Goal: Information Seeking & Learning: Learn about a topic

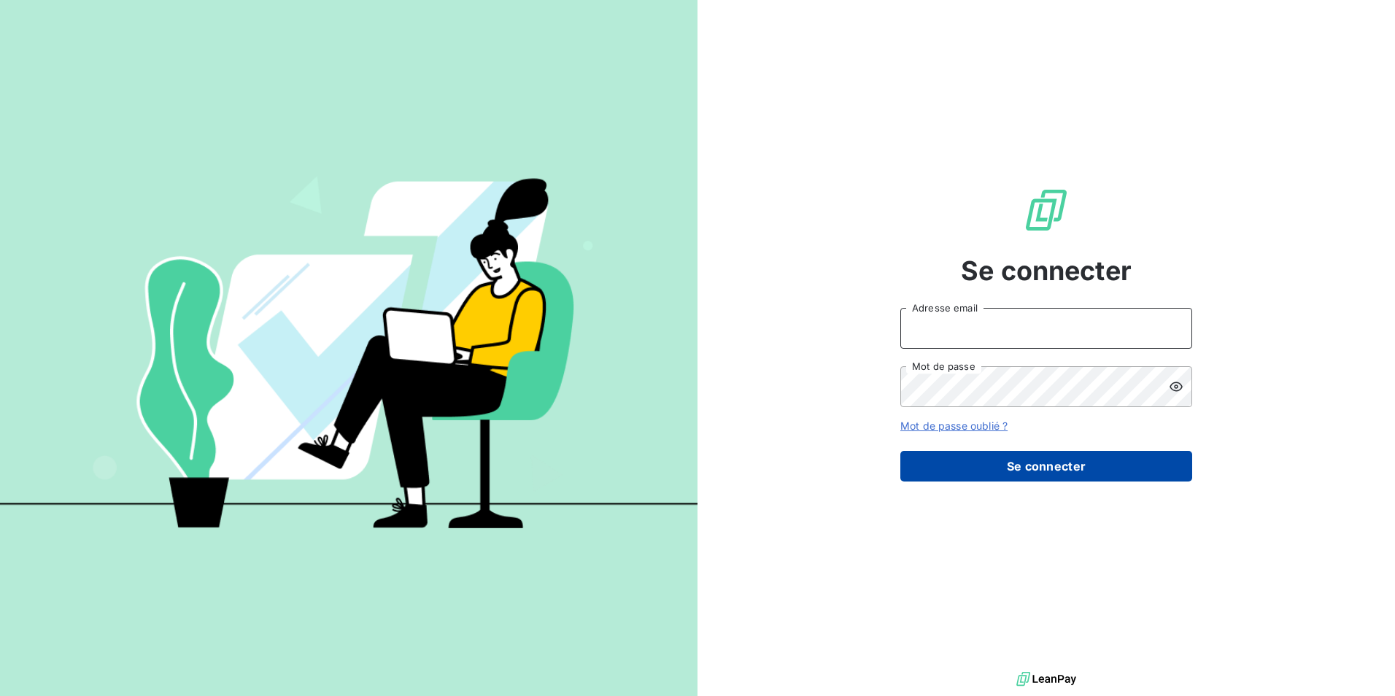
type input "[EMAIL_ADDRESS][DOMAIN_NAME]"
click at [995, 473] on button "Se connecter" at bounding box center [1046, 466] width 292 height 31
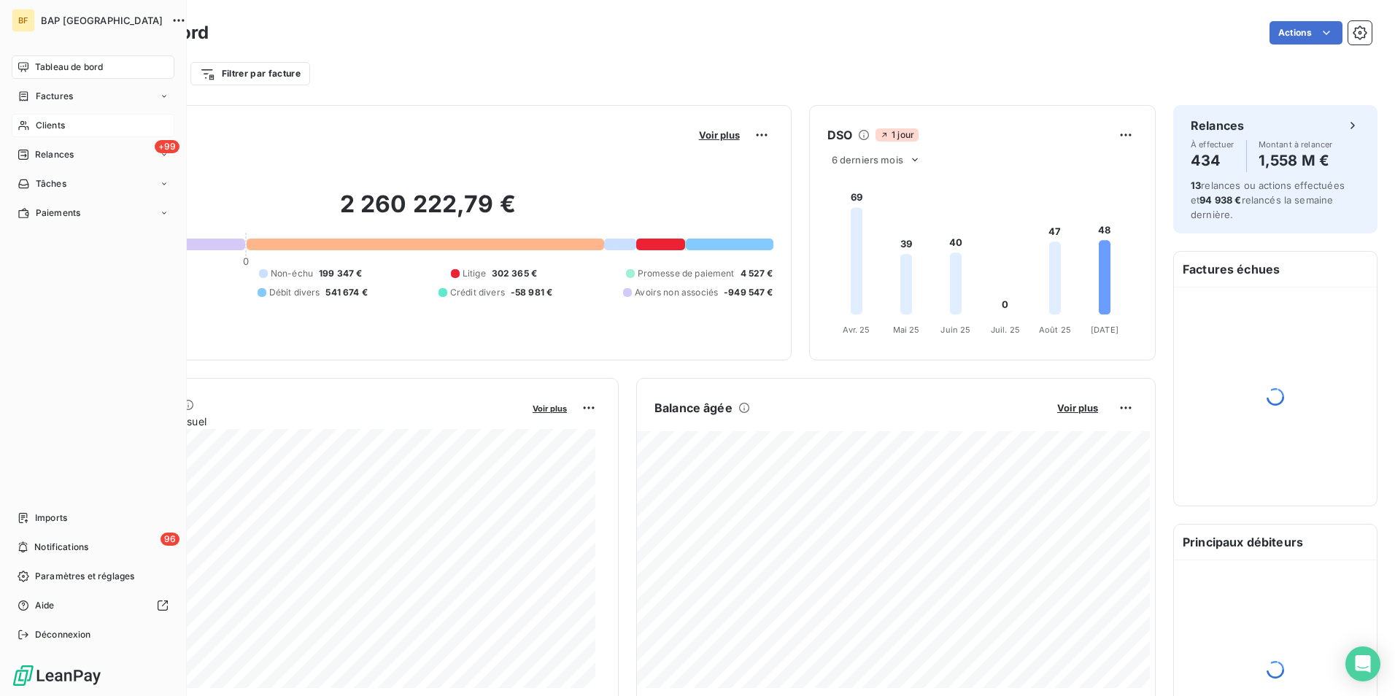
click at [20, 121] on icon at bounding box center [24, 126] width 12 height 12
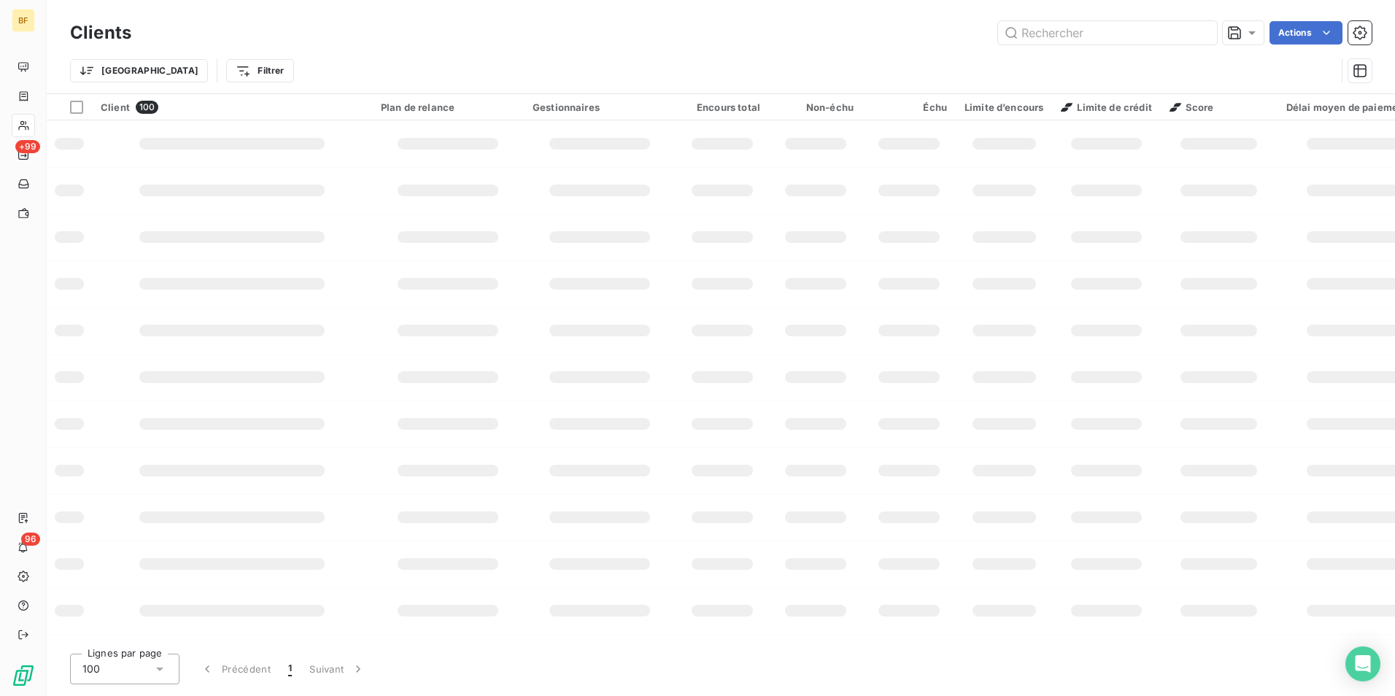
click at [1085, 47] on div "Clients Actions" at bounding box center [720, 33] width 1301 height 31
click at [1086, 40] on input "text" at bounding box center [1107, 32] width 219 height 23
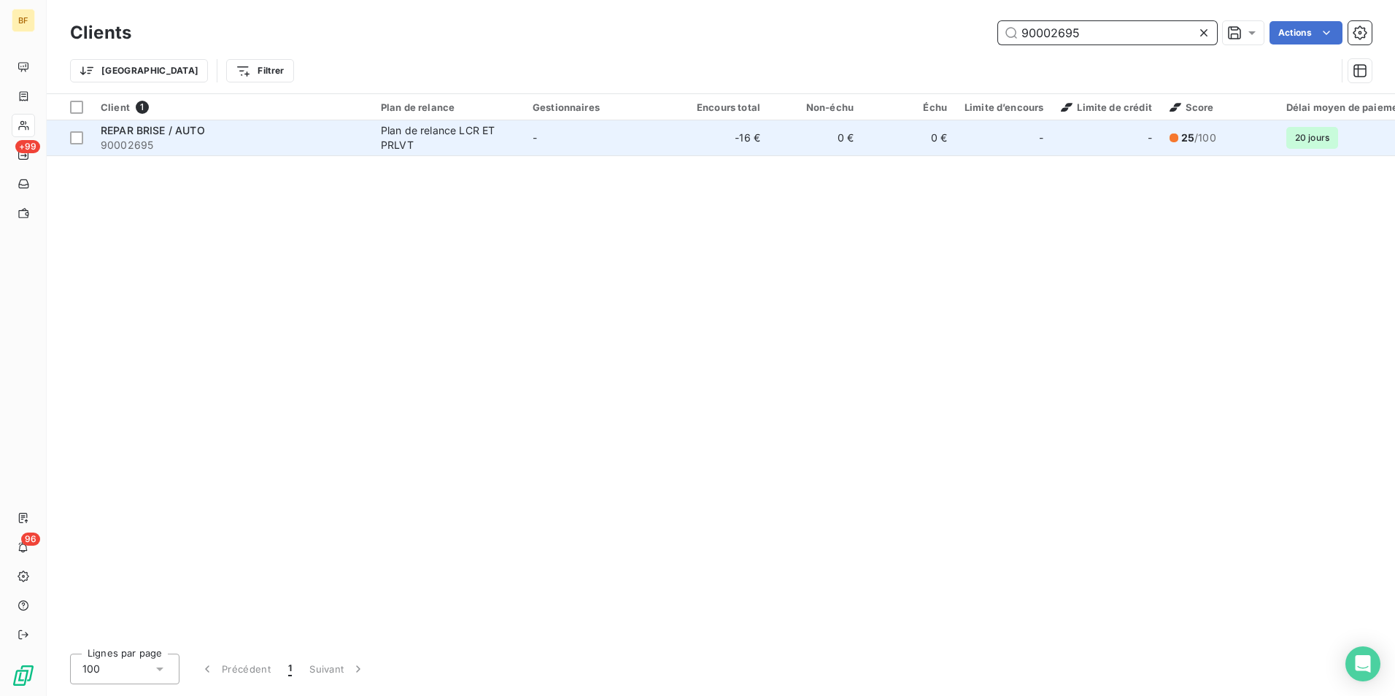
type input "90002695"
click at [451, 140] on div "Plan de relance LCR ET PRLVT" at bounding box center [448, 137] width 134 height 29
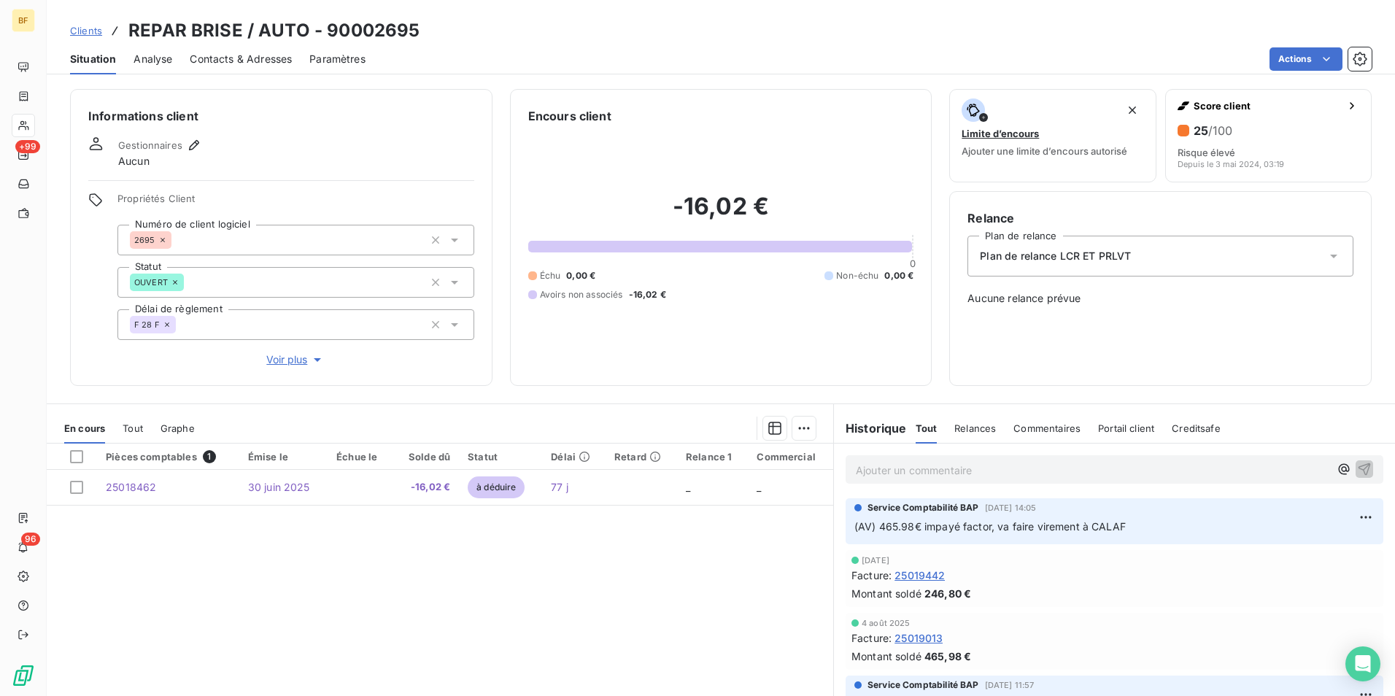
click at [1039, 472] on p "Ajouter un commentaire ﻿" at bounding box center [1092, 470] width 473 height 18
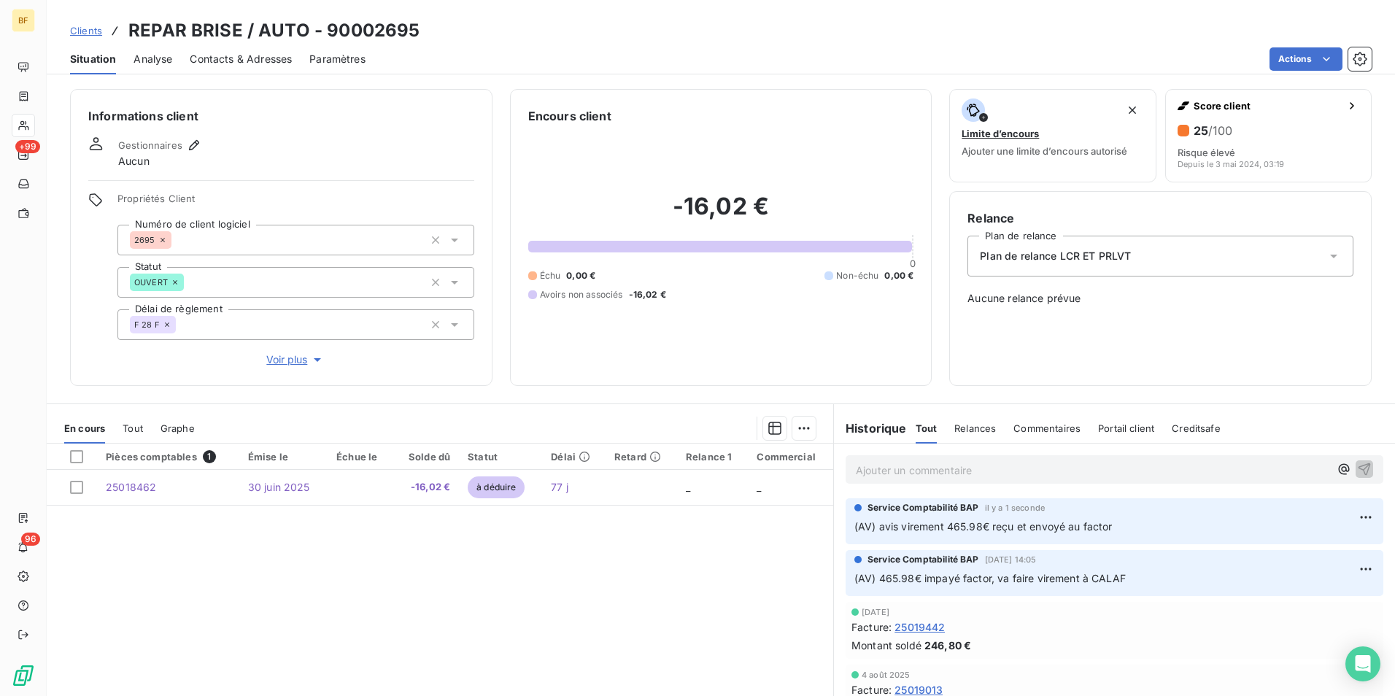
click at [721, 375] on div "Encours client -16,02 € 0 Échu 0,00 € Non-échu 0,00 € Avoirs non associés -16,0…" at bounding box center [721, 237] width 422 height 297
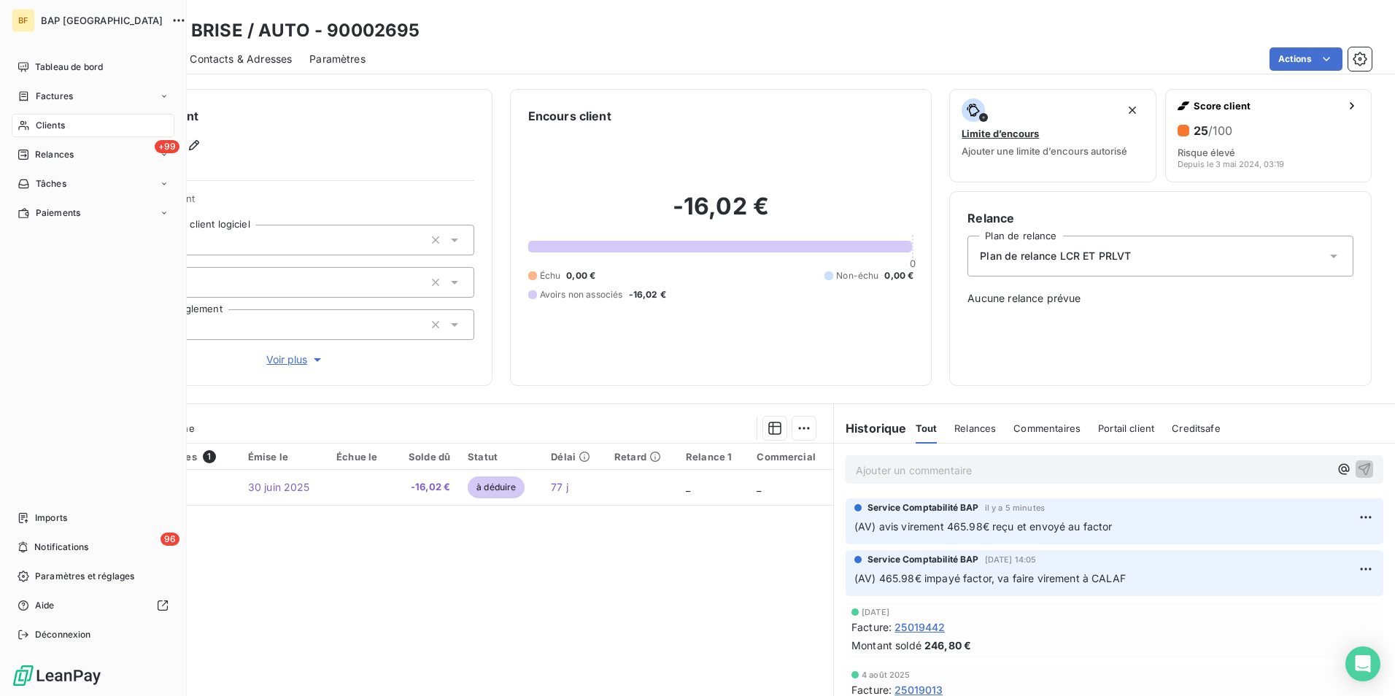
click at [33, 128] on div "Clients" at bounding box center [93, 125] width 163 height 23
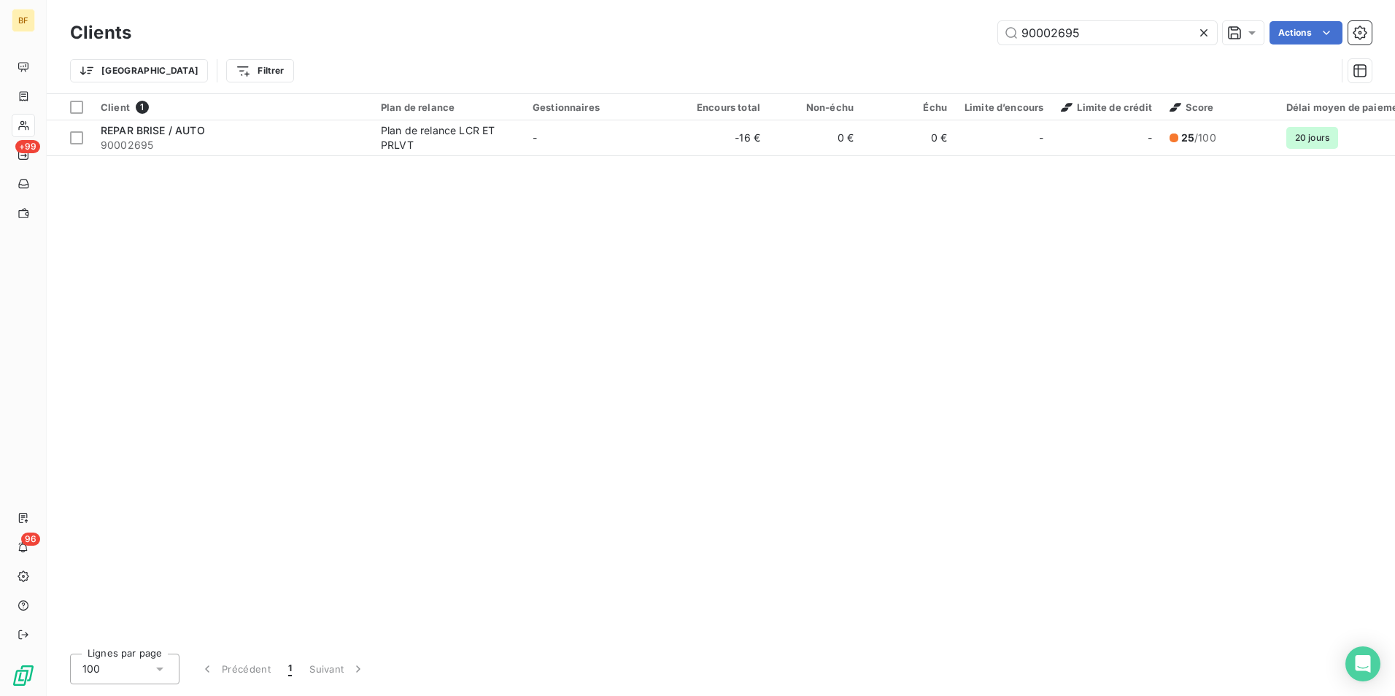
drag, startPoint x: 1095, startPoint y: 31, endPoint x: 918, endPoint y: 10, distance: 177.8
click at [918, 10] on div "Clients 90002695 Actions Trier Filtrer" at bounding box center [721, 46] width 1348 height 93
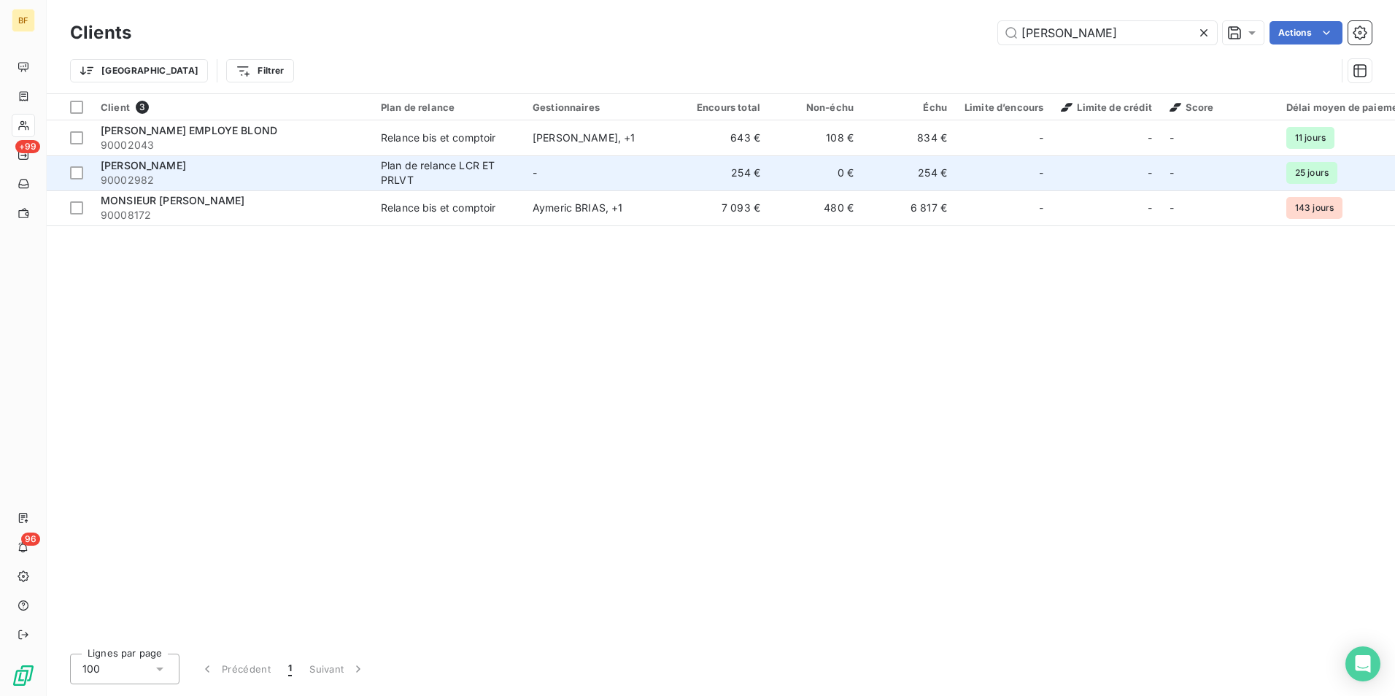
type input "[PERSON_NAME]"
click at [212, 175] on span "90002982" at bounding box center [232, 180] width 263 height 15
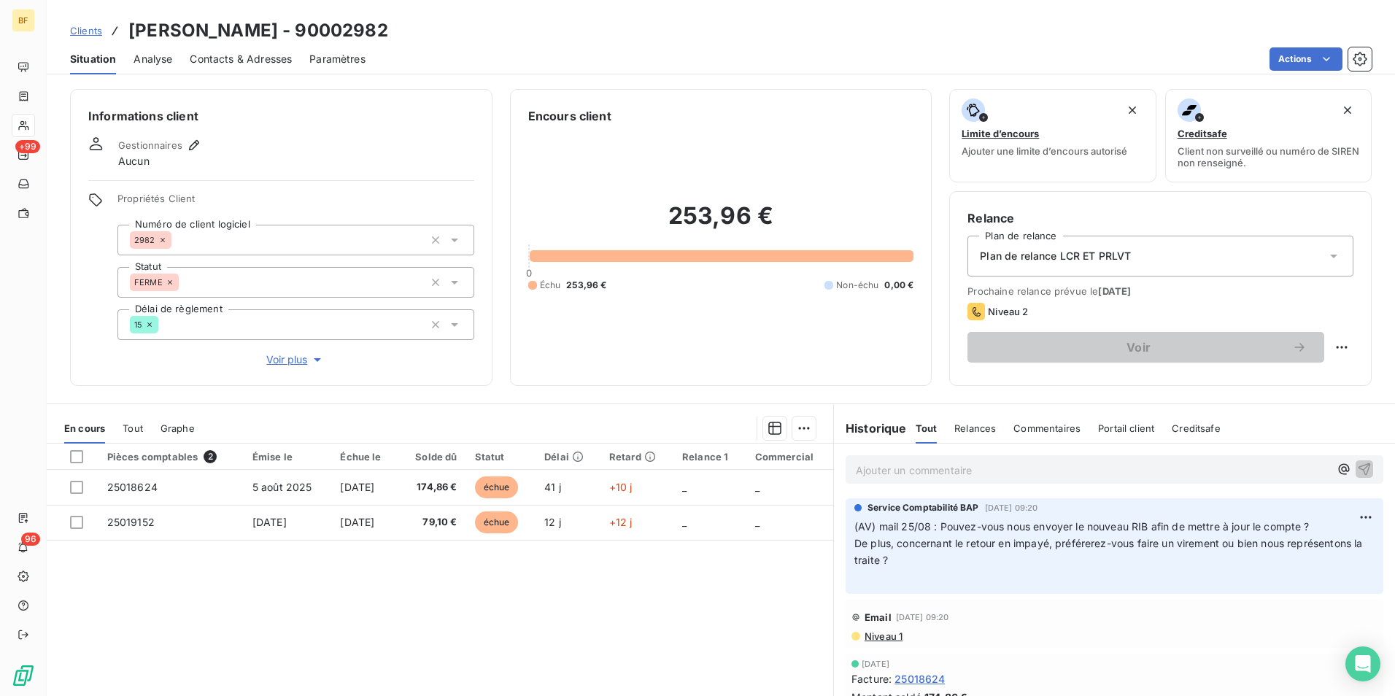
click at [233, 58] on span "Contacts & Adresses" at bounding box center [241, 59] width 102 height 15
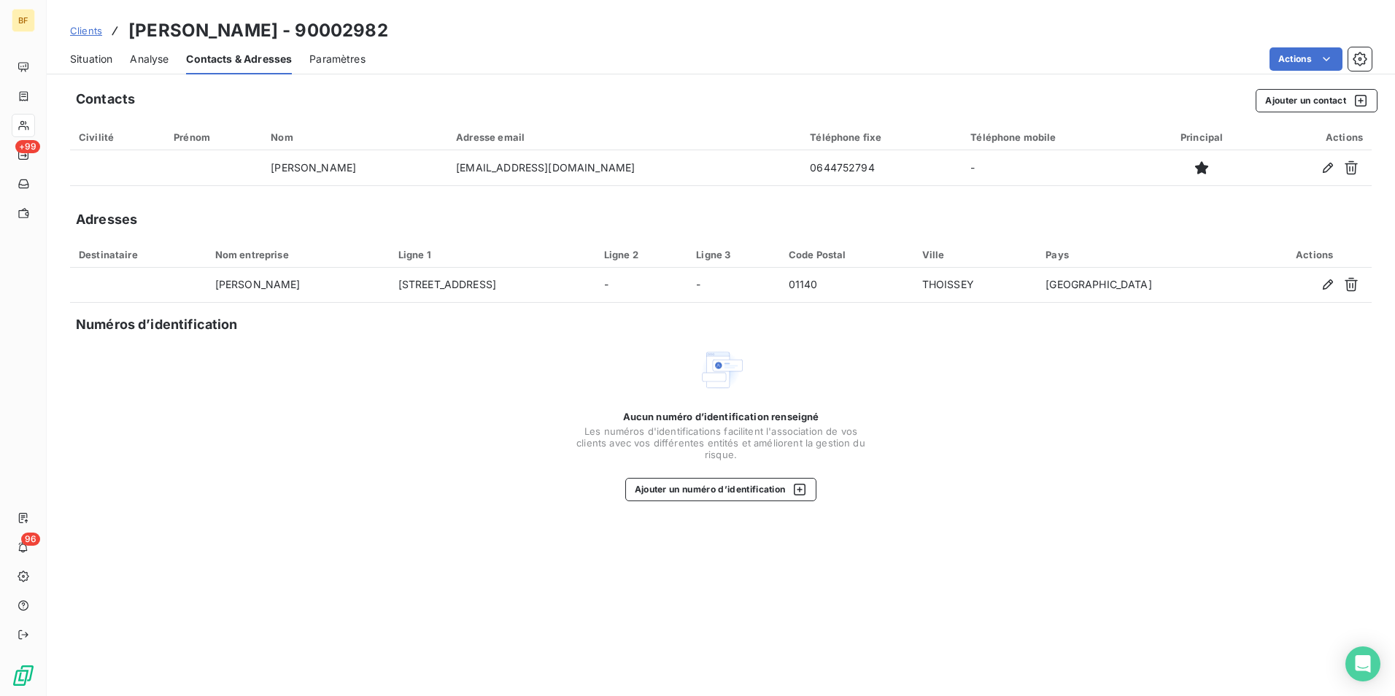
click at [98, 64] on span "Situation" at bounding box center [91, 59] width 42 height 15
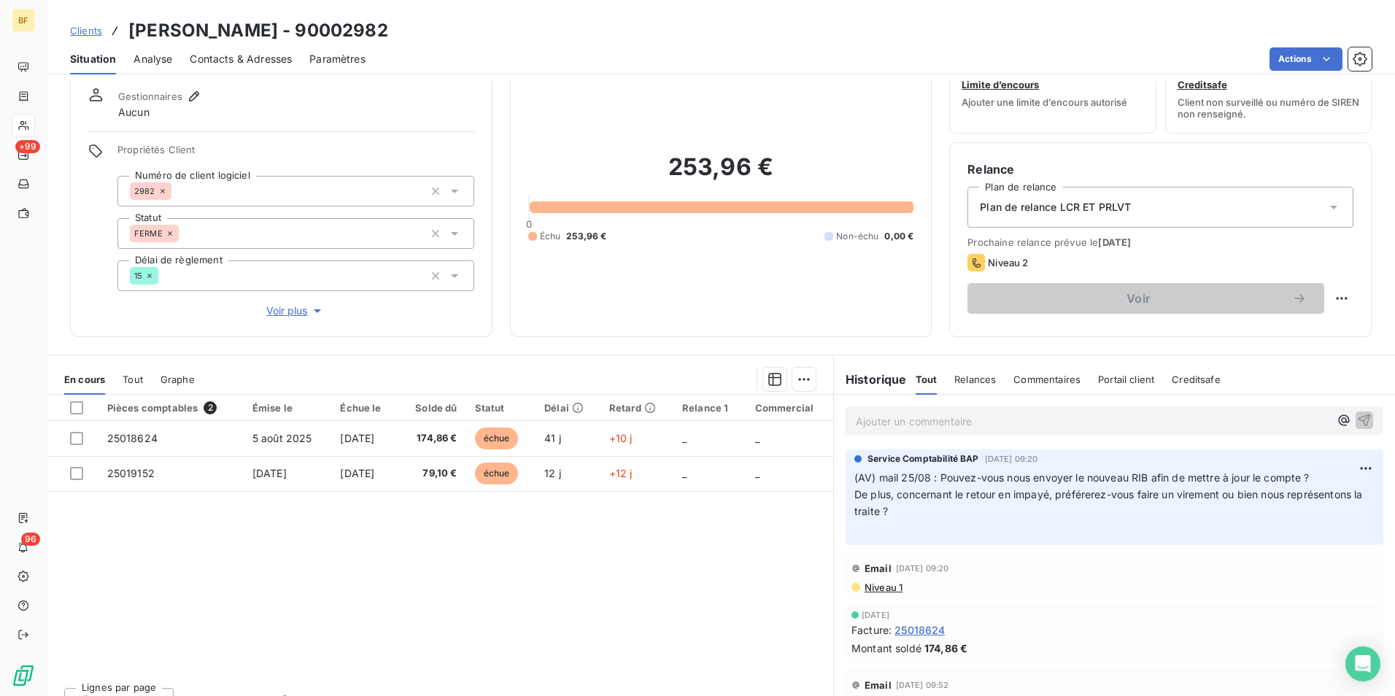
scroll to position [72, 0]
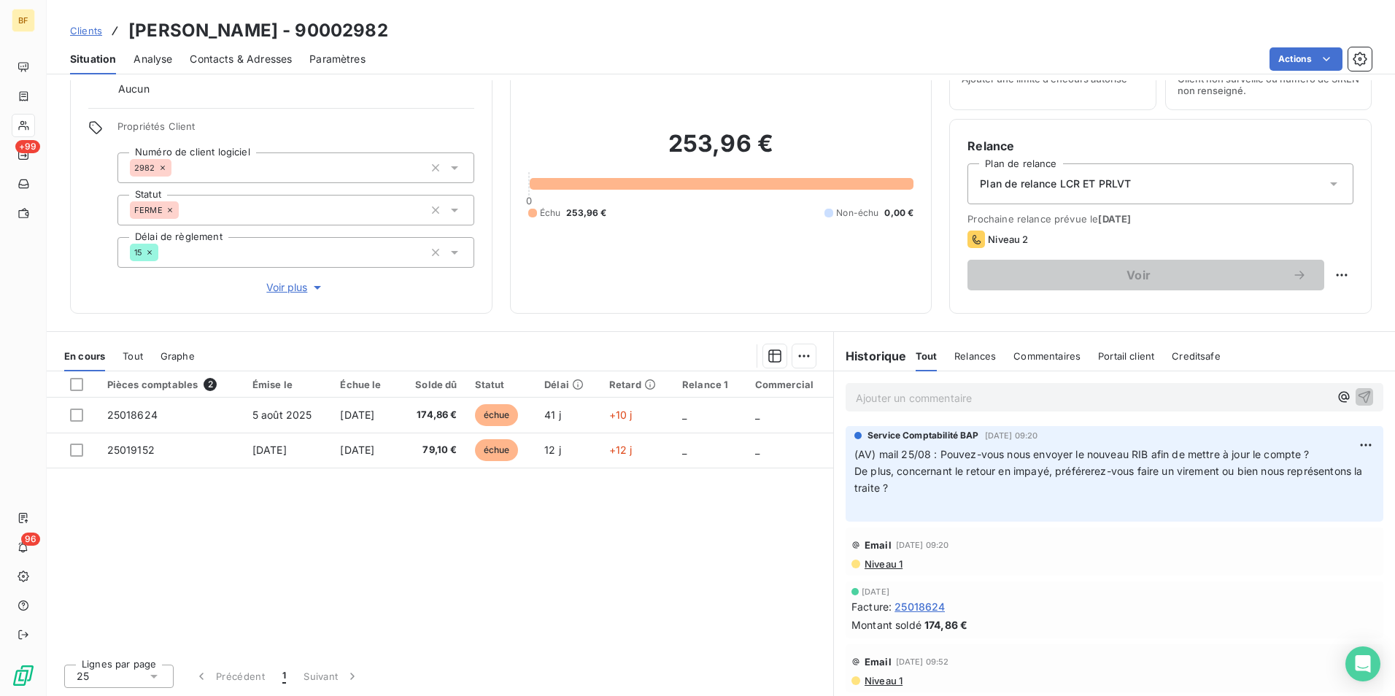
click at [871, 562] on span "Niveau 1" at bounding box center [882, 564] width 39 height 12
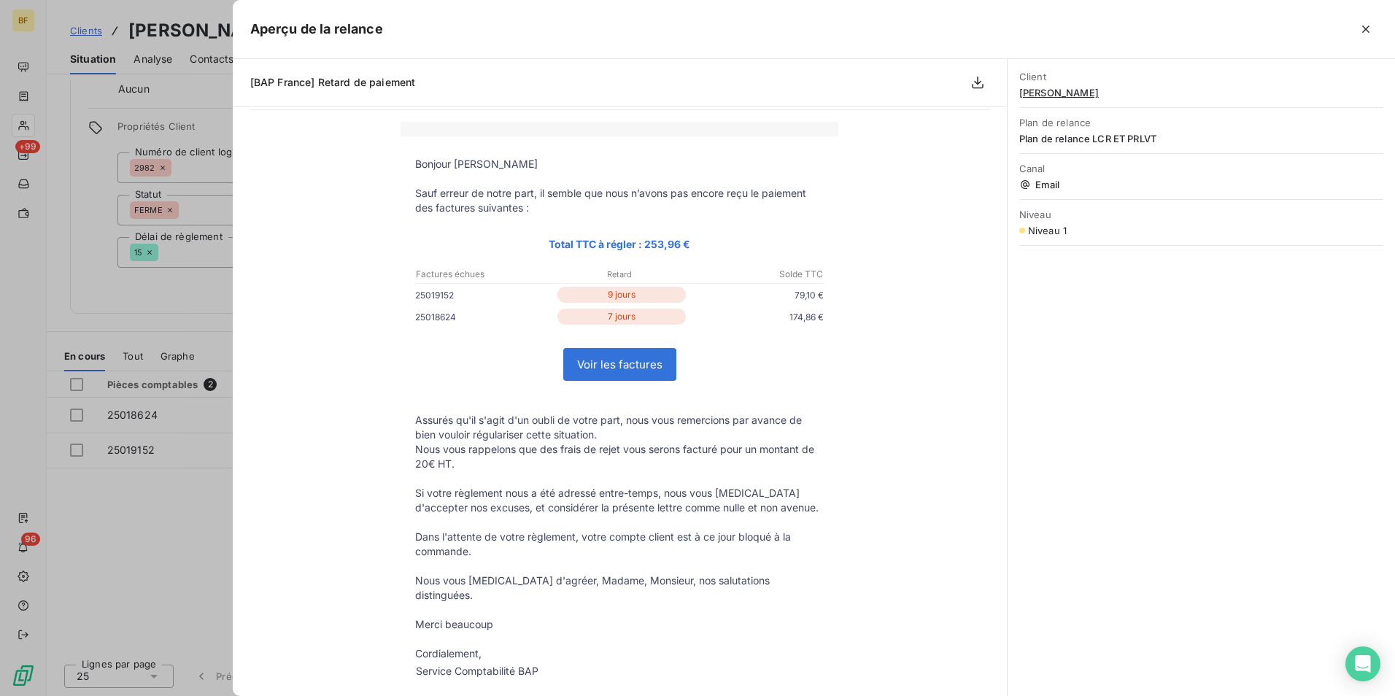
scroll to position [0, 0]
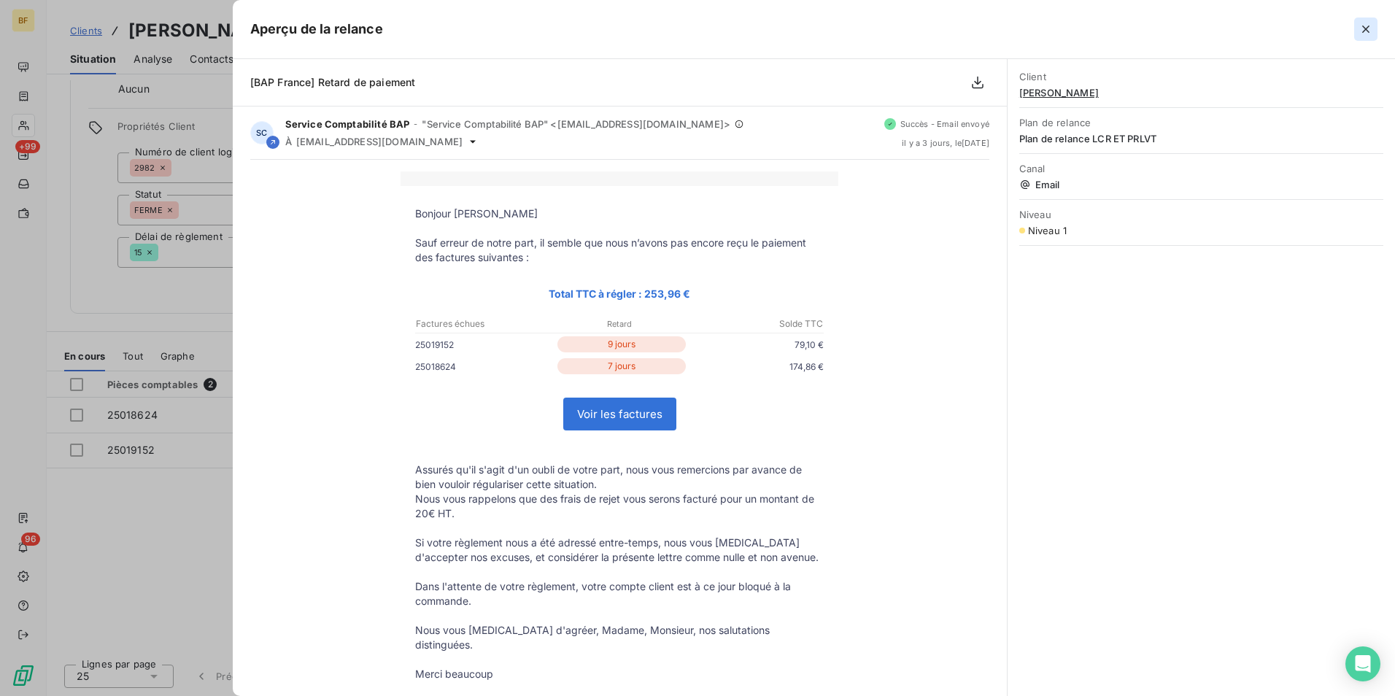
click at [1369, 27] on icon "button" at bounding box center [1365, 29] width 15 height 15
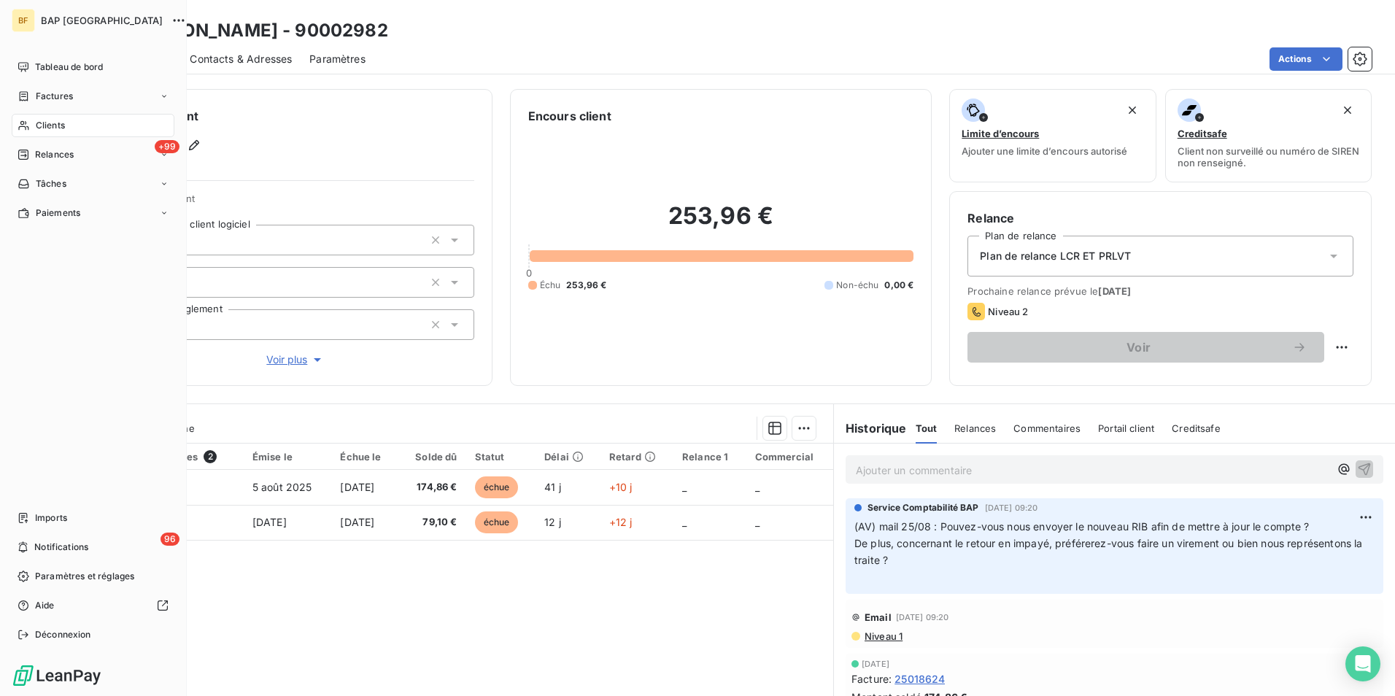
drag, startPoint x: 39, startPoint y: 125, endPoint x: 579, endPoint y: 2, distance: 553.5
click at [47, 125] on span "Clients" at bounding box center [50, 125] width 29 height 13
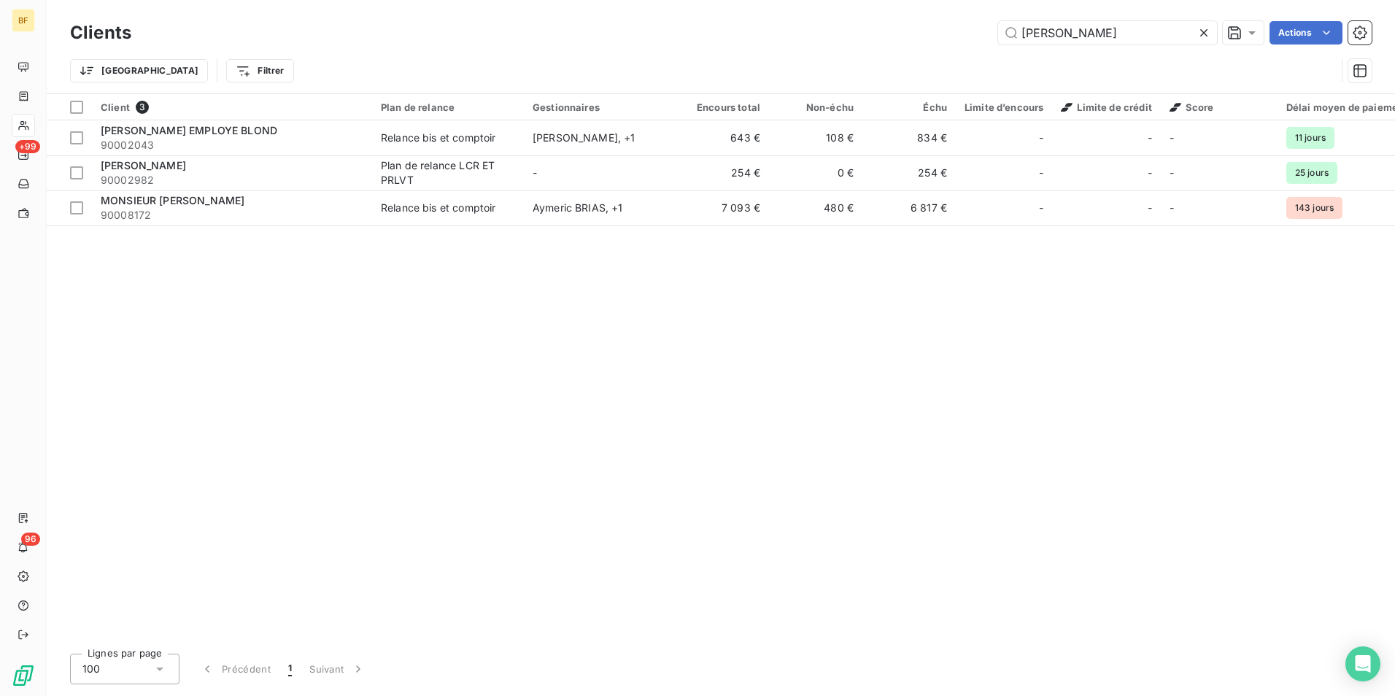
drag, startPoint x: 925, startPoint y: 14, endPoint x: 854, endPoint y: 4, distance: 71.5
click at [866, 7] on div "Clients francois Actions Trier Filtrer" at bounding box center [721, 46] width 1348 height 93
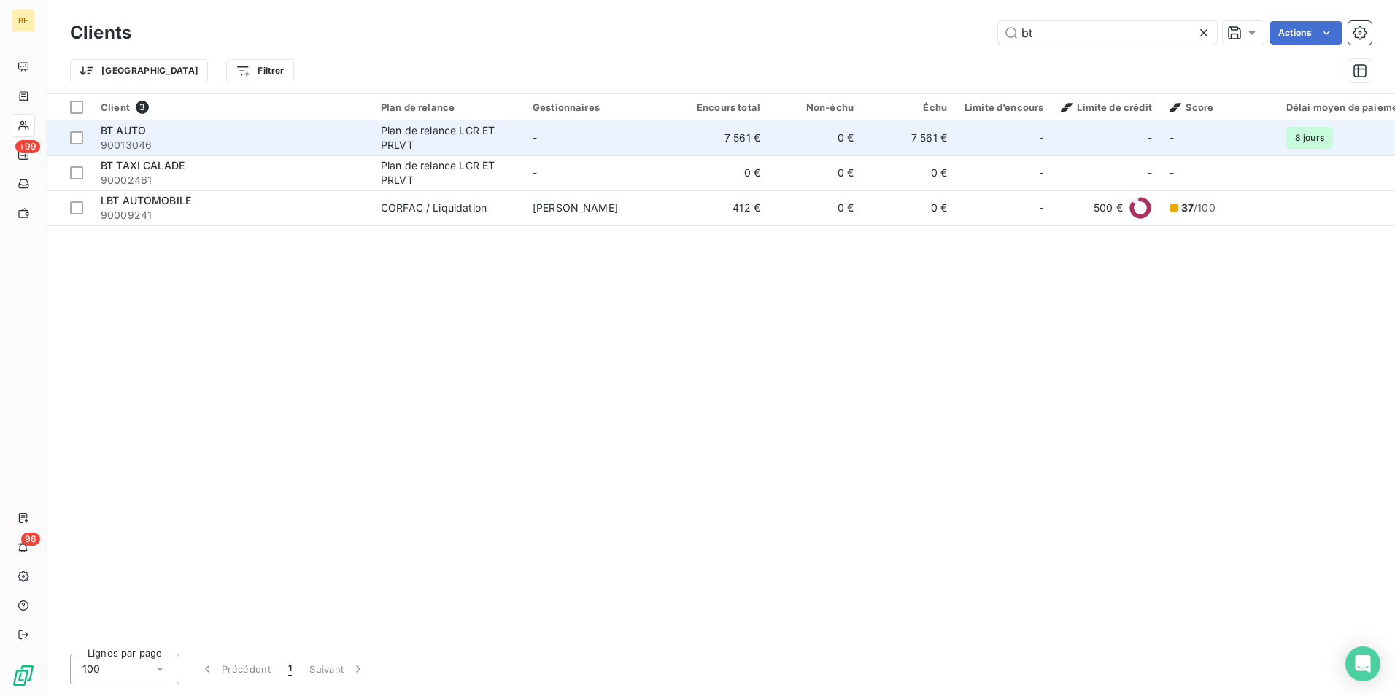
type input "bt"
click at [641, 137] on td "-" at bounding box center [600, 137] width 152 height 35
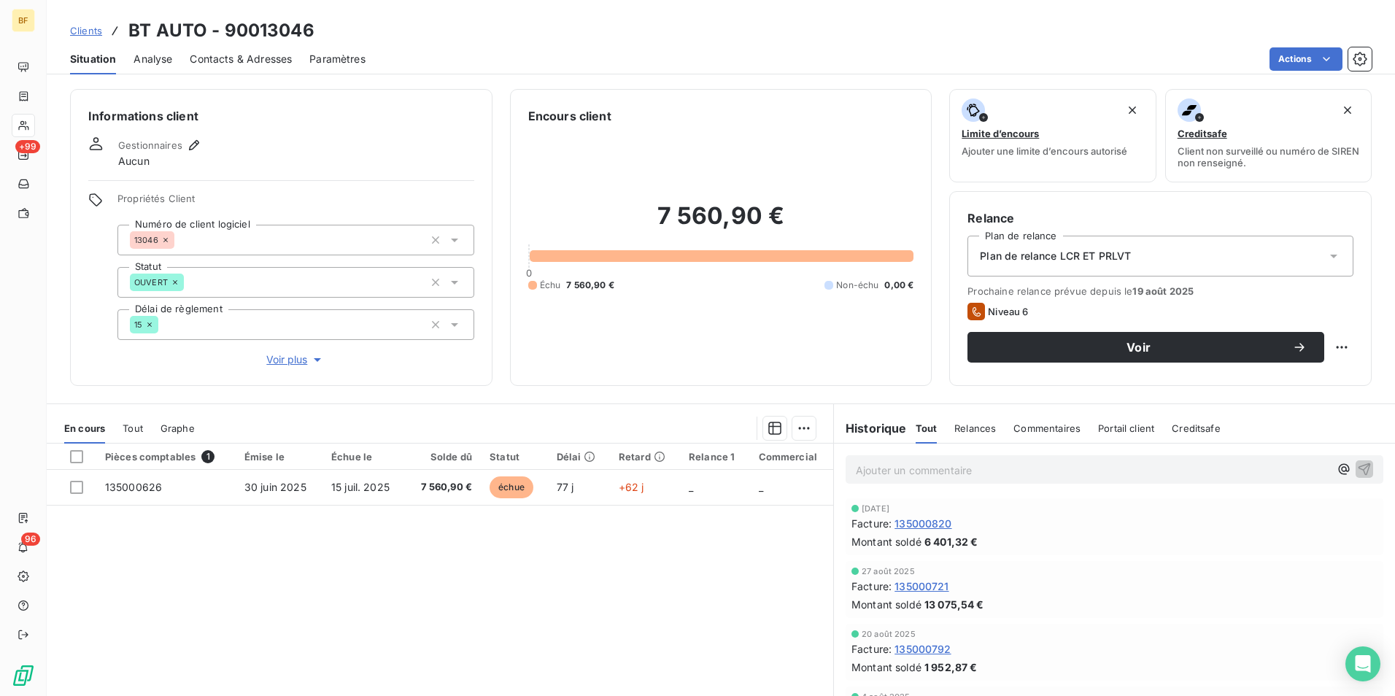
click at [923, 468] on p "Ajouter un commentaire ﻿" at bounding box center [1092, 470] width 473 height 18
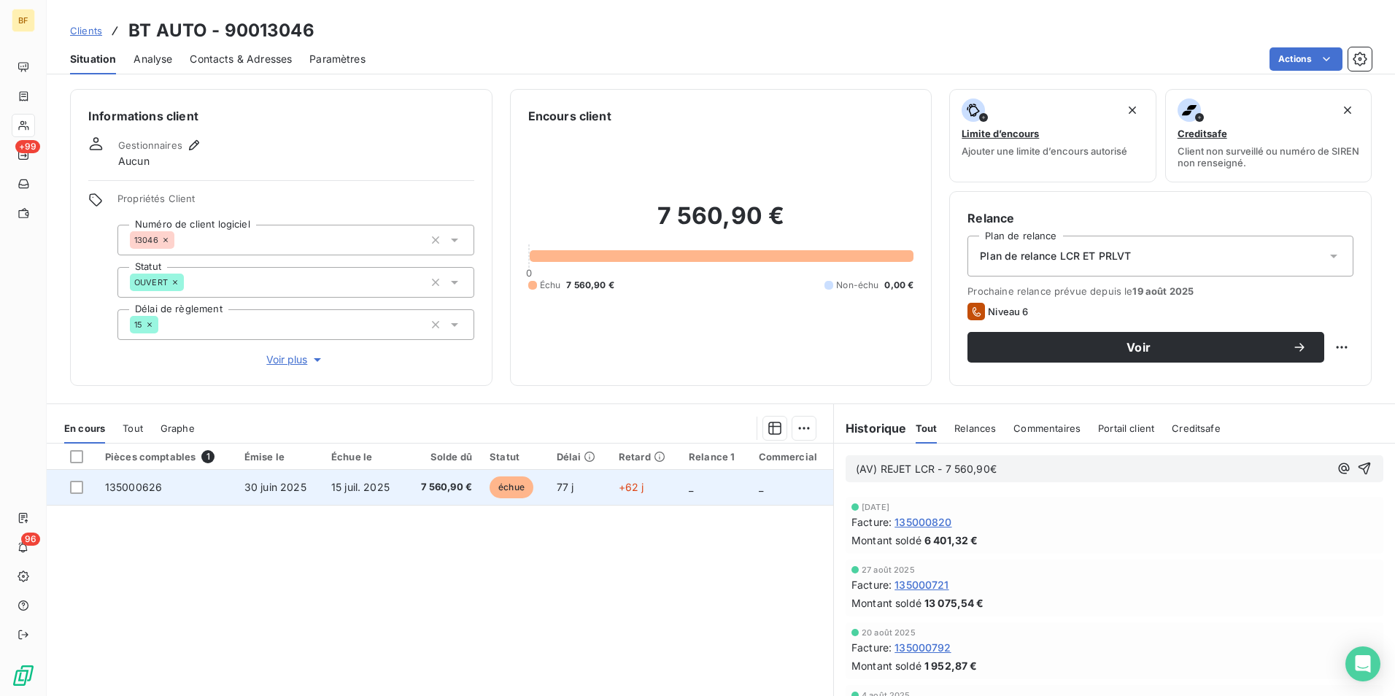
click at [441, 486] on span "7 560,90 €" at bounding box center [443, 487] width 58 height 15
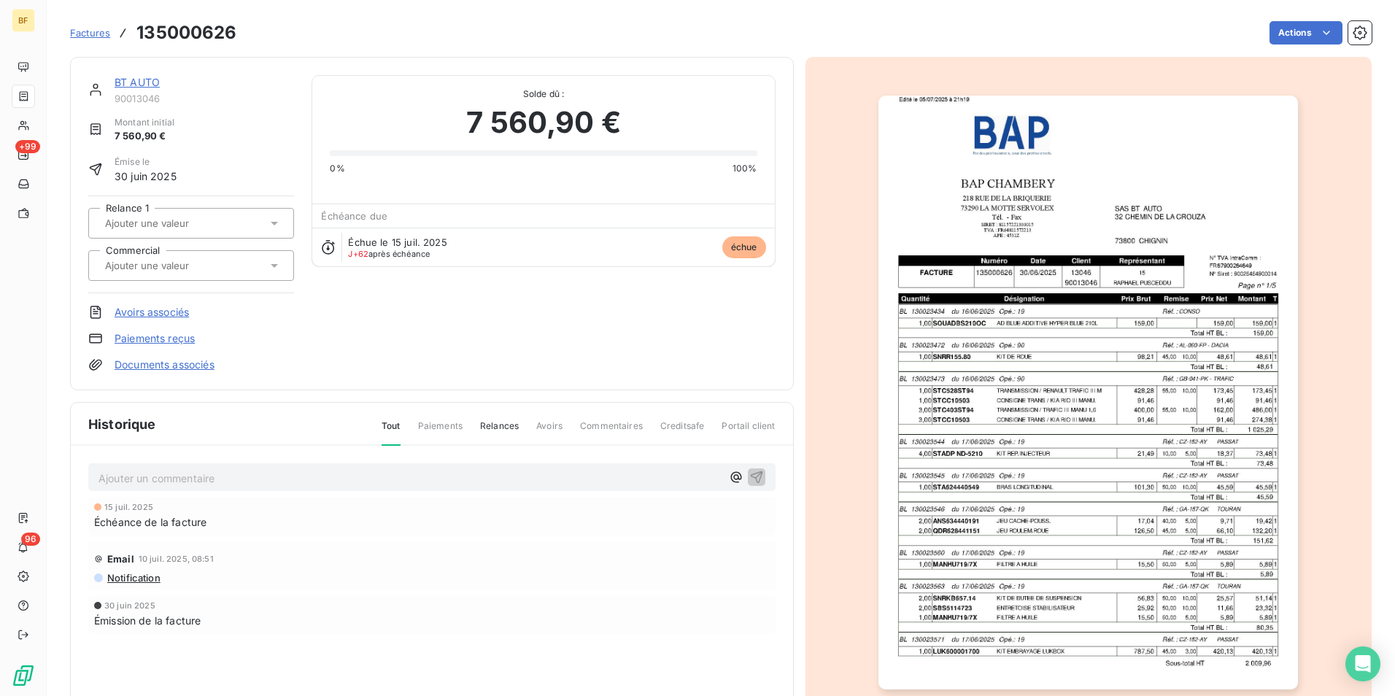
click at [198, 28] on h3 "135000626" at bounding box center [186, 33] width 100 height 26
copy h3 "135000626"
click at [1031, 515] on img "button" at bounding box center [1087, 393] width 419 height 594
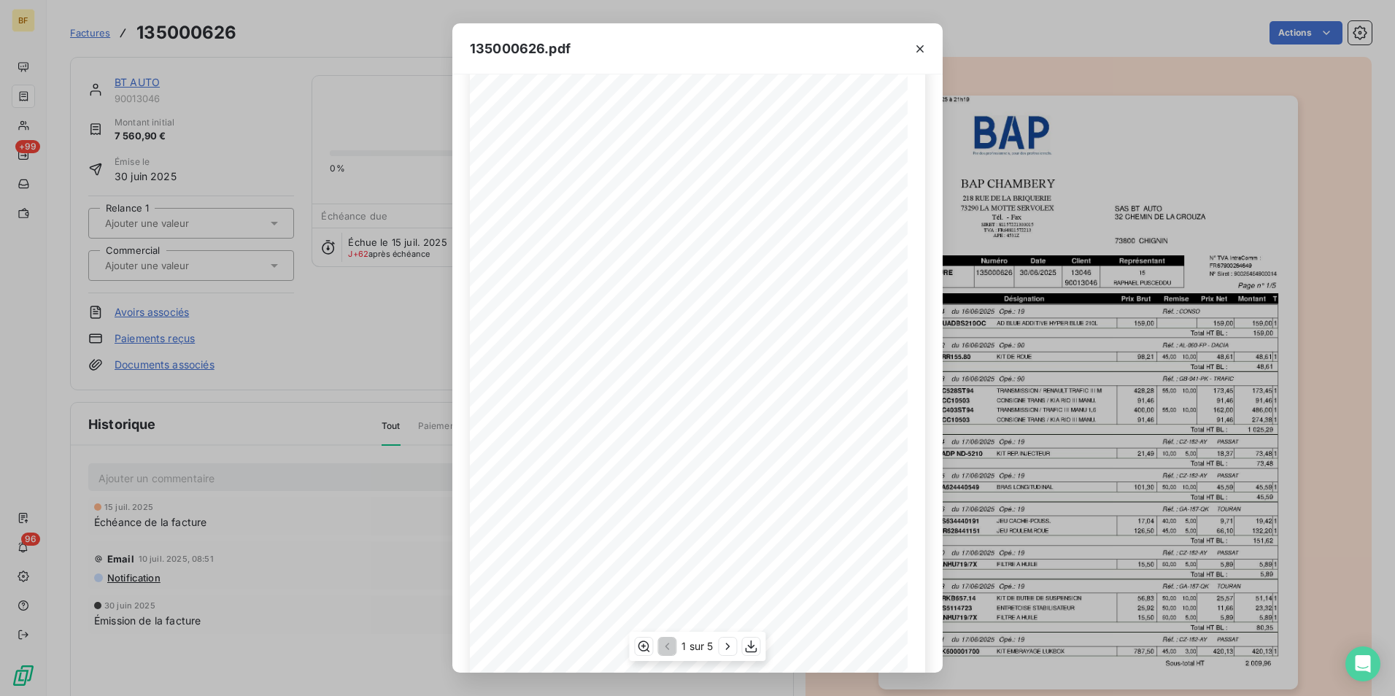
scroll to position [55, 0]
click at [731, 640] on icon "button" at bounding box center [728, 646] width 15 height 15
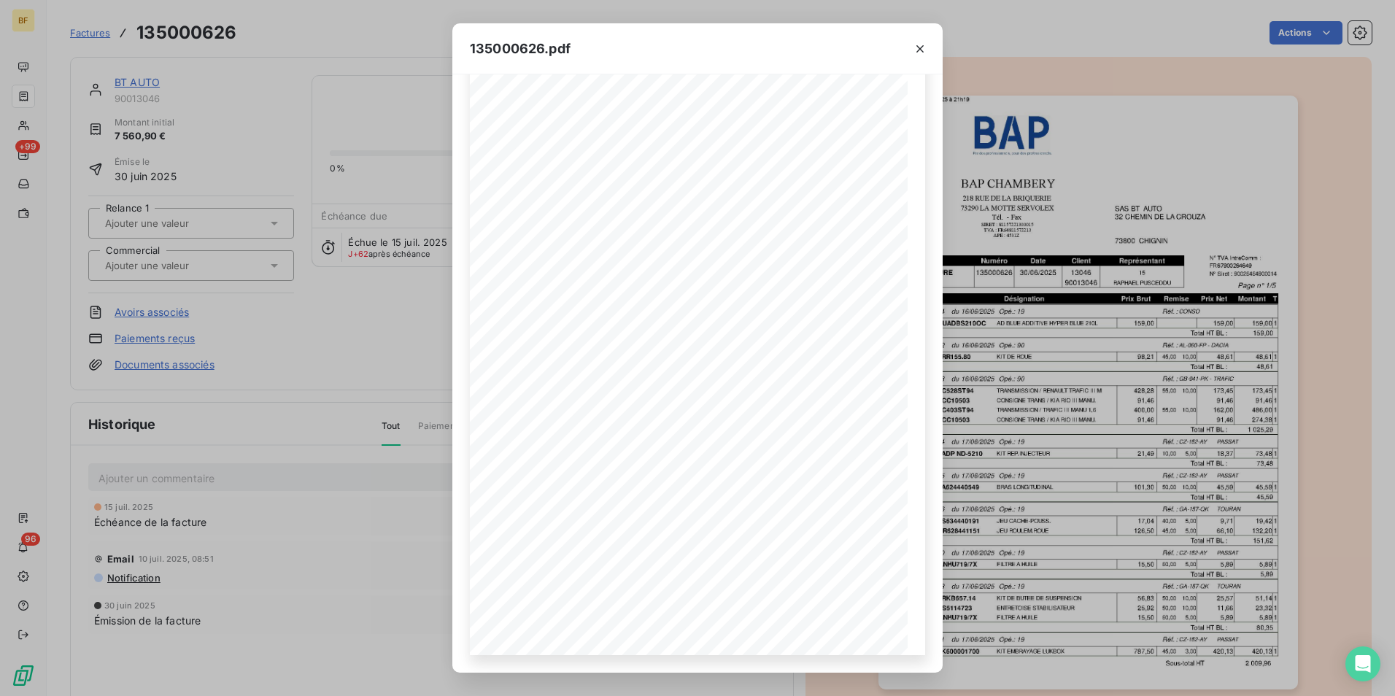
click at [393, 48] on div "135000626.pdf BAP CHAMBERY SAS BT AUTO [STREET_ADDRESS] [STREET_ADDRESS] 73800 …" at bounding box center [697, 348] width 1395 height 696
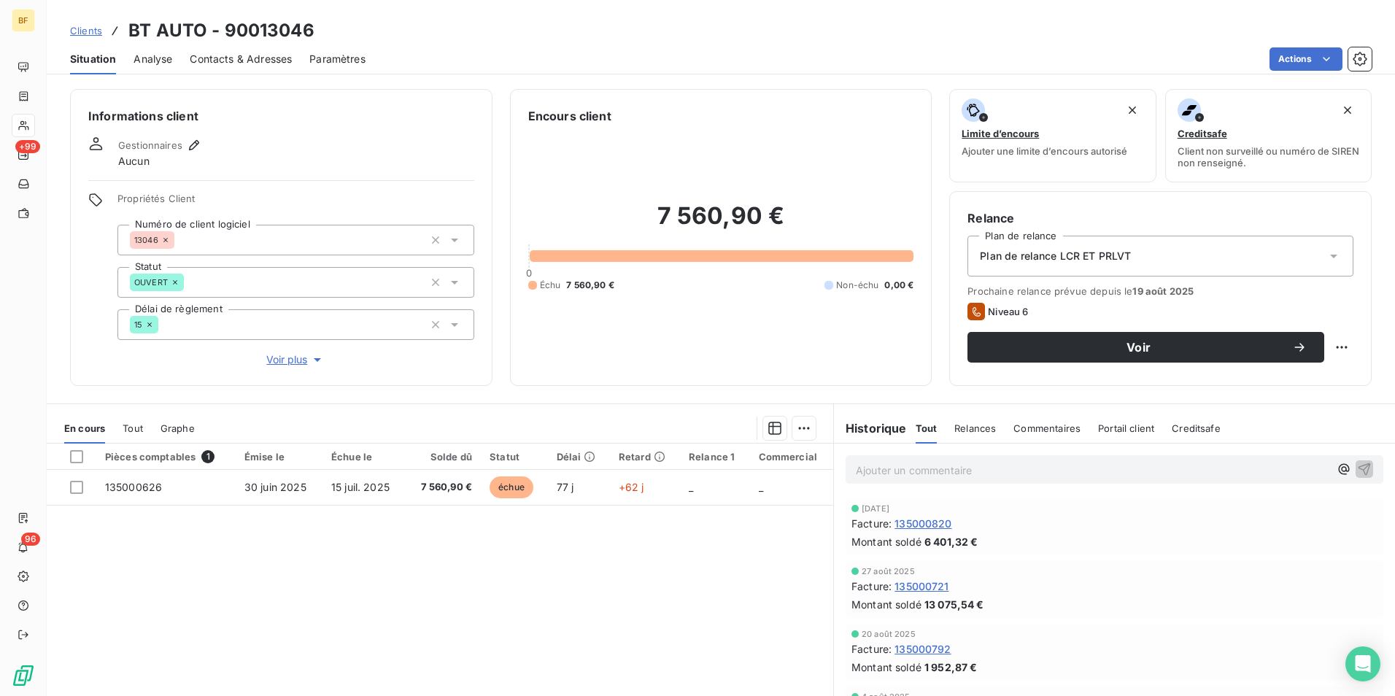
click at [238, 61] on span "Contacts & Adresses" at bounding box center [241, 59] width 102 height 15
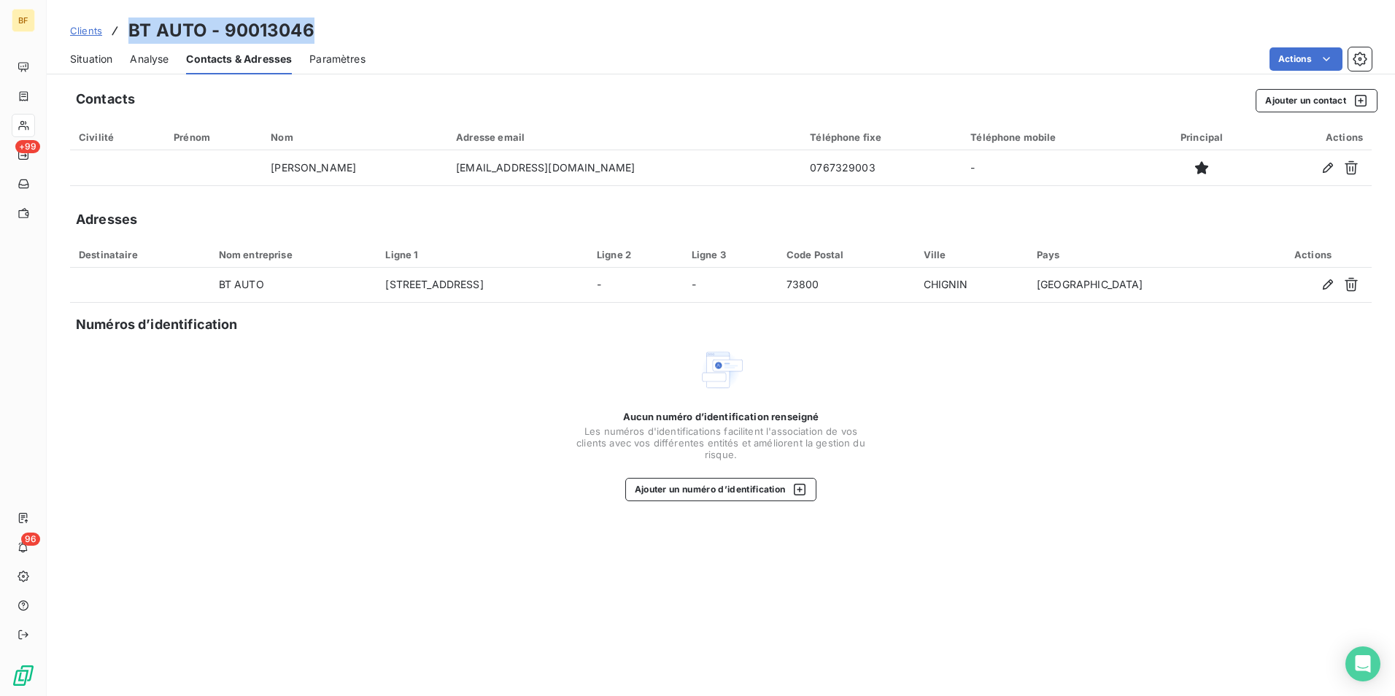
drag, startPoint x: 314, startPoint y: 29, endPoint x: 127, endPoint y: 37, distance: 186.9
click at [127, 37] on div "Clients BT AUTO - 90013046" at bounding box center [721, 31] width 1348 height 26
click at [93, 67] on div "Situation" at bounding box center [91, 59] width 42 height 31
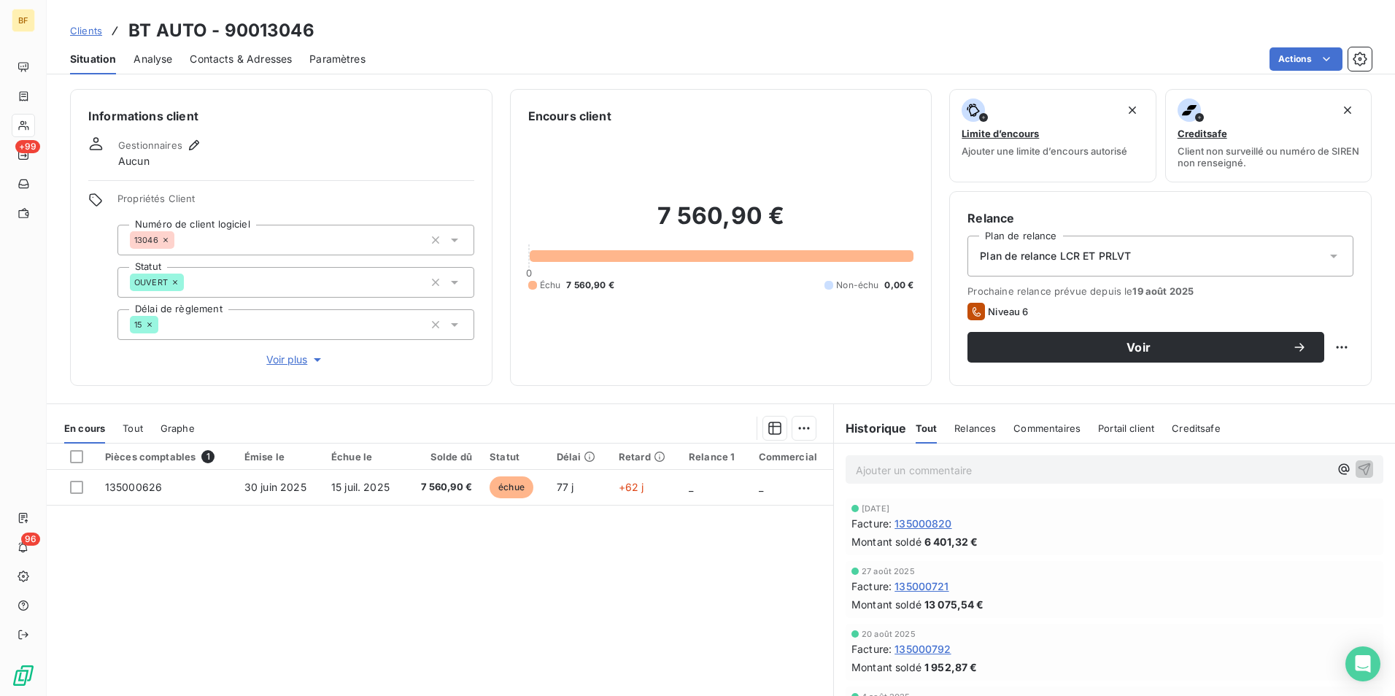
click at [939, 473] on p "Ajouter un commentaire ﻿" at bounding box center [1092, 470] width 473 height 18
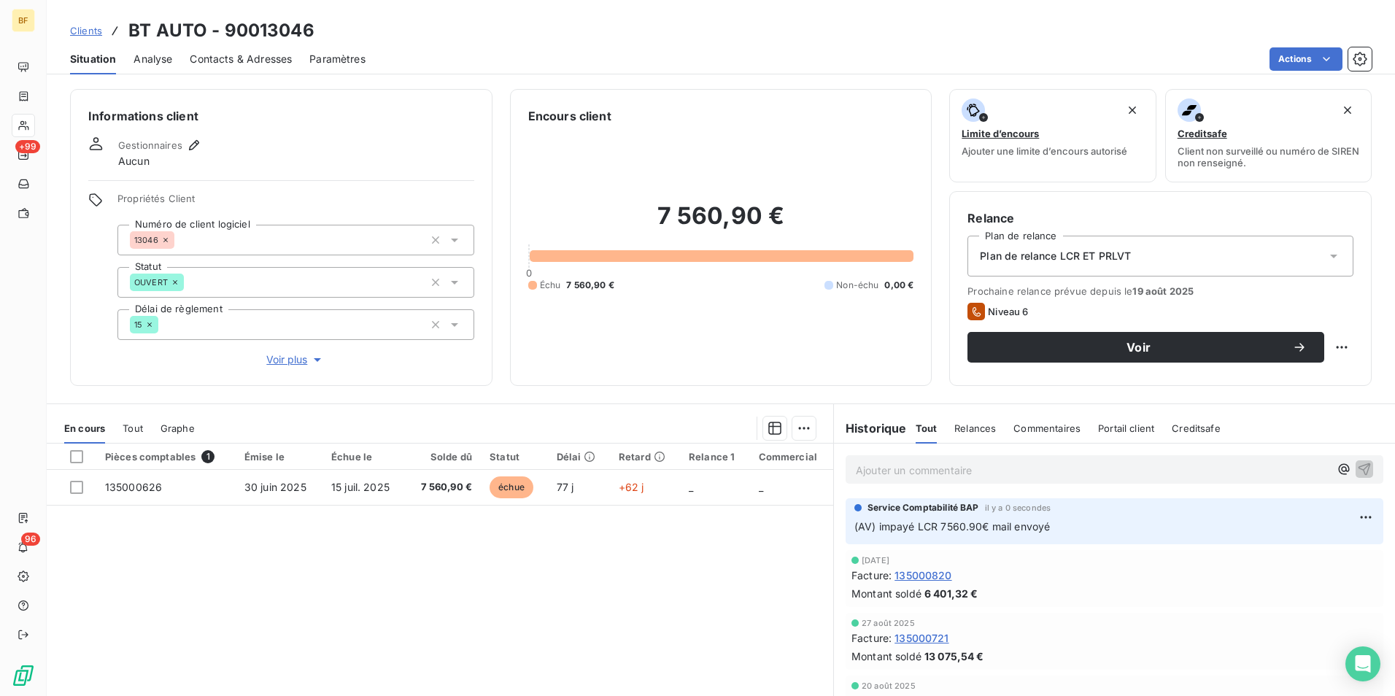
click at [516, 89] on div "Encours client 7 560,90 € 0 Échu 7 560,90 € Non-échu 0,00 €" at bounding box center [721, 237] width 422 height 297
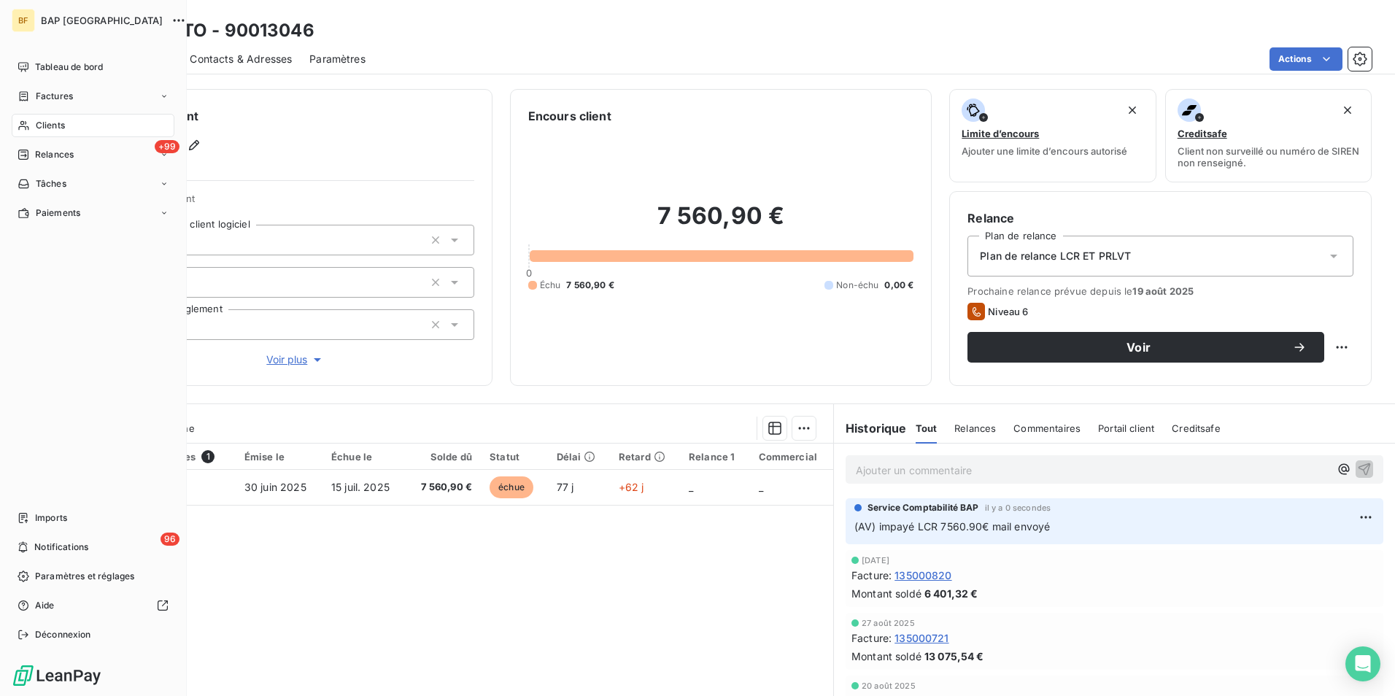
click at [74, 126] on div "Clients" at bounding box center [93, 125] width 163 height 23
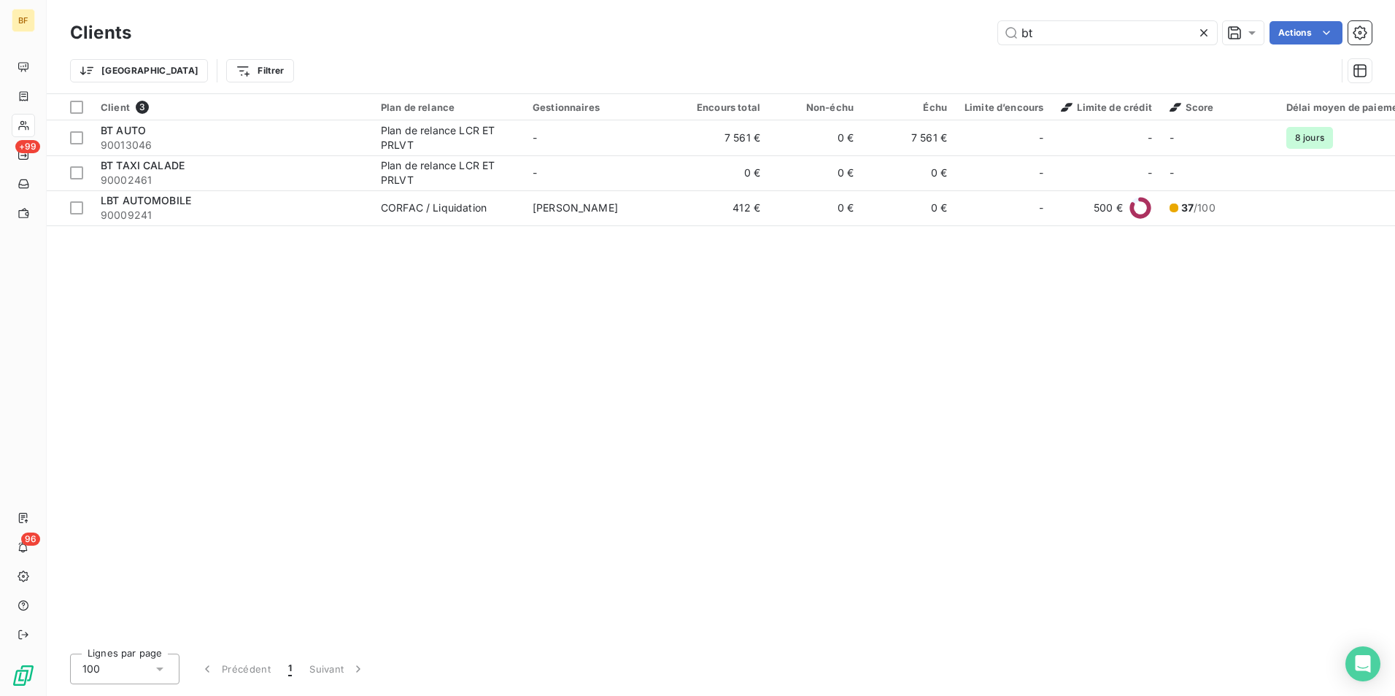
drag, startPoint x: 1096, startPoint y: 36, endPoint x: 830, endPoint y: 21, distance: 266.7
click at [830, 21] on div "bt Actions" at bounding box center [760, 32] width 1222 height 23
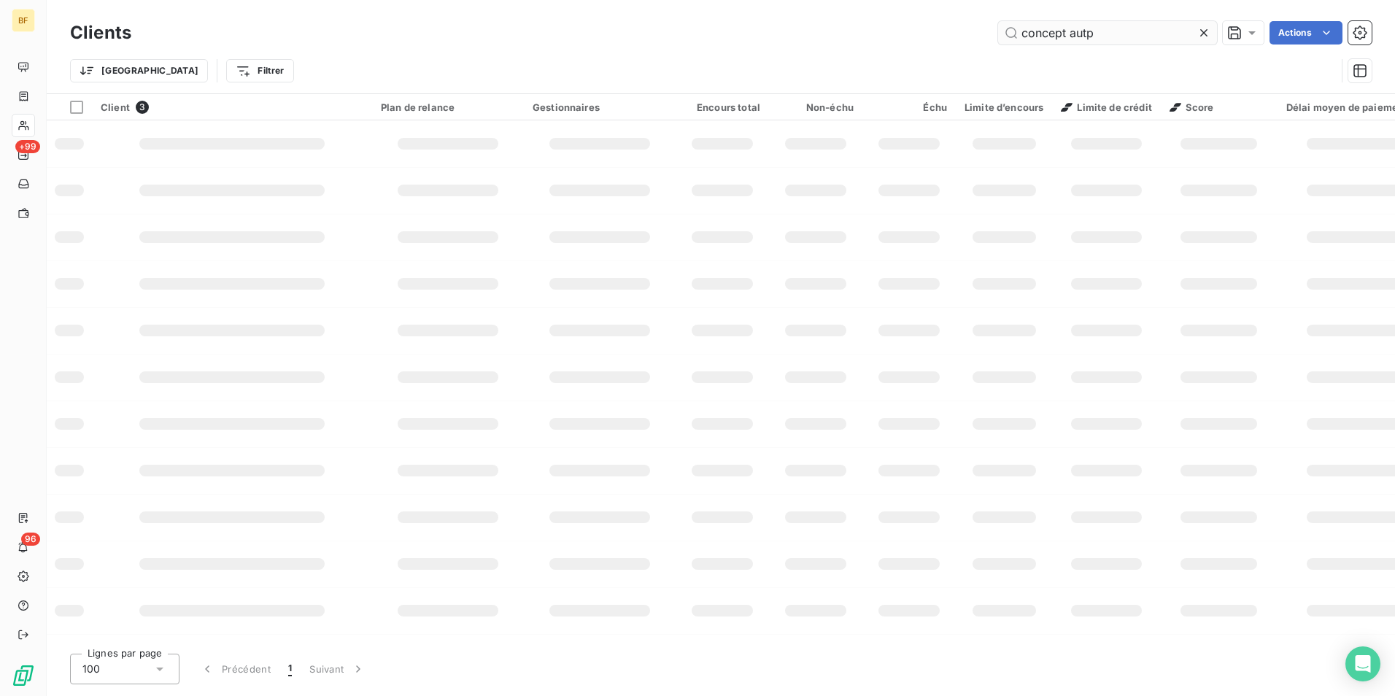
click at [1152, 40] on input "concept autp" at bounding box center [1107, 32] width 219 height 23
type input "concept aut"
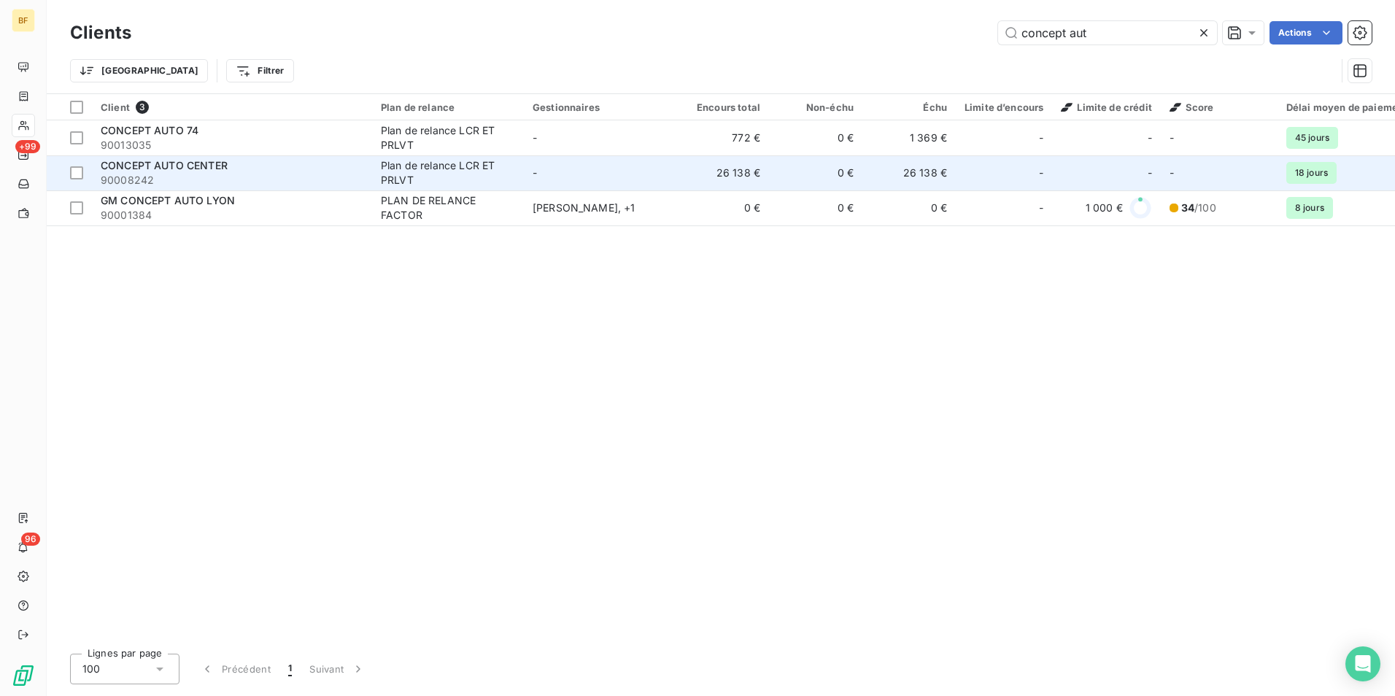
click at [245, 178] on span "90008242" at bounding box center [232, 180] width 263 height 15
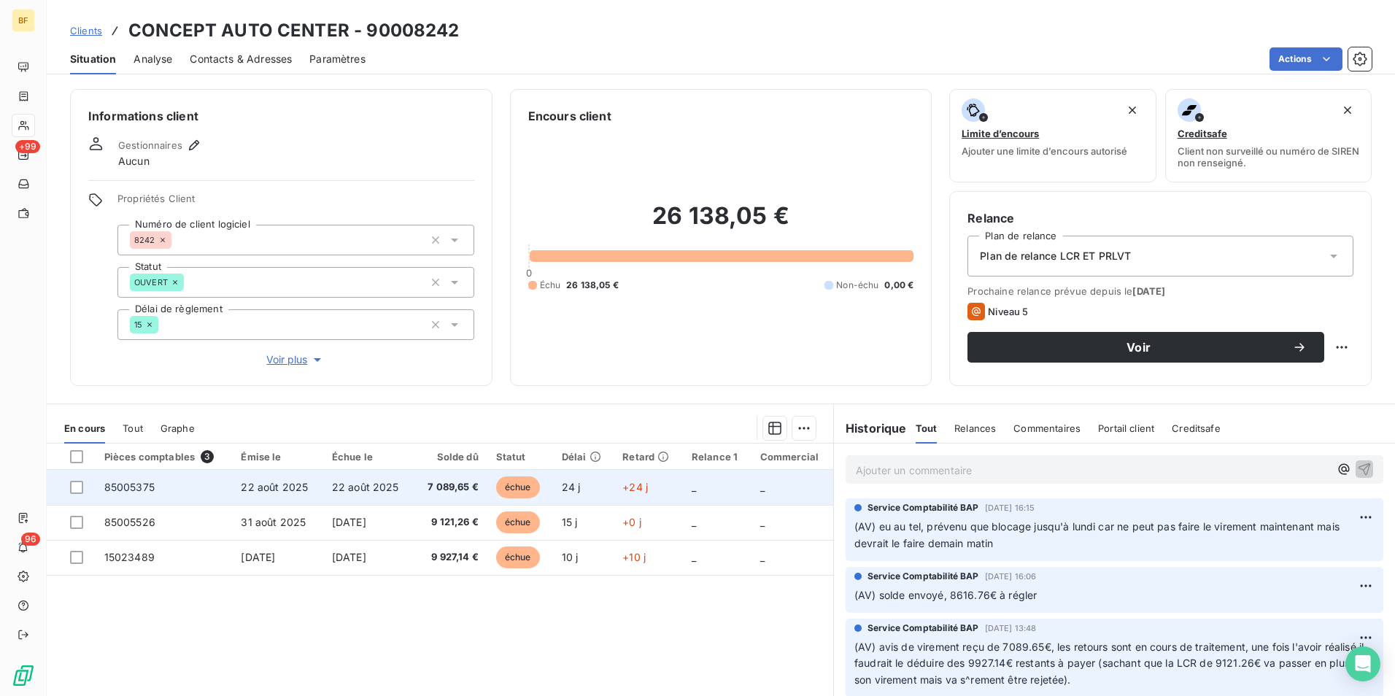
click at [392, 489] on span "22 août 2025" at bounding box center [365, 487] width 67 height 12
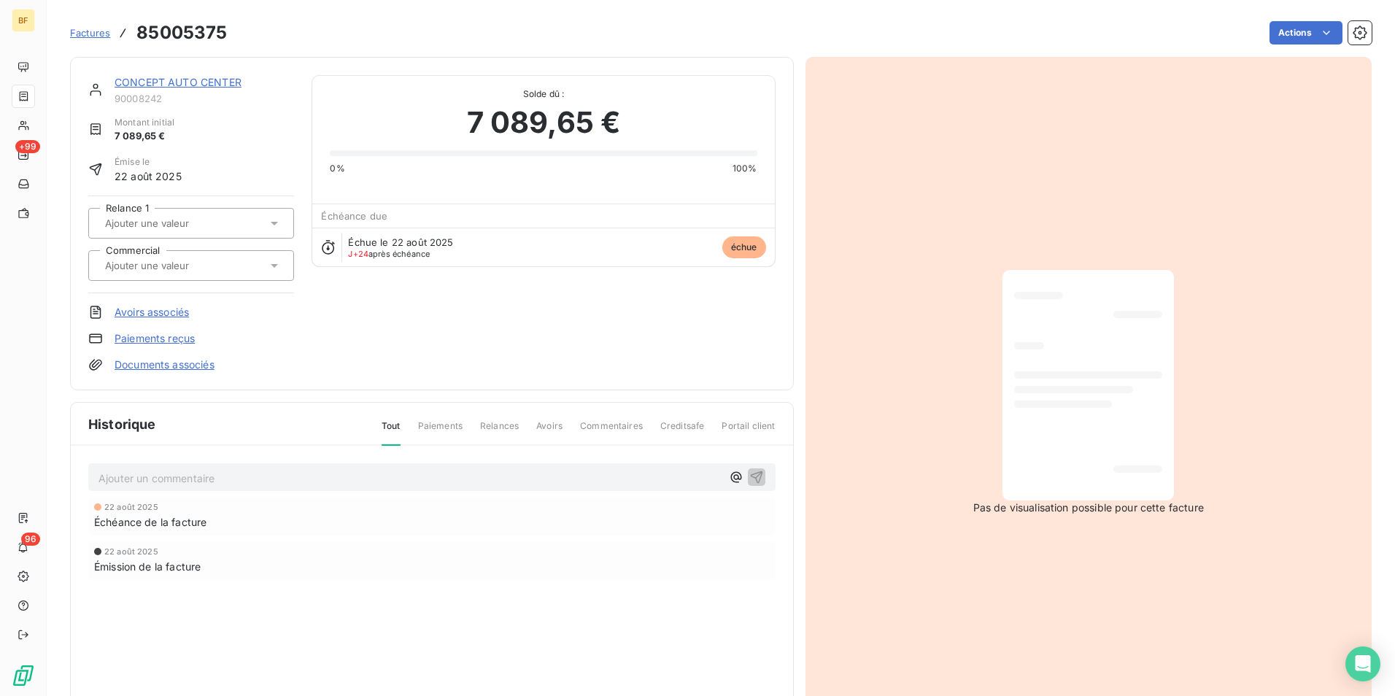
click at [194, 27] on h3 "85005375" at bounding box center [181, 33] width 90 height 26
copy h3 "85005375"
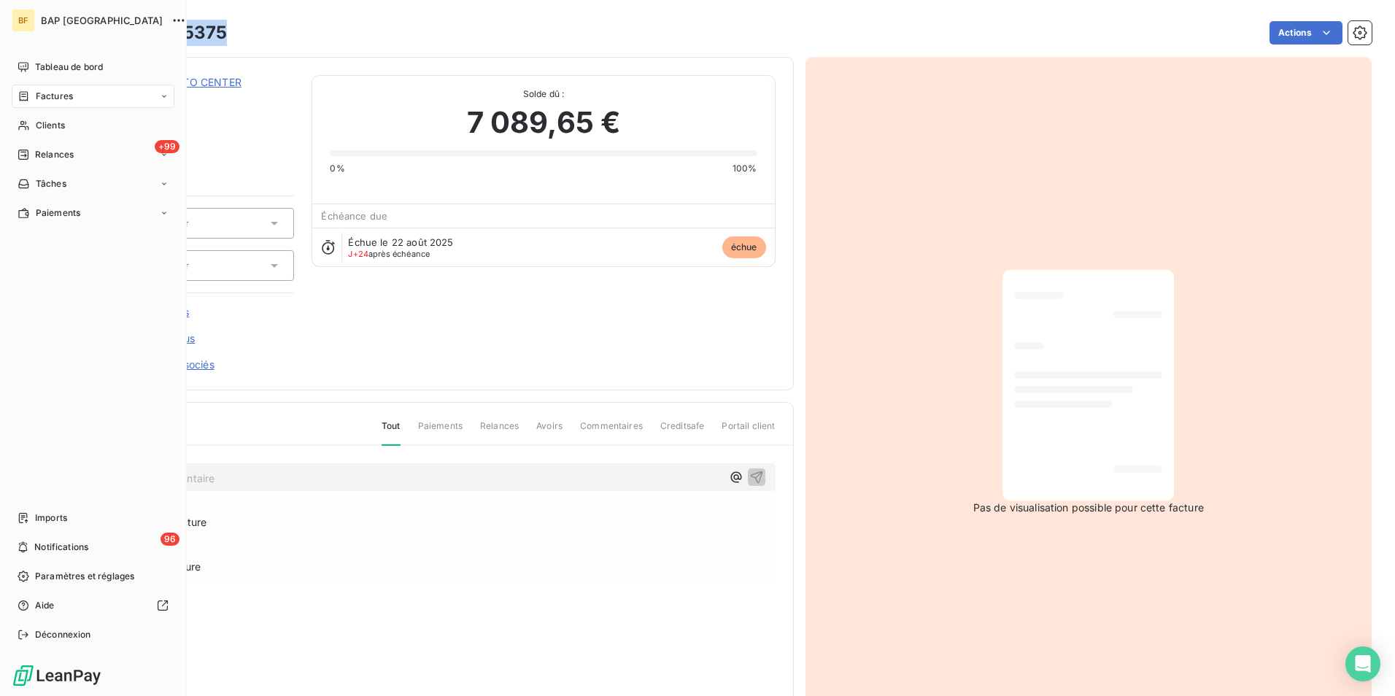
drag, startPoint x: 40, startPoint y: 127, endPoint x: 171, endPoint y: 109, distance: 131.7
click at [40, 127] on span "Clients" at bounding box center [50, 125] width 29 height 13
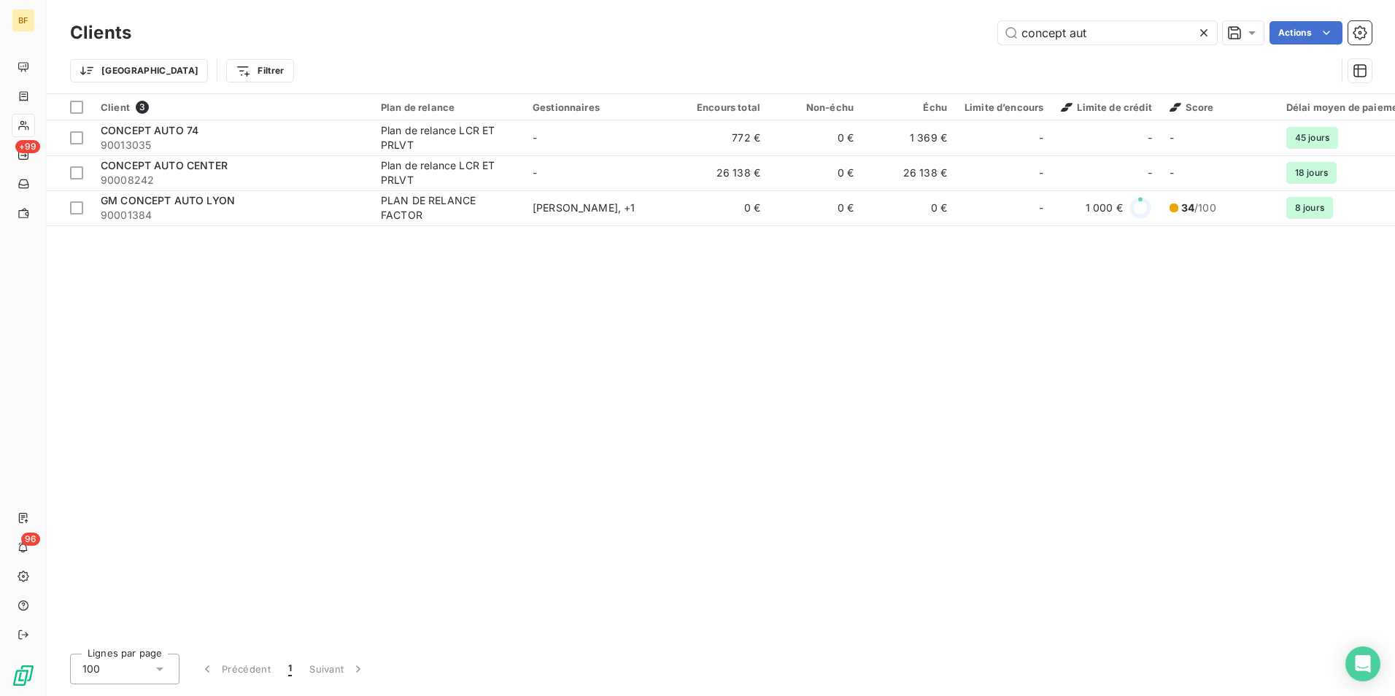
drag, startPoint x: 1093, startPoint y: 26, endPoint x: 925, endPoint y: 23, distance: 168.5
click at [925, 23] on div "concept aut Actions" at bounding box center [760, 32] width 1222 height 23
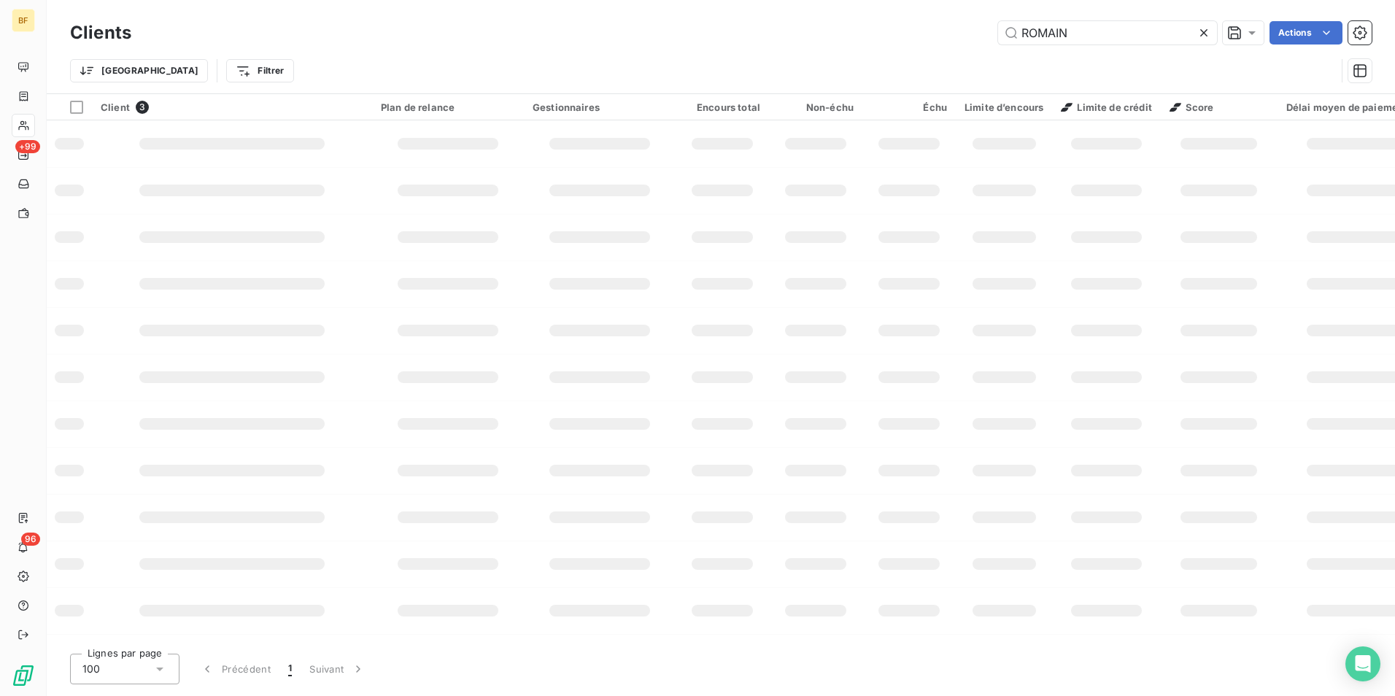
type input "ROMAIN"
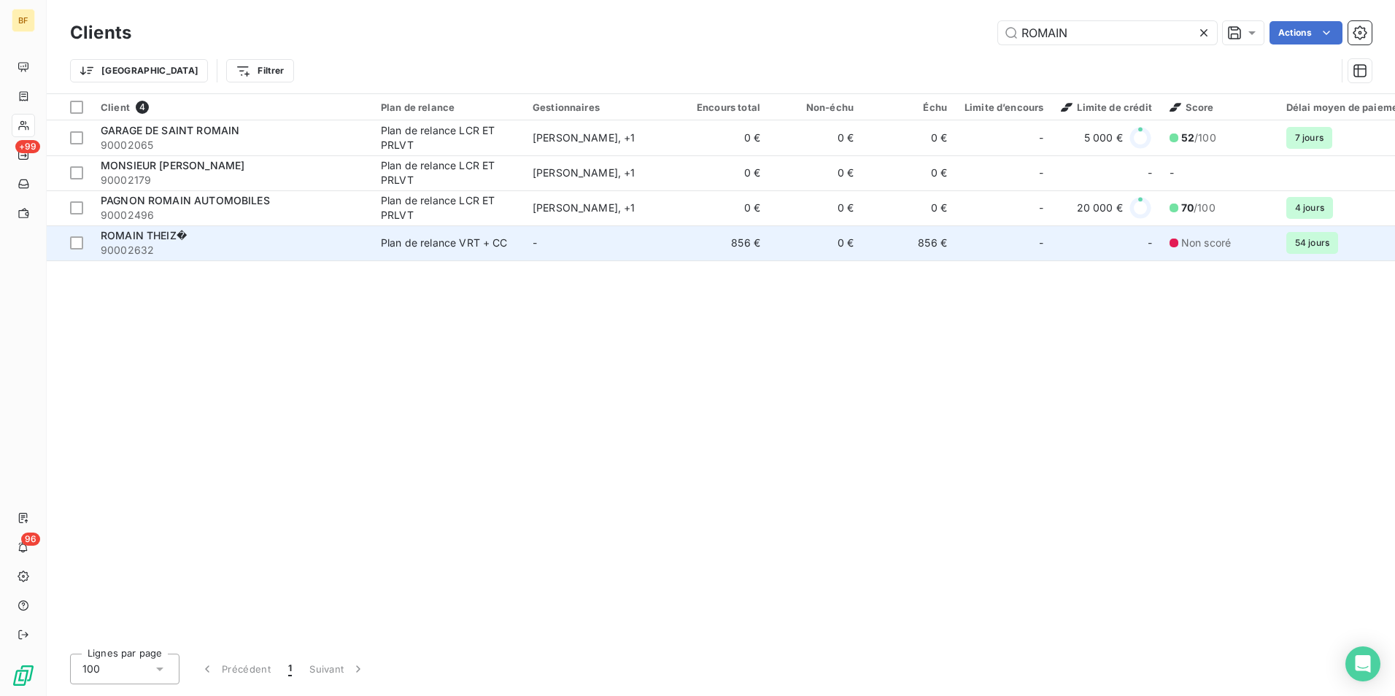
click at [206, 234] on div "ROMAIN THEIZ�" at bounding box center [232, 235] width 263 height 15
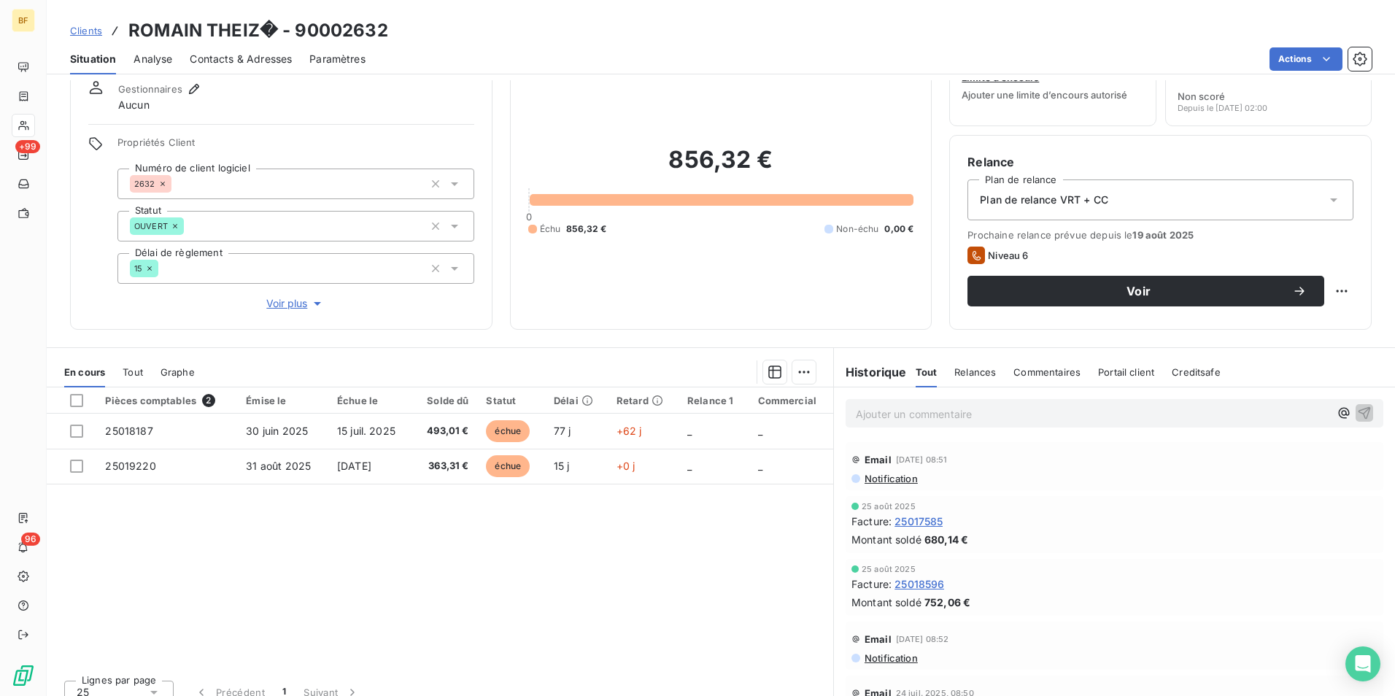
scroll to position [72, 0]
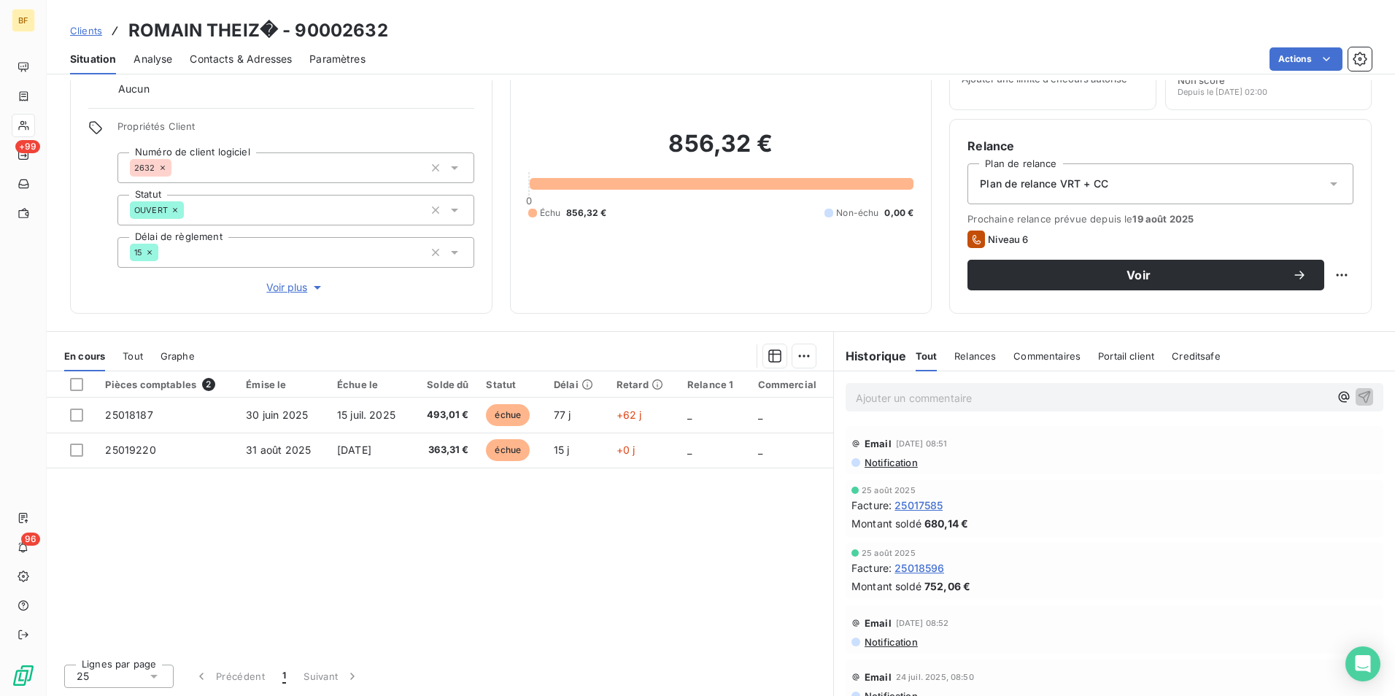
click at [998, 400] on p "Ajouter un commentaire ﻿" at bounding box center [1092, 398] width 473 height 18
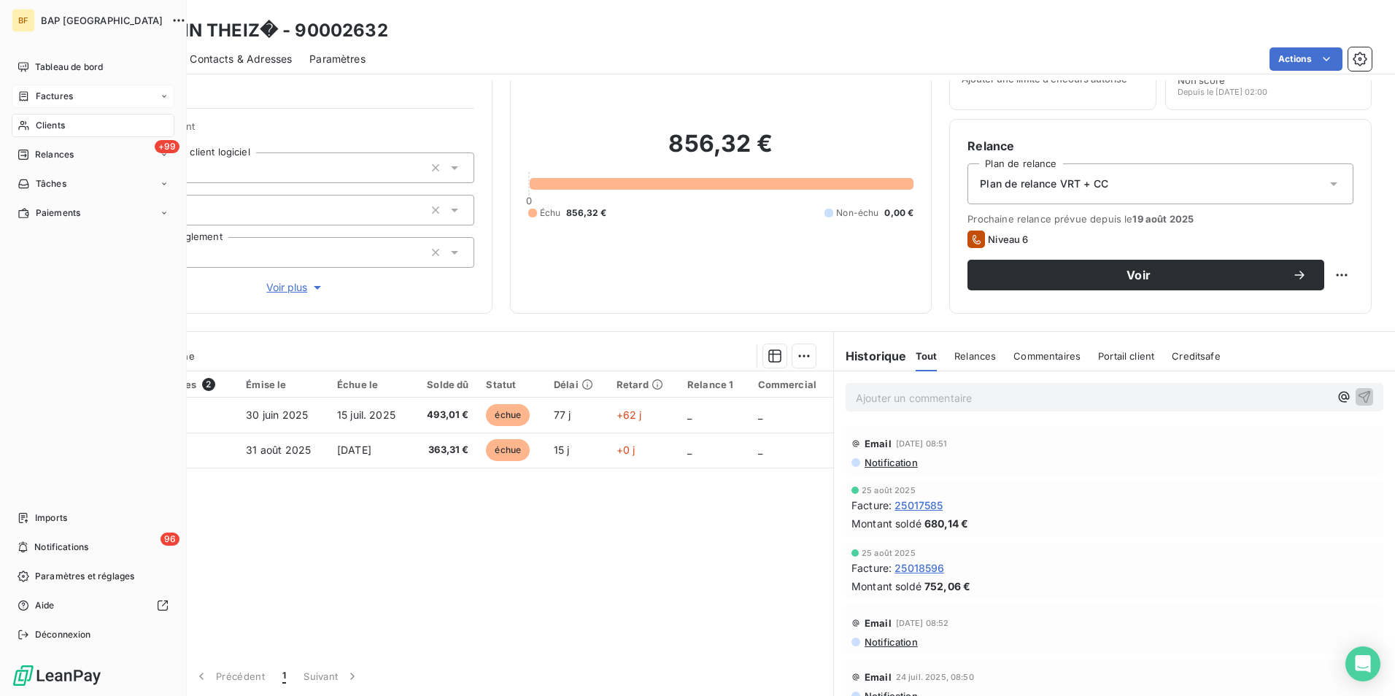
click at [73, 102] on div "Factures" at bounding box center [93, 96] width 163 height 23
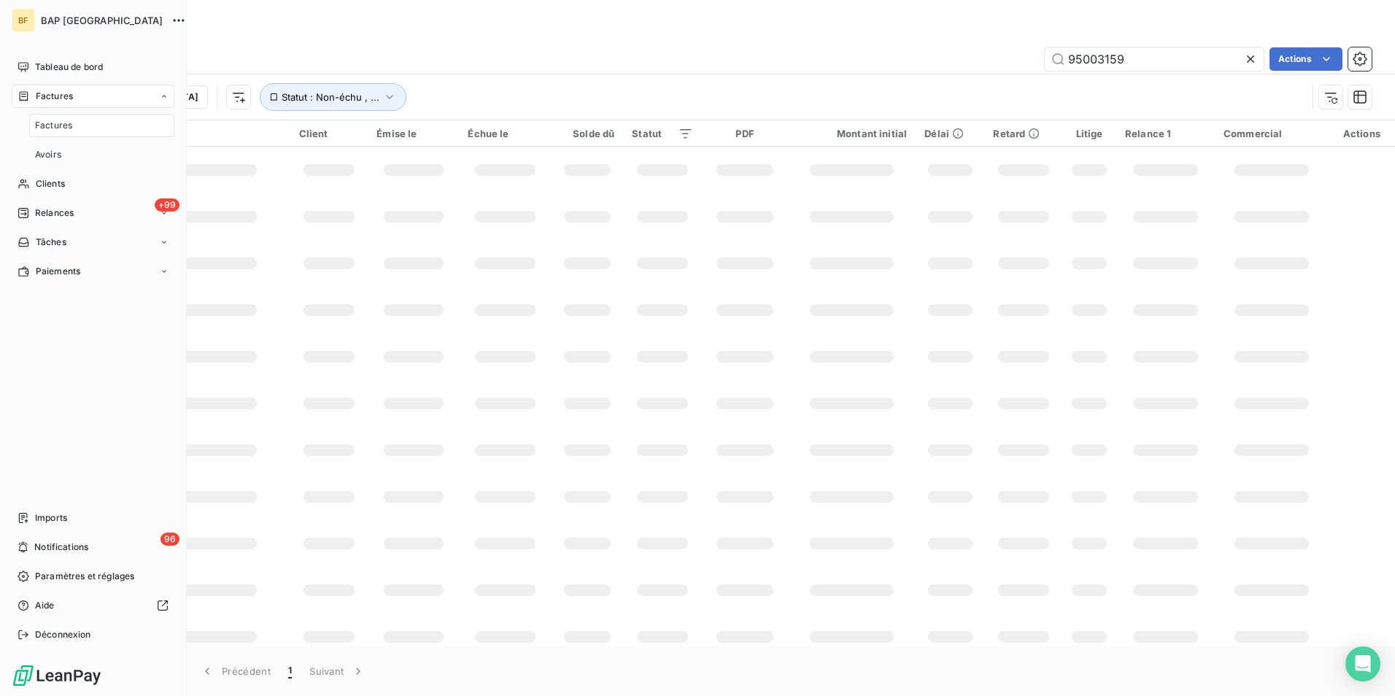
click at [74, 97] on div "Factures" at bounding box center [93, 96] width 163 height 23
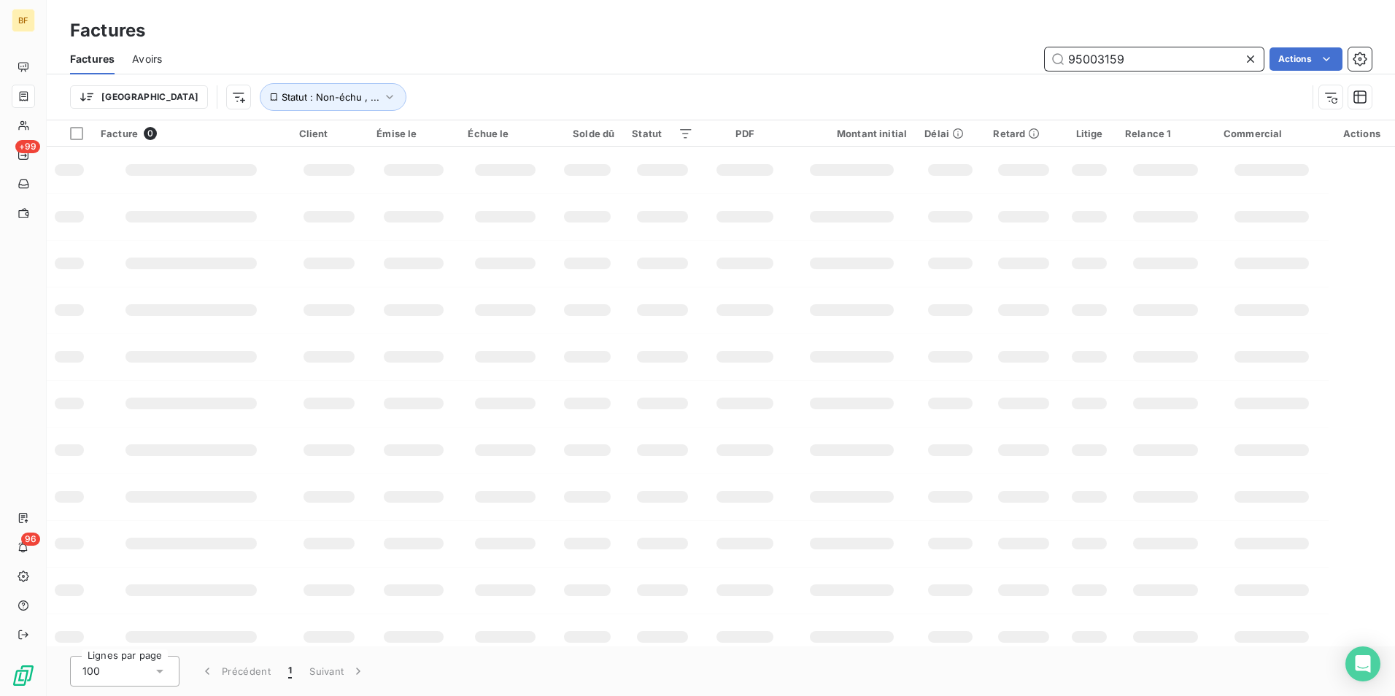
drag, startPoint x: 1166, startPoint y: 51, endPoint x: 1029, endPoint y: 48, distance: 136.4
click at [1029, 48] on div "95003159 Actions" at bounding box center [775, 58] width 1192 height 23
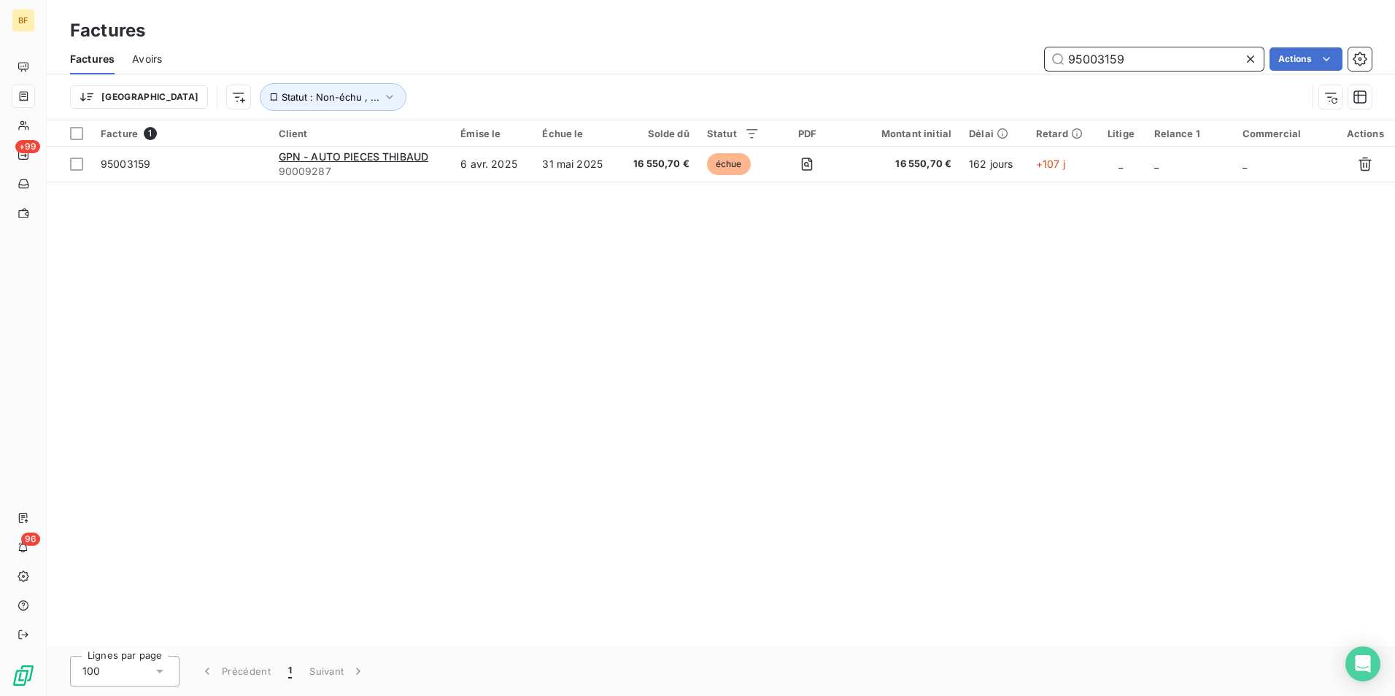
paste input "2507125"
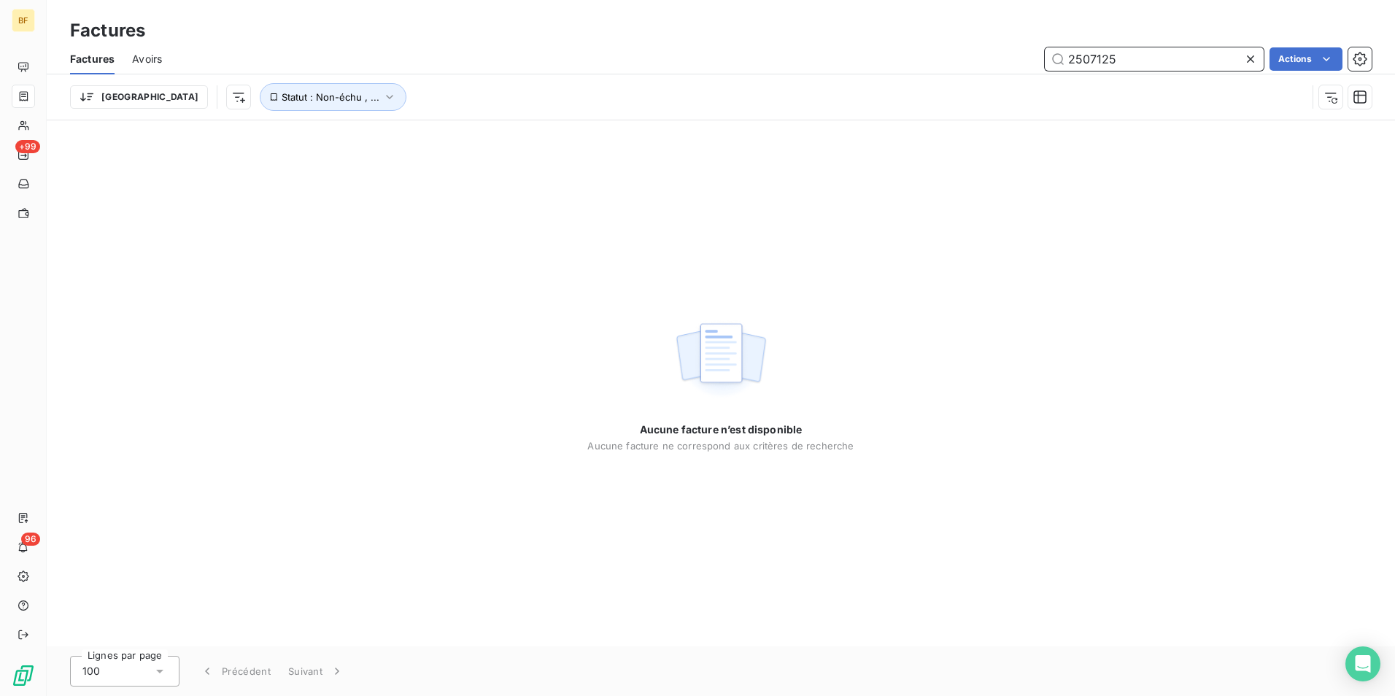
type input "2507125"
drag, startPoint x: 1155, startPoint y: 68, endPoint x: 1068, endPoint y: 66, distance: 87.5
click at [1070, 66] on input "2507125" at bounding box center [1153, 58] width 219 height 23
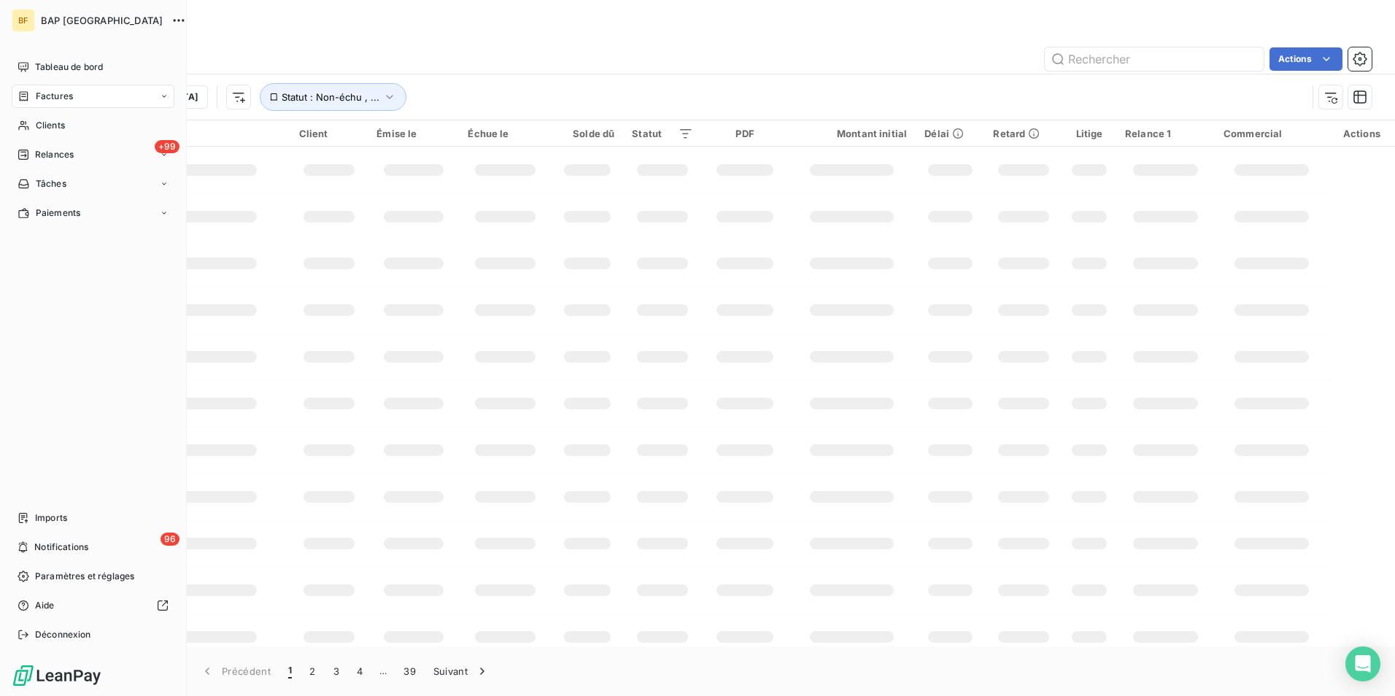
click at [19, 118] on div "Clients" at bounding box center [93, 125] width 163 height 23
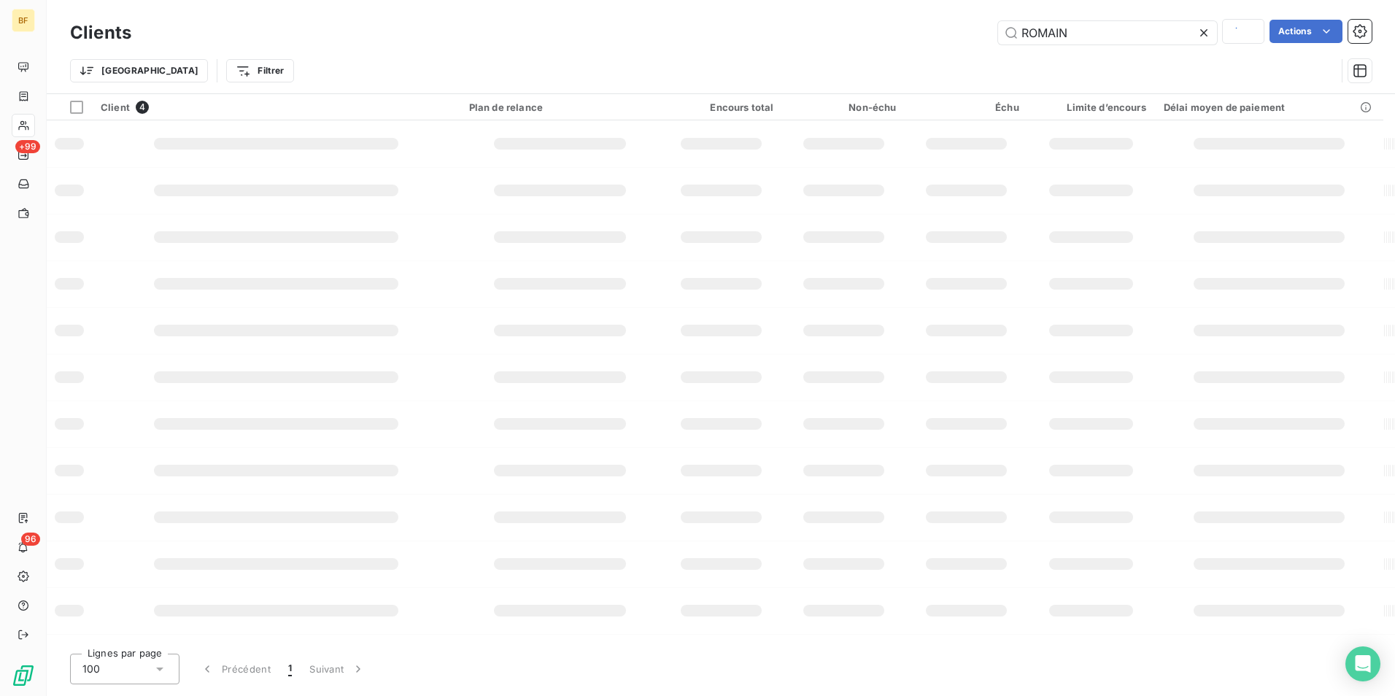
click at [1129, 58] on div "Trier Filtrer" at bounding box center [702, 71] width 1265 height 28
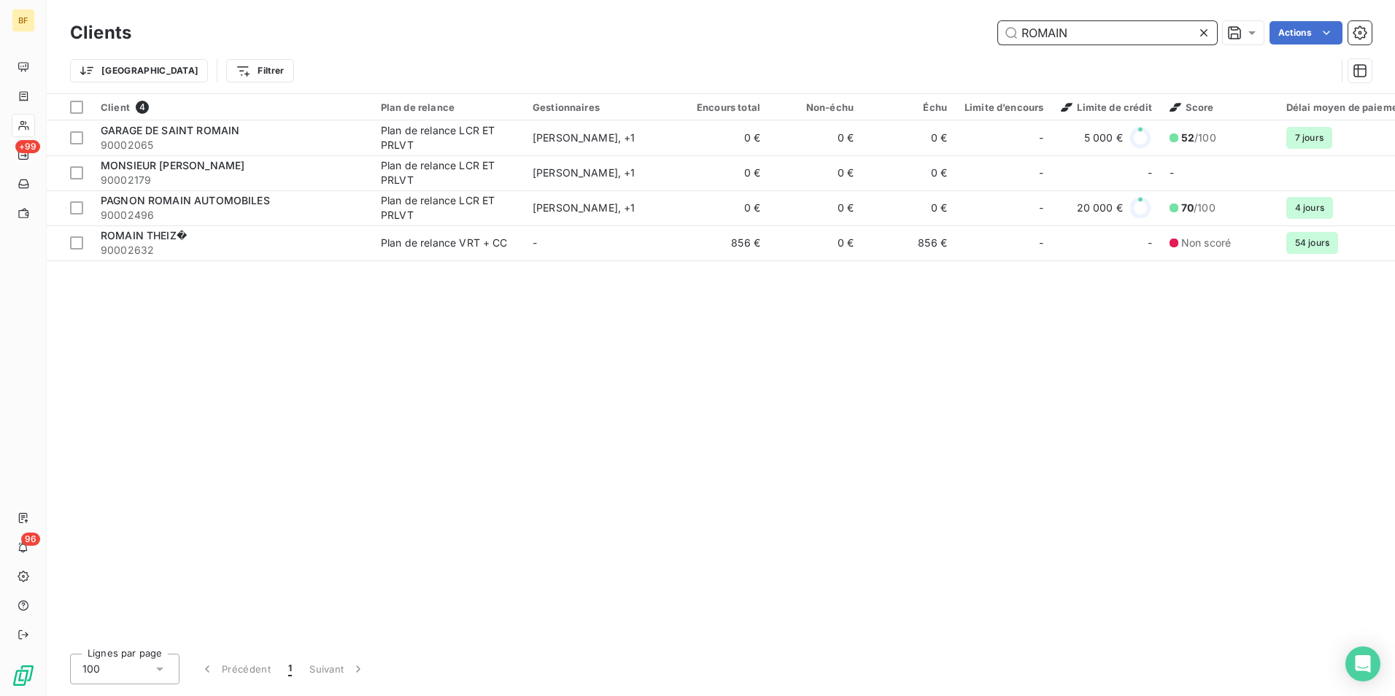
click at [1109, 32] on input "ROMAIN" at bounding box center [1107, 32] width 219 height 23
drag, startPoint x: 1127, startPoint y: 32, endPoint x: 834, endPoint y: -39, distance: 301.1
click at [834, 0] on html "BF +99 96 Clients ROMAIN Actions Trier Filtrer Client 4 Plan de relance Gestion…" at bounding box center [697, 348] width 1395 height 696
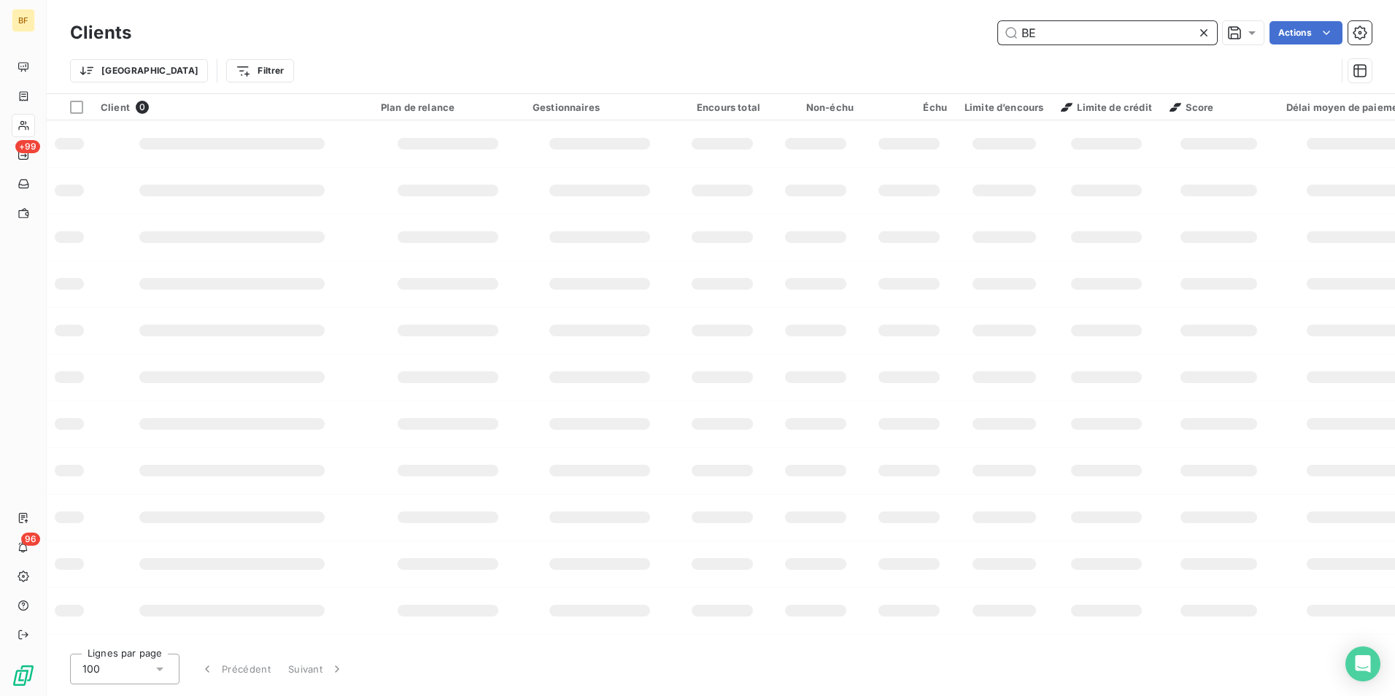
type input "B"
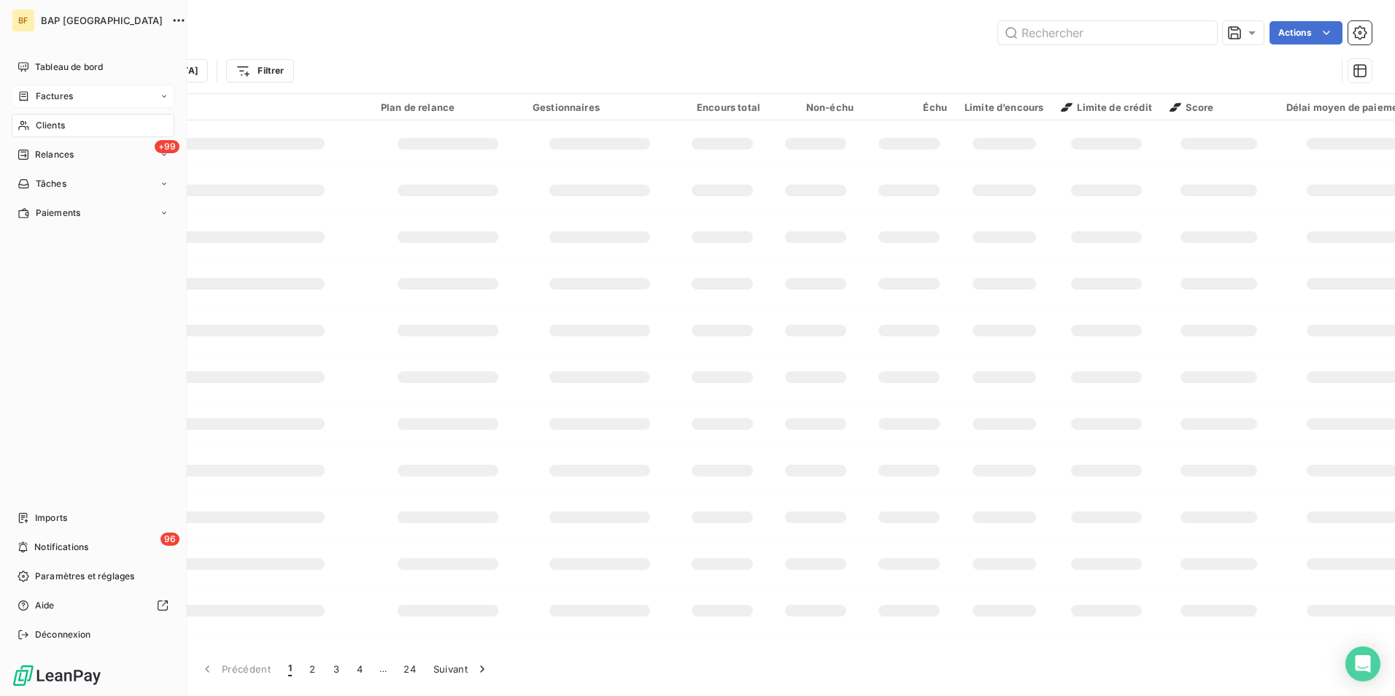
click at [34, 125] on div "Clients" at bounding box center [93, 125] width 163 height 23
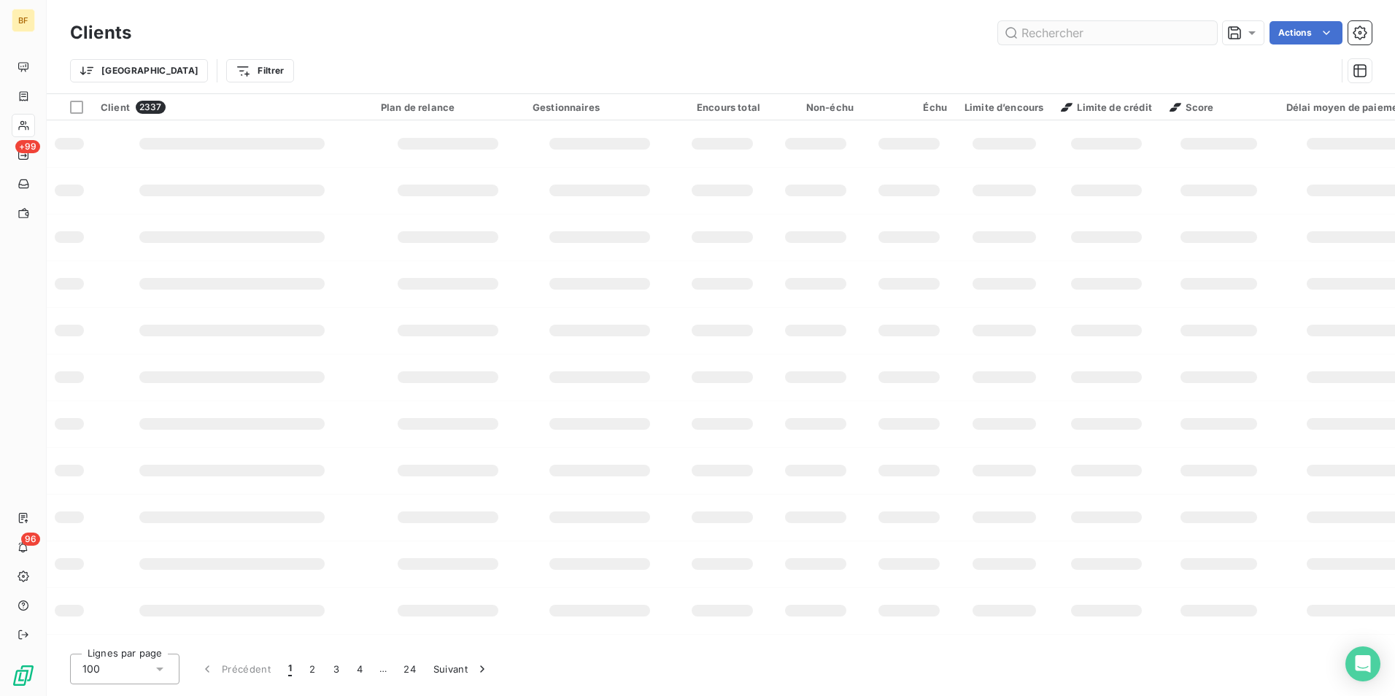
click at [1065, 34] on div "Clients Actions" at bounding box center [720, 33] width 1301 height 31
click at [1065, 33] on input "text" at bounding box center [1107, 32] width 219 height 23
click at [1112, 30] on input "text" at bounding box center [1107, 32] width 219 height 23
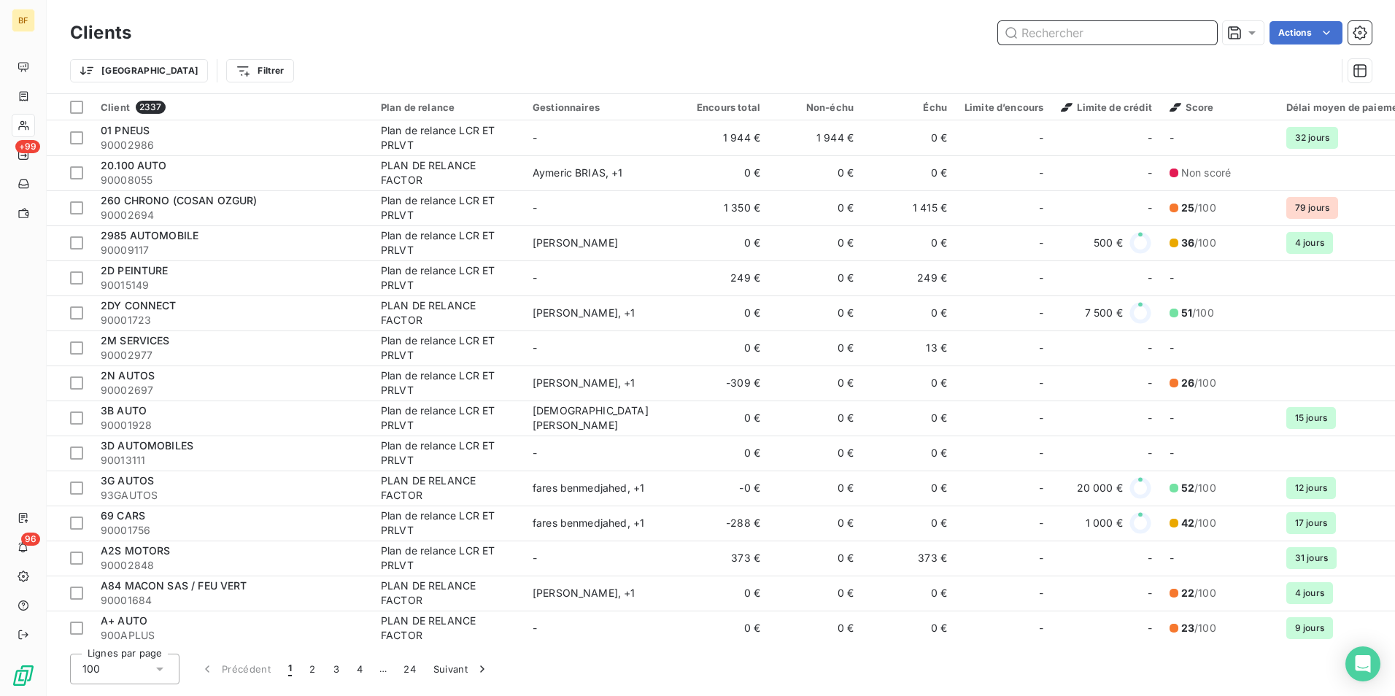
click at [1095, 35] on input "text" at bounding box center [1107, 32] width 219 height 23
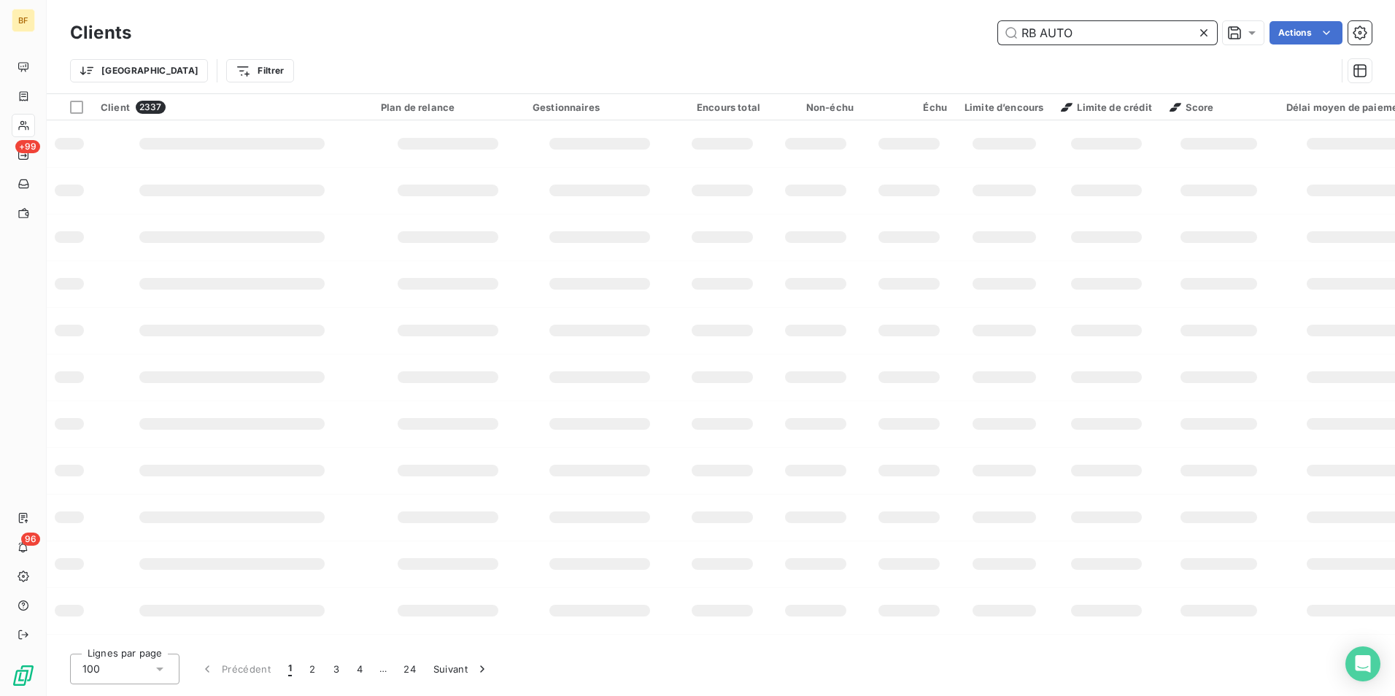
type input "RB AUTO"
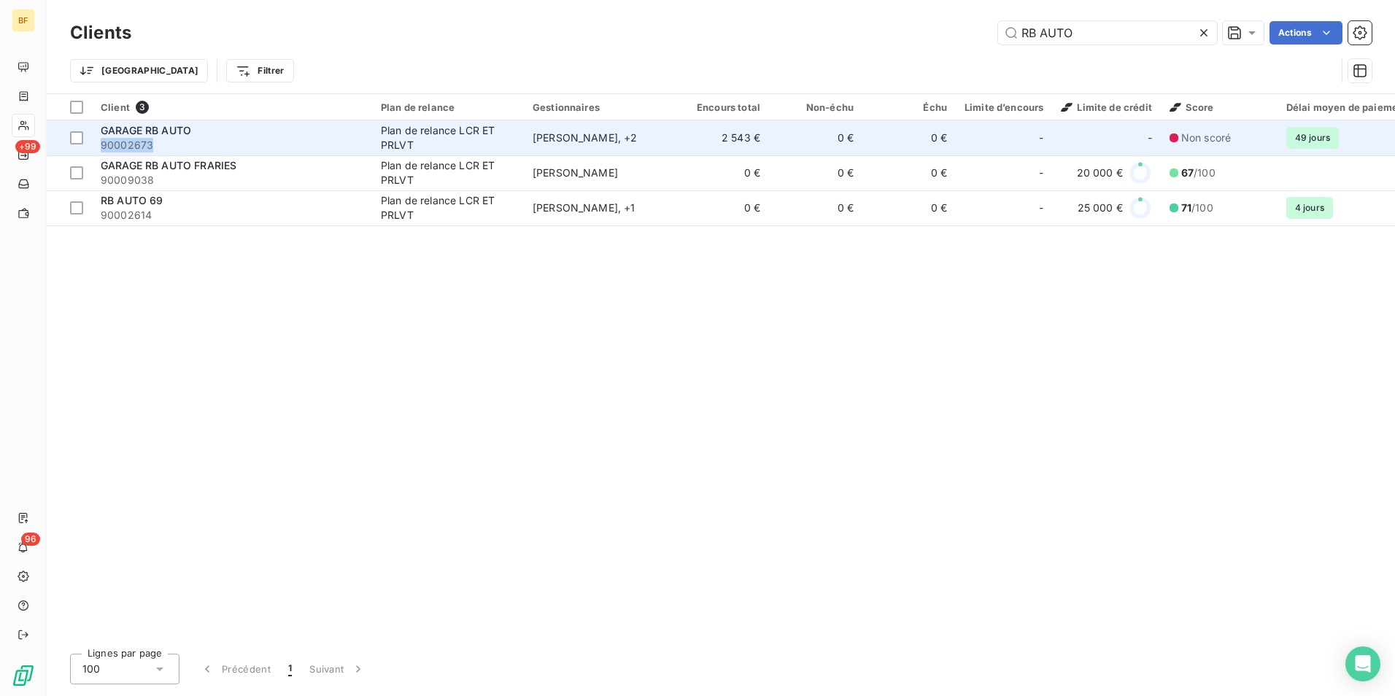
click at [188, 136] on div "GARAGE RB AUTO 90002673" at bounding box center [232, 137] width 263 height 29
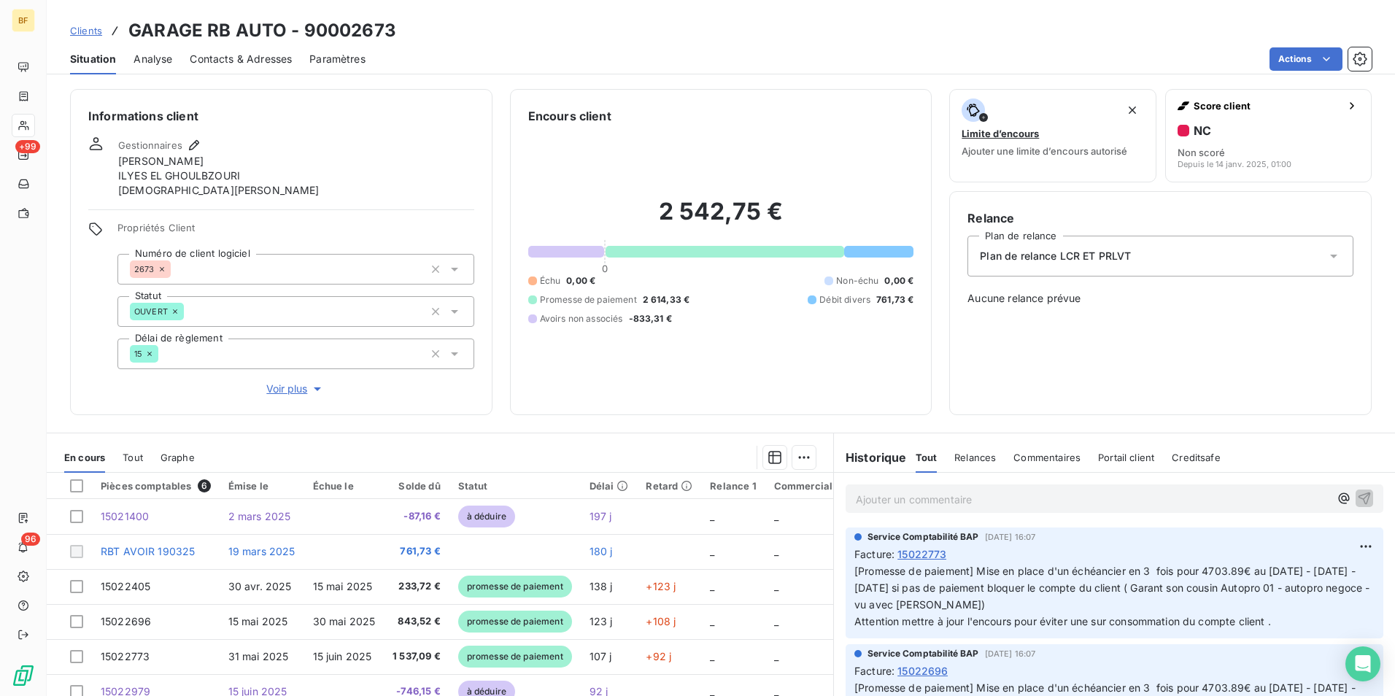
drag, startPoint x: 188, startPoint y: 136, endPoint x: 241, endPoint y: 58, distance: 94.5
click at [241, 58] on span "Contacts & Adresses" at bounding box center [241, 59] width 102 height 15
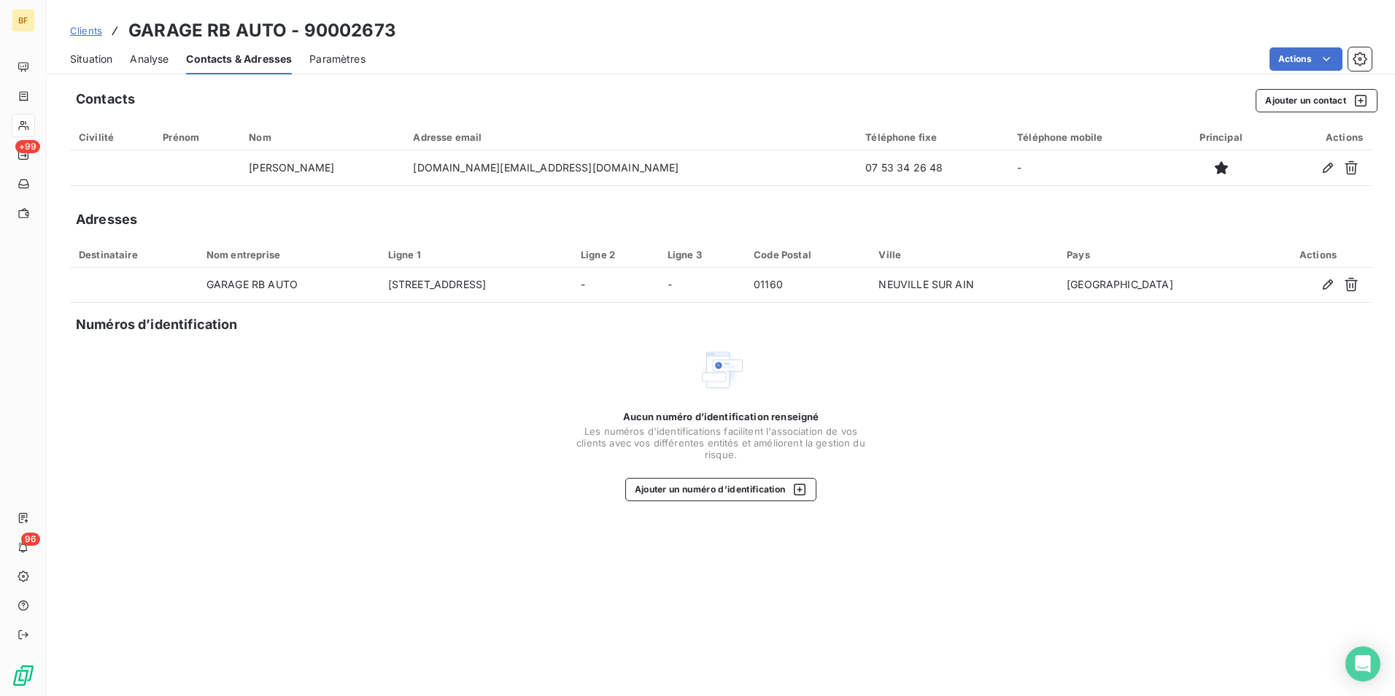
click at [98, 58] on span "Situation" at bounding box center [91, 59] width 42 height 15
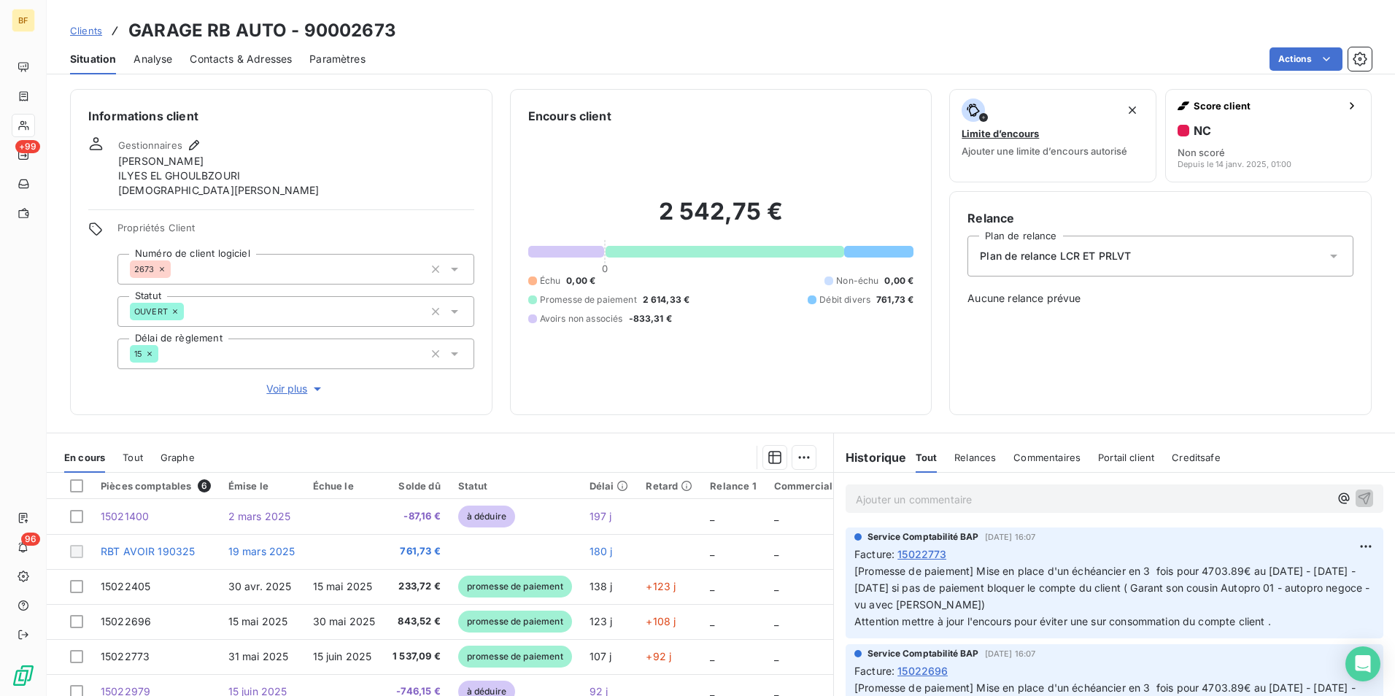
click at [963, 505] on p "Ajouter un commentaire ﻿" at bounding box center [1092, 499] width 473 height 18
click at [918, 503] on p "(AV)" at bounding box center [1092, 498] width 473 height 17
click at [933, 495] on p "(AV)" at bounding box center [1092, 498] width 473 height 17
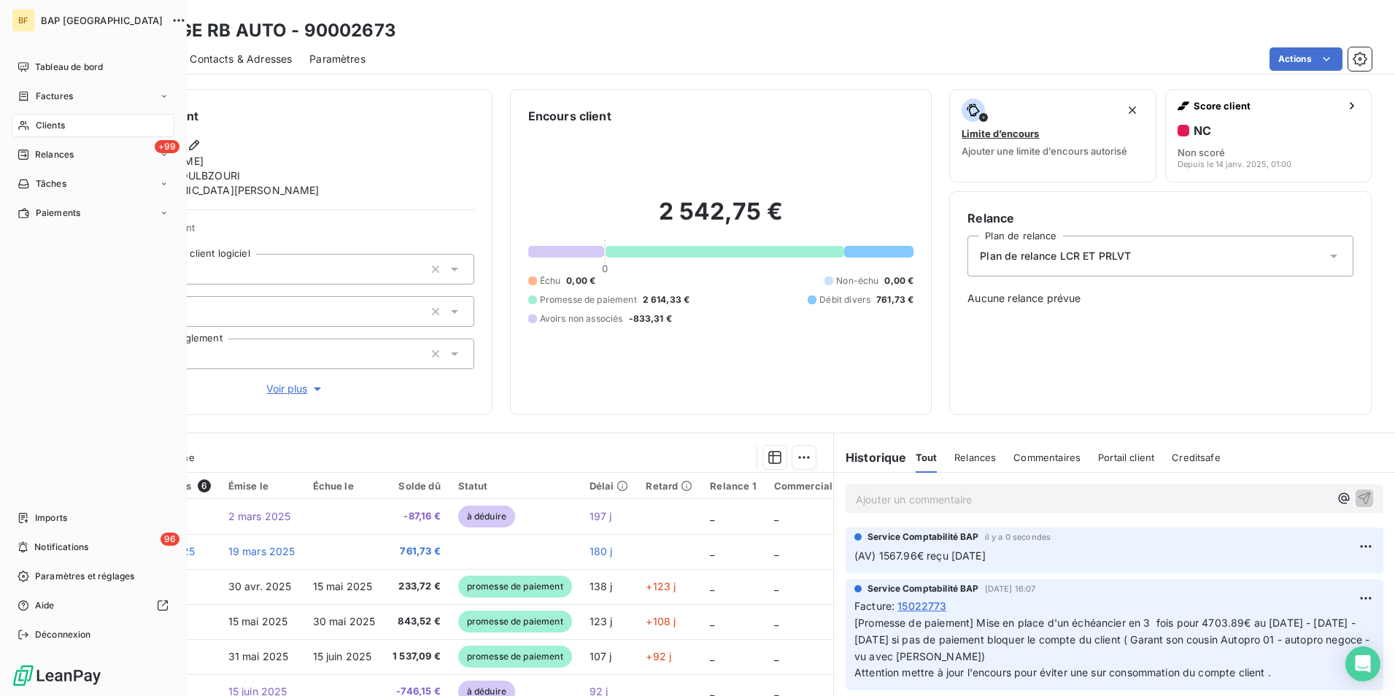
click at [74, 125] on div "Clients" at bounding box center [93, 125] width 163 height 23
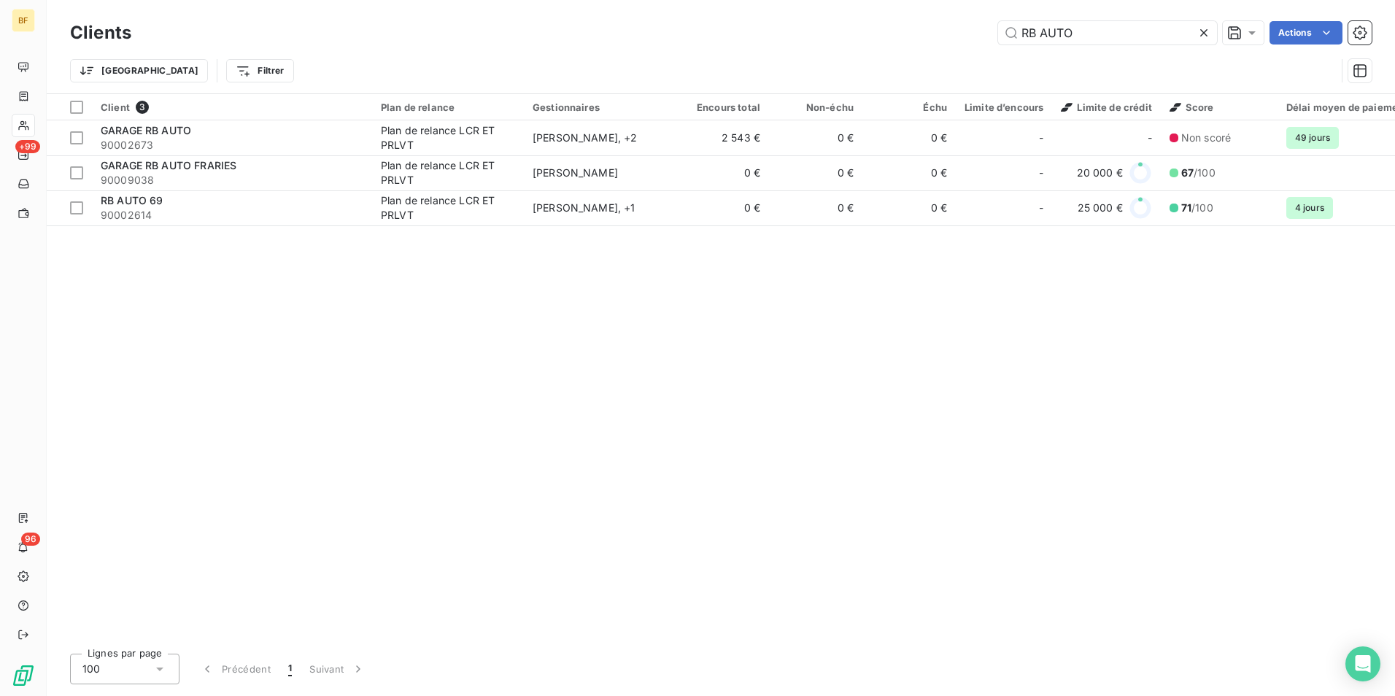
drag, startPoint x: 1087, startPoint y: 28, endPoint x: 796, endPoint y: -19, distance: 294.7
click at [796, 0] on html "BF +99 96 Clients RB AUTO Actions Trier Filtrer Client 3 Plan de relance Gestio…" at bounding box center [697, 348] width 1395 height 696
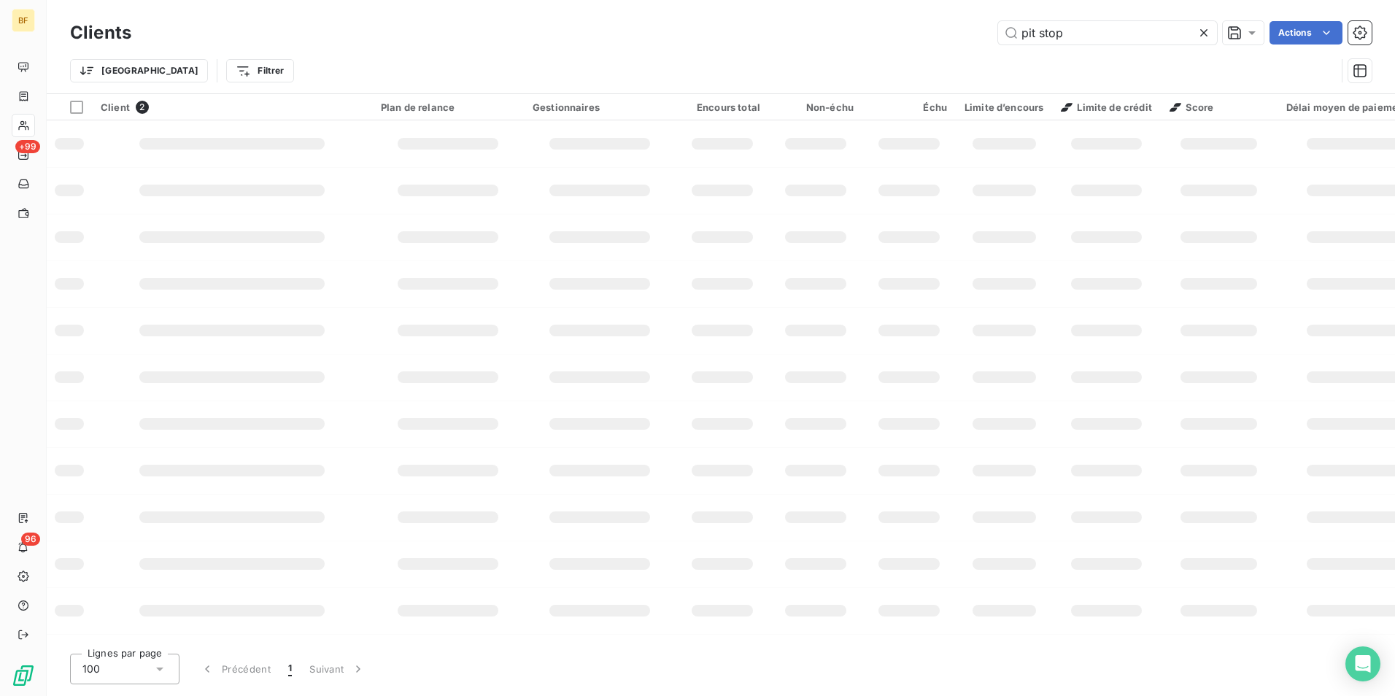
type input "pit stop"
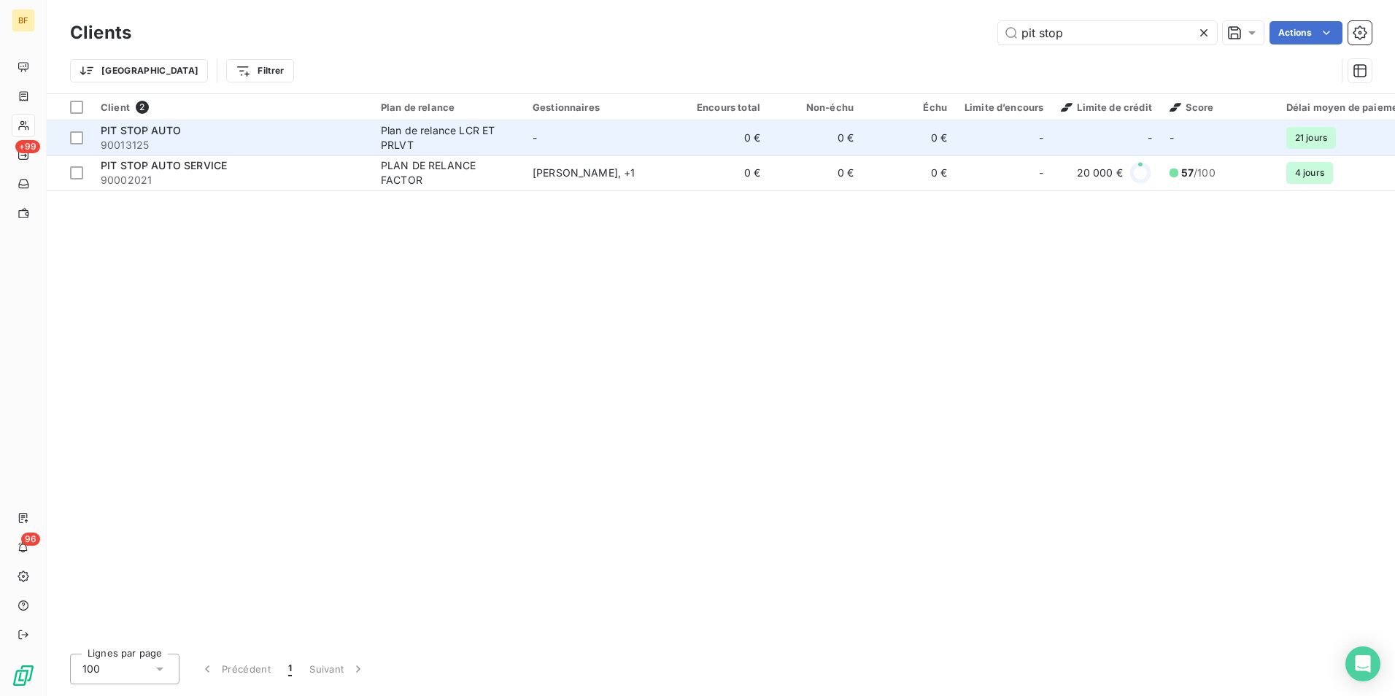
click at [237, 139] on span "90013125" at bounding box center [232, 145] width 263 height 15
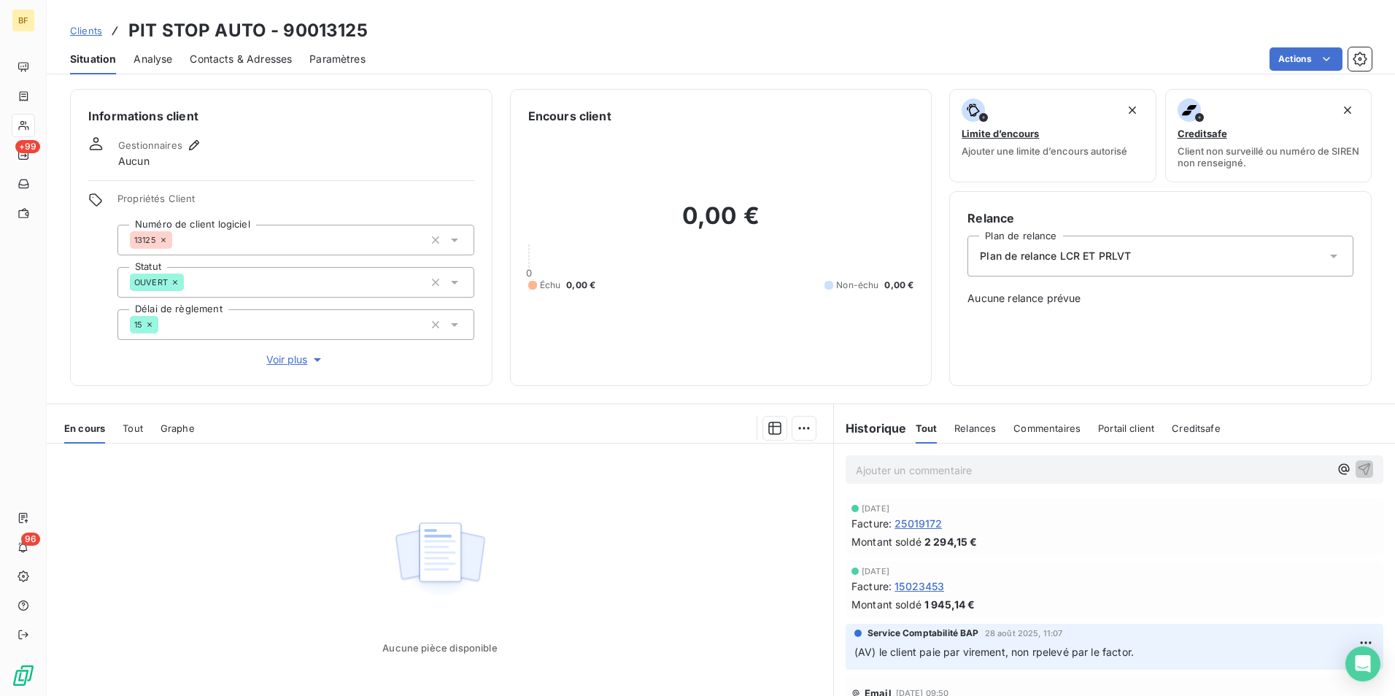
click at [125, 424] on span "Tout" at bounding box center [133, 428] width 20 height 12
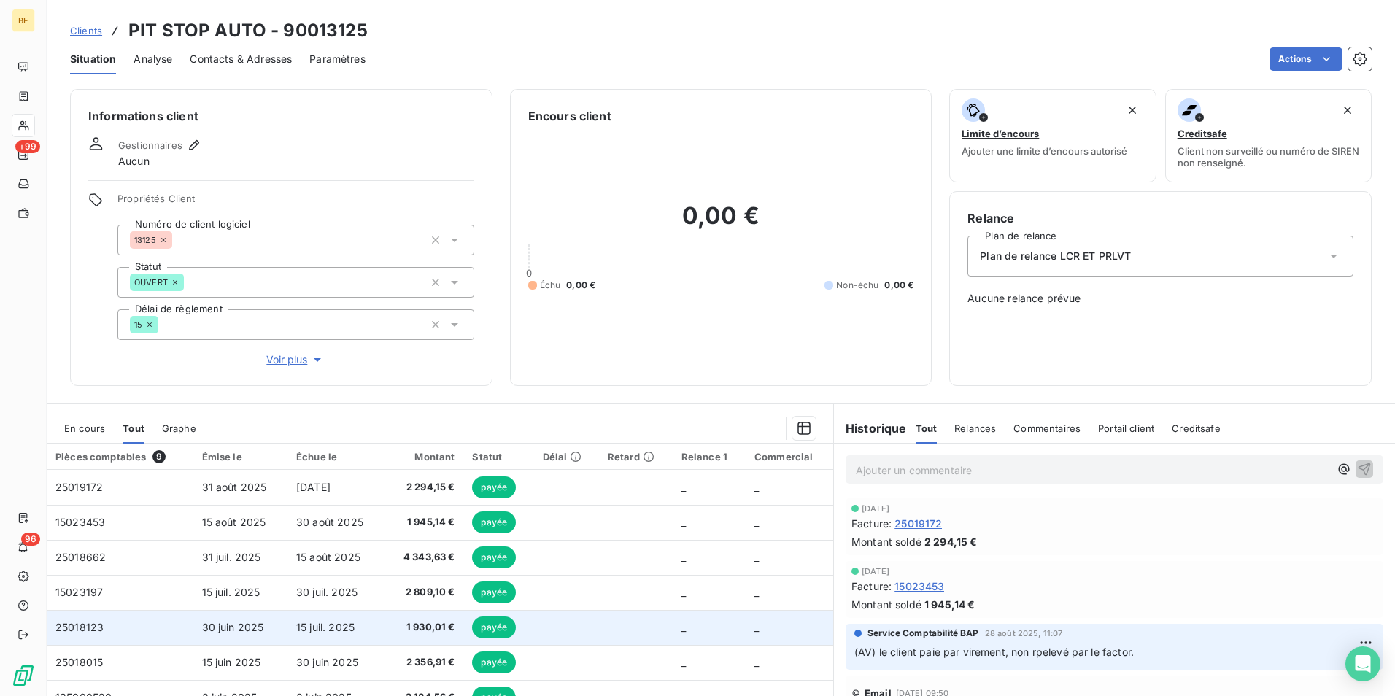
click at [419, 626] on span "1 930,01 €" at bounding box center [423, 627] width 61 height 15
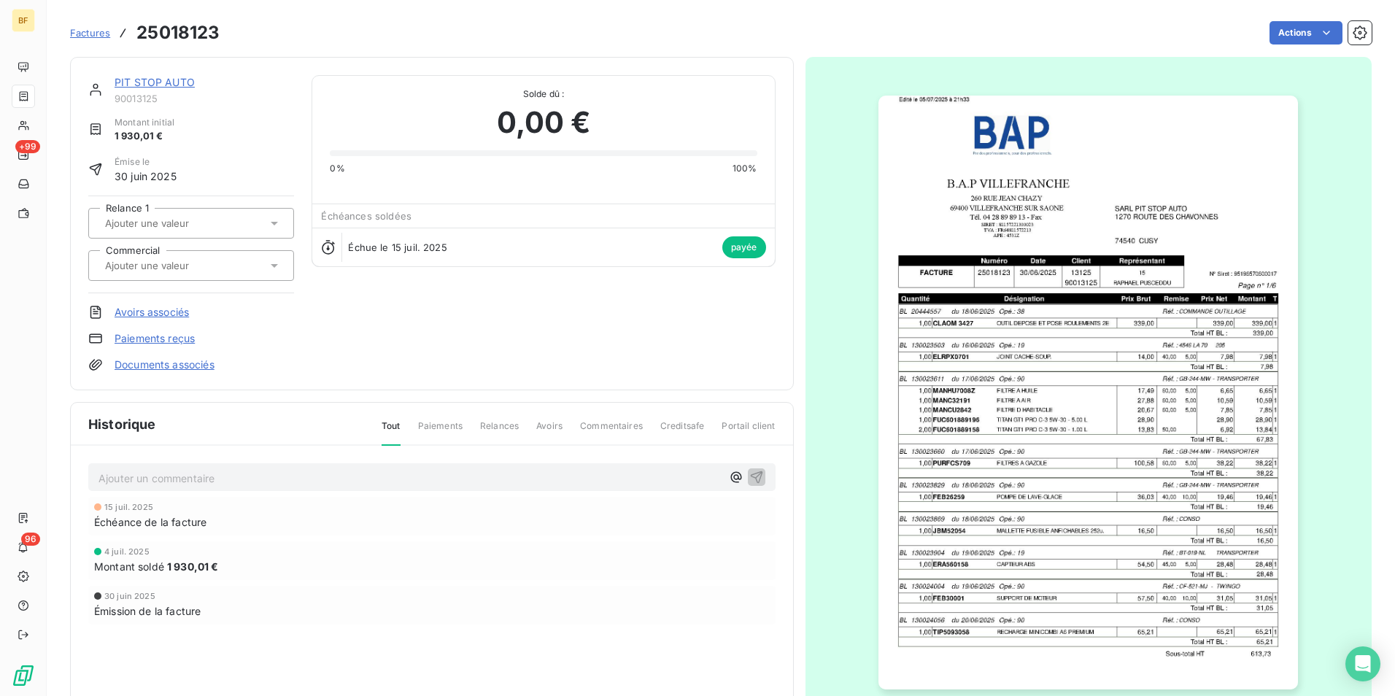
click at [173, 32] on h3 "25018123" at bounding box center [177, 33] width 83 height 26
copy h3 "25018123"
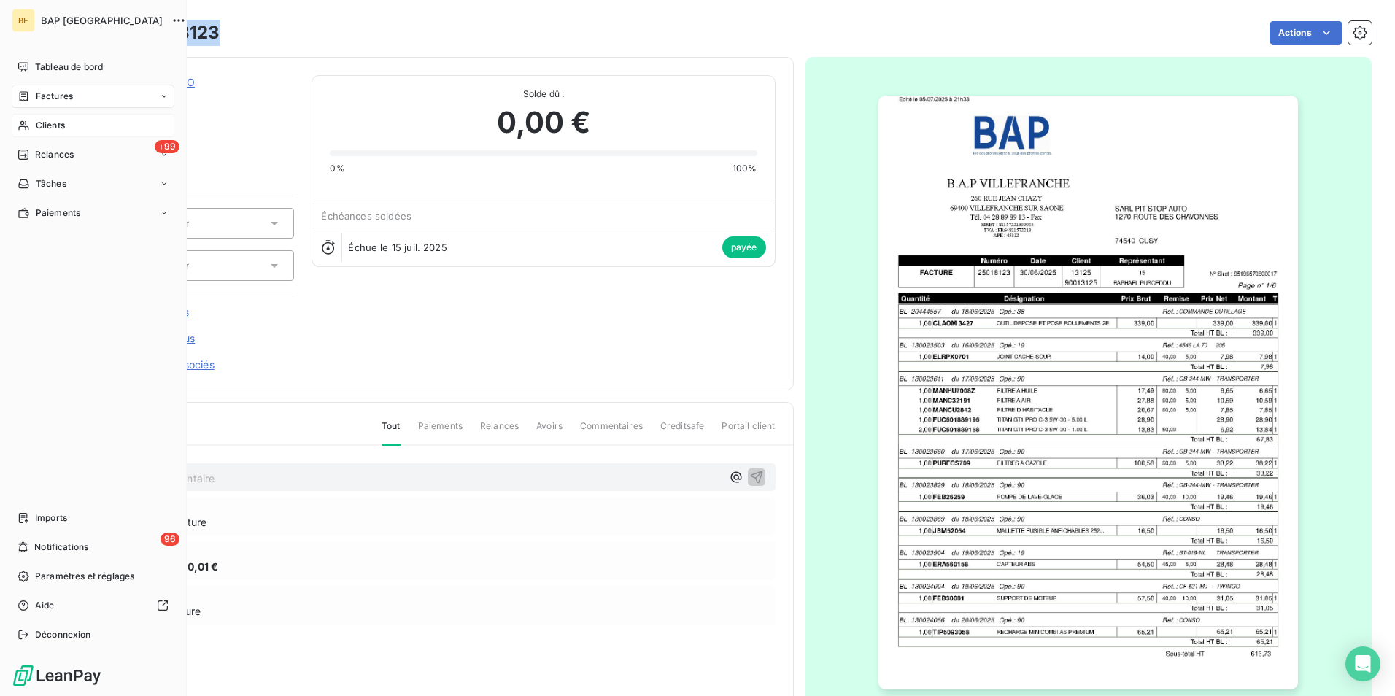
click at [69, 123] on div "Clients" at bounding box center [93, 125] width 163 height 23
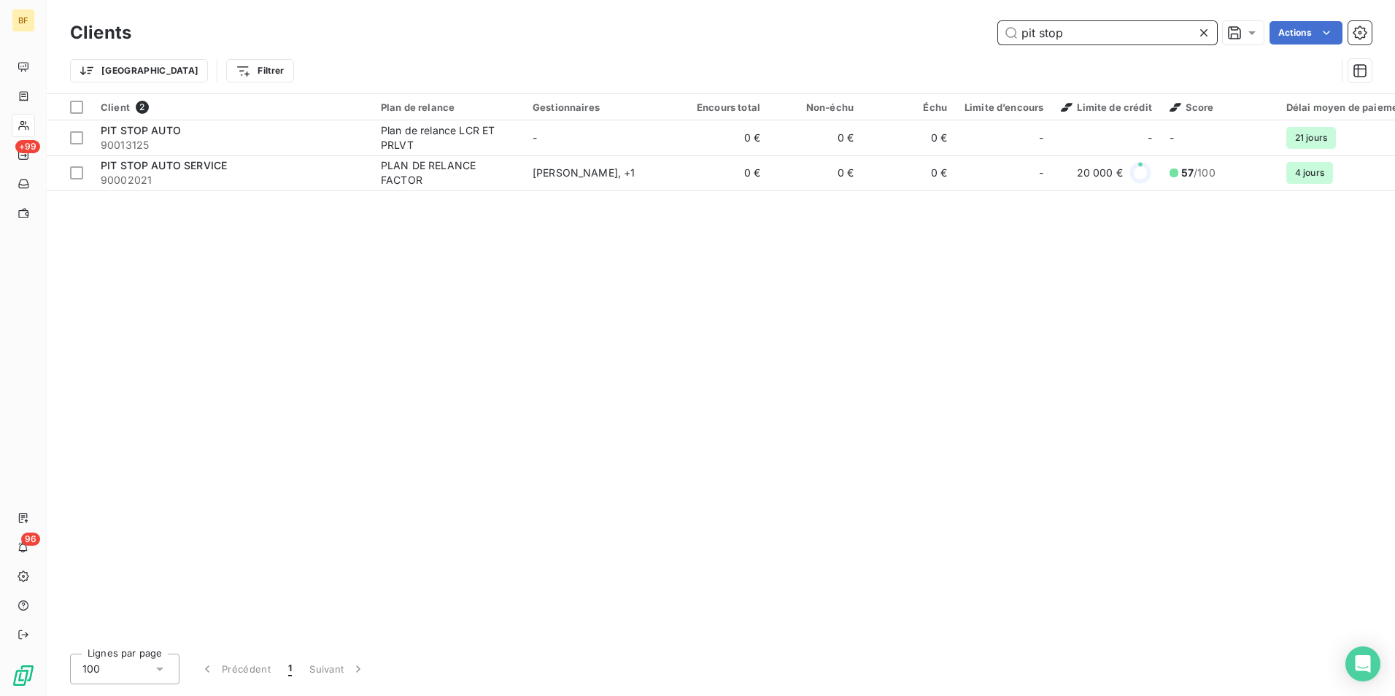
drag, startPoint x: 1111, startPoint y: 32, endPoint x: 664, endPoint y: 7, distance: 447.8
click at [664, 7] on div "Clients pit stop Actions Trier Filtrer" at bounding box center [721, 46] width 1348 height 93
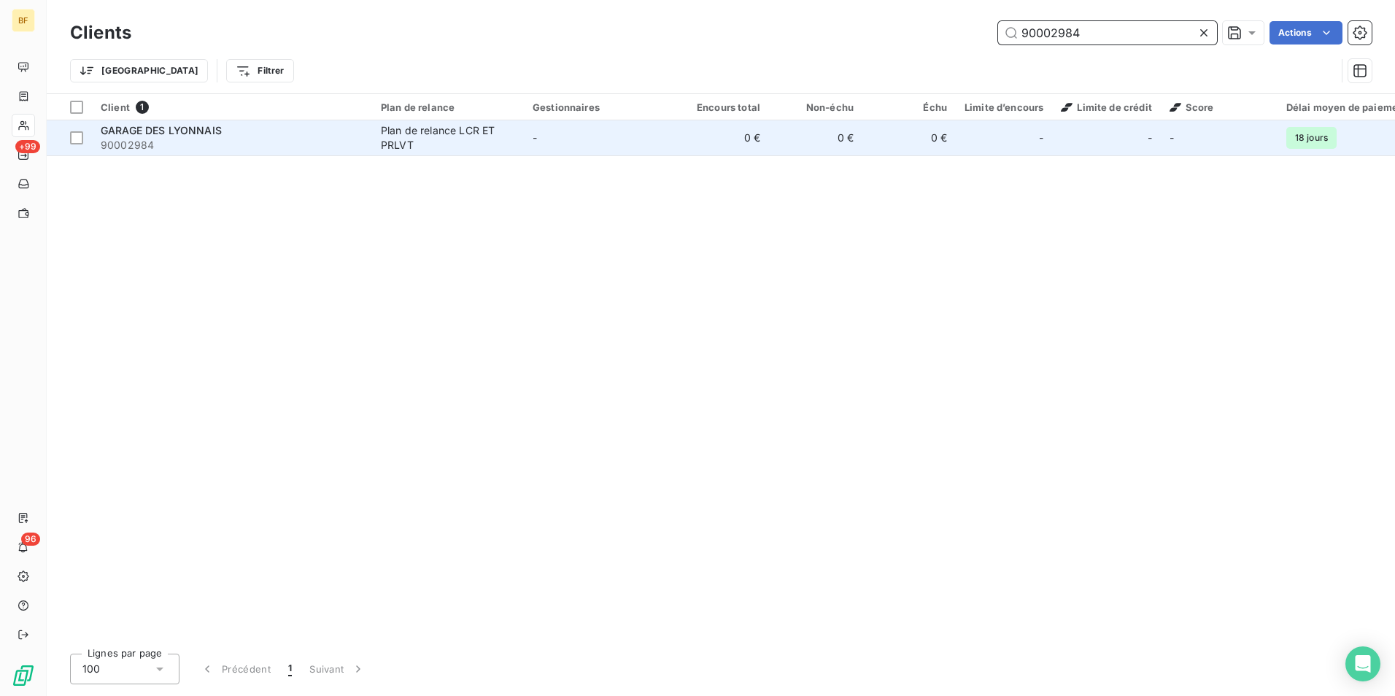
type input "90002984"
click at [226, 138] on span "90002984" at bounding box center [232, 145] width 263 height 15
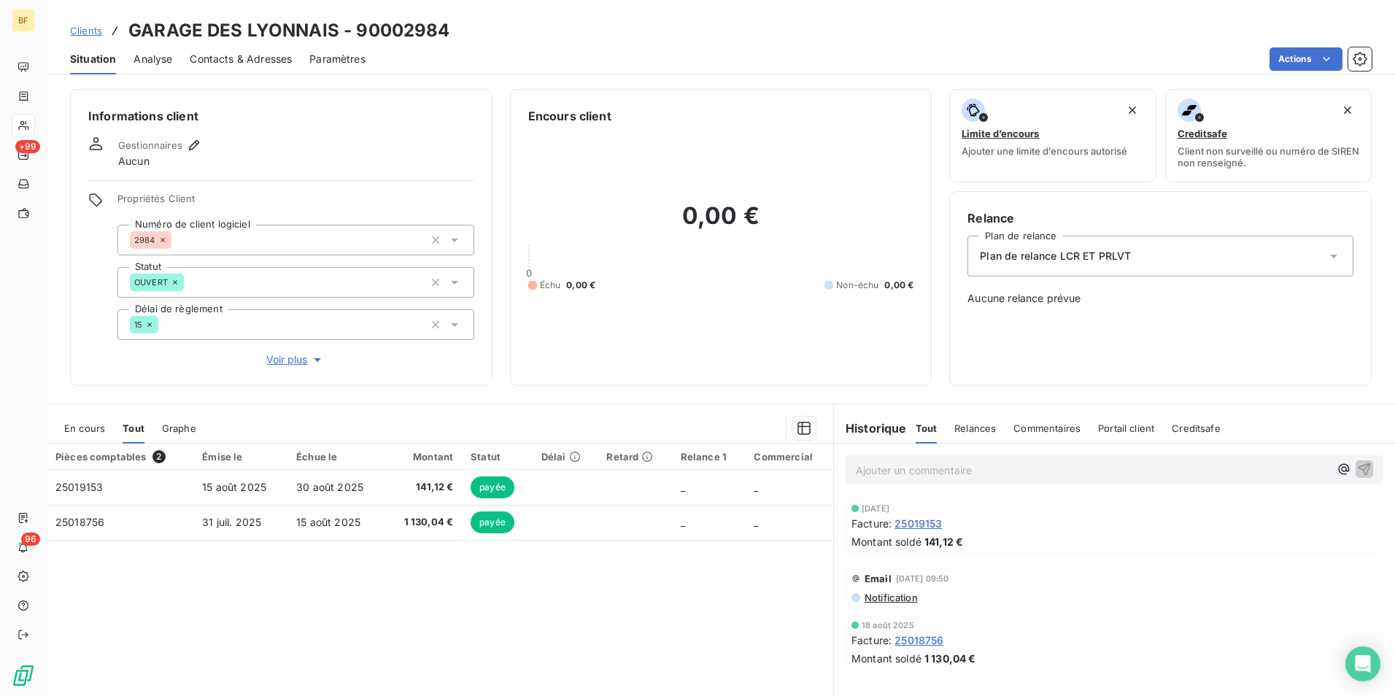
click at [58, 430] on div "En cours Tout Graphe" at bounding box center [440, 428] width 786 height 31
click at [73, 427] on span "En cours" at bounding box center [84, 428] width 41 height 12
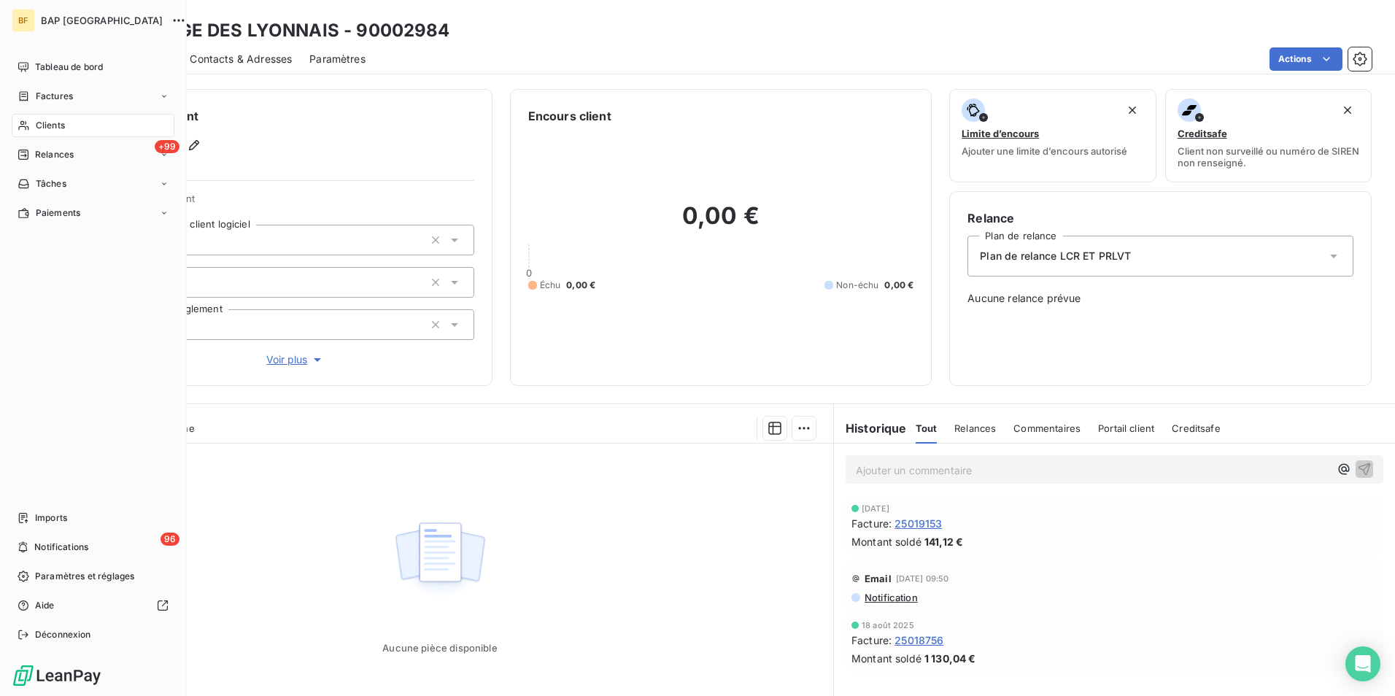
click at [45, 126] on span "Clients" at bounding box center [50, 125] width 29 height 13
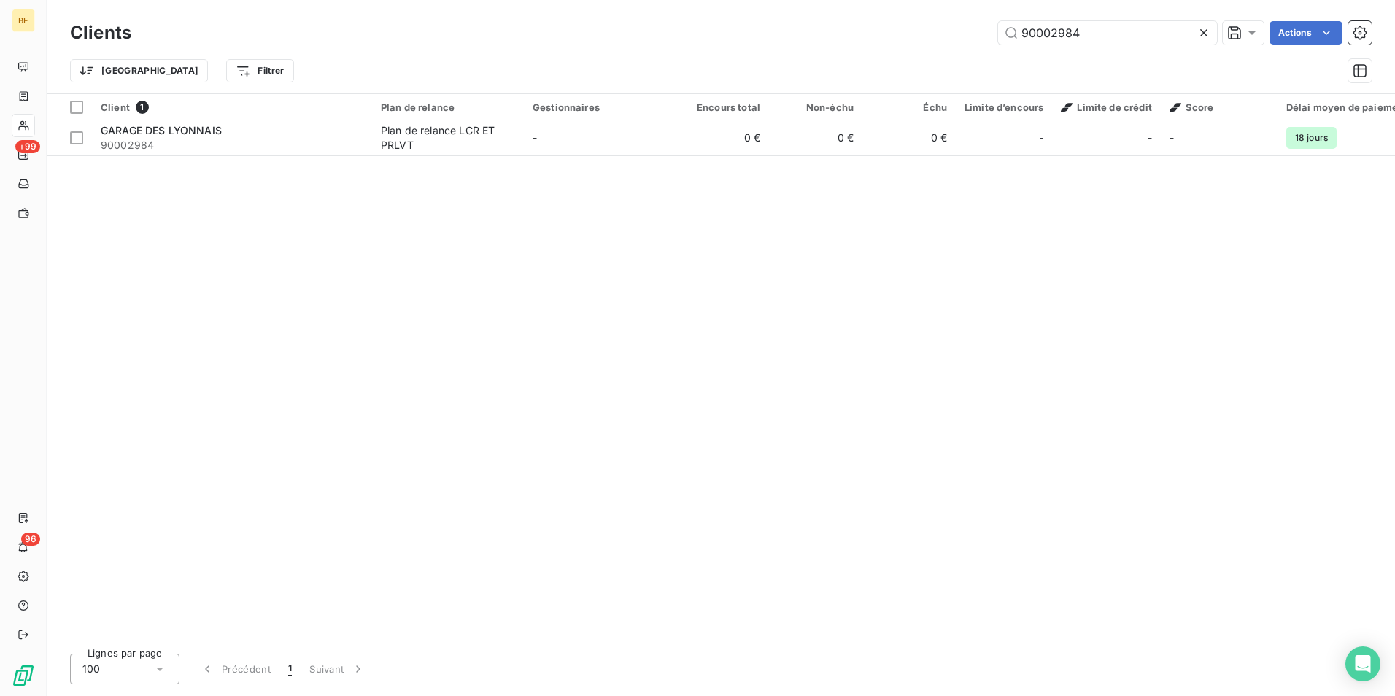
drag, startPoint x: 1152, startPoint y: 26, endPoint x: 936, endPoint y: 9, distance: 217.3
click at [936, 9] on div "Clients 90002984 Actions Trier Filtrer" at bounding box center [721, 46] width 1348 height 93
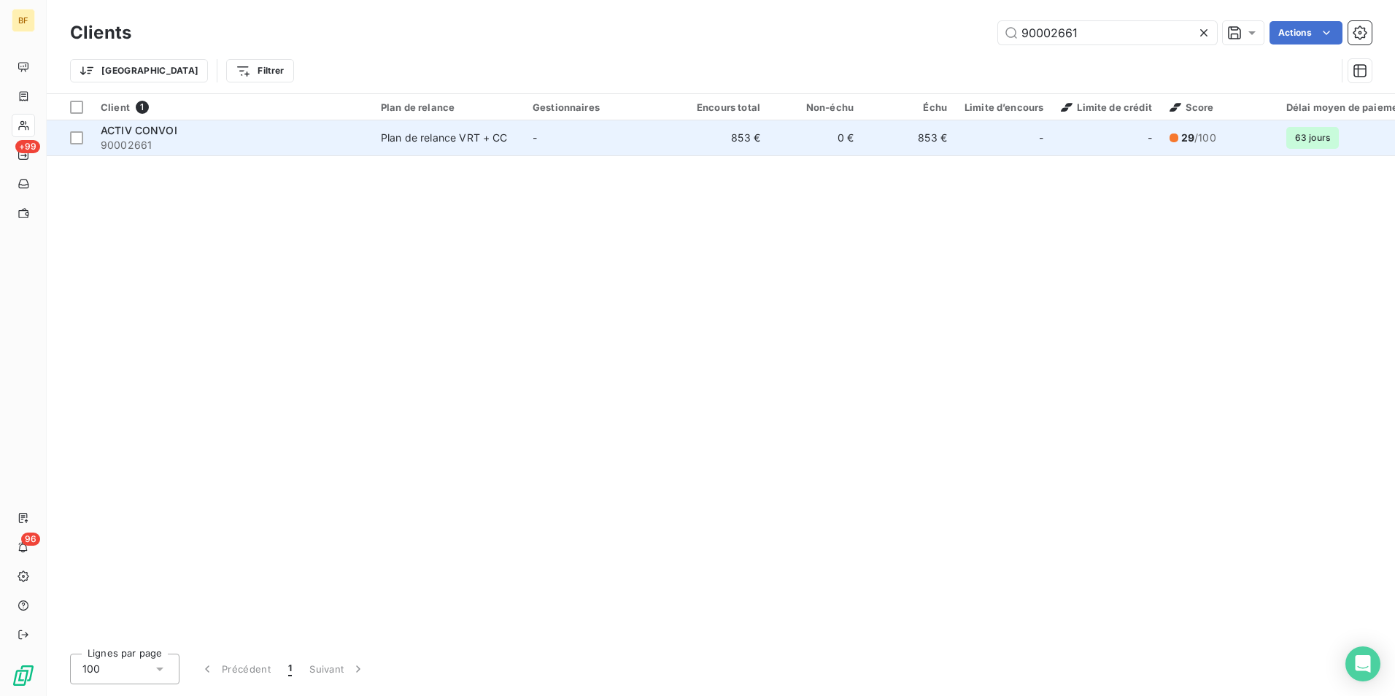
type input "90002661"
click at [309, 148] on span "90002661" at bounding box center [232, 145] width 263 height 15
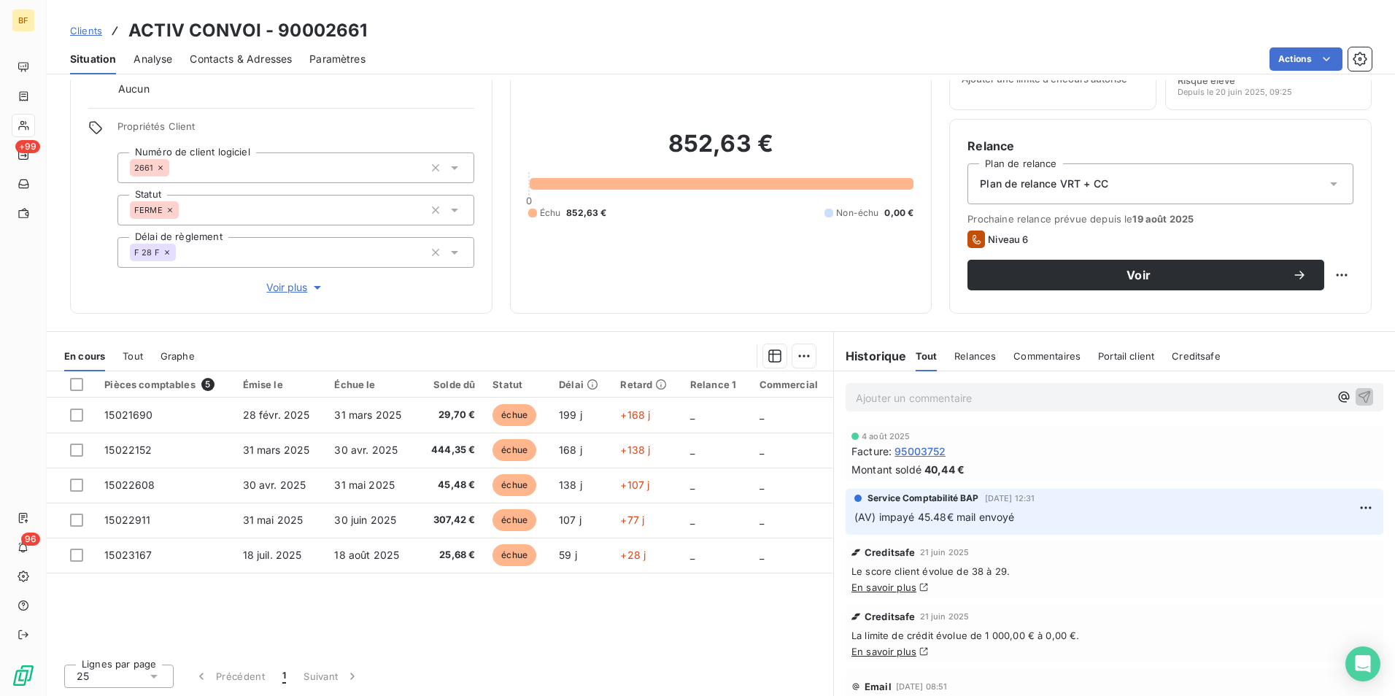
click at [216, 55] on span "Contacts & Adresses" at bounding box center [241, 59] width 102 height 15
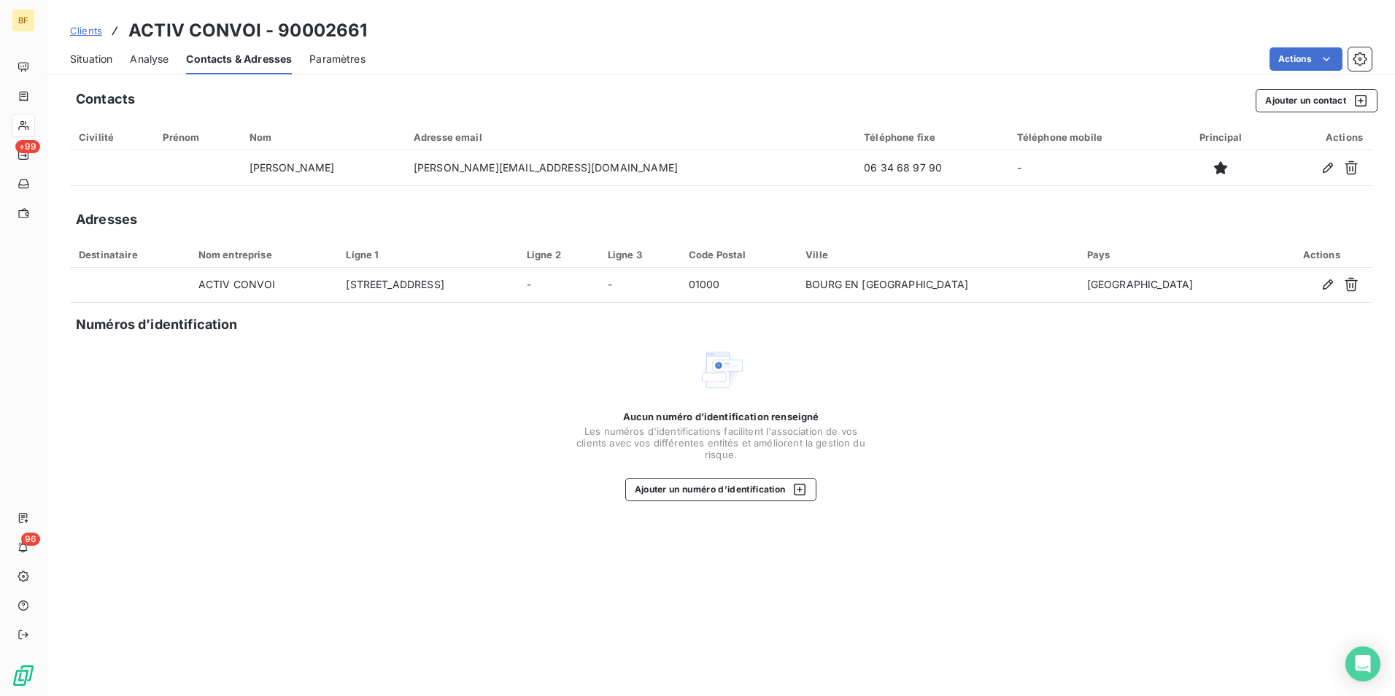
click at [96, 54] on span "Situation" at bounding box center [91, 59] width 42 height 15
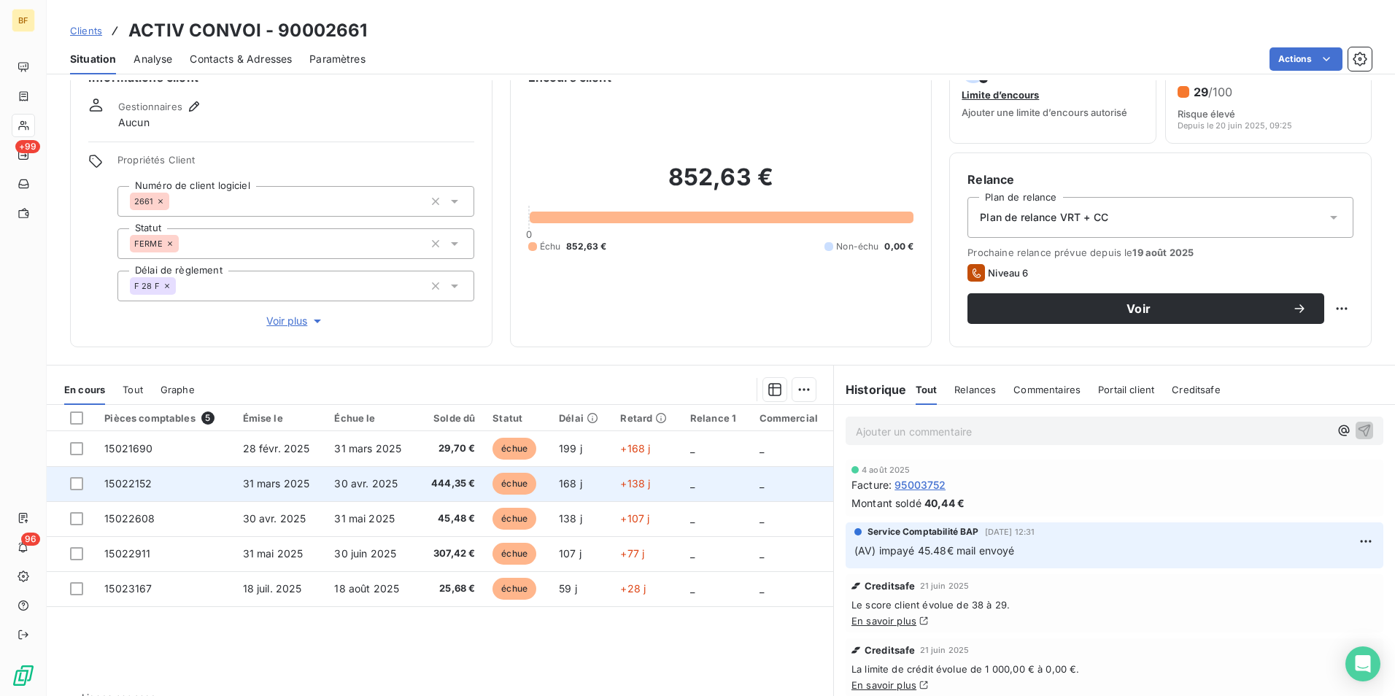
scroll to position [72, 0]
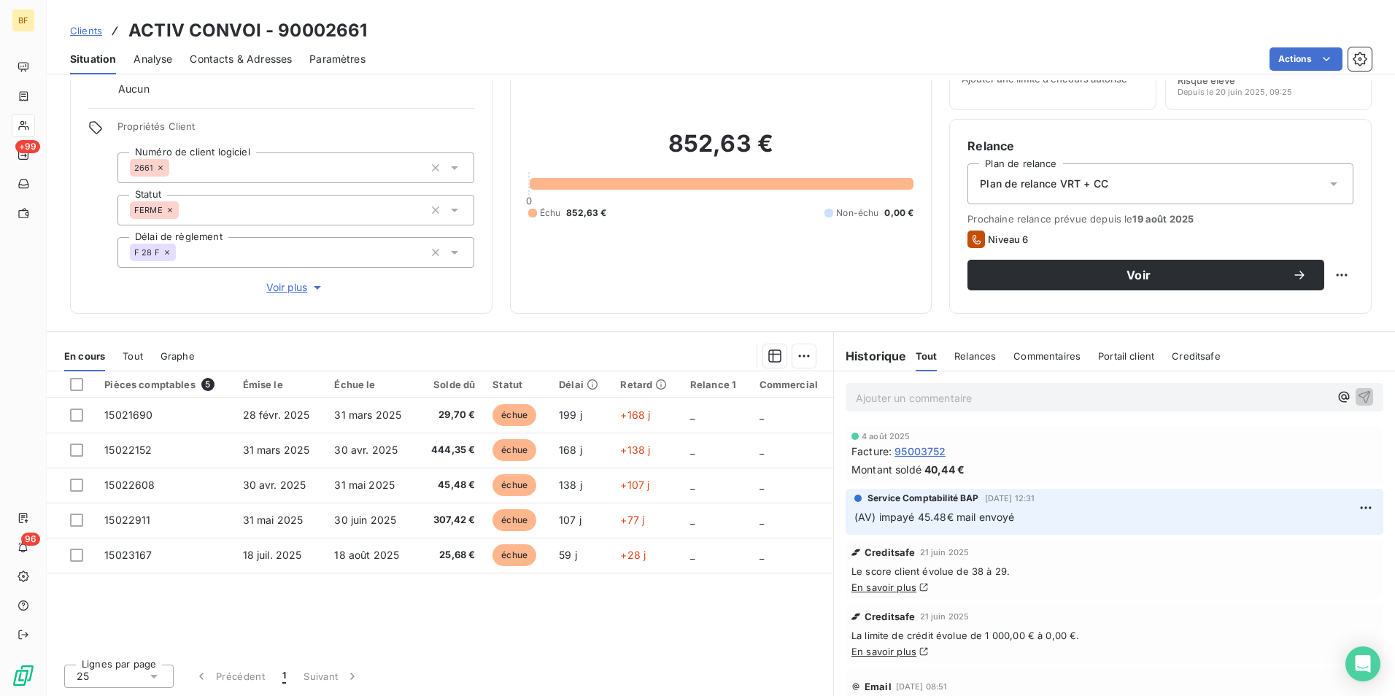
click at [873, 396] on p "Ajouter un commentaire ﻿" at bounding box center [1092, 398] width 473 height 18
click at [1094, 395] on p "(AV) mail envoyé avec factures impayés" at bounding box center [1092, 397] width 473 height 17
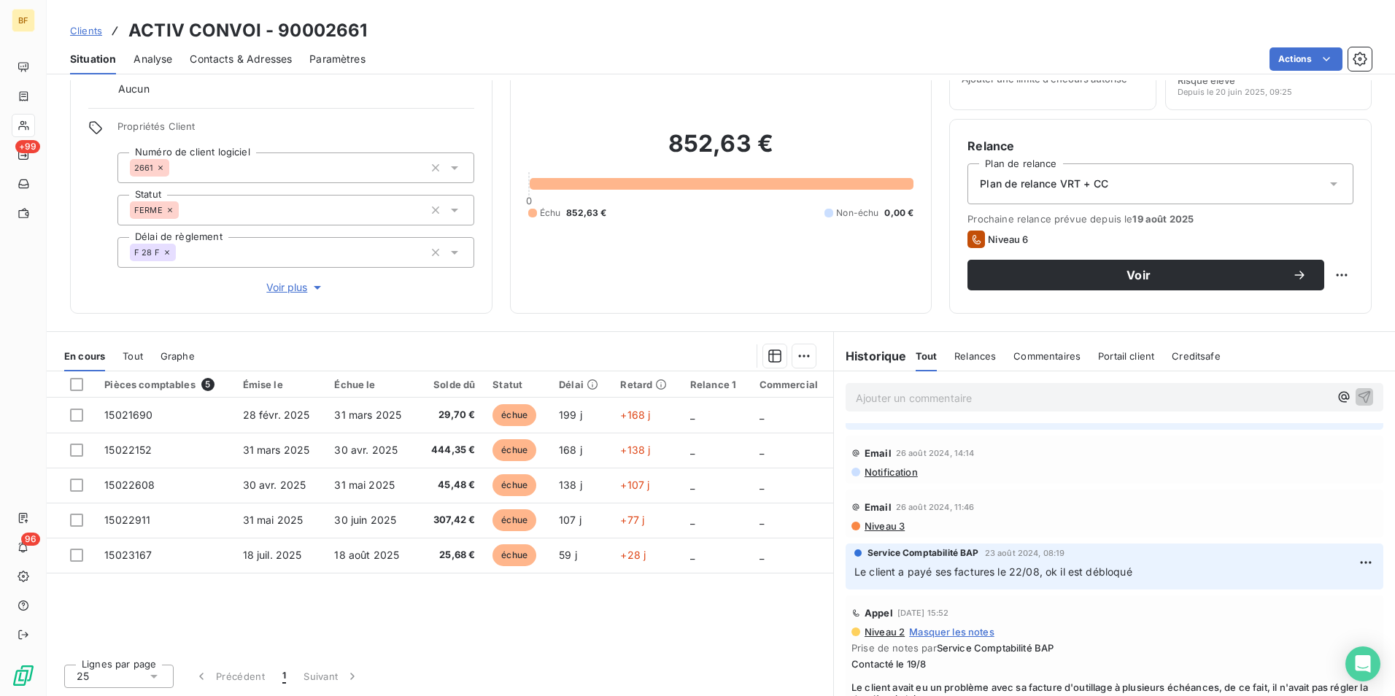
scroll to position [656, 0]
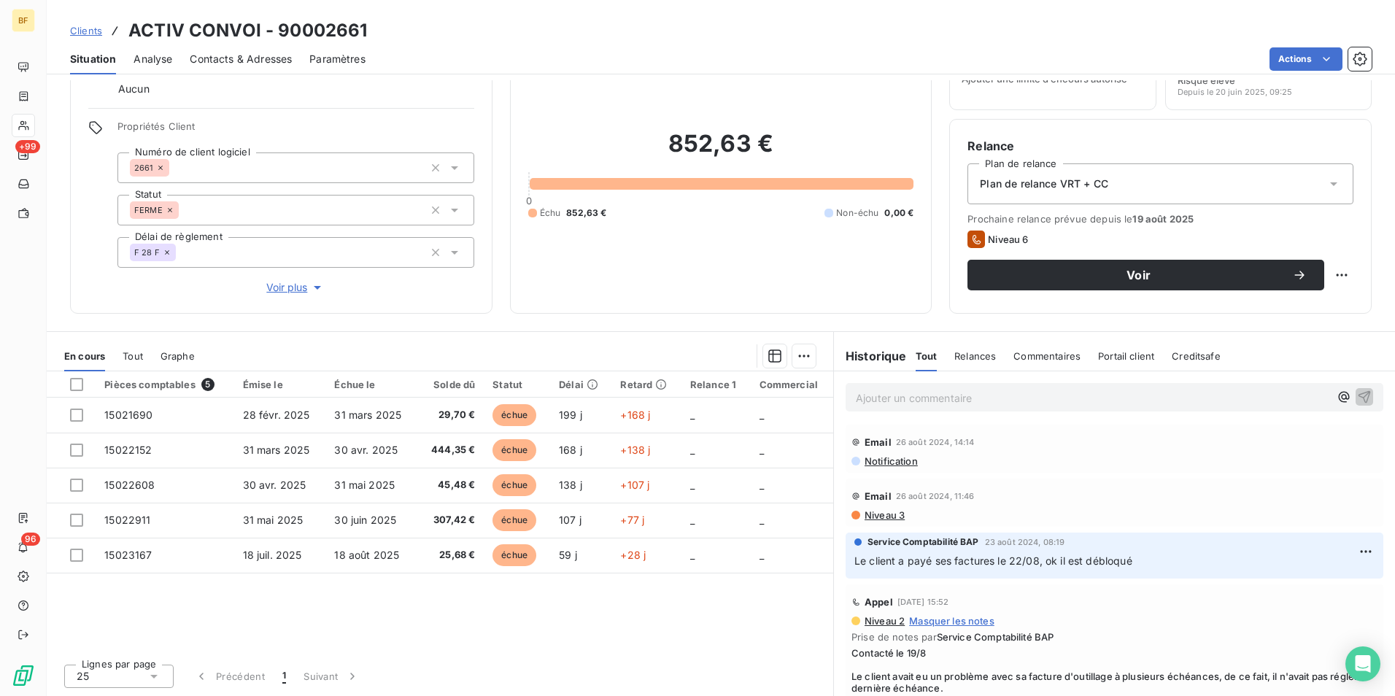
click at [656, 276] on div "852,63 € 0 Échu 852,63 € Non-échu 0,00 €" at bounding box center [721, 174] width 386 height 243
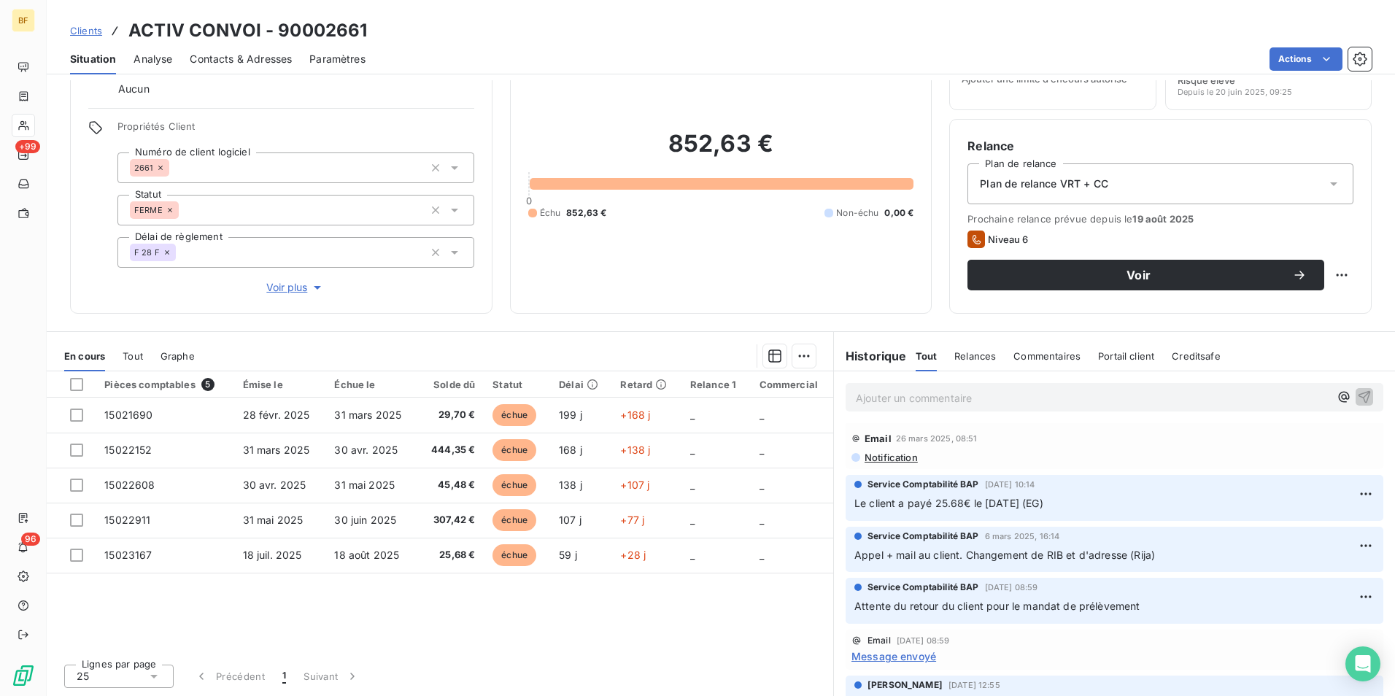
scroll to position [319, 0]
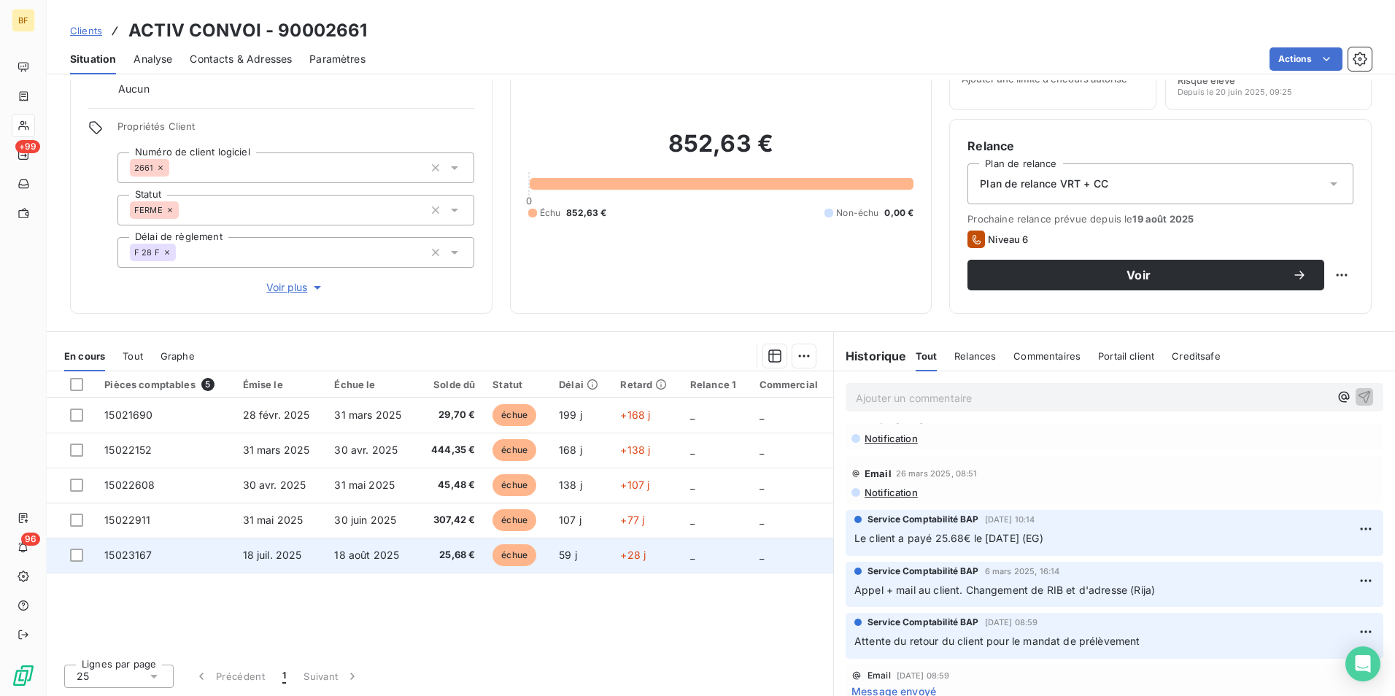
click at [433, 552] on span "25,68 €" at bounding box center [450, 555] width 49 height 15
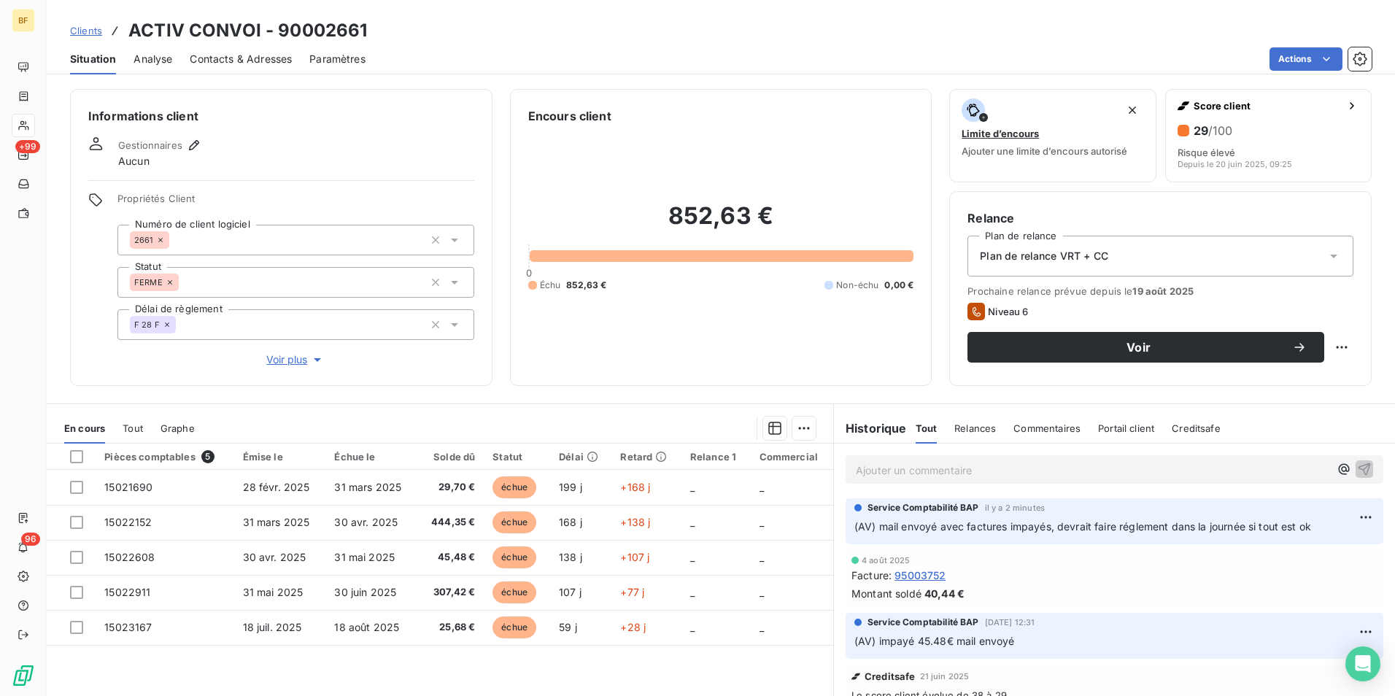
click at [1307, 294] on span "Prochaine relance prévue depuis le 19 août 2025" at bounding box center [1160, 291] width 386 height 12
drag, startPoint x: 1265, startPoint y: 64, endPoint x: 1288, endPoint y: 55, distance: 25.2
click at [1283, 57] on div "Actions" at bounding box center [877, 58] width 988 height 23
click at [1288, 55] on html "BF +99 96 Clients ACTIV CONVOI - 90002661 Situation Analyse Contacts & Adresses…" at bounding box center [697, 348] width 1395 height 696
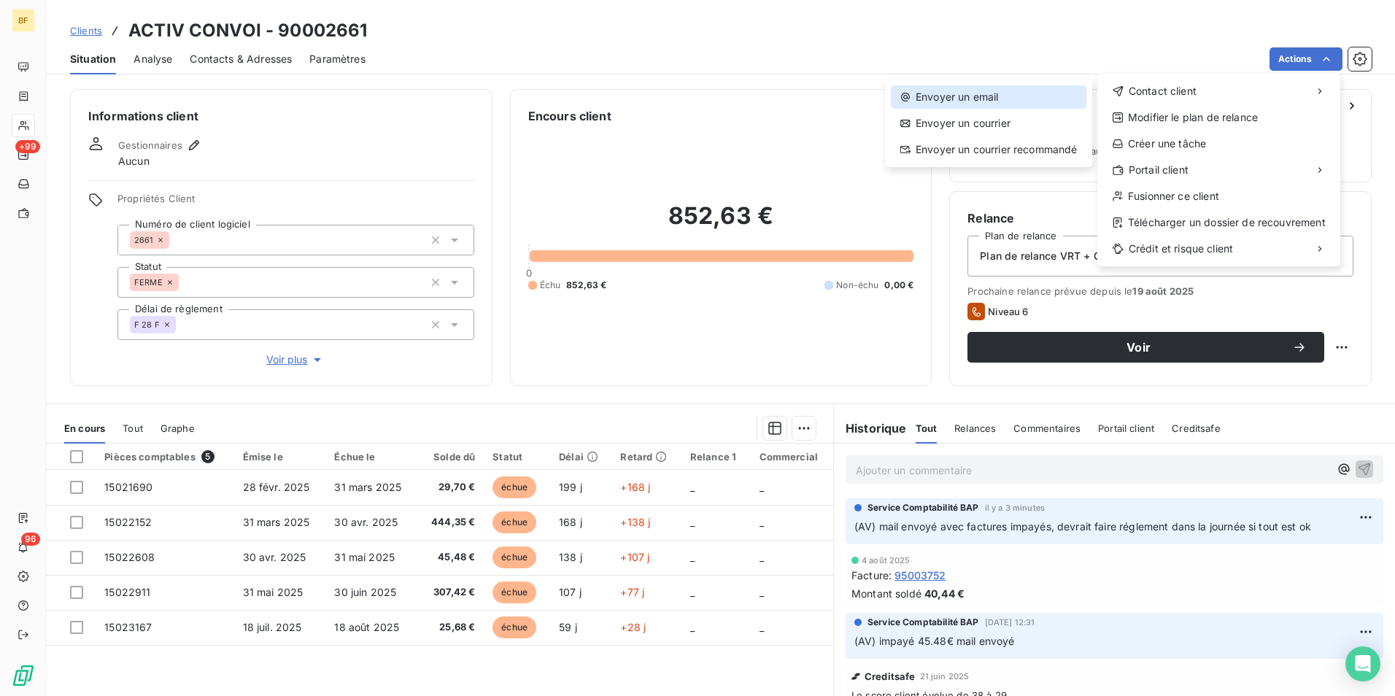
click at [981, 95] on div "Envoyer un email" at bounding box center [988, 96] width 195 height 23
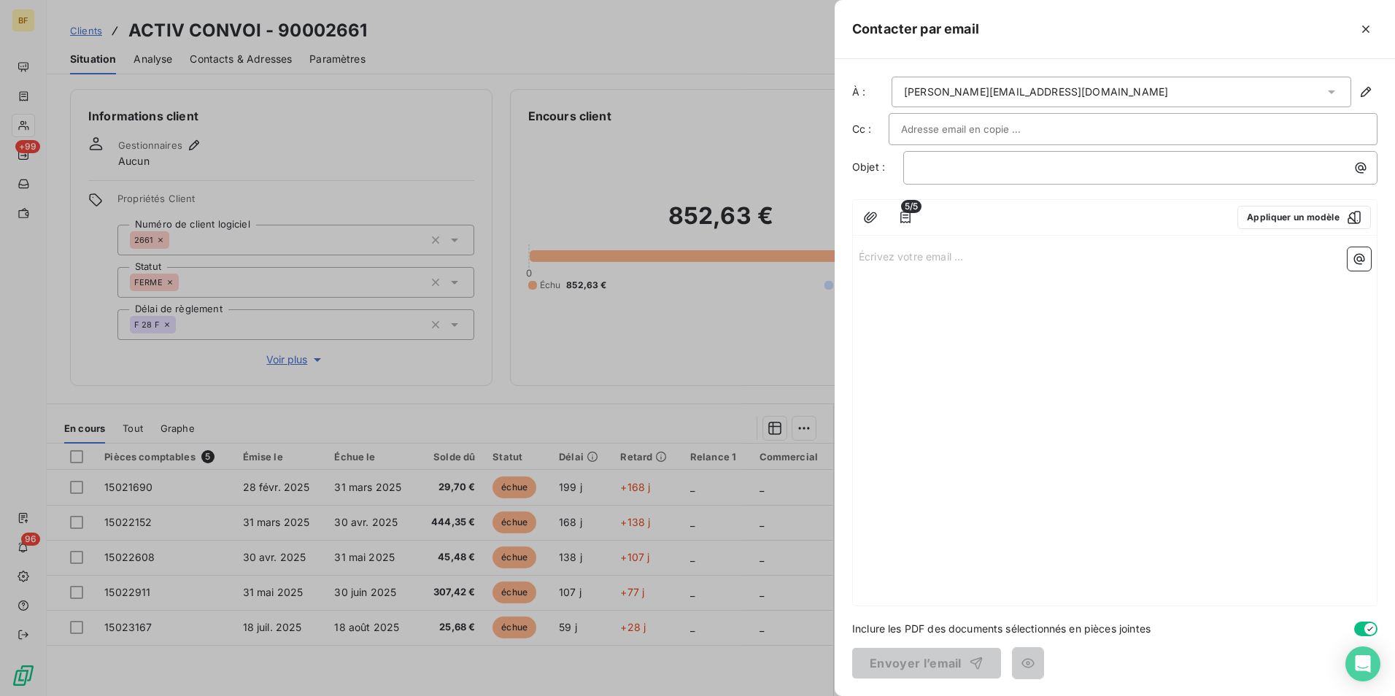
drag, startPoint x: 941, startPoint y: 262, endPoint x: 1251, endPoint y: 193, distance: 317.5
click at [947, 262] on p "Écrivez votre email ... ﻿" at bounding box center [1114, 255] width 512 height 17
click at [899, 214] on icon "button" at bounding box center [905, 217] width 15 height 15
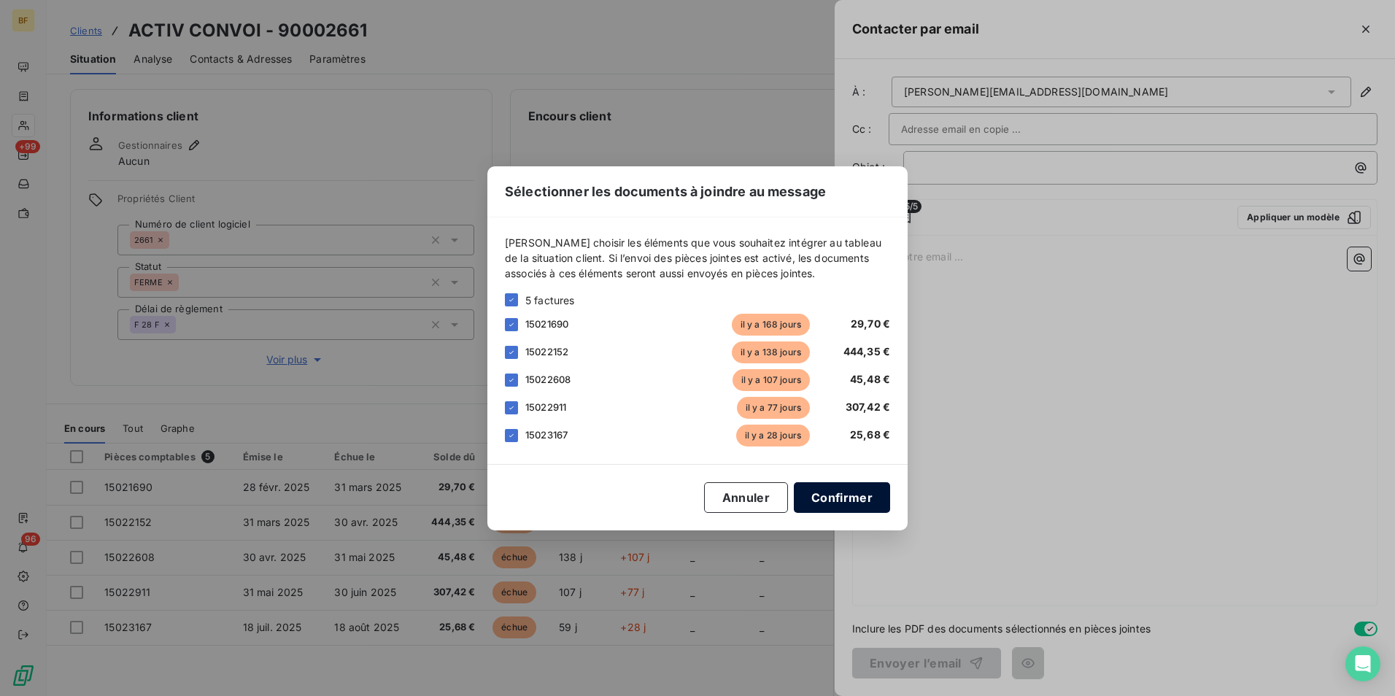
click at [823, 493] on button "Confirmer" at bounding box center [842, 497] width 96 height 31
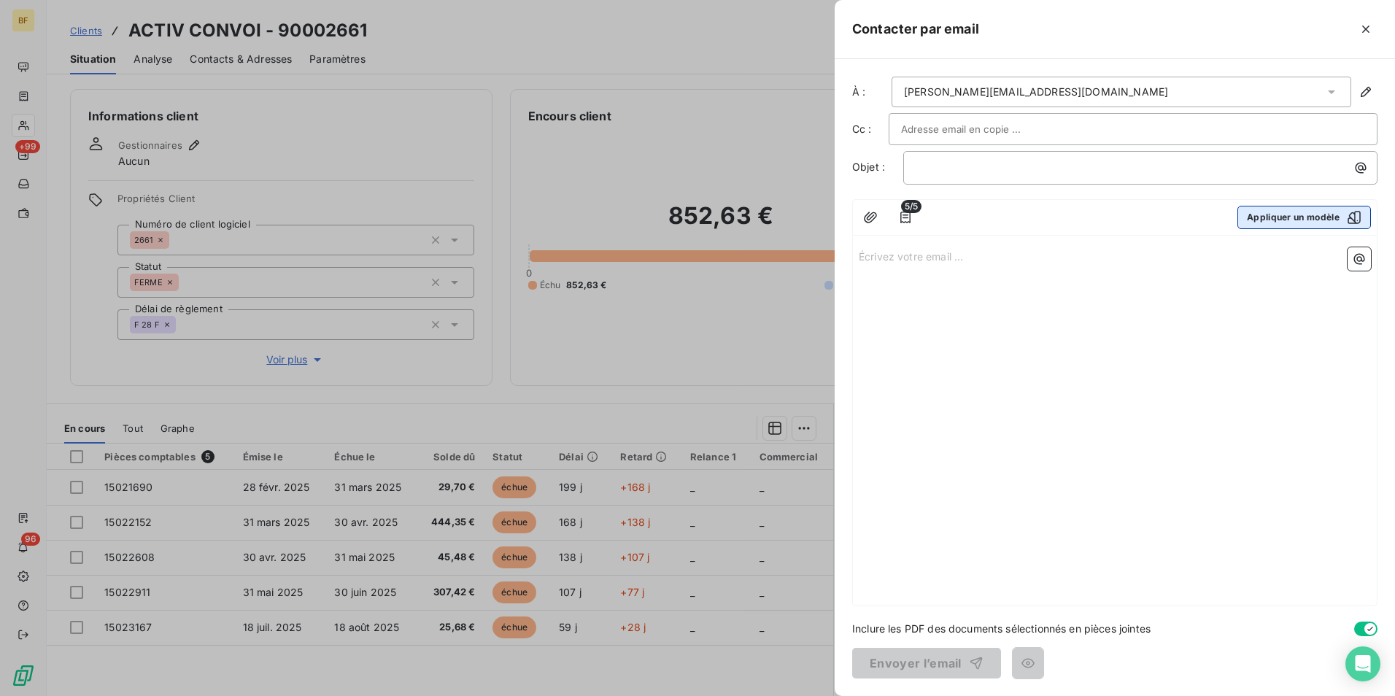
click at [1295, 213] on button "Appliquer un modèle" at bounding box center [1303, 217] width 133 height 23
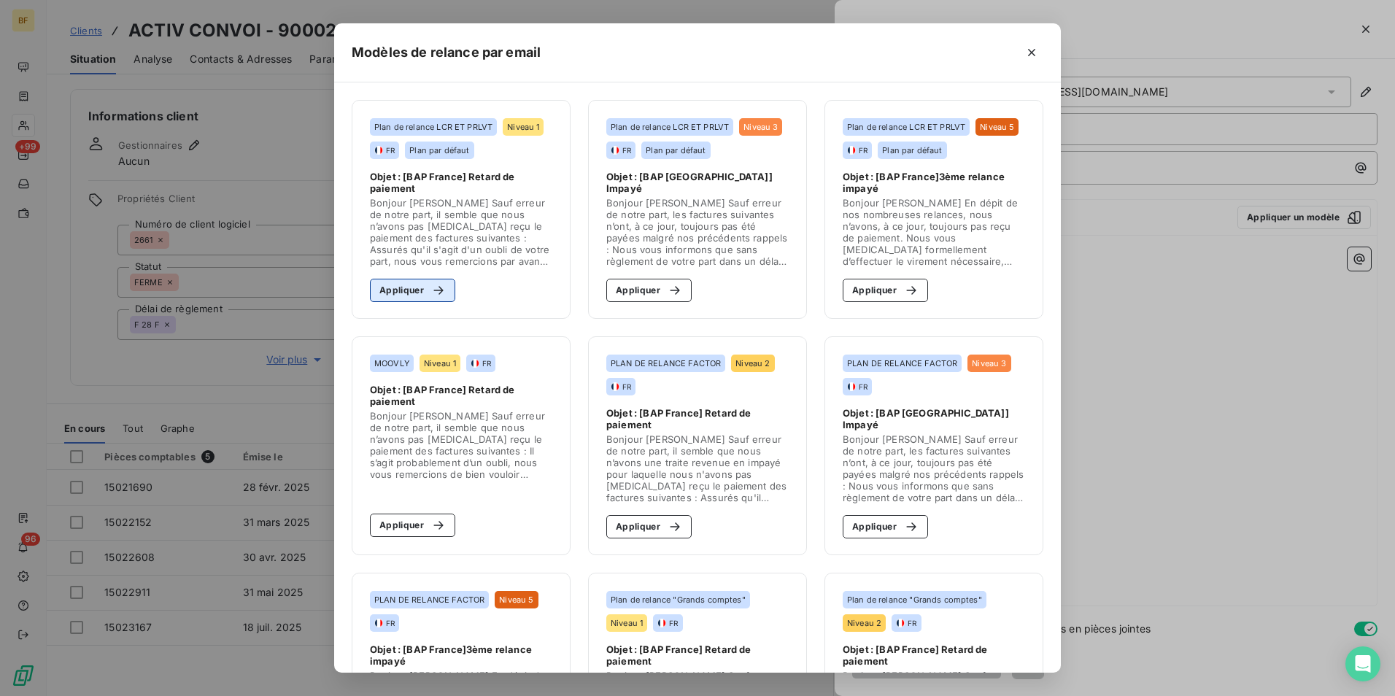
click at [403, 281] on button "Appliquer" at bounding box center [412, 290] width 85 height 23
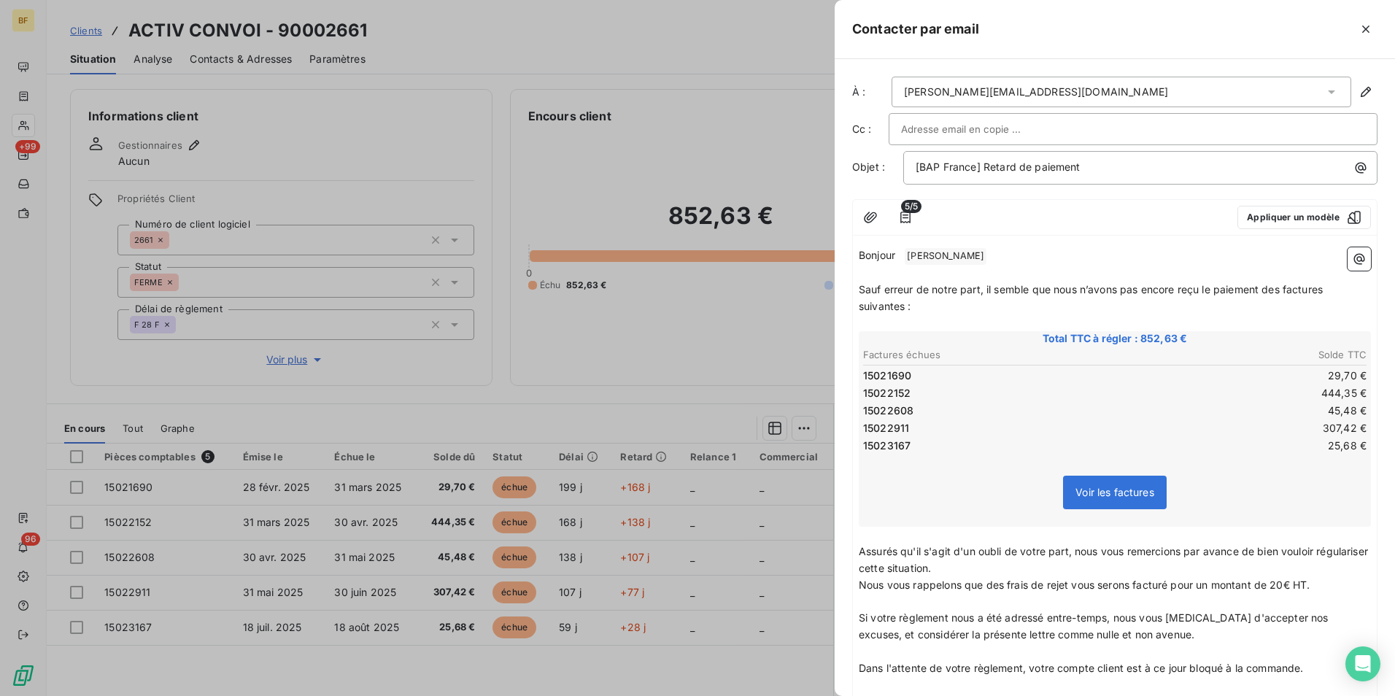
drag, startPoint x: 980, startPoint y: 303, endPoint x: 939, endPoint y: 303, distance: 41.6
click at [980, 303] on p "Sauf erreur de notre part, il semble que nous n’avons pas encore reçu le paieme…" at bounding box center [1114, 299] width 512 height 34
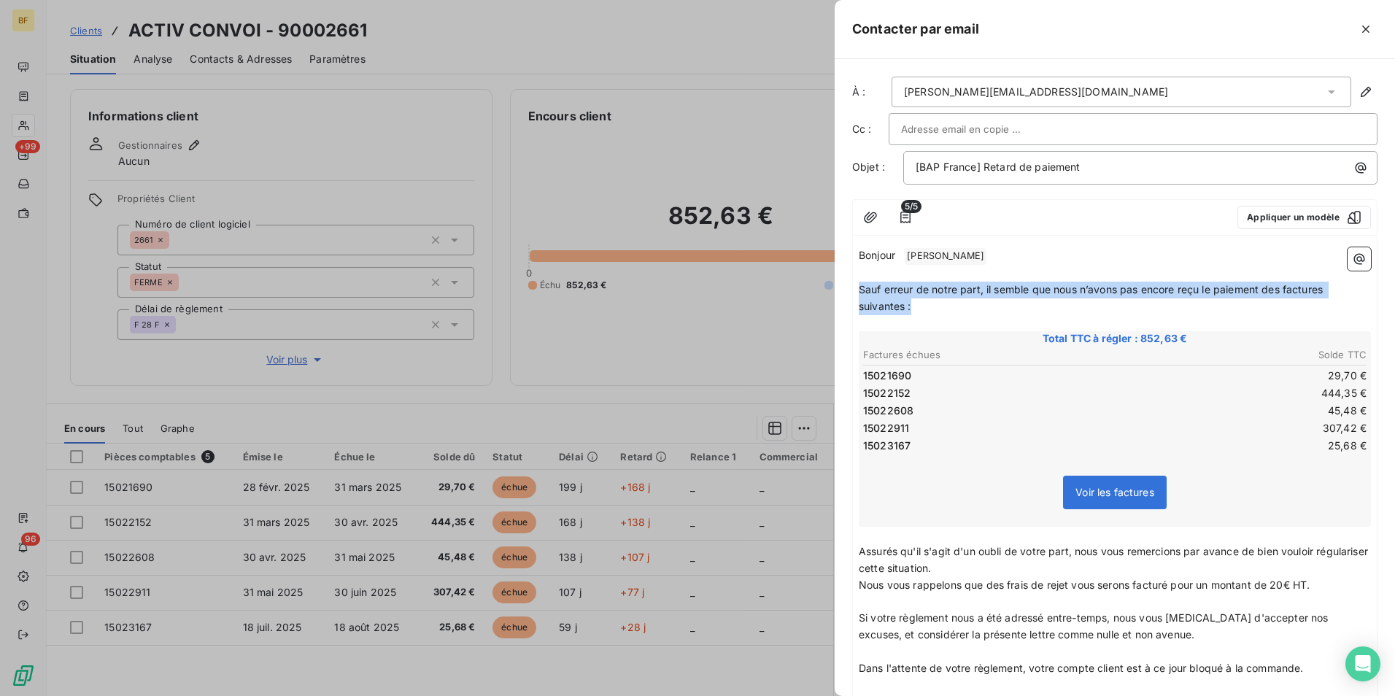
drag, startPoint x: 935, startPoint y: 303, endPoint x: 855, endPoint y: 290, distance: 81.3
click at [855, 290] on div "Bonjour ﻿ [PERSON_NAME] ﻿ ﻿ ﻿ Sauf erreur de notre part, il semble que nous n’a…" at bounding box center [1115, 519] width 524 height 556
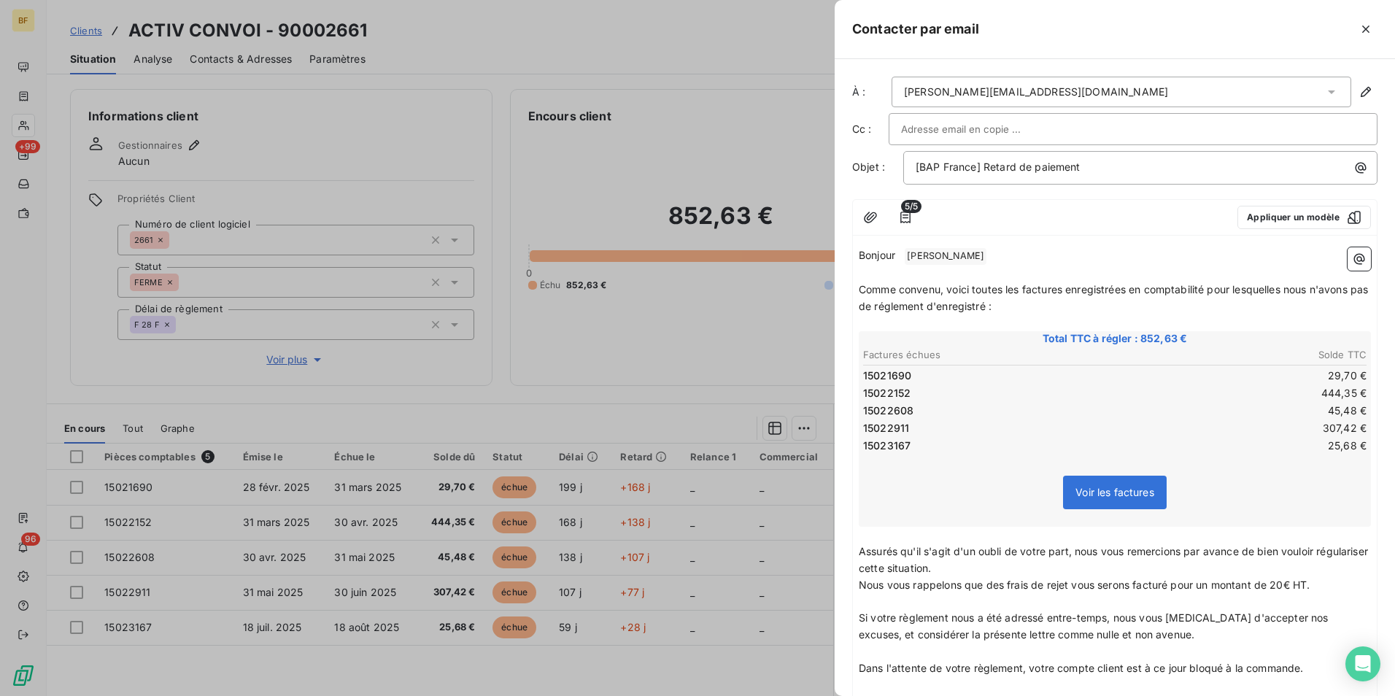
click at [1043, 591] on p "Nous vous rappelons que des frais de rejet vous serons facturé pour un montant …" at bounding box center [1114, 585] width 512 height 17
click at [1016, 583] on span "Nous vous rappelons que des frais de rejet vous serons facturé pour un montant …" at bounding box center [1083, 584] width 451 height 12
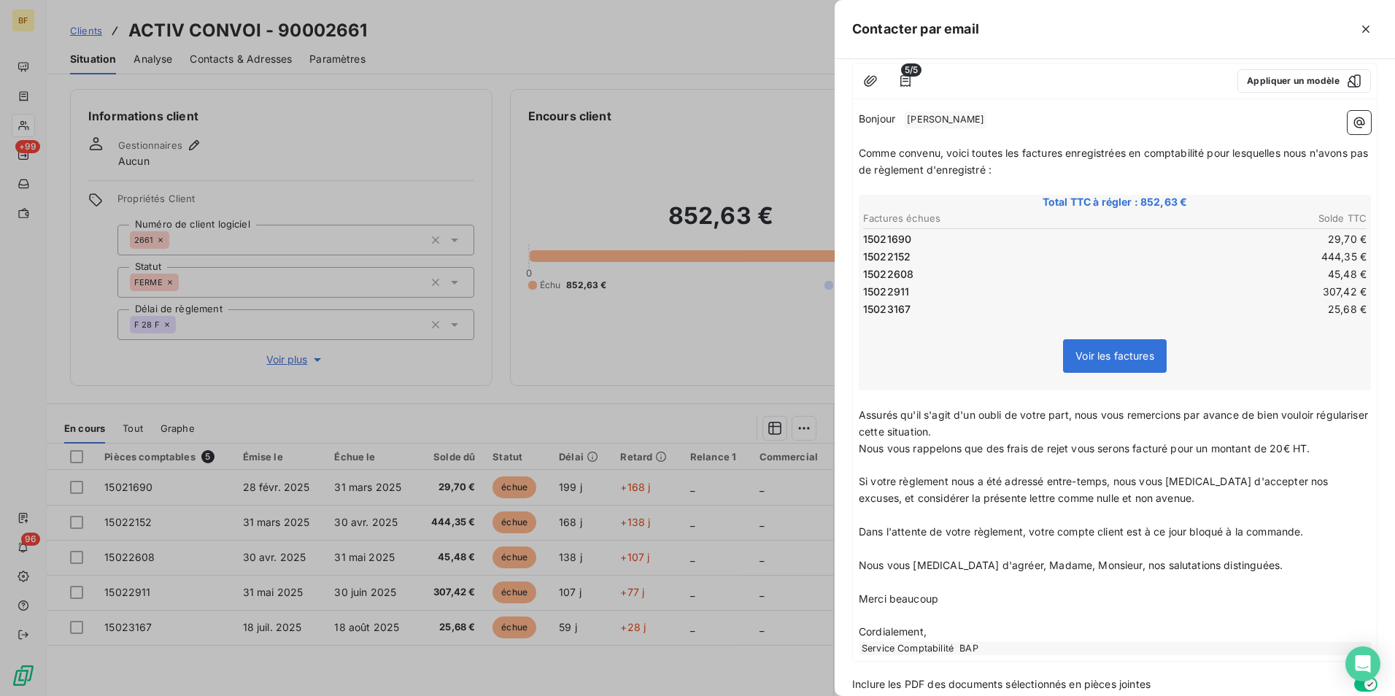
scroll to position [146, 0]
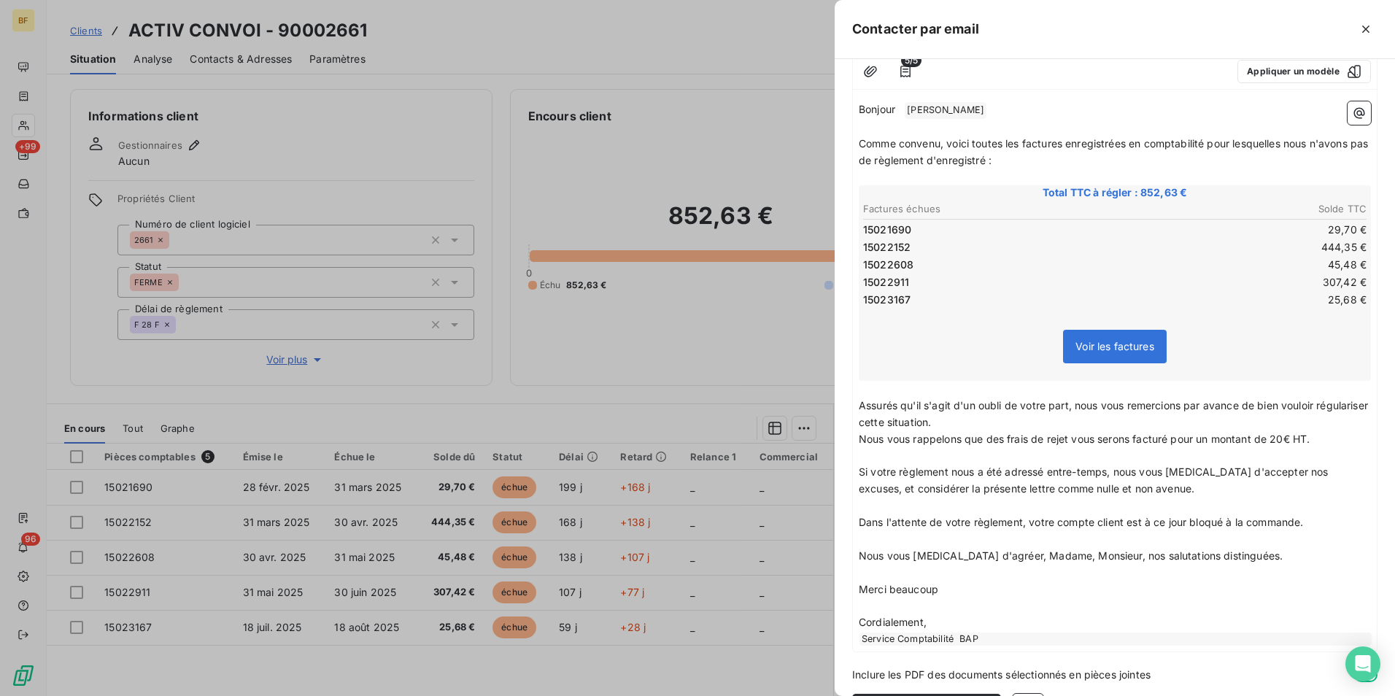
click at [970, 618] on p "Cordialement," at bounding box center [1114, 622] width 512 height 17
drag, startPoint x: 926, startPoint y: 516, endPoint x: 915, endPoint y: 438, distance: 79.5
click at [926, 511] on div "Bonjour ﻿ [PERSON_NAME] ﻿ ﻿ ﻿ Comme convenu, voici toutes les factures enregist…" at bounding box center [1114, 373] width 512 height 544
click at [912, 422] on span "Assurés qu'il s'agit d'un oubli de votre part, nous vous remercions par avance …" at bounding box center [1114, 413] width 512 height 29
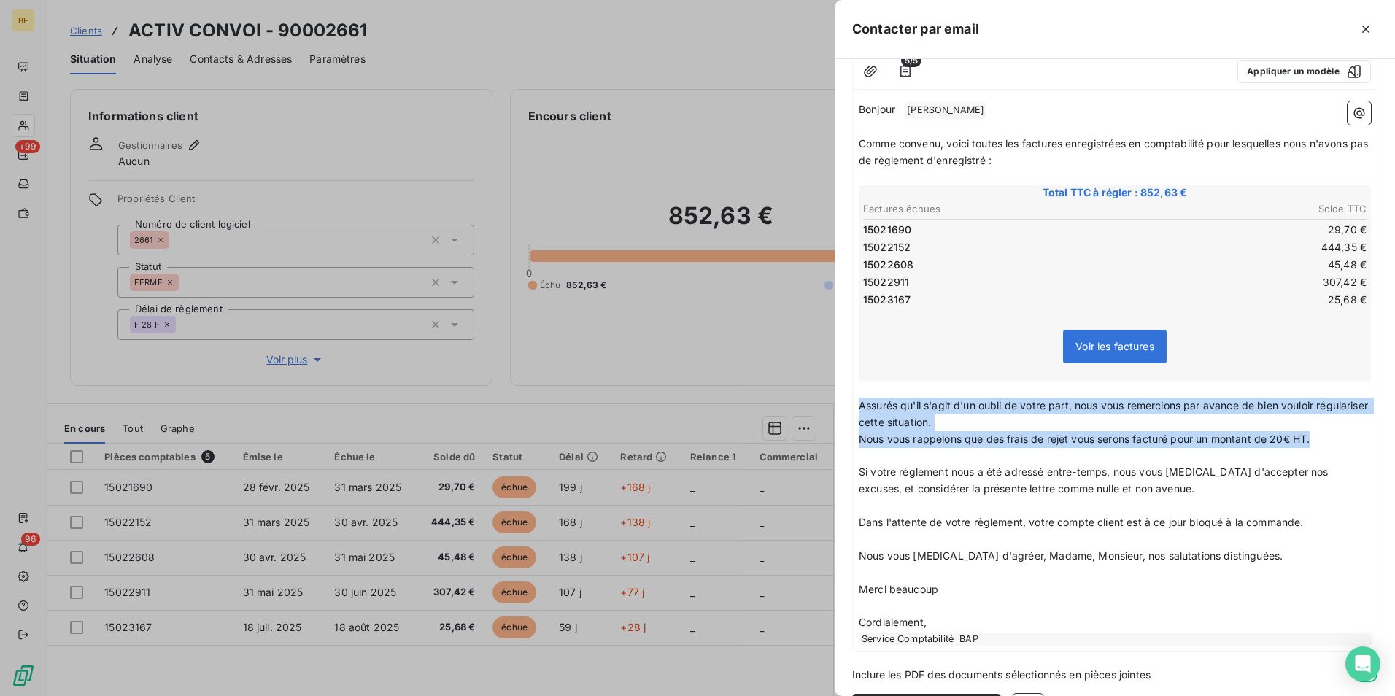
drag, startPoint x: 1321, startPoint y: 436, endPoint x: 844, endPoint y: 407, distance: 477.9
click at [844, 407] on div "À : [PERSON_NAME][EMAIL_ADDRESS][DOMAIN_NAME] Cc : Objet : [BAP France] Retard …" at bounding box center [1114, 377] width 560 height 637
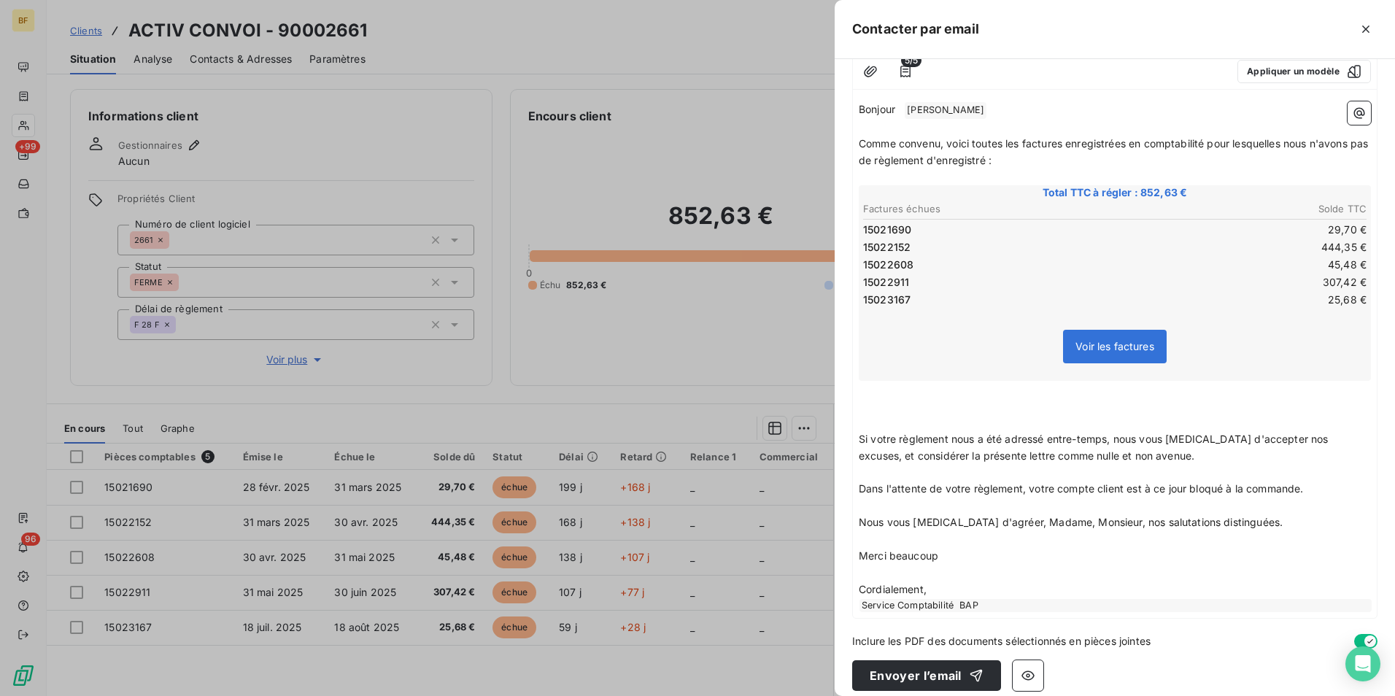
click at [858, 438] on span "Si votre règlement nous a été adressé entre-temps, nous vous [MEDICAL_DATA] d'a…" at bounding box center [1094, 447] width 473 height 29
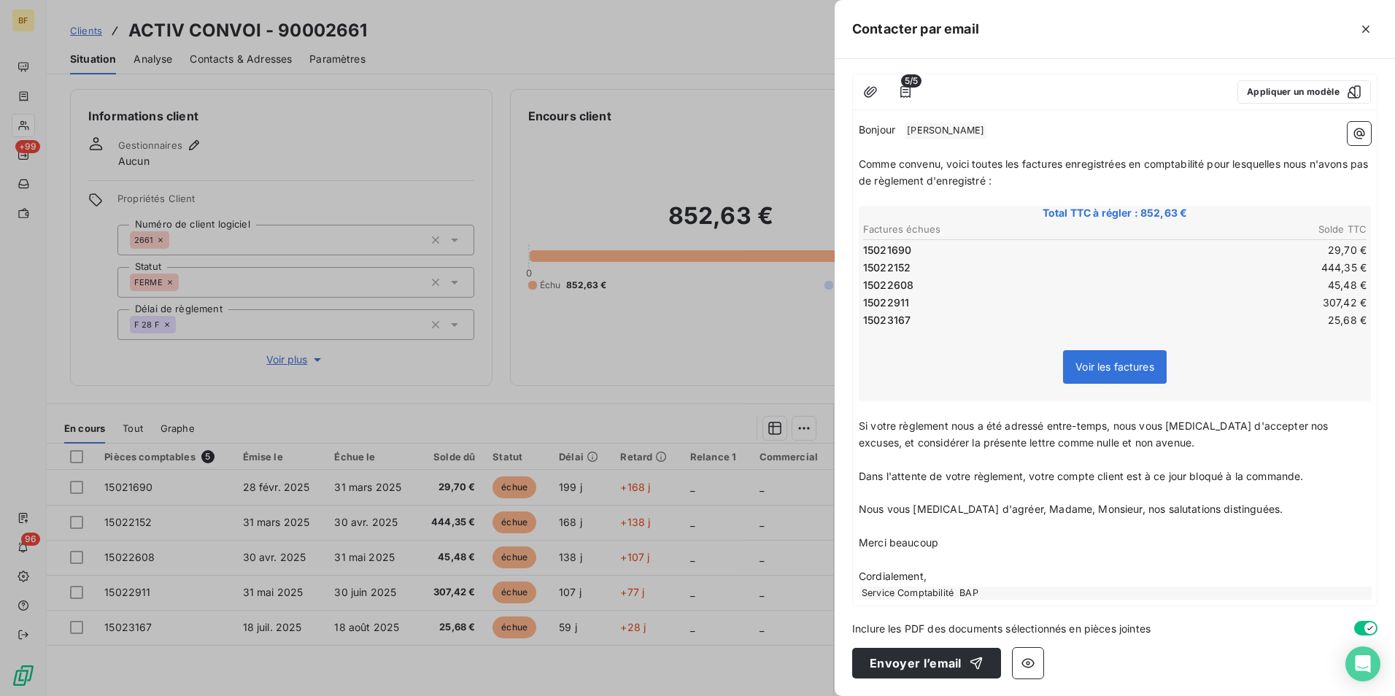
scroll to position [125, 0]
drag, startPoint x: 854, startPoint y: 420, endPoint x: 943, endPoint y: 516, distance: 130.6
click at [943, 516] on div "Bonjour ﻿ [PERSON_NAME] ﻿ ﻿ ﻿ Comme convenu, voici toutes les factures enregist…" at bounding box center [1115, 360] width 524 height 489
drag, startPoint x: 959, startPoint y: 551, endPoint x: 946, endPoint y: 545, distance: 14.4
click at [957, 550] on div "Bonjour ﻿ [PERSON_NAME] ﻿ ﻿ ﻿ Comme convenu, voici toutes les factures enregist…" at bounding box center [1114, 361] width 512 height 478
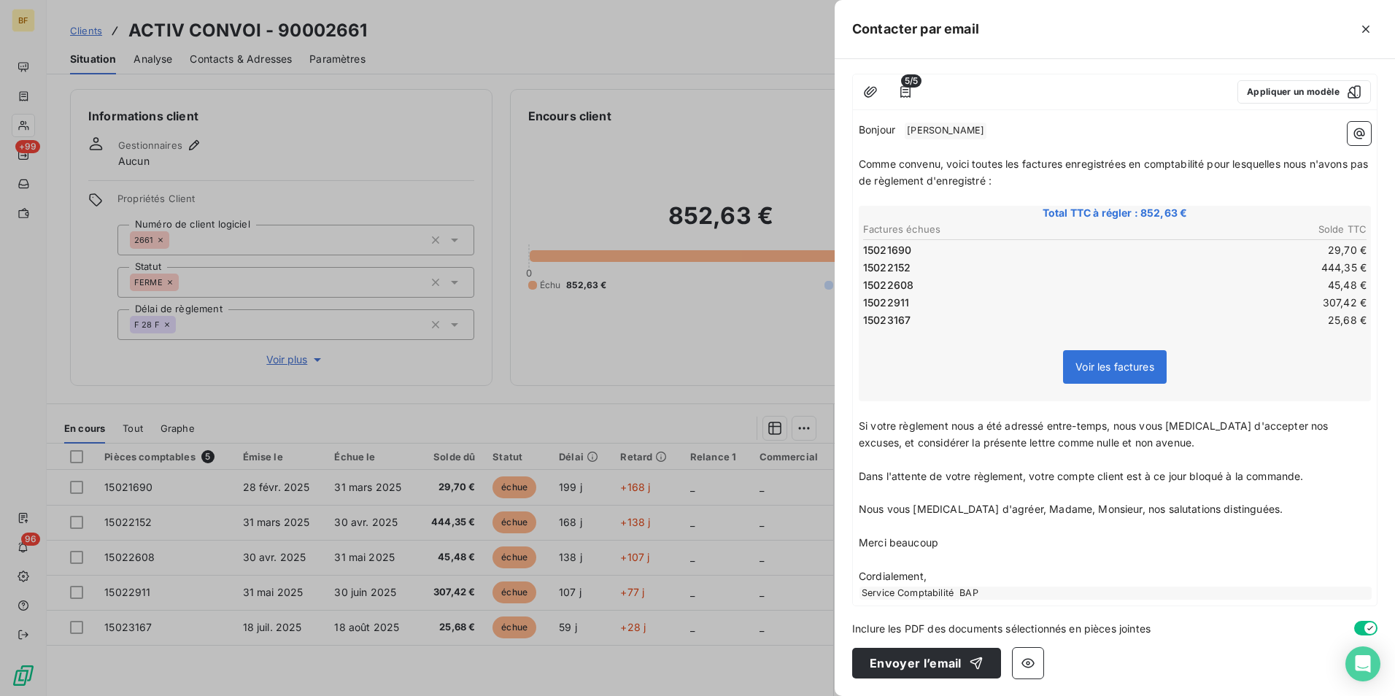
click at [958, 543] on p "Merci beaucoup" at bounding box center [1114, 543] width 512 height 17
click at [947, 552] on p "﻿" at bounding box center [1114, 559] width 512 height 17
click at [945, 541] on p "Merci beaucoup" at bounding box center [1114, 543] width 512 height 17
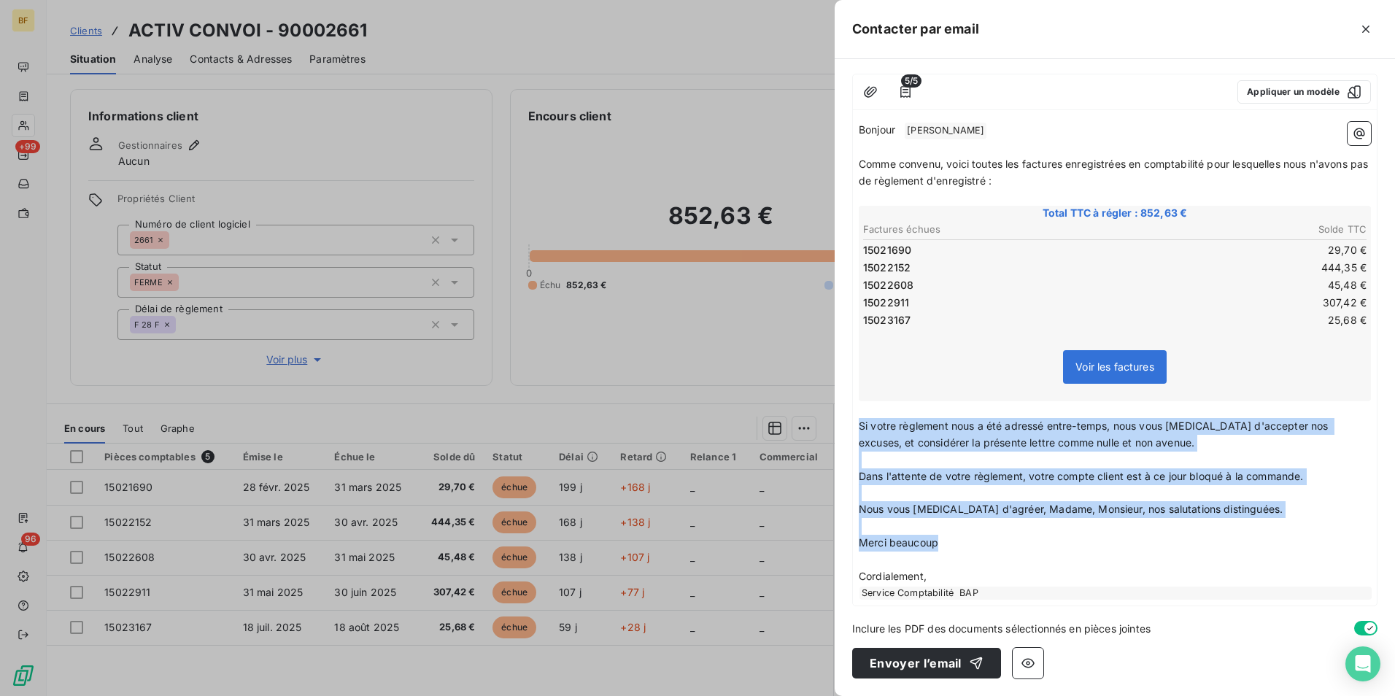
drag, startPoint x: 939, startPoint y: 540, endPoint x: 850, endPoint y: 428, distance: 143.3
click at [850, 428] on div "À : [PERSON_NAME][EMAIL_ADDRESS][DOMAIN_NAME] Cc : Objet : [BAP France] Retard …" at bounding box center [1114, 377] width 560 height 637
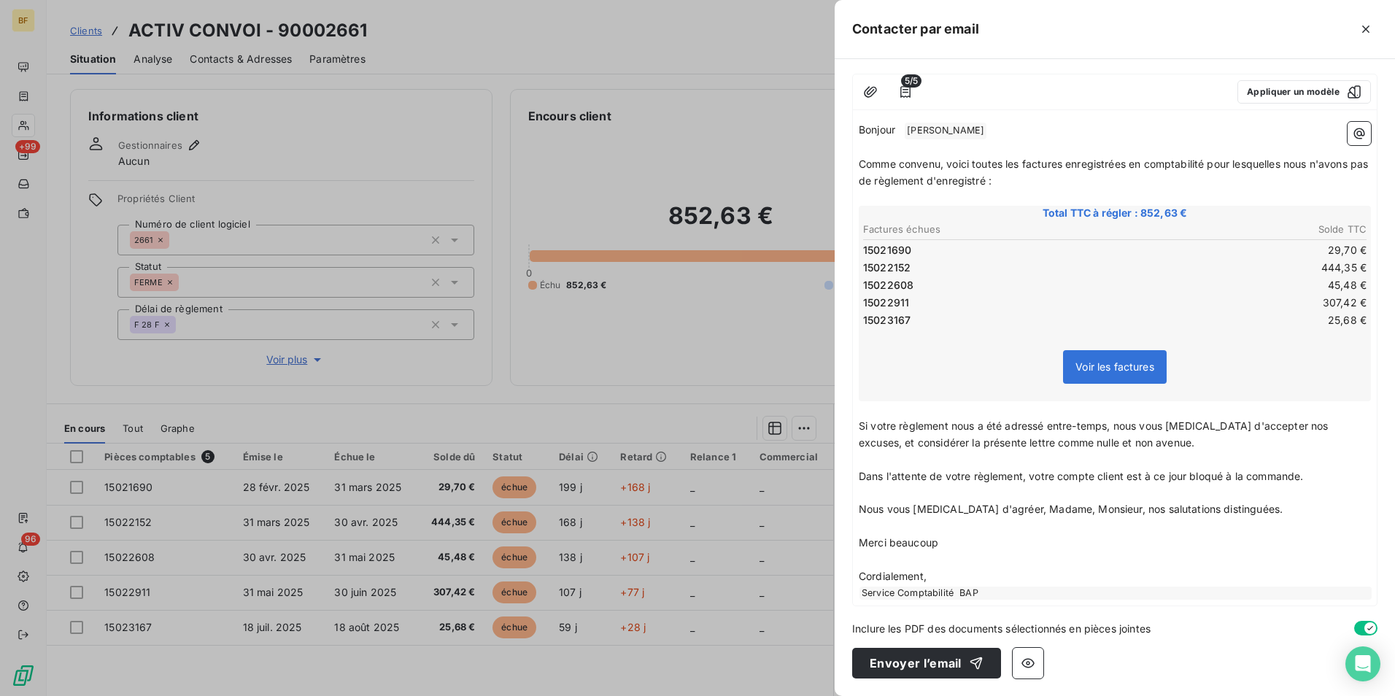
scroll to position [9, 0]
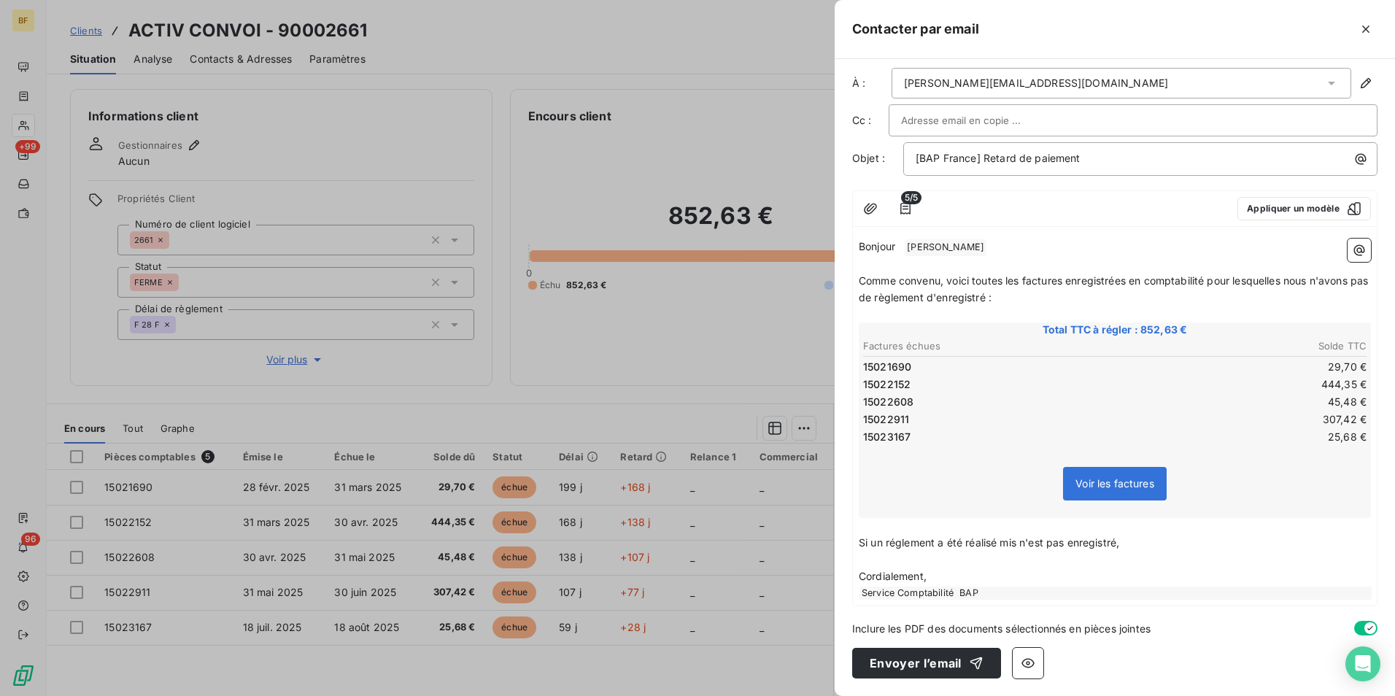
click at [1009, 544] on span "Si un réglement a été réalisé mis n'est pas enregistré," at bounding box center [988, 542] width 260 height 12
click at [1153, 550] on p "Si un réglement a été réalisé mais n'est pas enregistré," at bounding box center [1114, 543] width 512 height 17
click at [1217, 554] on p "﻿" at bounding box center [1114, 559] width 512 height 17
click at [1218, 549] on p "Si un règlement a été réalisé mais n'est pas enregistré, je vous invite" at bounding box center [1114, 543] width 512 height 17
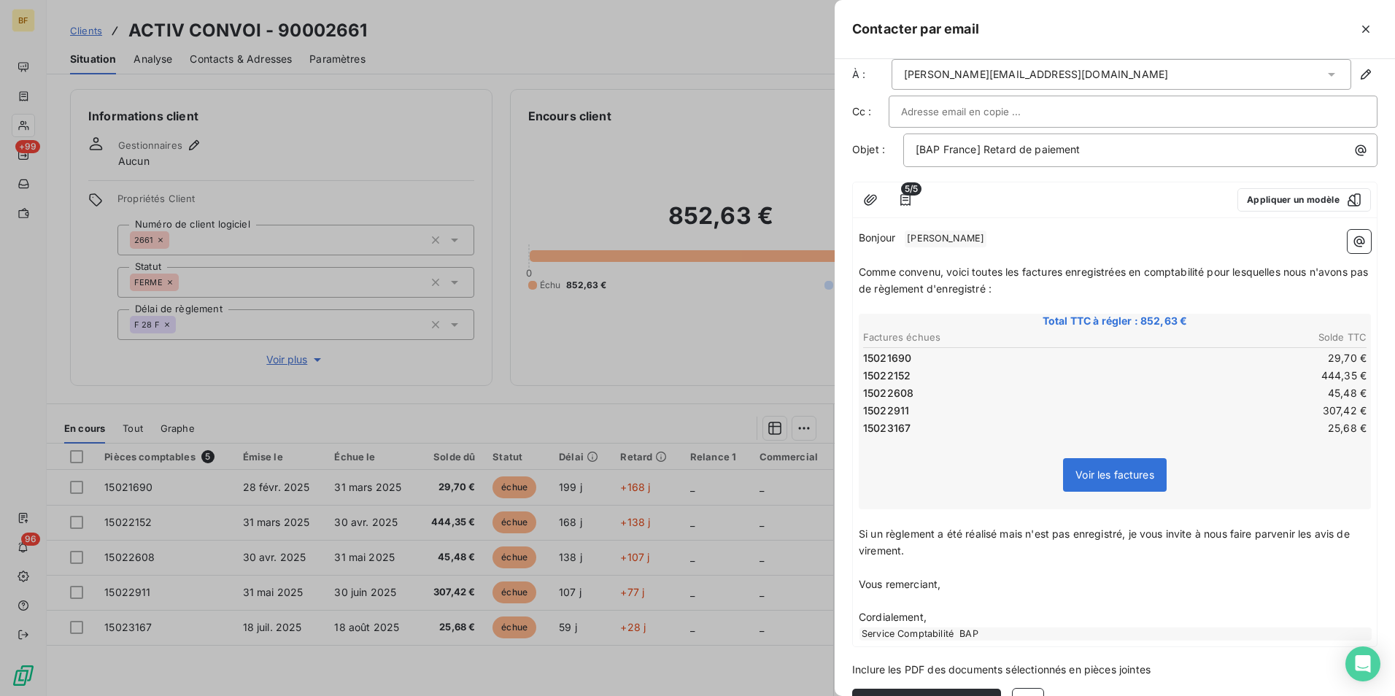
scroll to position [0, 0]
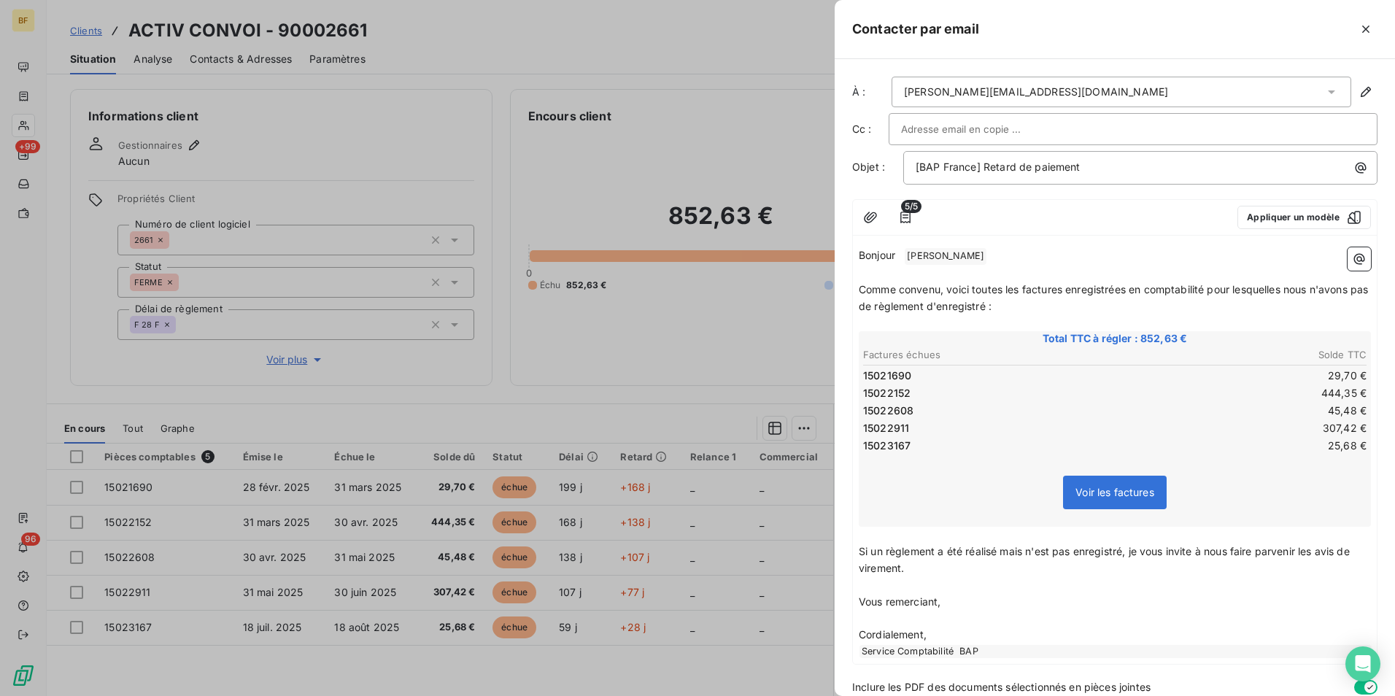
click at [1090, 174] on div "[BAP France] Retard de paiement" at bounding box center [1140, 168] width 474 height 34
click at [1092, 170] on p "[BAP France] Retard de paiement" at bounding box center [1143, 167] width 457 height 17
drag, startPoint x: 1114, startPoint y: 162, endPoint x: 982, endPoint y: 166, distance: 131.3
click at [982, 166] on p "[BAP France] Retard de paiement" at bounding box center [1143, 167] width 457 height 17
click at [1098, 587] on p "﻿" at bounding box center [1114, 585] width 512 height 17
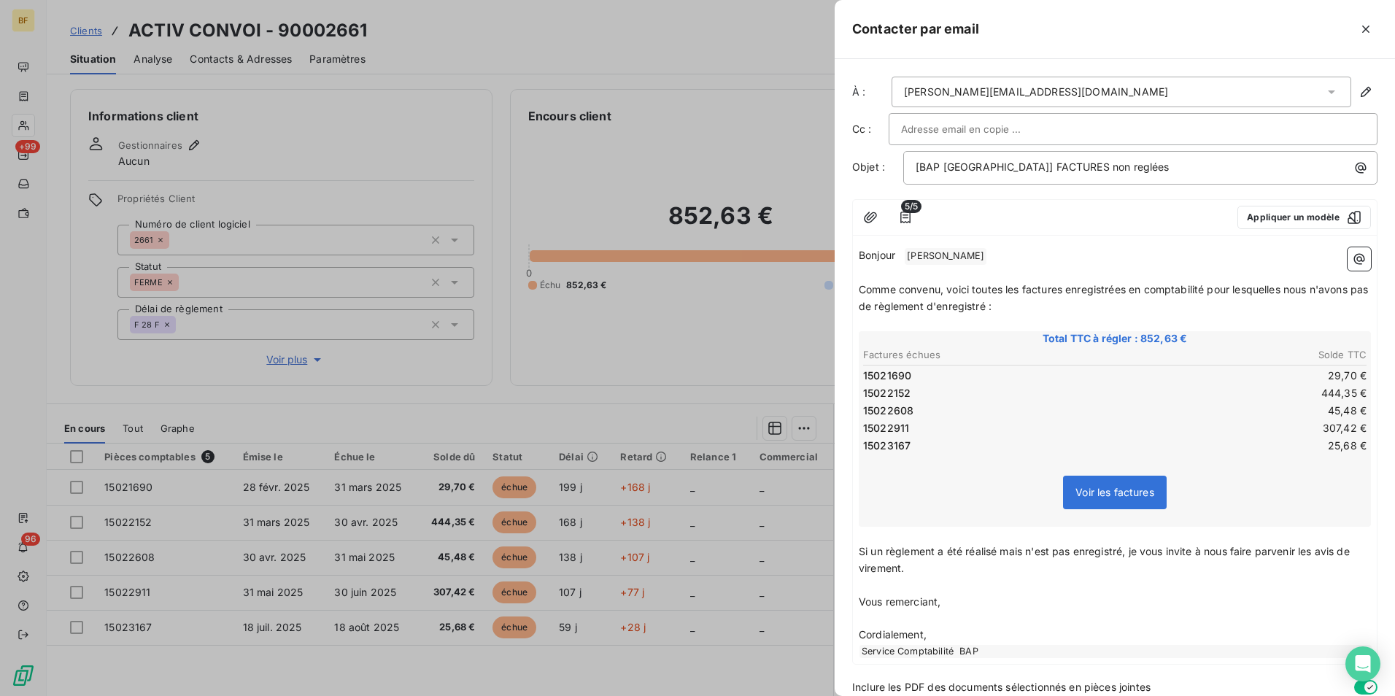
click at [904, 211] on span "5/5" at bounding box center [911, 206] width 20 height 13
click at [907, 218] on icon "button" at bounding box center [905, 218] width 10 height 12
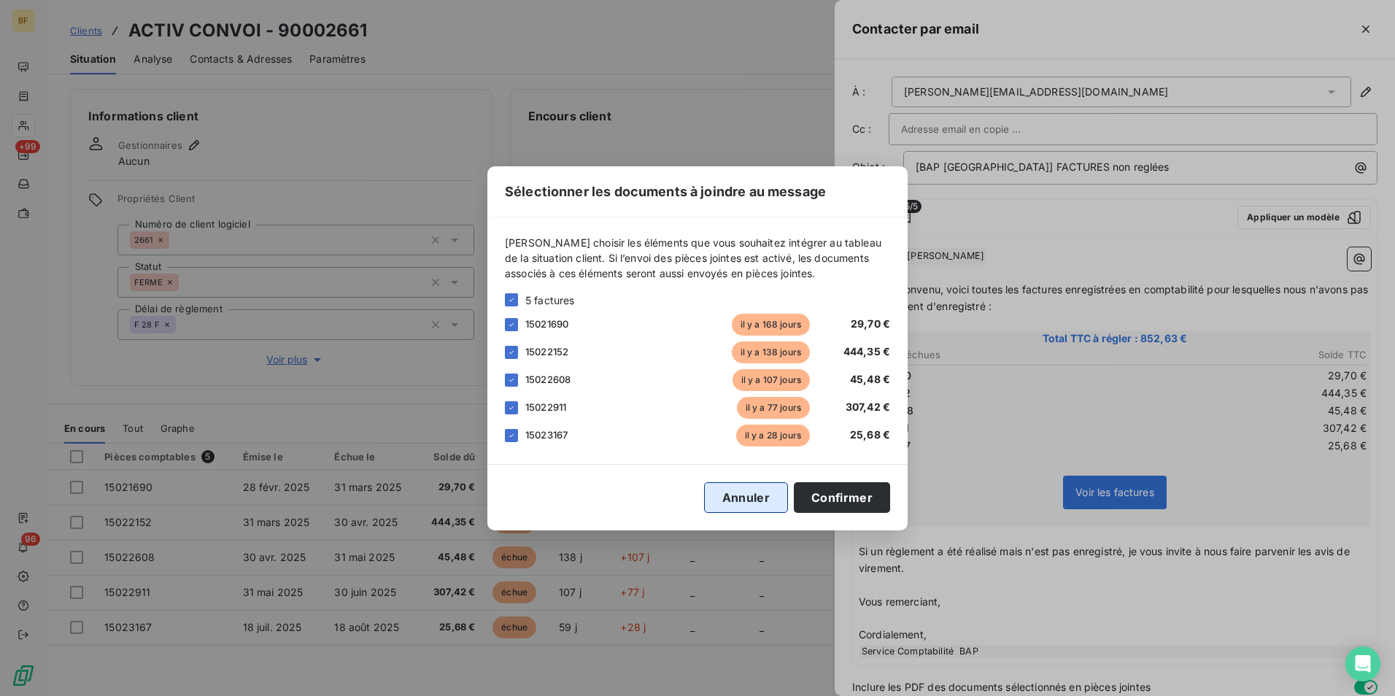
click at [761, 507] on button "Annuler" at bounding box center [746, 497] width 84 height 31
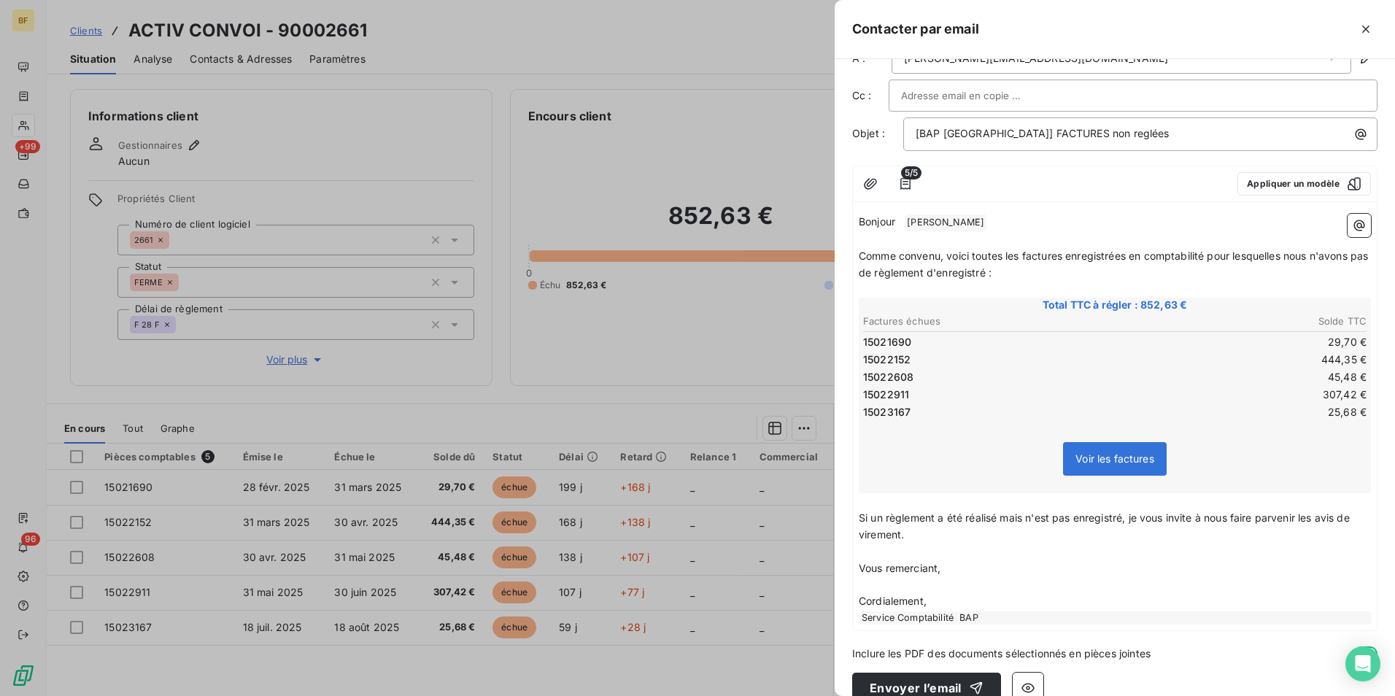
scroll to position [58, 0]
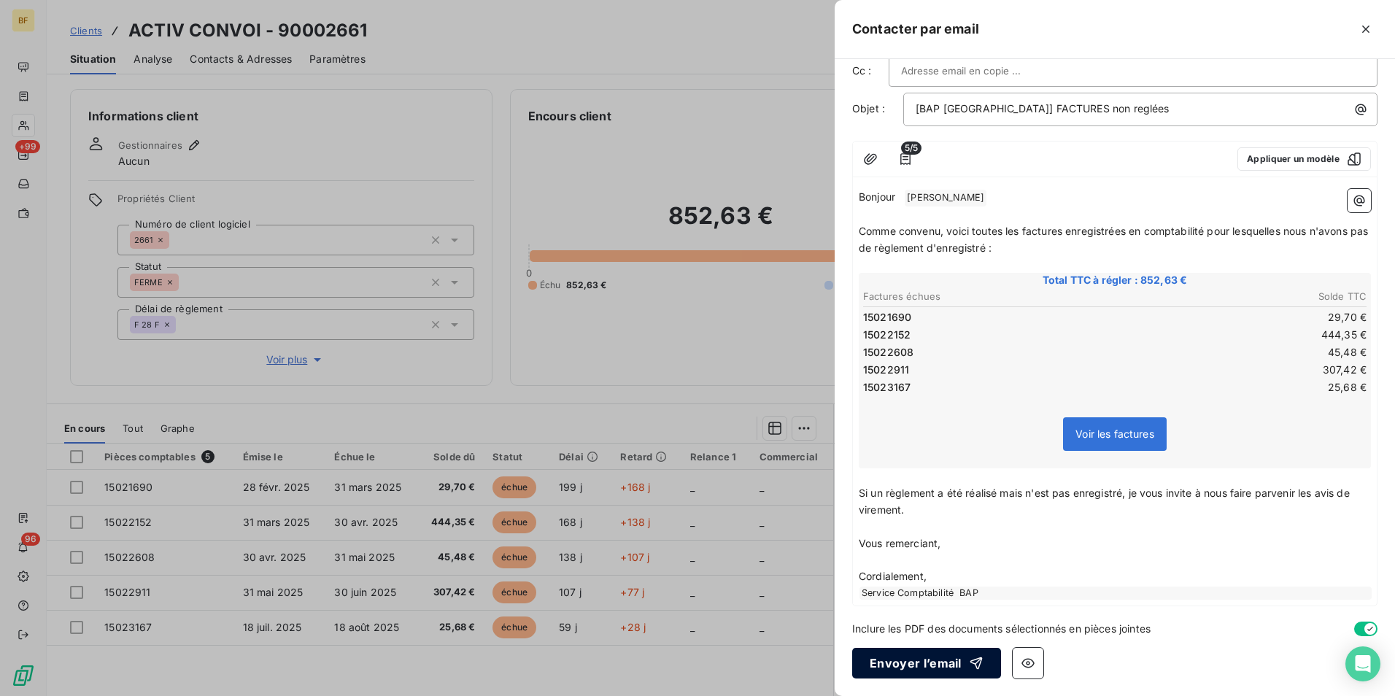
click at [942, 659] on button "Envoyer l’email" at bounding box center [926, 663] width 149 height 31
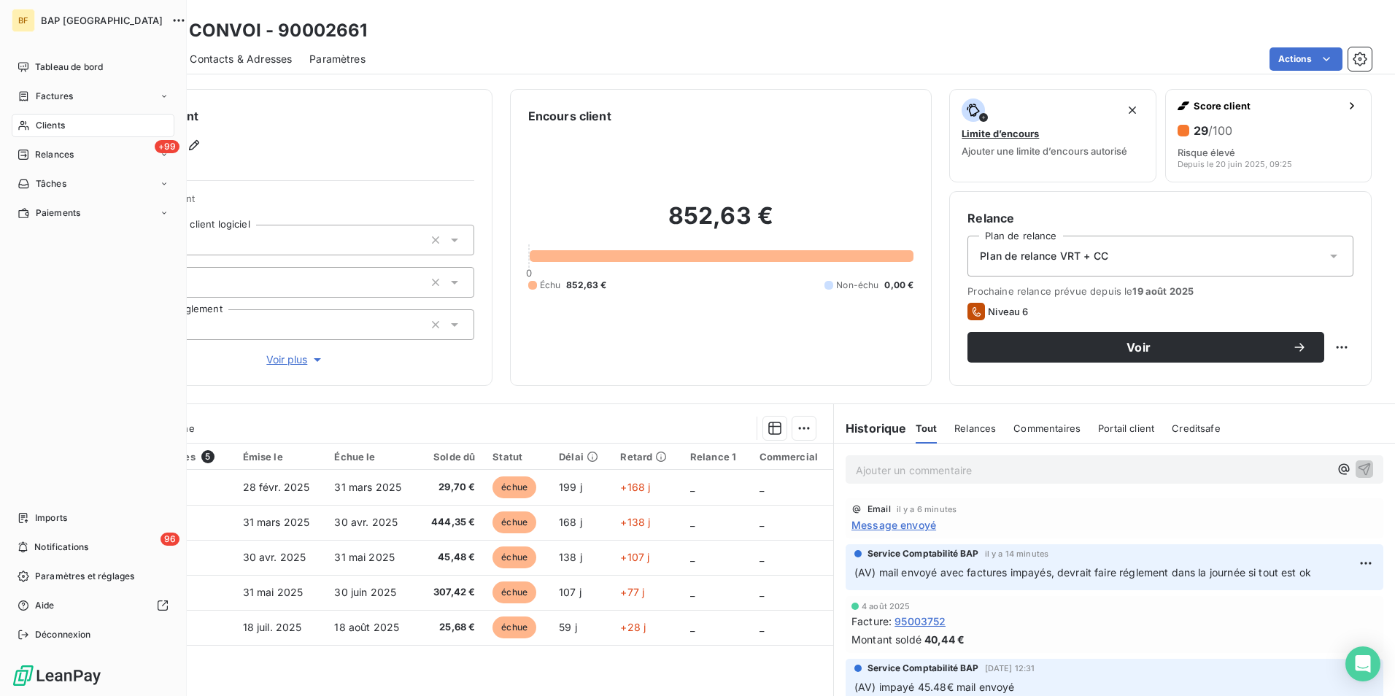
click at [39, 123] on span "Clients" at bounding box center [50, 125] width 29 height 13
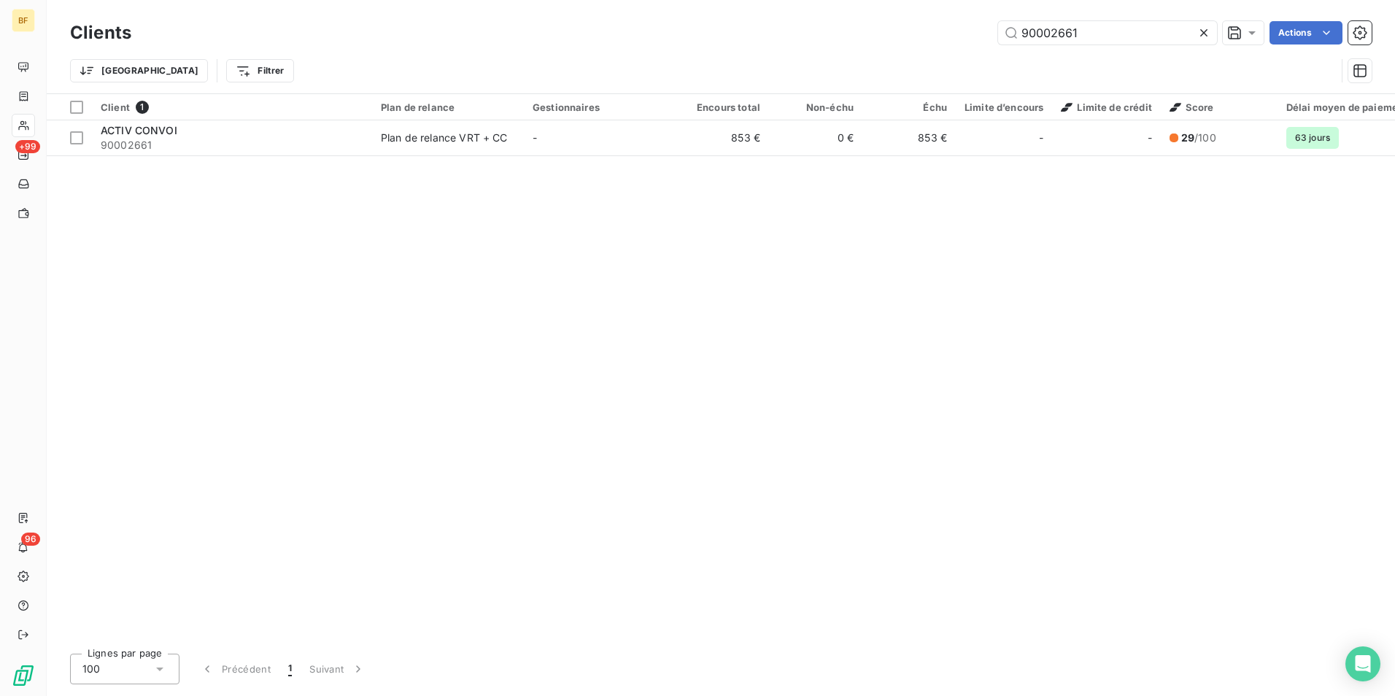
drag, startPoint x: 1020, startPoint y: 36, endPoint x: 901, endPoint y: 23, distance: 119.6
click at [901, 23] on div "90002661 Actions" at bounding box center [760, 32] width 1222 height 23
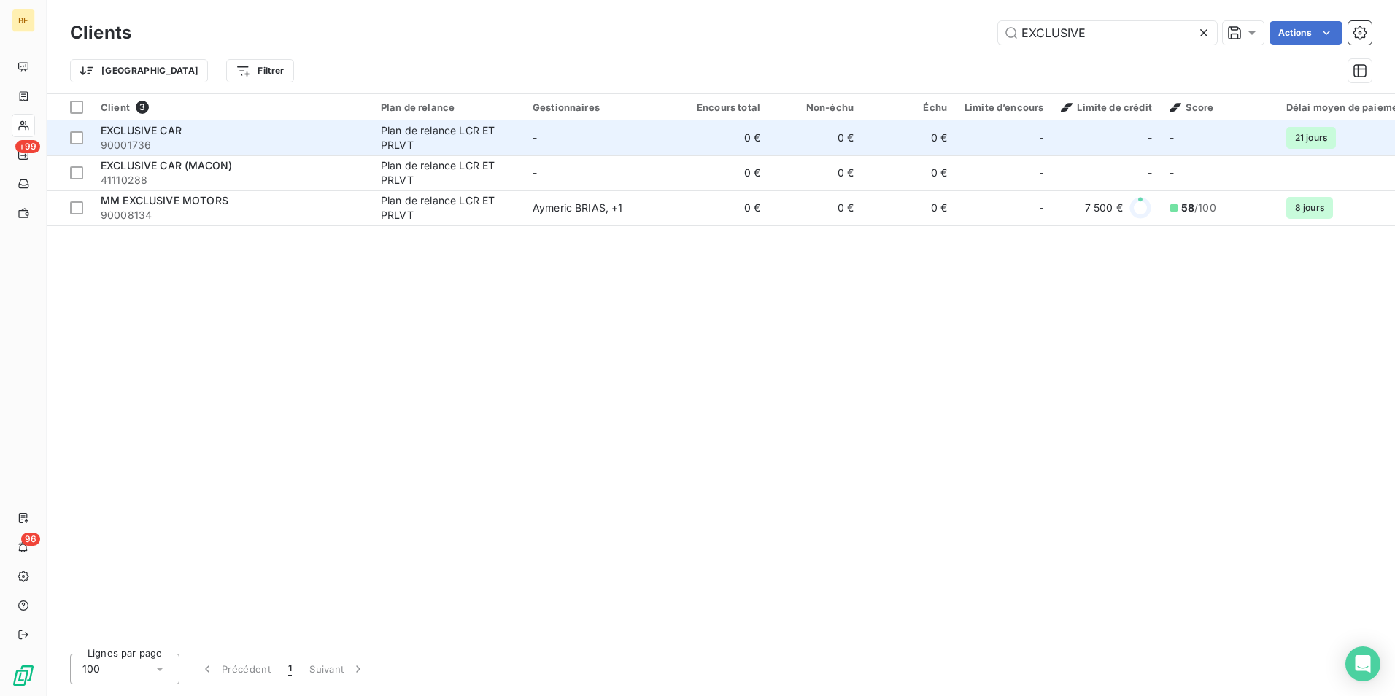
type input "EXCLUSIVE"
click at [175, 136] on span "EXCLUSIVE CAR" at bounding box center [141, 130] width 81 height 12
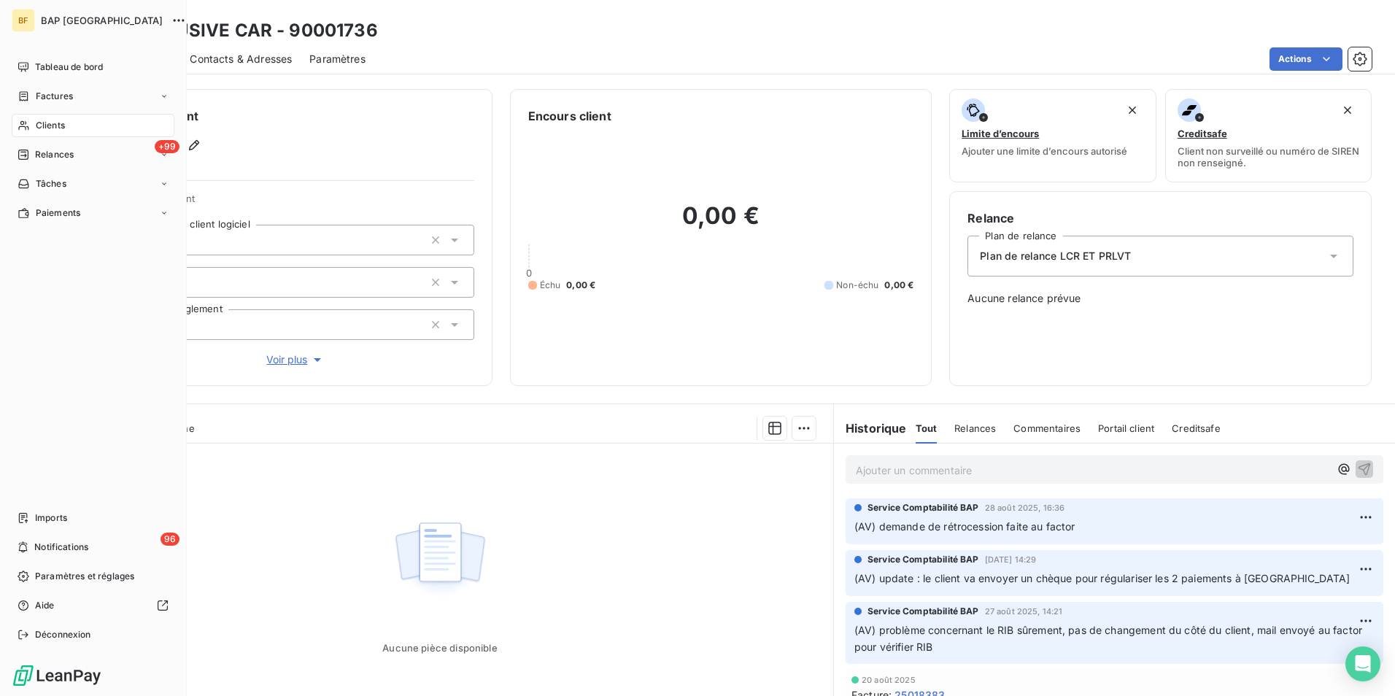
click at [49, 120] on span "Clients" at bounding box center [50, 125] width 29 height 13
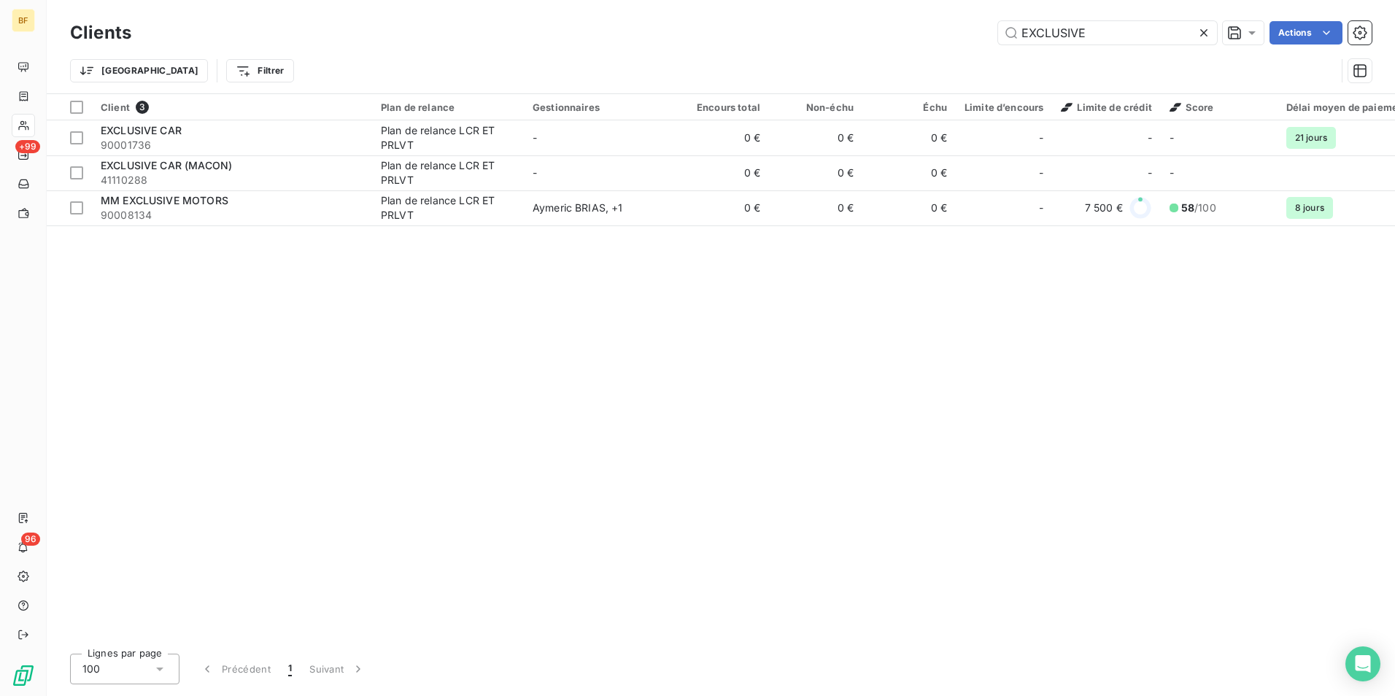
drag, startPoint x: 1066, startPoint y: 36, endPoint x: 838, endPoint y: 4, distance: 229.8
click at [838, 4] on div "Clients EXCLUSIVE Actions Trier Filtrer" at bounding box center [721, 46] width 1348 height 93
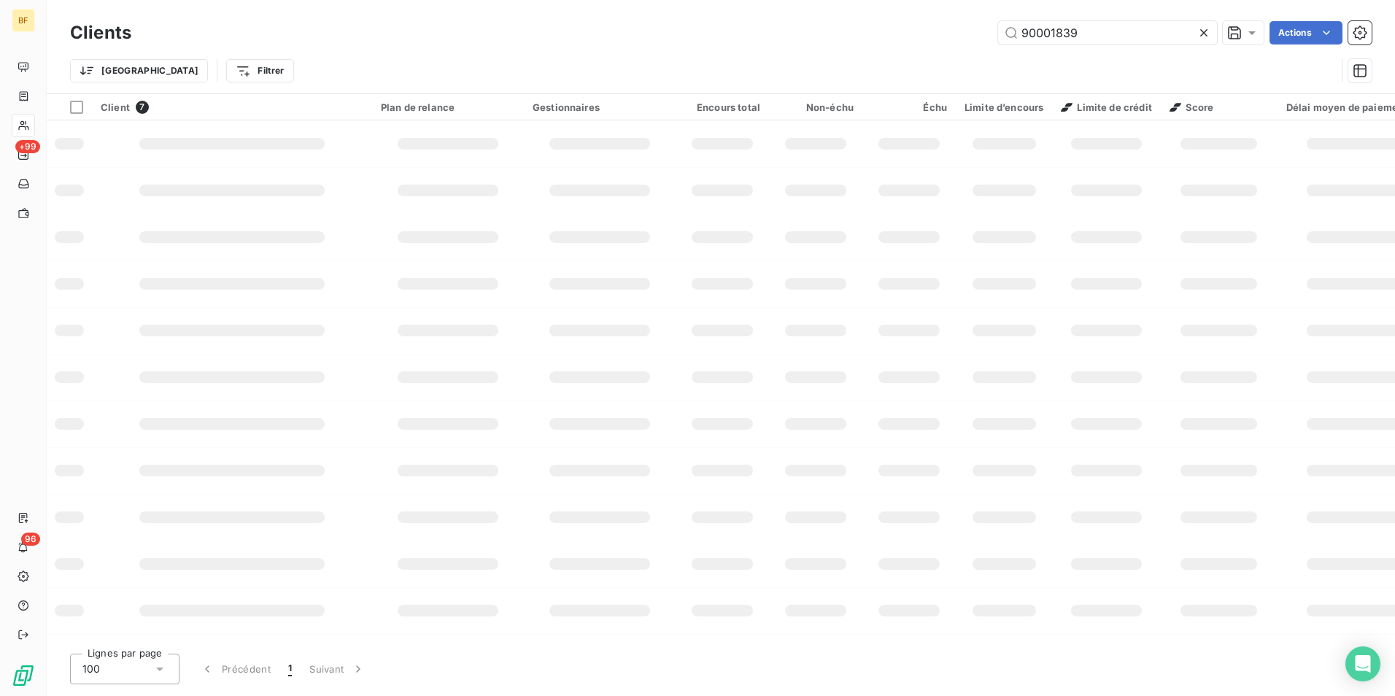
type input "90001839"
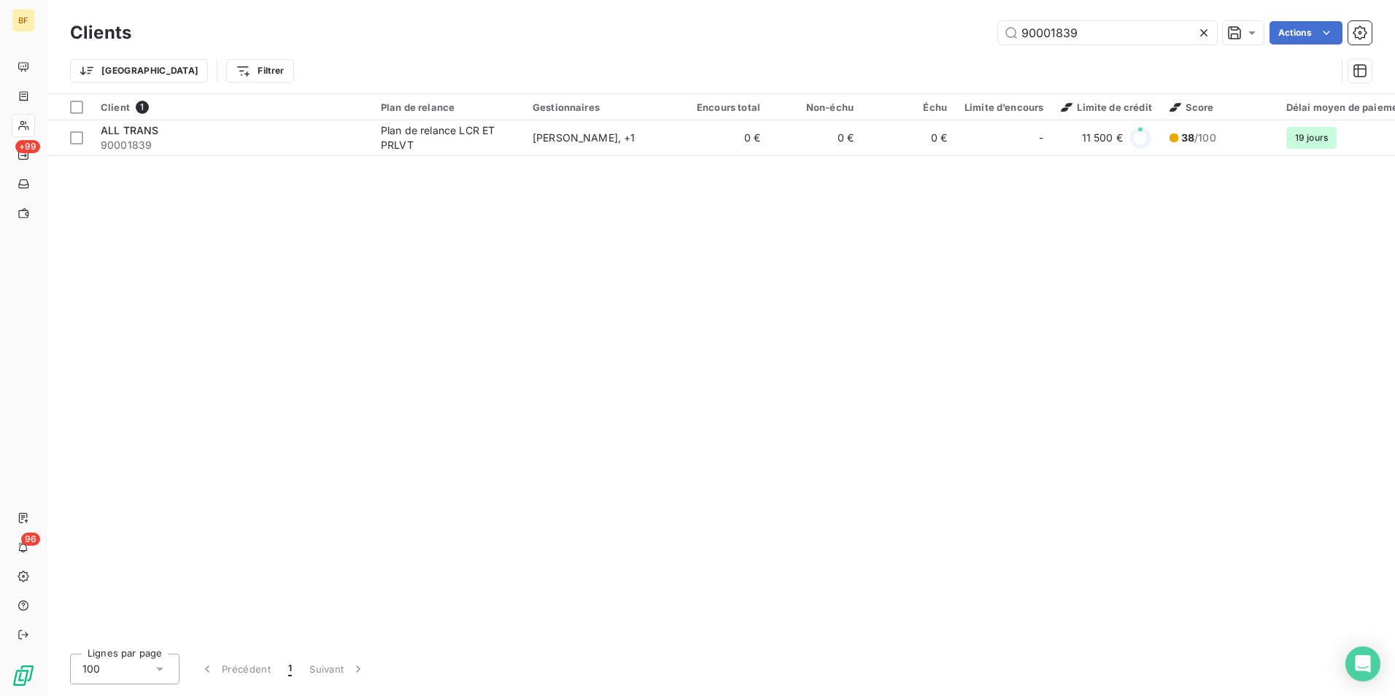
click at [433, 164] on div "Client 1 Plan de relance Gestionnaires Encours total Non-échu Échu Limite d’enc…" at bounding box center [721, 368] width 1348 height 548
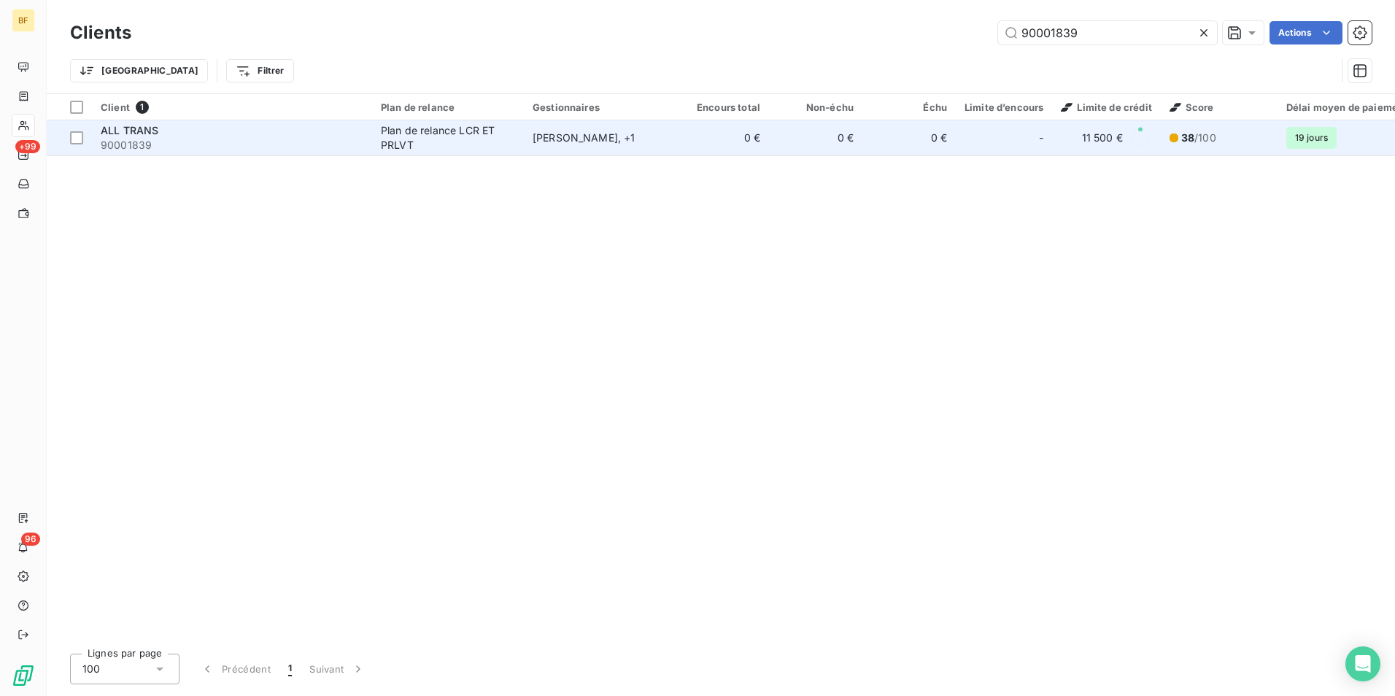
drag, startPoint x: 435, startPoint y: 163, endPoint x: 435, endPoint y: 150, distance: 12.4
click at [435, 159] on div "Client 1 Plan de relance Gestionnaires Encours total Non-échu Échu Limite d’enc…" at bounding box center [721, 368] width 1348 height 548
click at [437, 147] on div "Plan de relance LCR ET PRLVT" at bounding box center [448, 137] width 134 height 29
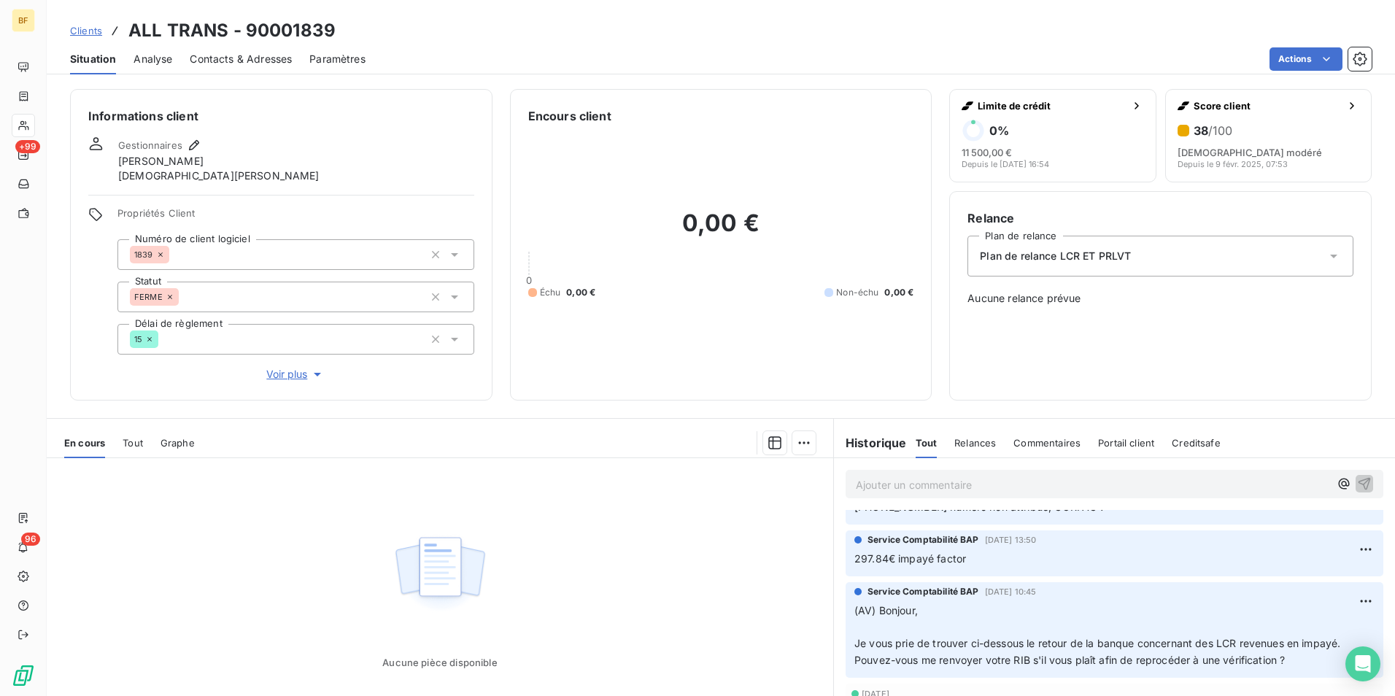
scroll to position [73, 0]
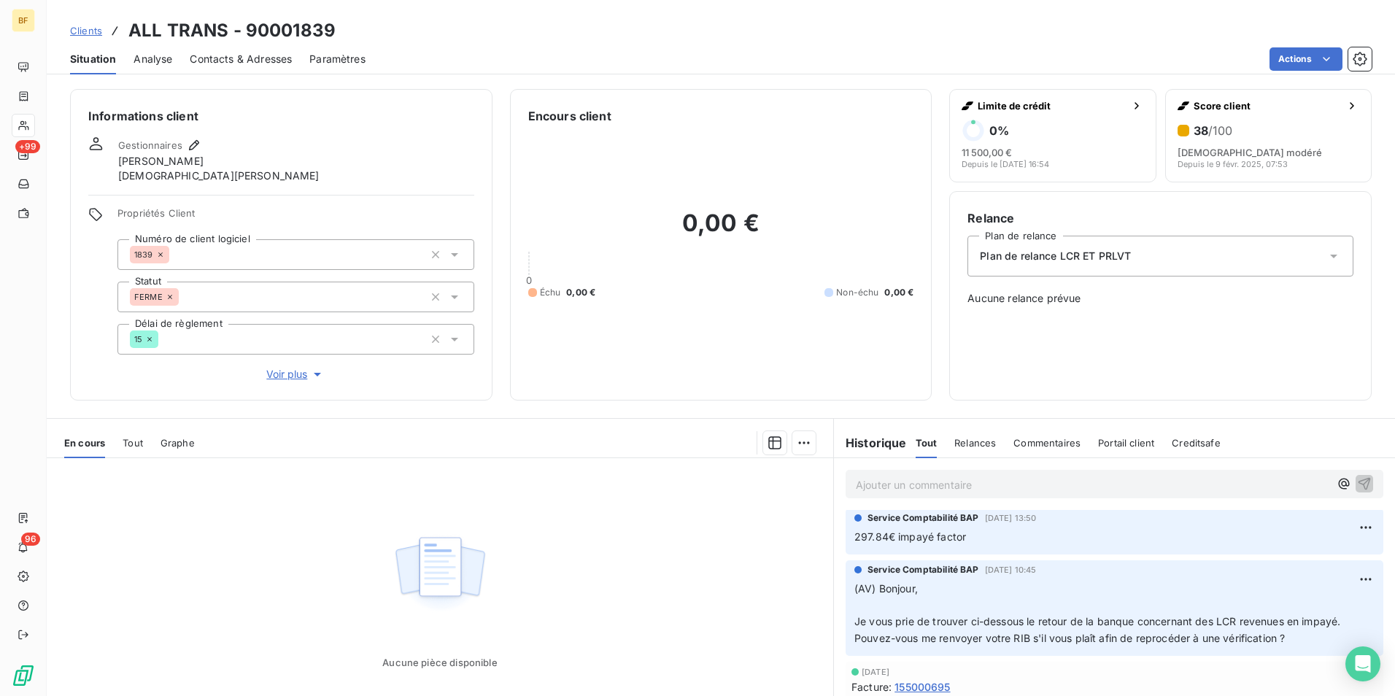
click at [242, 49] on div "Contacts & Adresses" at bounding box center [241, 59] width 102 height 31
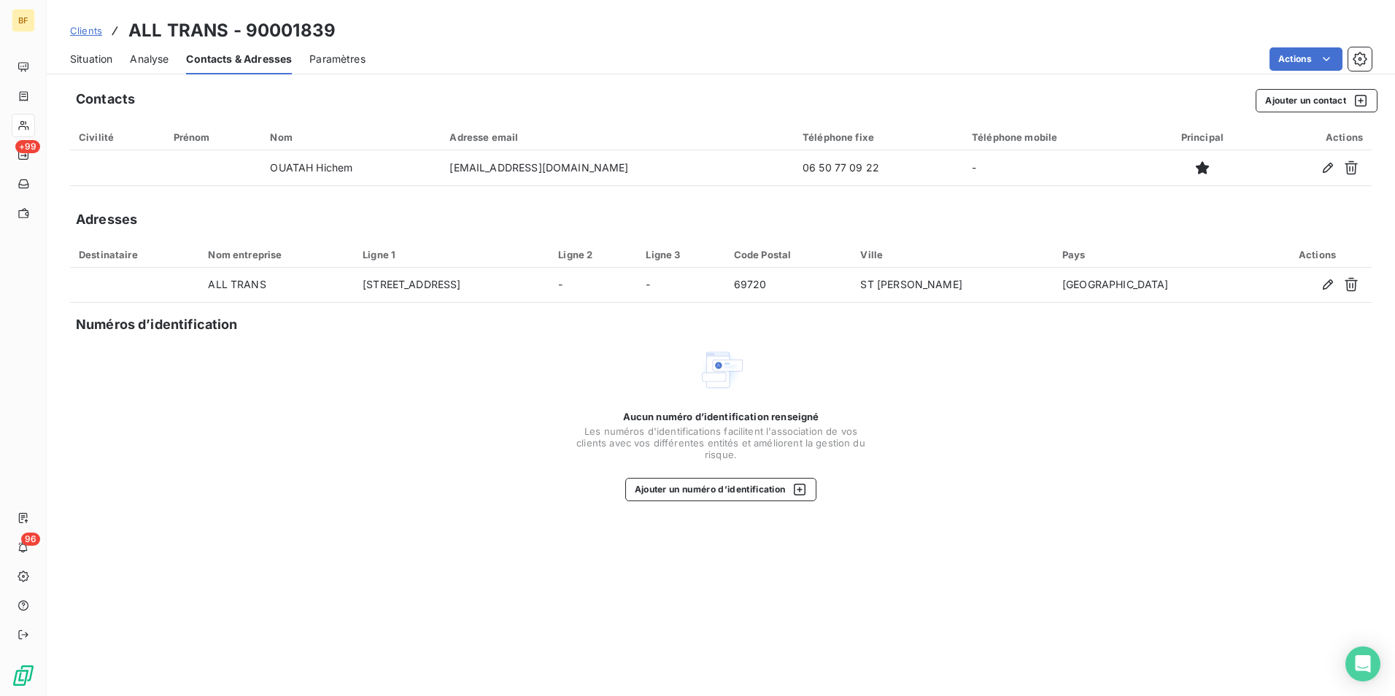
click at [101, 66] on div "Situation" at bounding box center [91, 59] width 42 height 31
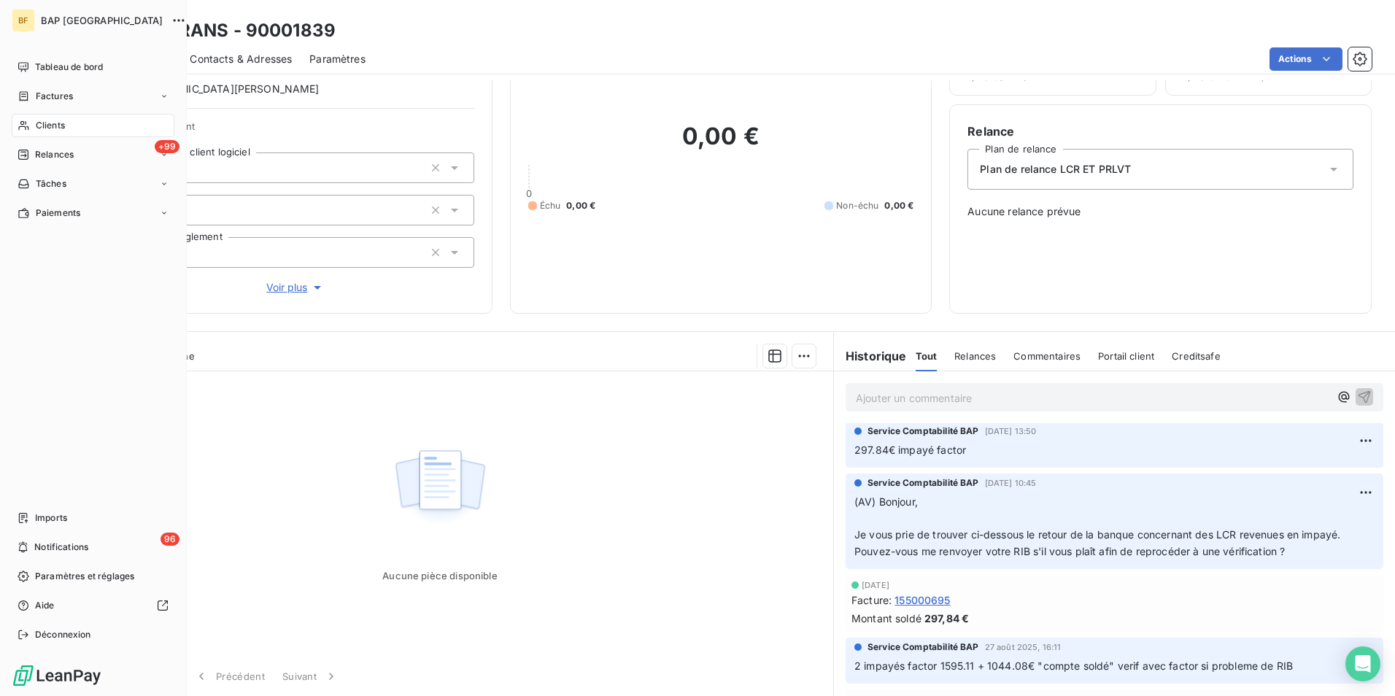
drag, startPoint x: 38, startPoint y: 117, endPoint x: 637, endPoint y: 123, distance: 599.6
click at [46, 117] on div "Clients" at bounding box center [93, 125] width 163 height 23
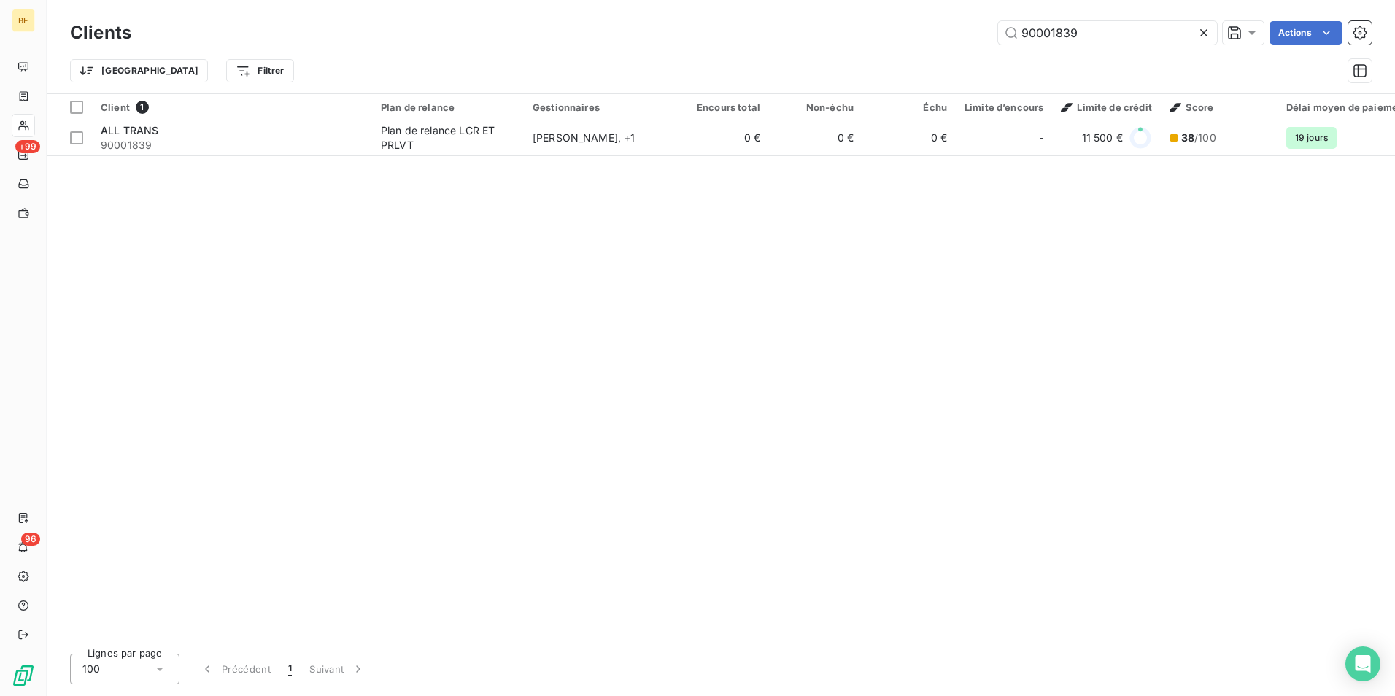
drag, startPoint x: 1106, startPoint y: 21, endPoint x: 912, endPoint y: 26, distance: 194.1
click at [913, 26] on div "90001839 Actions" at bounding box center [760, 32] width 1222 height 23
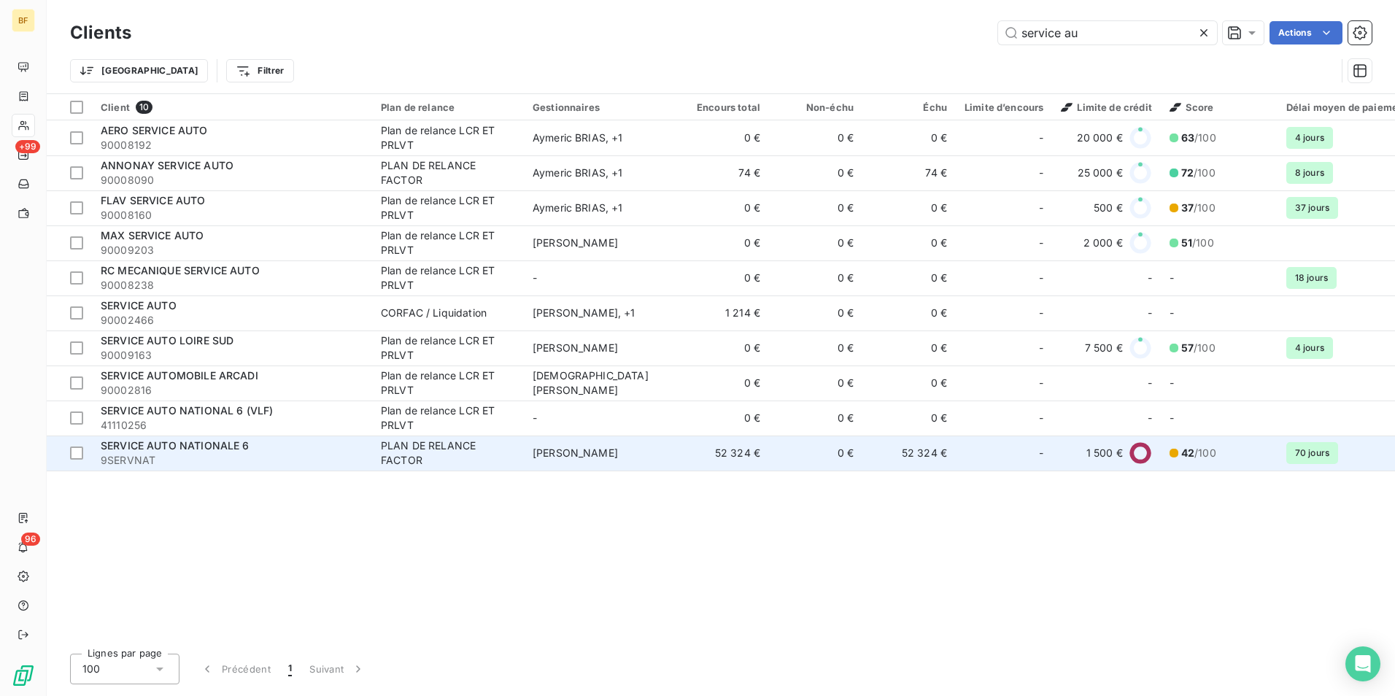
type input "service au"
click at [251, 444] on div "SERVICE AUTO NATIONALE 6" at bounding box center [232, 445] width 263 height 15
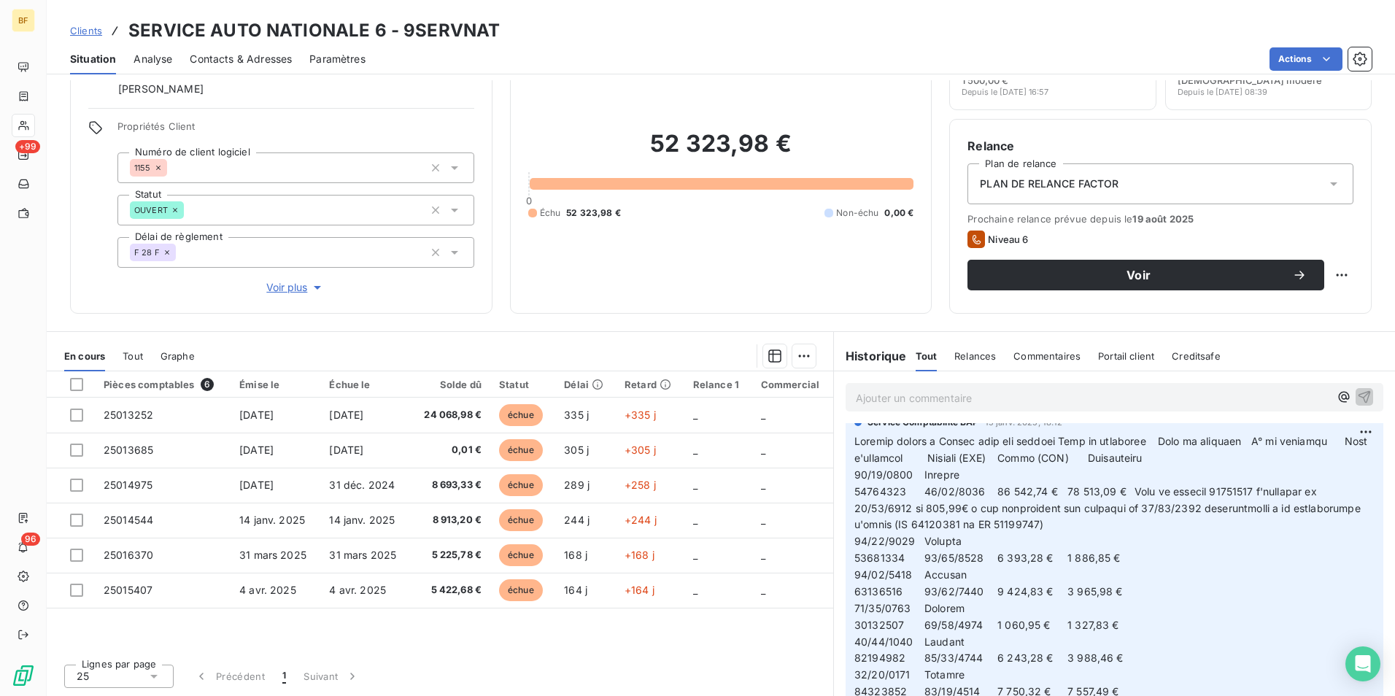
scroll to position [656, 0]
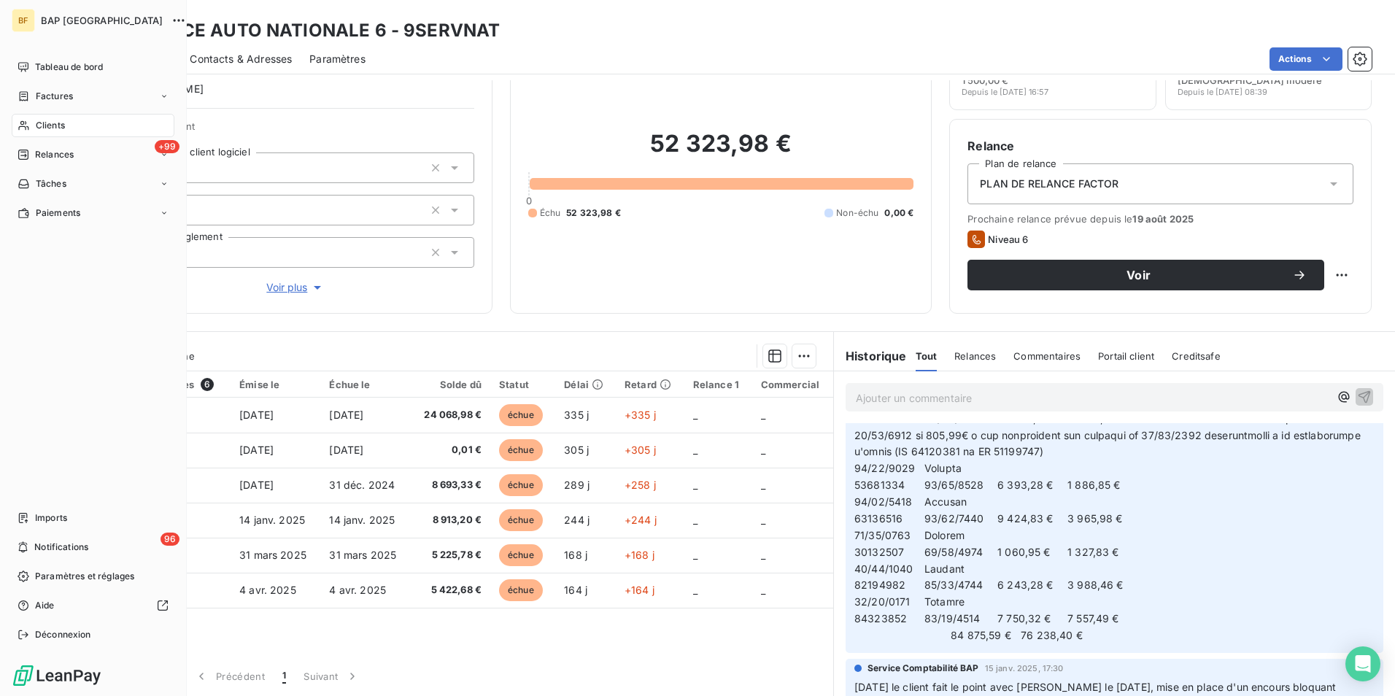
drag, startPoint x: 24, startPoint y: 128, endPoint x: 79, endPoint y: 113, distance: 56.6
click at [24, 128] on icon at bounding box center [24, 126] width 12 height 12
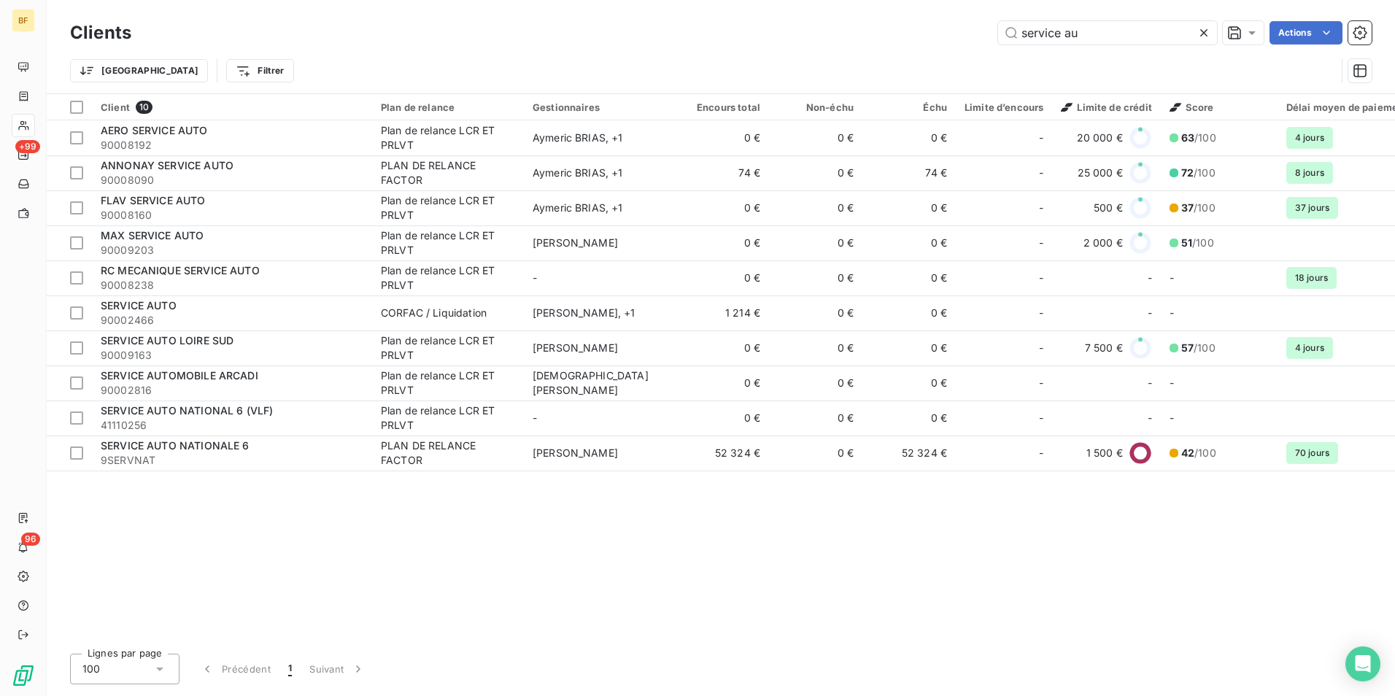
drag, startPoint x: 1103, startPoint y: 32, endPoint x: 966, endPoint y: 32, distance: 136.4
click at [968, 32] on div "service au Actions" at bounding box center [760, 32] width 1222 height 23
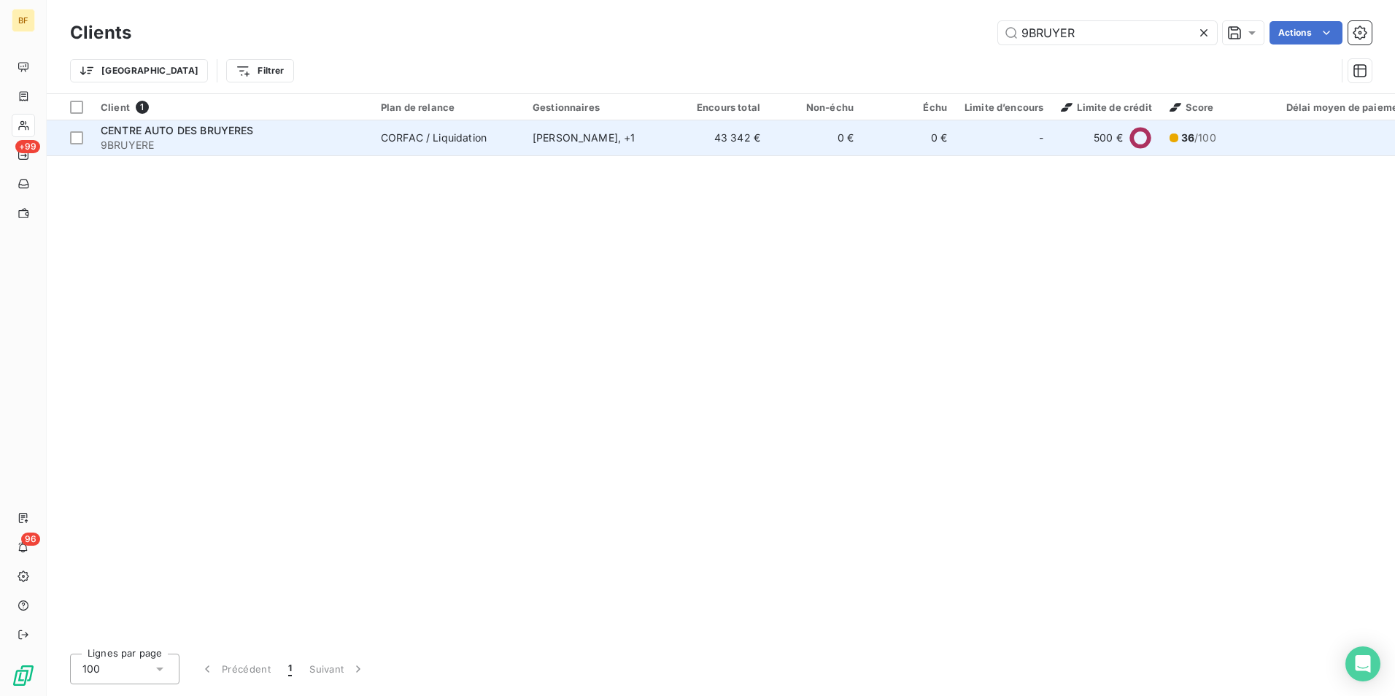
type input "9BRUYER"
click at [247, 130] on span "CENTRE AUTO DES BRUYERES" at bounding box center [177, 130] width 153 height 12
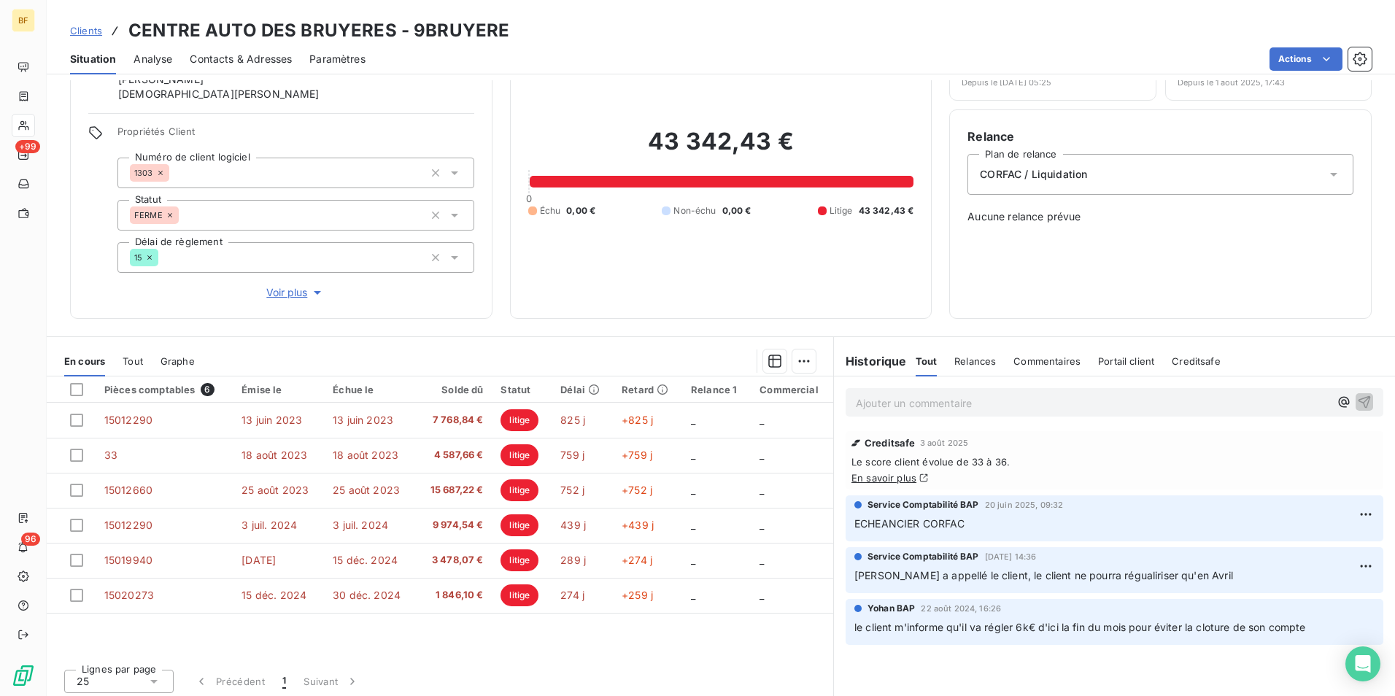
scroll to position [87, 0]
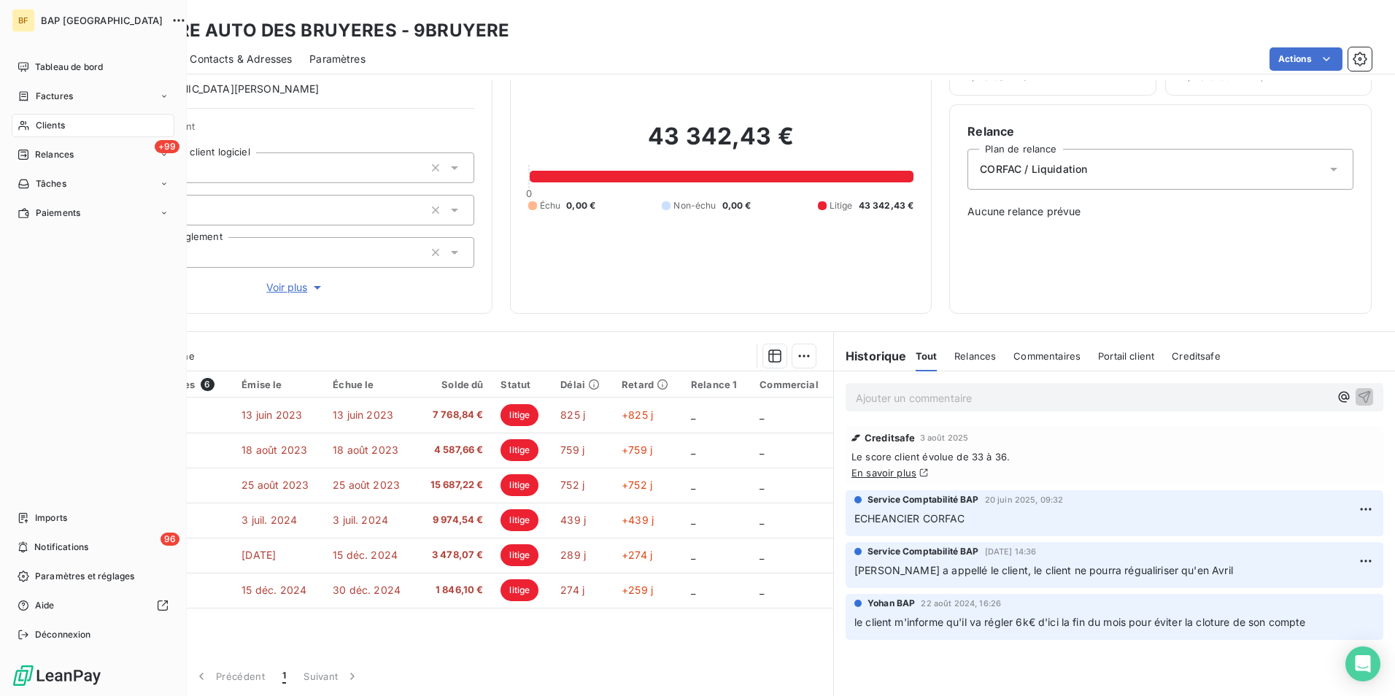
drag, startPoint x: 57, startPoint y: 128, endPoint x: 91, endPoint y: 116, distance: 36.5
click at [57, 128] on span "Clients" at bounding box center [50, 125] width 29 height 13
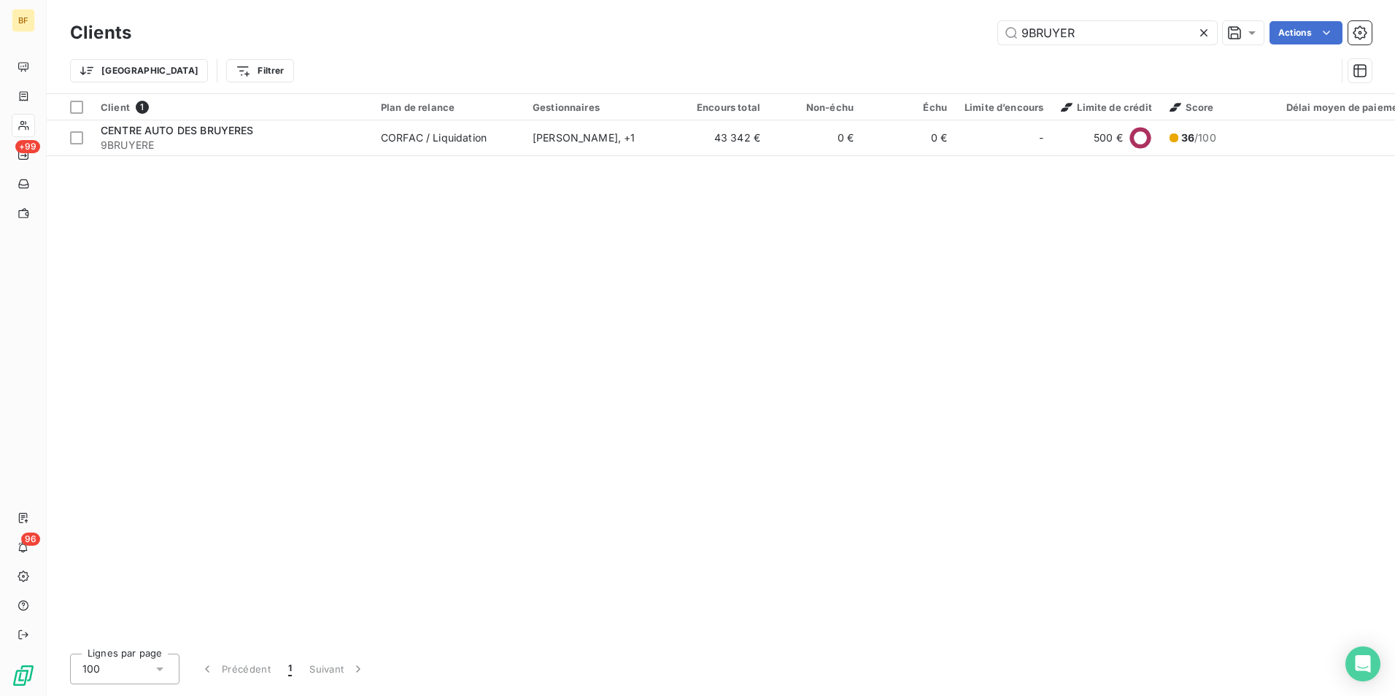
drag, startPoint x: 1116, startPoint y: 22, endPoint x: 955, endPoint y: 14, distance: 161.4
click at [955, 14] on div "Clients 9BRUYER Actions Trier Filtrer" at bounding box center [721, 46] width 1348 height 93
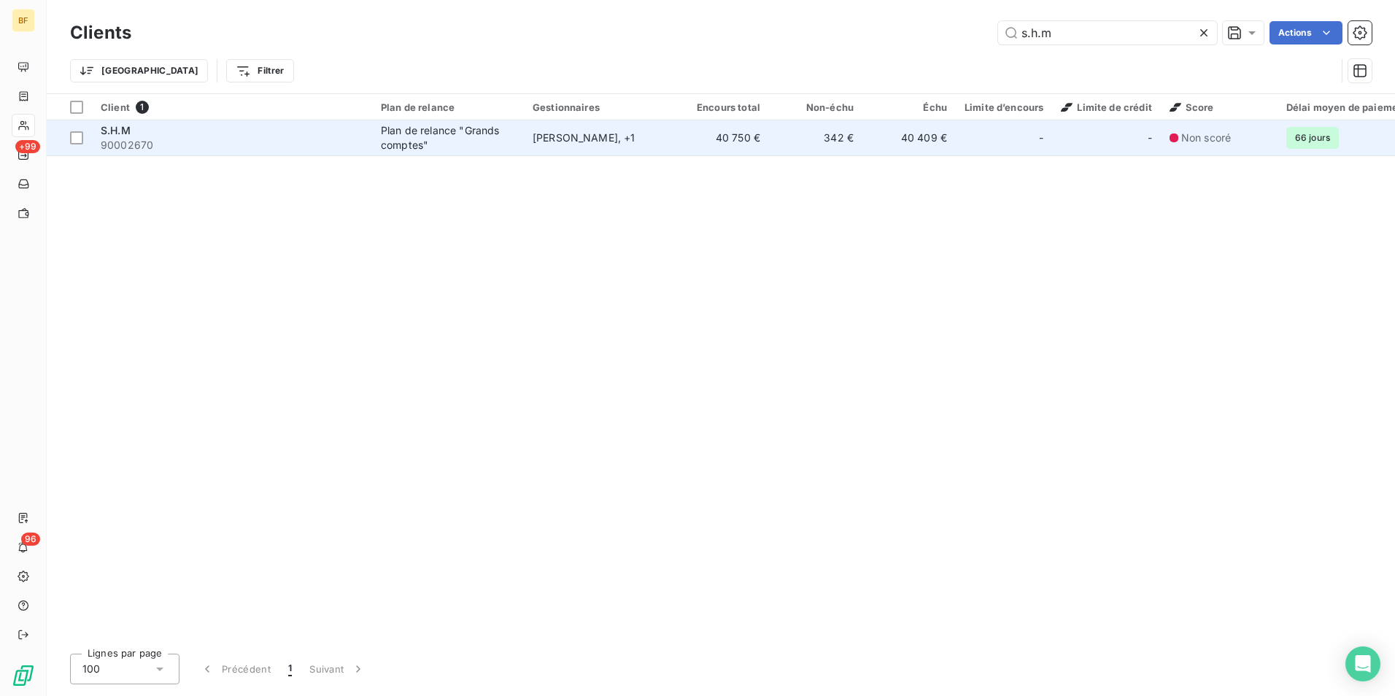
type input "s.h.m"
click at [554, 138] on div "[PERSON_NAME] , + 1" at bounding box center [599, 138] width 134 height 15
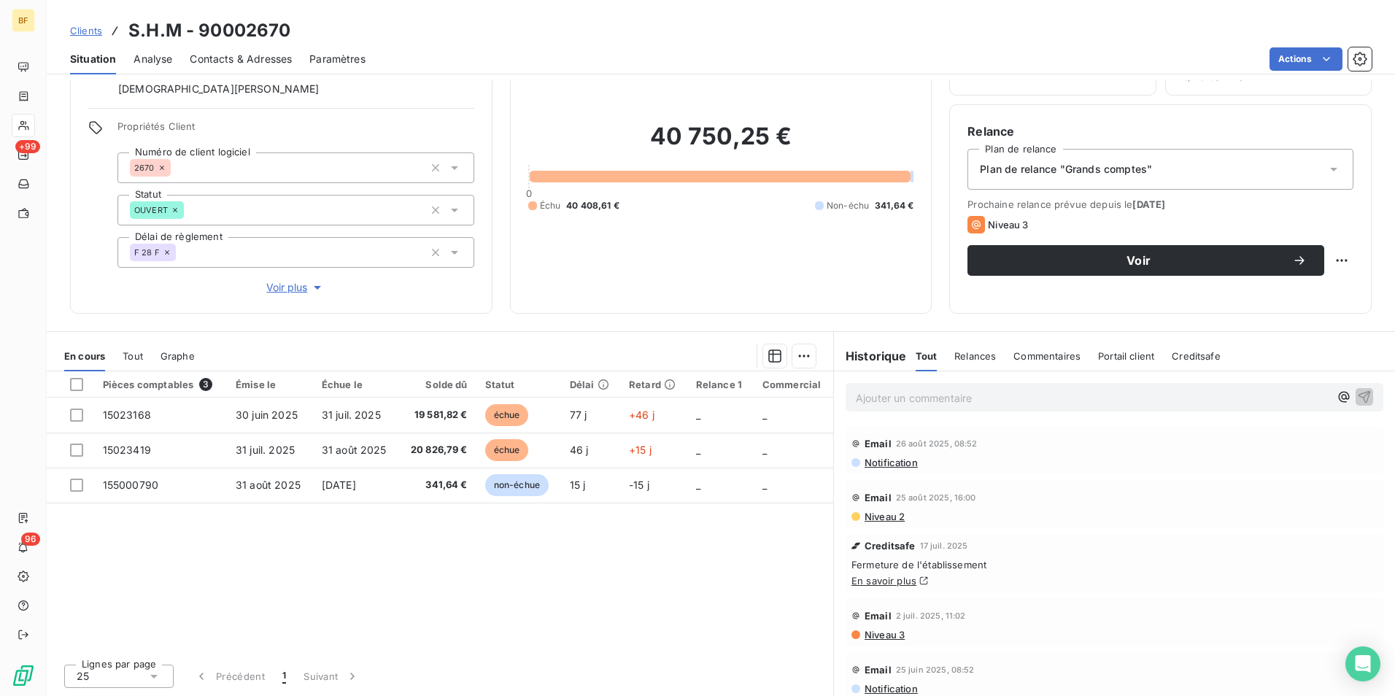
click at [201, 47] on div "Contacts & Adresses" at bounding box center [241, 59] width 102 height 31
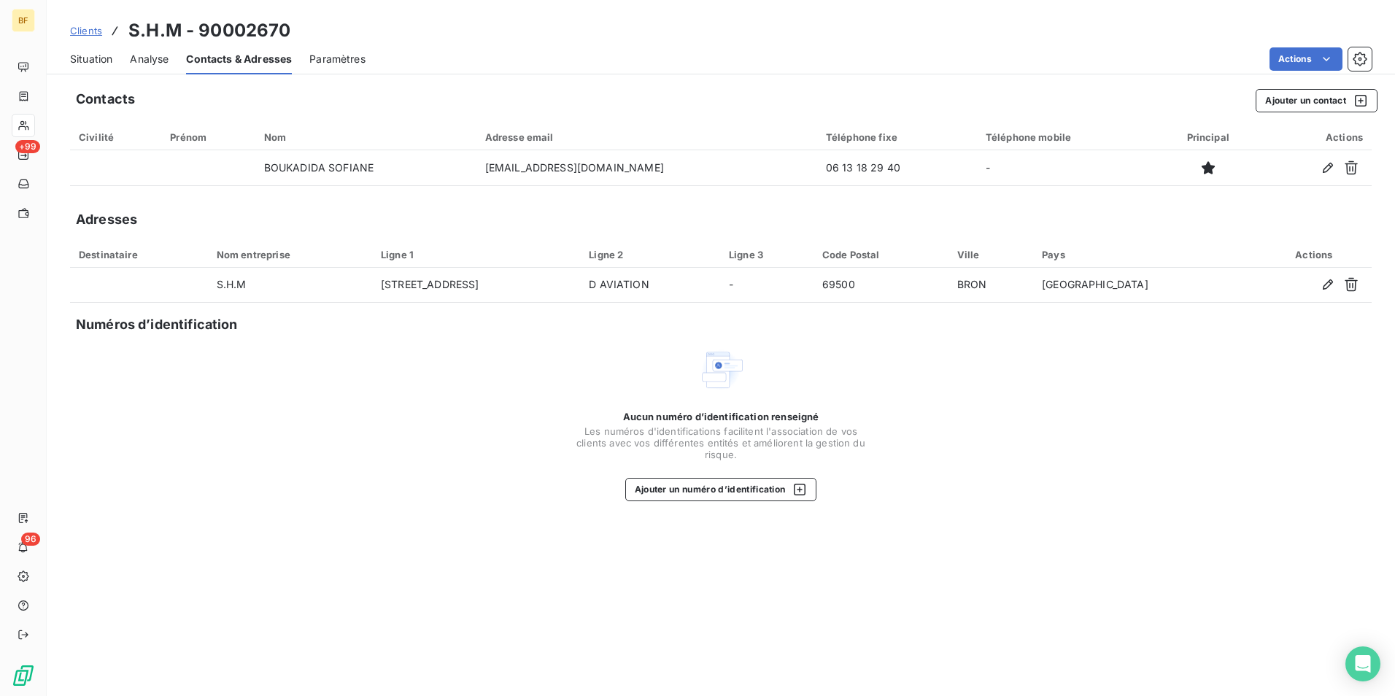
click at [90, 61] on span "Situation" at bounding box center [91, 59] width 42 height 15
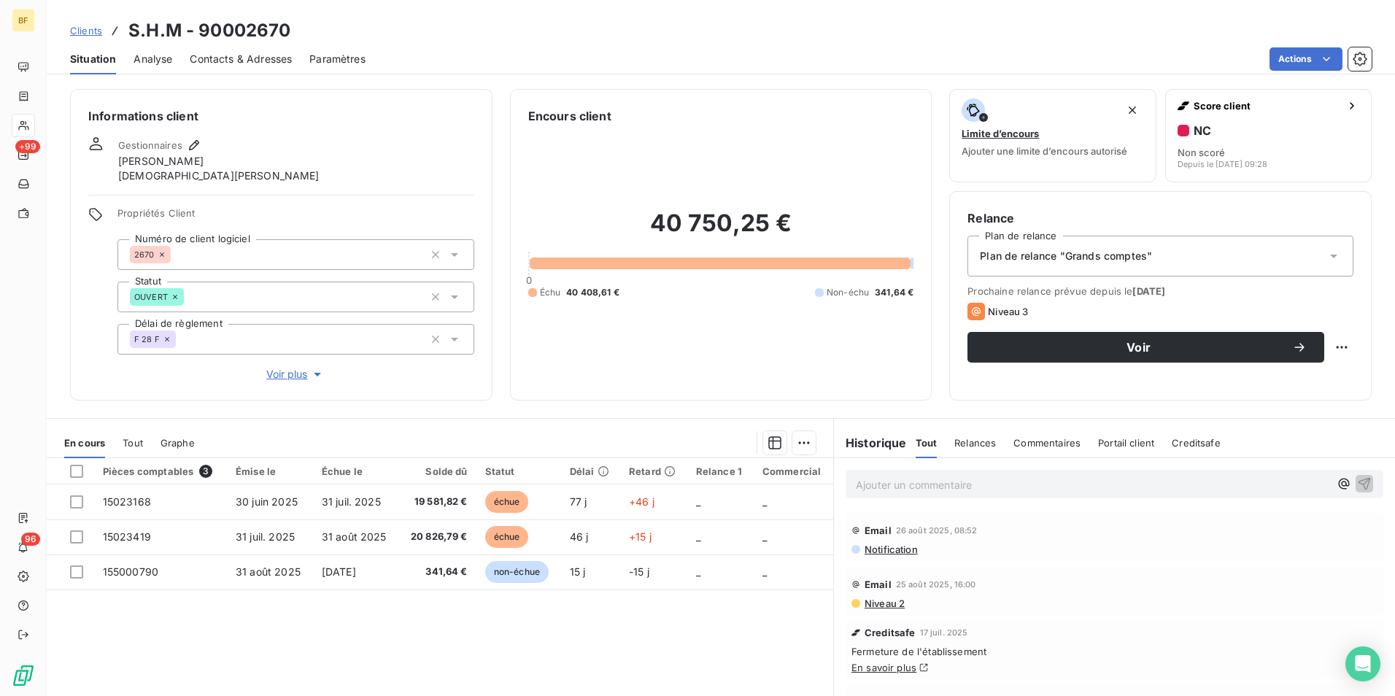
click at [560, 368] on div "40 750,25 € 0 Échu 40 408,61 € Non-échu 341,64 €" at bounding box center [721, 253] width 386 height 257
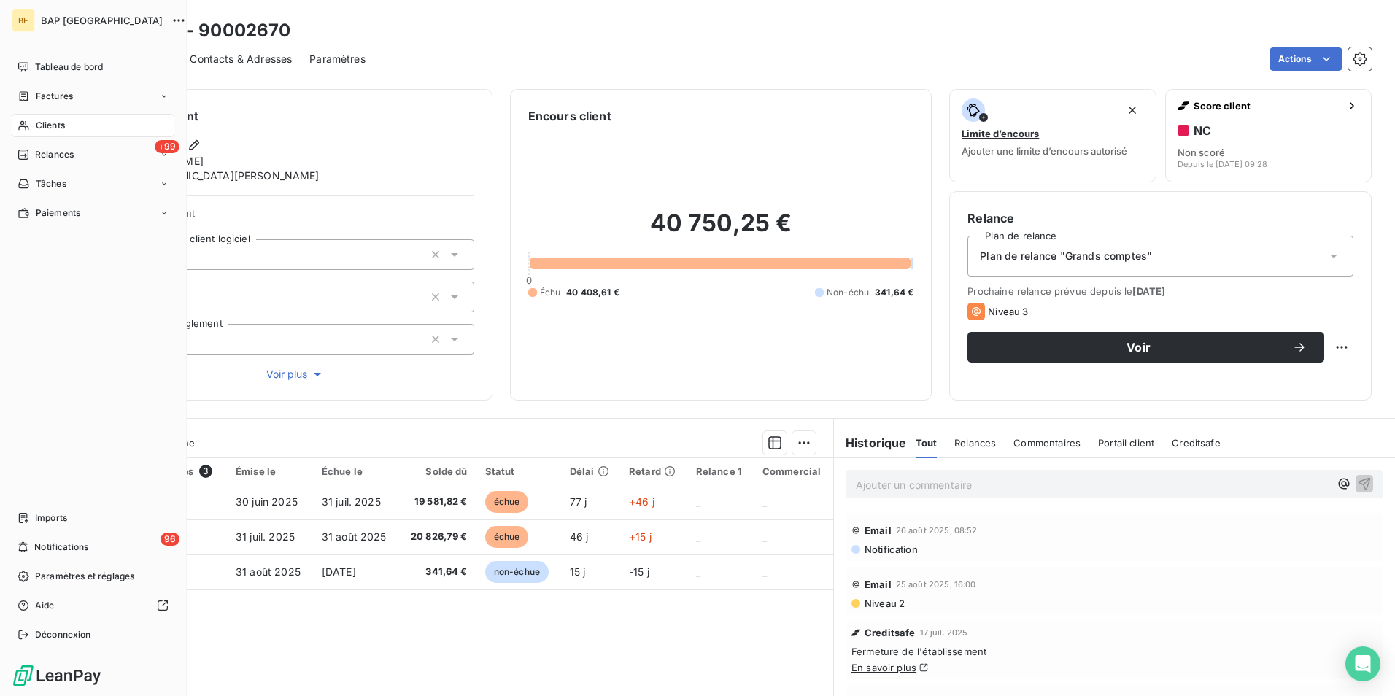
drag, startPoint x: 46, startPoint y: 117, endPoint x: 651, endPoint y: 6, distance: 615.6
click at [48, 117] on div "Clients" at bounding box center [93, 125] width 163 height 23
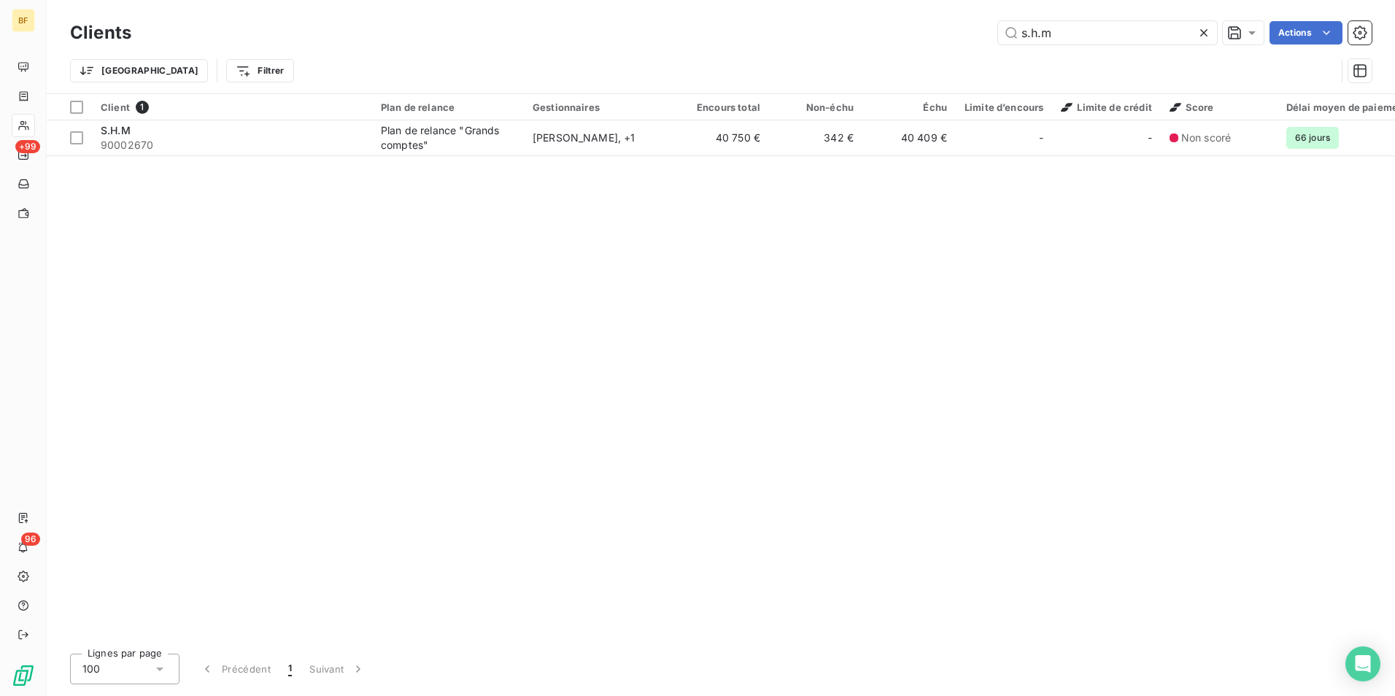
drag, startPoint x: 1062, startPoint y: 35, endPoint x: 907, endPoint y: 19, distance: 156.2
click at [909, 19] on div "Clients s.h.m Actions" at bounding box center [720, 33] width 1301 height 31
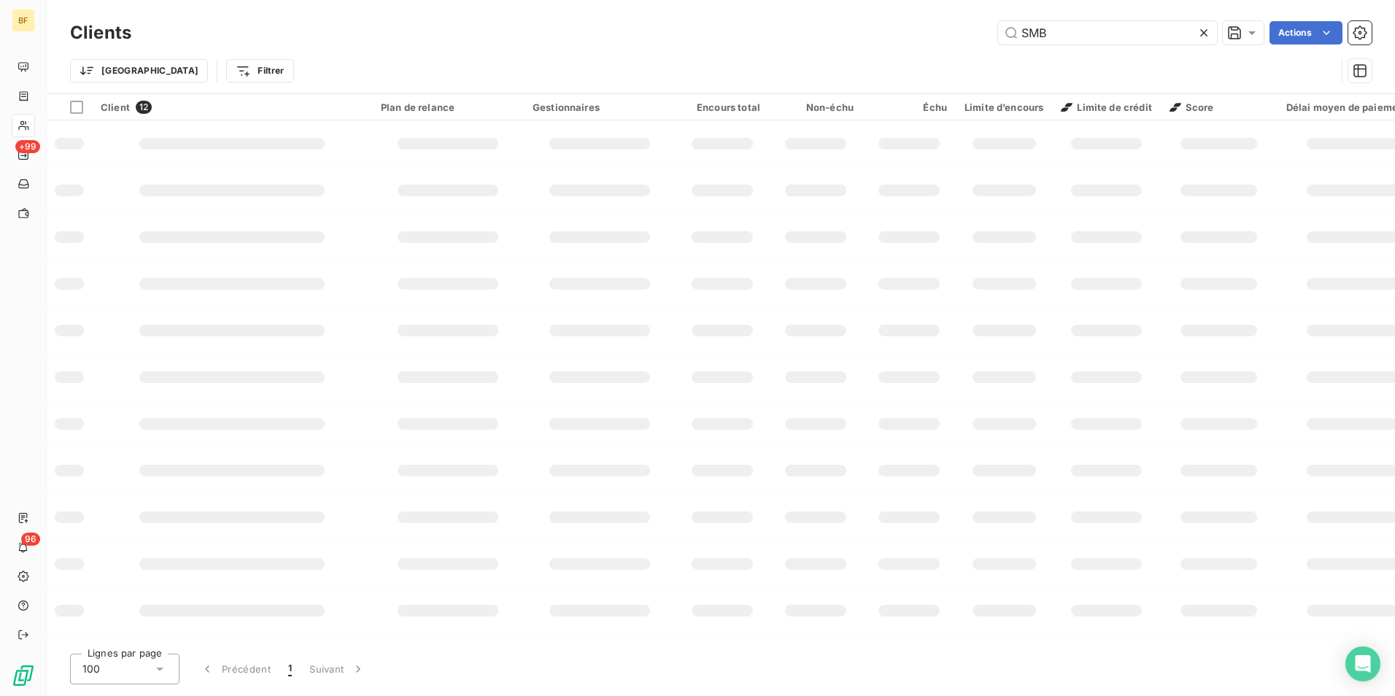
type input "SMB"
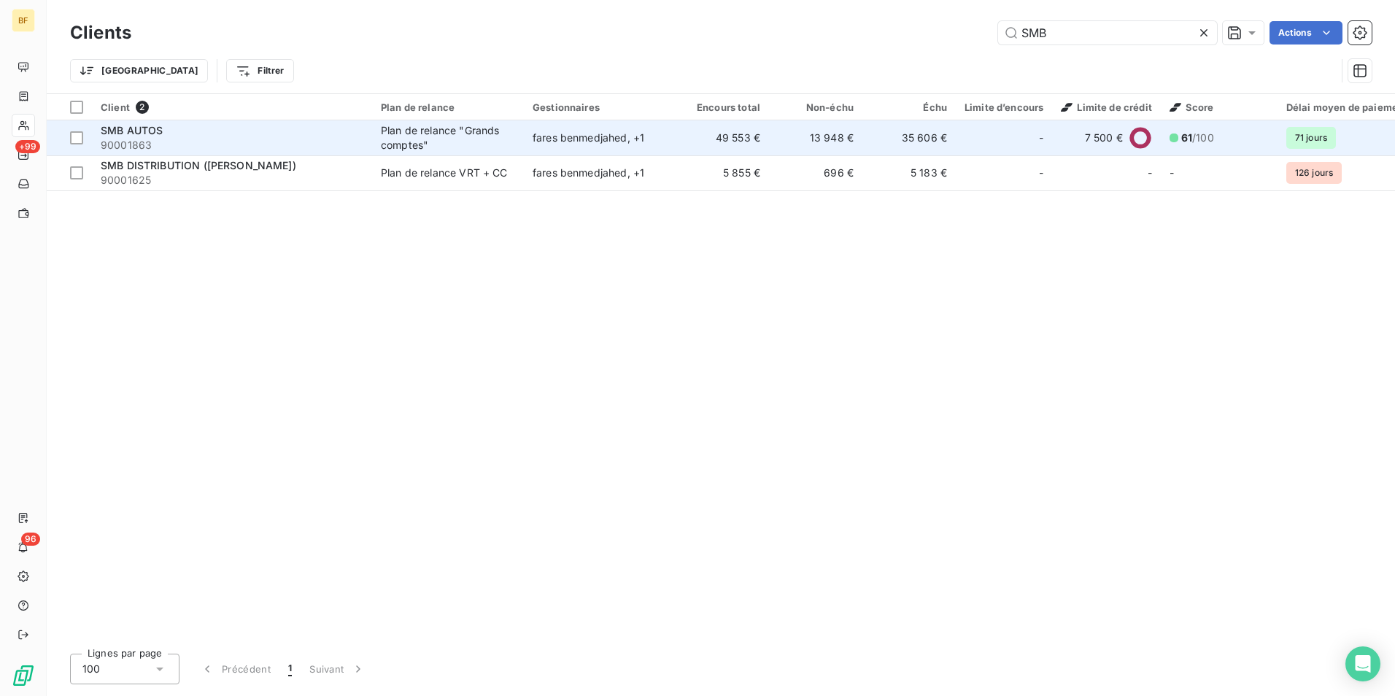
click at [220, 136] on div "SMB AUTOS" at bounding box center [232, 130] width 263 height 15
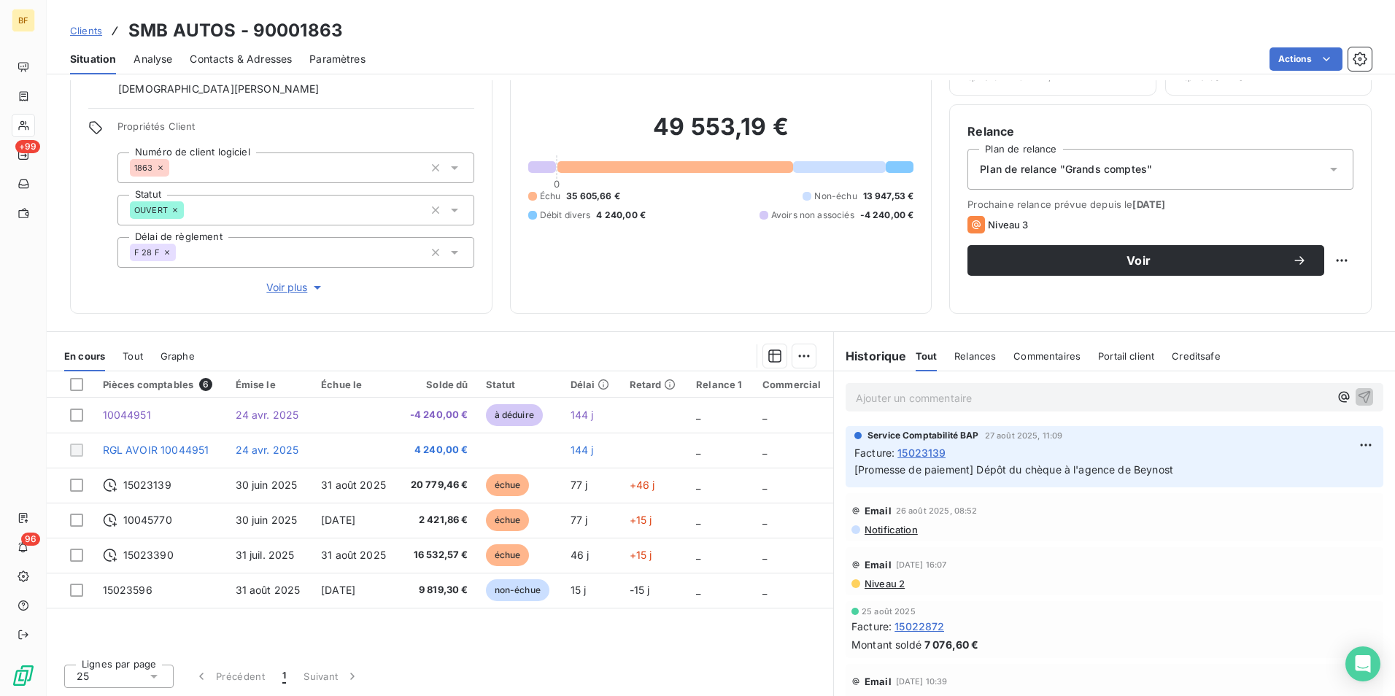
click at [216, 57] on span "Contacts & Adresses" at bounding box center [241, 59] width 102 height 15
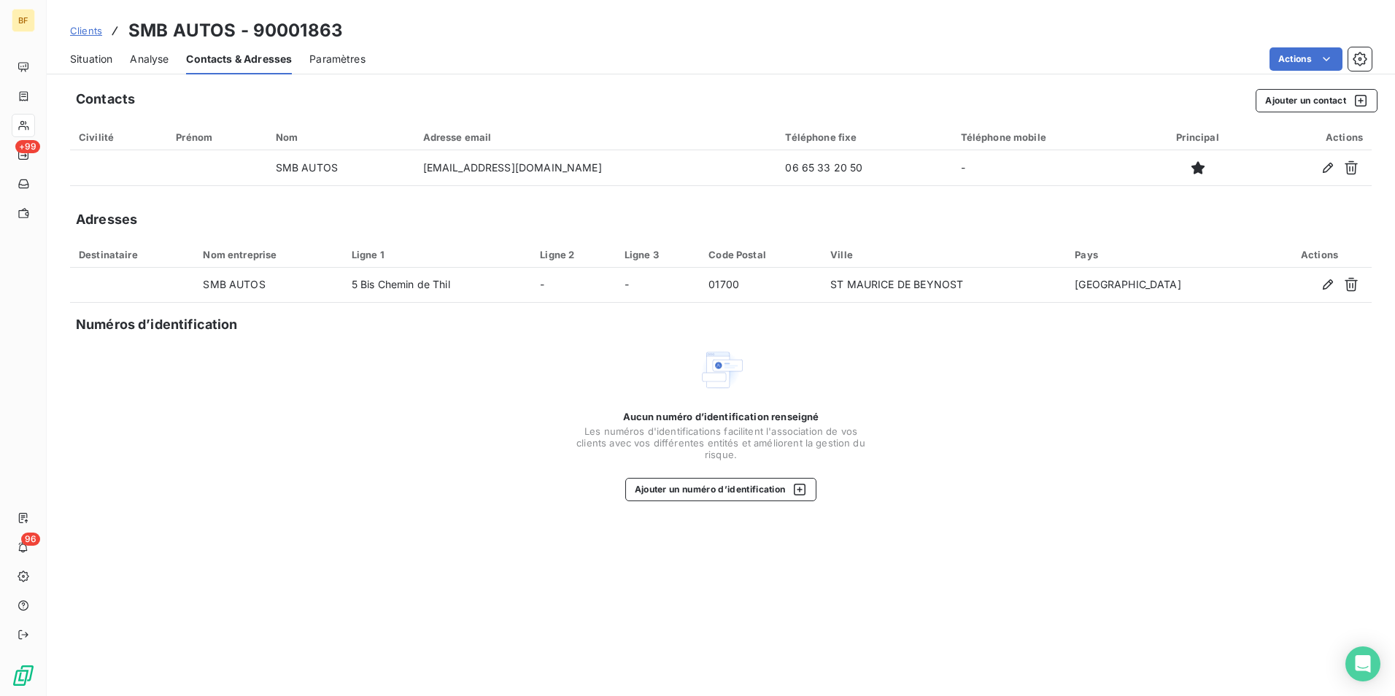
click at [101, 57] on span "Situation" at bounding box center [91, 59] width 42 height 15
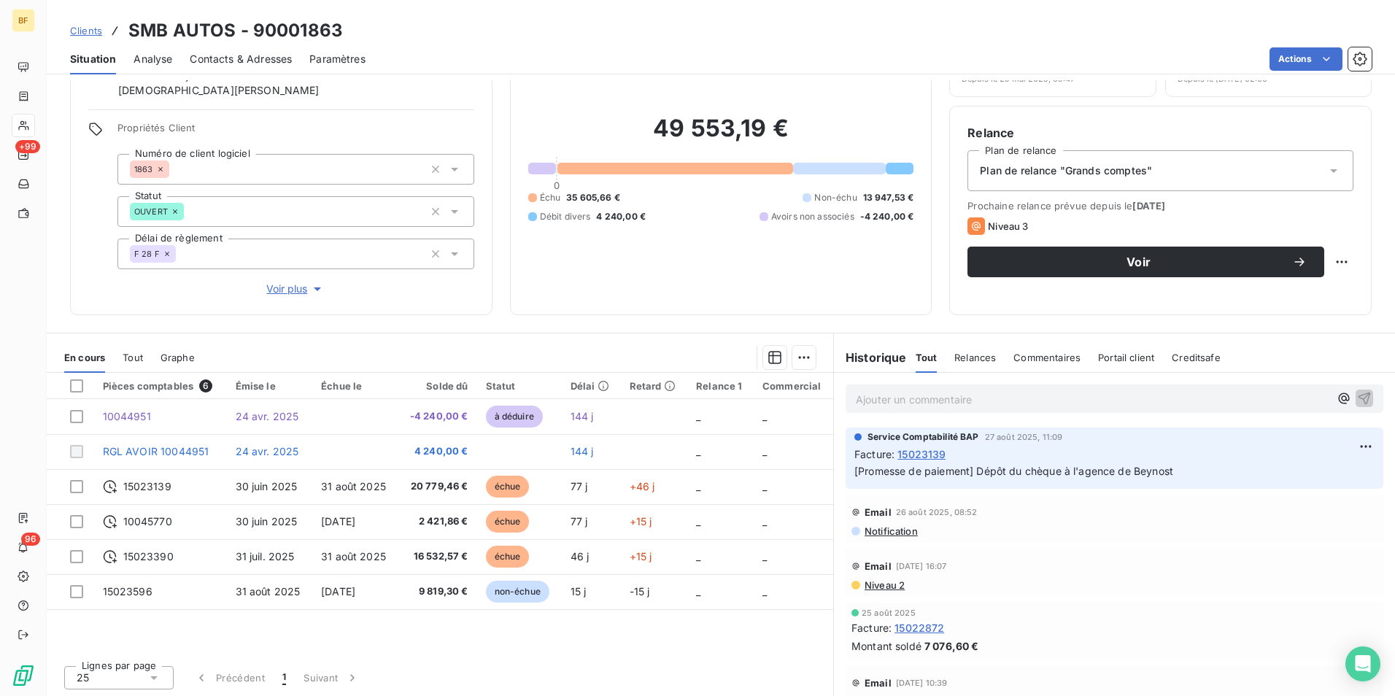
scroll to position [87, 0]
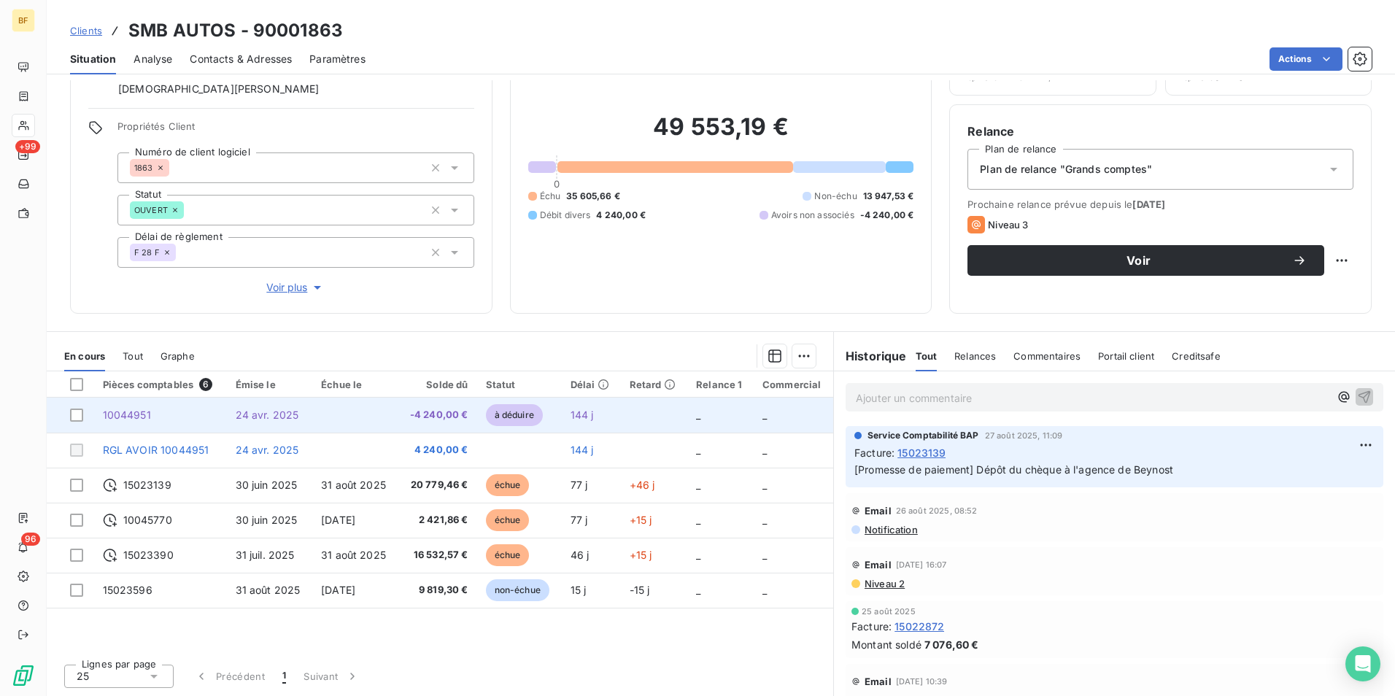
click at [346, 420] on td at bounding box center [355, 414] width 86 height 35
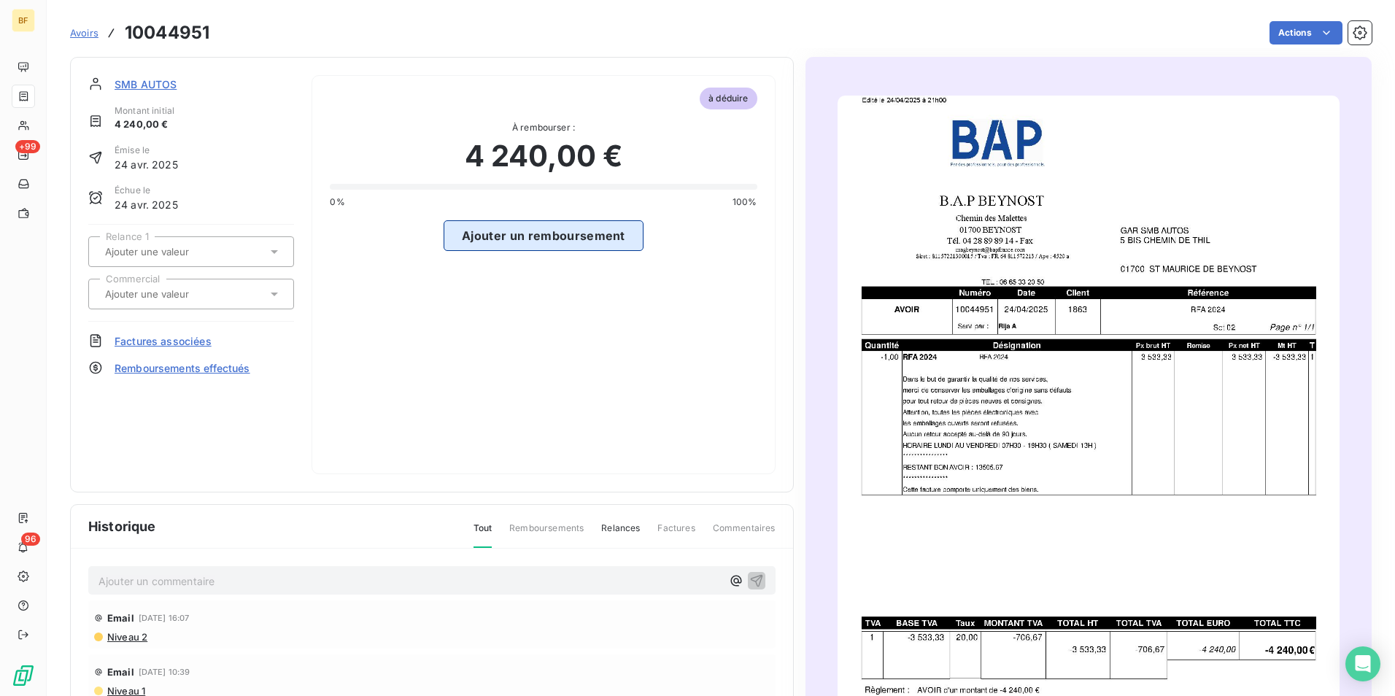
click at [541, 249] on button "Ajouter un remboursement" at bounding box center [543, 235] width 200 height 31
select select "8"
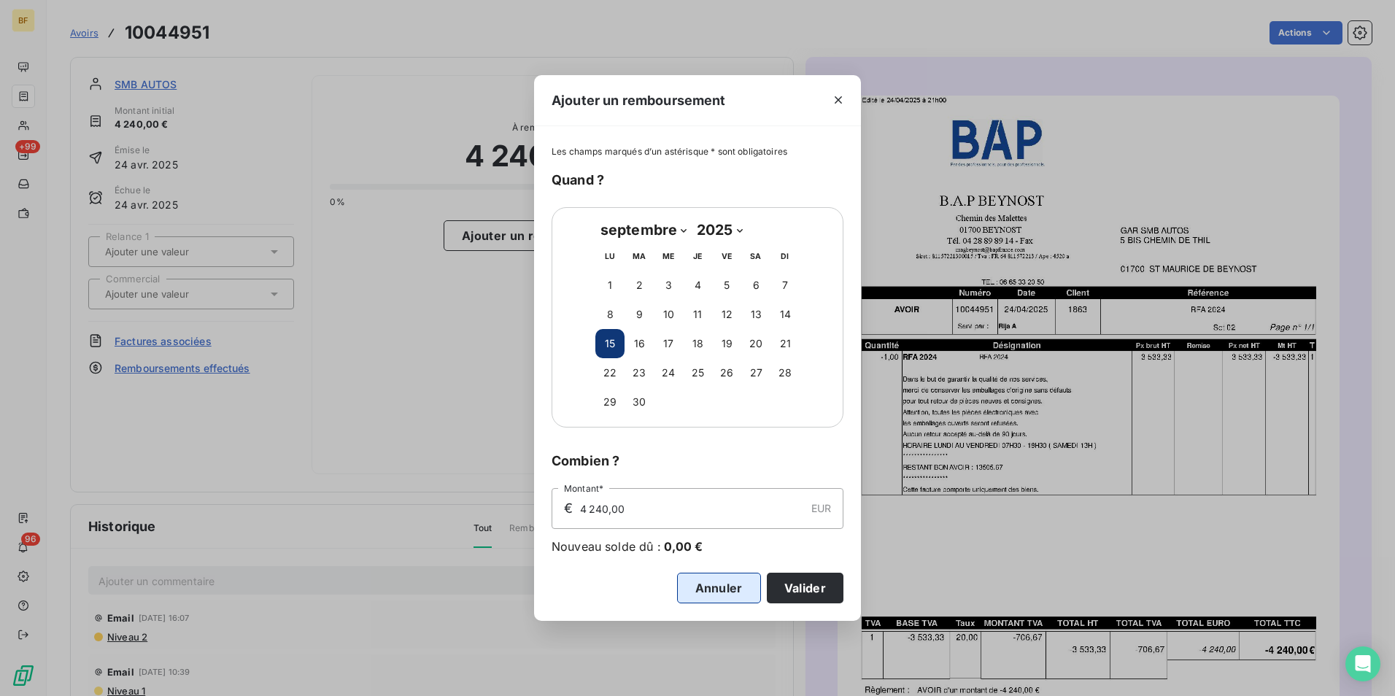
click at [712, 583] on button "Annuler" at bounding box center [719, 588] width 84 height 31
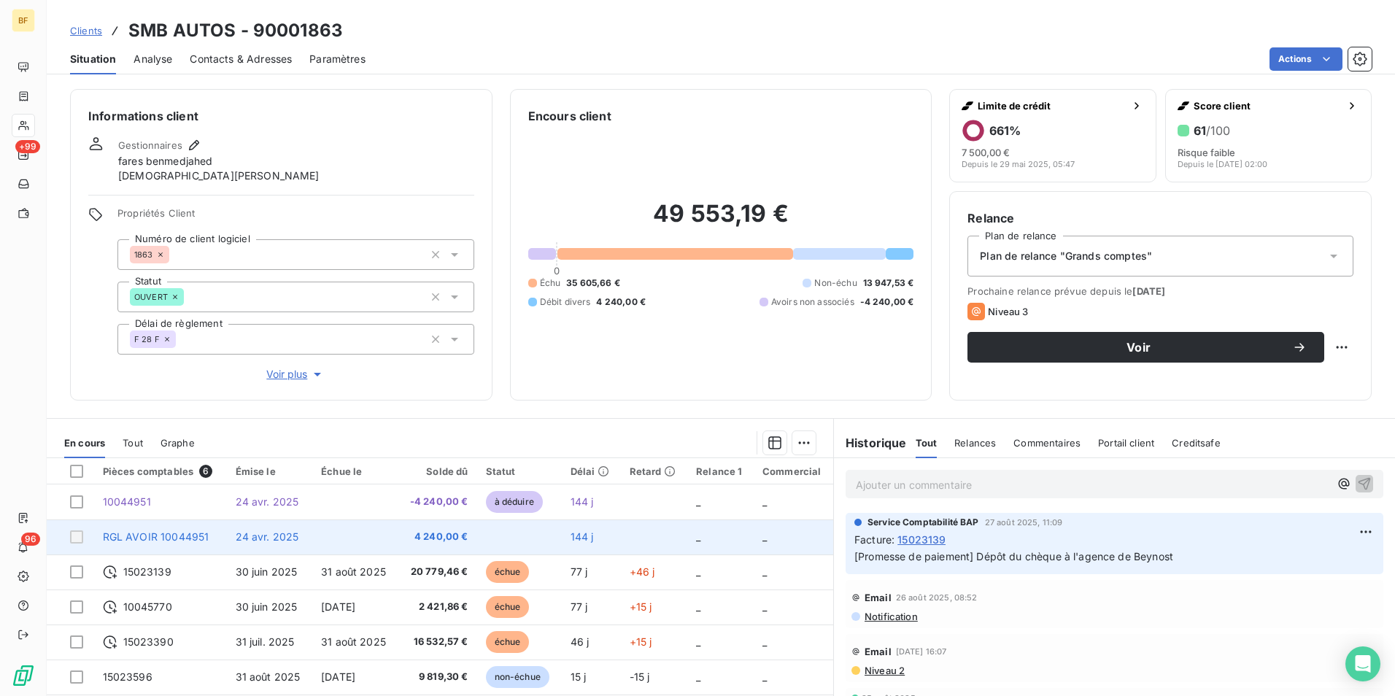
click at [312, 529] on td at bounding box center [355, 536] width 86 height 35
click at [418, 532] on span "4 240,00 €" at bounding box center [437, 537] width 61 height 15
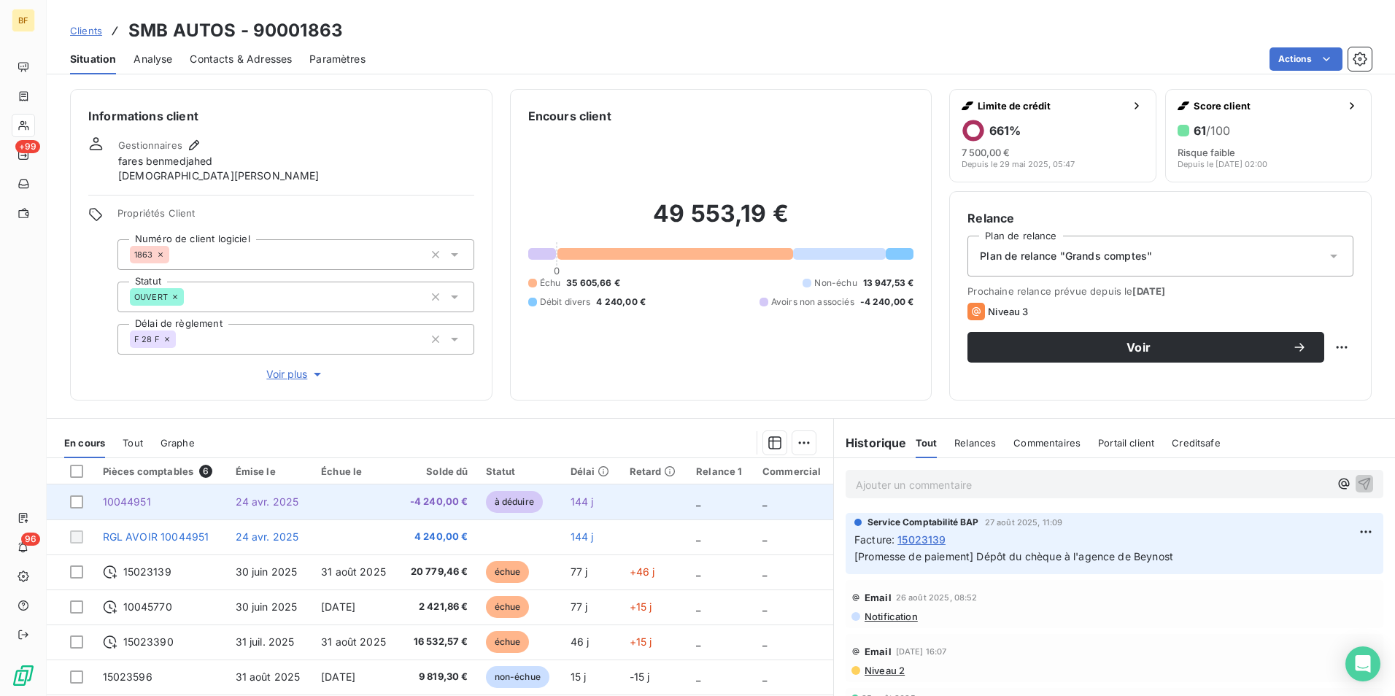
click at [414, 501] on span "-4 240,00 €" at bounding box center [437, 502] width 61 height 15
click at [282, 506] on span "24 avr. 2025" at bounding box center [267, 501] width 63 height 12
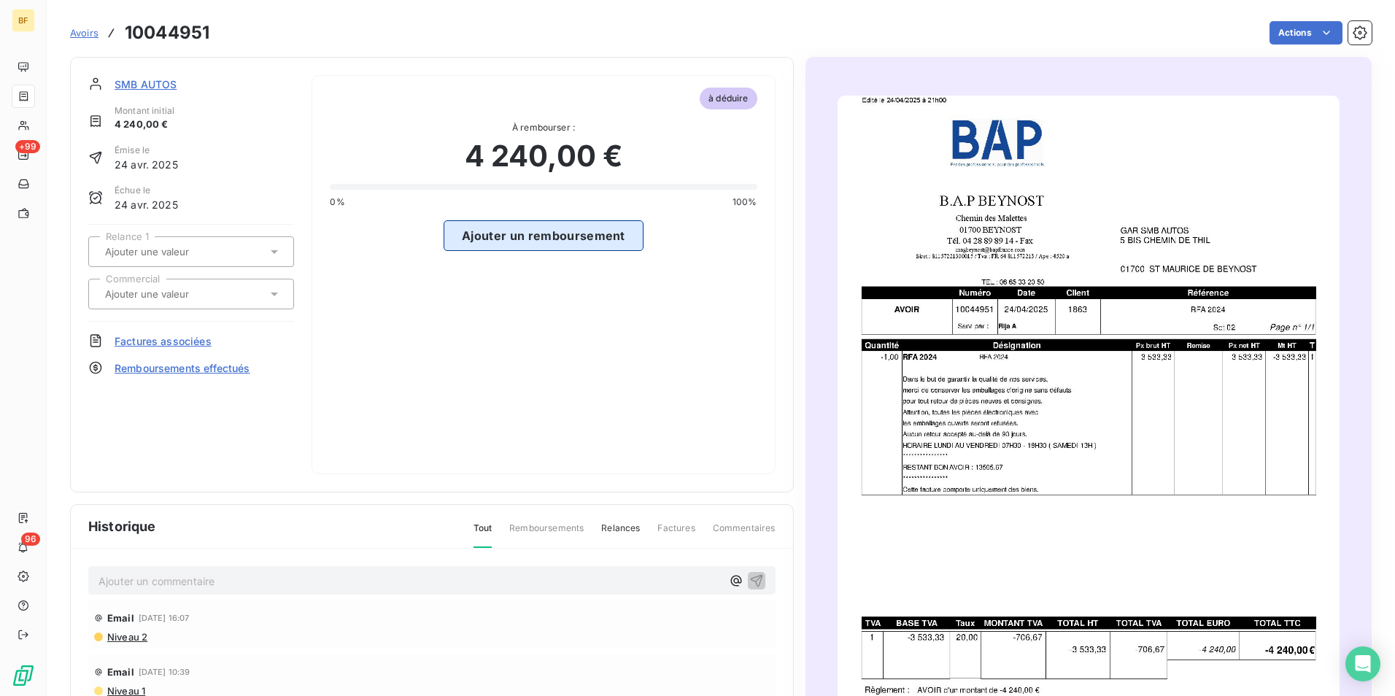
click at [497, 222] on button "Ajouter un remboursement" at bounding box center [543, 235] width 200 height 31
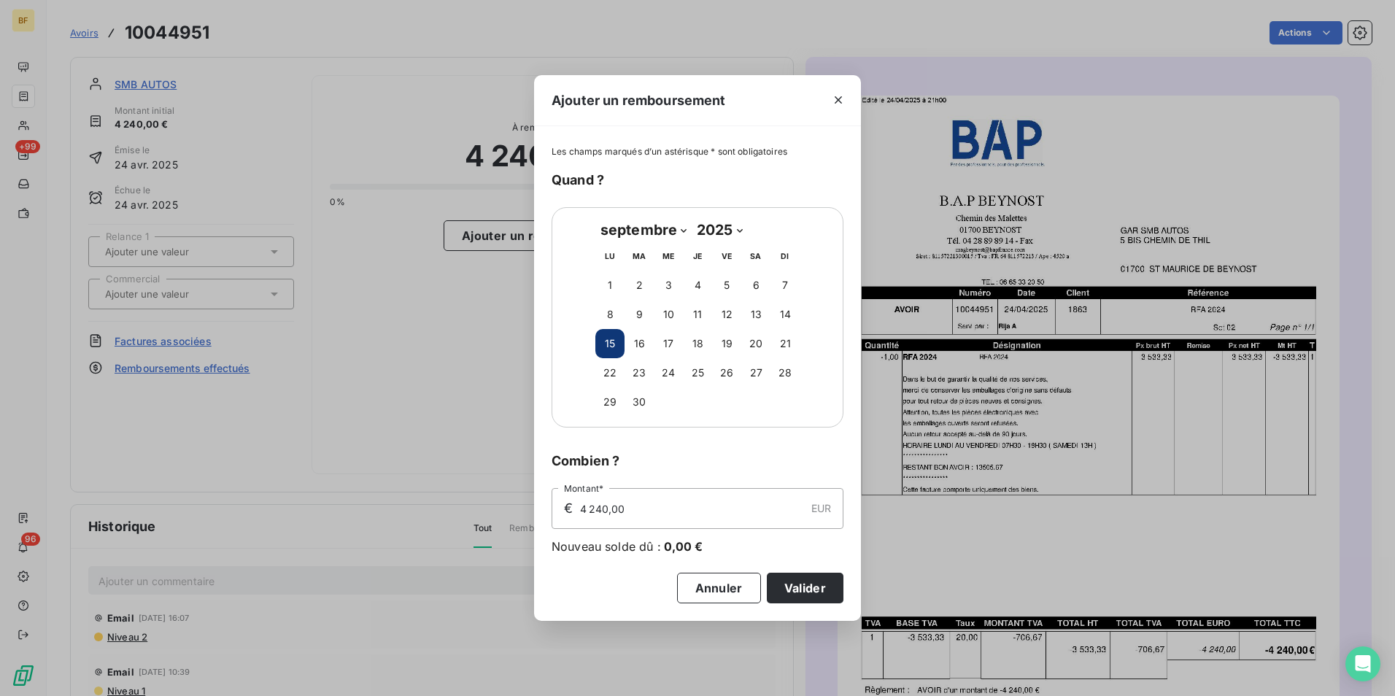
click at [676, 230] on select "janvier février mars avril mai juin juillet août septembre octobre novembre déc…" at bounding box center [643, 229] width 96 height 23
select select "3"
click at [595, 218] on select "janvier février mars avril mai juin juillet août septembre octobre novembre déc…" at bounding box center [643, 229] width 96 height 23
click at [705, 367] on button "24" at bounding box center [697, 372] width 29 height 29
click at [788, 592] on button "Valider" at bounding box center [805, 588] width 77 height 31
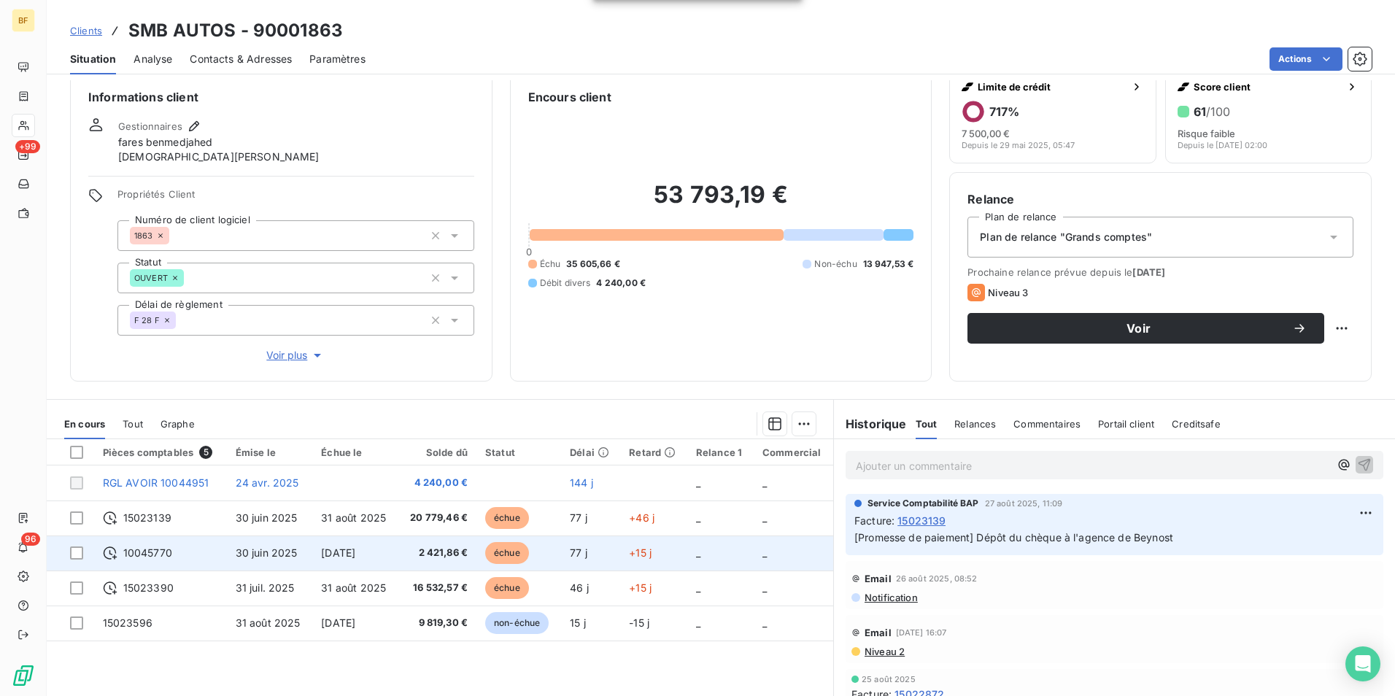
scroll to position [73, 0]
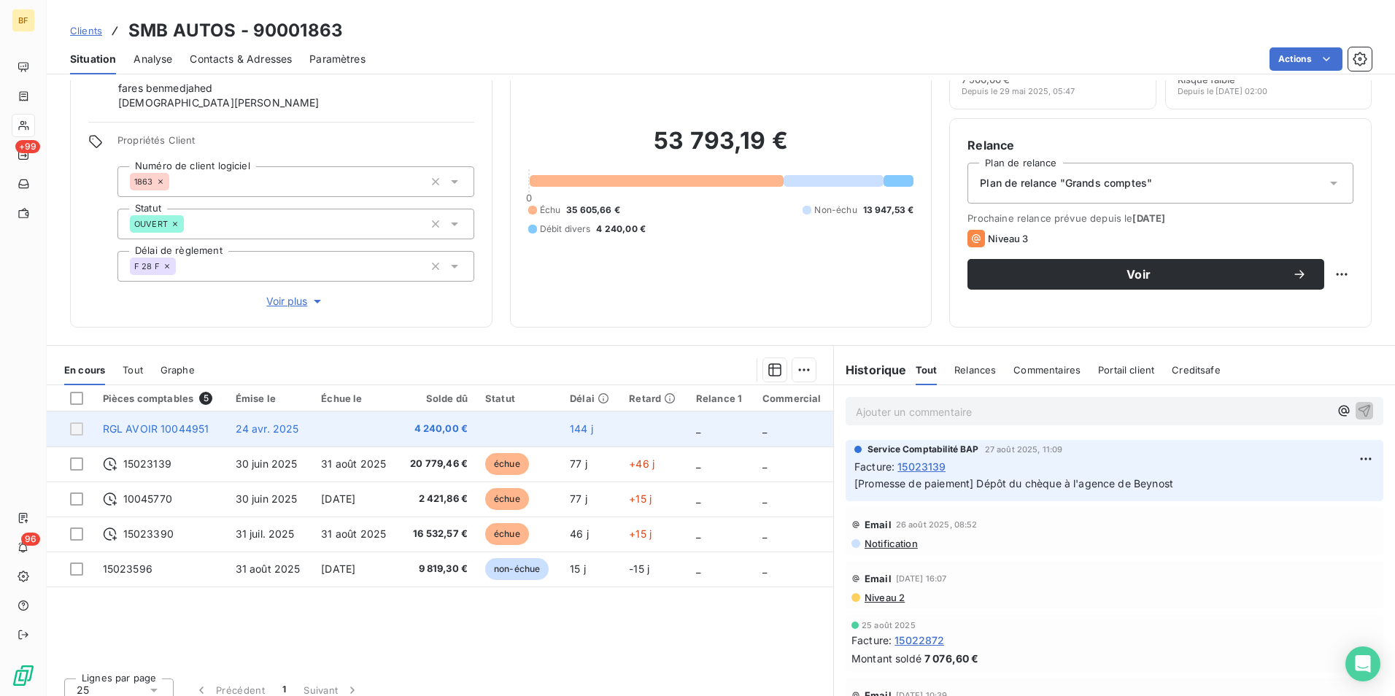
click at [254, 421] on td "24 avr. 2025" at bounding box center [270, 428] width 86 height 35
click at [77, 426] on div at bounding box center [76, 428] width 13 height 13
click at [182, 431] on span "RGL AVOIR 10044951" at bounding box center [156, 428] width 106 height 12
click at [228, 428] on td "24 avr. 2025" at bounding box center [270, 428] width 86 height 35
drag, startPoint x: 248, startPoint y: 430, endPoint x: 268, endPoint y: 430, distance: 20.4
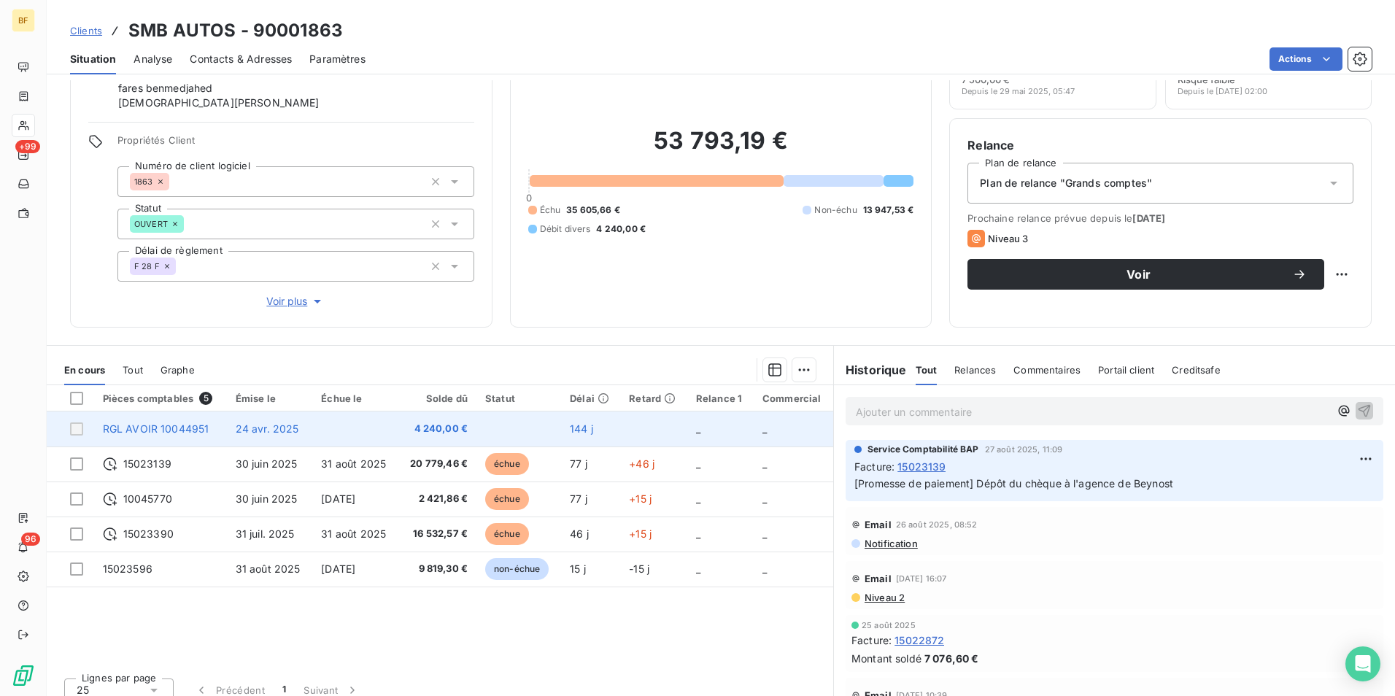
click at [255, 430] on span "24 avr. 2025" at bounding box center [267, 428] width 63 height 12
drag, startPoint x: 514, startPoint y: 446, endPoint x: 524, endPoint y: 446, distance: 9.5
click at [515, 446] on td at bounding box center [518, 428] width 85 height 35
click at [551, 427] on td at bounding box center [518, 428] width 85 height 35
click at [554, 426] on td at bounding box center [518, 428] width 85 height 35
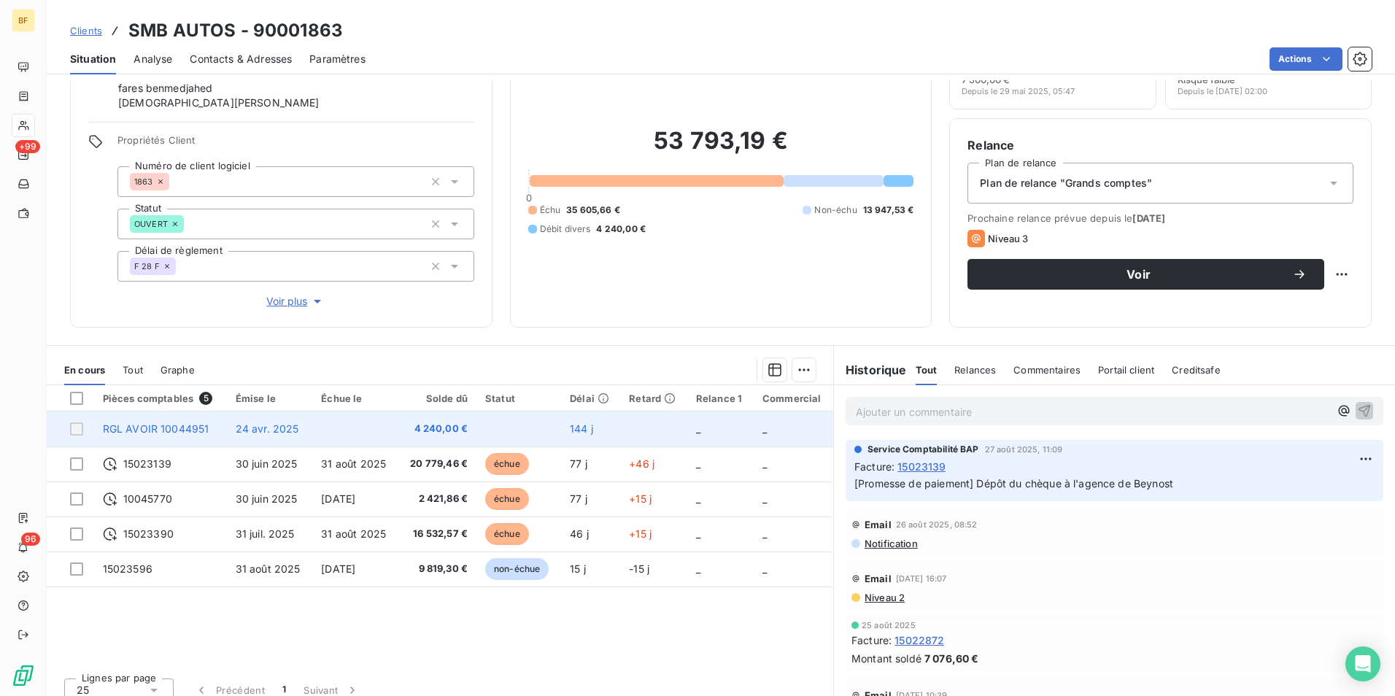
click at [554, 426] on td at bounding box center [518, 428] width 85 height 35
click at [555, 425] on td at bounding box center [518, 428] width 85 height 35
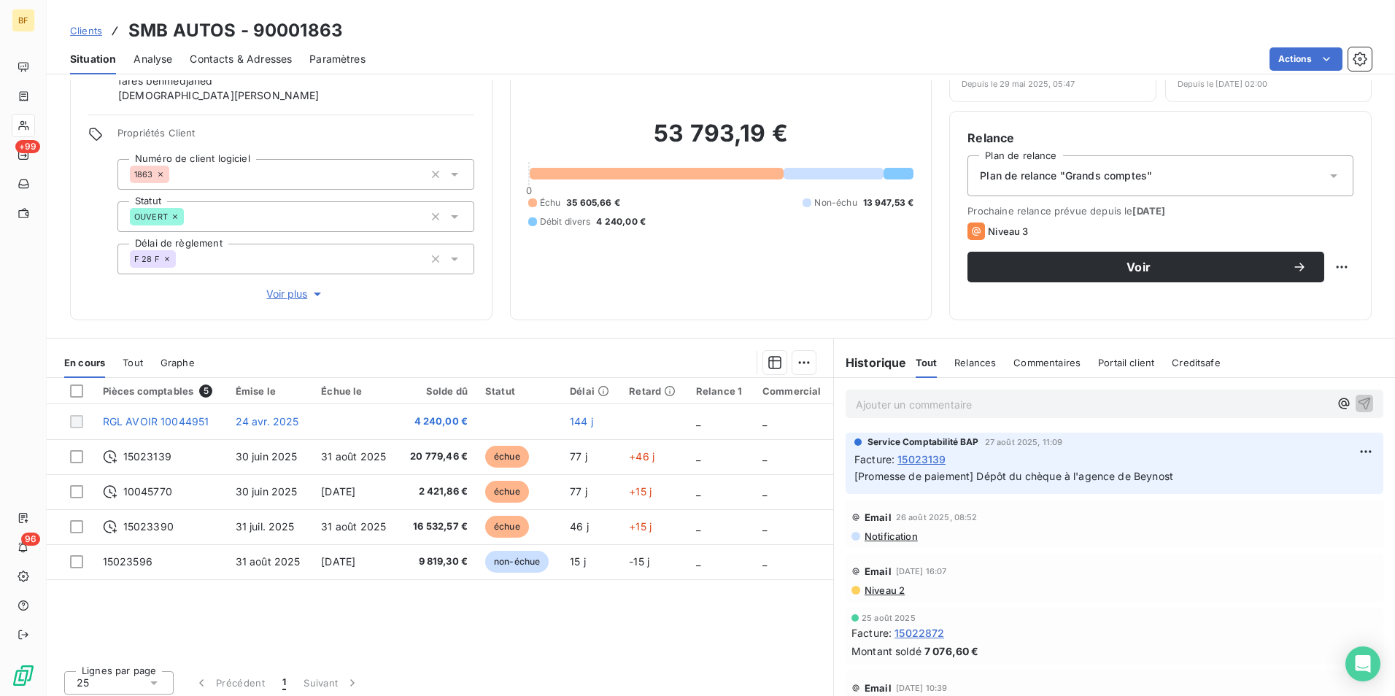
scroll to position [87, 0]
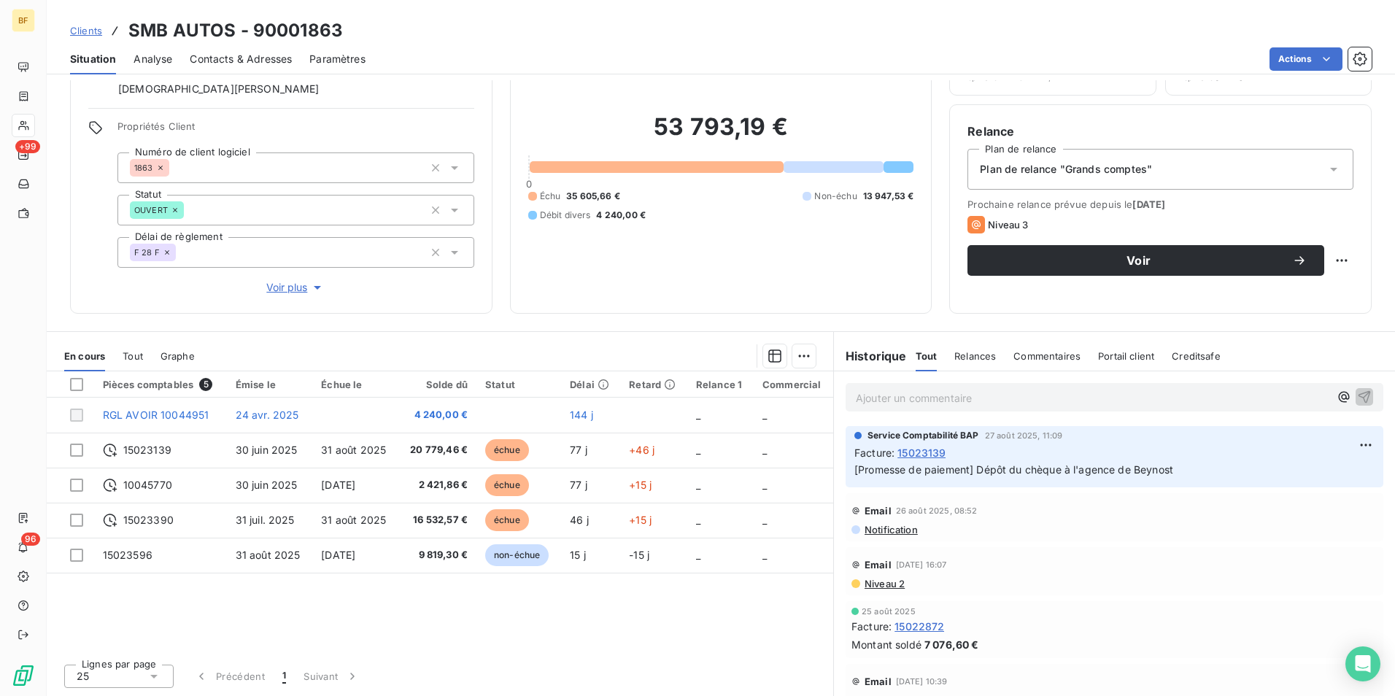
click at [123, 346] on div "Tout" at bounding box center [133, 356] width 20 height 31
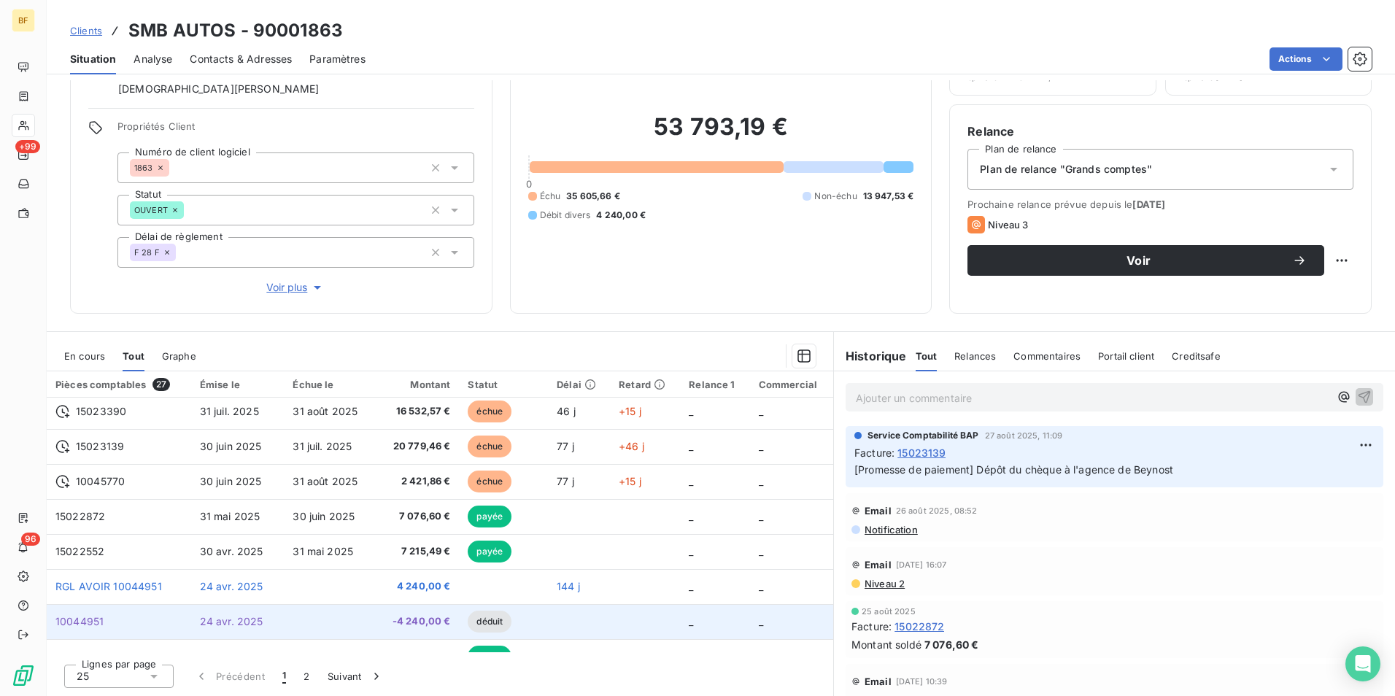
scroll to position [146, 0]
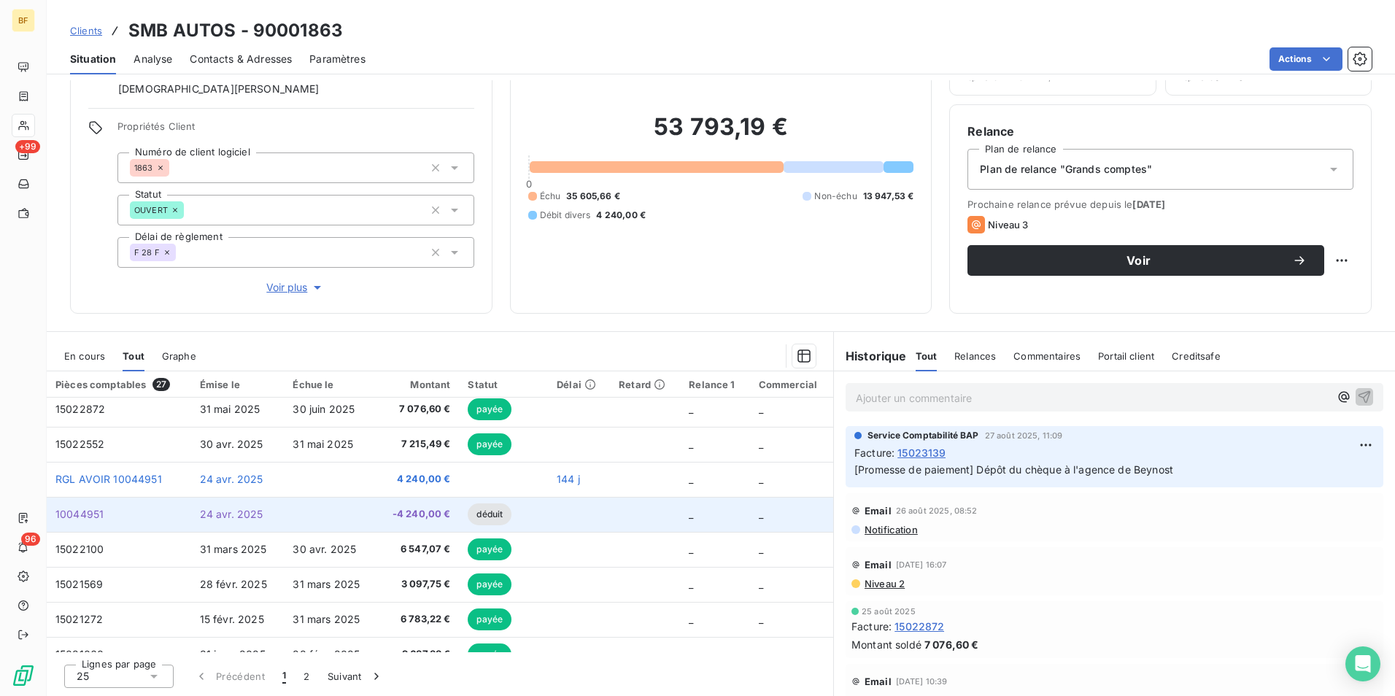
click at [391, 508] on span "-4 240,00 €" at bounding box center [417, 514] width 65 height 15
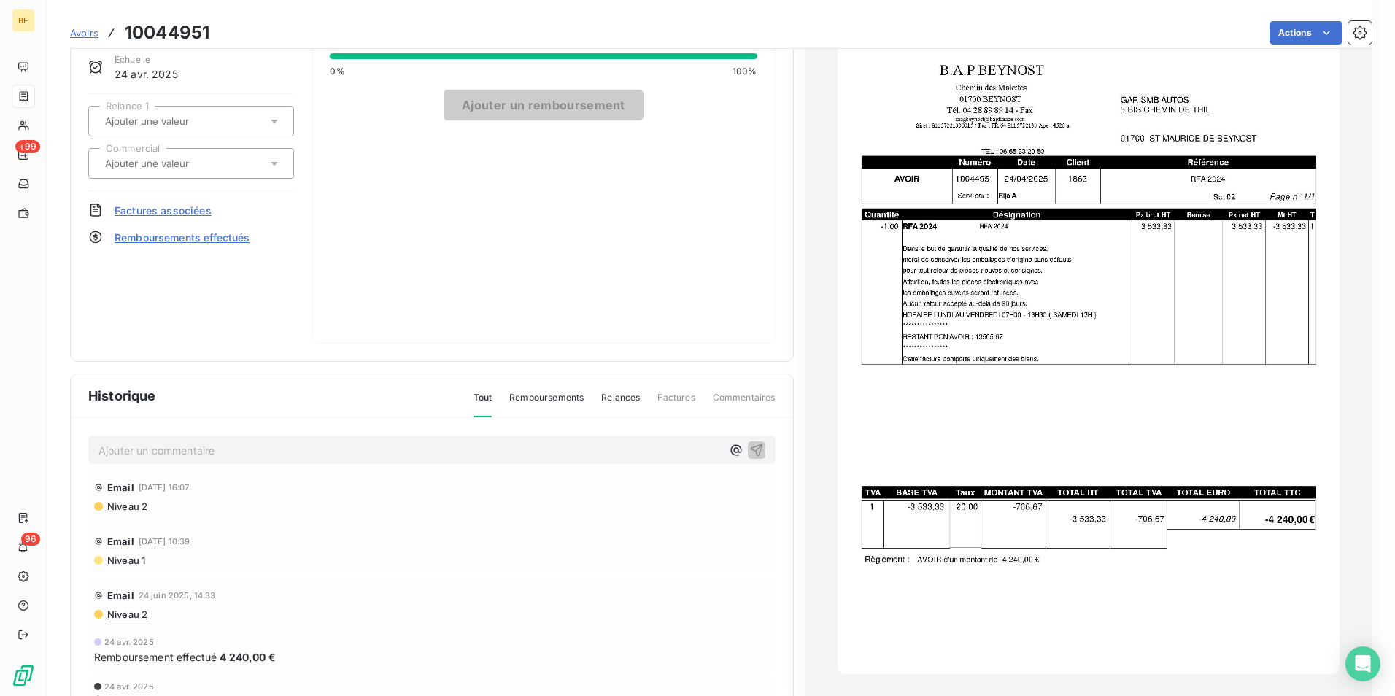
scroll to position [147, 0]
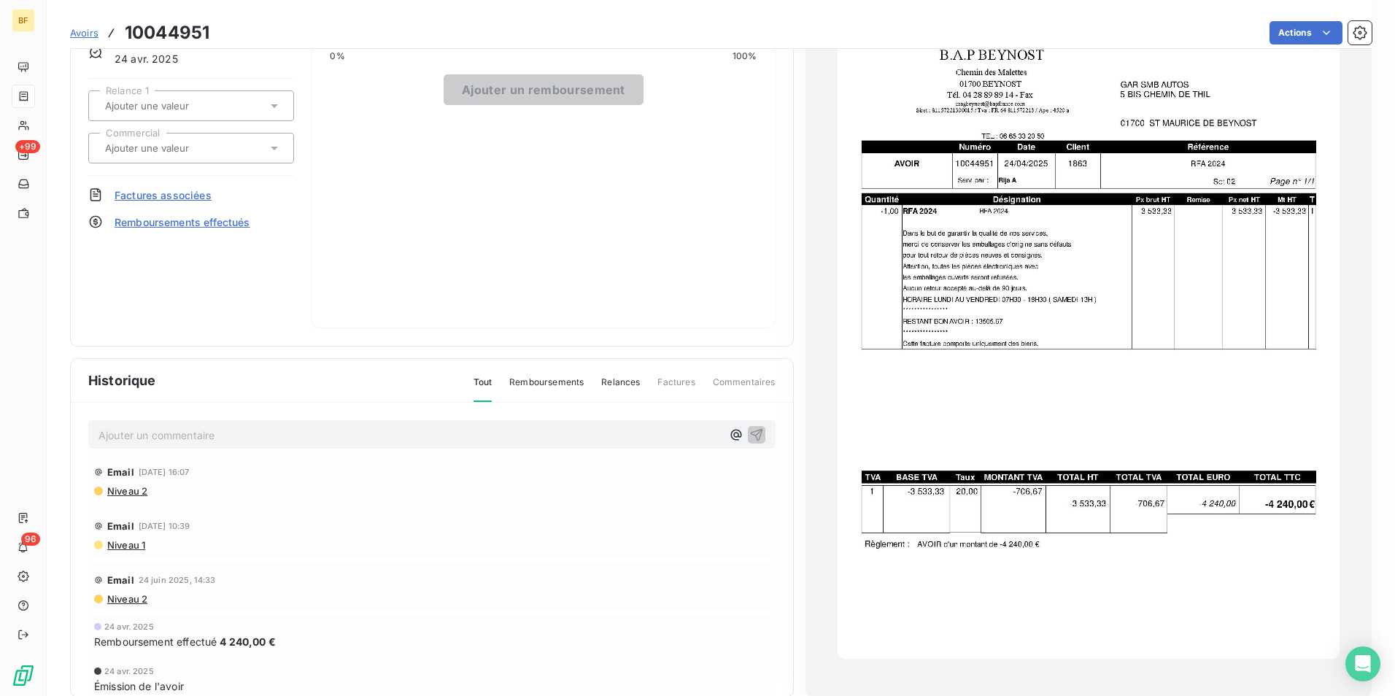
click at [551, 376] on span "Remboursements" at bounding box center [546, 388] width 74 height 25
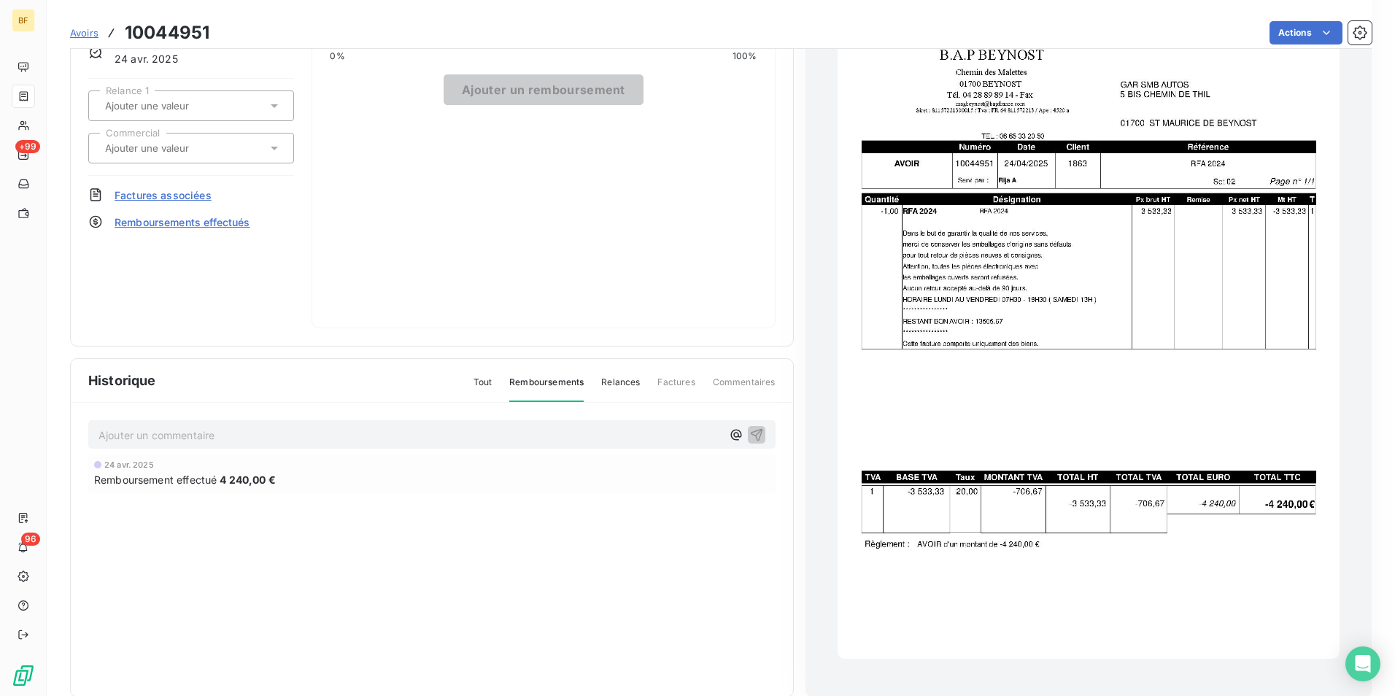
click at [168, 482] on div "24 avr. 2025 Remboursement effectué 4 240,00 €" at bounding box center [431, 473] width 687 height 39
drag, startPoint x: 274, startPoint y: 478, endPoint x: 291, endPoint y: 476, distance: 16.8
click at [291, 476] on div "Remboursement effectué 4 240,00 €" at bounding box center [431, 479] width 675 height 15
click at [301, 472] on div "Remboursement effectué 4 240,00 €" at bounding box center [431, 479] width 675 height 15
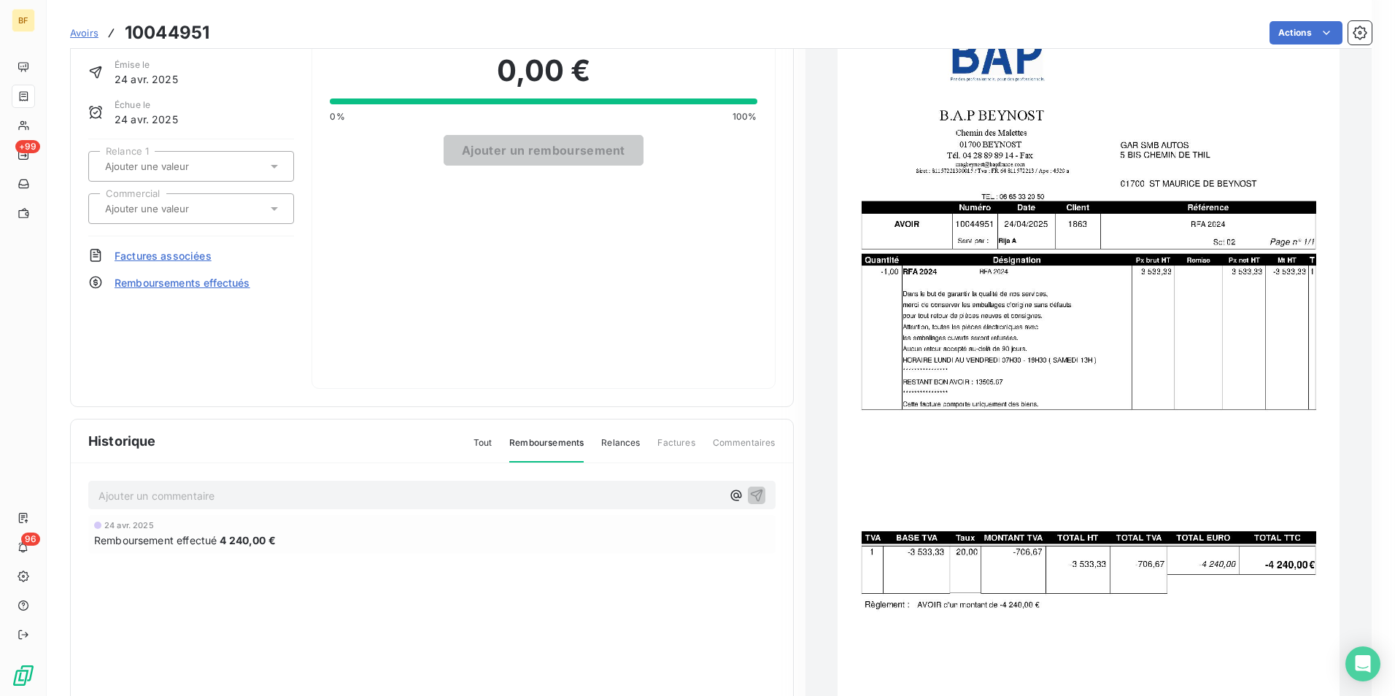
scroll to position [0, 0]
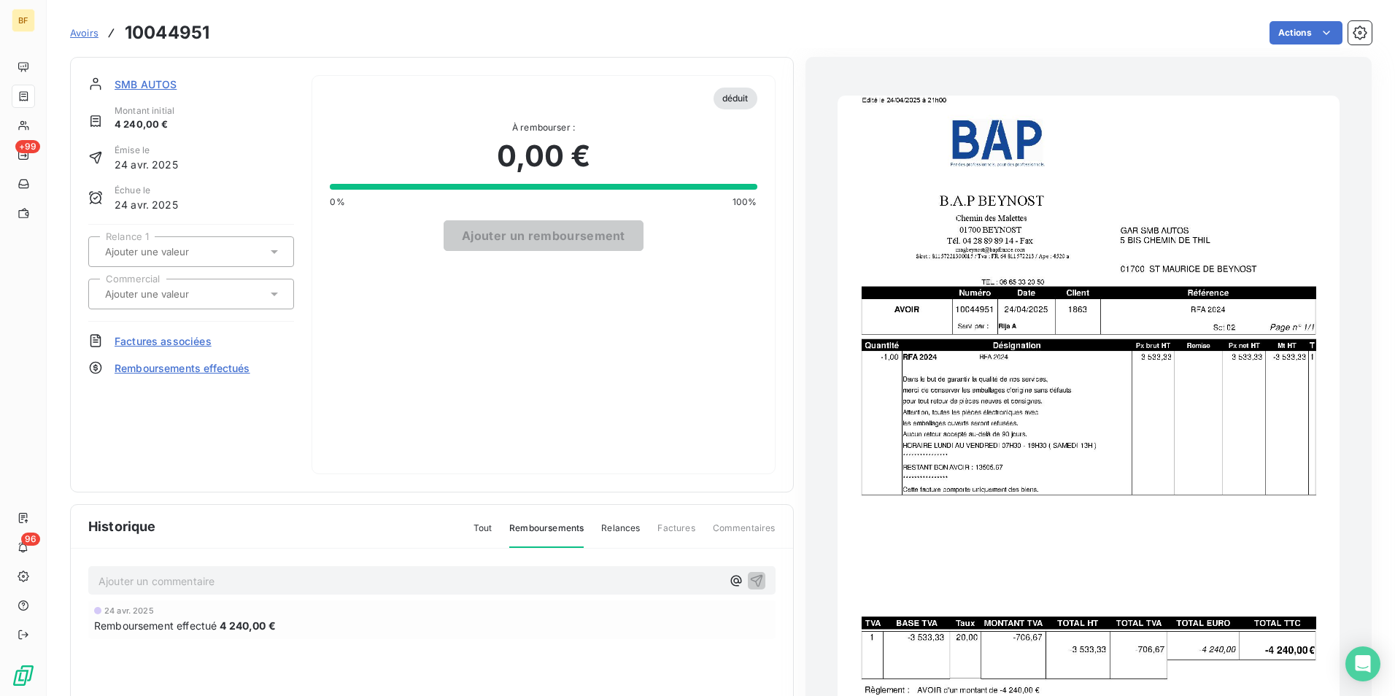
click at [166, 367] on span "Remboursements effectués" at bounding box center [183, 367] width 136 height 15
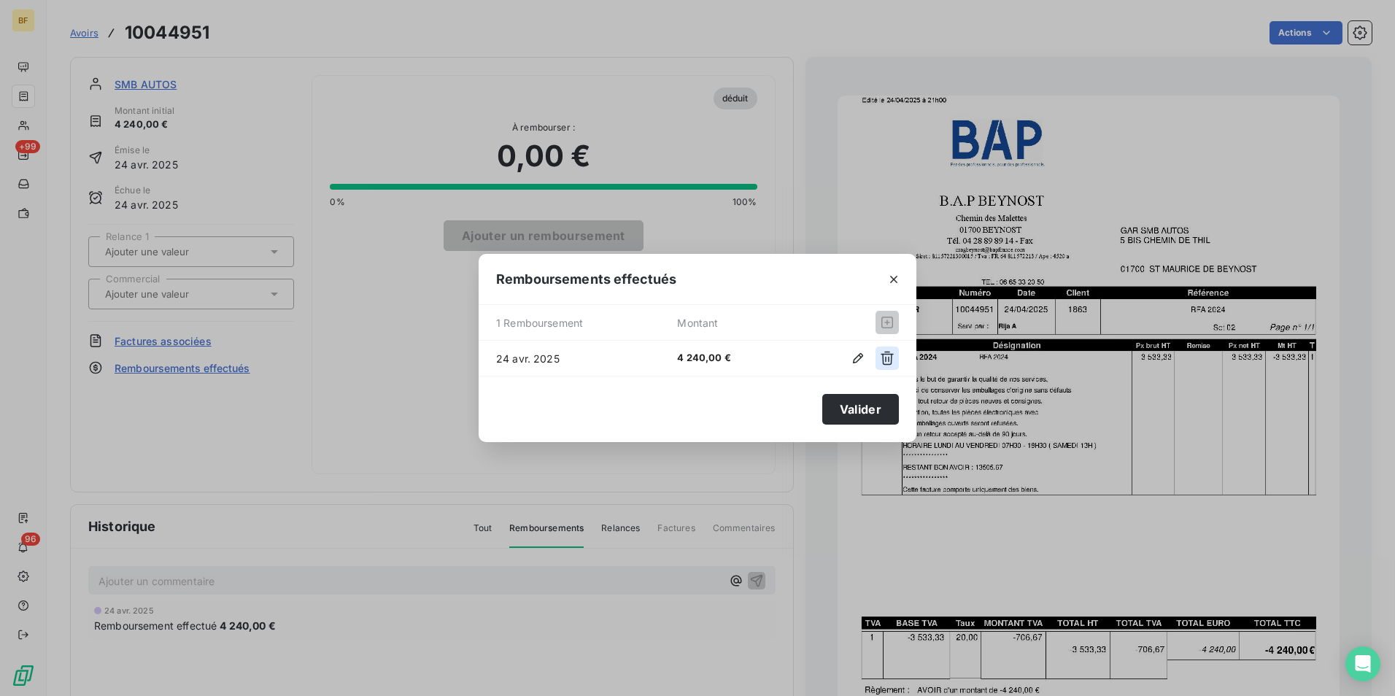
click at [893, 355] on button "button" at bounding box center [886, 357] width 23 height 23
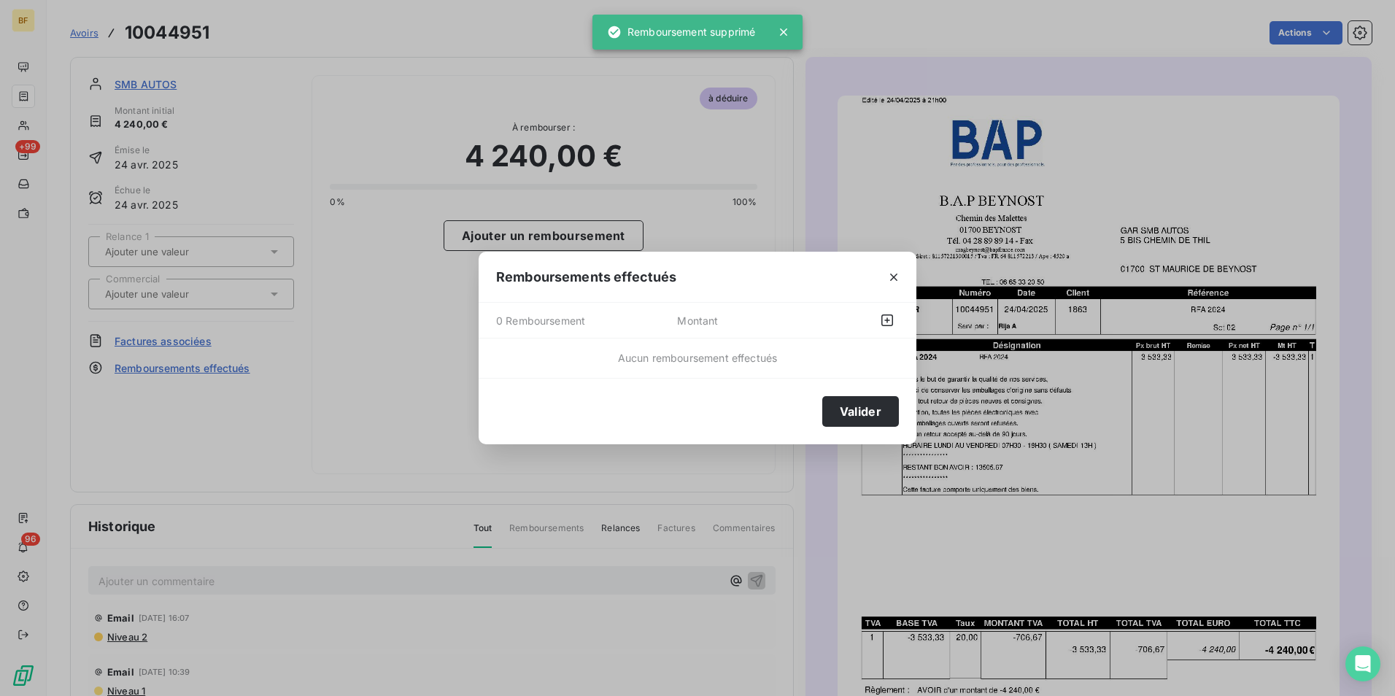
drag, startPoint x: 861, startPoint y: 410, endPoint x: 195, endPoint y: 69, distance: 748.0
click at [861, 411] on button "Valider" at bounding box center [860, 411] width 77 height 31
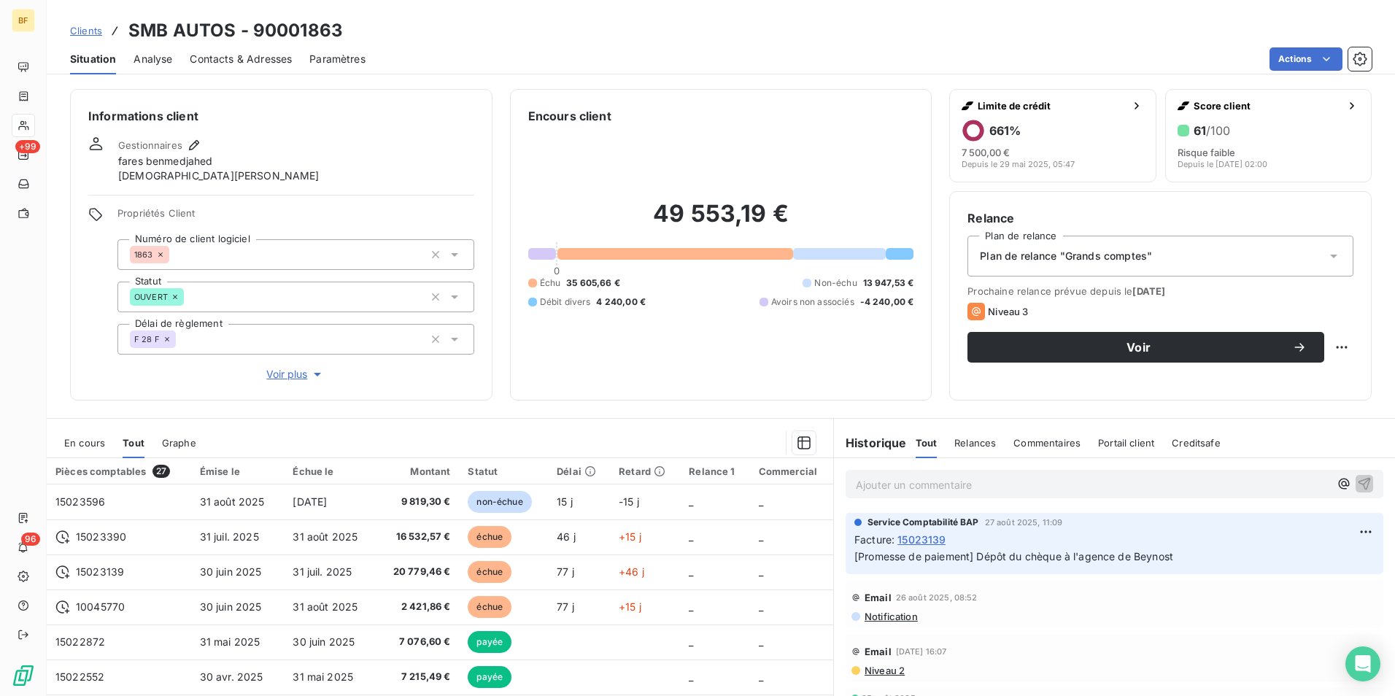
click at [79, 431] on div "En cours" at bounding box center [84, 442] width 41 height 31
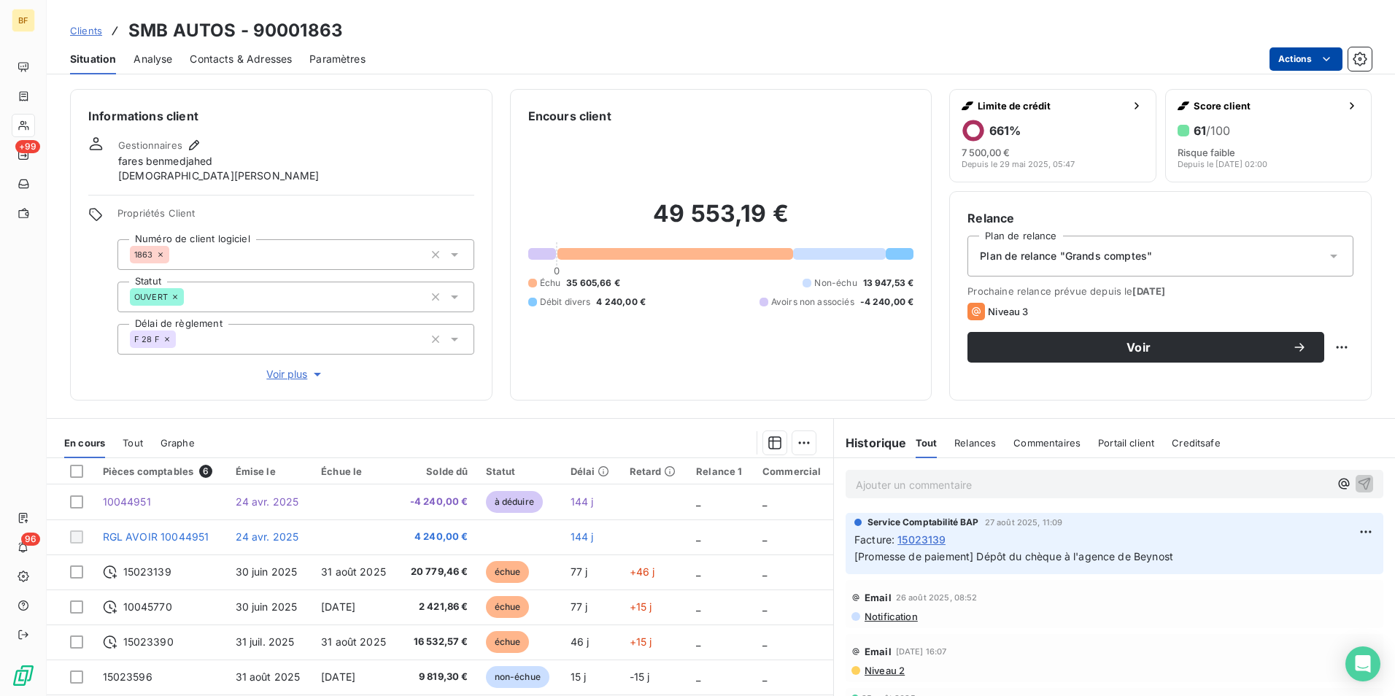
click at [1288, 49] on html "BF +99 96 Clients SMB AUTOS - 90001863 Situation Analyse Contacts & Adresses Pa…" at bounding box center [697, 348] width 1395 height 696
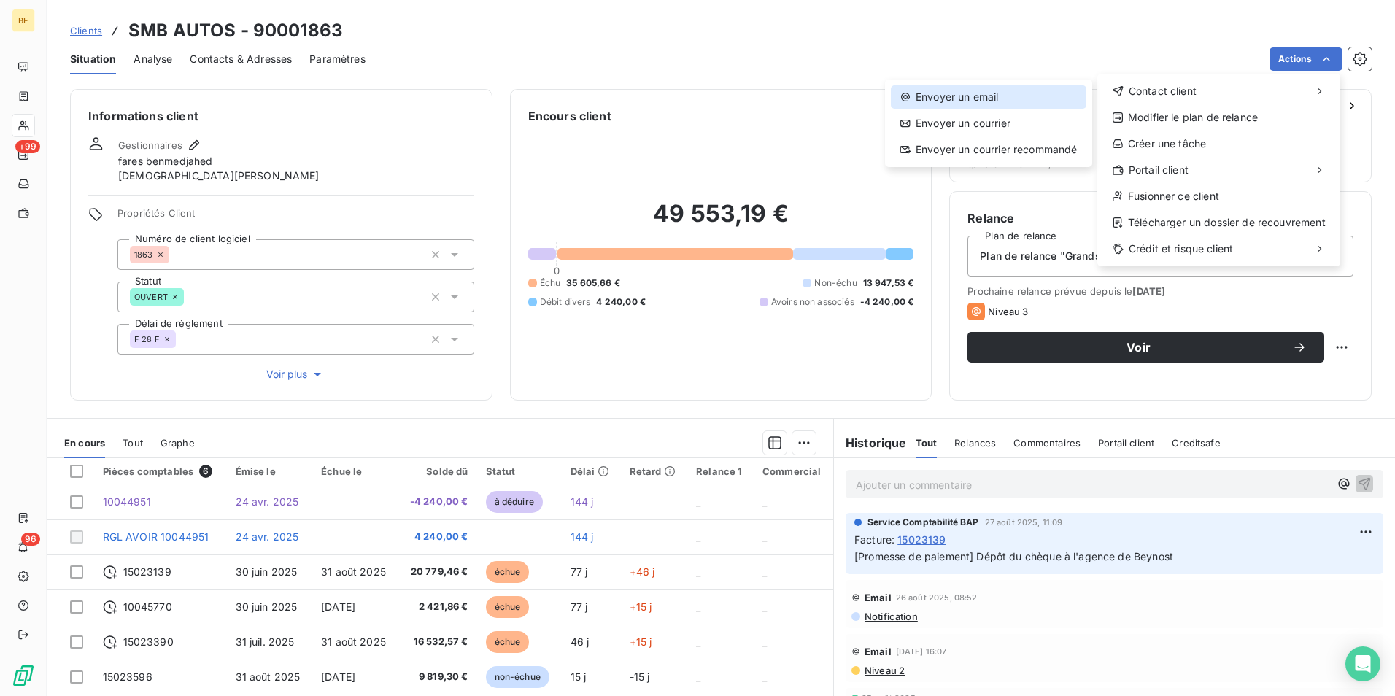
click at [1023, 98] on div "Envoyer un email" at bounding box center [988, 96] width 195 height 23
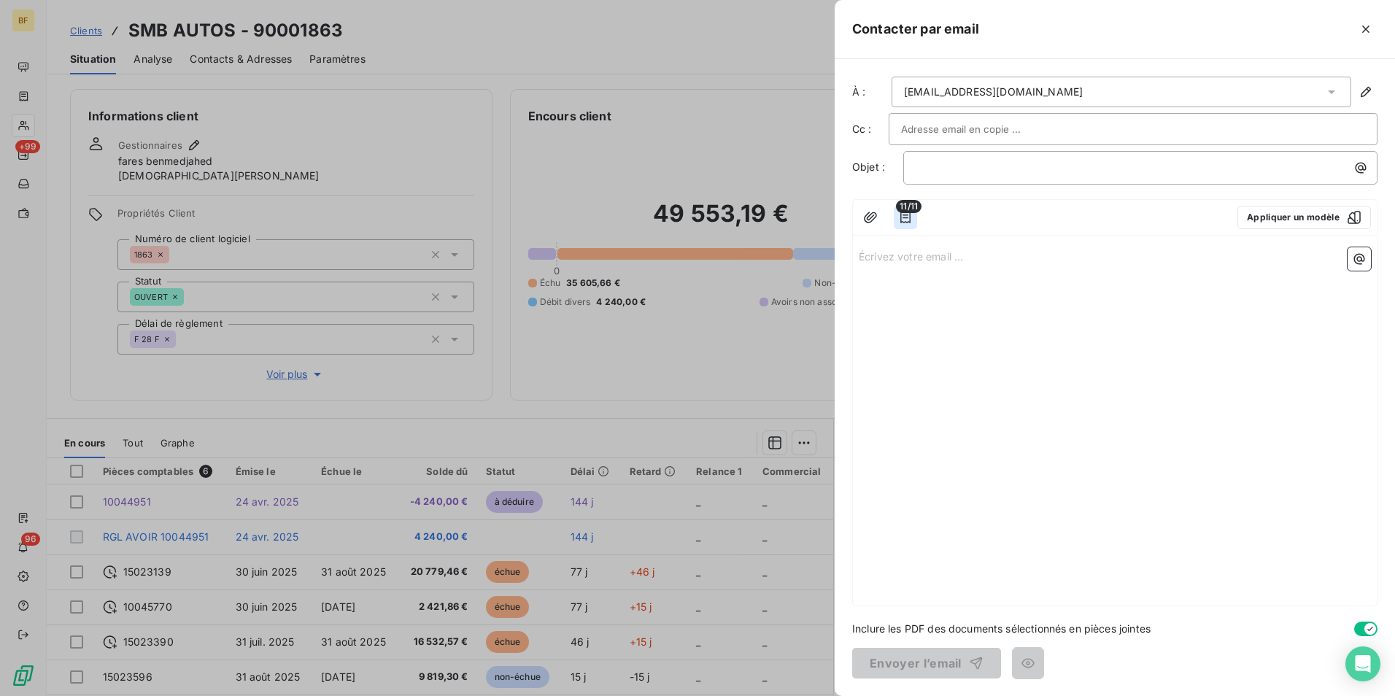
click at [901, 221] on icon "button" at bounding box center [905, 217] width 15 height 15
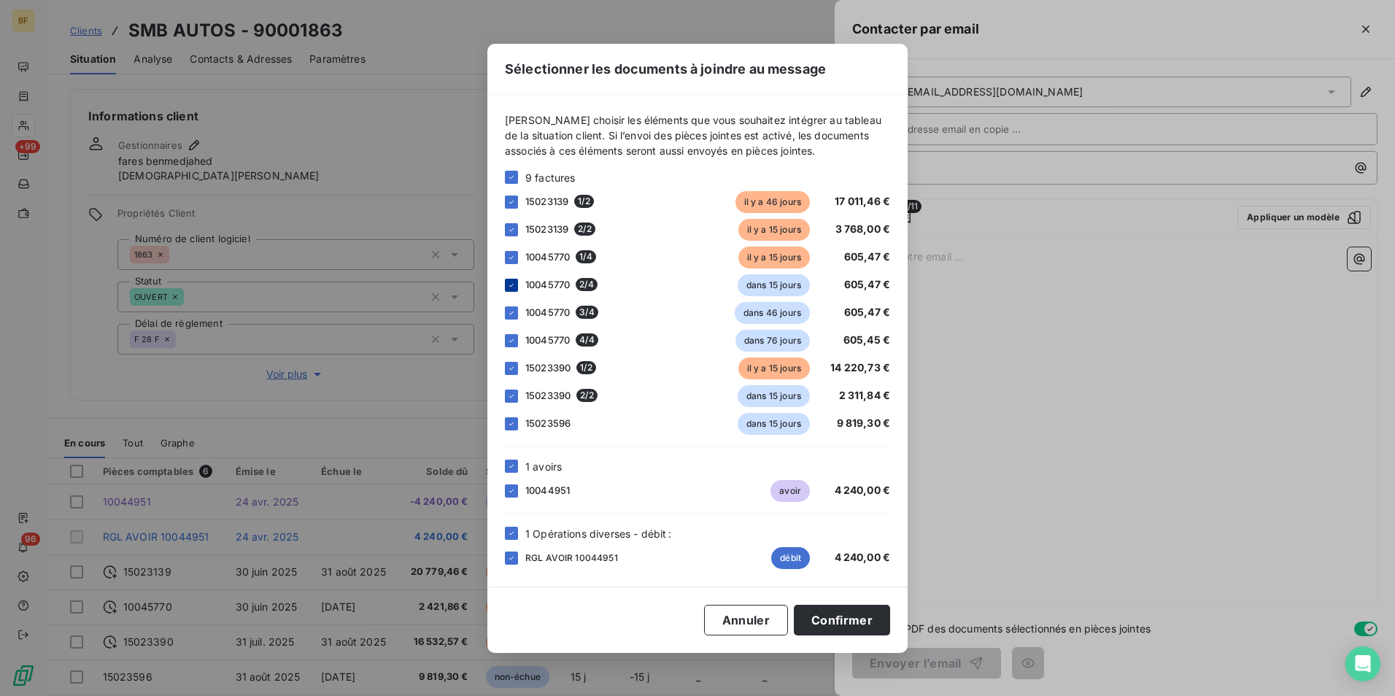
click at [513, 284] on icon at bounding box center [511, 285] width 9 height 9
drag, startPoint x: 514, startPoint y: 311, endPoint x: 510, endPoint y: 319, distance: 9.1
click at [513, 312] on icon at bounding box center [511, 313] width 9 height 9
drag, startPoint x: 508, startPoint y: 336, endPoint x: 505, endPoint y: 387, distance: 51.9
click at [508, 336] on icon at bounding box center [511, 340] width 9 height 9
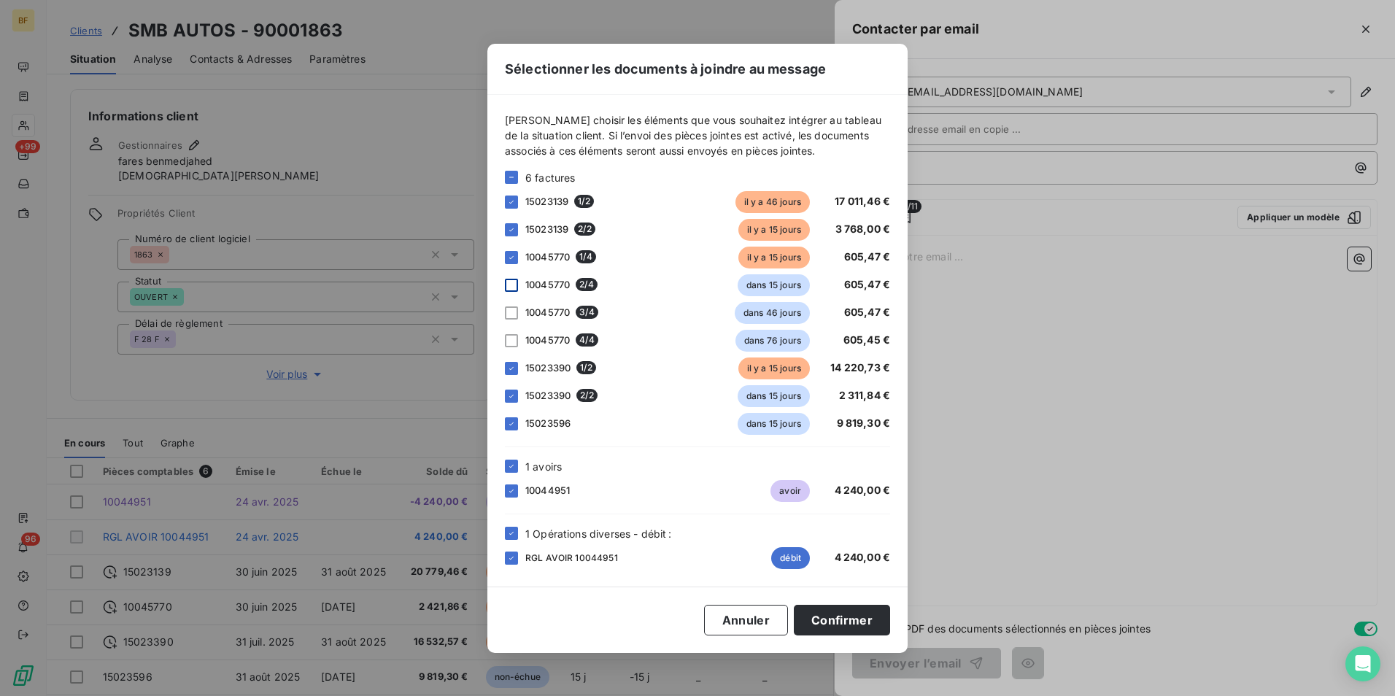
drag, startPoint x: 503, startPoint y: 392, endPoint x: 514, endPoint y: 407, distance: 18.2
click at [504, 395] on div "[PERSON_NAME] choisir les éléments que vous souhaitez intégrer au tableau de la…" at bounding box center [697, 341] width 420 height 492
click at [516, 416] on div "15023596 dans 15 jours 9 819,30 €" at bounding box center [697, 424] width 385 height 22
click at [515, 400] on icon at bounding box center [511, 396] width 9 height 9
click at [511, 417] on div at bounding box center [511, 423] width 13 height 13
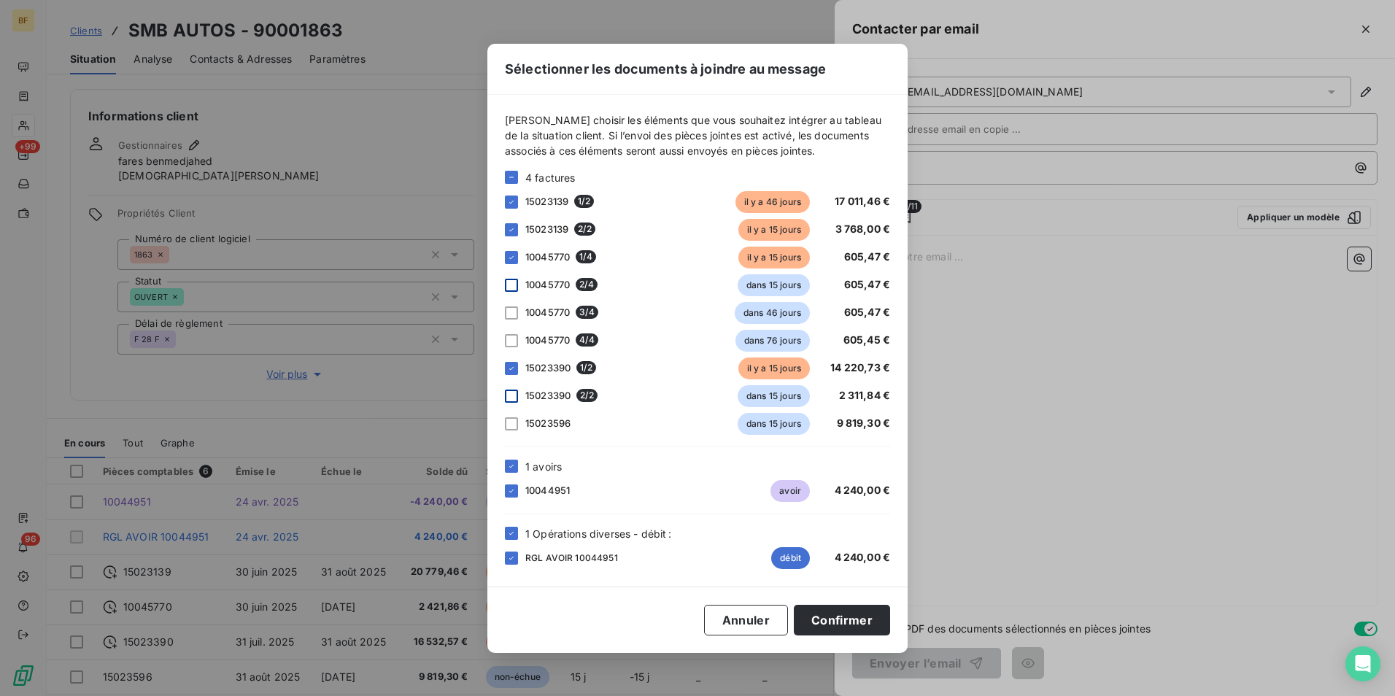
click at [510, 473] on div "1 avoirs" at bounding box center [697, 466] width 385 height 15
click at [517, 535] on div "1 Opérations diverses - débit :" at bounding box center [697, 533] width 385 height 15
click at [514, 468] on icon at bounding box center [511, 466] width 9 height 9
click at [508, 530] on icon at bounding box center [511, 533] width 9 height 9
click at [826, 626] on button "Confirmer" at bounding box center [842, 620] width 96 height 31
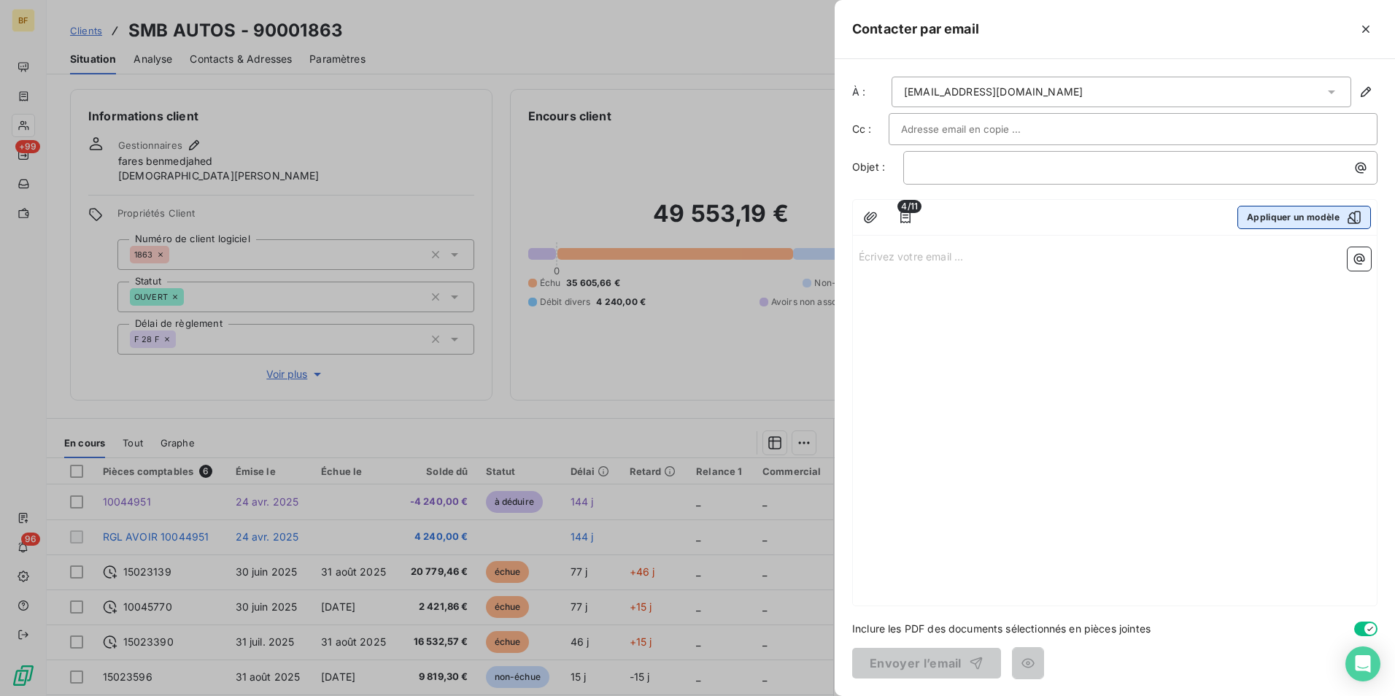
click at [1323, 223] on button "Appliquer un modèle" at bounding box center [1303, 217] width 133 height 23
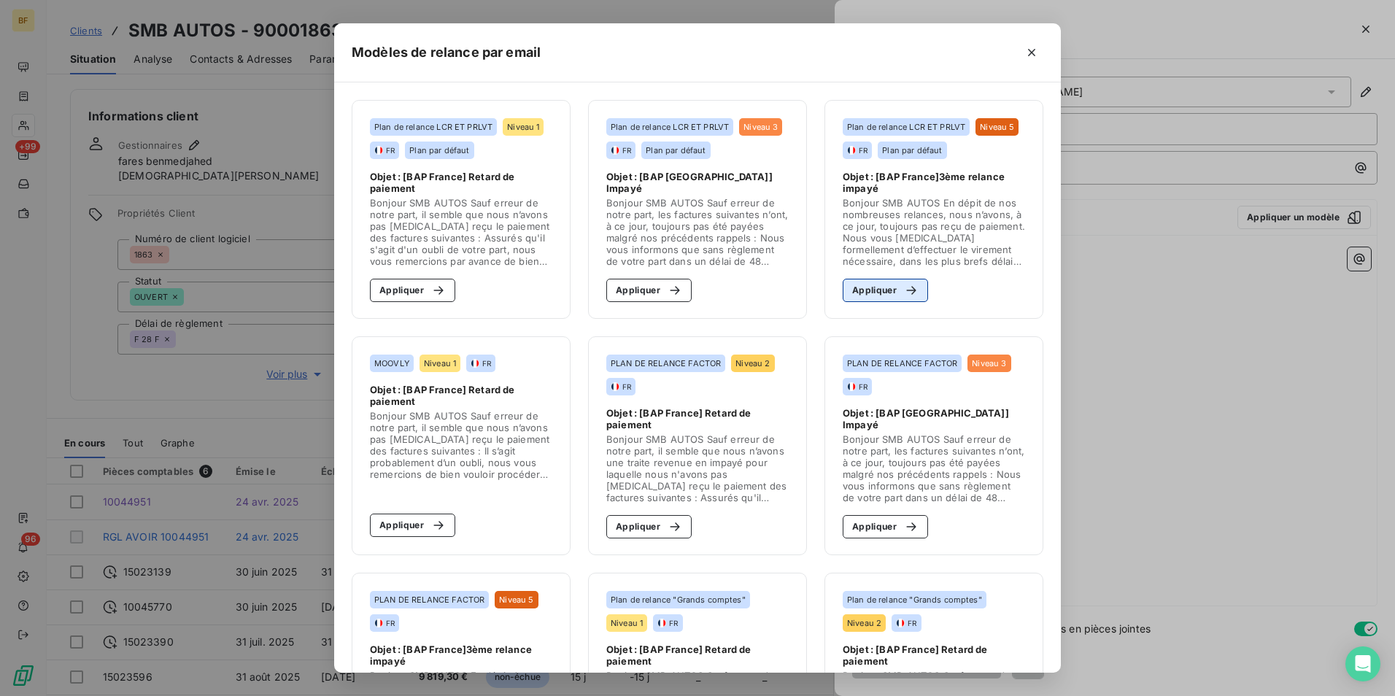
click at [871, 283] on button "Appliquer" at bounding box center [884, 290] width 85 height 23
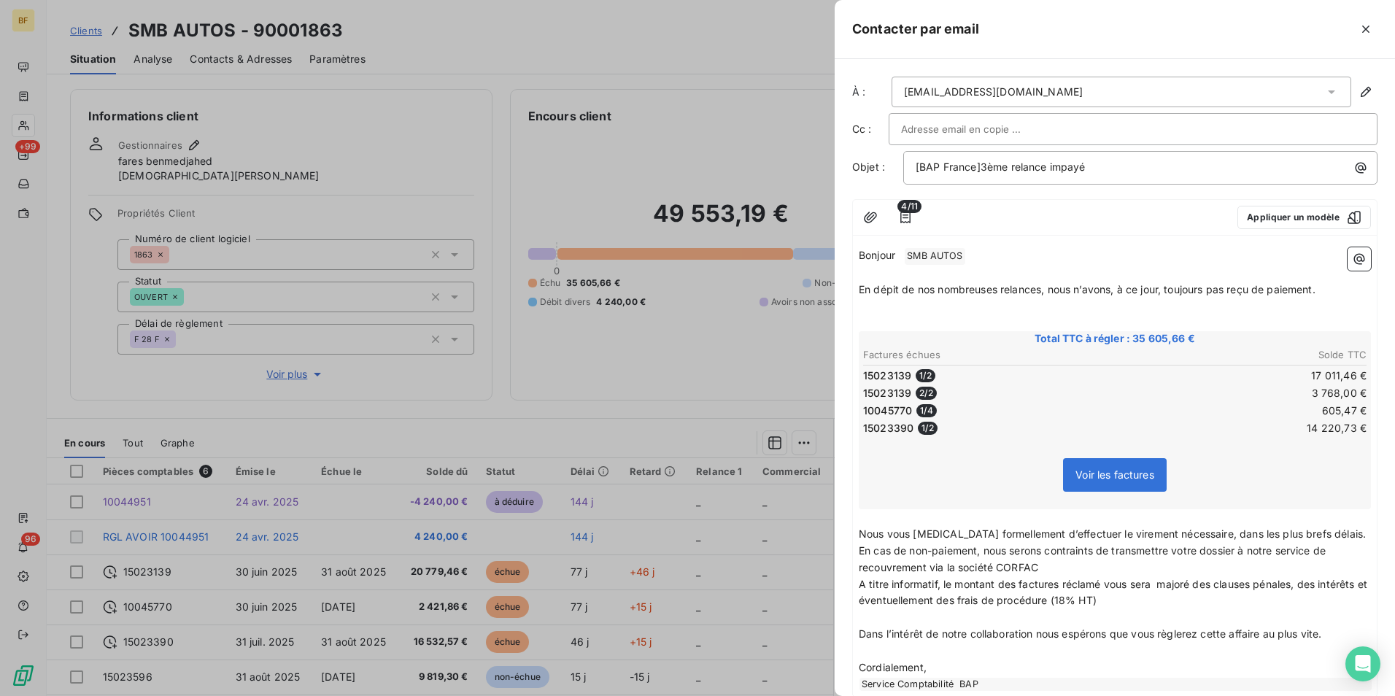
click at [1241, 298] on p "﻿" at bounding box center [1114, 306] width 512 height 17
click at [1120, 294] on span "En dépit de nos nombreuses relances, nous n’avons, à ce jour, toujours pas reçu…" at bounding box center [1086, 289] width 457 height 12
click at [1284, 218] on button "Appliquer un modèle" at bounding box center [1303, 217] width 133 height 23
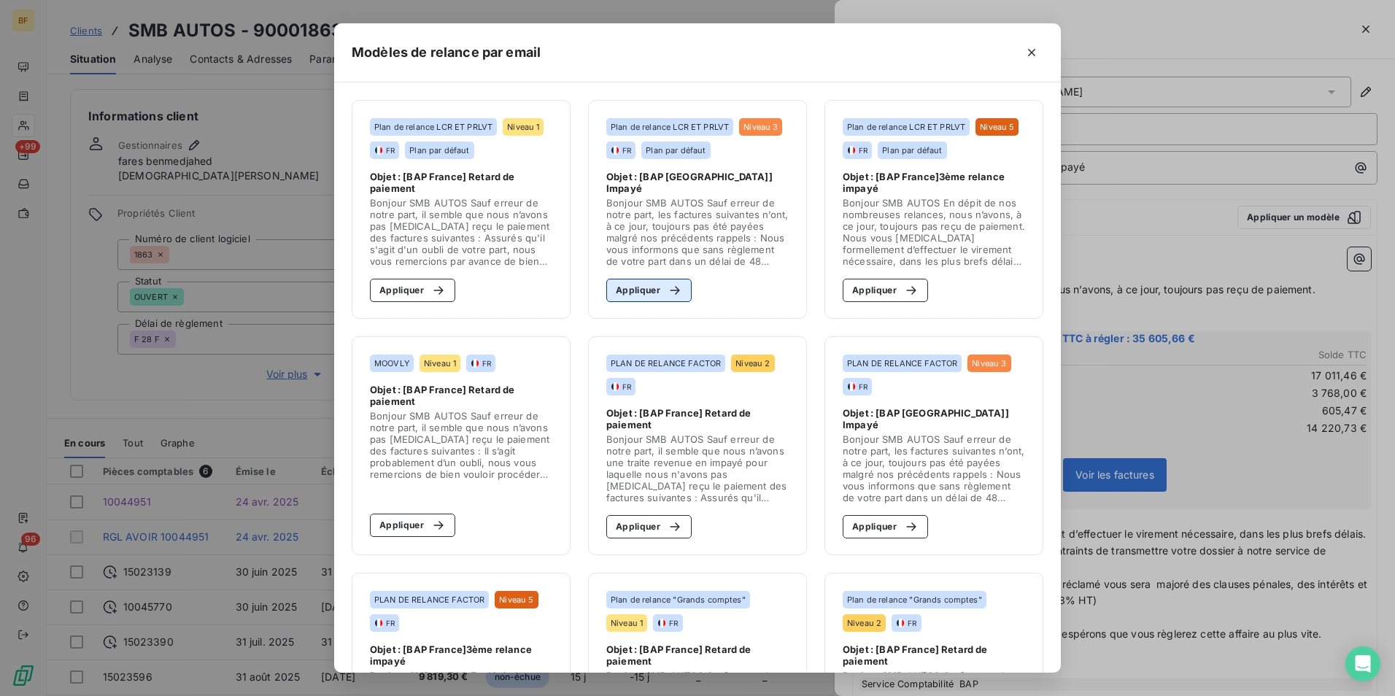
click at [643, 287] on button "Appliquer" at bounding box center [648, 290] width 85 height 23
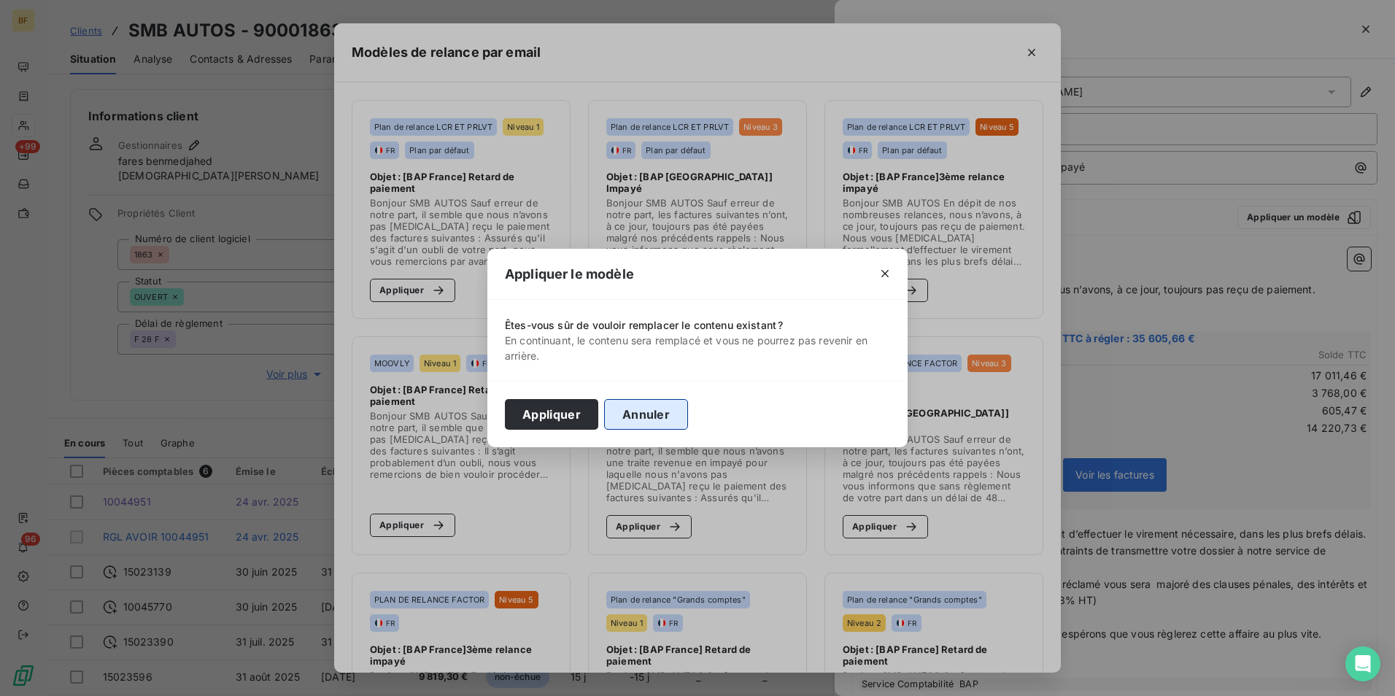
click at [652, 419] on button "Annuler" at bounding box center [646, 414] width 84 height 31
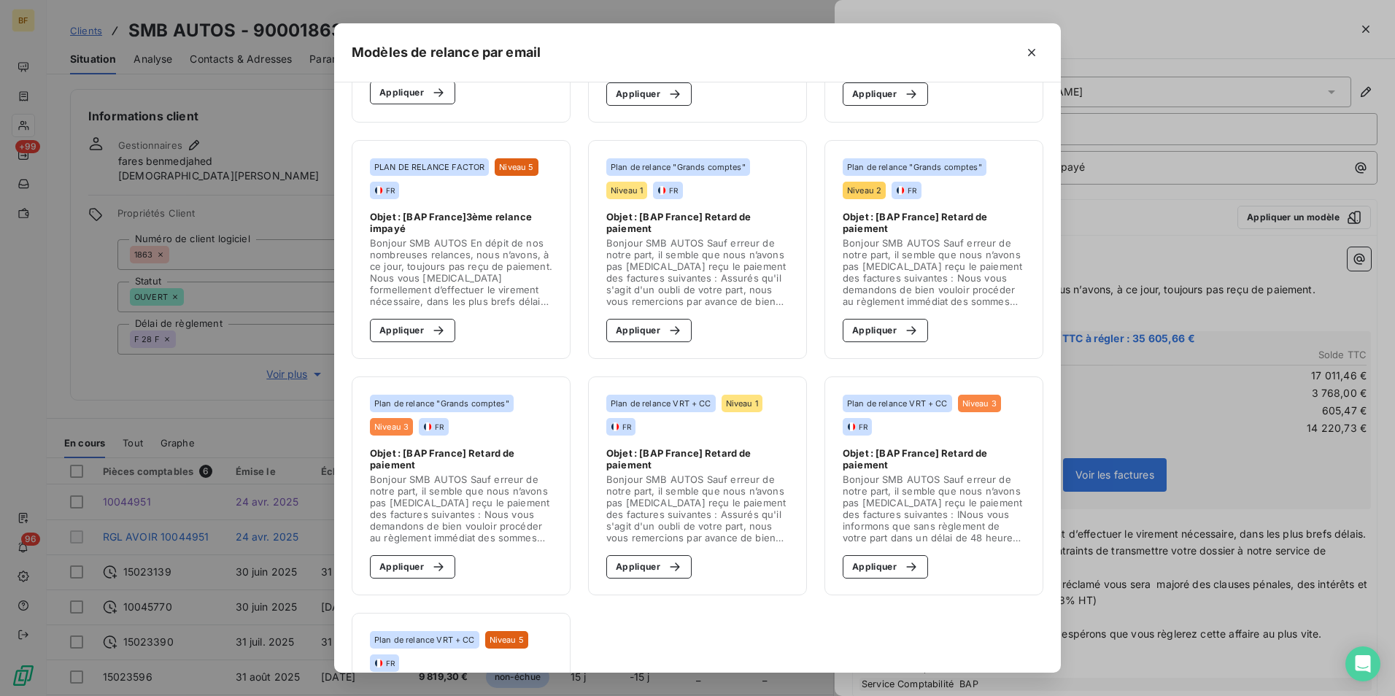
scroll to position [438, 0]
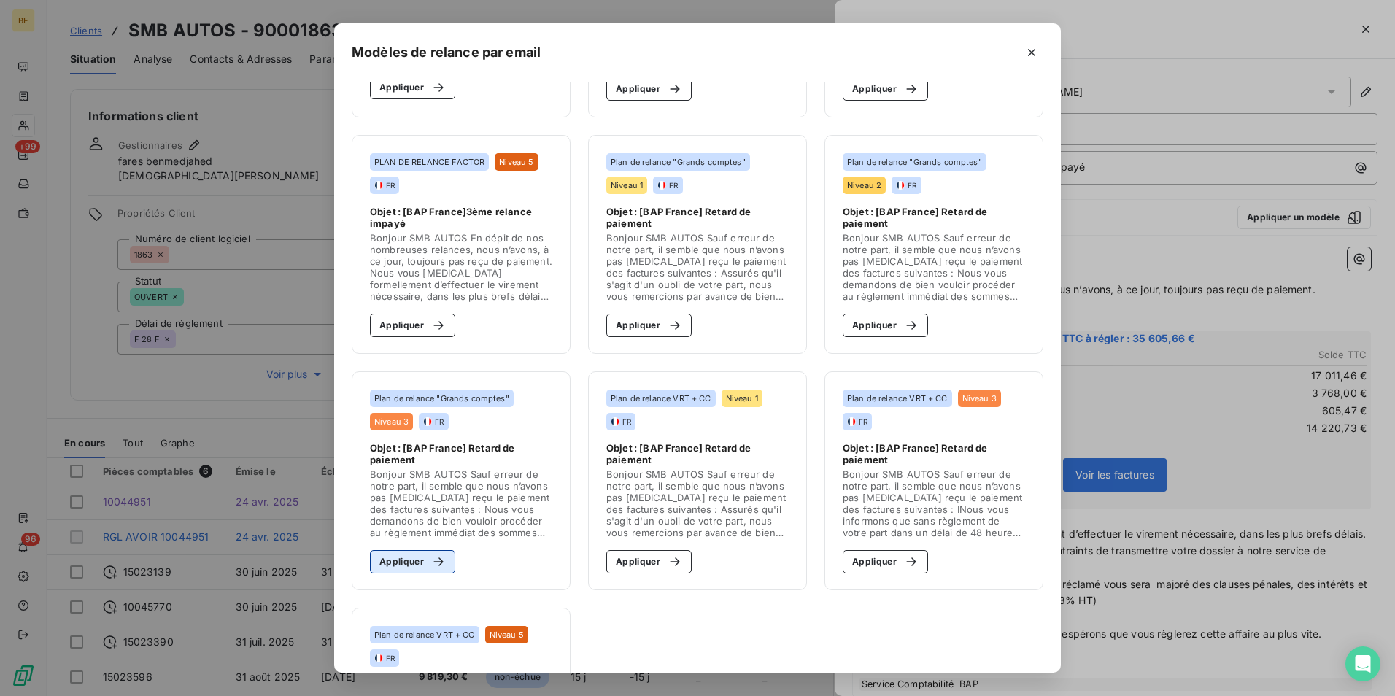
click at [414, 553] on button "Appliquer" at bounding box center [412, 561] width 85 height 23
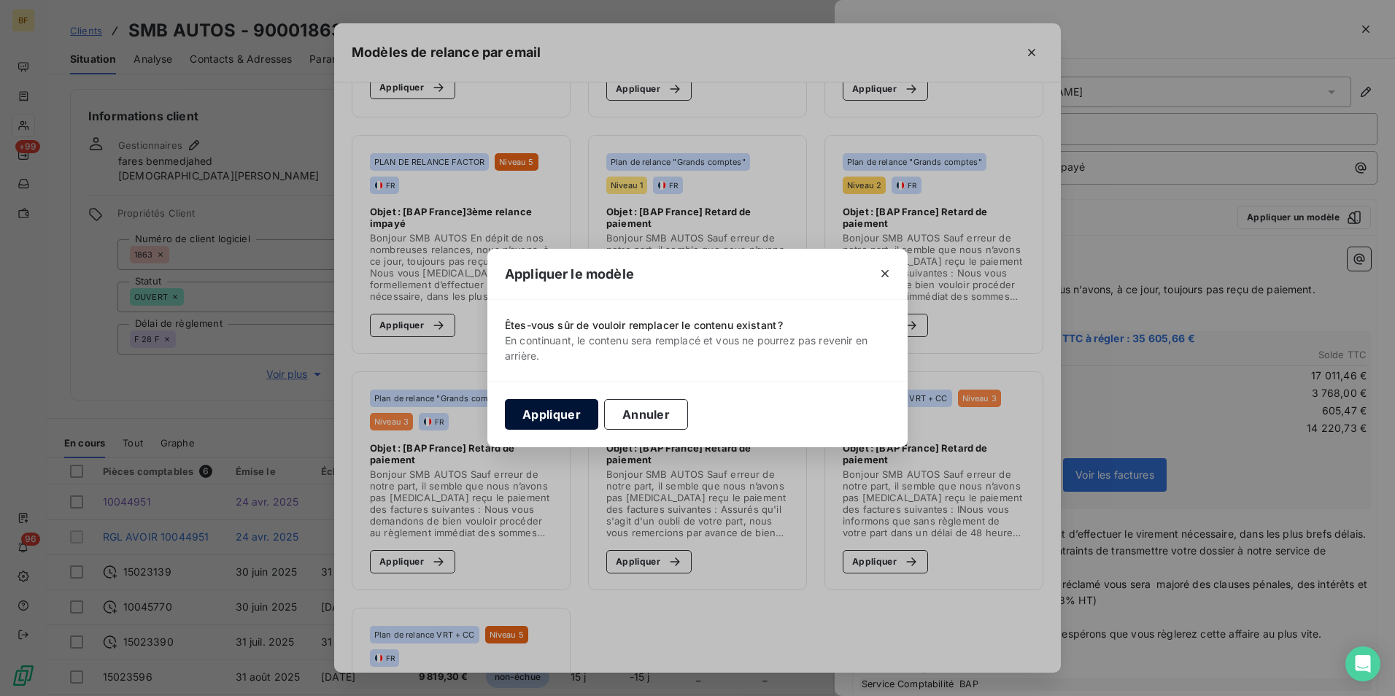
click at [554, 411] on button "Appliquer" at bounding box center [551, 414] width 93 height 31
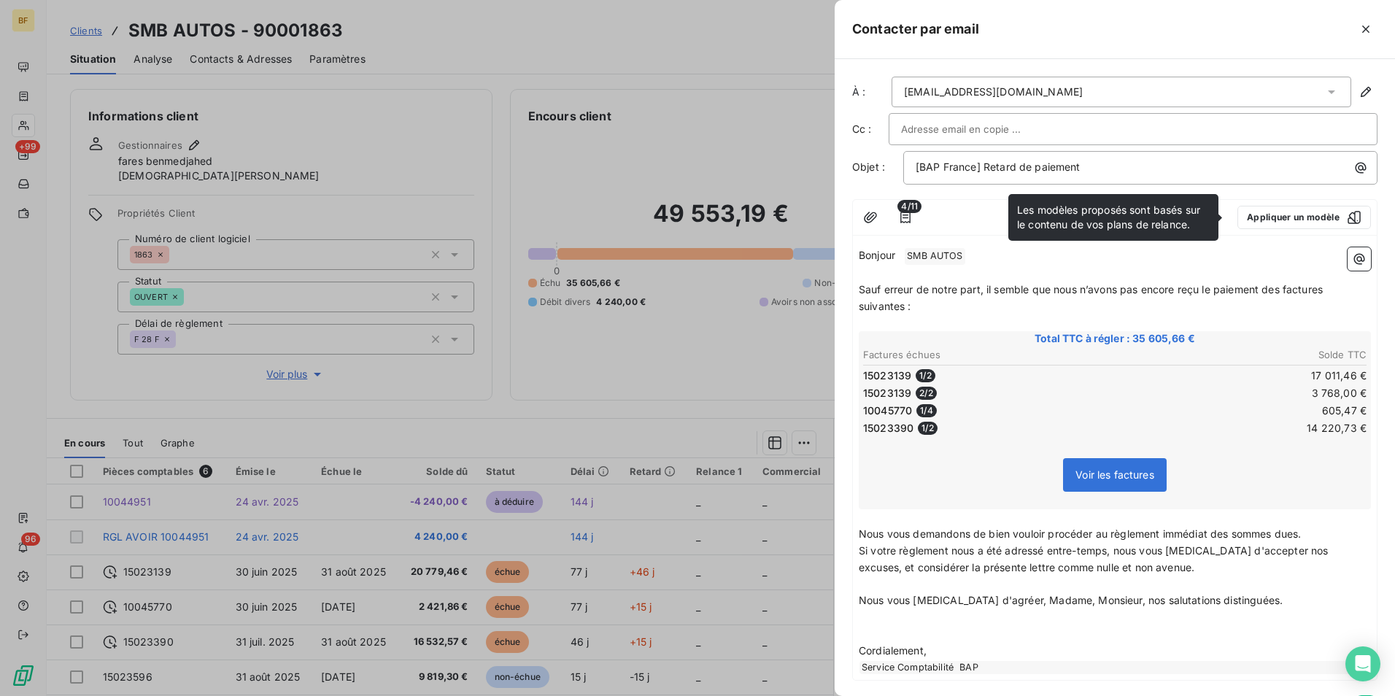
click at [1201, 536] on span "Nous vous demandons de bien vouloir procéder au règlement immédiat des sommes d…" at bounding box center [1079, 533] width 442 height 12
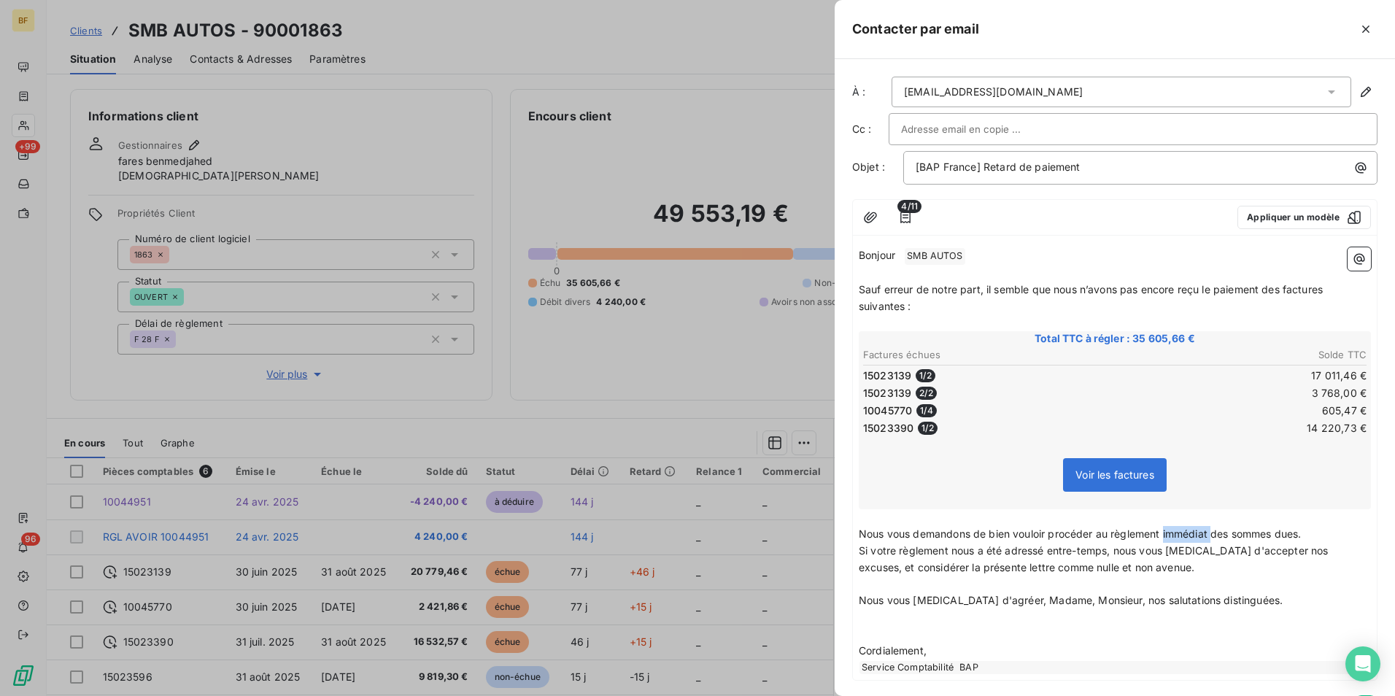
click at [1201, 536] on span "Nous vous demandons de bien vouloir procéder au règlement immédiat des sommes d…" at bounding box center [1079, 533] width 442 height 12
click at [1257, 580] on p "﻿" at bounding box center [1114, 584] width 512 height 17
click at [1011, 123] on input "text" at bounding box center [979, 129] width 157 height 22
click at [918, 120] on input "text" at bounding box center [979, 129] width 157 height 22
paste input "[EMAIL_ADDRESS][DOMAIN_NAME]"
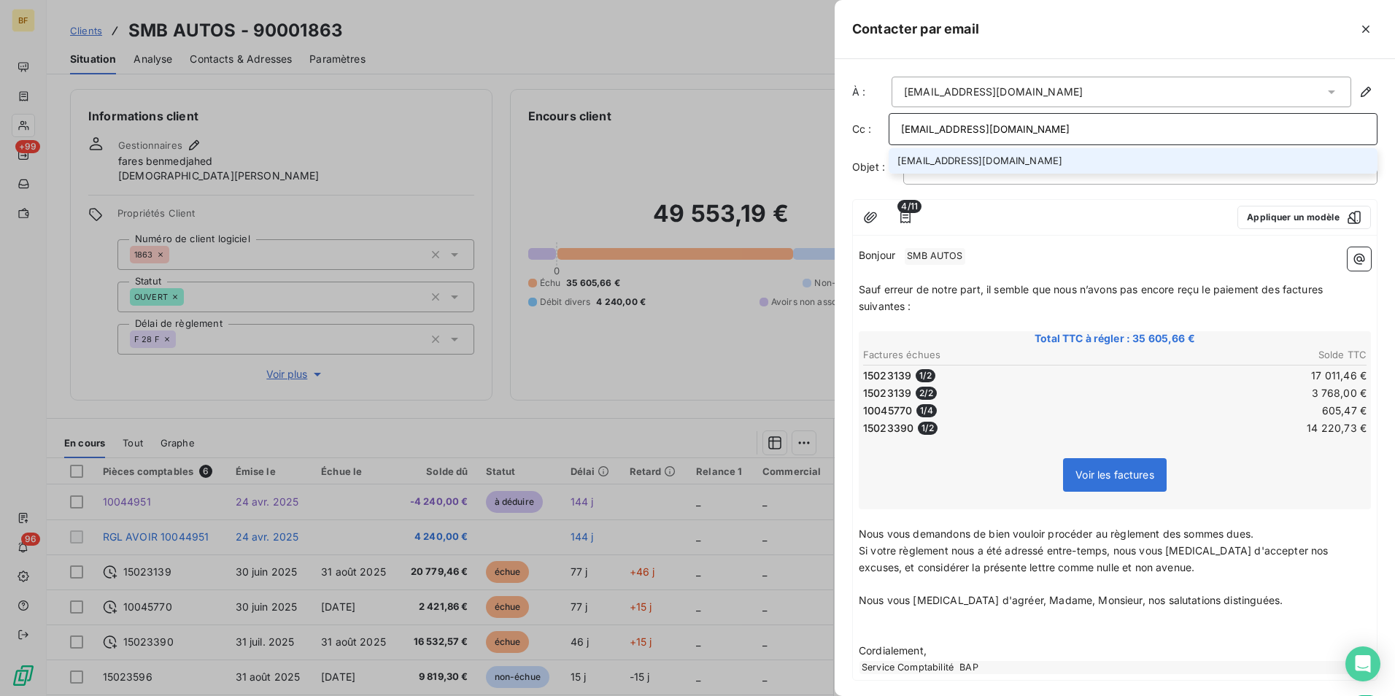
type input "[EMAIL_ADDRESS][DOMAIN_NAME]"
click at [1007, 161] on li "[EMAIL_ADDRESS][DOMAIN_NAME]" at bounding box center [1132, 161] width 489 height 26
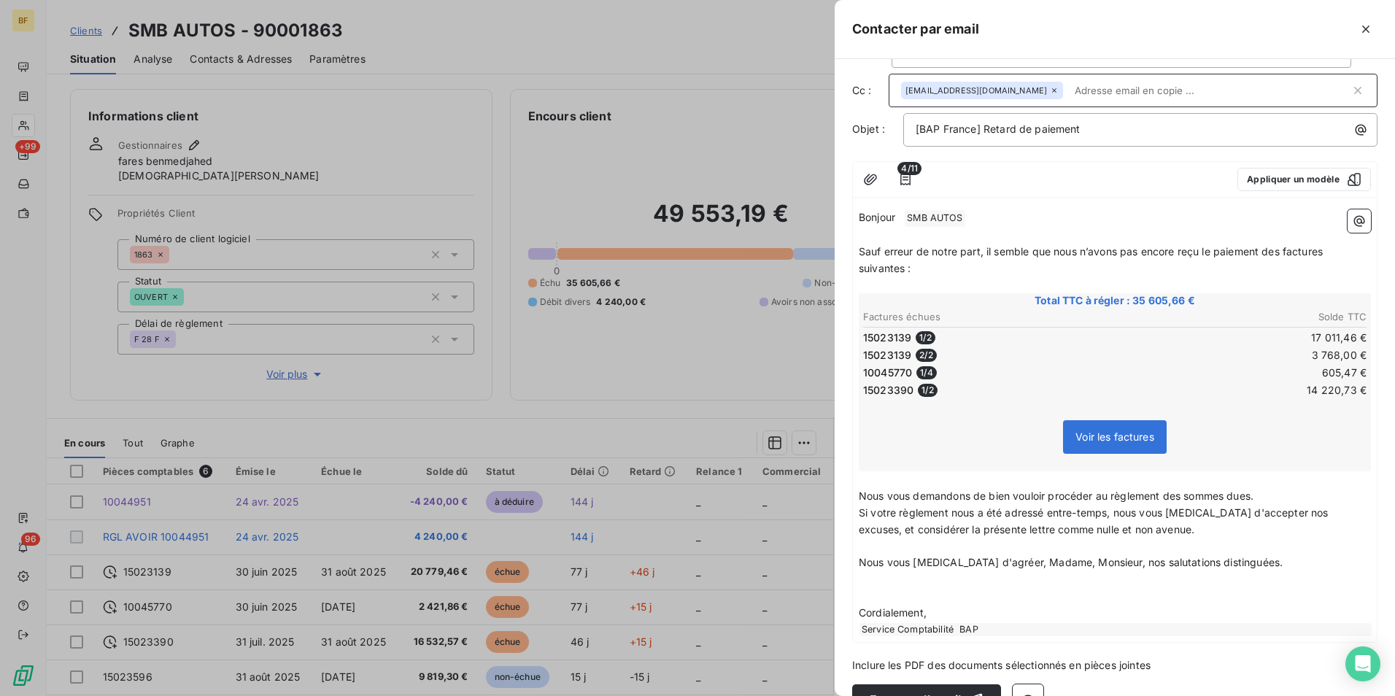
scroll to position [76, 0]
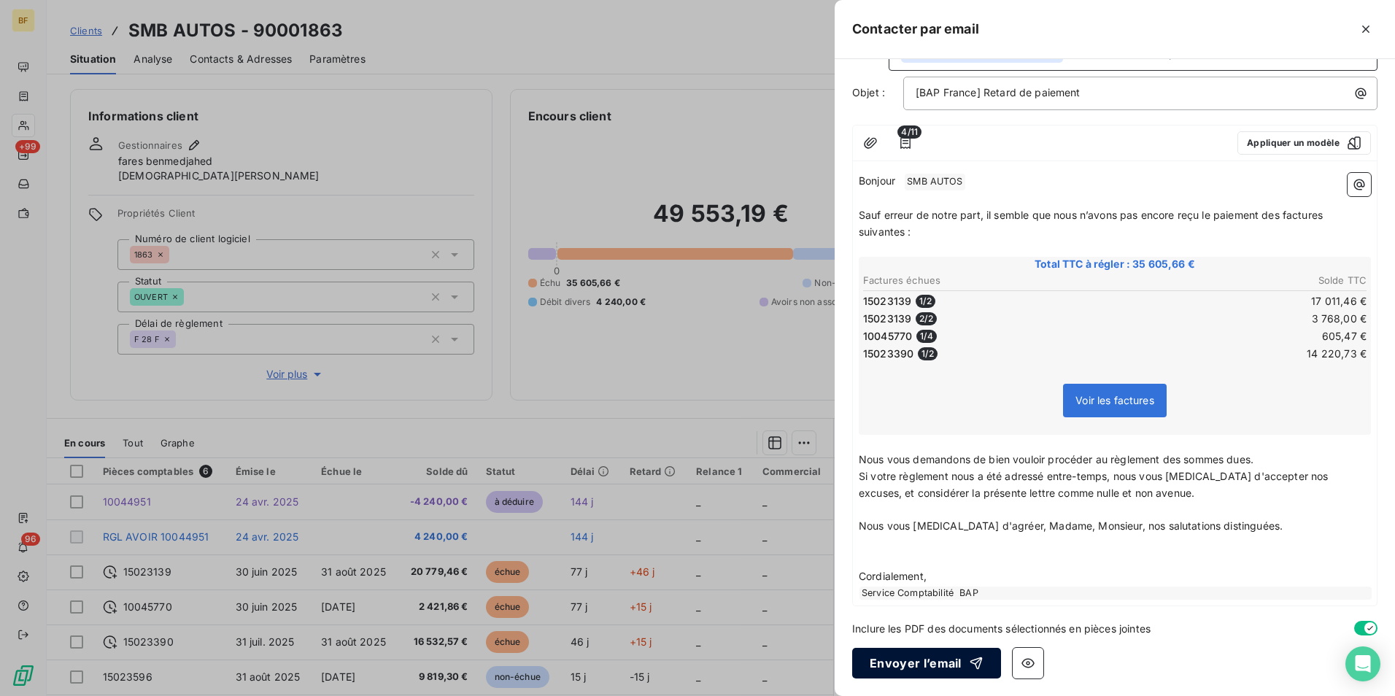
click at [923, 659] on button "Envoyer l’email" at bounding box center [926, 663] width 149 height 31
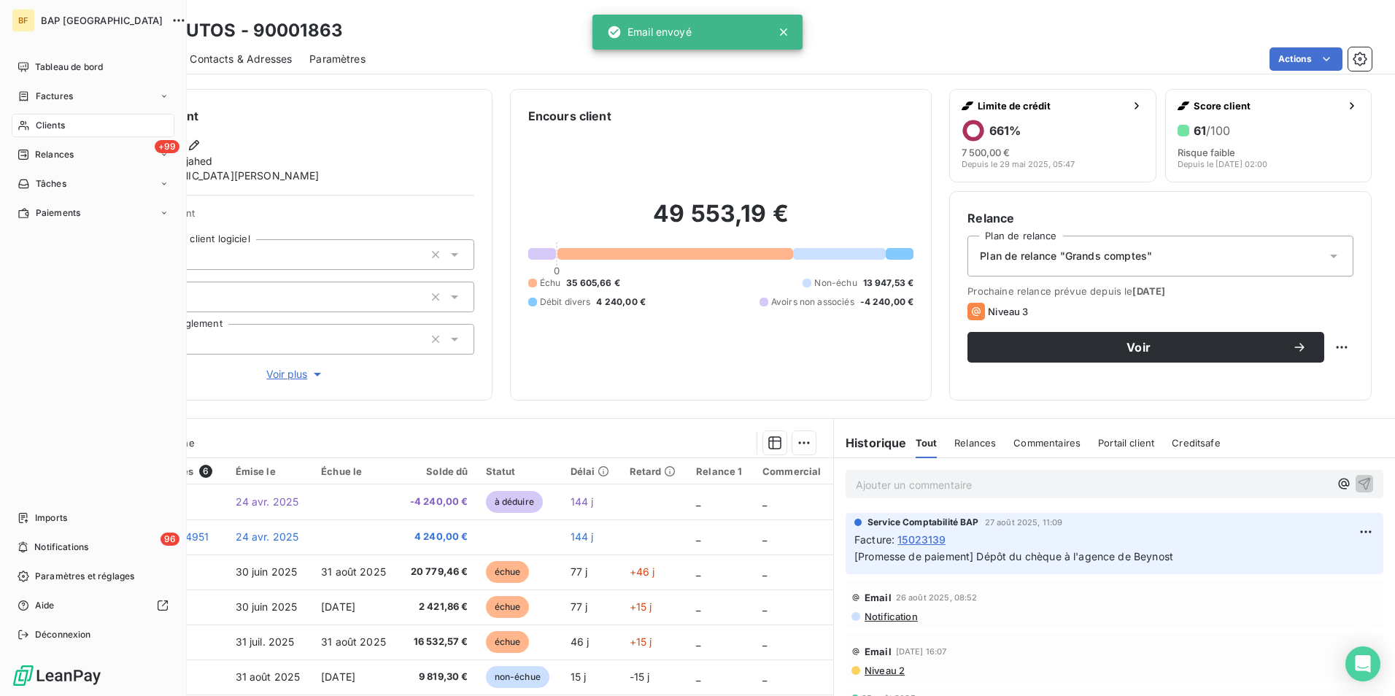
drag, startPoint x: 69, startPoint y: 118, endPoint x: 172, endPoint y: 111, distance: 103.8
click at [69, 118] on div "Clients" at bounding box center [93, 125] width 163 height 23
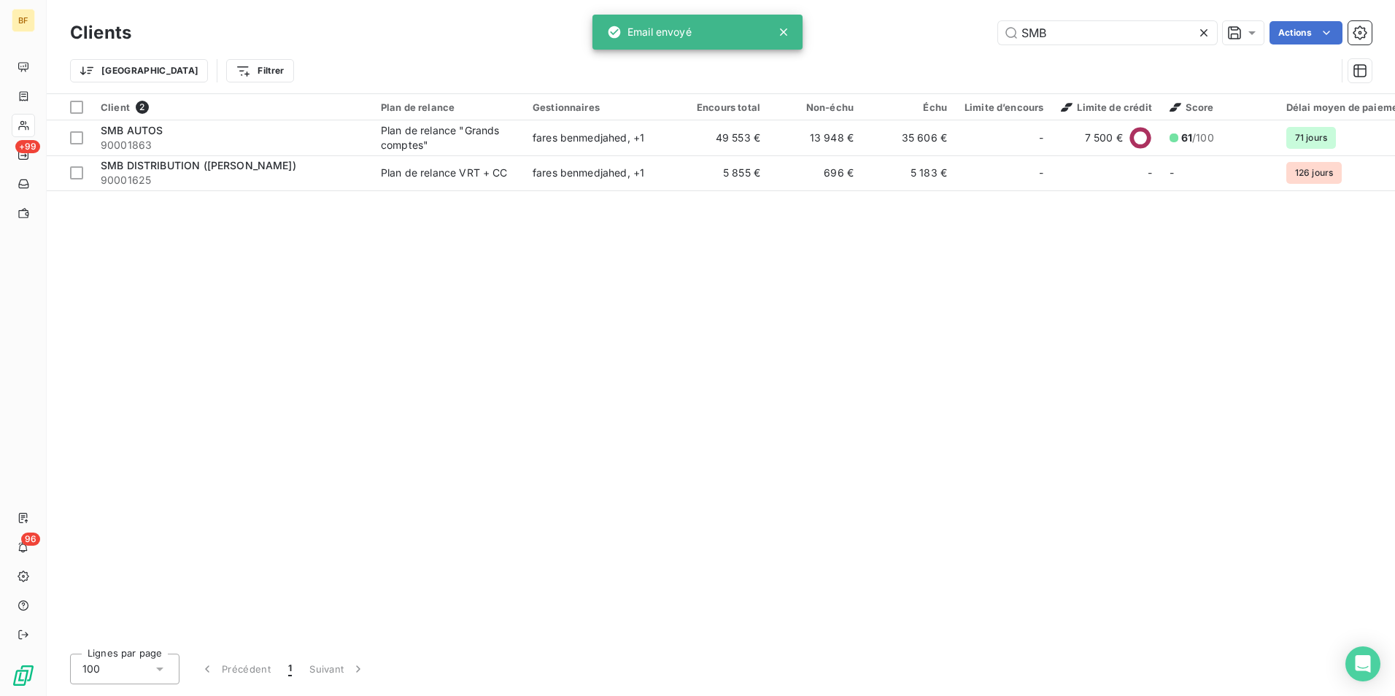
drag, startPoint x: 1058, startPoint y: 31, endPoint x: 966, endPoint y: 31, distance: 91.2
click at [967, 31] on div "SMB Actions" at bounding box center [760, 32] width 1222 height 23
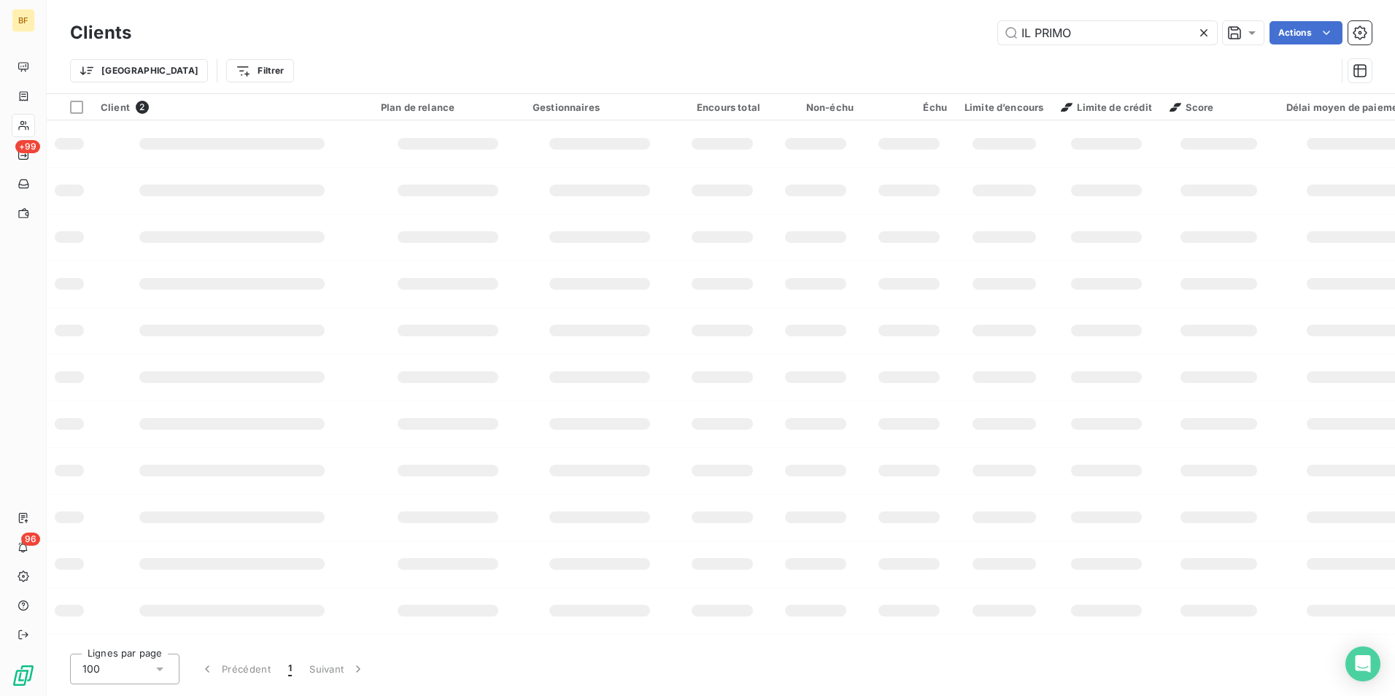
type input "IL PRIMO"
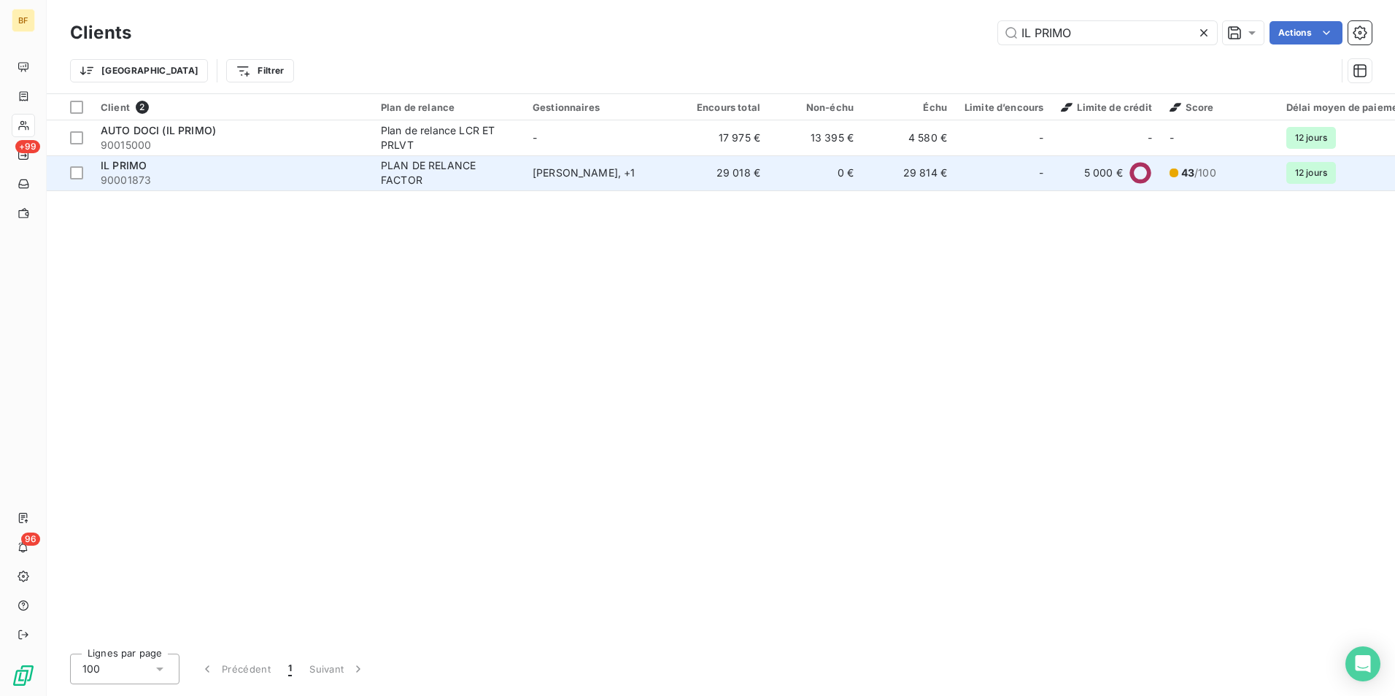
click at [203, 174] on span "90001873" at bounding box center [232, 180] width 263 height 15
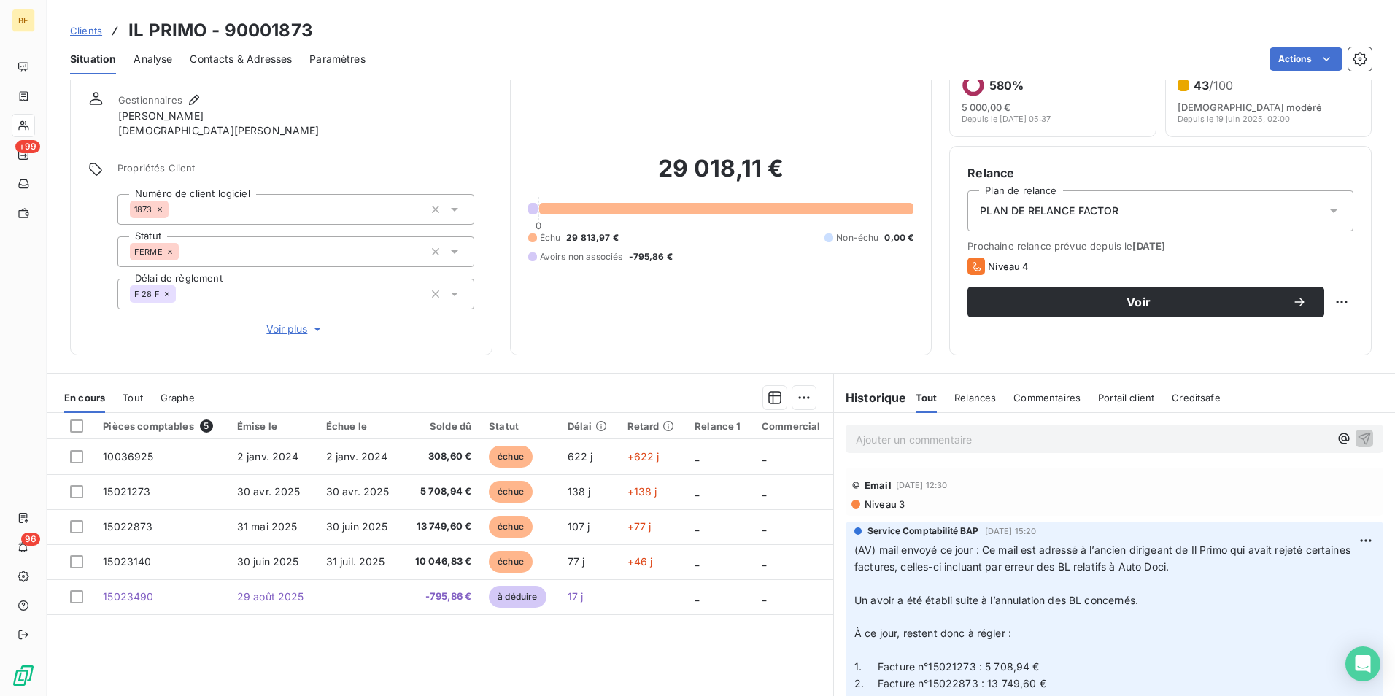
scroll to position [87, 0]
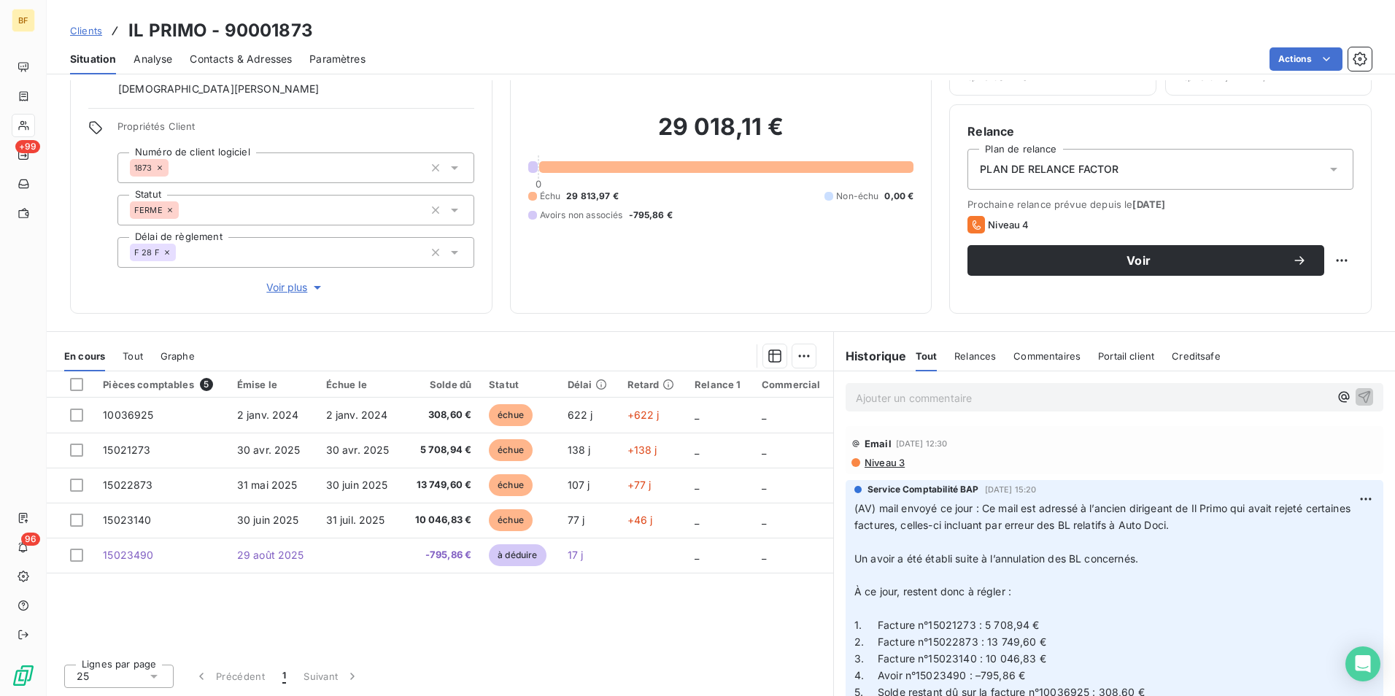
click at [418, 303] on div "Informations client Gestionnaires [PERSON_NAME] [PERSON_NAME] Propriétés Client…" at bounding box center [281, 157] width 422 height 311
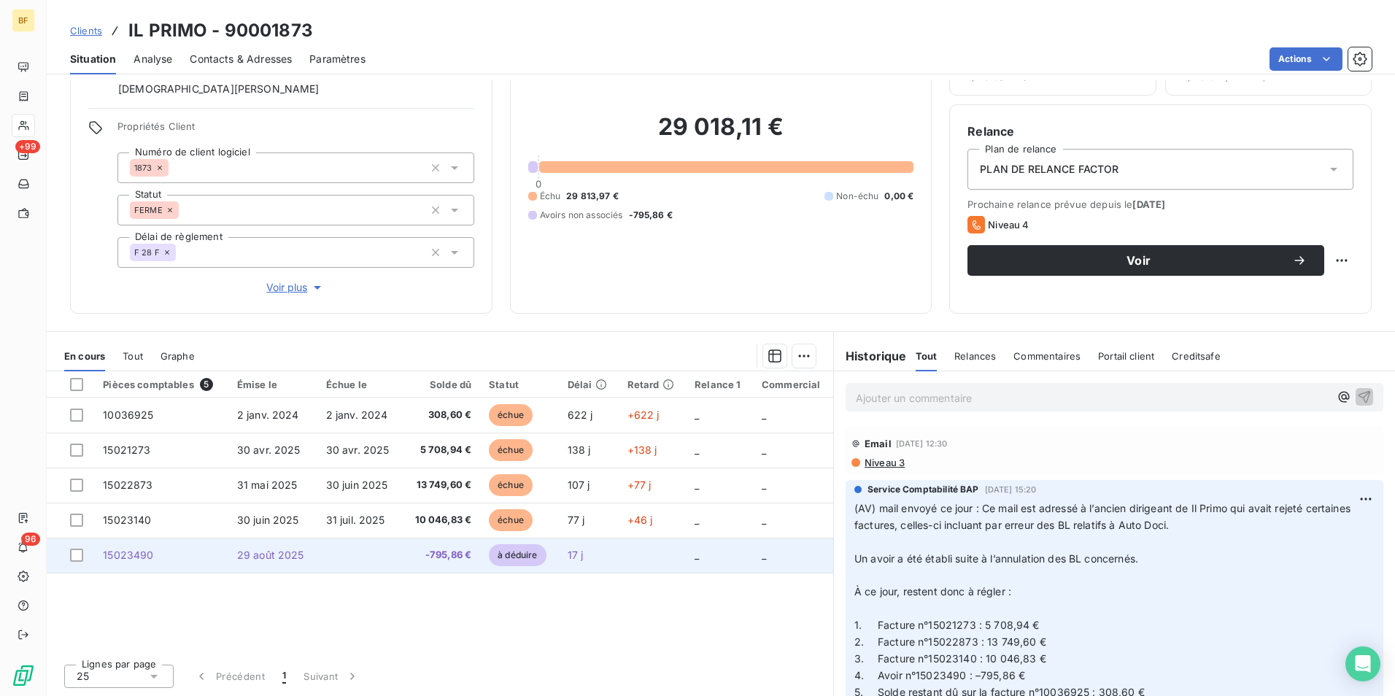
click at [350, 562] on td at bounding box center [359, 555] width 85 height 35
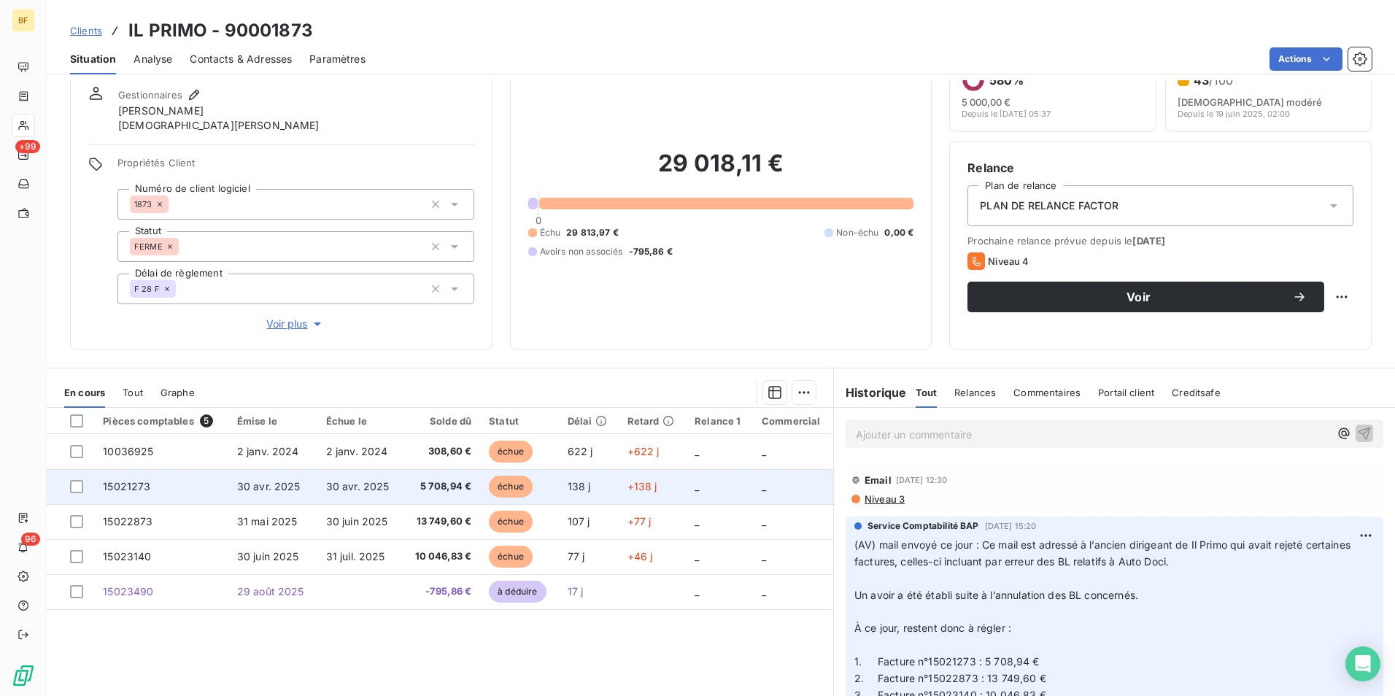
scroll to position [73, 0]
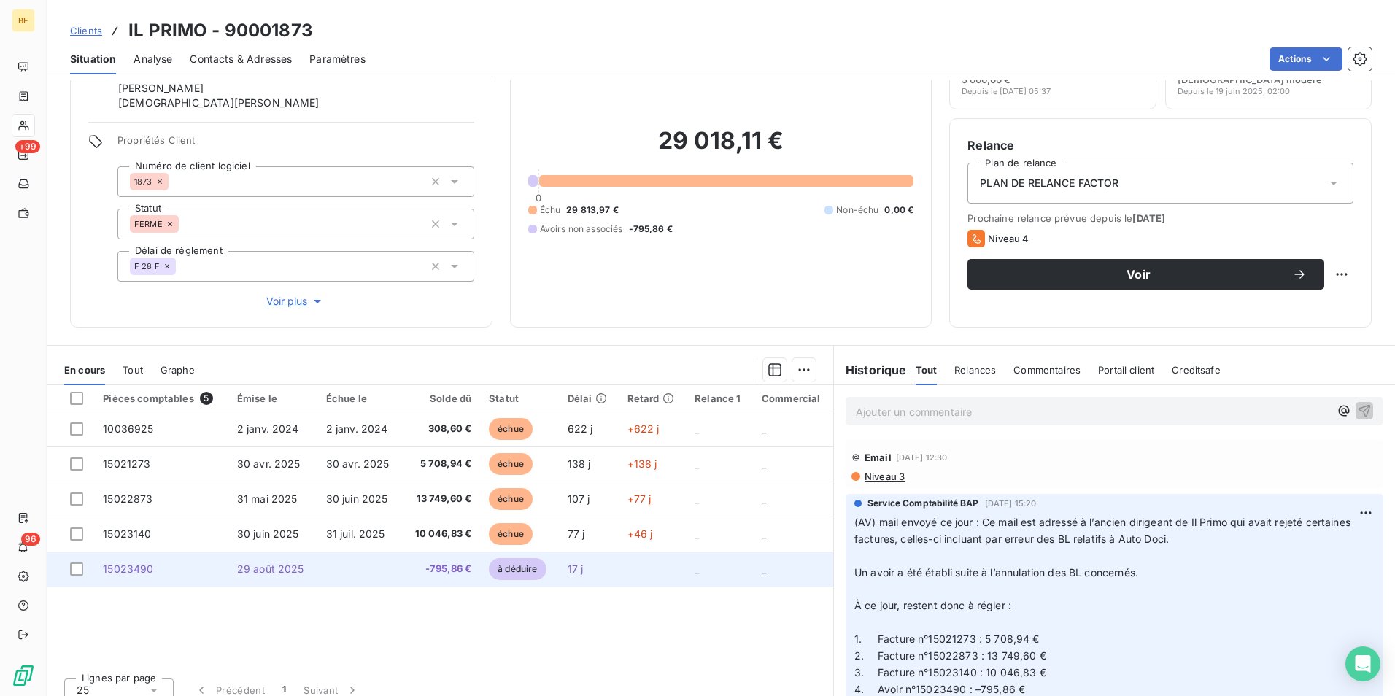
click at [311, 566] on td "29 août 2025" at bounding box center [272, 568] width 89 height 35
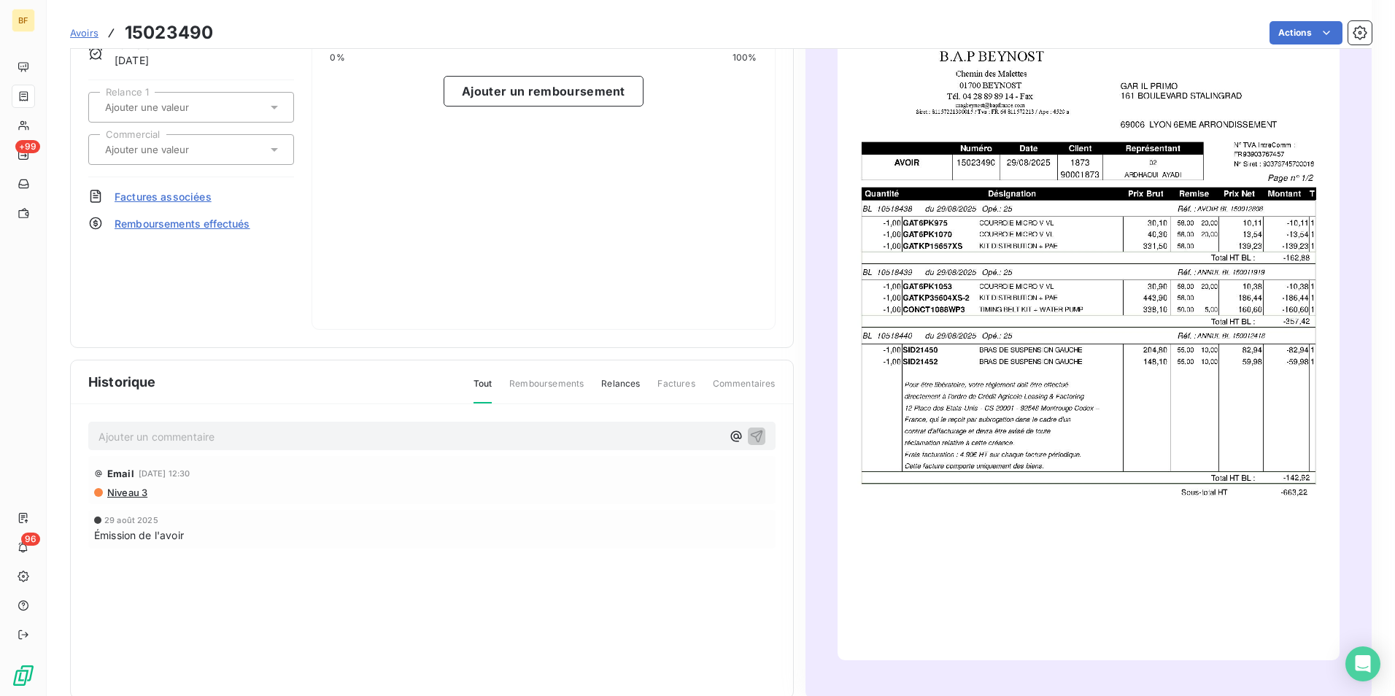
scroll to position [164, 0]
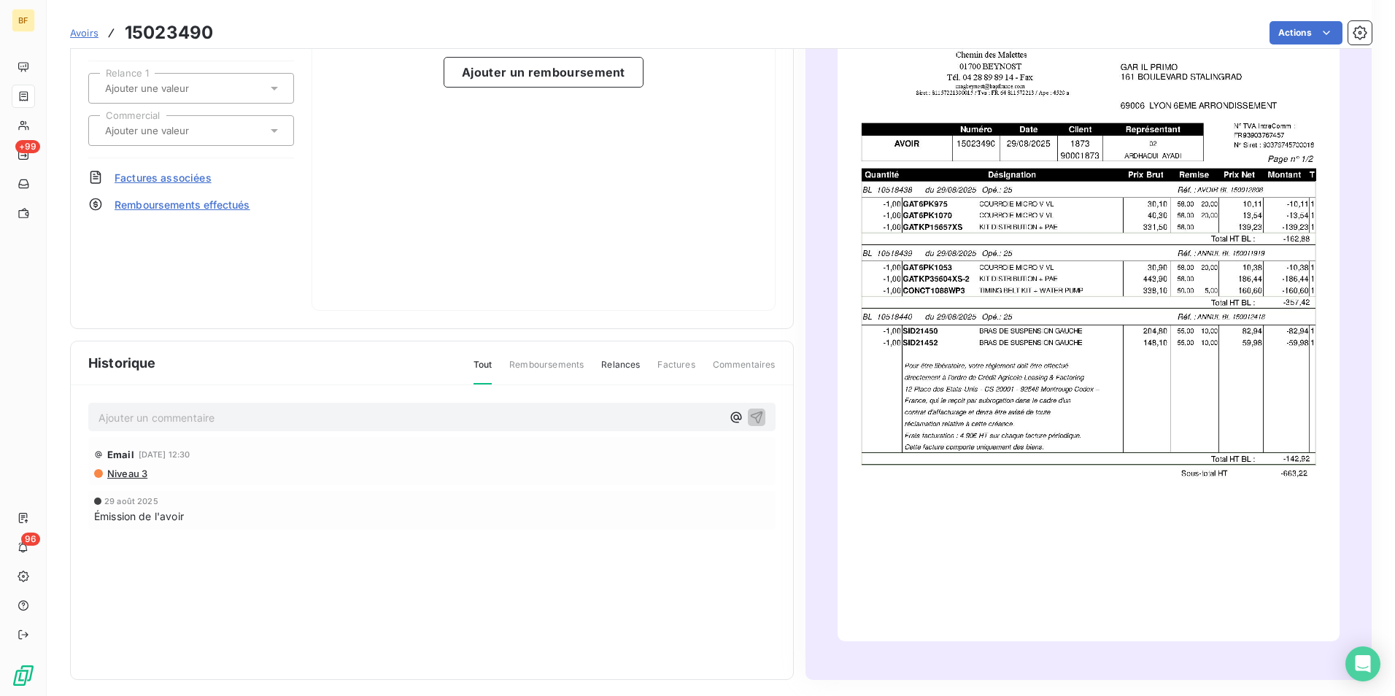
click at [1104, 432] on img "button" at bounding box center [1088, 287] width 502 height 710
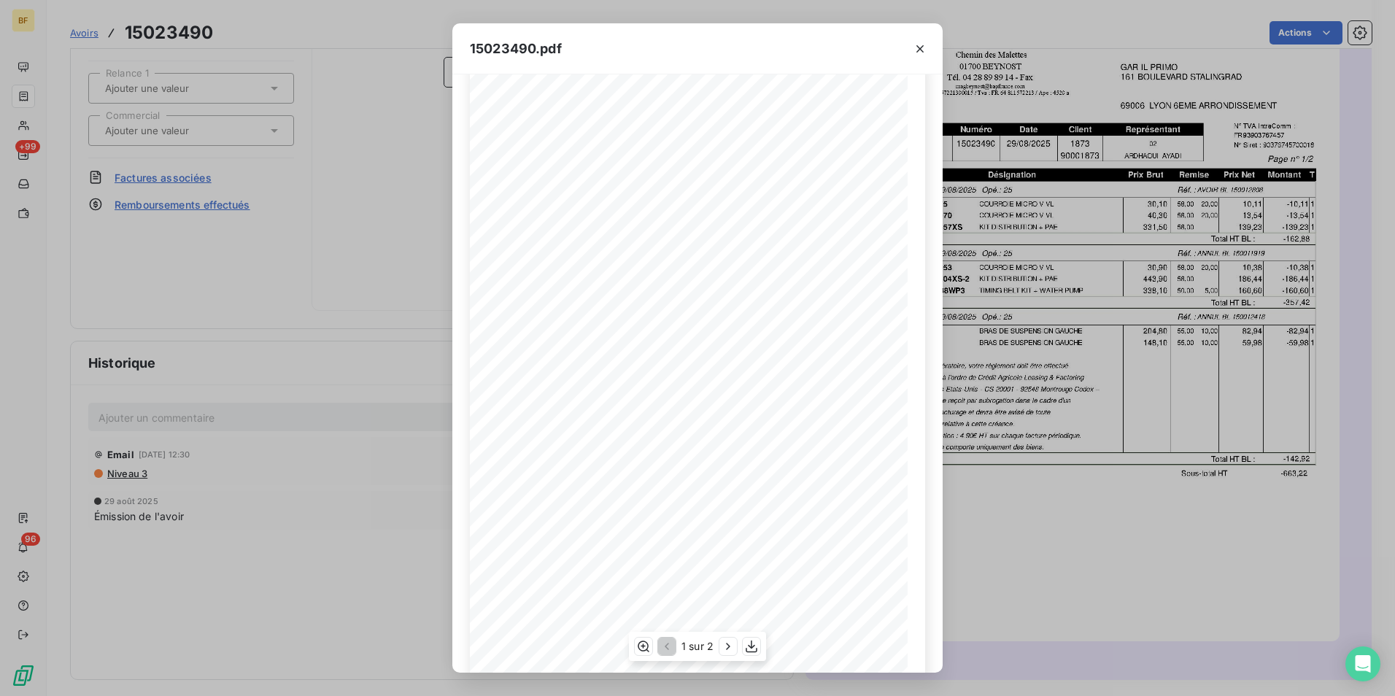
scroll to position [55, 0]
click at [732, 645] on icon "button" at bounding box center [728, 646] width 15 height 15
click at [921, 48] on icon "button" at bounding box center [919, 49] width 15 height 15
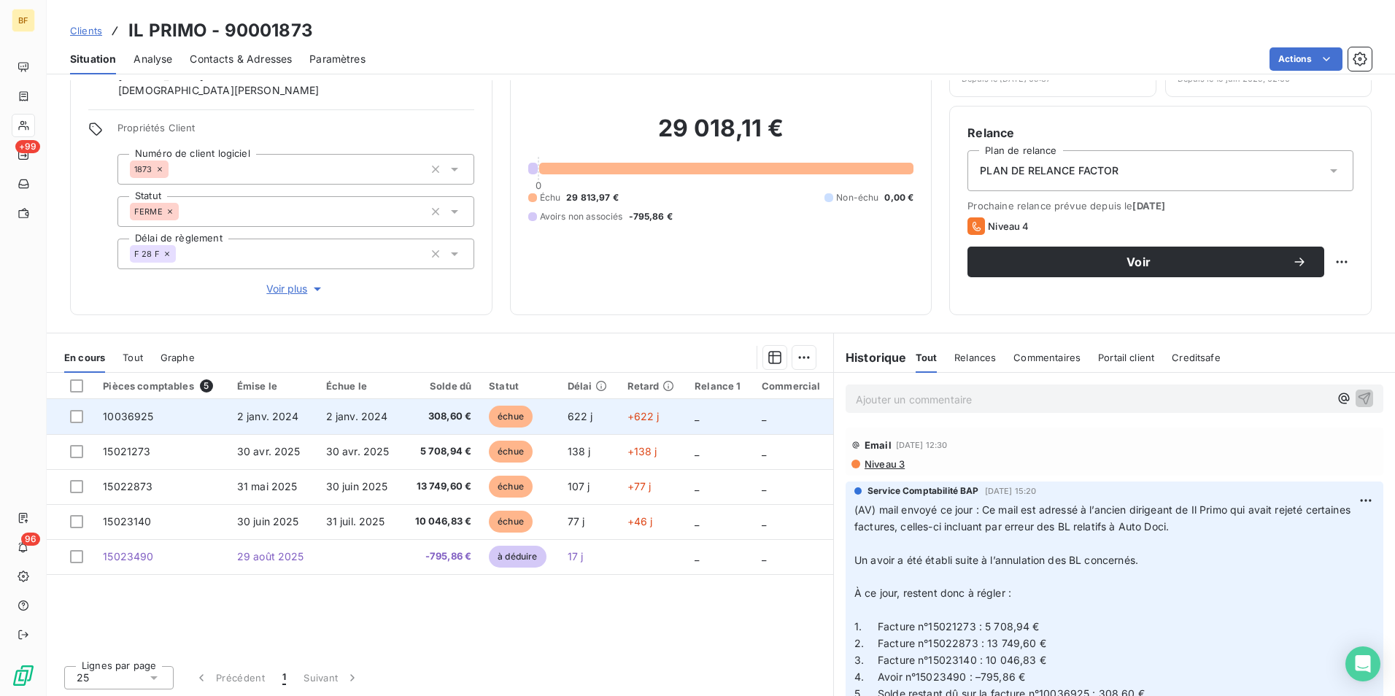
scroll to position [87, 0]
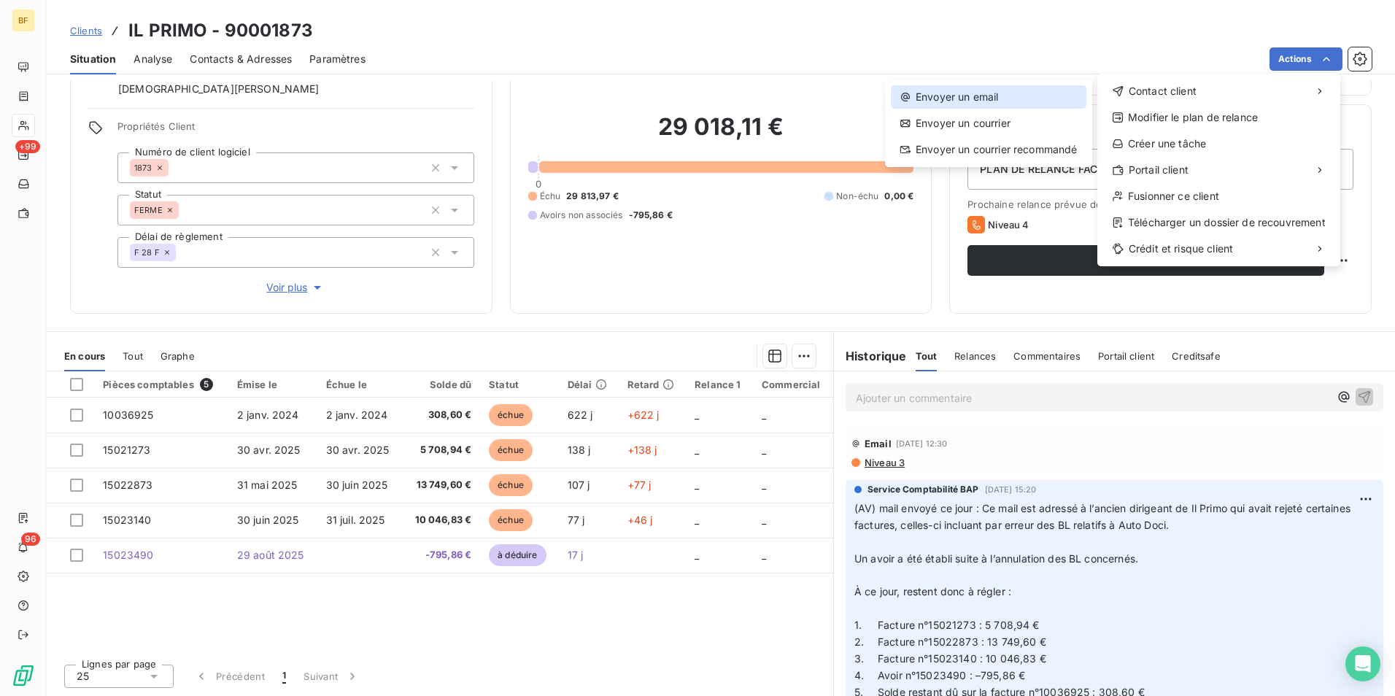
click at [1031, 104] on div "Envoyer un email" at bounding box center [988, 96] width 195 height 23
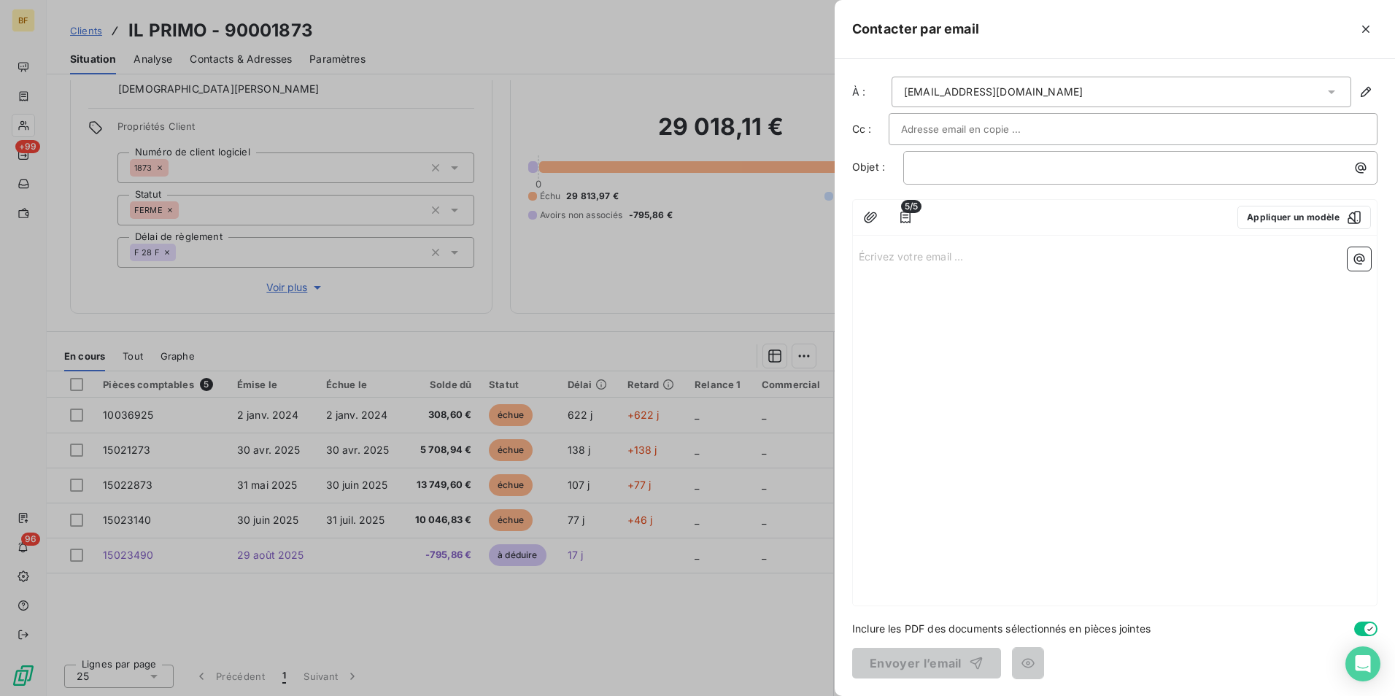
click at [907, 212] on span "5/5" at bounding box center [911, 206] width 20 height 13
click at [914, 218] on button "button" at bounding box center [904, 217] width 23 height 23
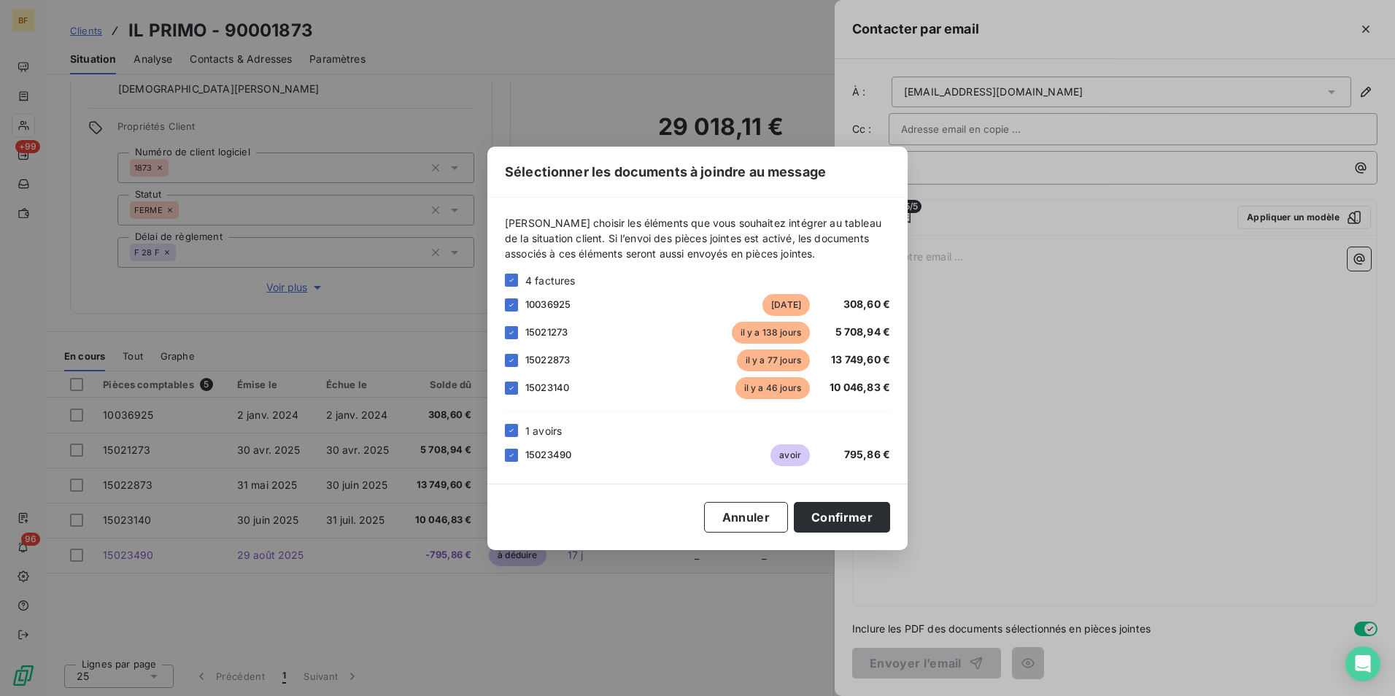
drag, startPoint x: 847, startPoint y: 511, endPoint x: 1263, endPoint y: 290, distance: 471.1
click at [848, 511] on button "Confirmer" at bounding box center [842, 517] width 96 height 31
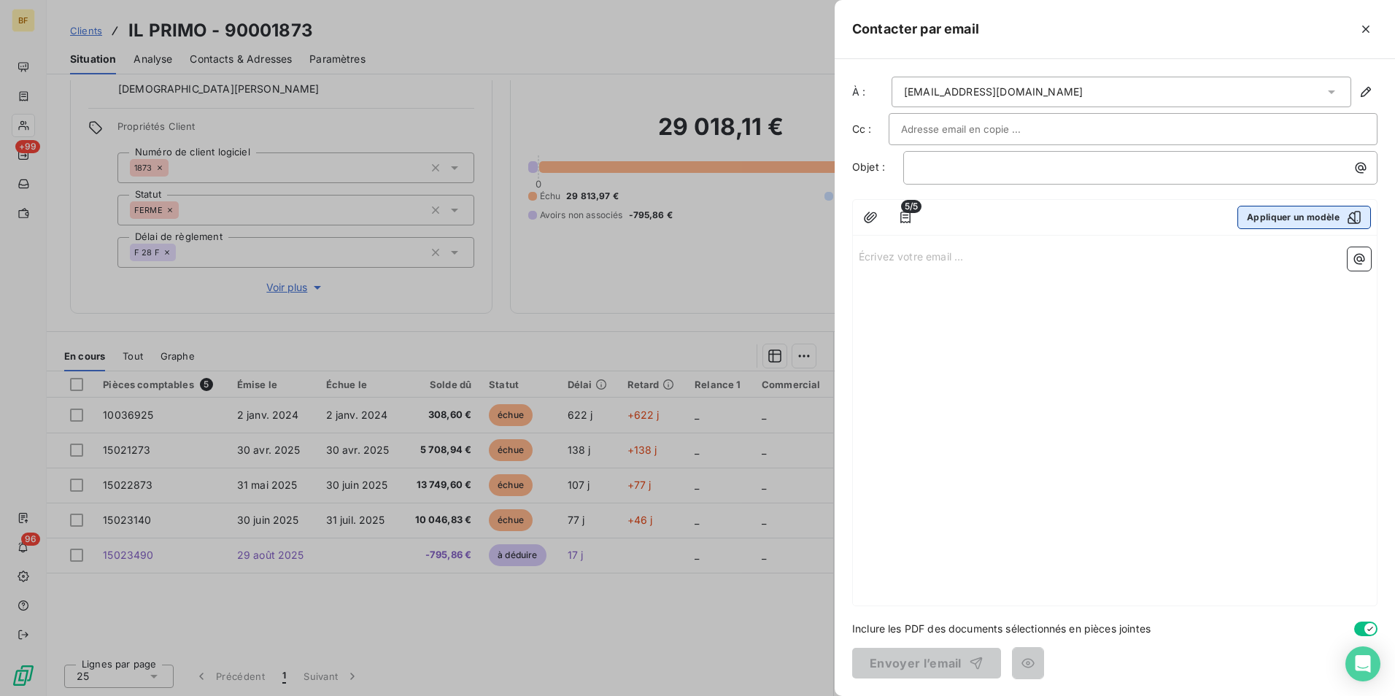
click at [1302, 225] on button "Appliquer un modèle" at bounding box center [1303, 217] width 133 height 23
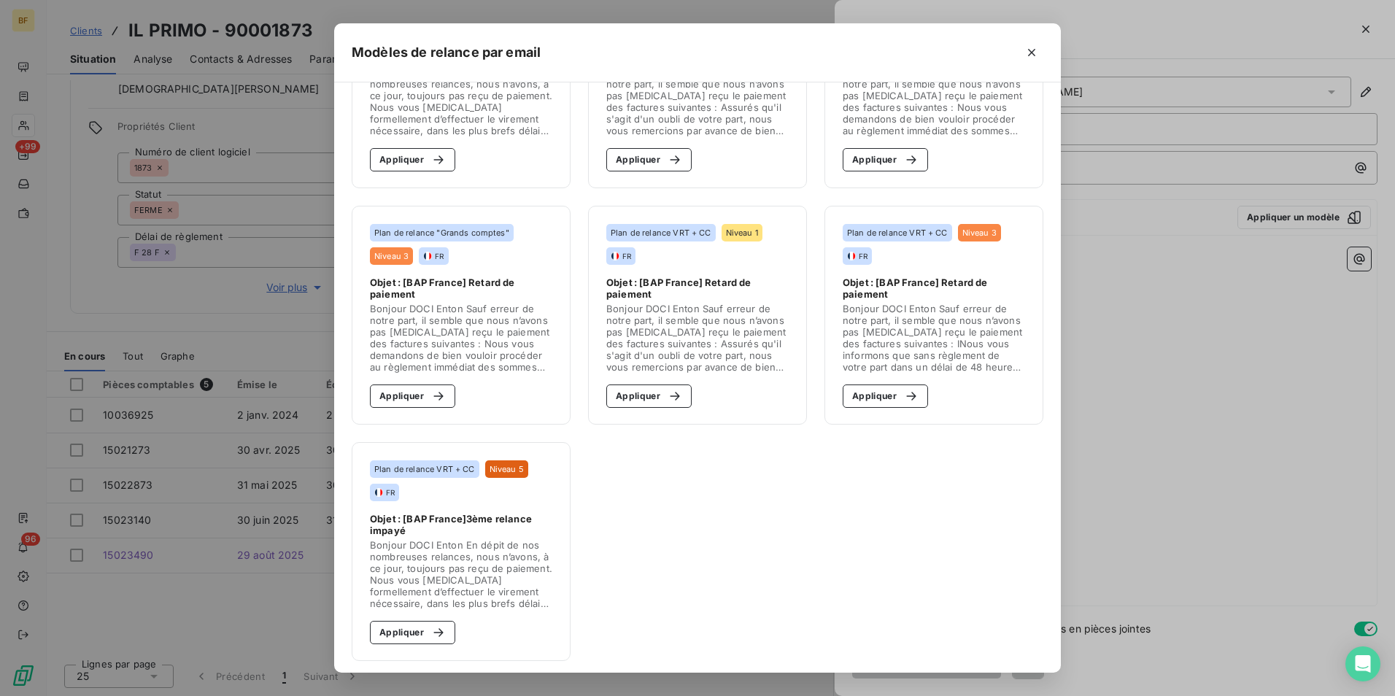
scroll to position [609, 0]
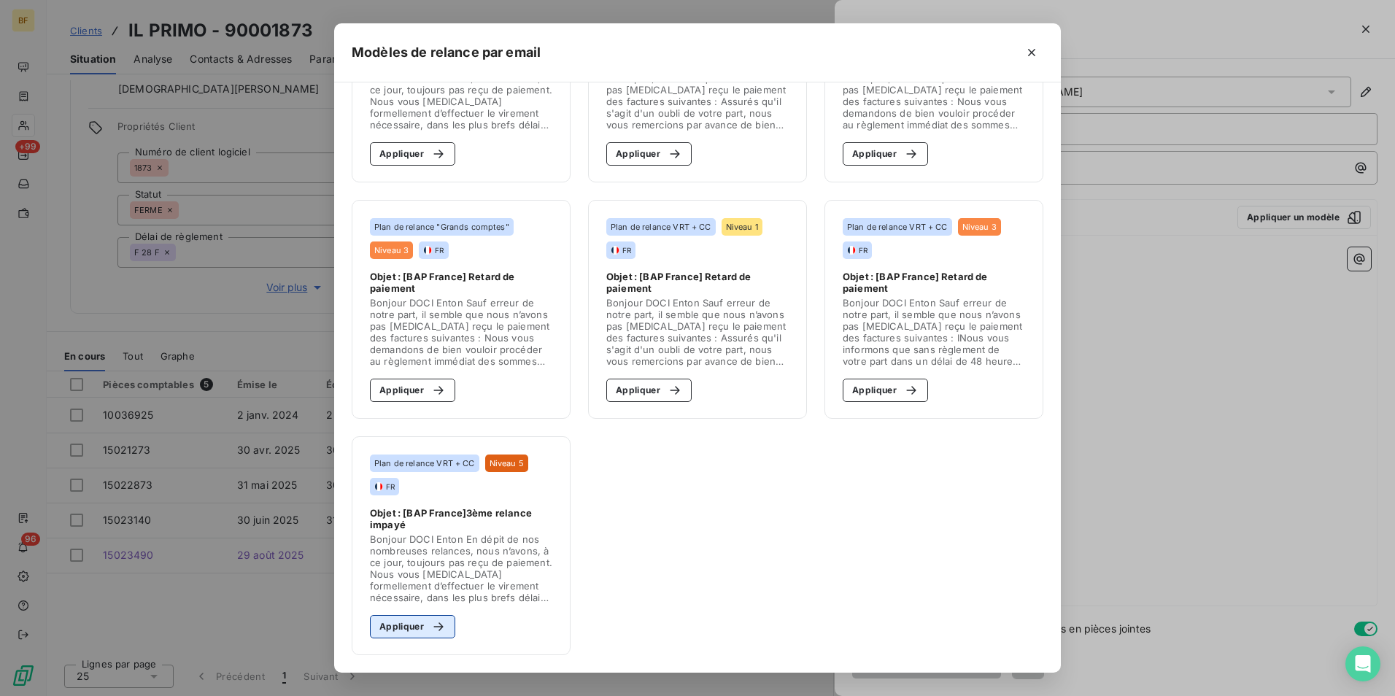
click at [397, 618] on button "Appliquer" at bounding box center [412, 626] width 85 height 23
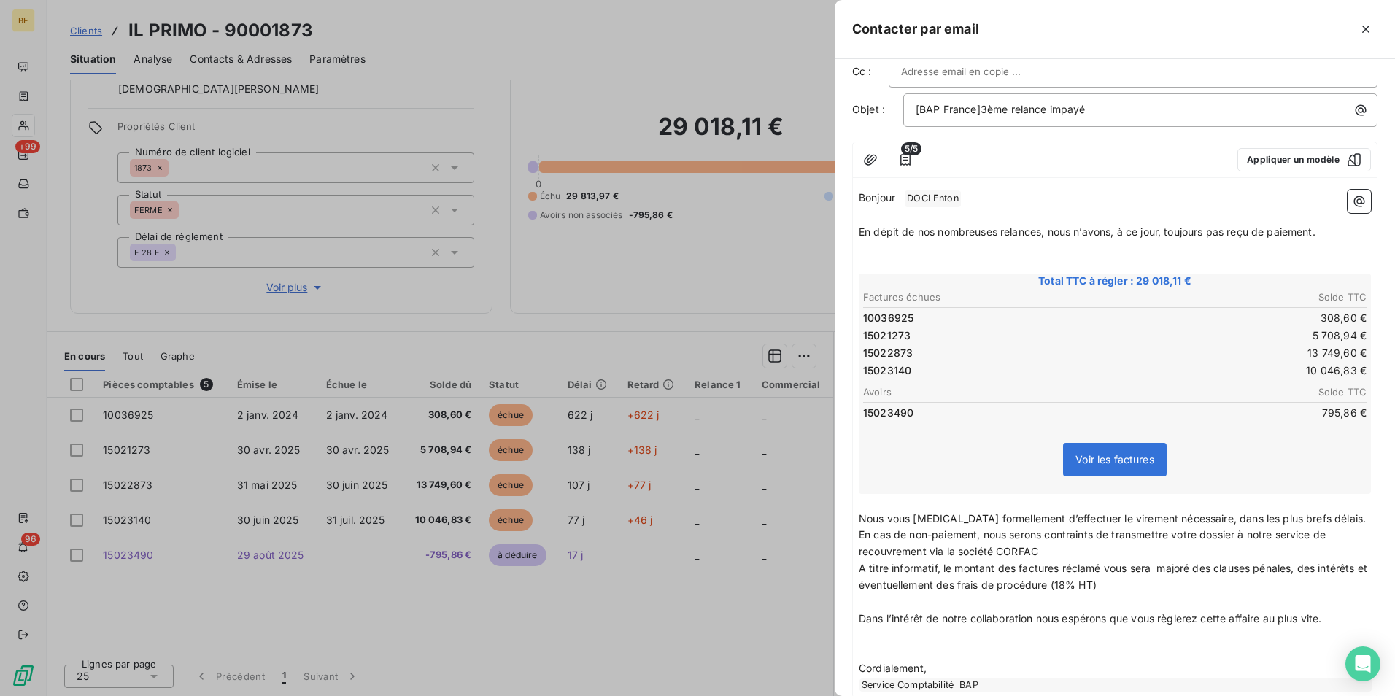
scroll to position [146, 0]
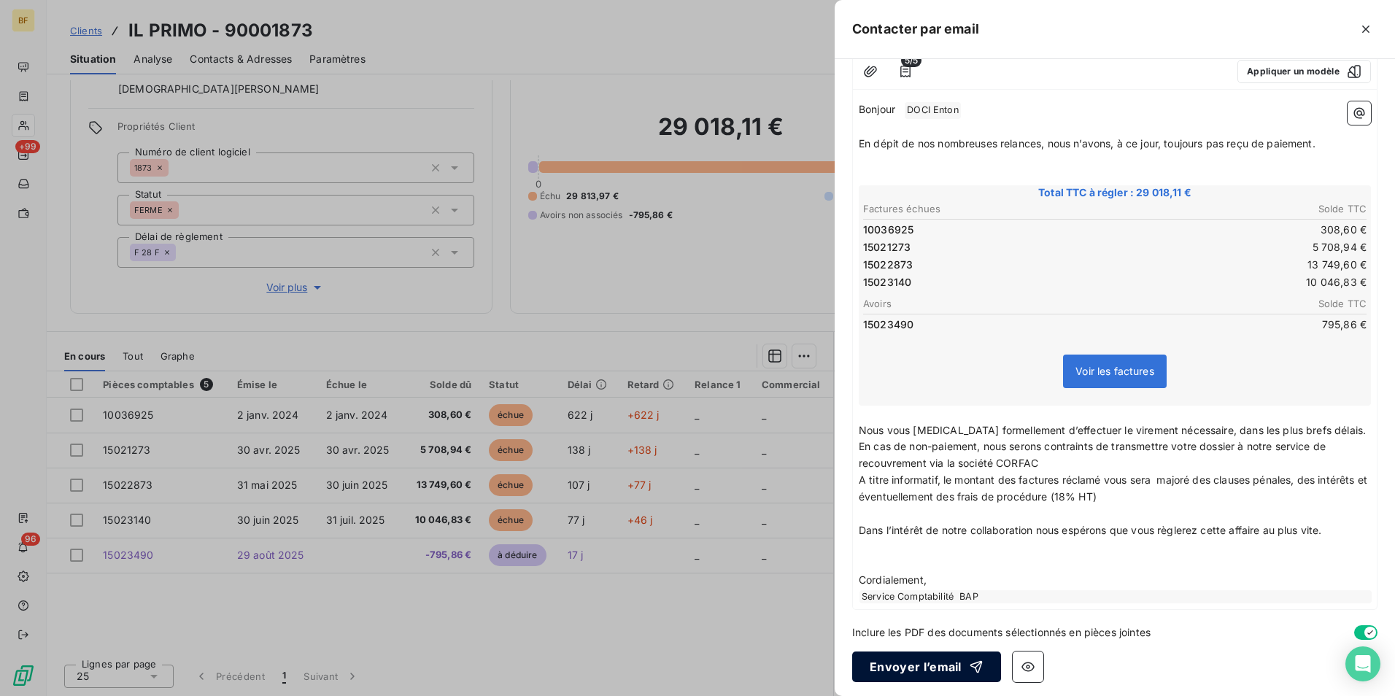
click at [924, 670] on button "Envoyer l’email" at bounding box center [926, 666] width 149 height 31
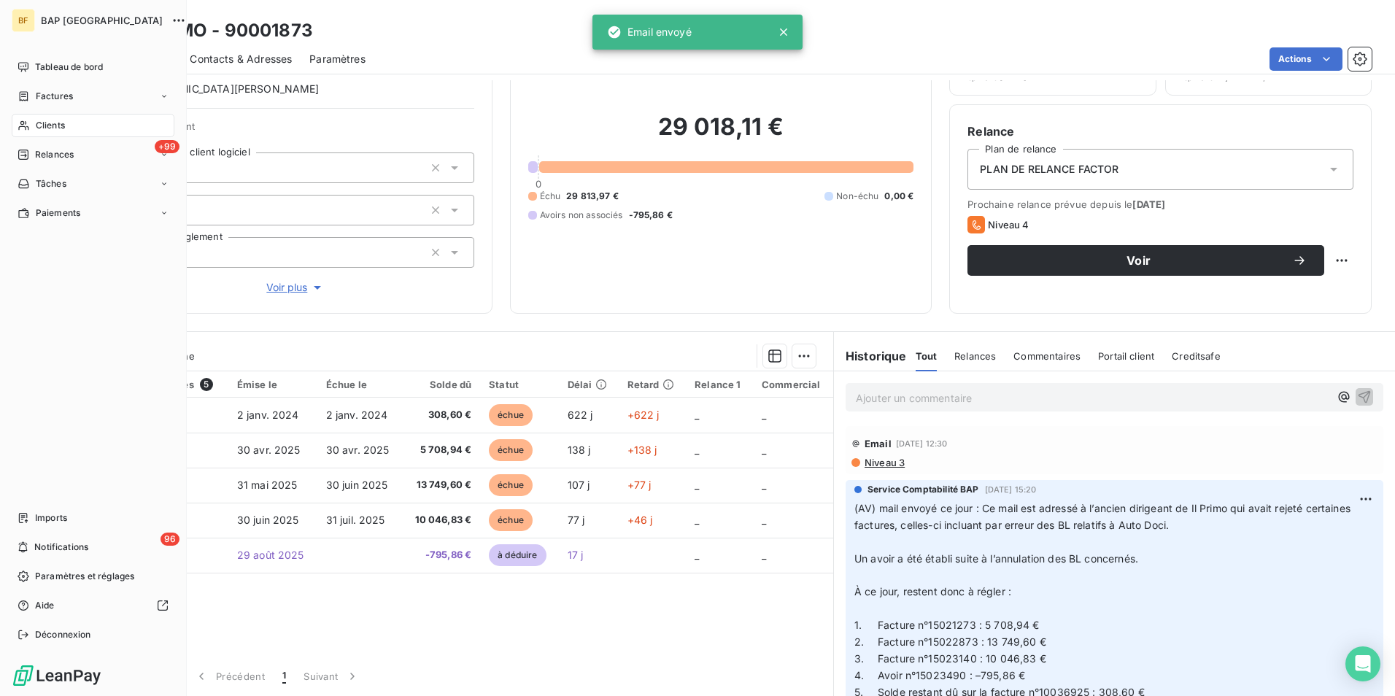
click at [42, 122] on span "Clients" at bounding box center [50, 125] width 29 height 13
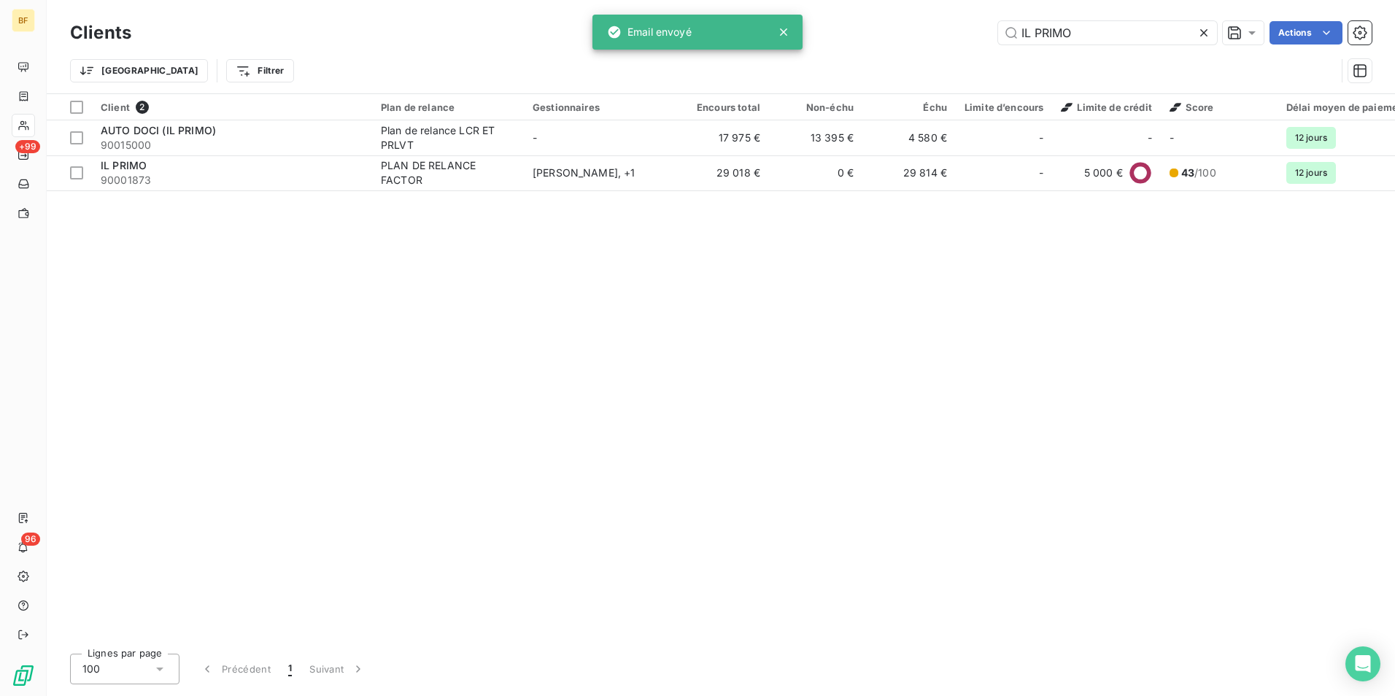
drag, startPoint x: 1090, startPoint y: 30, endPoint x: 910, endPoint y: 24, distance: 179.5
click at [918, 28] on div "IL PRIMO Actions" at bounding box center [760, 32] width 1222 height 23
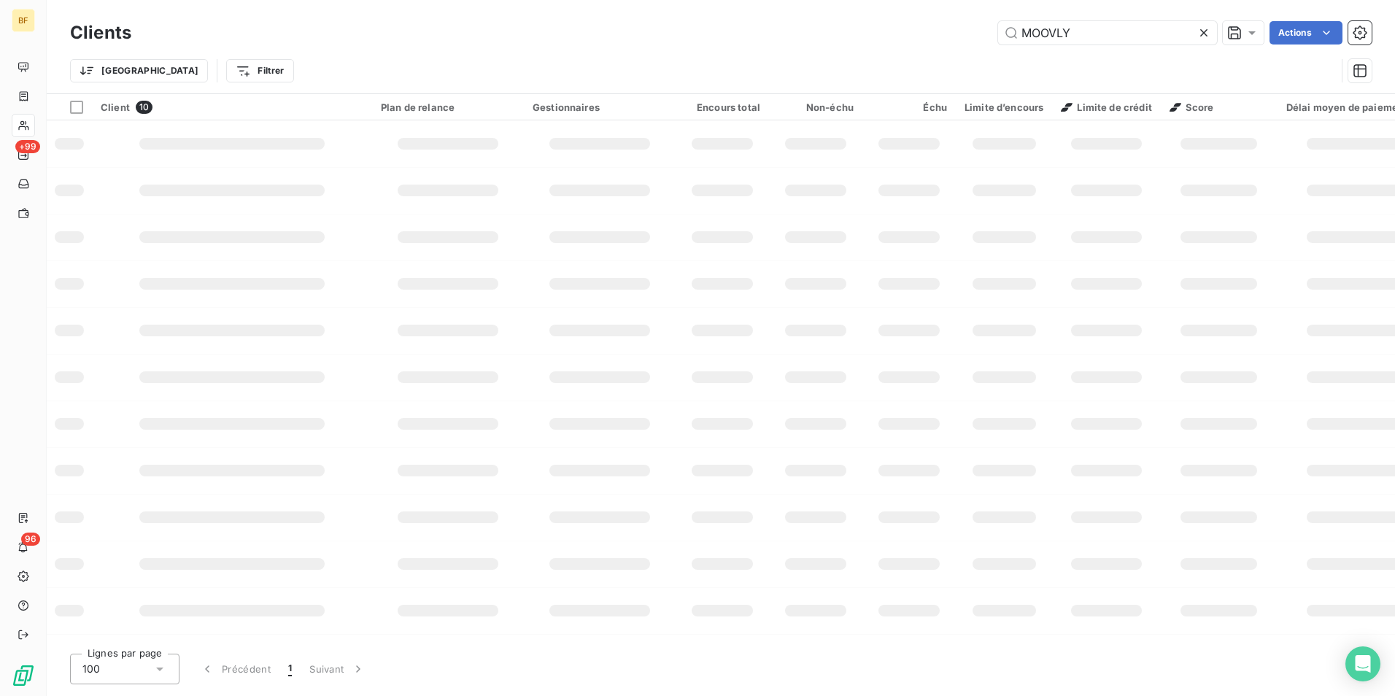
type input "MOOVLY"
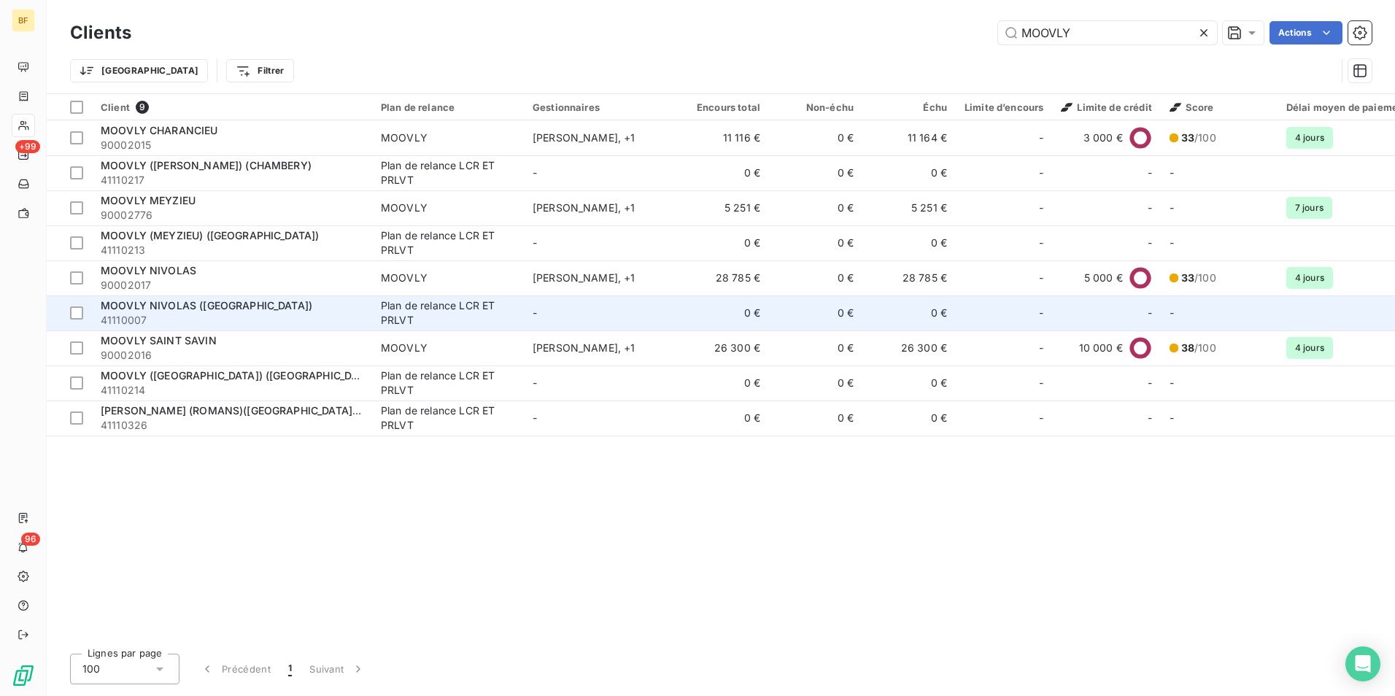
click at [233, 312] on div "MOOVLY NIVOLAS ([GEOGRAPHIC_DATA])" at bounding box center [232, 305] width 263 height 15
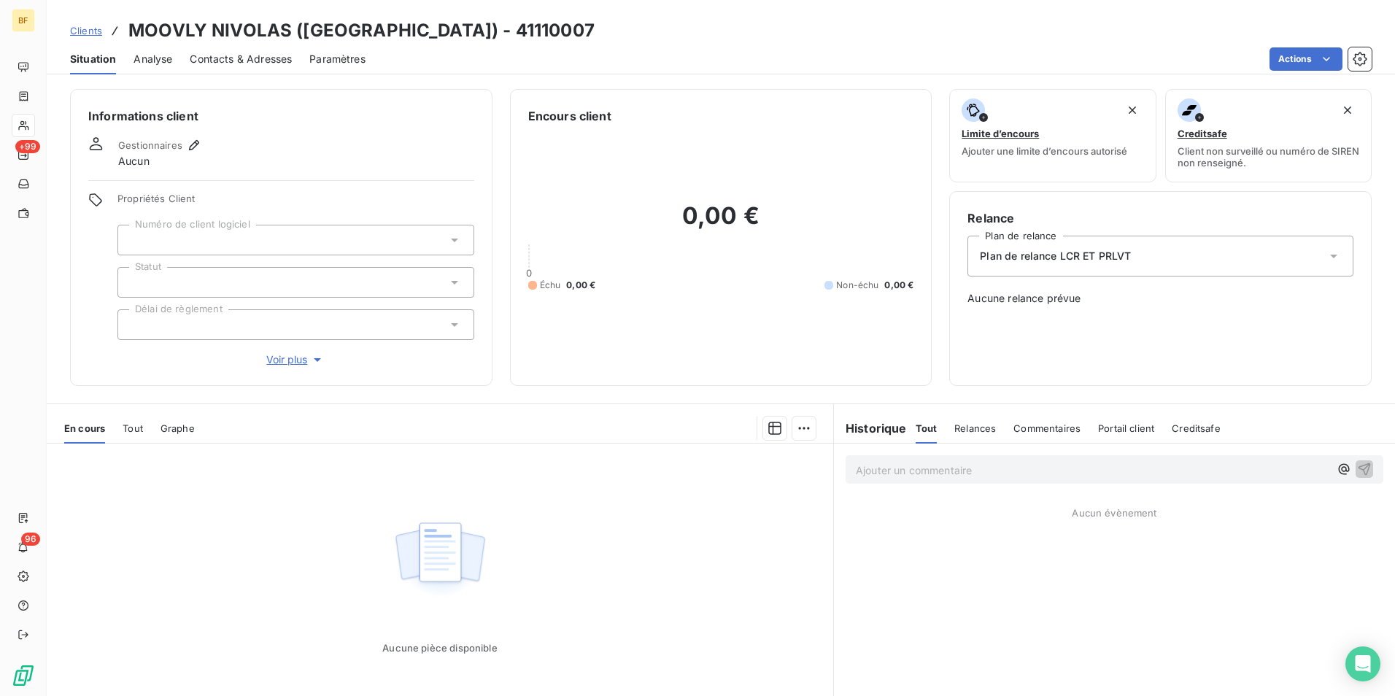
click at [125, 433] on span "Tout" at bounding box center [133, 428] width 20 height 12
click at [101, 430] on span "En cours" at bounding box center [84, 428] width 41 height 12
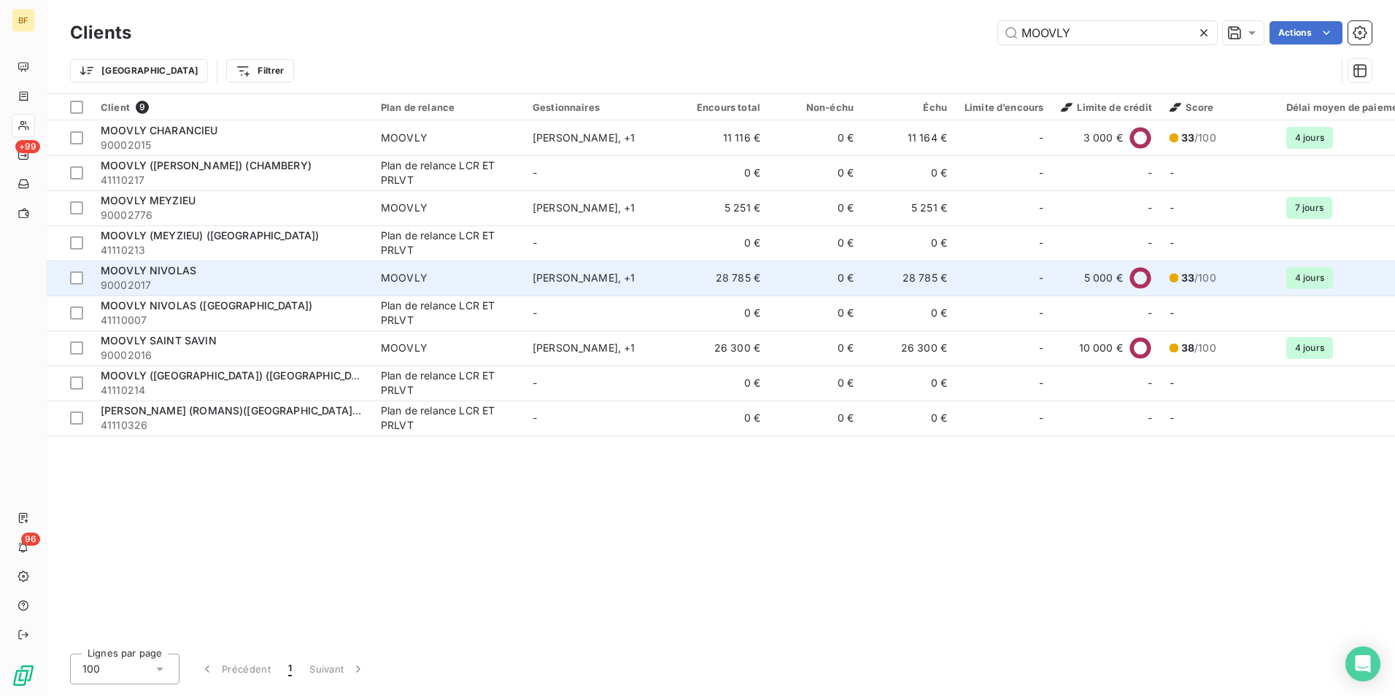
click at [214, 265] on div "MOOVLY NIVOLAS" at bounding box center [232, 270] width 263 height 15
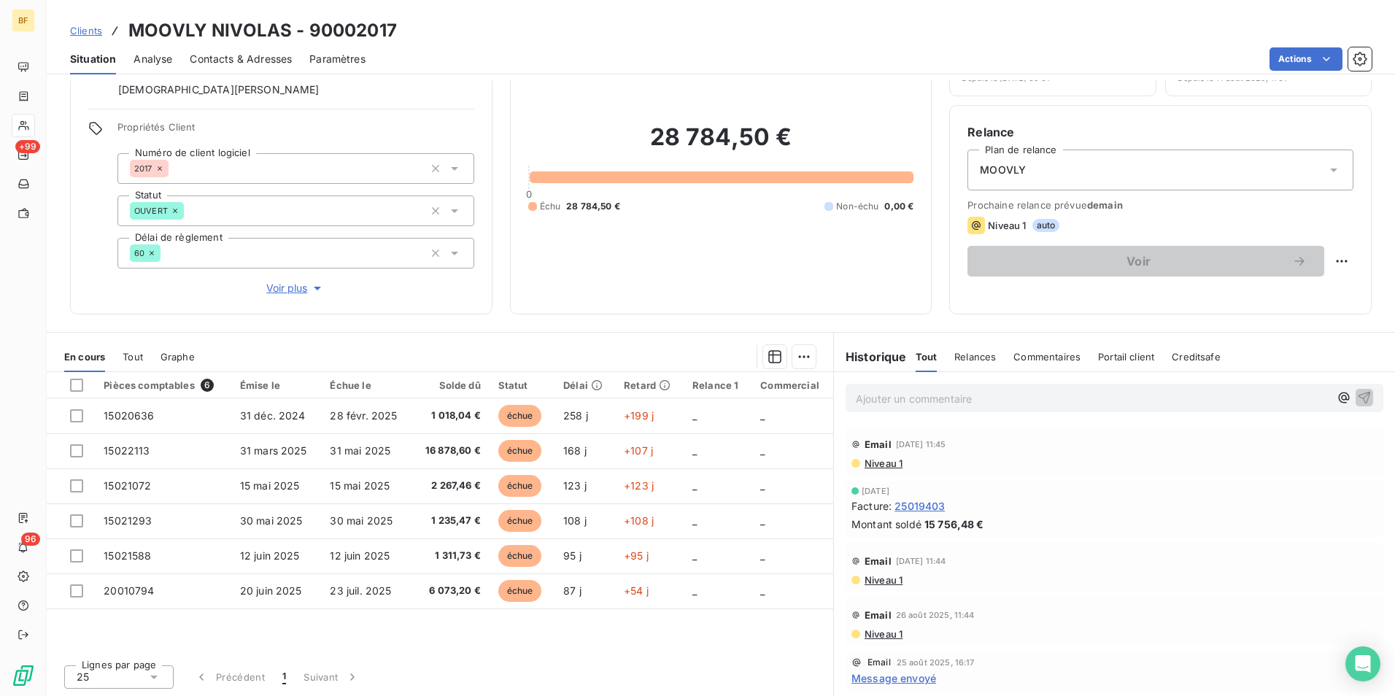
scroll to position [87, 0]
click at [885, 463] on span "Niveau 1" at bounding box center [882, 463] width 39 height 12
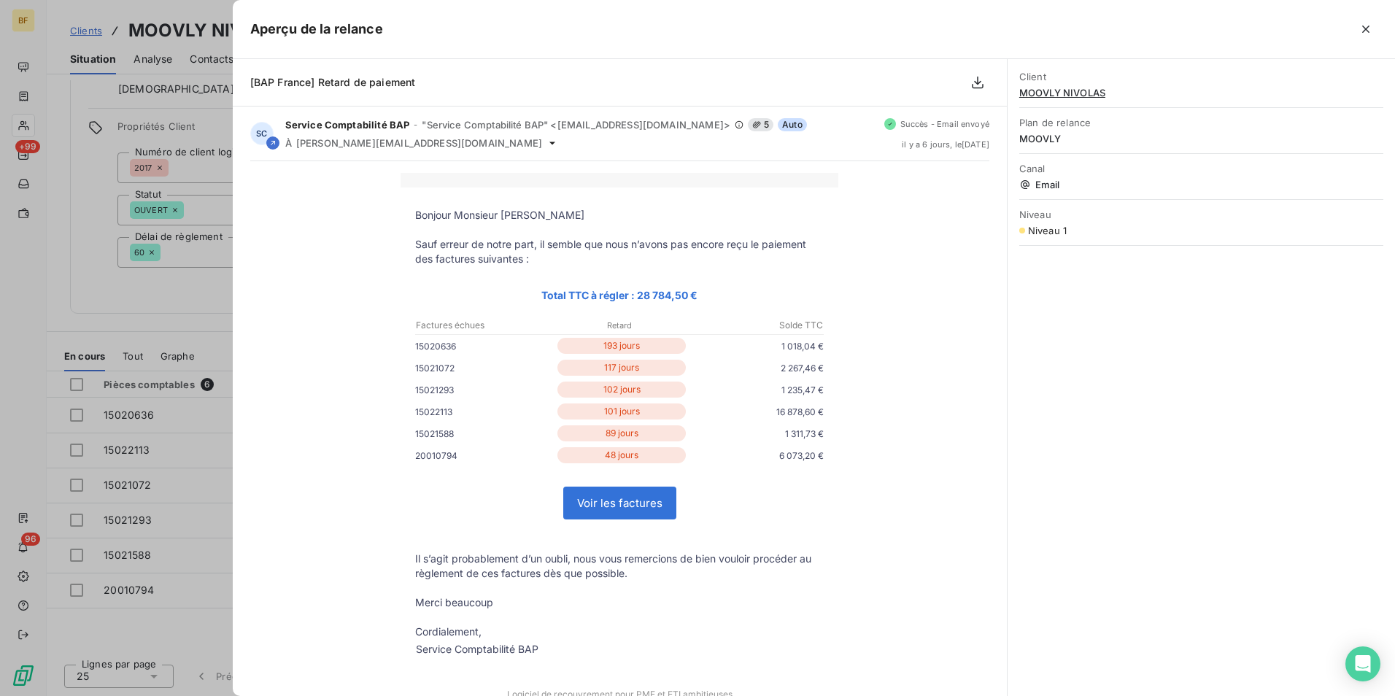
click at [137, 318] on div at bounding box center [697, 348] width 1395 height 696
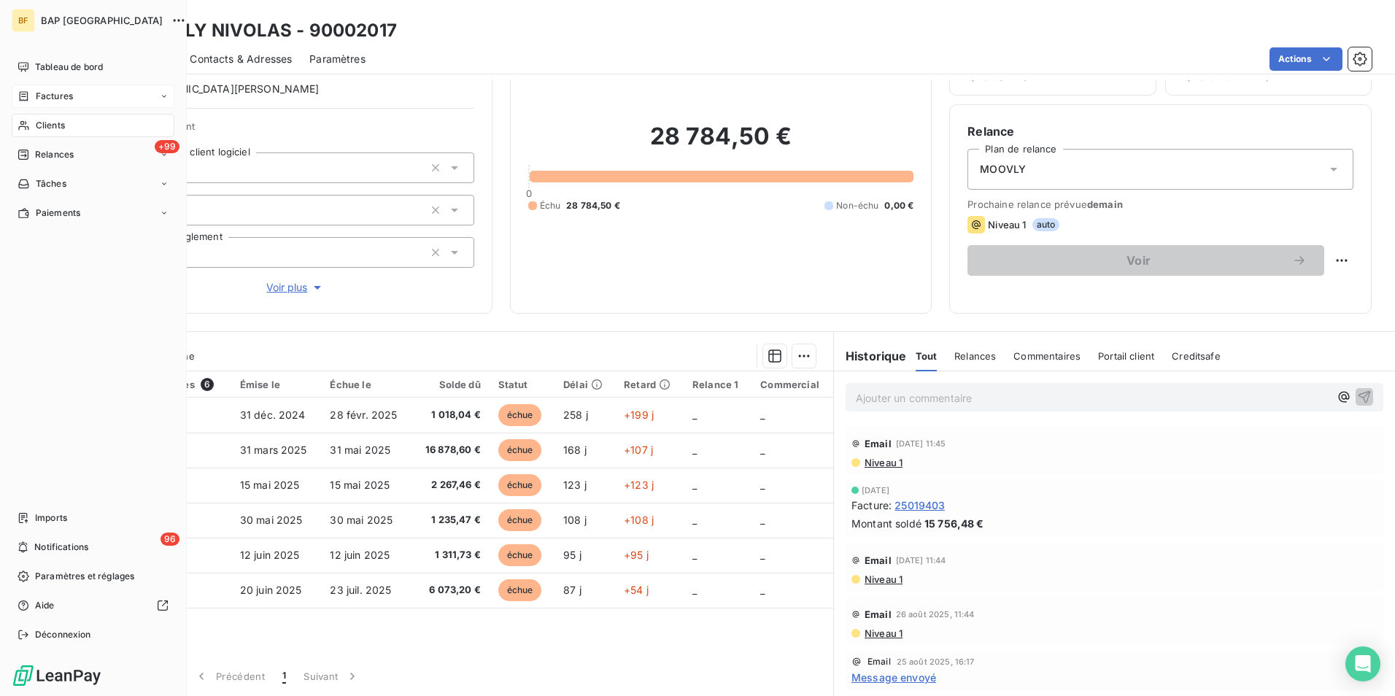
drag, startPoint x: 34, startPoint y: 123, endPoint x: 106, endPoint y: 103, distance: 75.0
click at [34, 123] on div "Clients" at bounding box center [93, 125] width 163 height 23
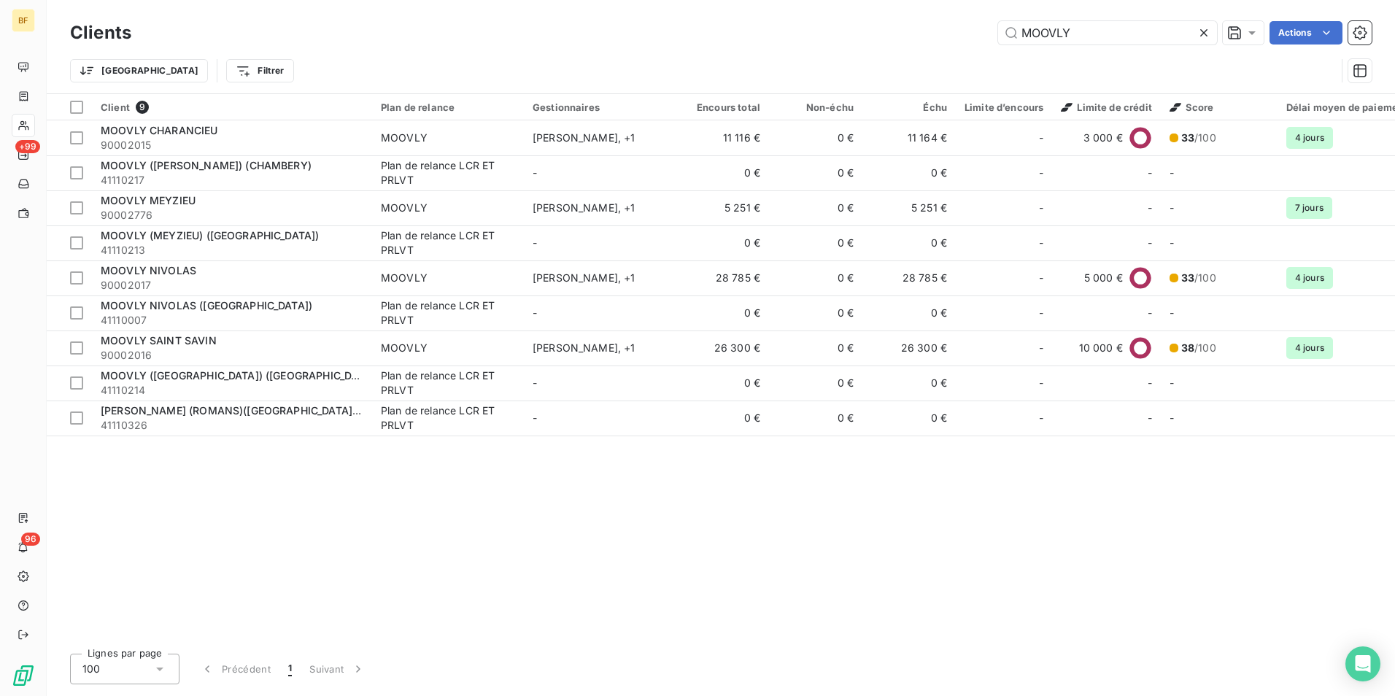
drag, startPoint x: 1145, startPoint y: 28, endPoint x: 964, endPoint y: 37, distance: 181.1
click at [964, 37] on div "MOOVLY Actions" at bounding box center [760, 32] width 1222 height 23
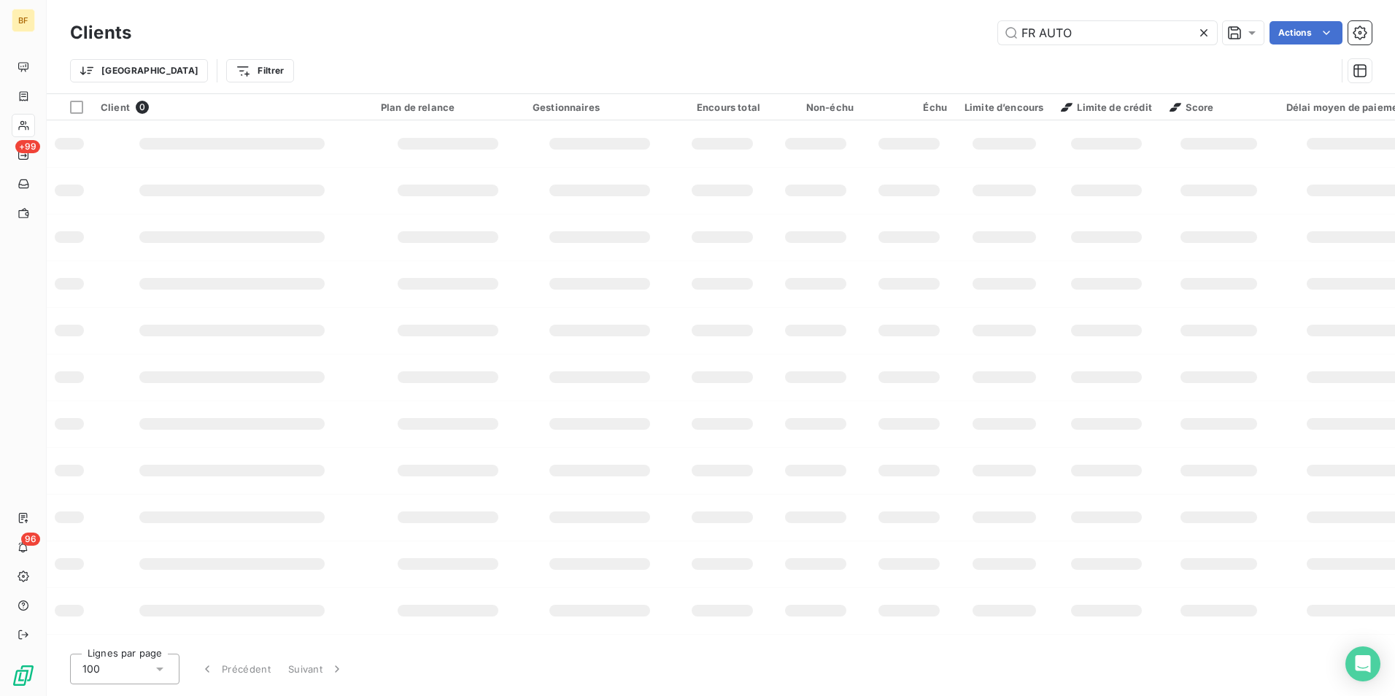
type input "FR AUTO"
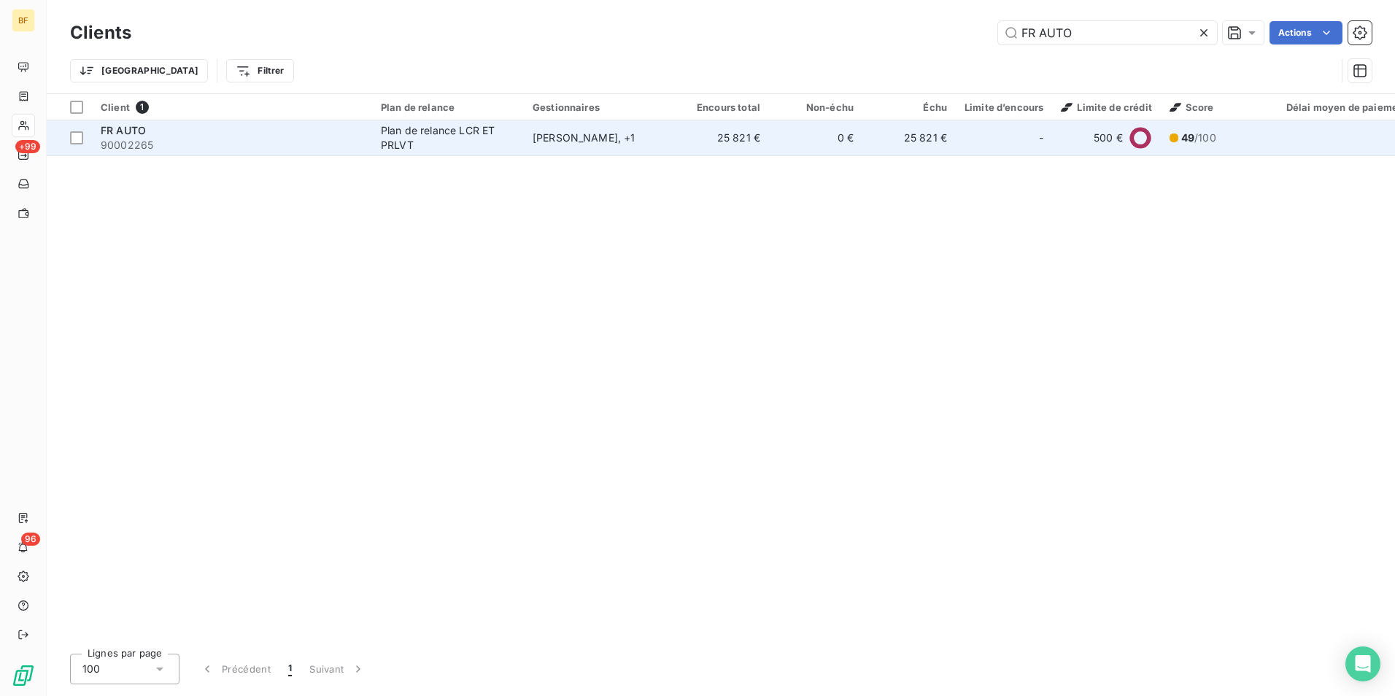
click at [631, 142] on div "[PERSON_NAME] , + 1" at bounding box center [599, 138] width 134 height 15
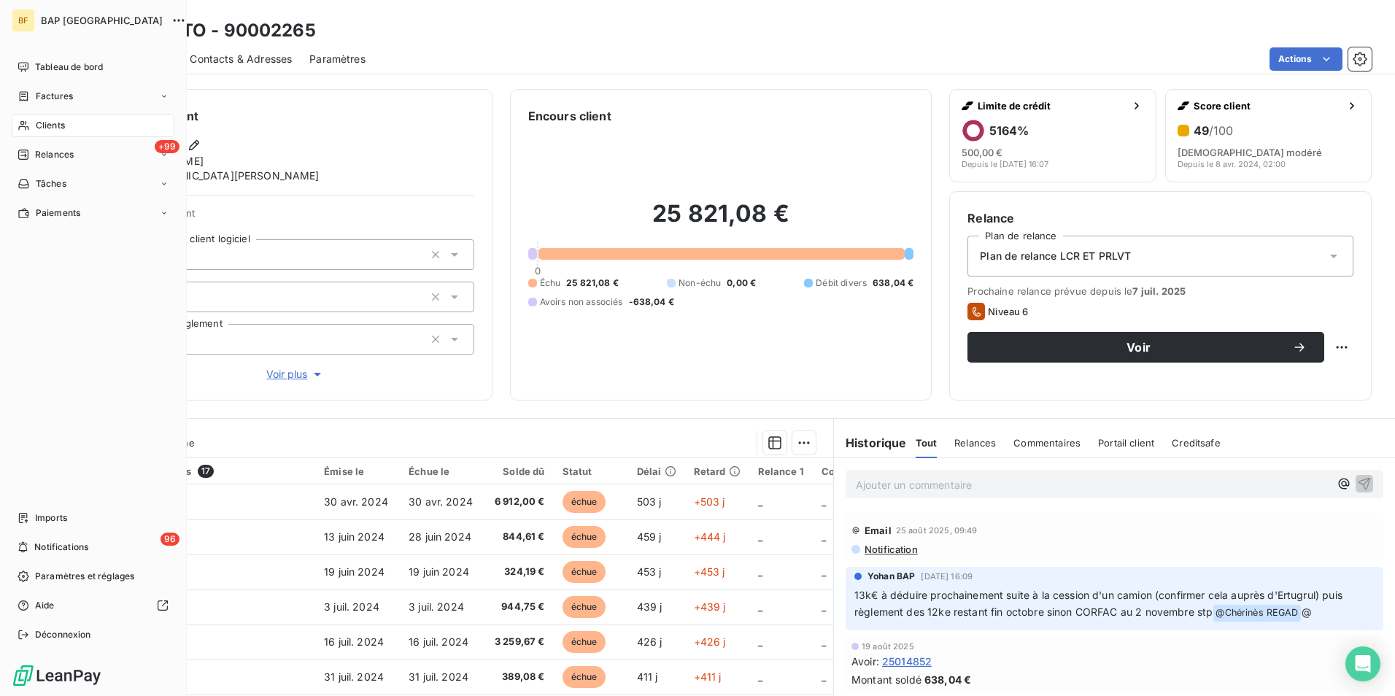
click at [20, 126] on icon at bounding box center [23, 125] width 10 height 9
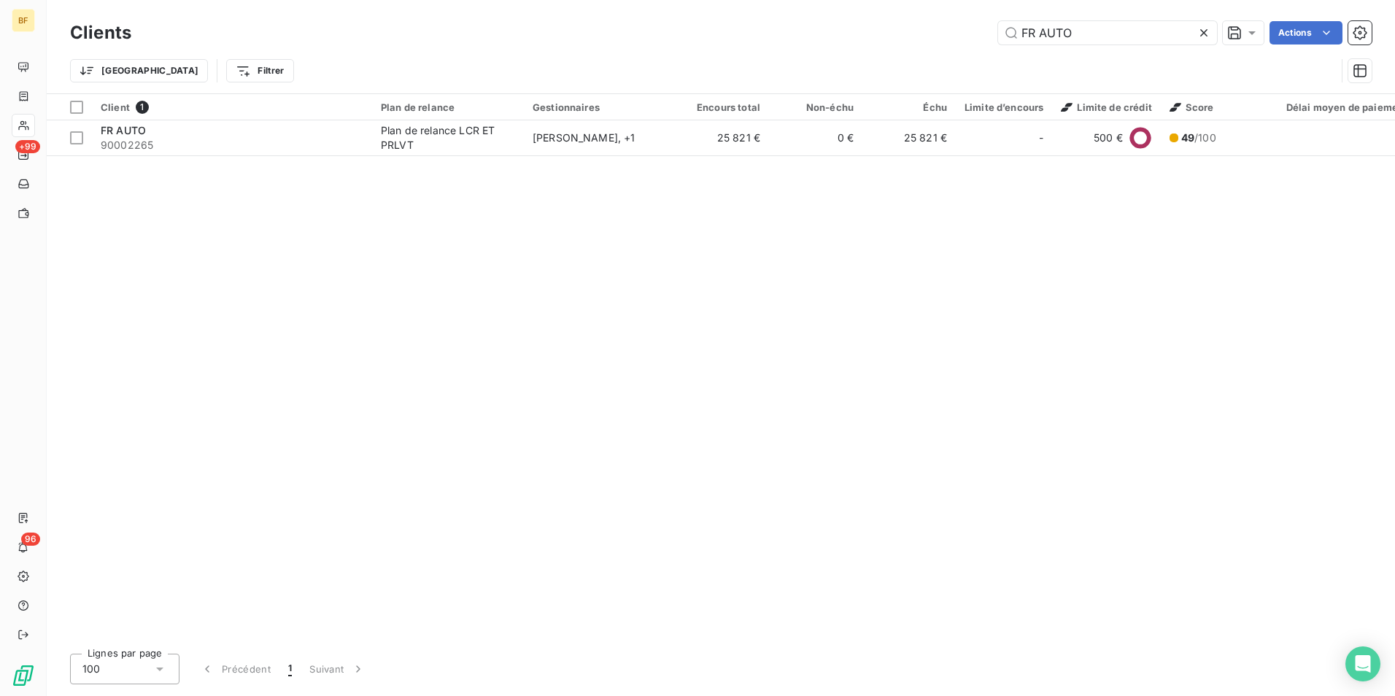
click at [992, 21] on div "FR AUTO Actions" at bounding box center [760, 32] width 1222 height 23
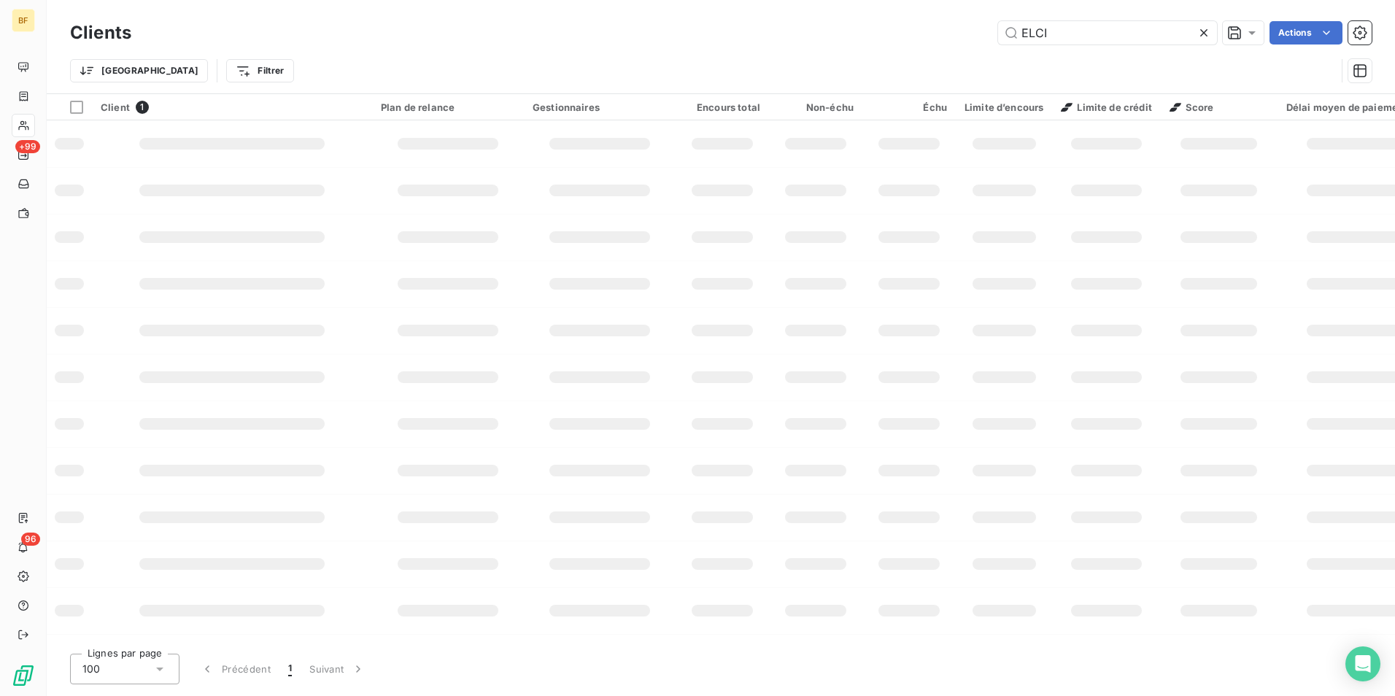
type input "ELCI"
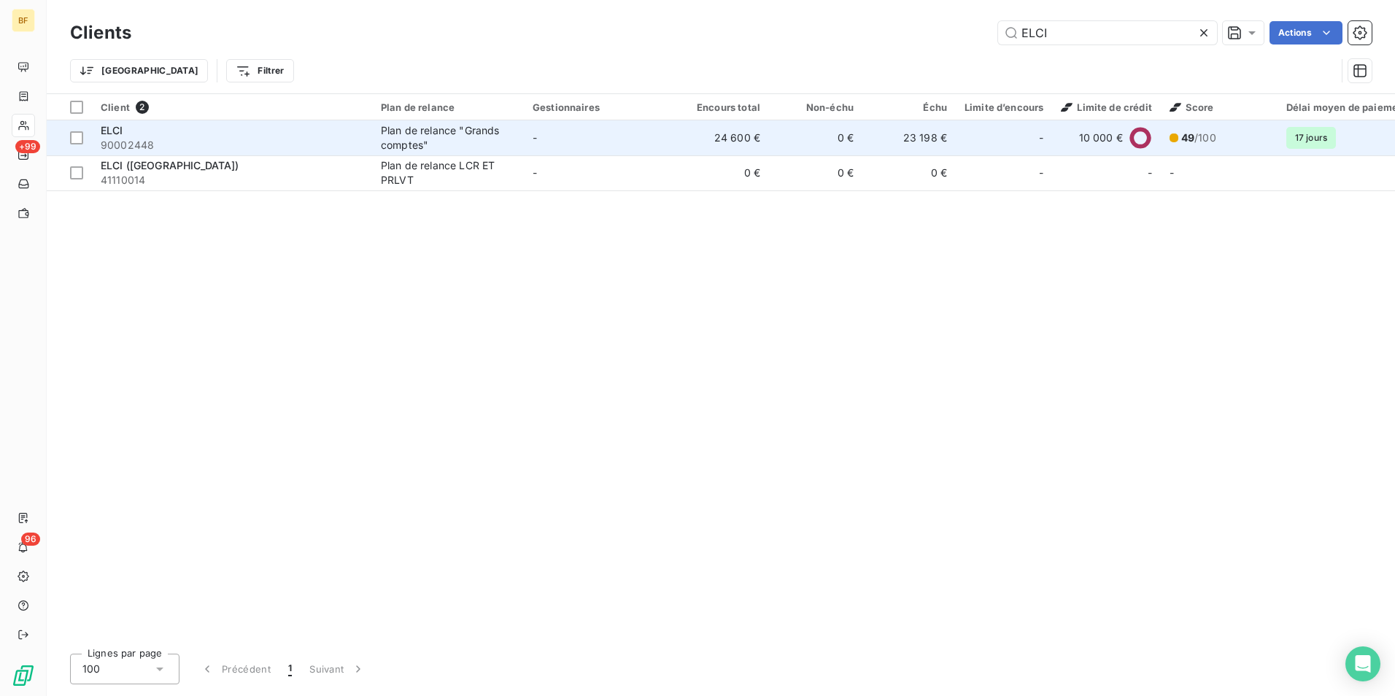
click at [216, 136] on div "ELCI" at bounding box center [232, 130] width 263 height 15
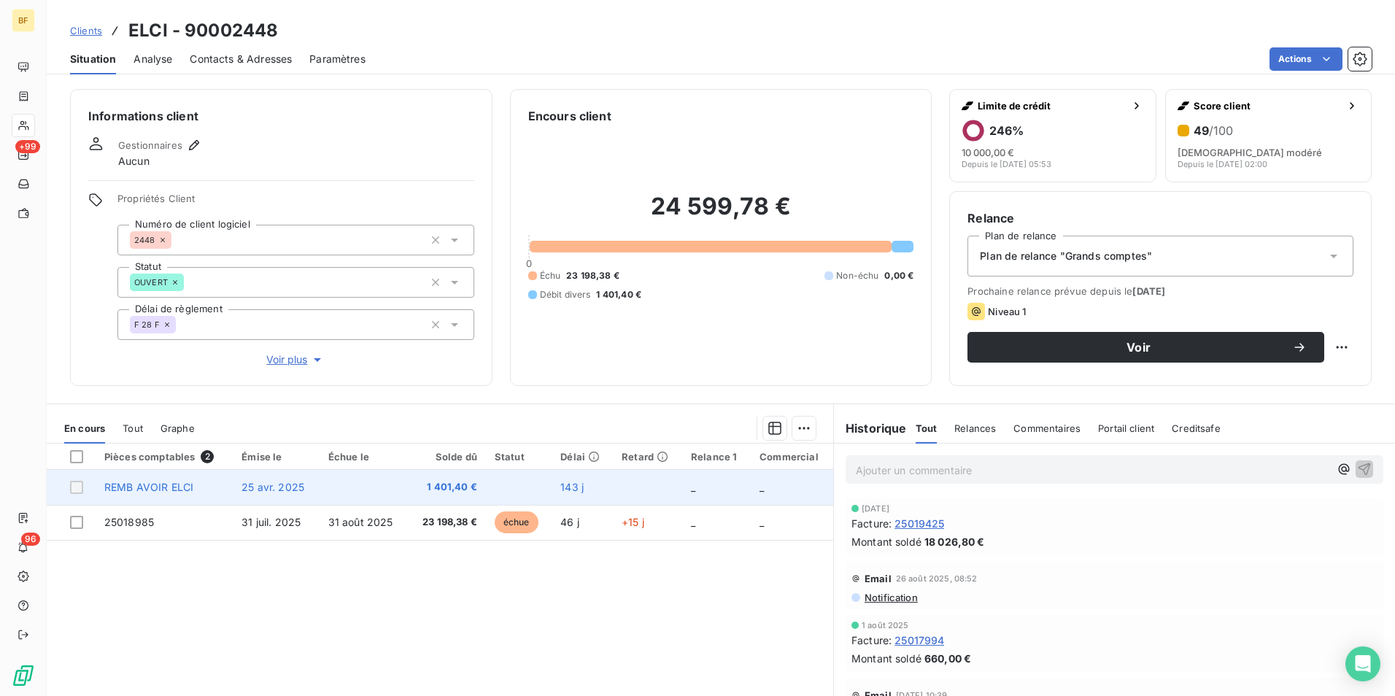
click at [443, 484] on span "1 401,40 €" at bounding box center [446, 487] width 60 height 15
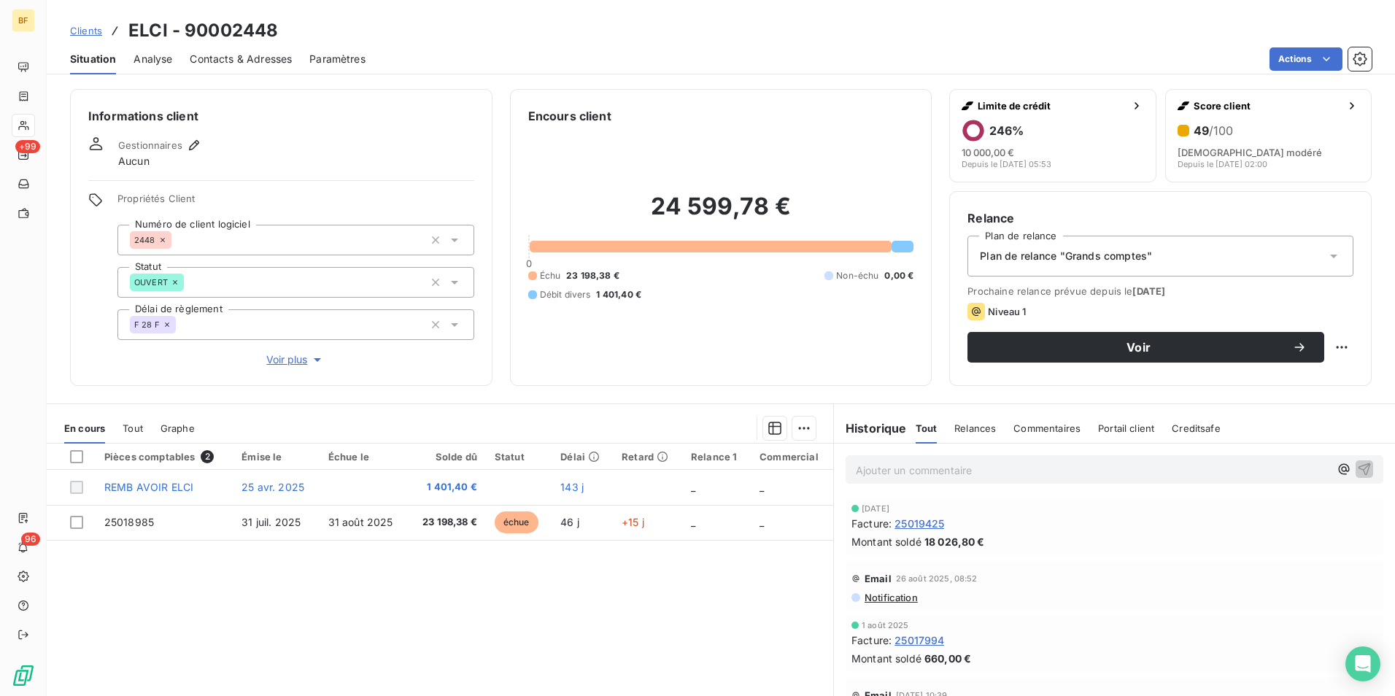
click at [131, 424] on span "Tout" at bounding box center [133, 428] width 20 height 12
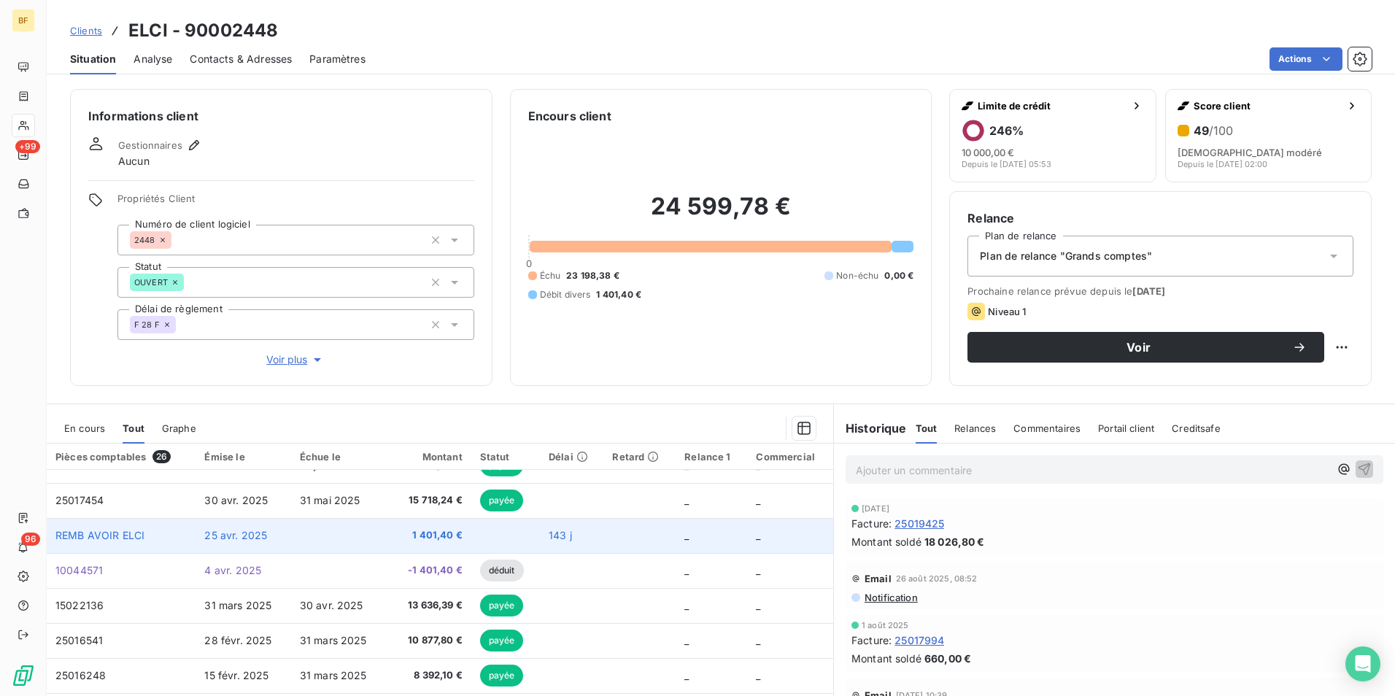
scroll to position [219, 0]
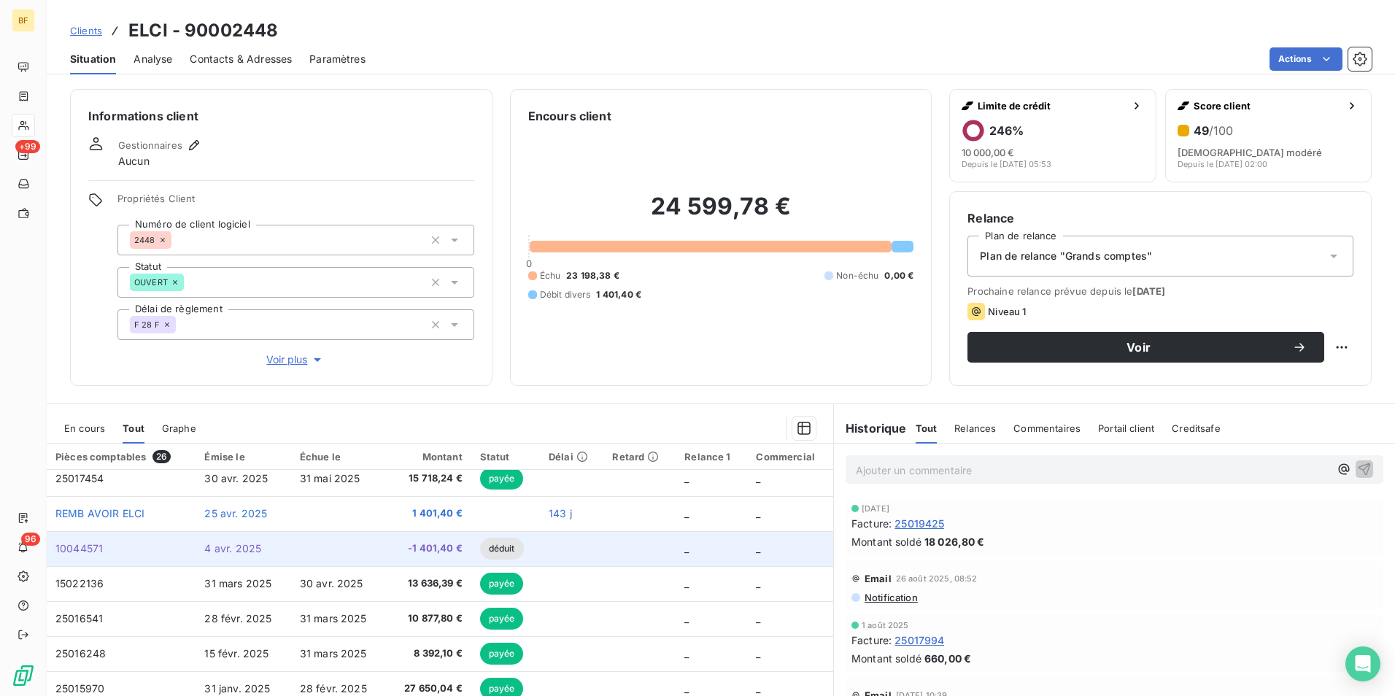
click at [348, 554] on td at bounding box center [338, 548] width 95 height 35
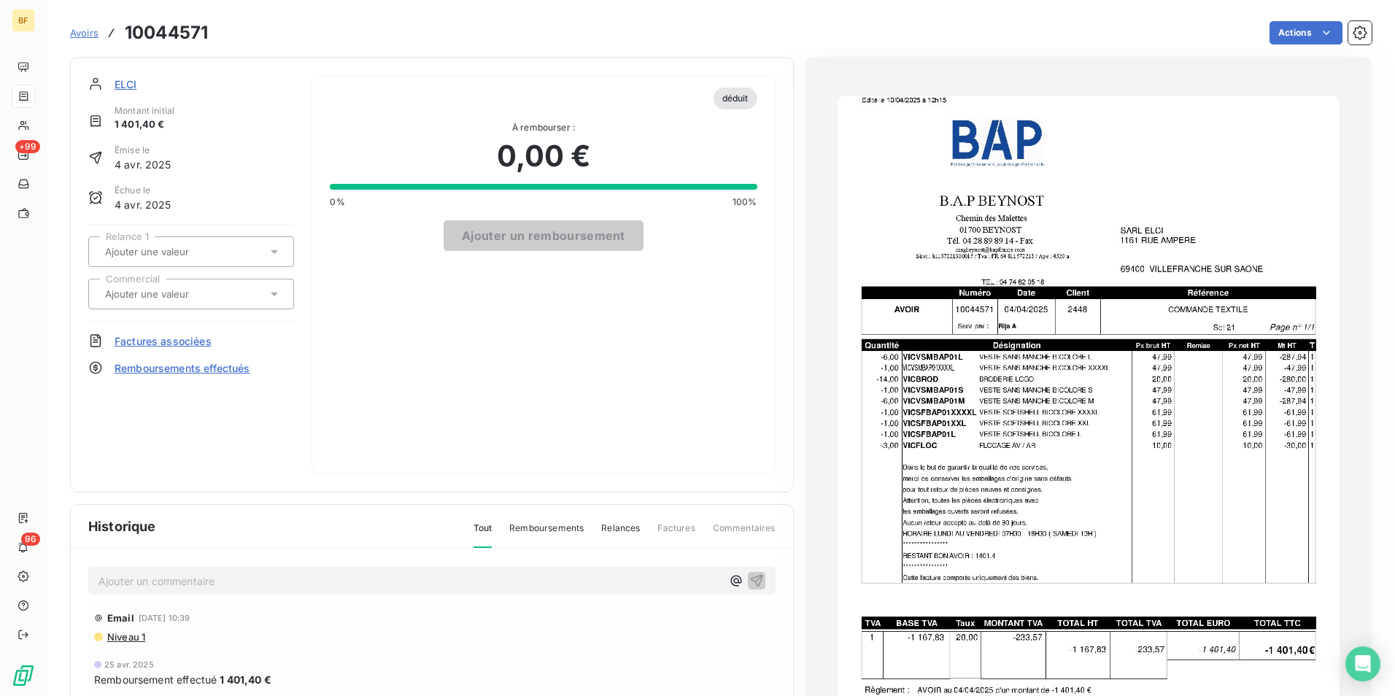
click at [210, 368] on span "Remboursements effectués" at bounding box center [183, 367] width 136 height 15
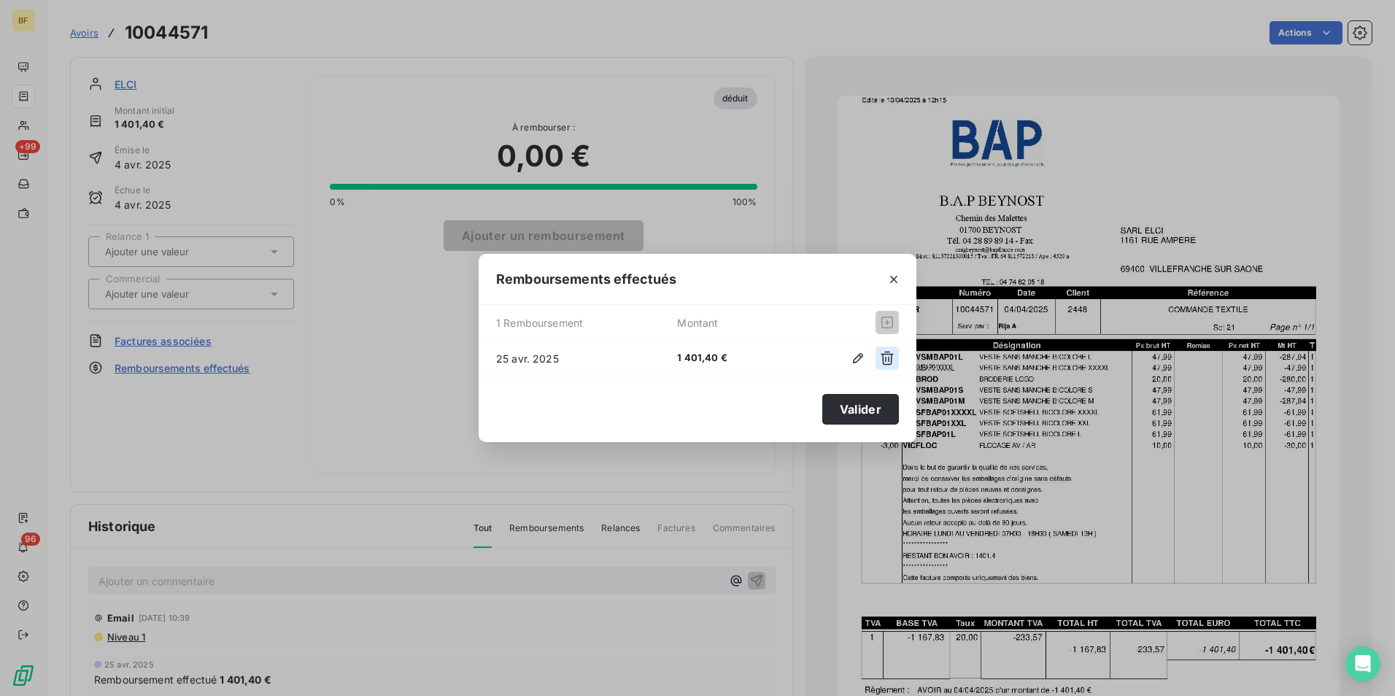
click at [896, 356] on button "button" at bounding box center [886, 357] width 23 height 23
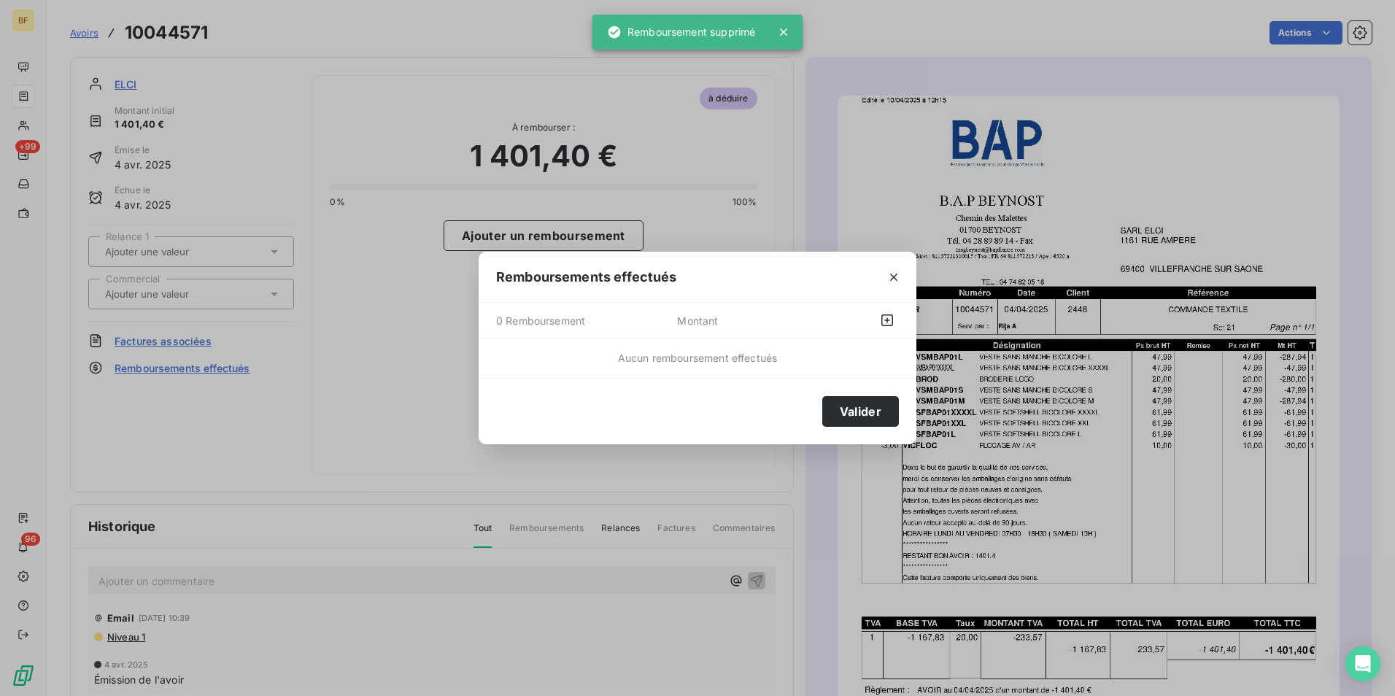
drag, startPoint x: 865, startPoint y: 406, endPoint x: 277, endPoint y: 93, distance: 665.9
click at [861, 403] on button "Valider" at bounding box center [860, 411] width 77 height 31
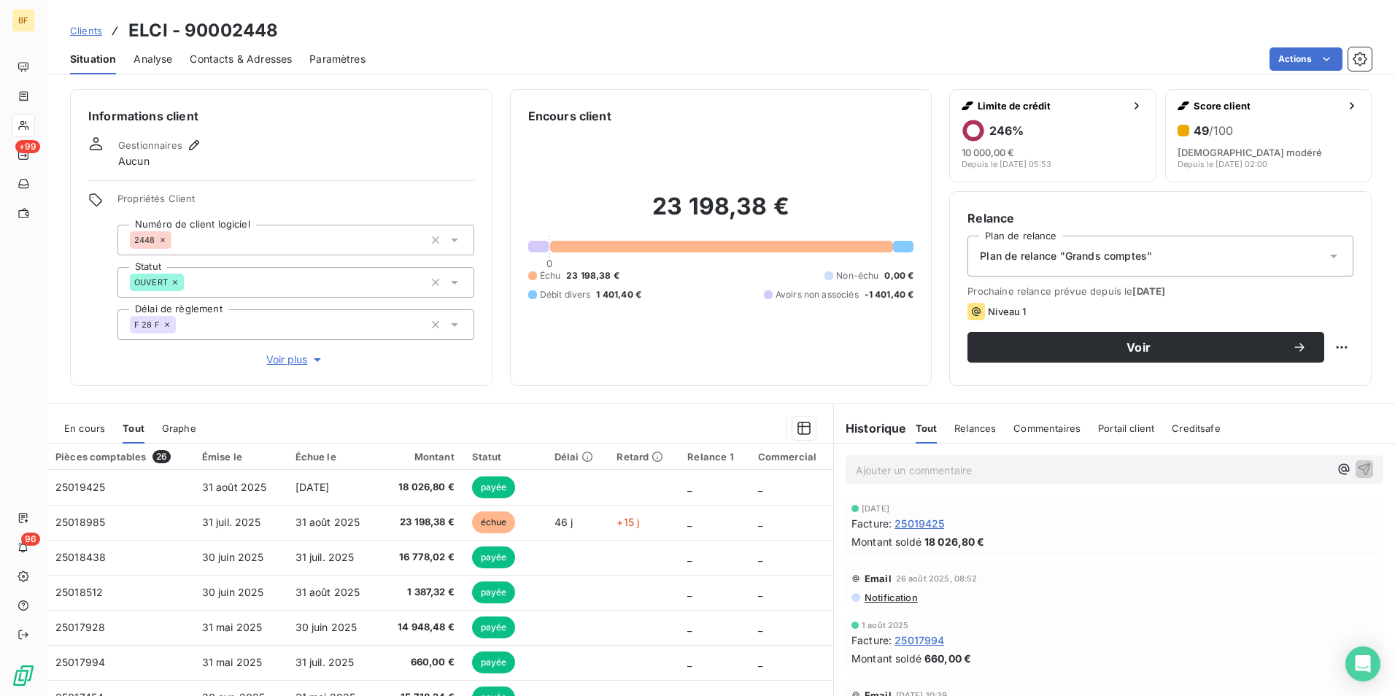
scroll to position [72, 0]
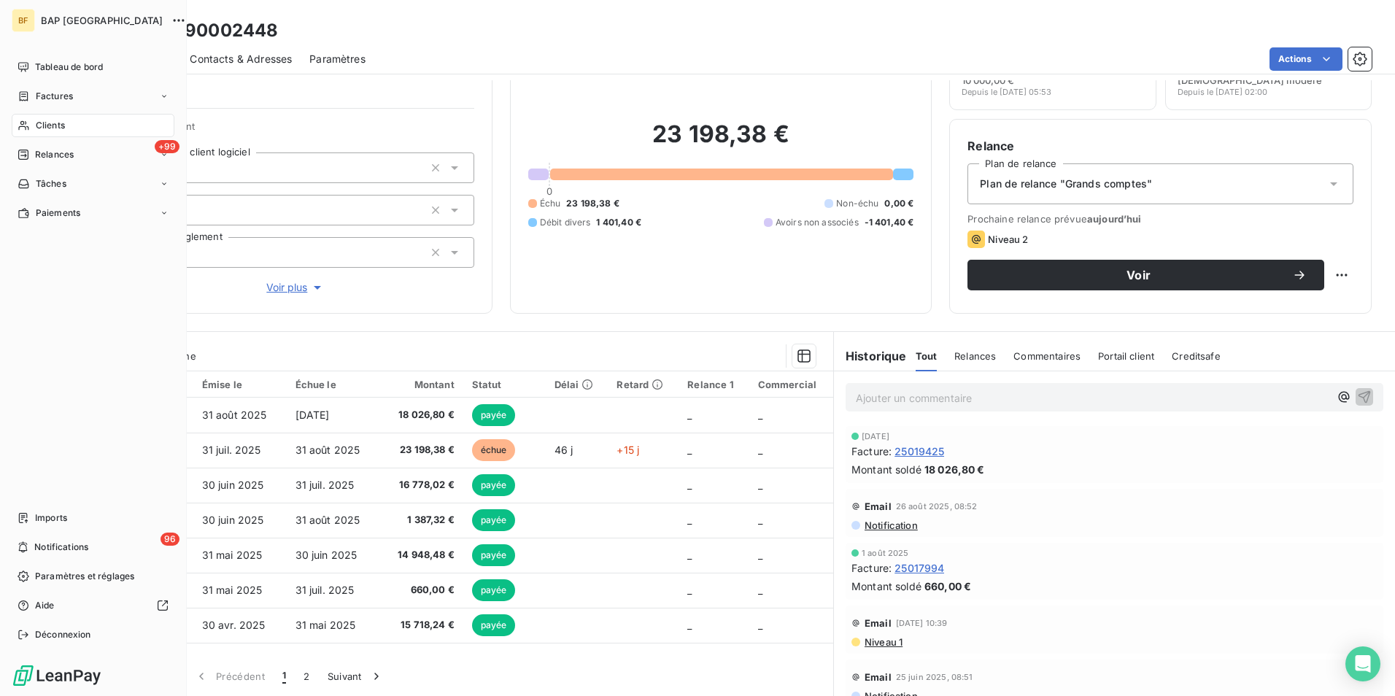
click at [39, 118] on div "Clients" at bounding box center [93, 125] width 163 height 23
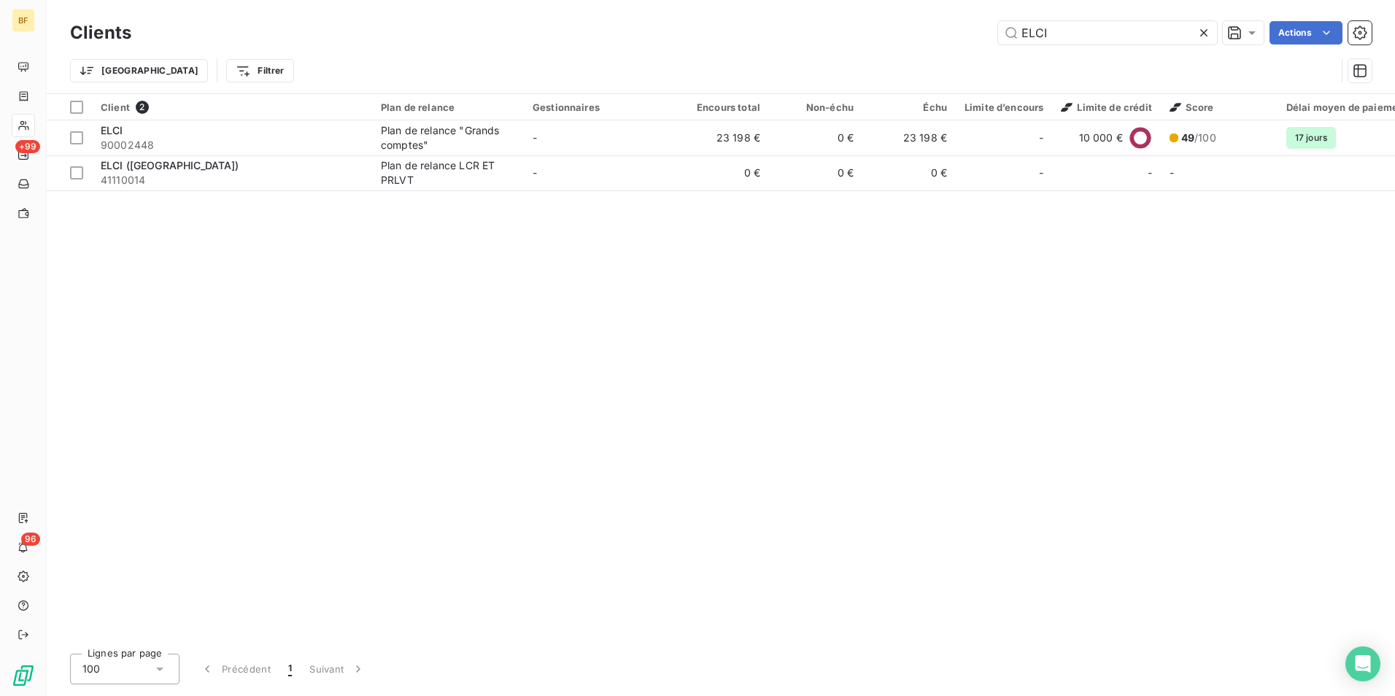
drag, startPoint x: 1054, startPoint y: 36, endPoint x: 945, endPoint y: 33, distance: 109.5
click at [945, 33] on div "ELCI Actions" at bounding box center [760, 32] width 1222 height 23
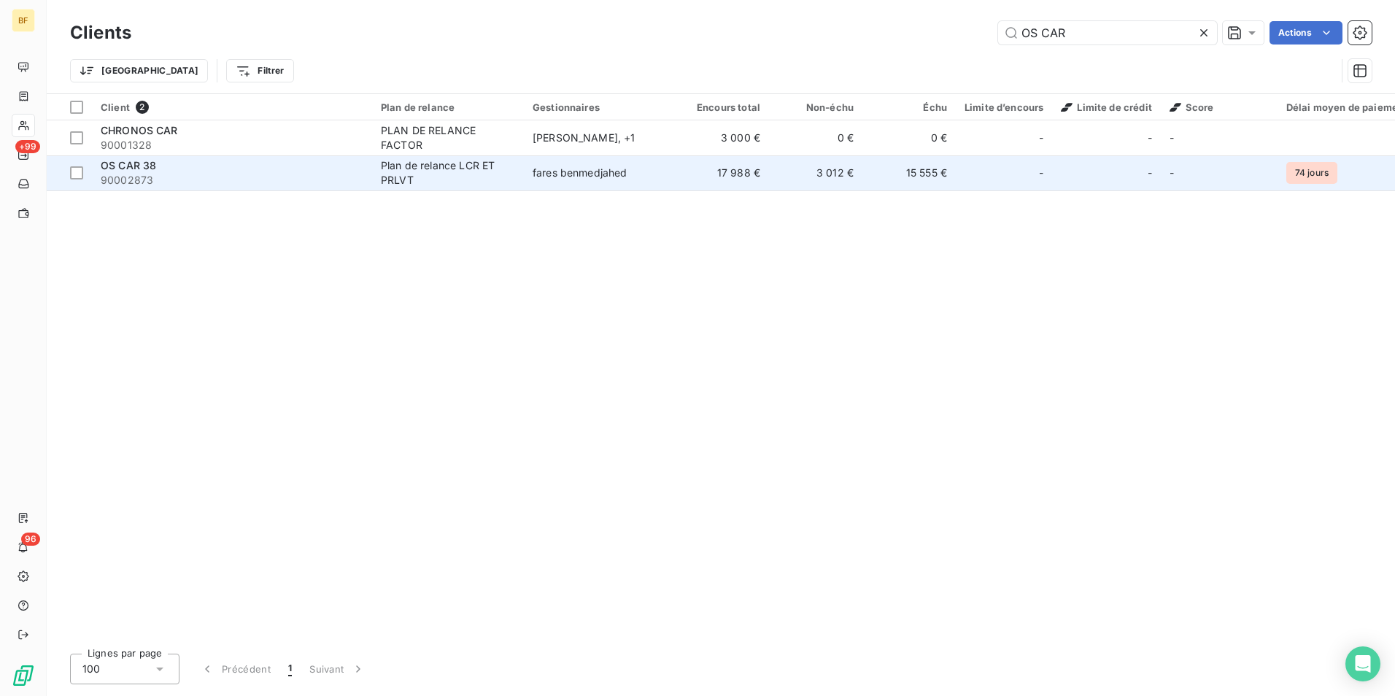
type input "OS CAR"
click at [170, 184] on span "90002873" at bounding box center [232, 180] width 263 height 15
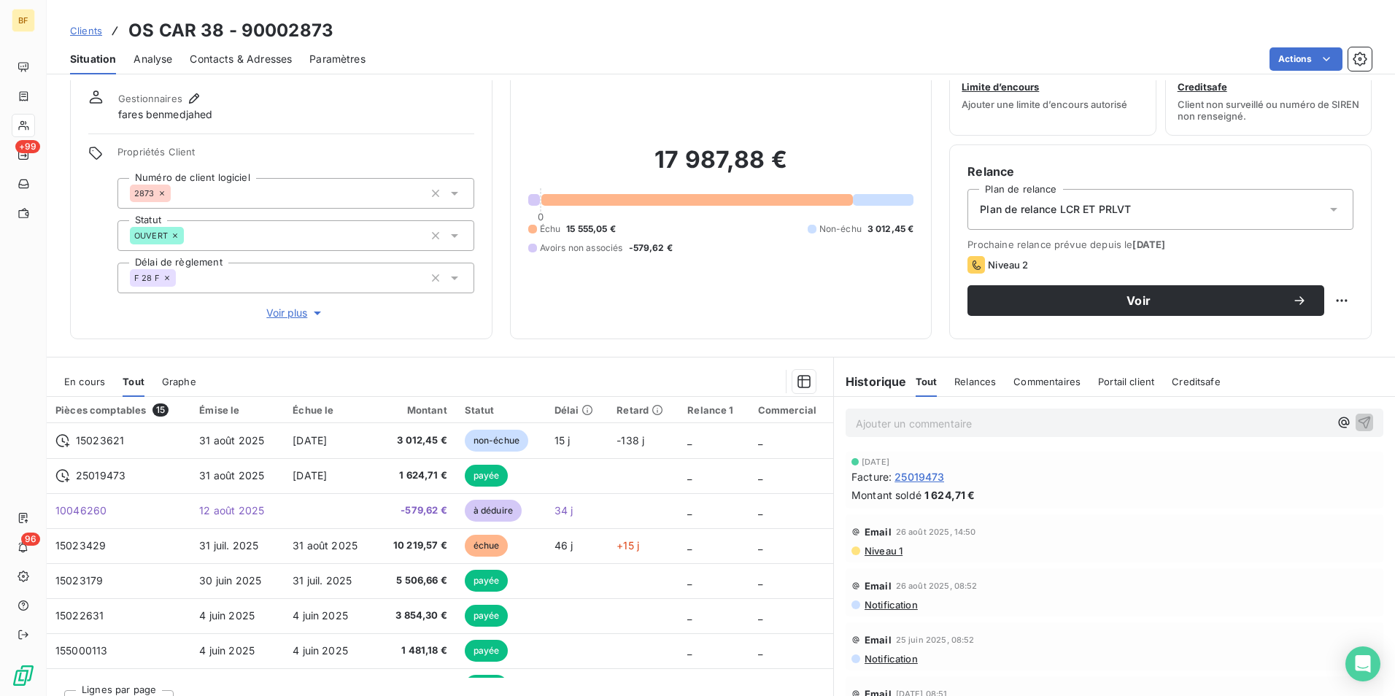
scroll to position [72, 0]
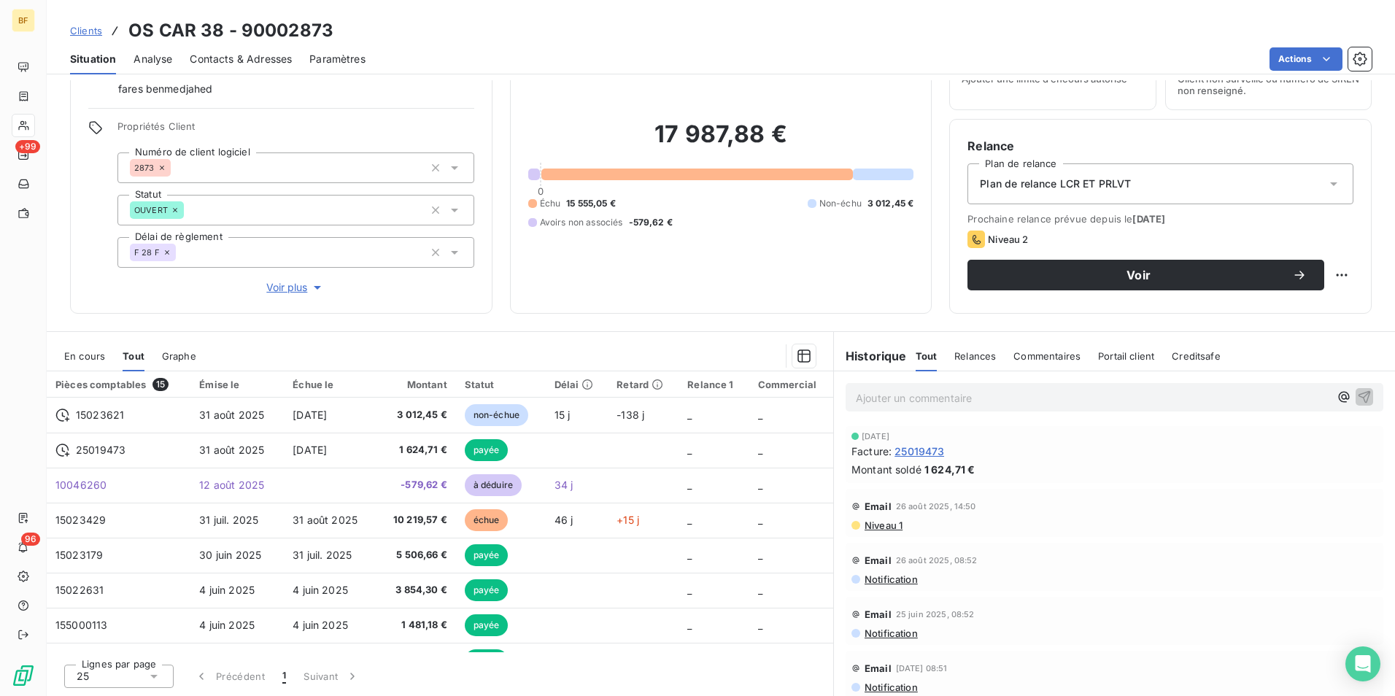
click at [883, 525] on span "Niveau 1" at bounding box center [882, 525] width 39 height 12
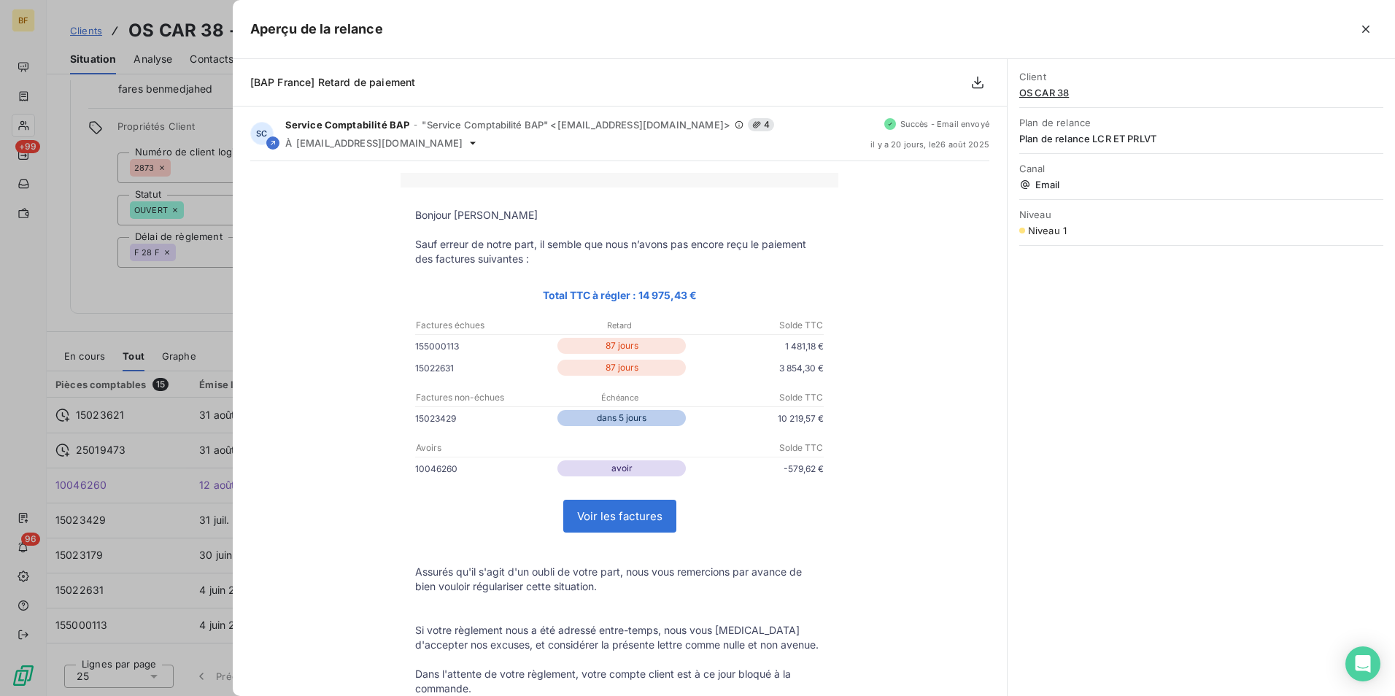
click at [1362, 27] on icon "button" at bounding box center [1365, 29] width 15 height 15
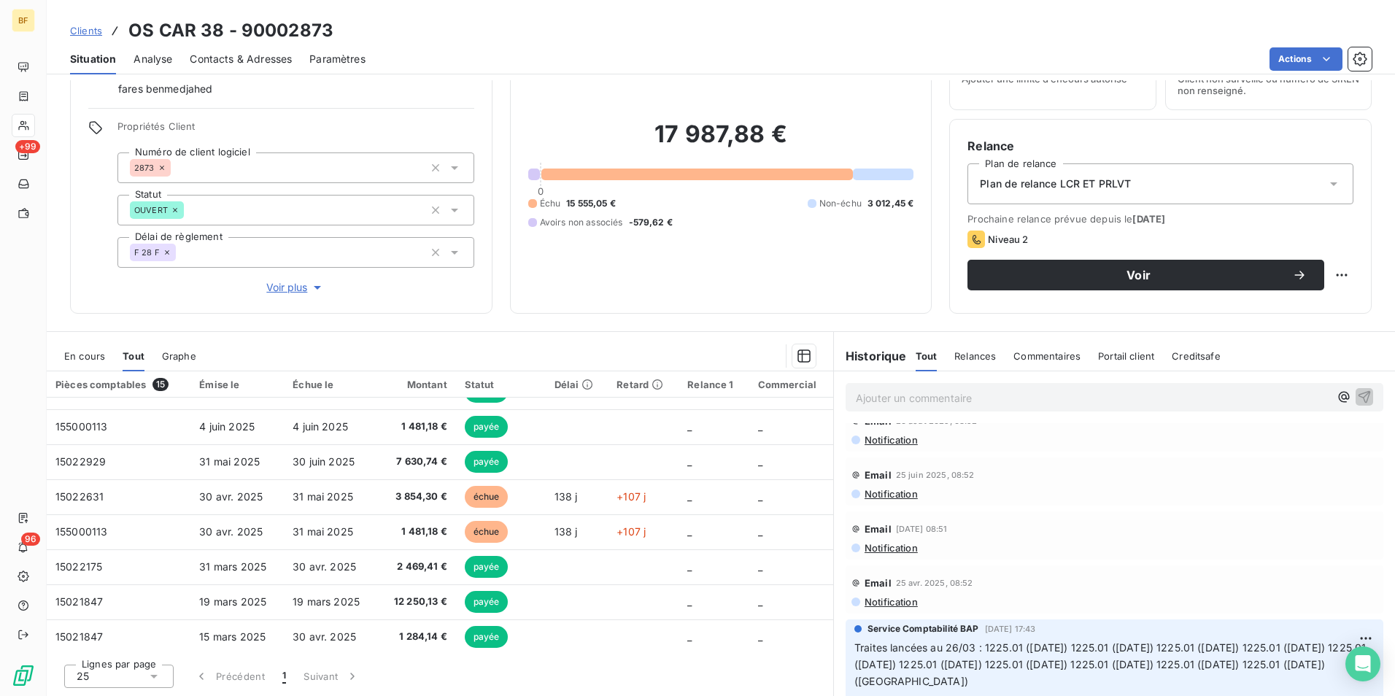
scroll to position [0, 0]
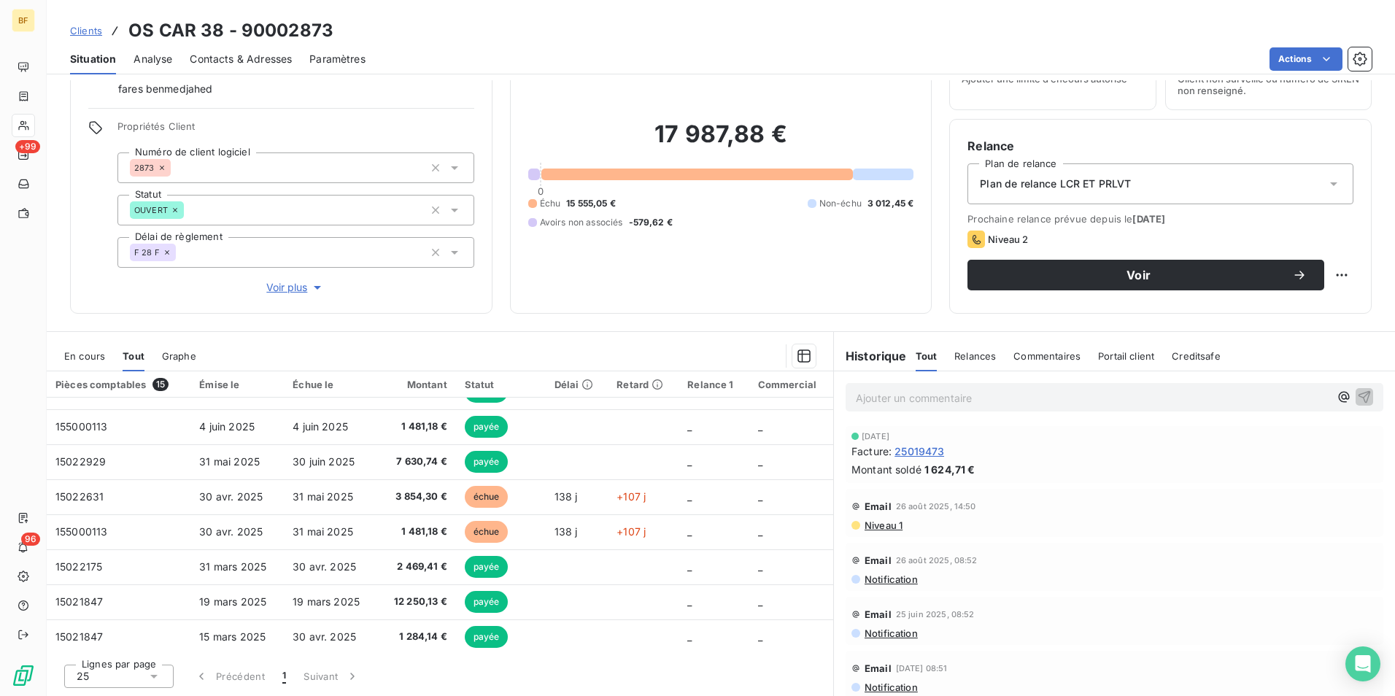
click at [259, 62] on span "Contacts & Adresses" at bounding box center [241, 59] width 102 height 15
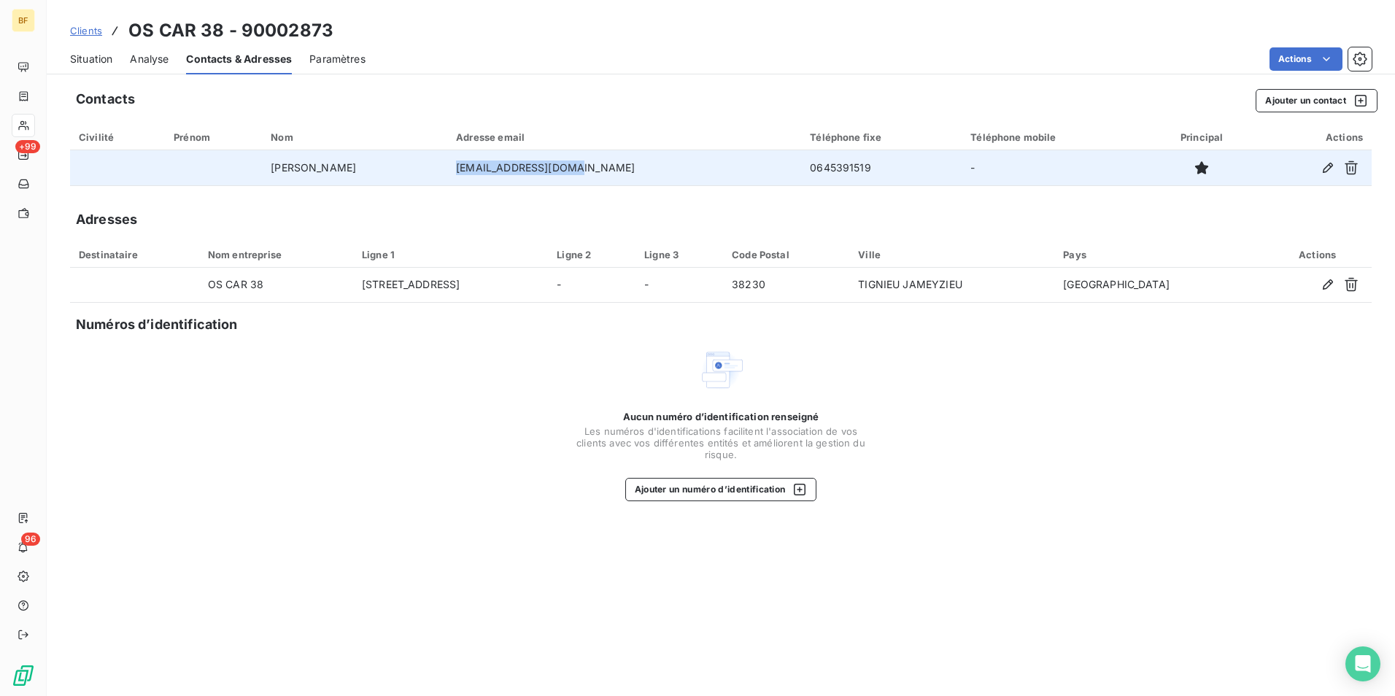
drag, startPoint x: 621, startPoint y: 163, endPoint x: 479, endPoint y: 168, distance: 142.3
click at [479, 168] on td "[EMAIL_ADDRESS][DOMAIN_NAME]" at bounding box center [624, 167] width 354 height 35
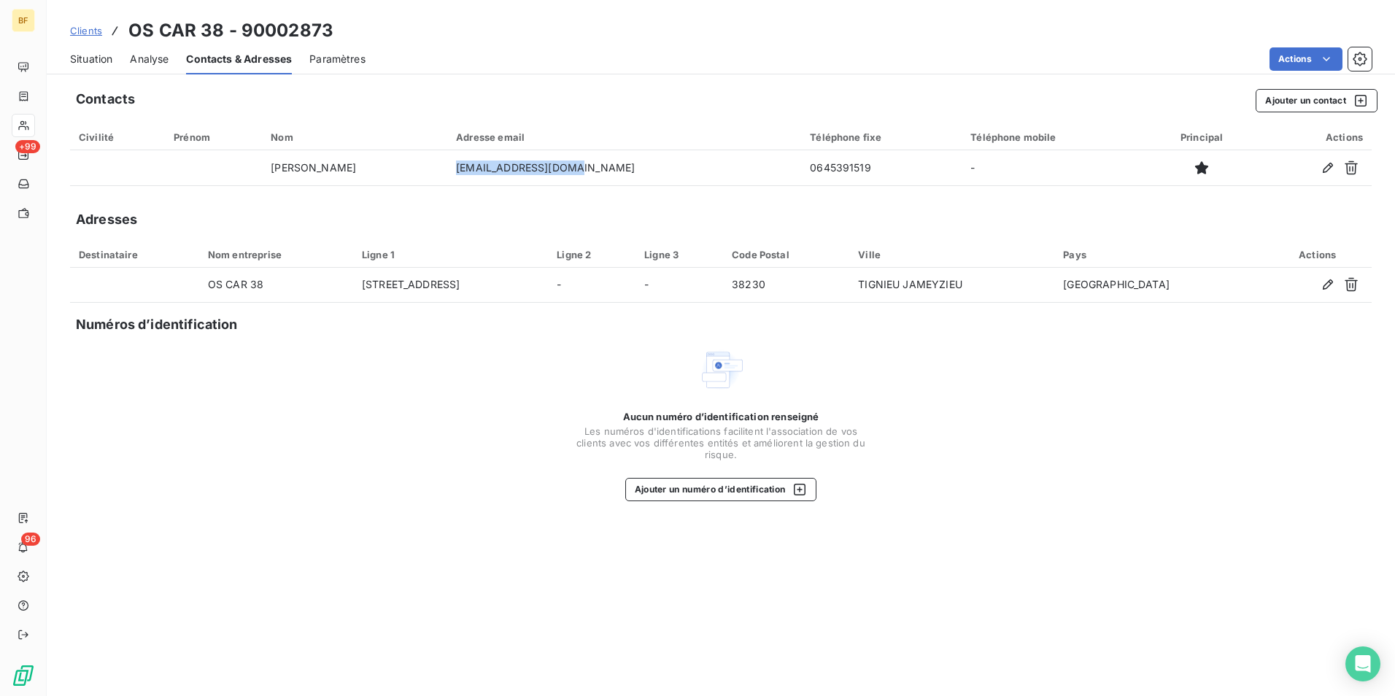
copy td "[EMAIL_ADDRESS][DOMAIN_NAME]"
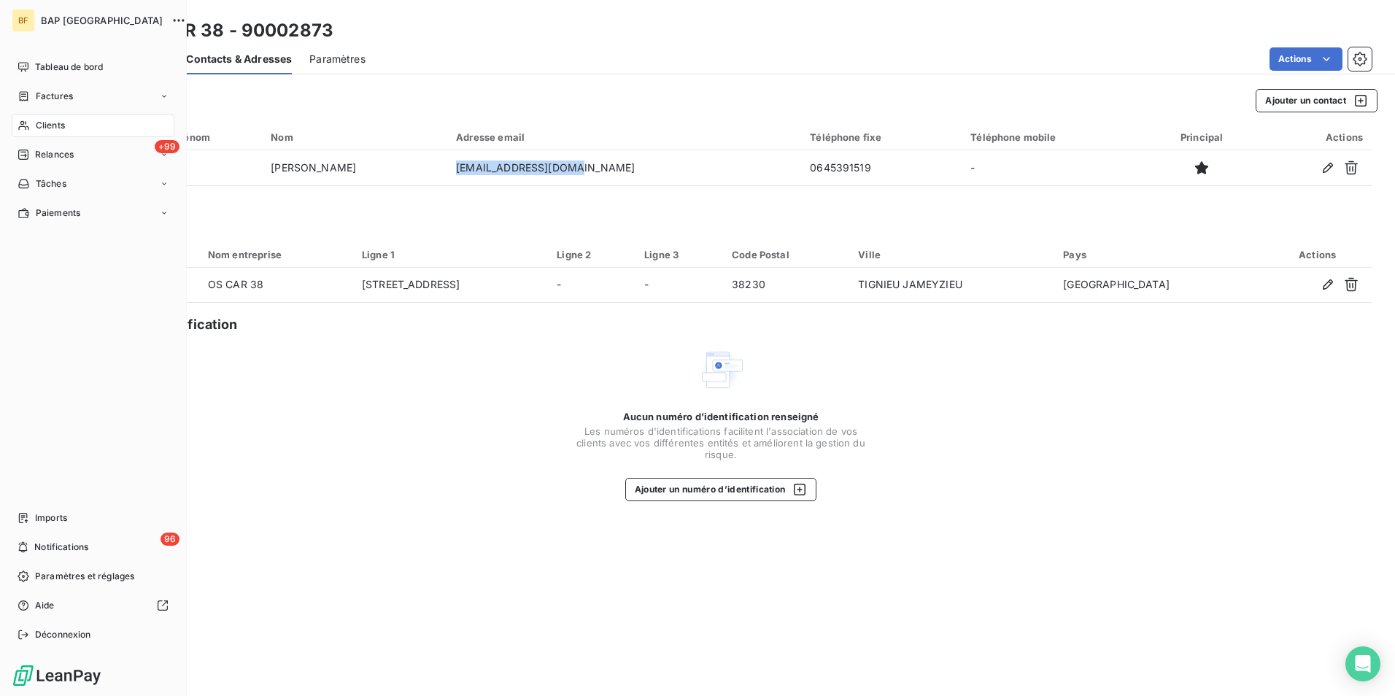
click at [64, 130] on span "Clients" at bounding box center [50, 125] width 29 height 13
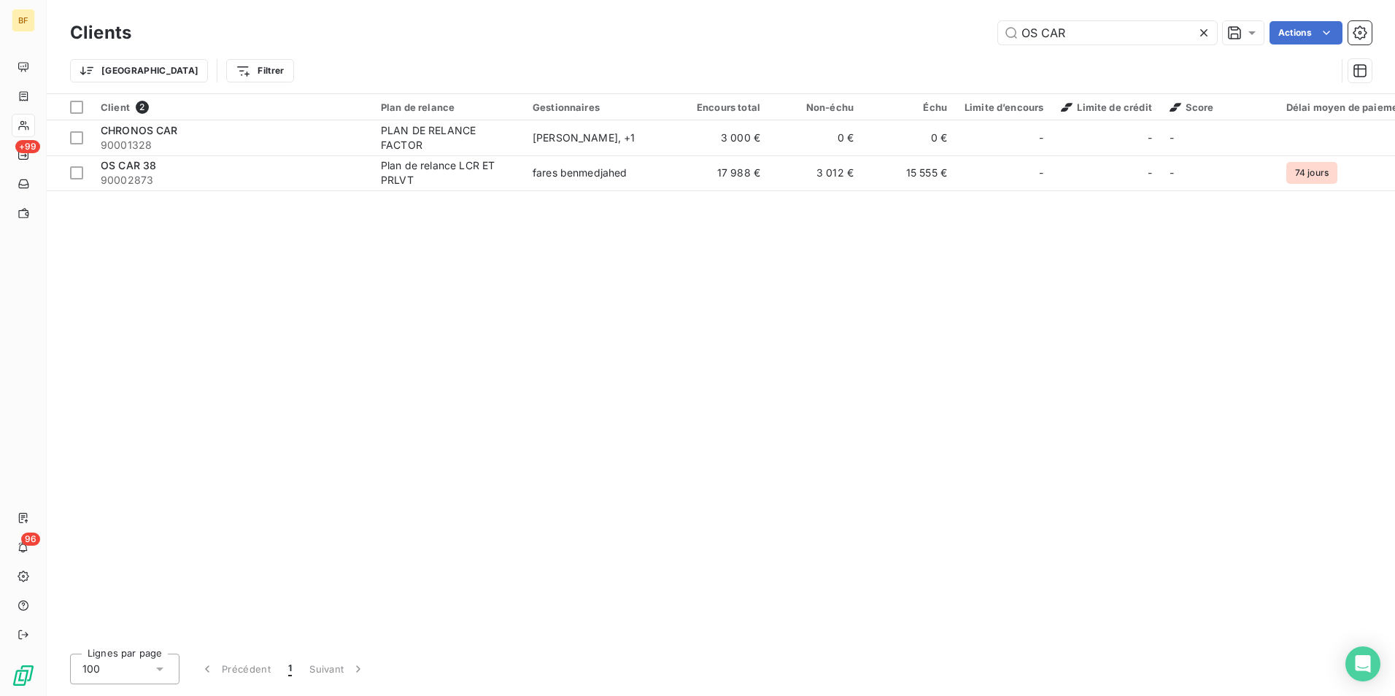
drag, startPoint x: 893, startPoint y: 20, endPoint x: 846, endPoint y: 20, distance: 46.7
click at [846, 20] on div "Clients OS CAR Actions" at bounding box center [720, 33] width 1301 height 31
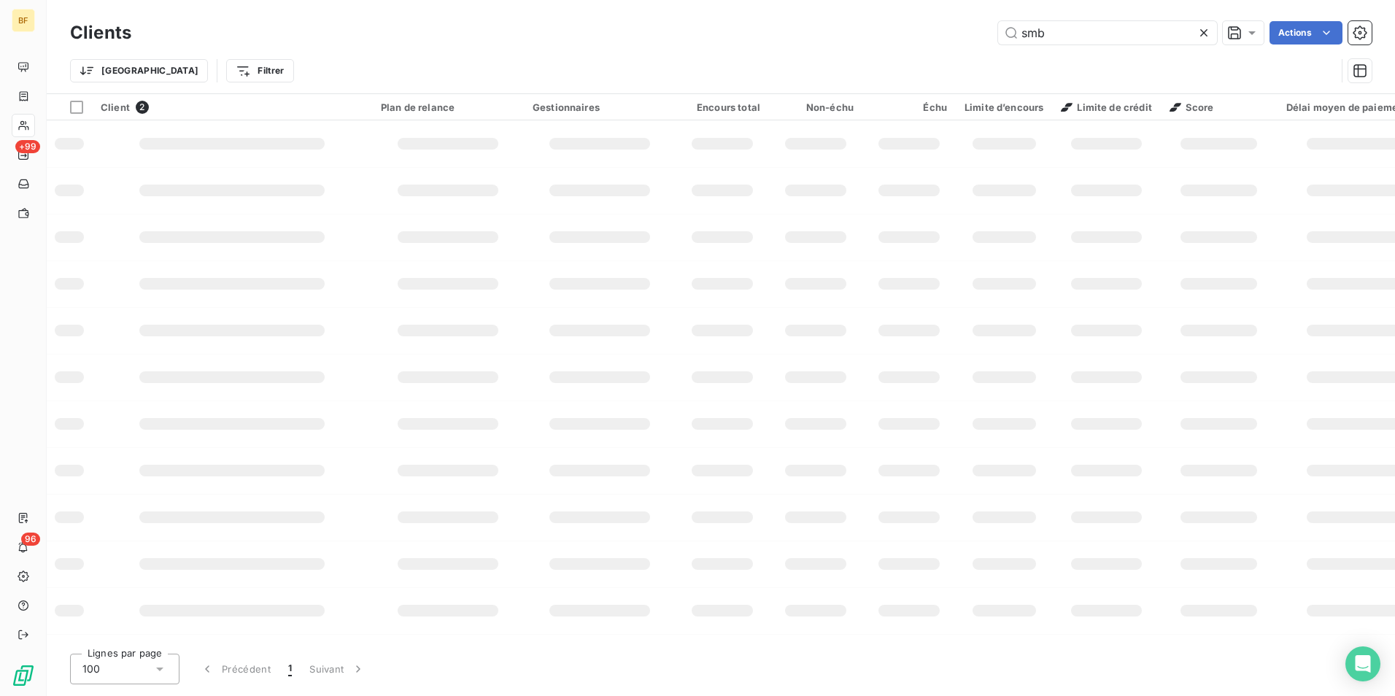
type input "smb"
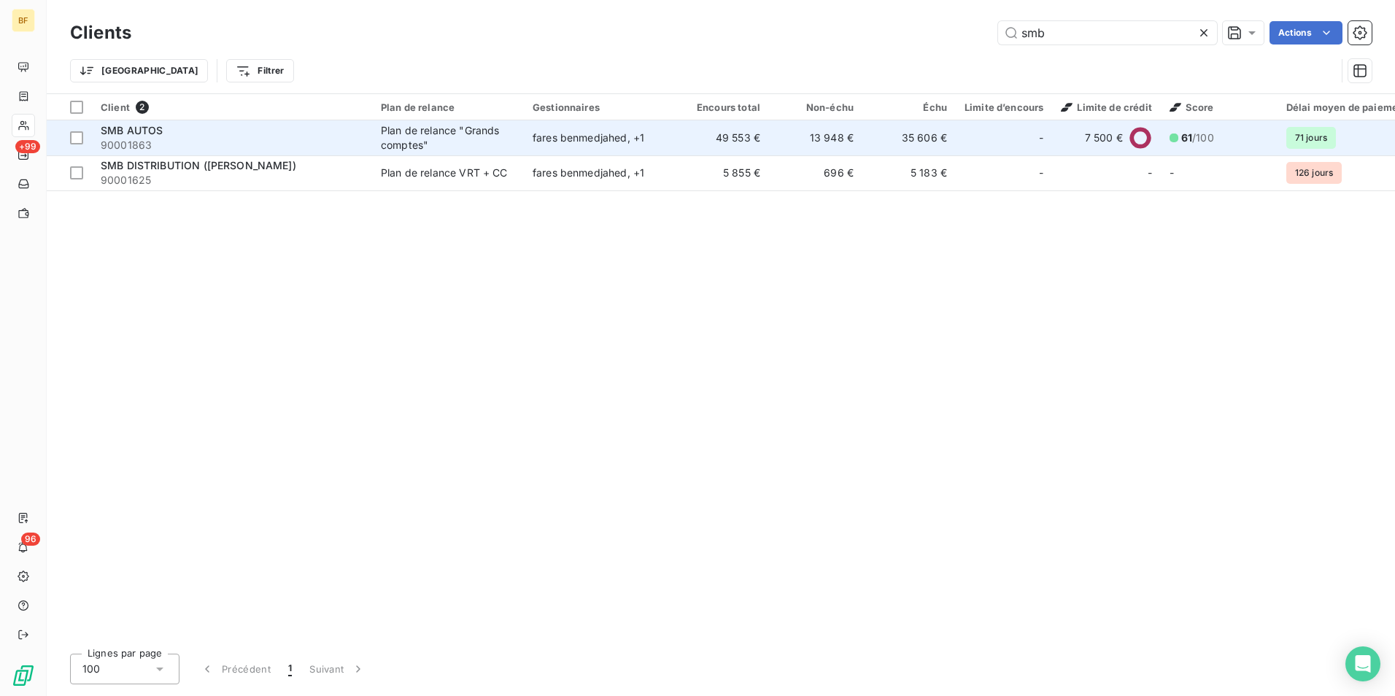
click at [194, 136] on div "SMB AUTOS" at bounding box center [232, 130] width 263 height 15
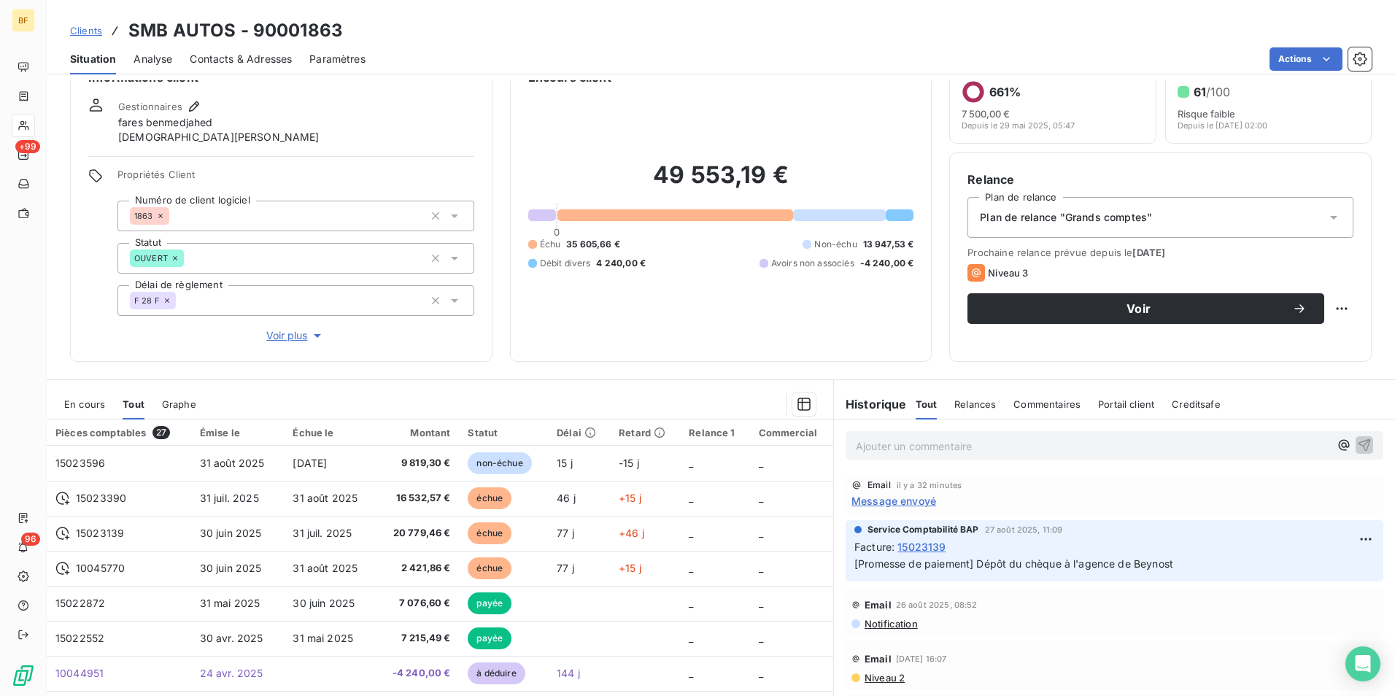
scroll to position [87, 0]
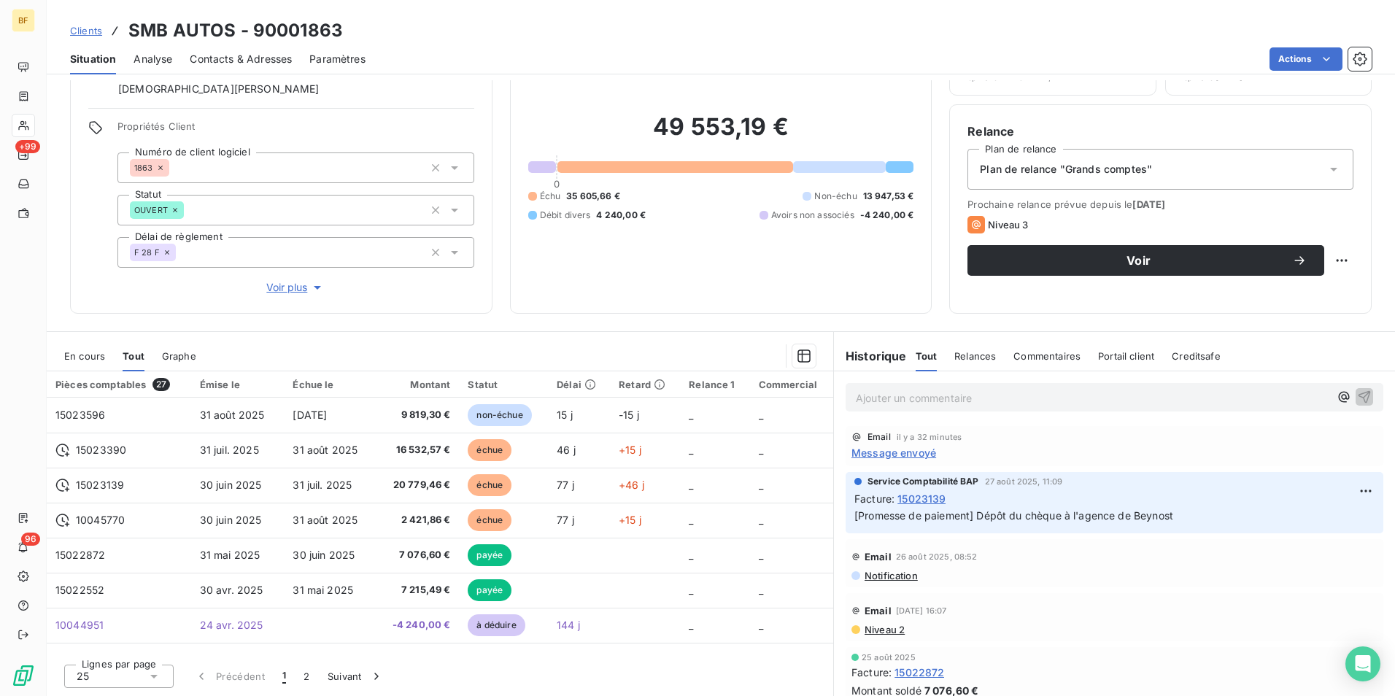
click at [903, 450] on span "Message envoyé" at bounding box center [893, 452] width 85 height 15
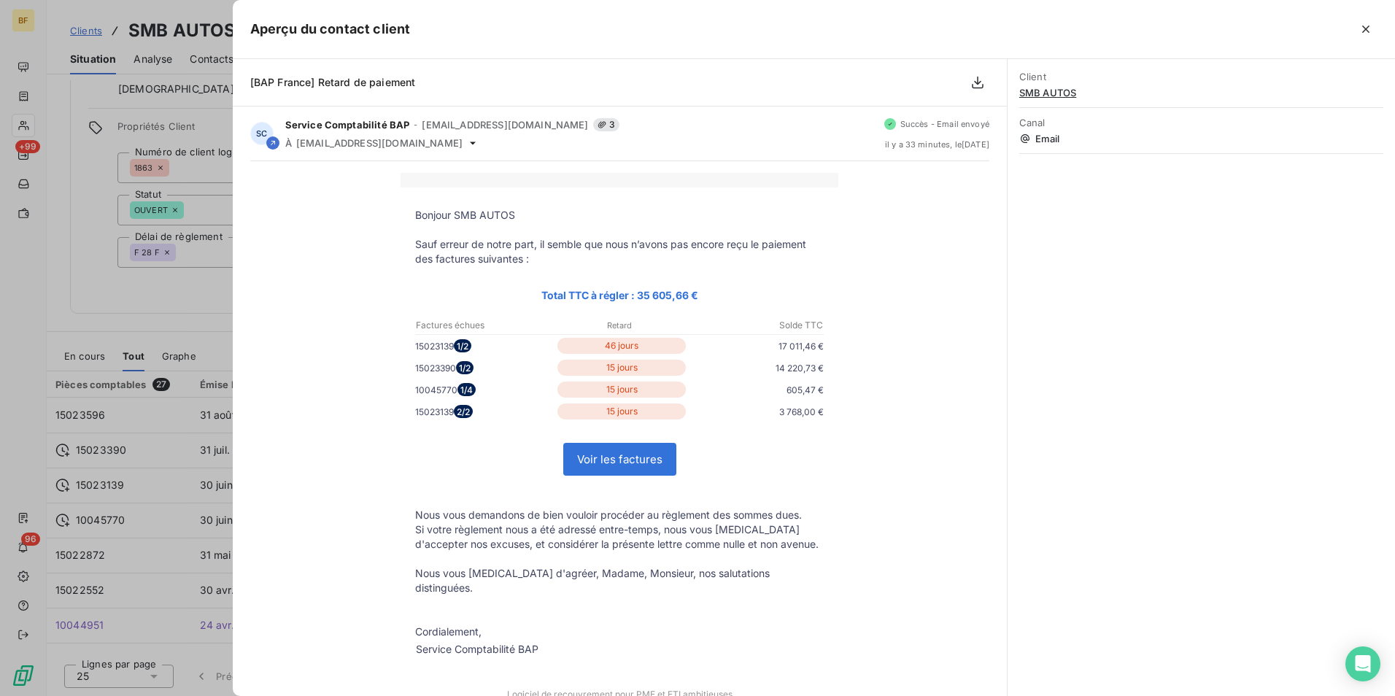
click at [65, 324] on div at bounding box center [697, 348] width 1395 height 696
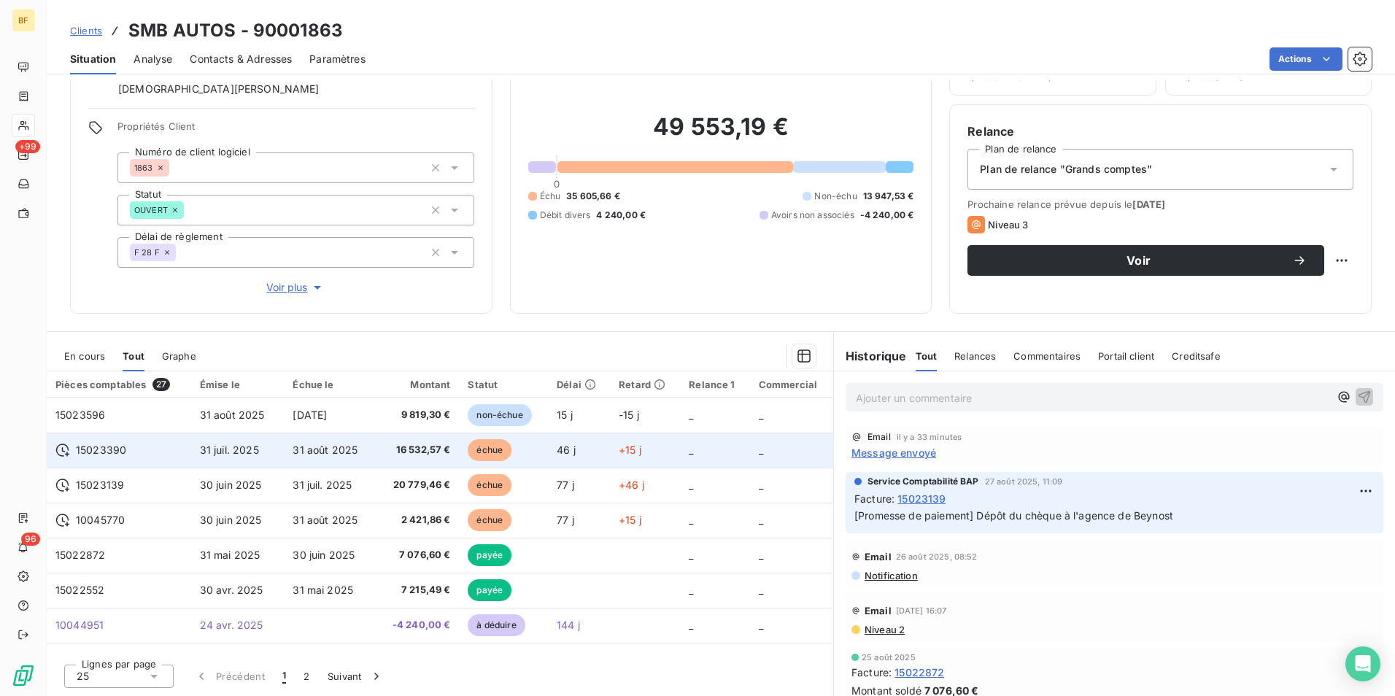
click at [398, 448] on span "16 532,57 €" at bounding box center [417, 450] width 65 height 15
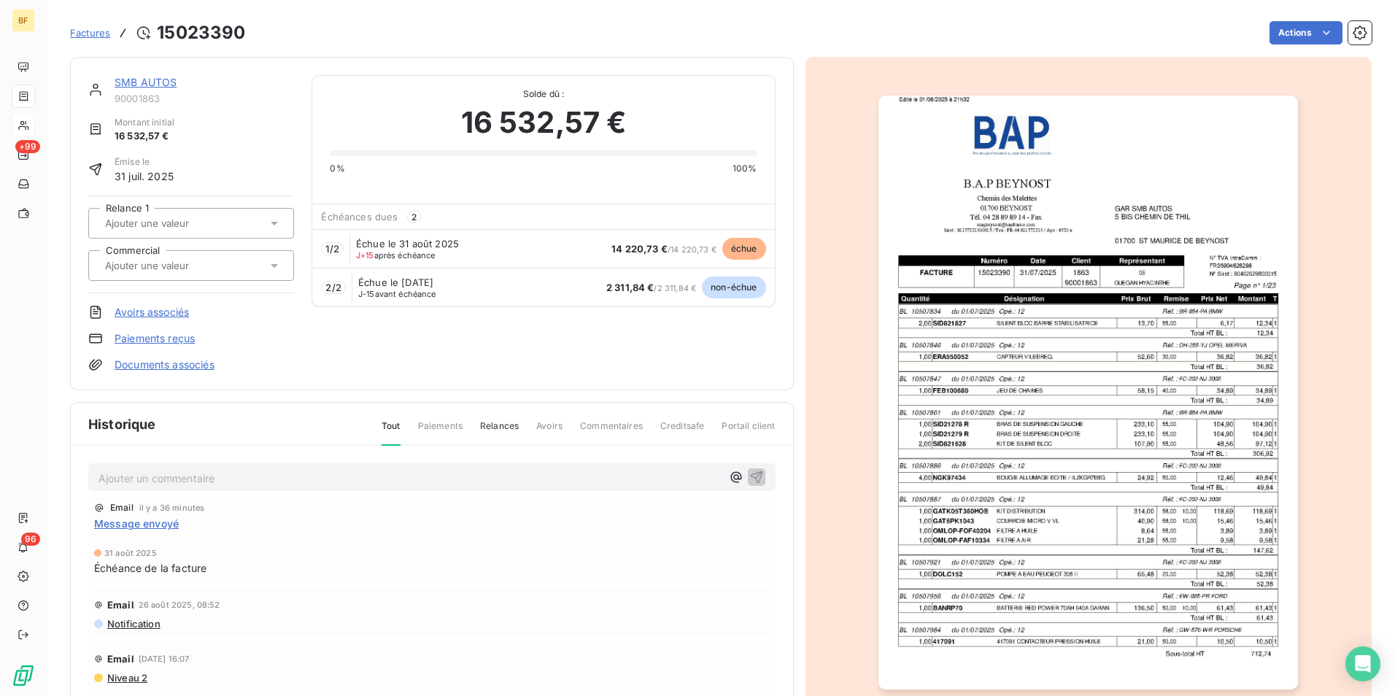
click at [1054, 360] on img "button" at bounding box center [1087, 393] width 419 height 594
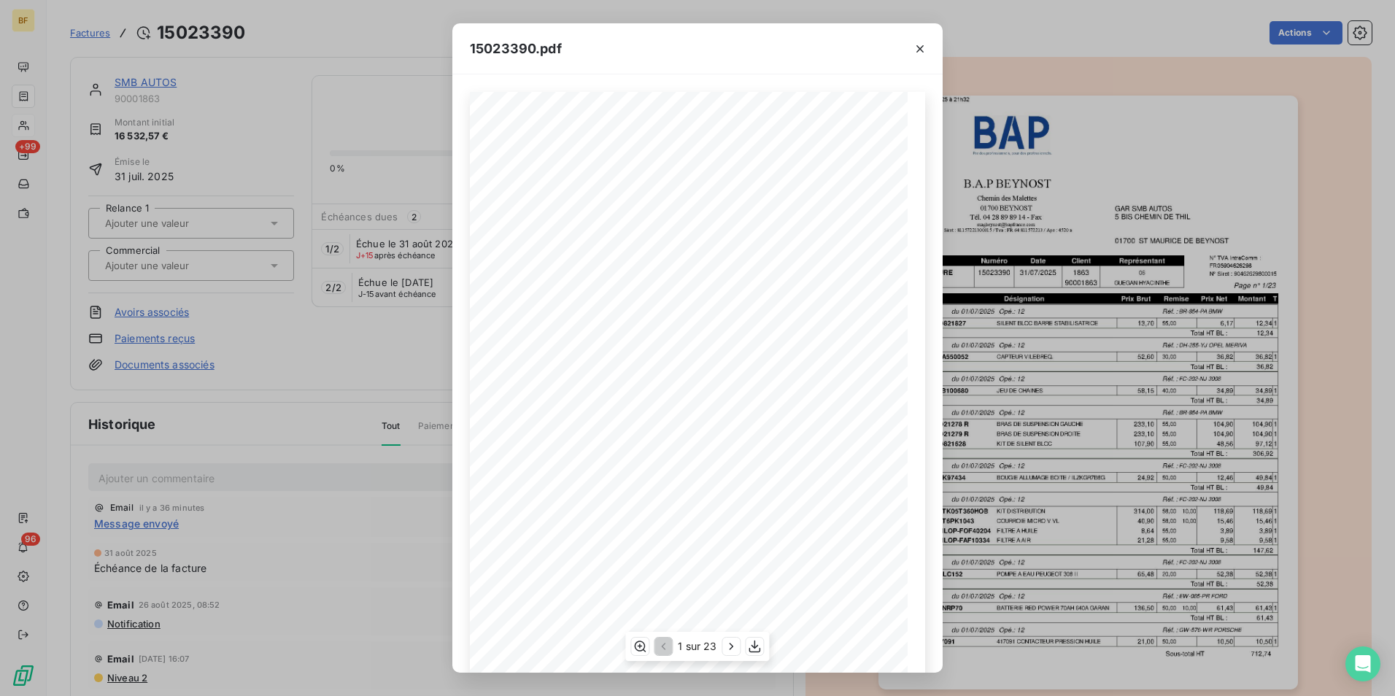
scroll to position [55, 0]
click at [1028, 35] on div "15023390.pdf B.A.P BEYNOST GAR SMB AUTOS Chemin des Malettes 5 BIS CHEMIN DE TH…" at bounding box center [697, 348] width 1395 height 696
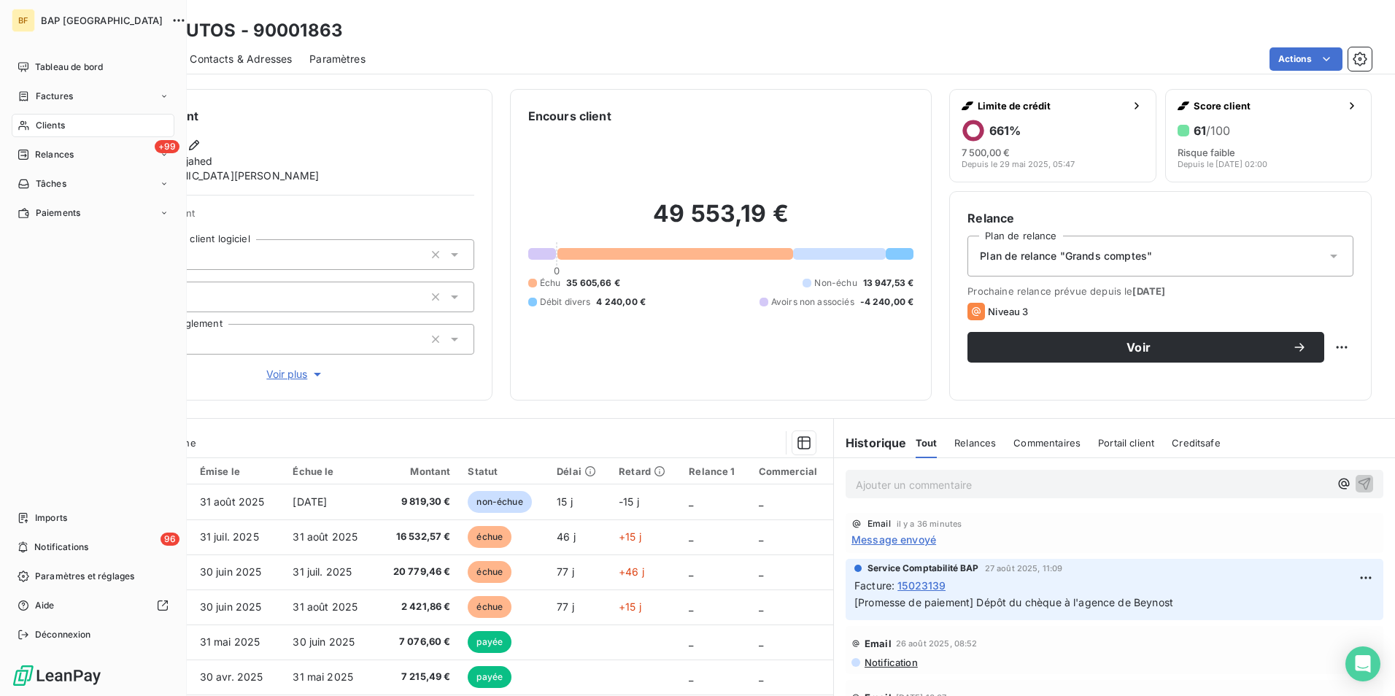
drag, startPoint x: 58, startPoint y: 124, endPoint x: 107, endPoint y: 114, distance: 50.6
click at [58, 124] on span "Clients" at bounding box center [50, 125] width 29 height 13
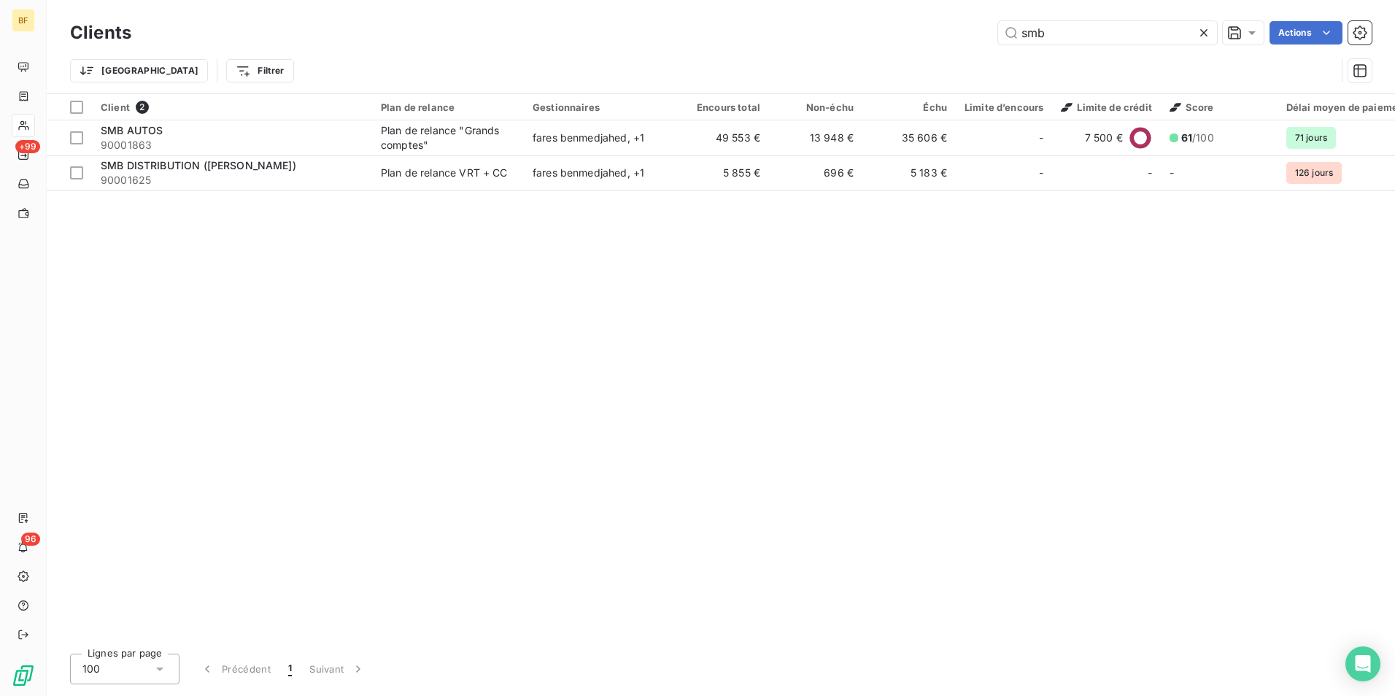
drag, startPoint x: 1027, startPoint y: 42, endPoint x: 989, endPoint y: 31, distance: 39.5
click at [998, 32] on input "smb" at bounding box center [1107, 32] width 219 height 23
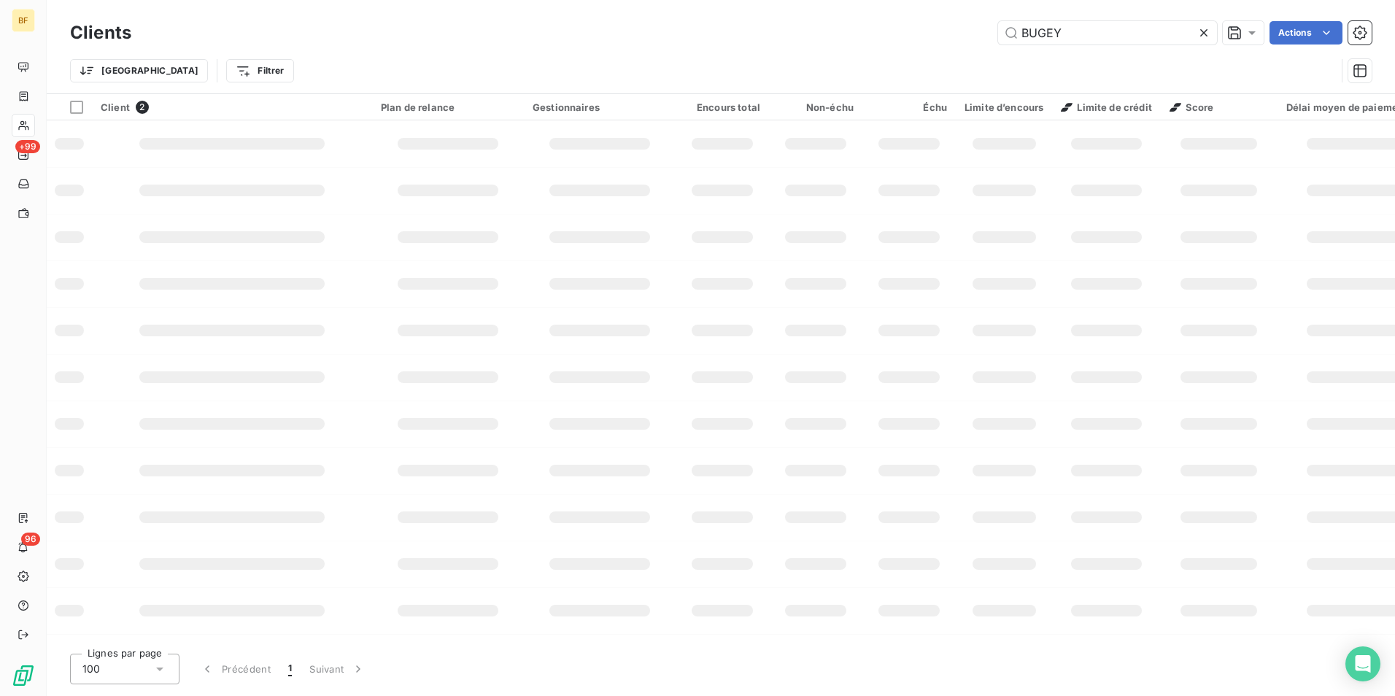
type input "BUGEY"
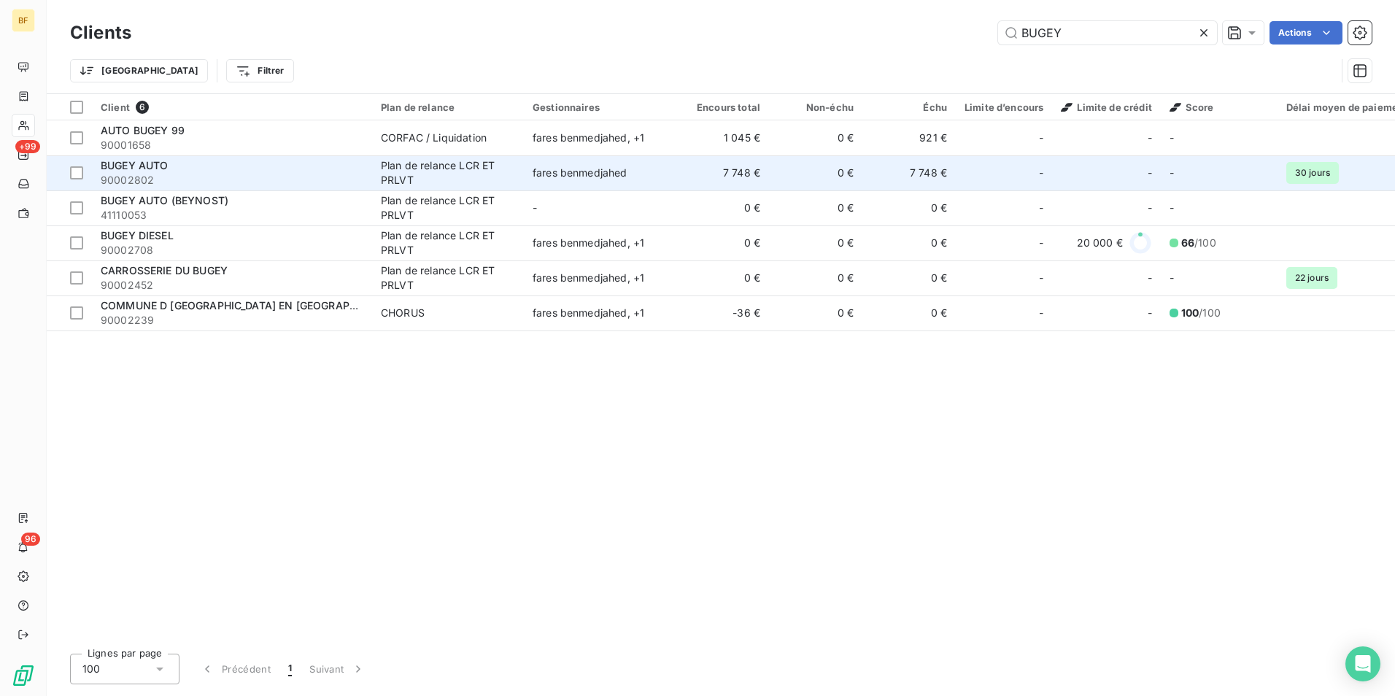
click at [171, 174] on span "90002802" at bounding box center [232, 180] width 263 height 15
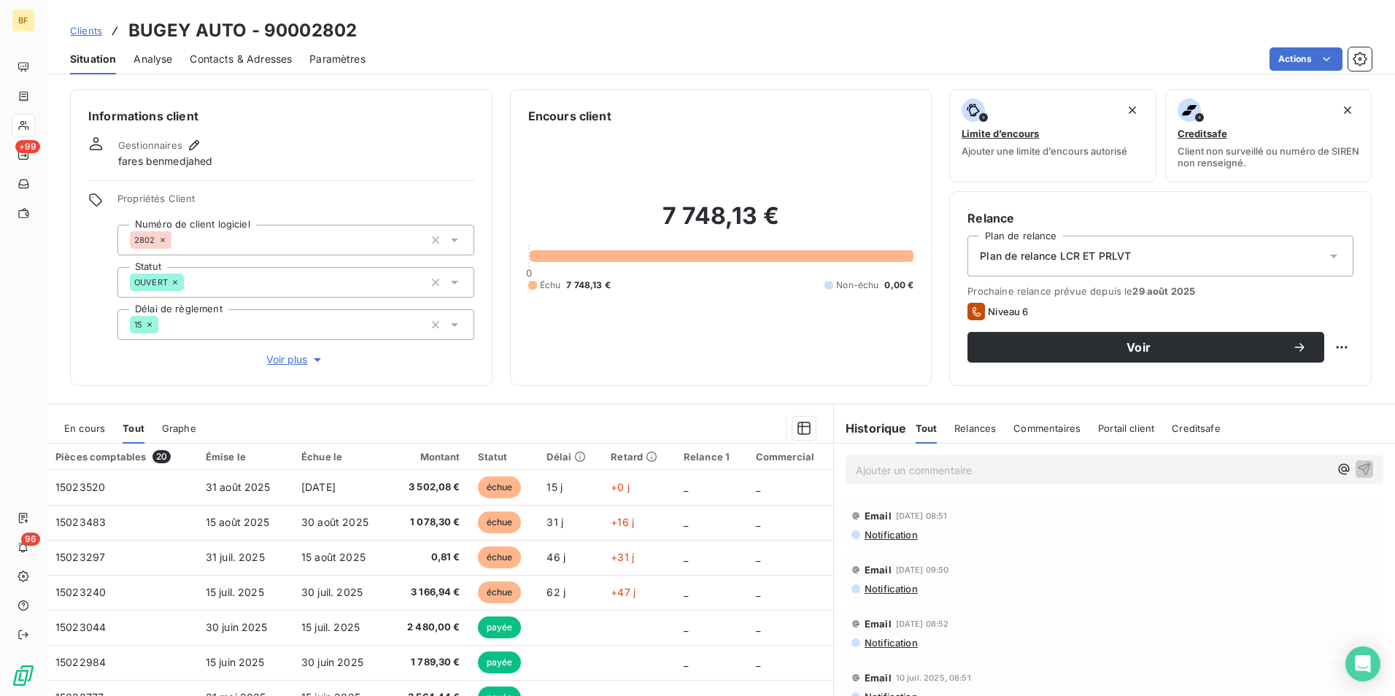
click at [230, 63] on span "Contacts & Adresses" at bounding box center [241, 59] width 102 height 15
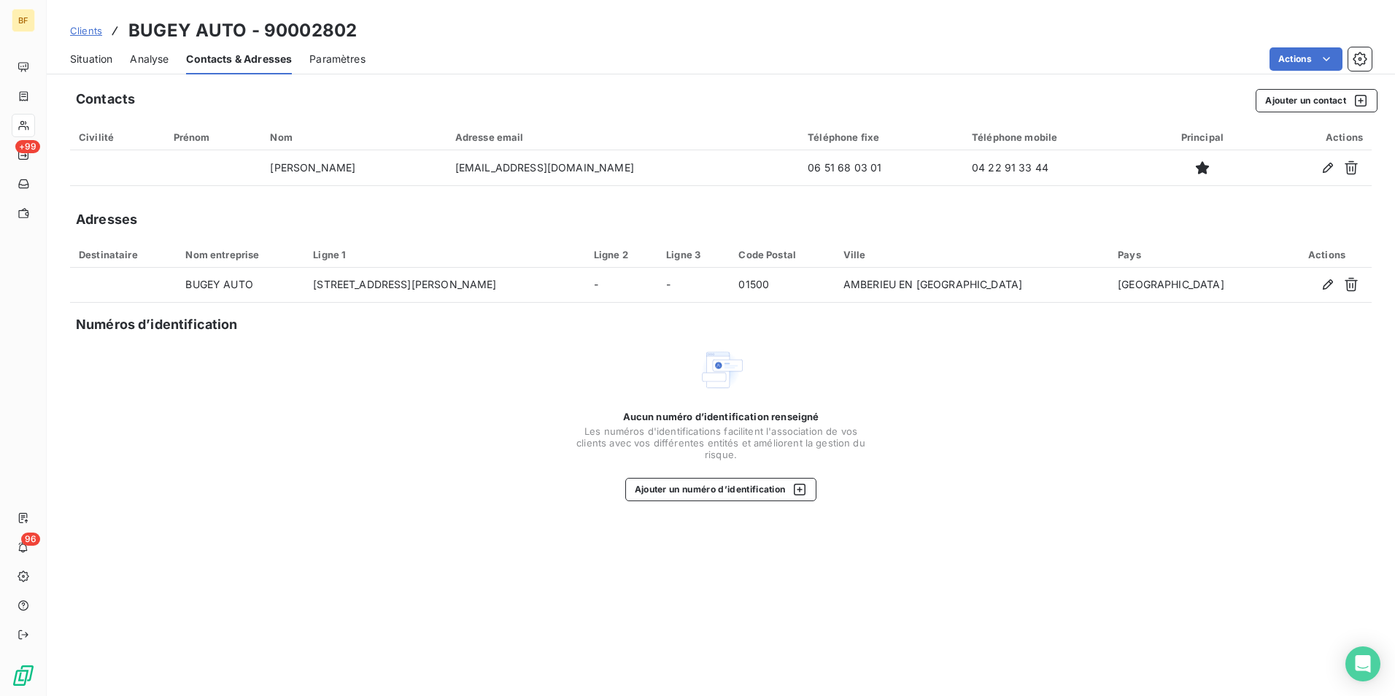
click at [91, 61] on span "Situation" at bounding box center [91, 59] width 42 height 15
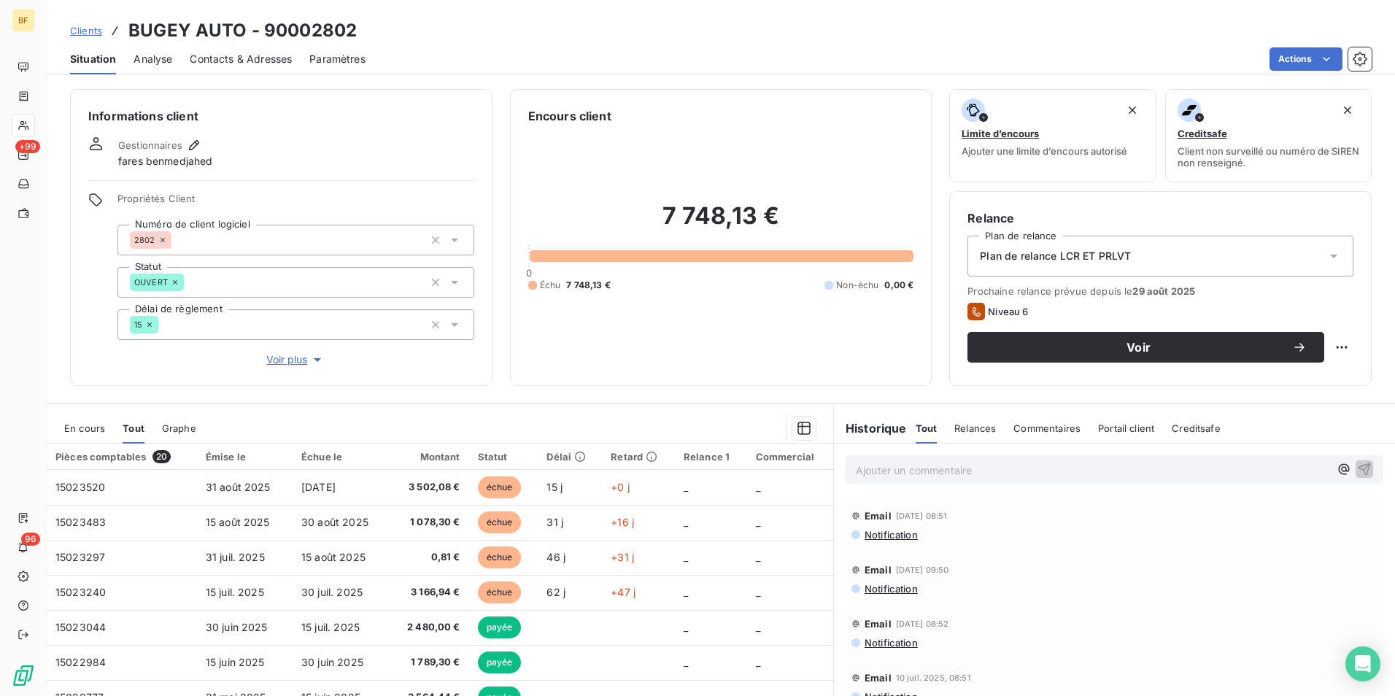
drag, startPoint x: 255, startPoint y: 54, endPoint x: 381, endPoint y: 79, distance: 128.6
click at [255, 54] on span "Contacts & Adresses" at bounding box center [241, 59] width 102 height 15
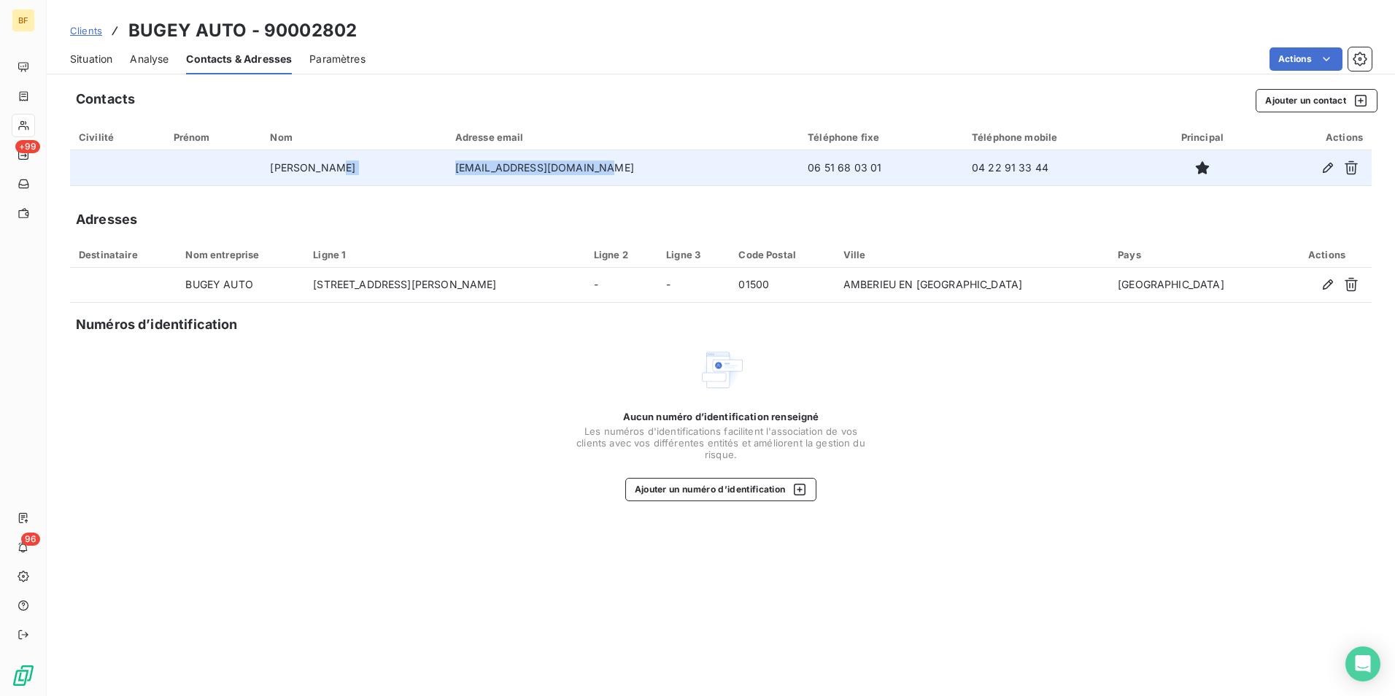
drag, startPoint x: 611, startPoint y: 164, endPoint x: 433, endPoint y: 168, distance: 178.7
click at [433, 168] on tr "TORUN FERDI [EMAIL_ADDRESS][DOMAIN_NAME] 06 51 68 03 01 04 22 91 33 44" at bounding box center [720, 167] width 1301 height 35
copy tr "[EMAIL_ADDRESS][DOMAIN_NAME]"
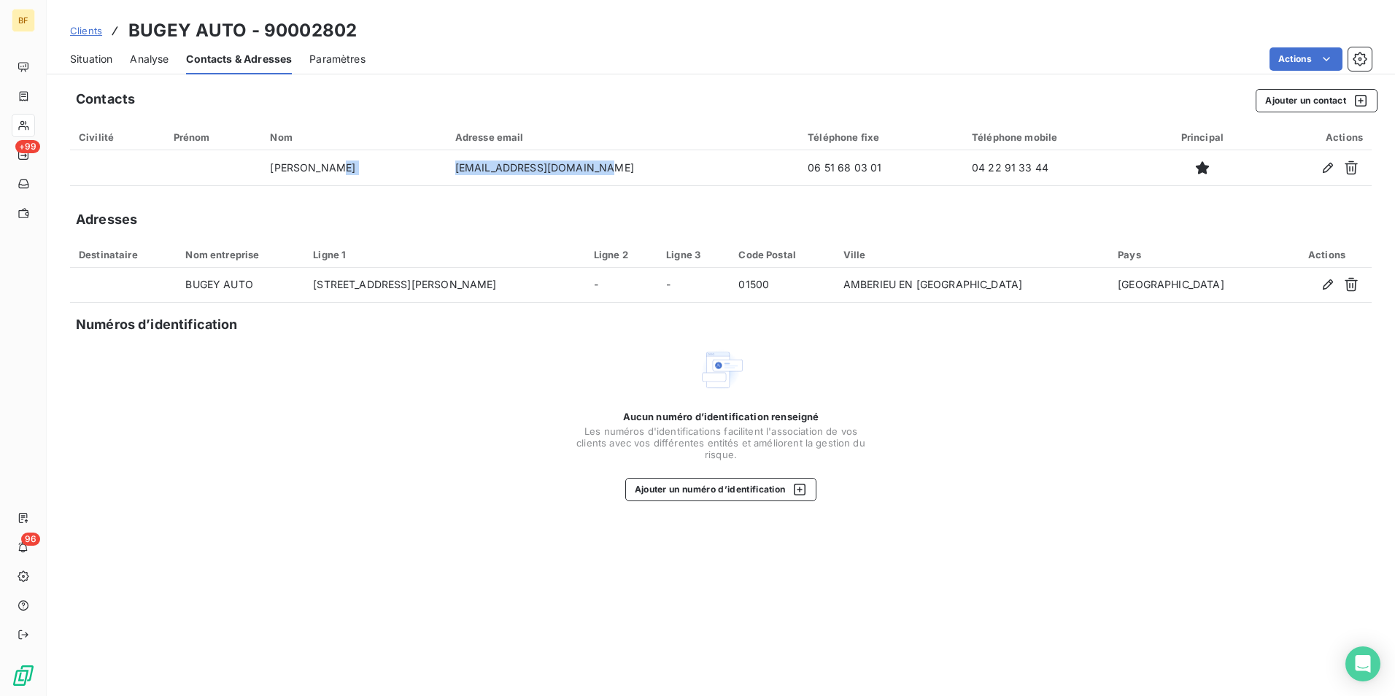
click at [90, 62] on span "Situation" at bounding box center [91, 59] width 42 height 15
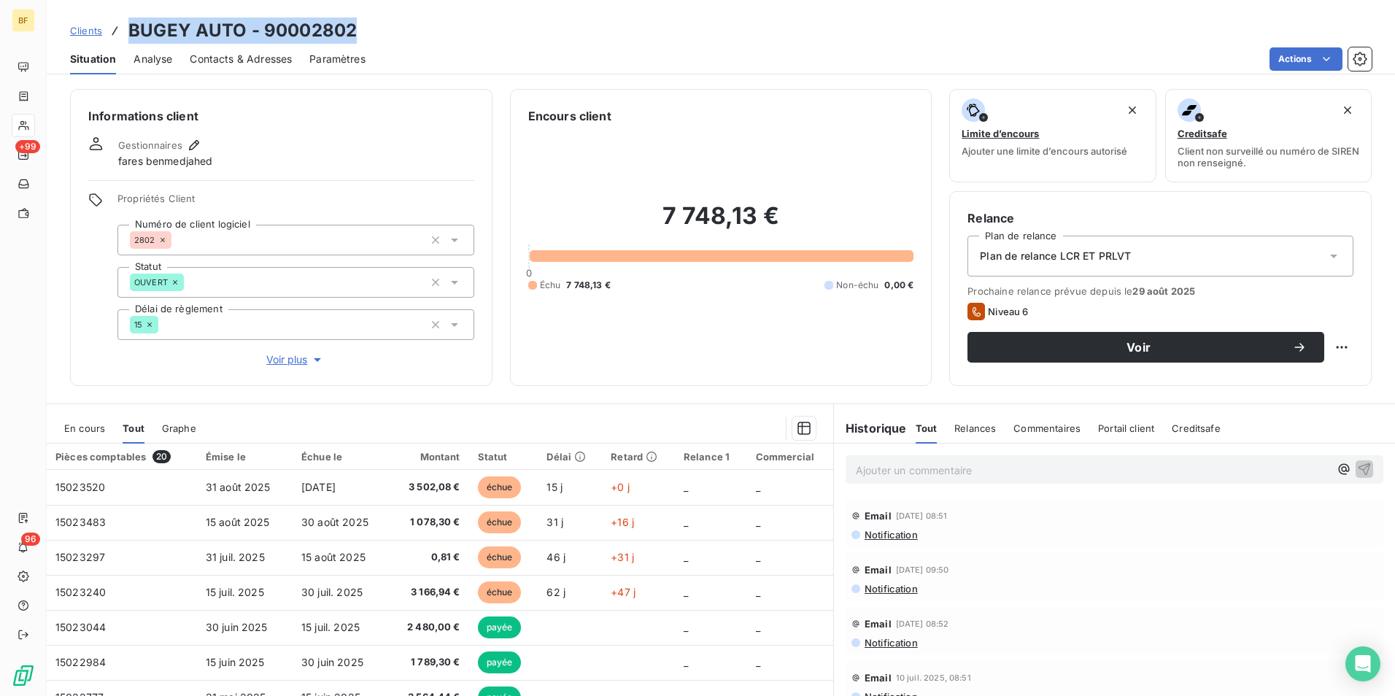
drag, startPoint x: 365, startPoint y: 33, endPoint x: 127, endPoint y: 25, distance: 237.9
click at [127, 25] on div "Clients BUGEY AUTO - 90002802" at bounding box center [721, 31] width 1348 height 26
copy h3 "BUGEY AUTO - 90002802"
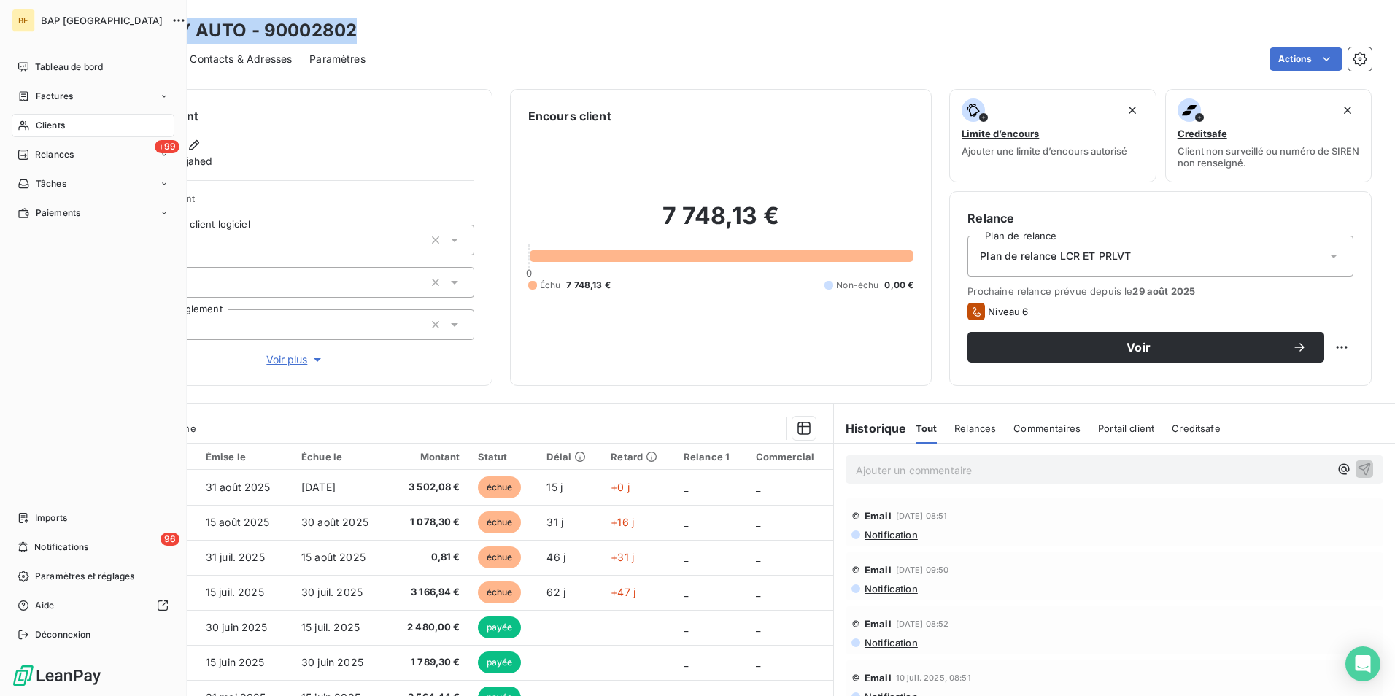
click at [48, 123] on span "Clients" at bounding box center [50, 125] width 29 height 13
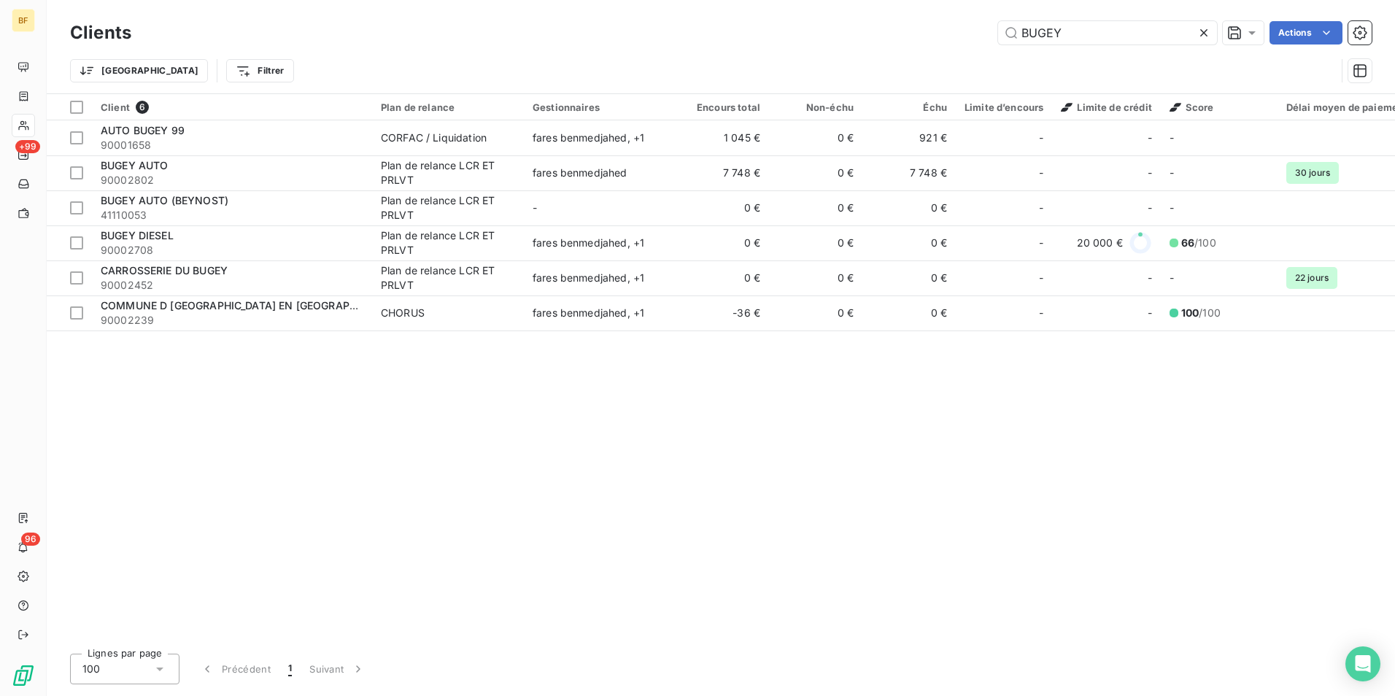
drag, startPoint x: 1104, startPoint y: 39, endPoint x: 923, endPoint y: 11, distance: 183.0
click at [923, 11] on div "Clients BUGEY Actions Trier Filtrer" at bounding box center [721, 46] width 1348 height 93
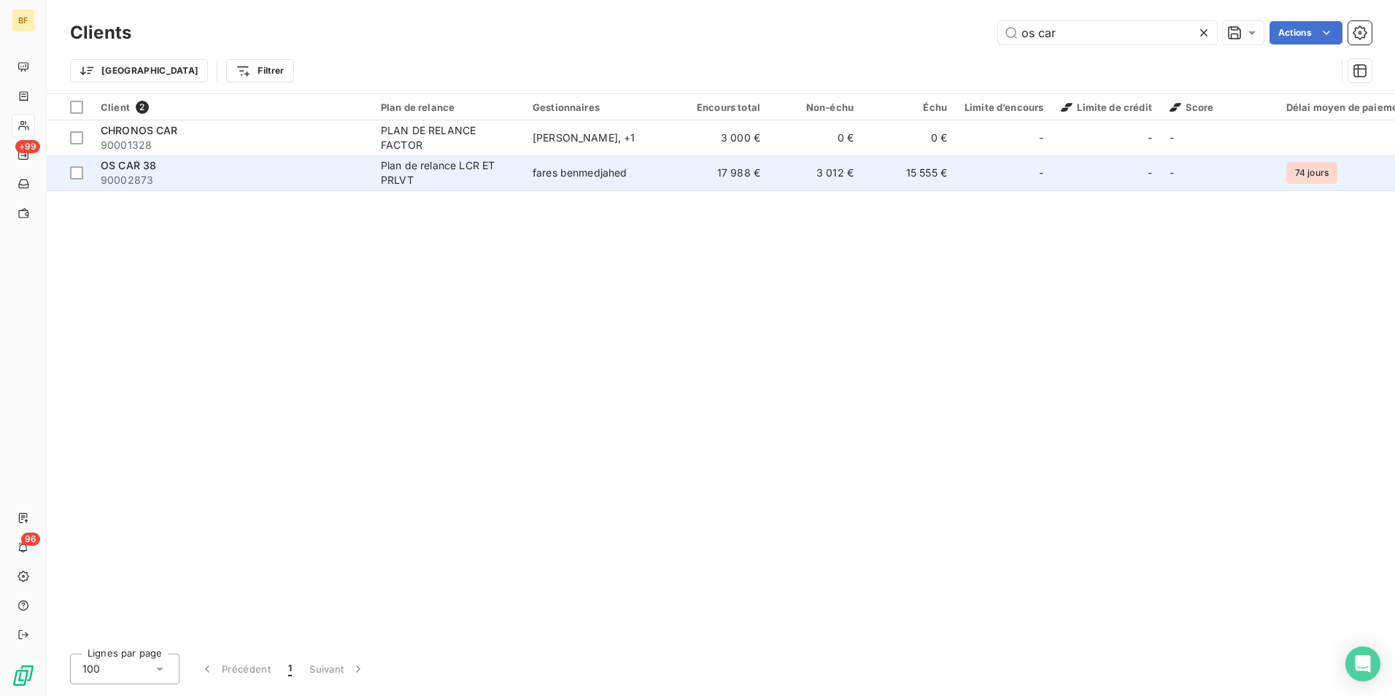
type input "os car"
click at [201, 170] on div "OS CAR 38" at bounding box center [232, 165] width 263 height 15
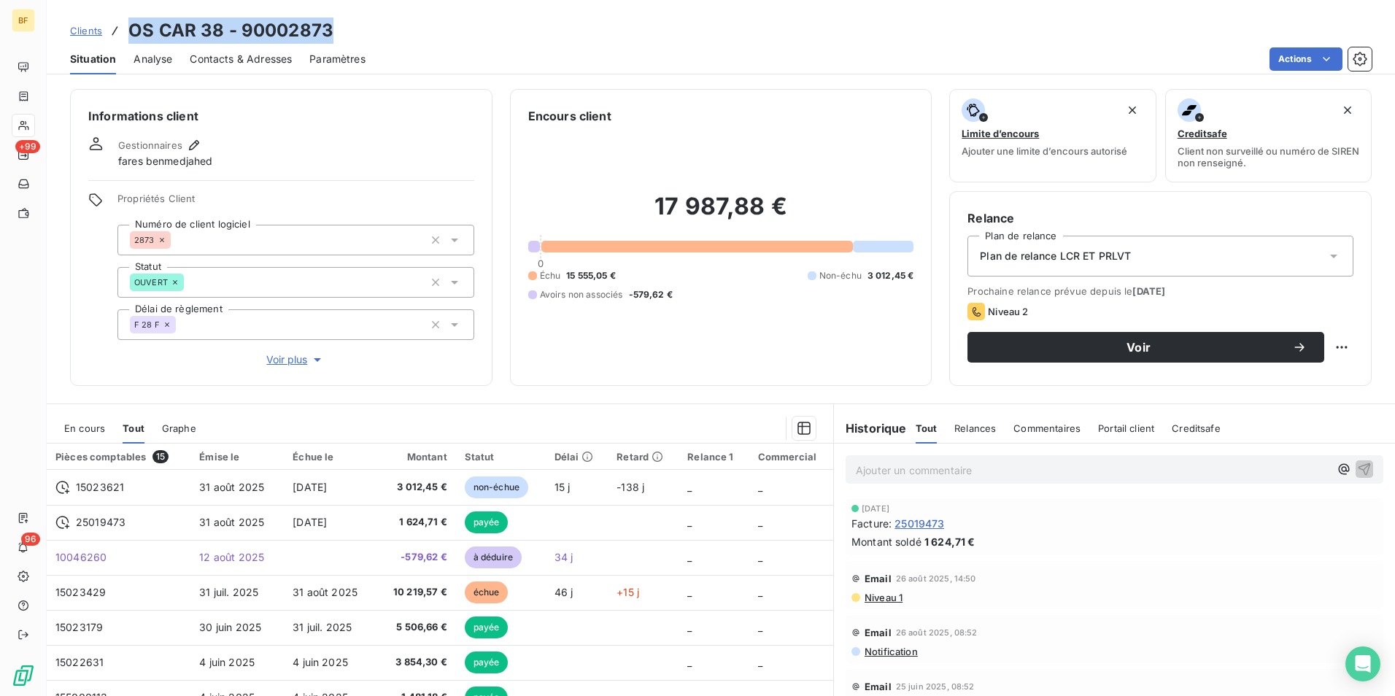
drag, startPoint x: 342, startPoint y: 31, endPoint x: 132, endPoint y: 34, distance: 210.1
click at [132, 34] on div "Clients OS CAR 38 - 90002873" at bounding box center [721, 31] width 1348 height 26
copy h3 "OS CAR 38 - 90002873"
click at [540, 56] on div "Actions" at bounding box center [877, 58] width 988 height 23
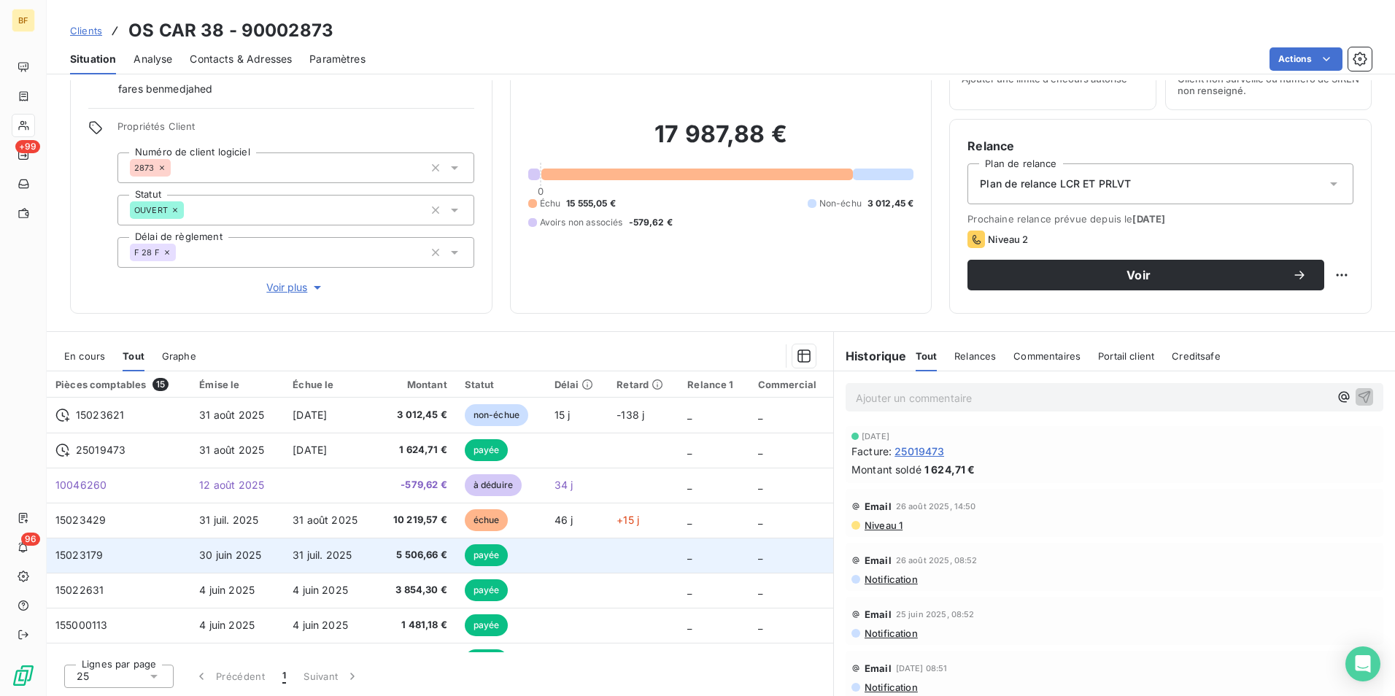
scroll to position [146, 0]
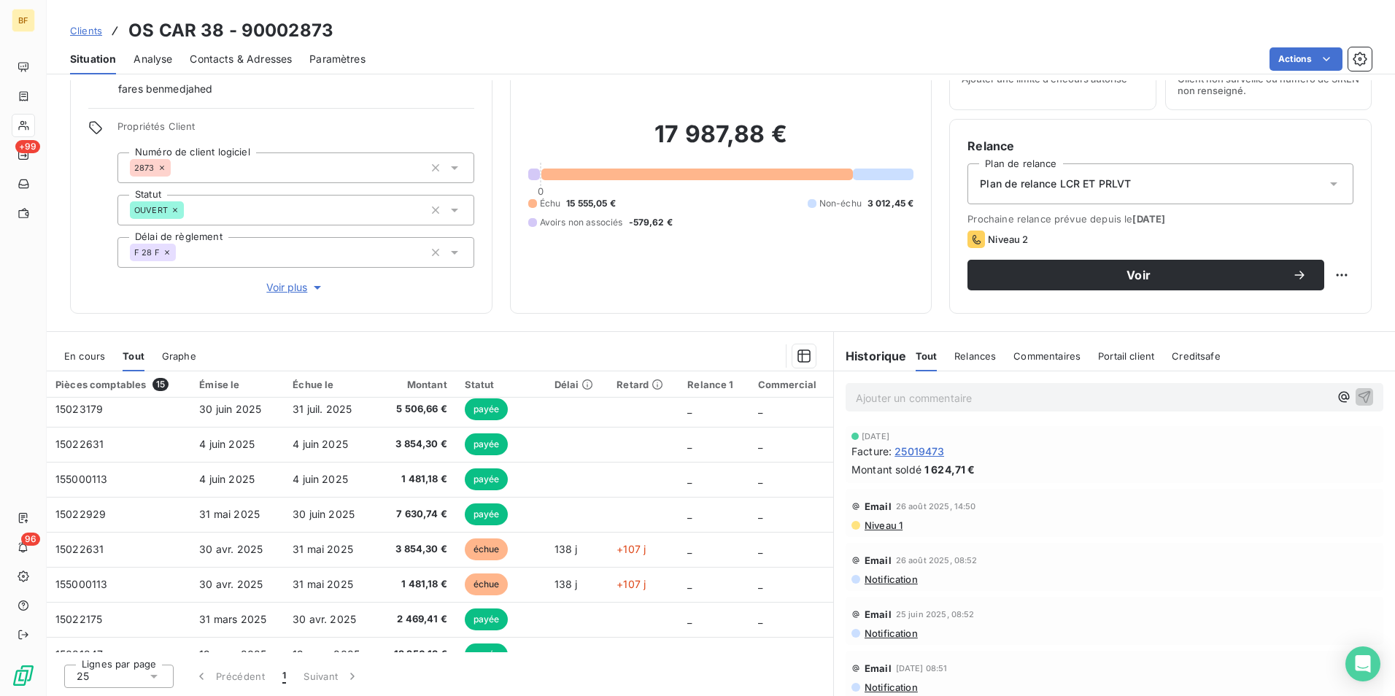
drag, startPoint x: 187, startPoint y: 327, endPoint x: 432, endPoint y: 623, distance: 384.4
click at [187, 327] on div "Informations client Gestionnaires fares benmedjahed Propriétés Client Numéro de…" at bounding box center [721, 388] width 1348 height 616
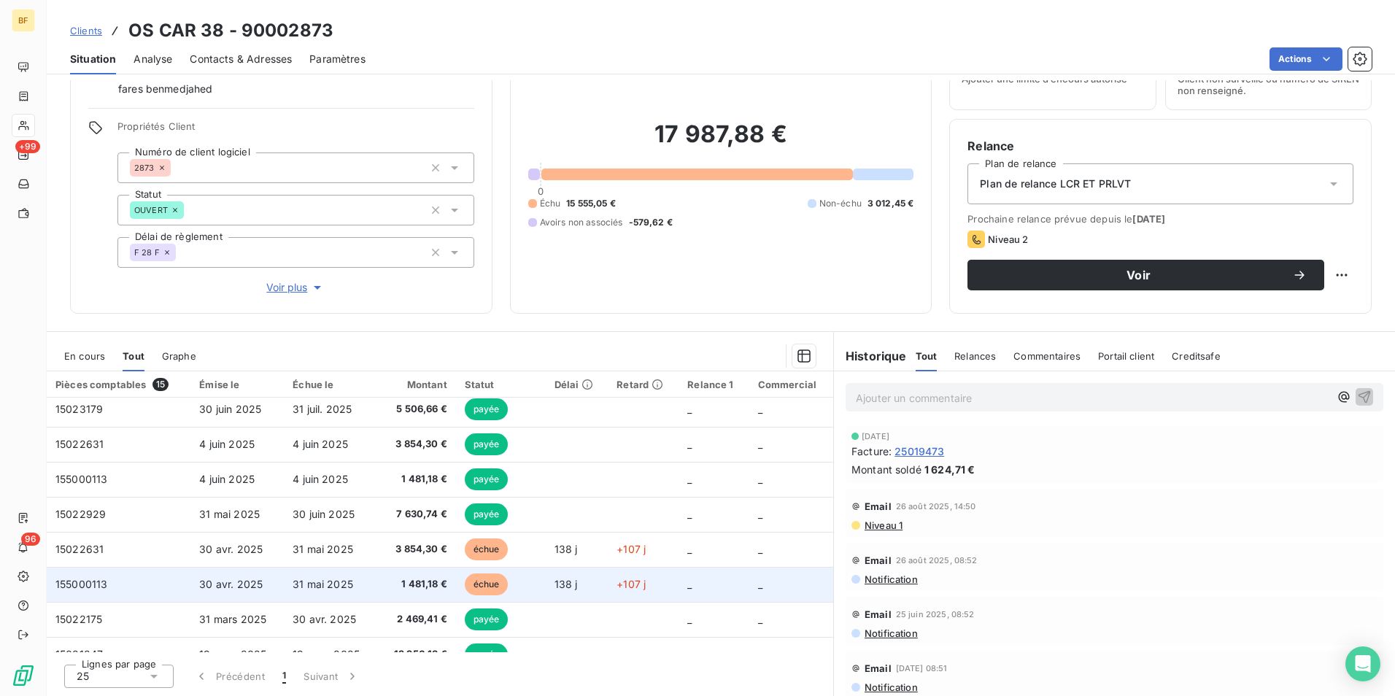
click at [405, 583] on span "1 481,18 €" at bounding box center [416, 584] width 61 height 15
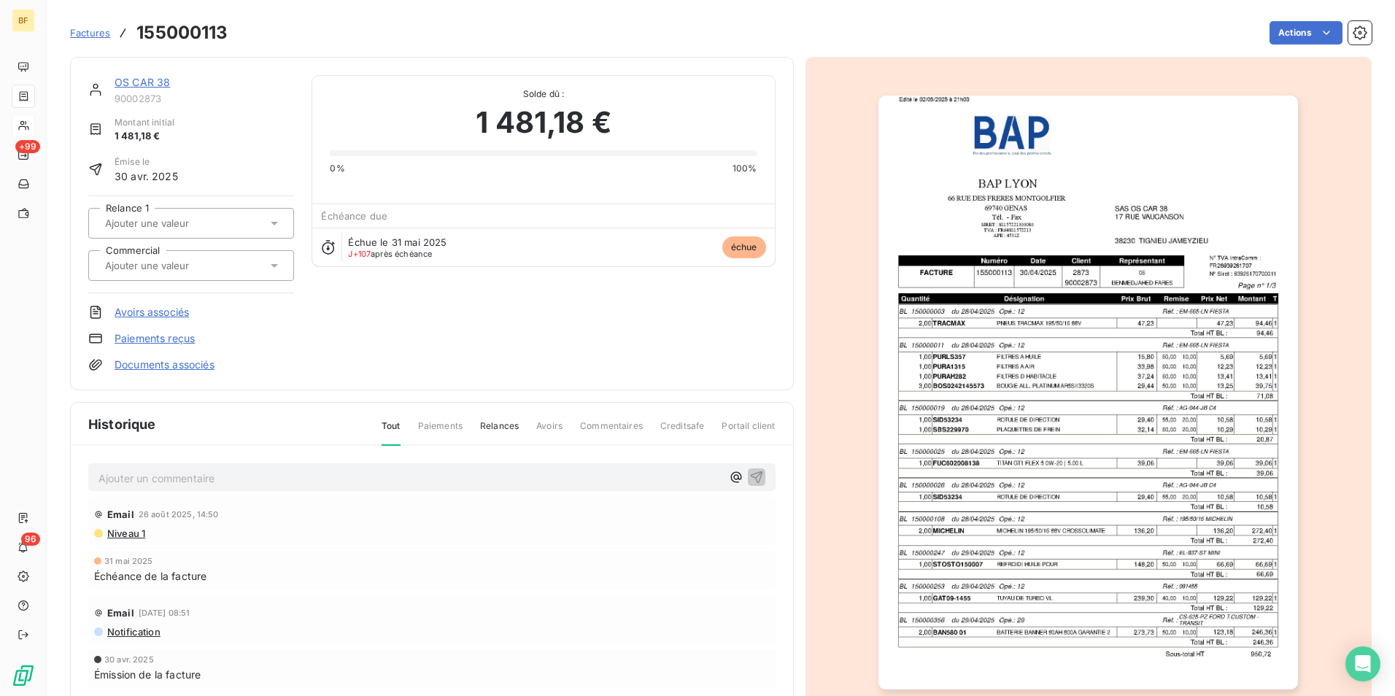
click at [1066, 410] on img "button" at bounding box center [1087, 393] width 419 height 594
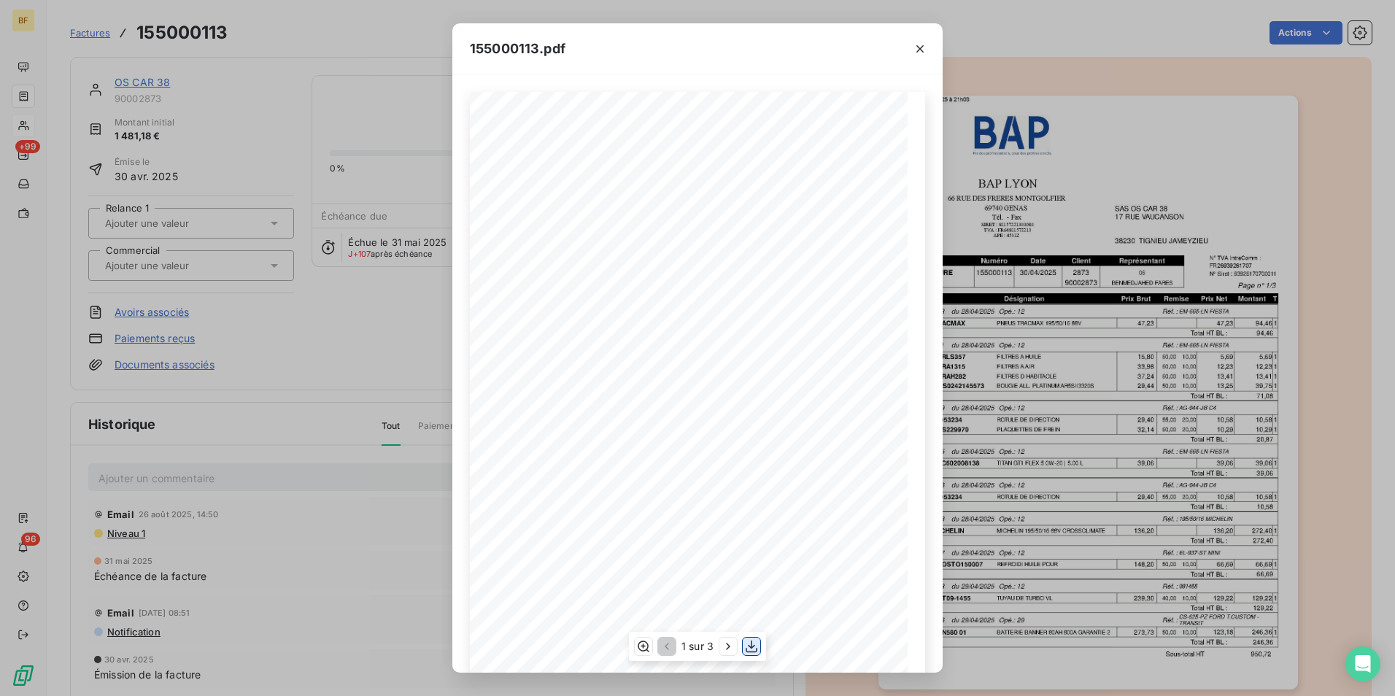
click at [745, 643] on icon "button" at bounding box center [751, 646] width 15 height 15
drag, startPoint x: 915, startPoint y: 47, endPoint x: 430, endPoint y: 1, distance: 488.0
click at [915, 47] on icon "button" at bounding box center [919, 49] width 15 height 15
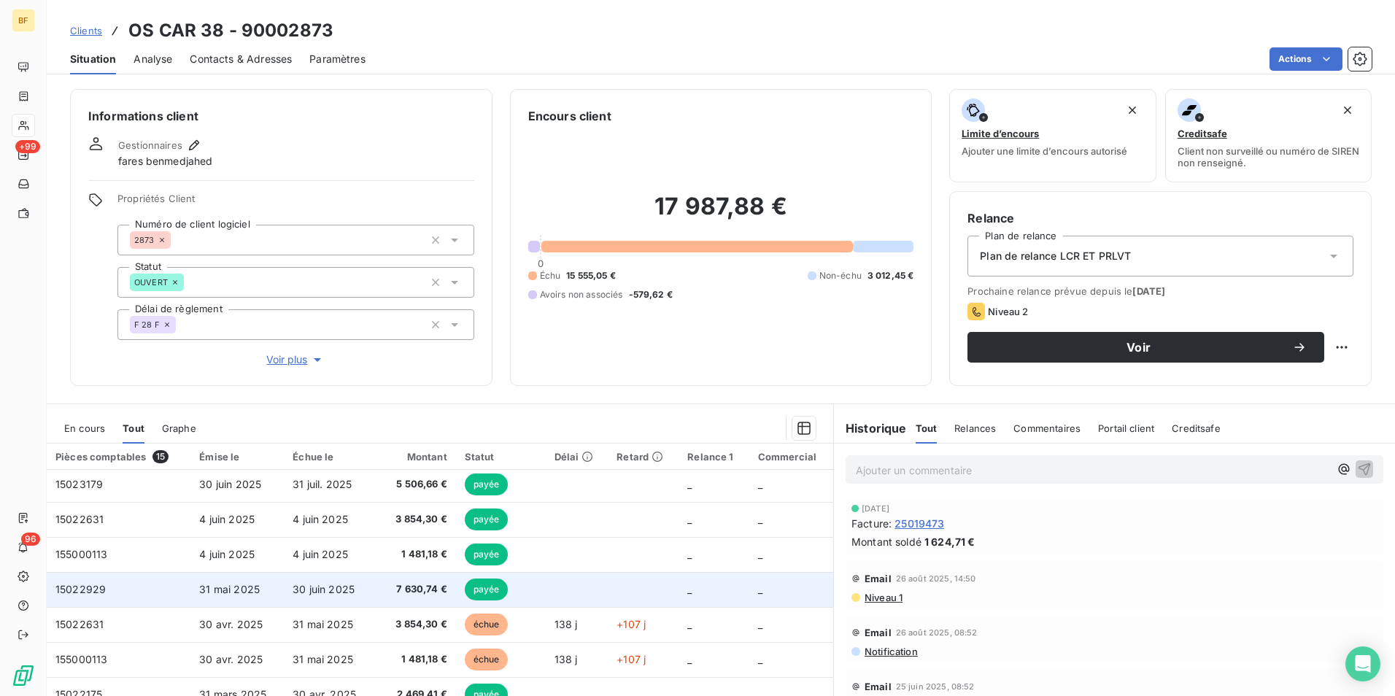
scroll to position [146, 0]
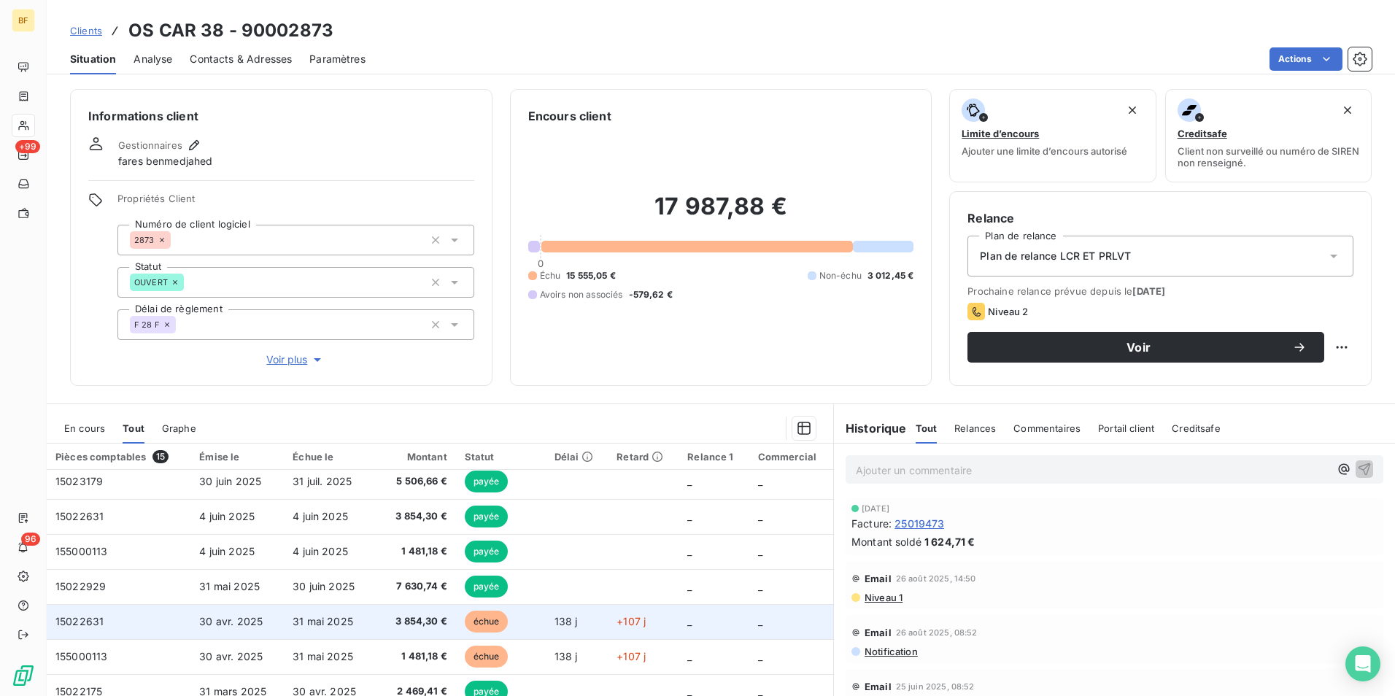
click at [397, 622] on span "3 854,30 €" at bounding box center [416, 621] width 61 height 15
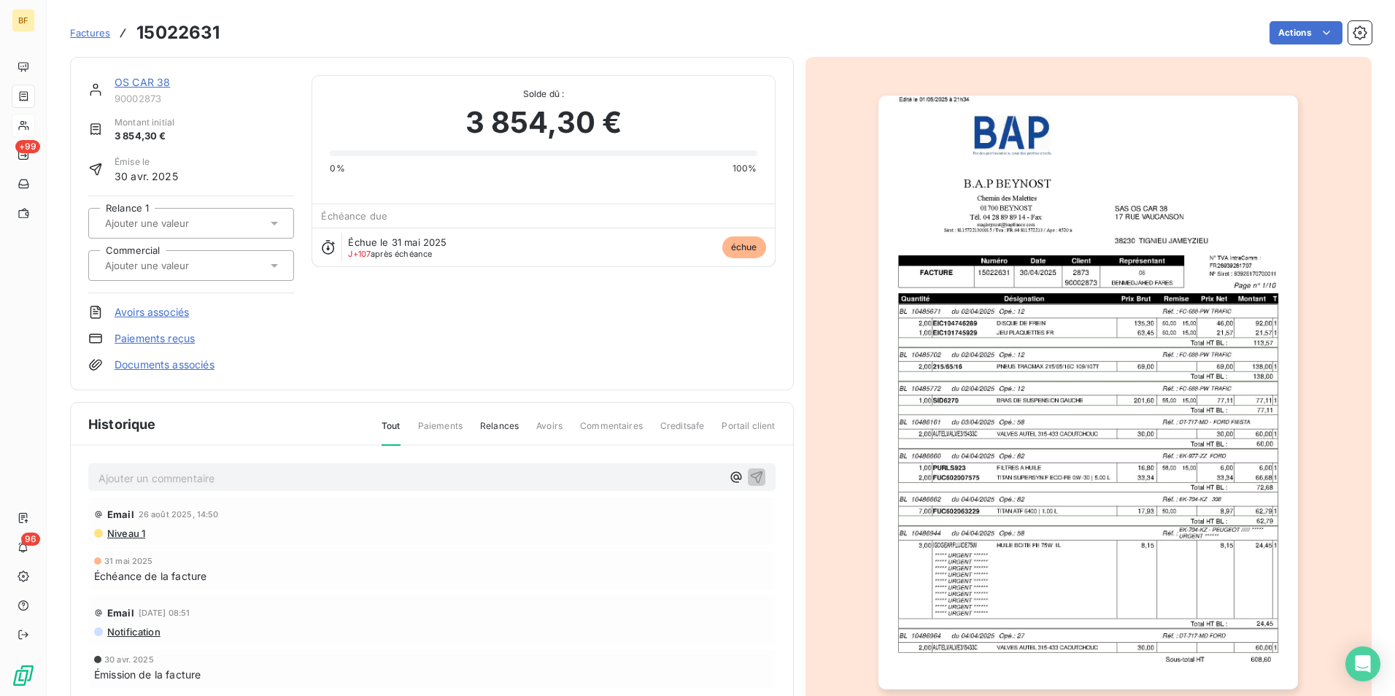
click at [1082, 391] on img "button" at bounding box center [1087, 393] width 419 height 594
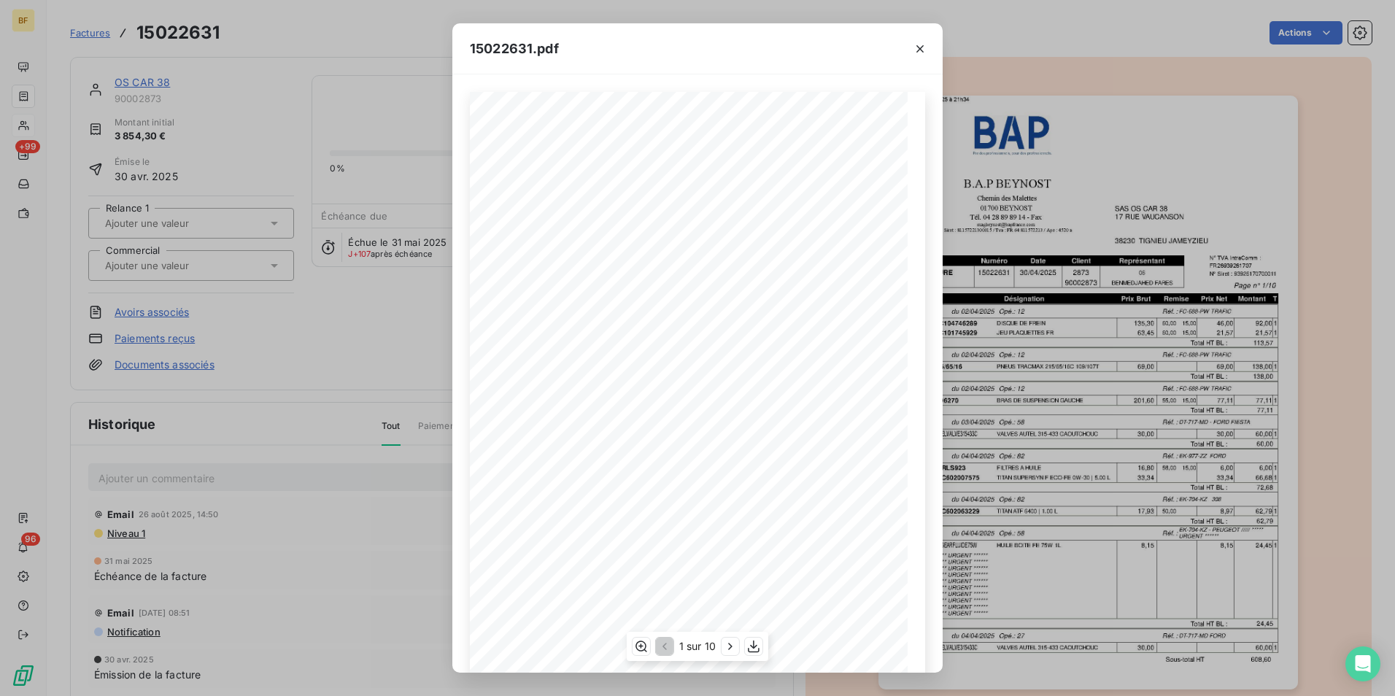
scroll to position [55, 0]
click at [748, 644] on icon "button" at bounding box center [753, 646] width 15 height 15
drag, startPoint x: 923, startPoint y: 49, endPoint x: 624, endPoint y: 42, distance: 299.1
click at [923, 49] on icon "button" at bounding box center [919, 49] width 15 height 15
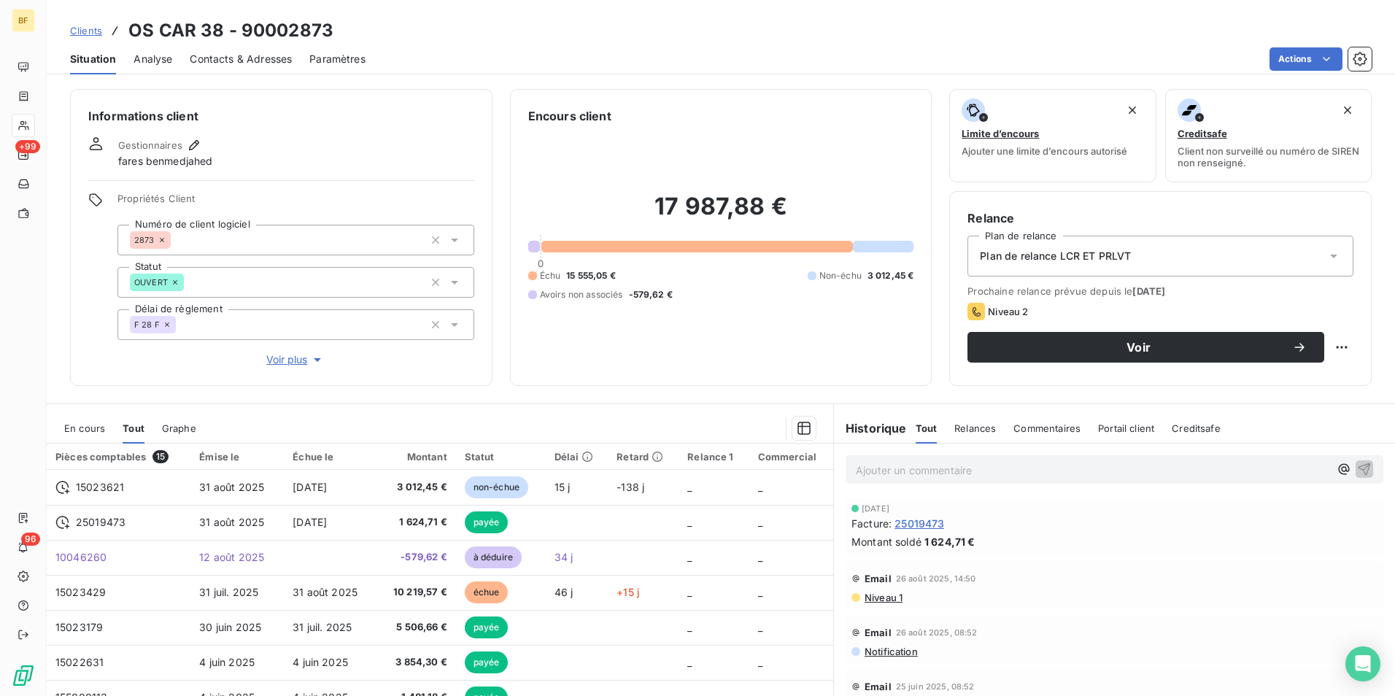
click at [961, 471] on p "Ajouter un commentaire ﻿" at bounding box center [1092, 470] width 473 height 18
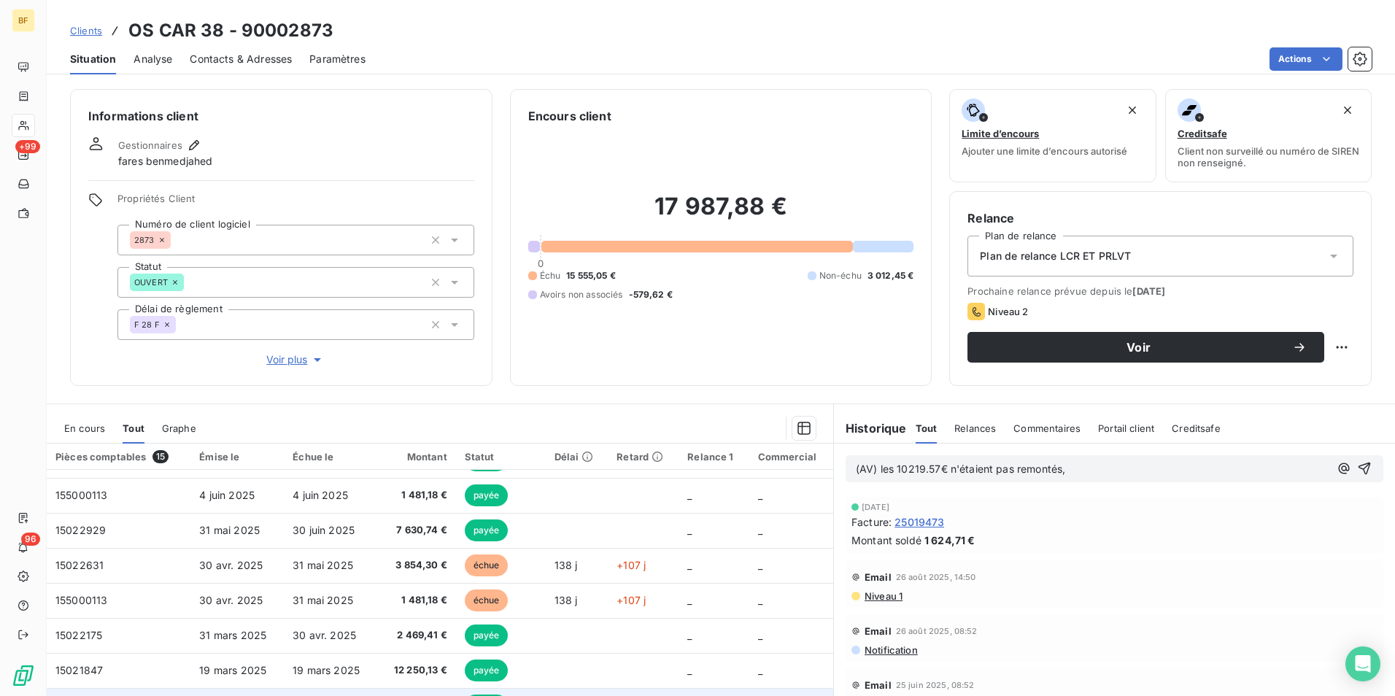
scroll to position [271, 0]
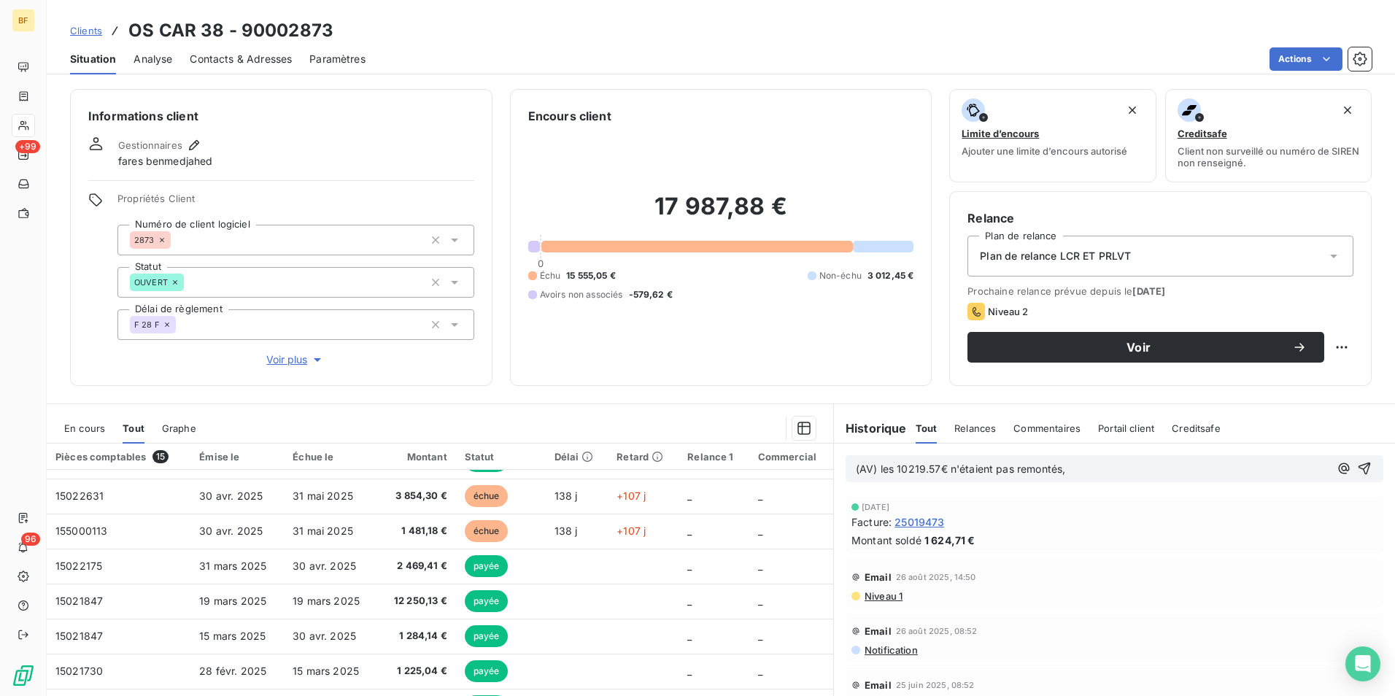
click at [1090, 467] on p "(AV) les 10219.57€ n'étaient pas remontés," at bounding box center [1092, 469] width 473 height 17
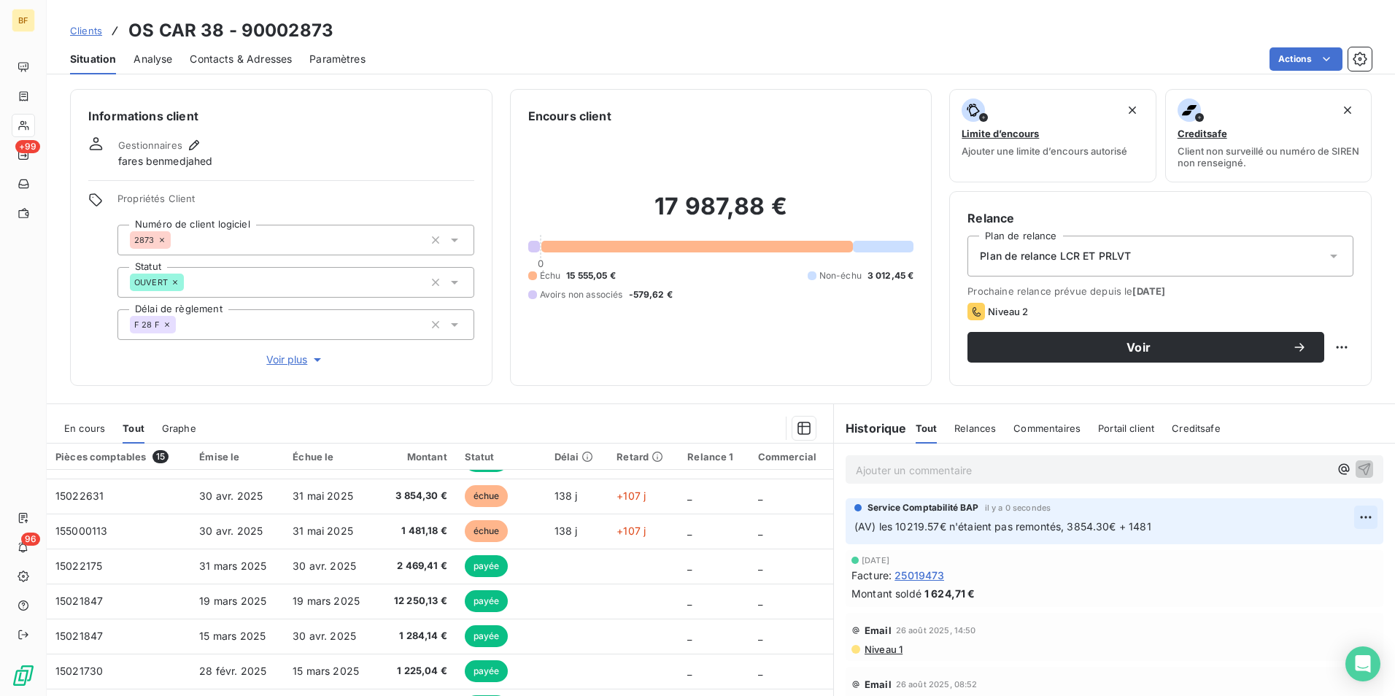
click at [1343, 519] on html "BF +99 96 Clients OS CAR 38 - 90002873 Situation Analyse Contacts & Adresses Pa…" at bounding box center [697, 348] width 1395 height 696
drag, startPoint x: 1314, startPoint y: 545, endPoint x: 1273, endPoint y: 546, distance: 40.1
click at [1303, 546] on div "Editer" at bounding box center [1309, 549] width 82 height 23
click at [950, 535] on p "(AV) les 10219.57€ n'étaient pas remontés, 3854.30€ + 1481.18€ vrai impayé non …" at bounding box center [1114, 527] width 520 height 17
click at [927, 535] on p "(AV) les 10219.57€ n'étaient pas remontés, 3854.30€ + 1481.18€ vrai impayé non …" at bounding box center [1114, 527] width 520 height 17
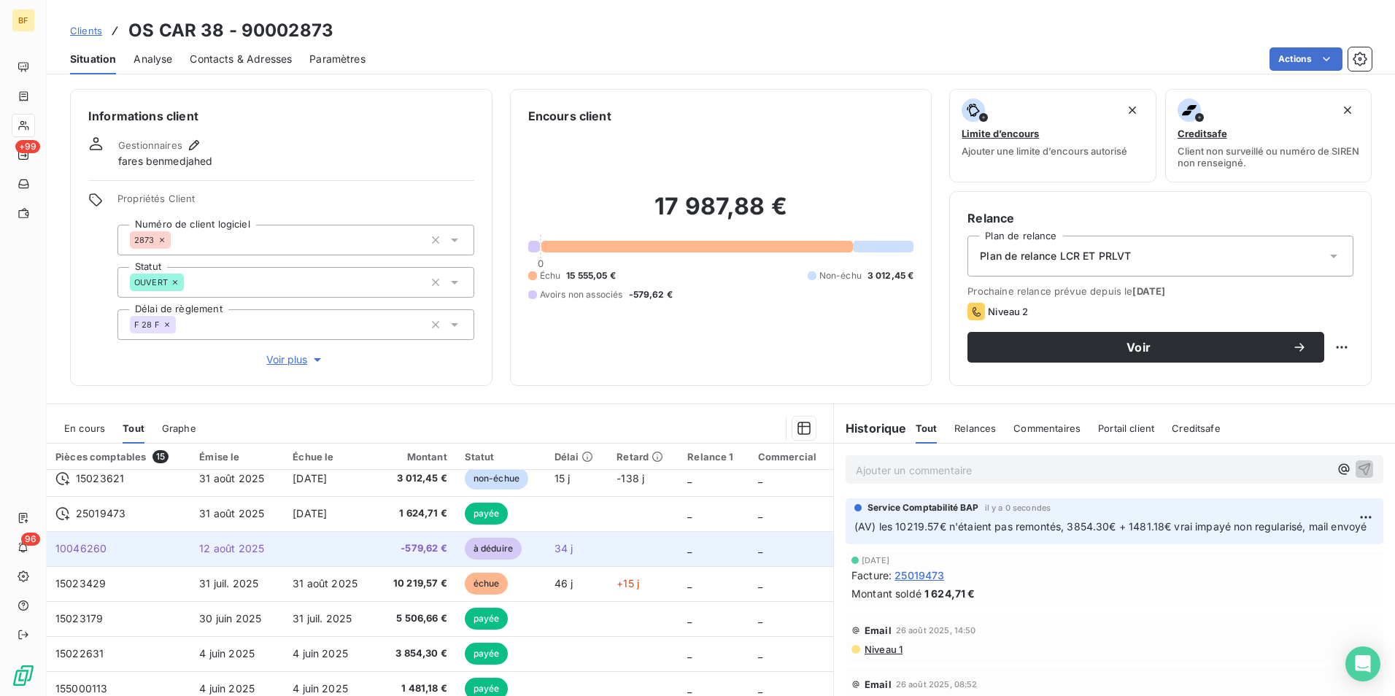
scroll to position [0, 0]
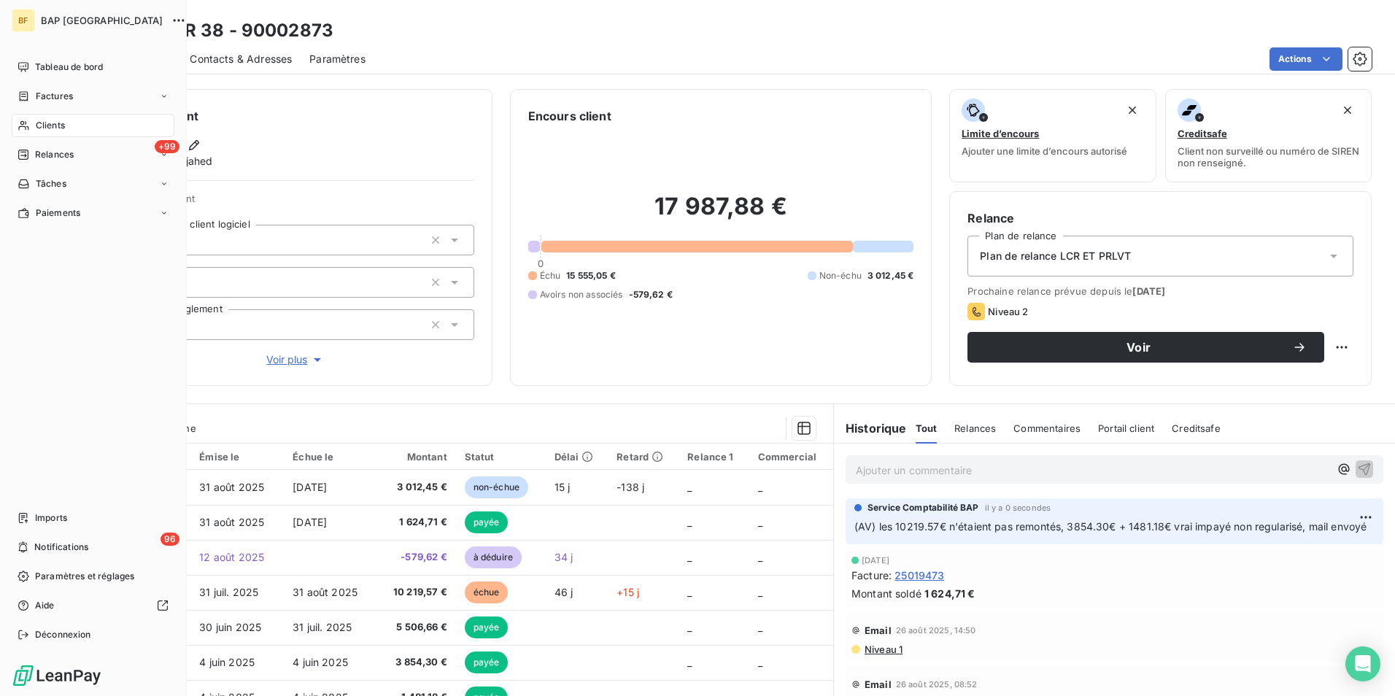
click at [57, 120] on span "Clients" at bounding box center [50, 125] width 29 height 13
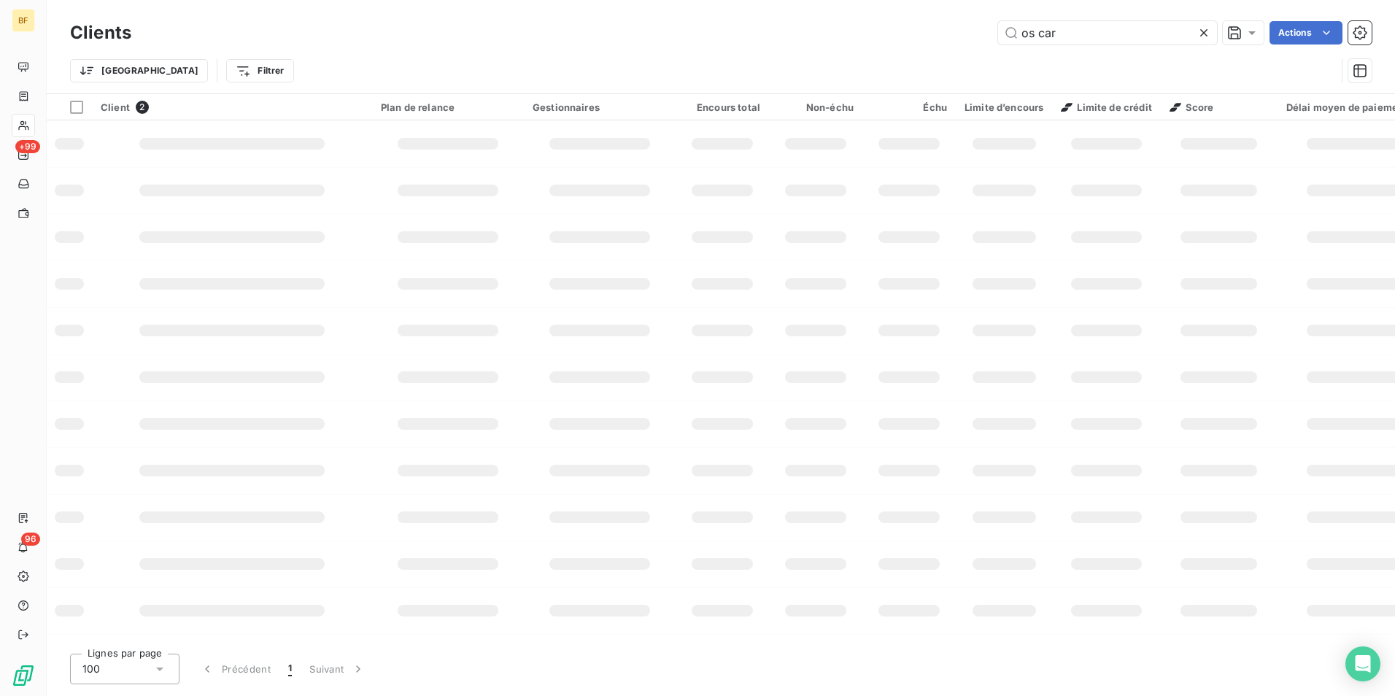
drag, startPoint x: 1021, startPoint y: 25, endPoint x: 935, endPoint y: 12, distance: 87.1
click at [935, 12] on div "Clients os car Actions Trier Filtrer" at bounding box center [721, 46] width 1348 height 93
type input "smb"
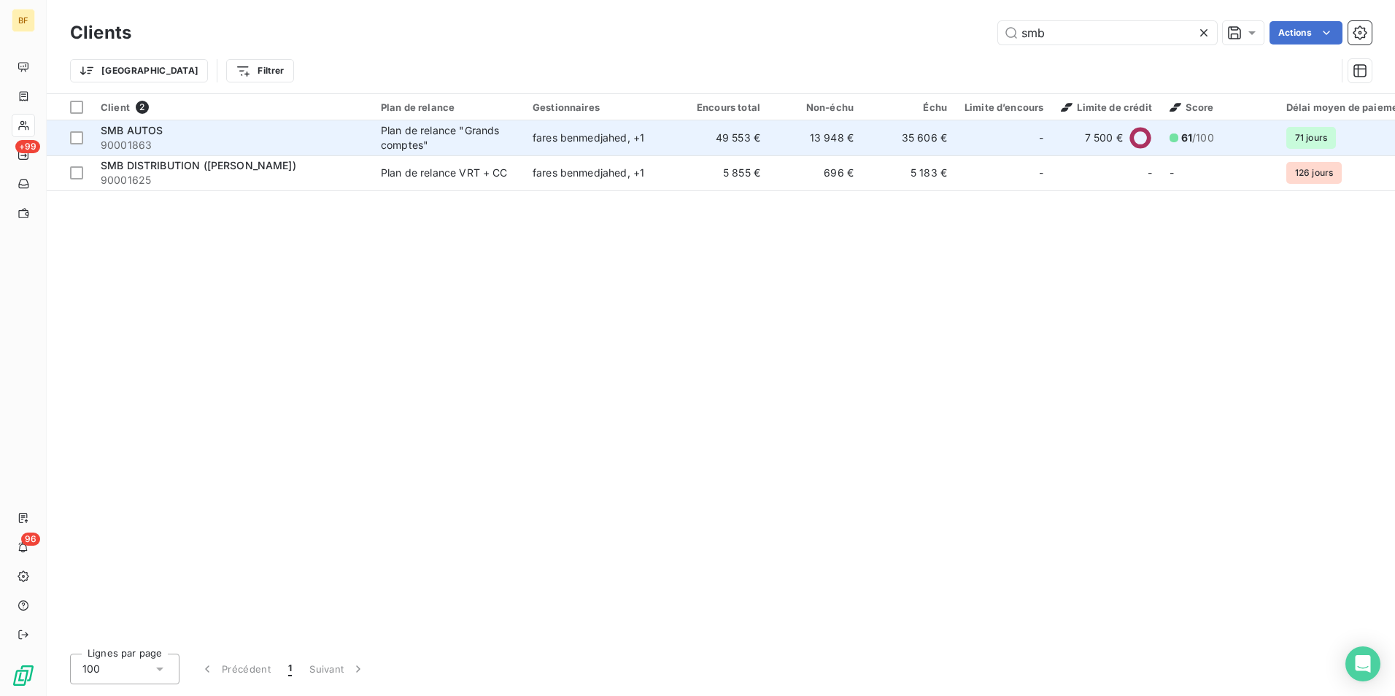
click at [200, 139] on span "90001863" at bounding box center [232, 145] width 263 height 15
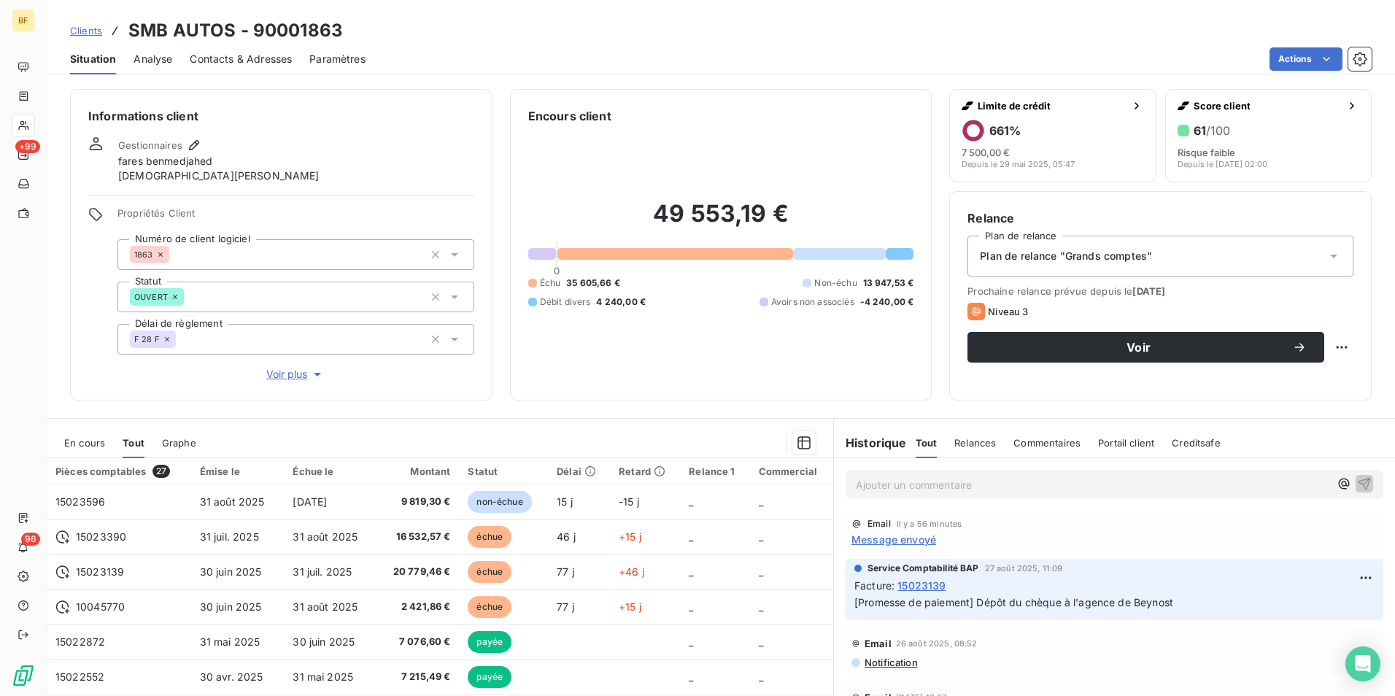
click at [924, 482] on p "Ajouter un commentaire ﻿" at bounding box center [1092, 485] width 473 height 18
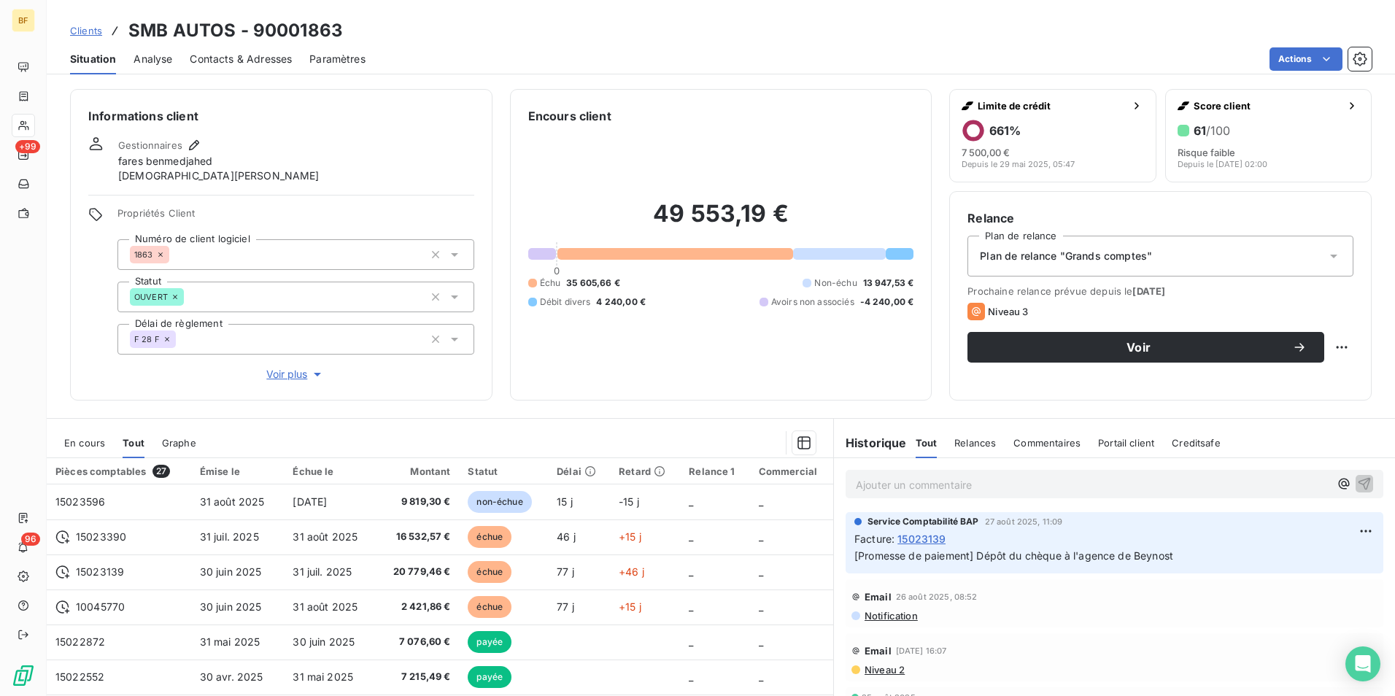
scroll to position [73, 0]
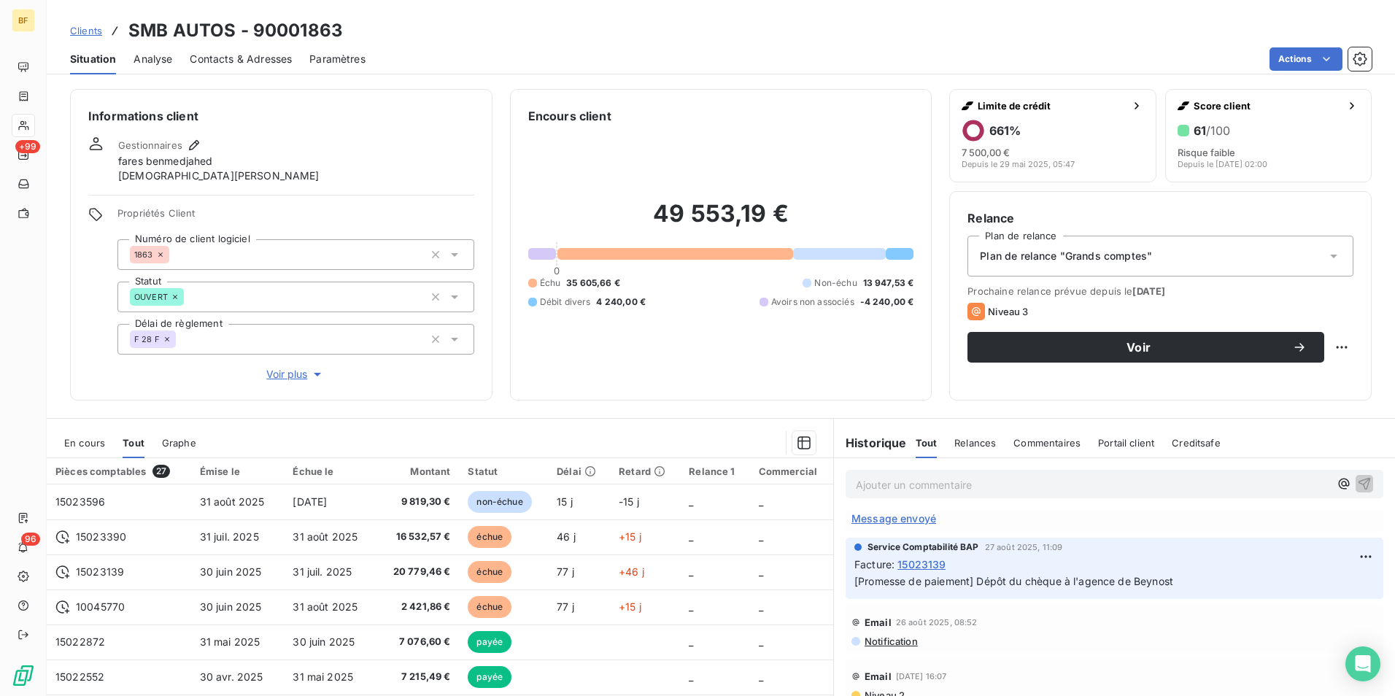
click at [900, 526] on span "Message envoyé" at bounding box center [893, 518] width 85 height 15
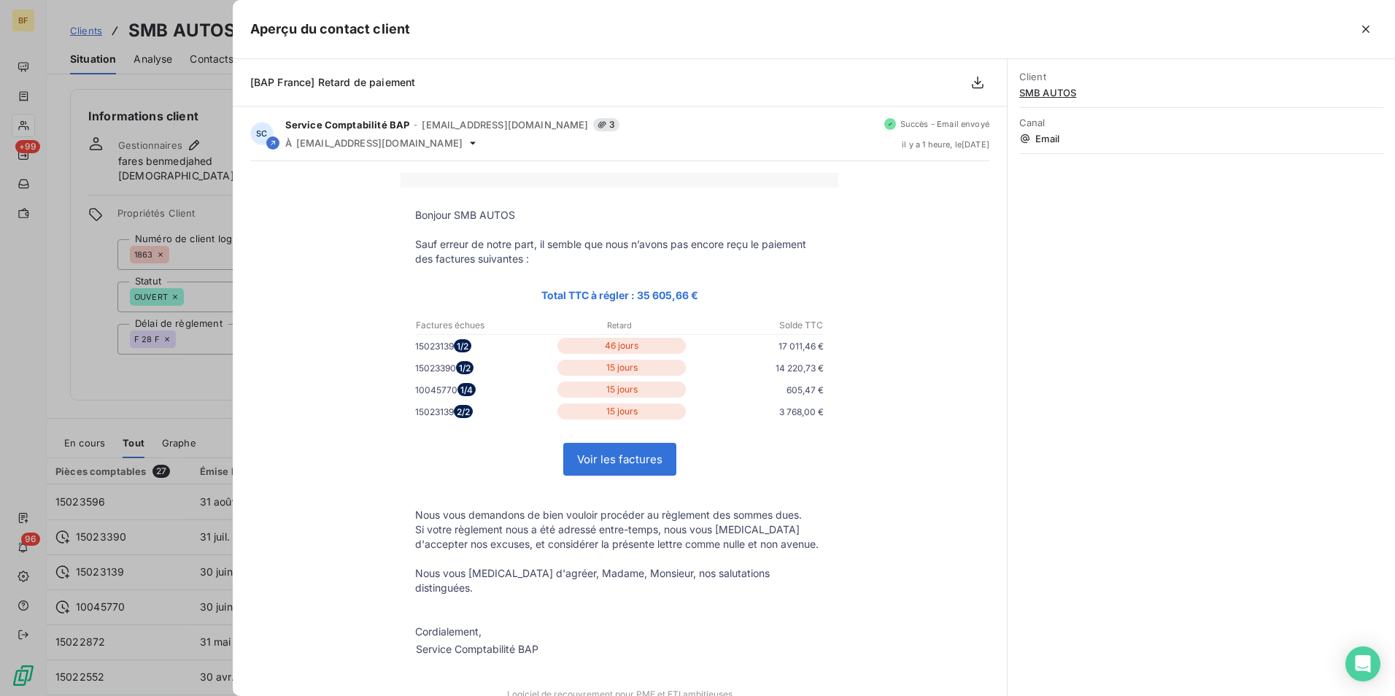
drag, startPoint x: 11, startPoint y: 407, endPoint x: 20, endPoint y: 412, distance: 10.8
click at [11, 407] on div at bounding box center [697, 348] width 1395 height 696
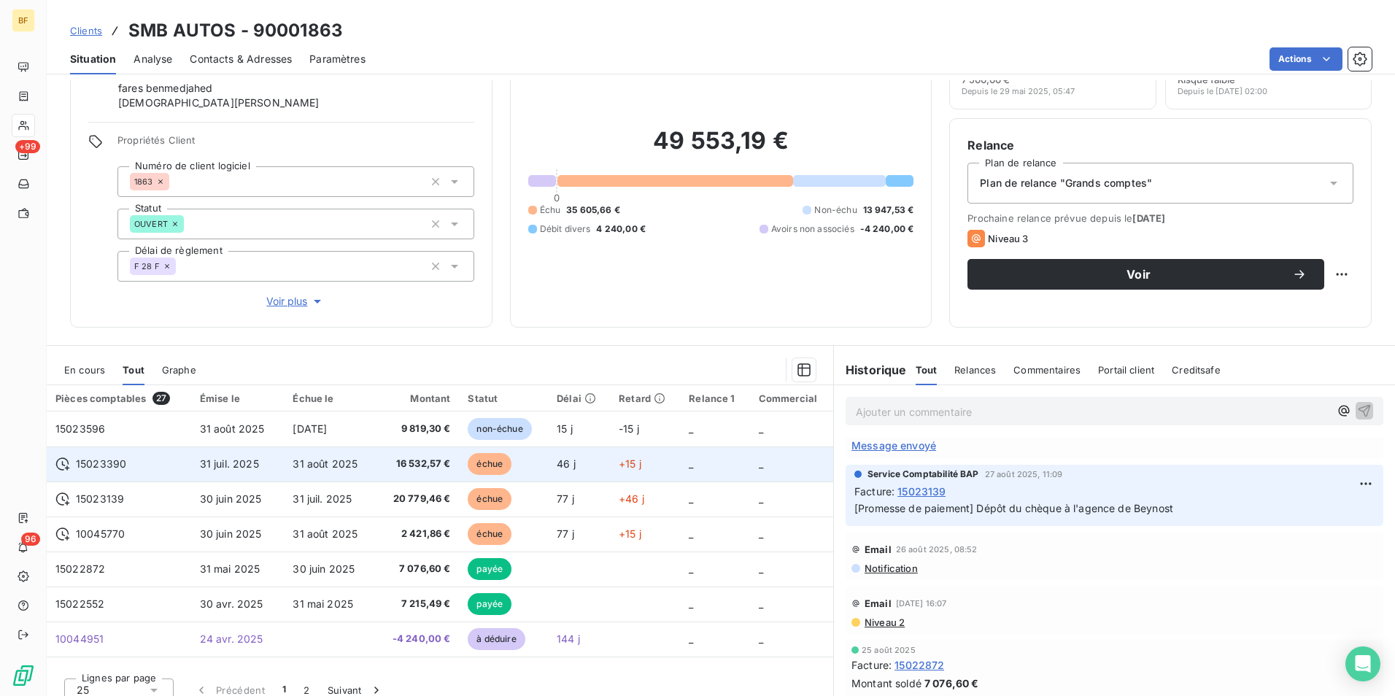
click at [406, 466] on span "16 532,57 €" at bounding box center [417, 464] width 65 height 15
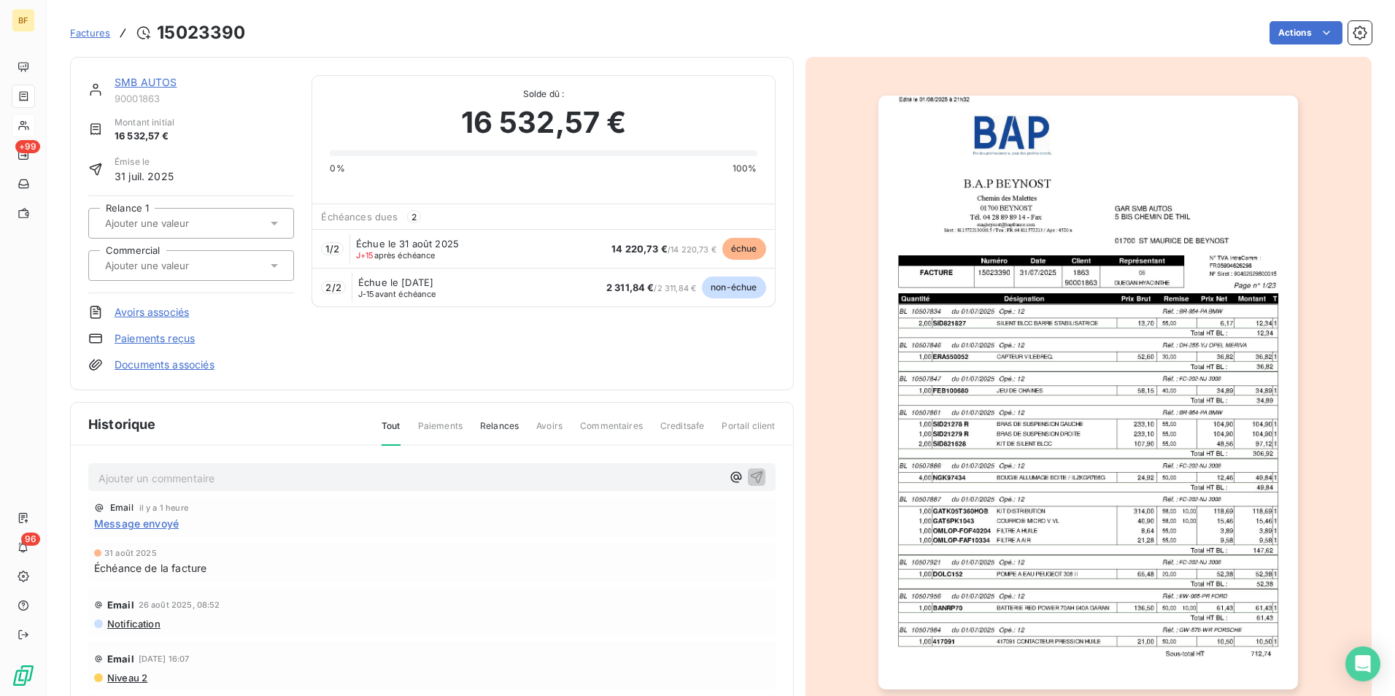
click at [1082, 393] on img "button" at bounding box center [1087, 393] width 419 height 594
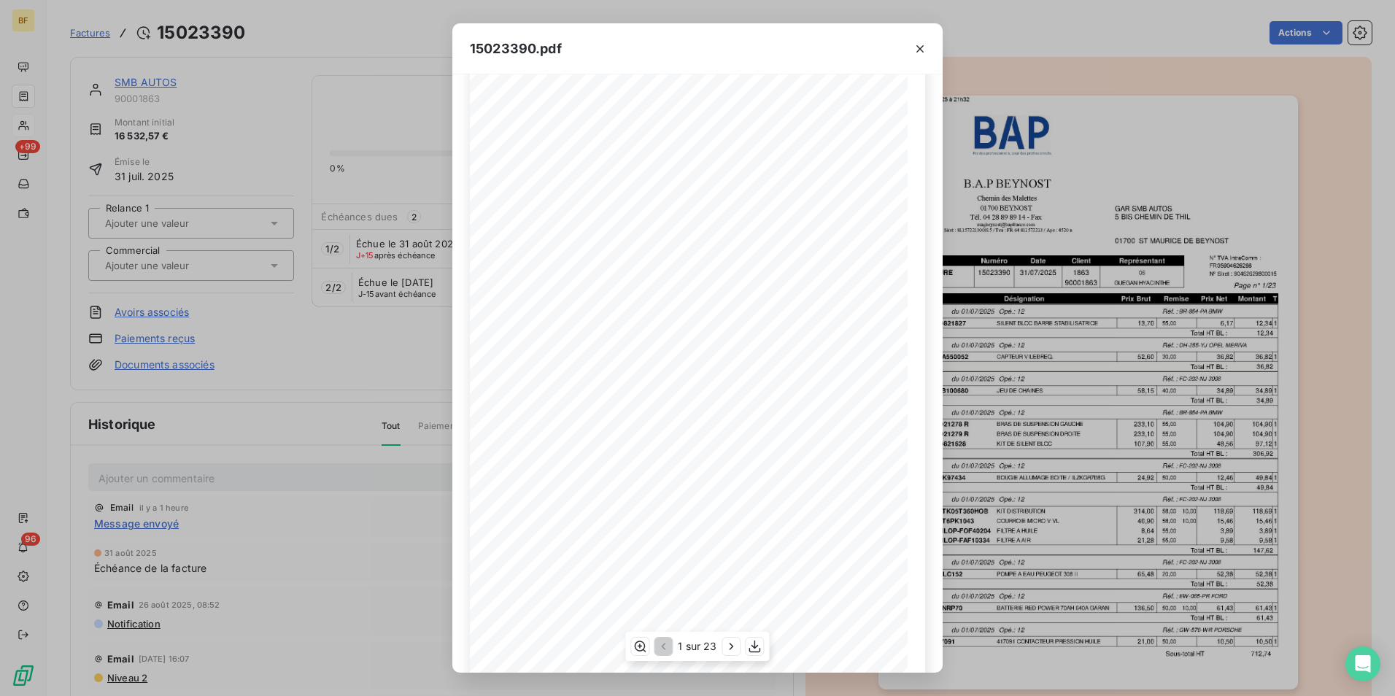
scroll to position [55, 0]
click at [723, 649] on button "button" at bounding box center [732, 646] width 18 height 18
click at [723, 648] on div "1 sur 23" at bounding box center [697, 646] width 144 height 29
click at [724, 648] on button "button" at bounding box center [733, 646] width 18 height 18
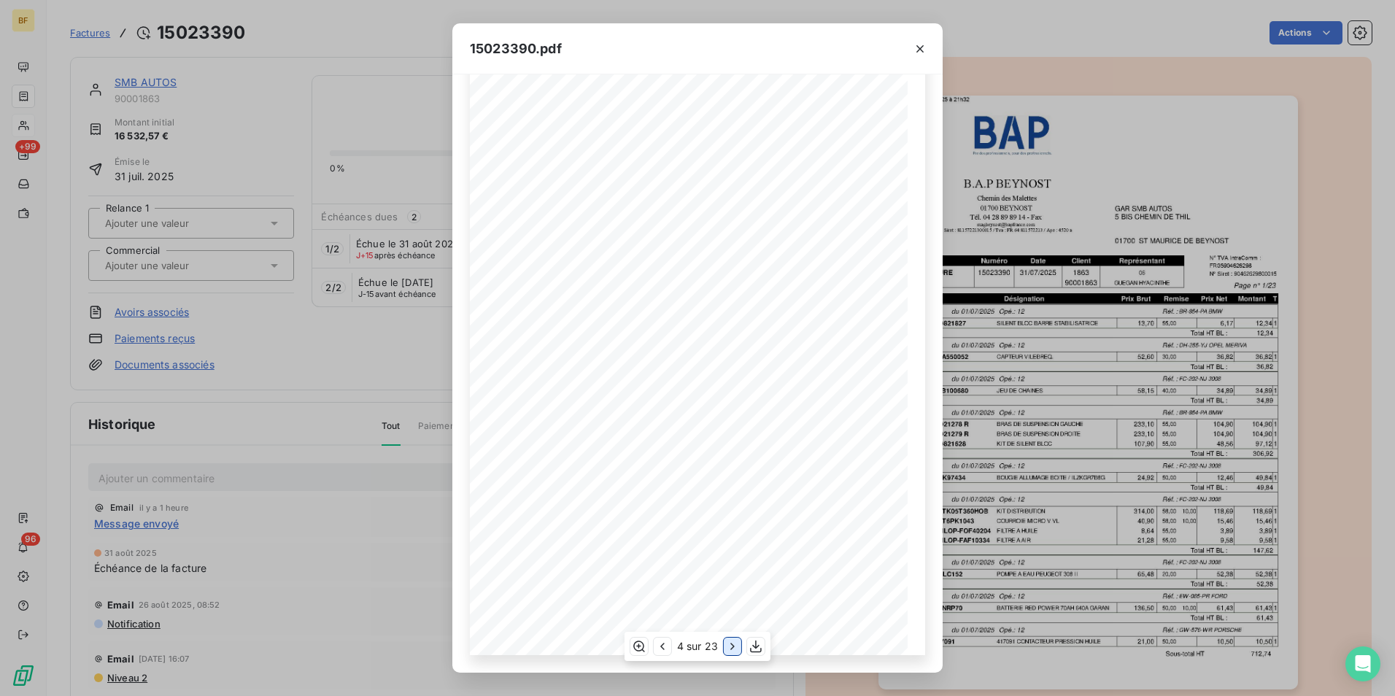
click at [727, 646] on icon "button" at bounding box center [732, 646] width 15 height 15
click at [729, 646] on icon "button" at bounding box center [732, 646] width 15 height 15
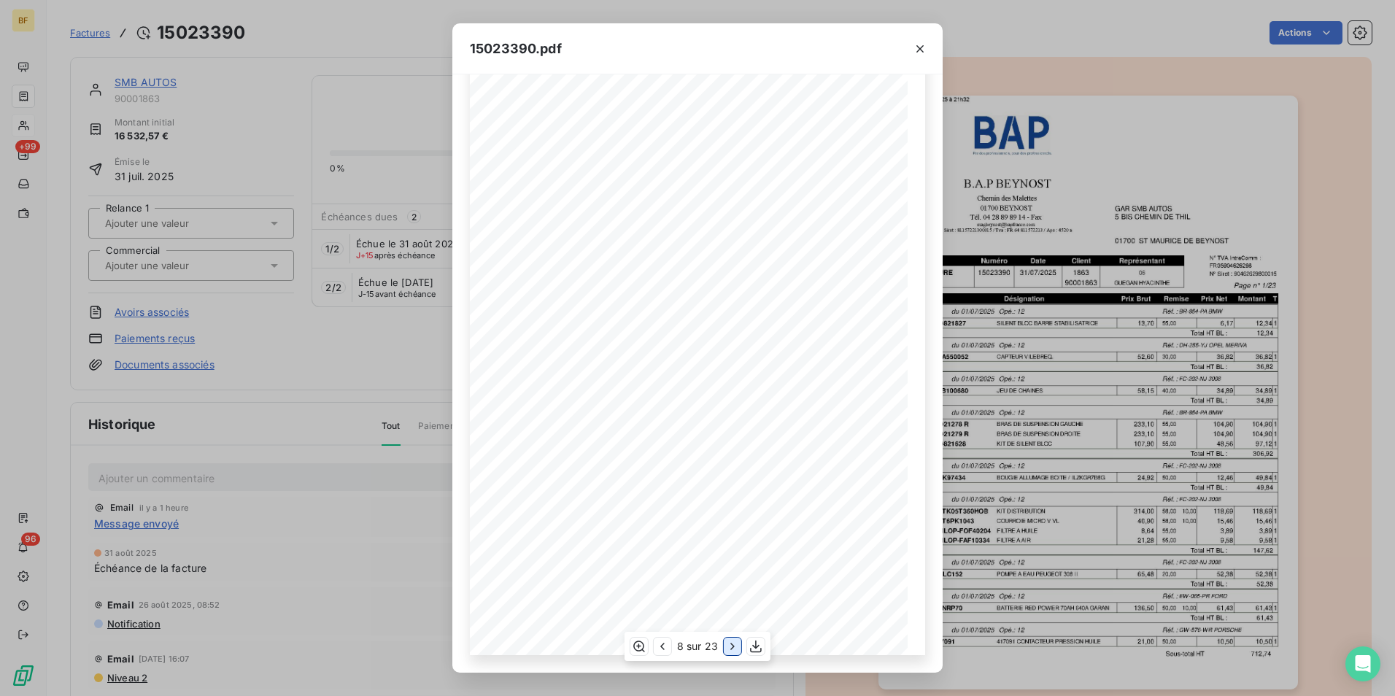
click at [729, 646] on icon "button" at bounding box center [732, 646] width 15 height 15
click at [729, 646] on icon "button" at bounding box center [734, 646] width 15 height 15
click at [729, 646] on icon "button" at bounding box center [733, 646] width 15 height 15
click at [729, 646] on icon "button" at bounding box center [734, 646] width 15 height 15
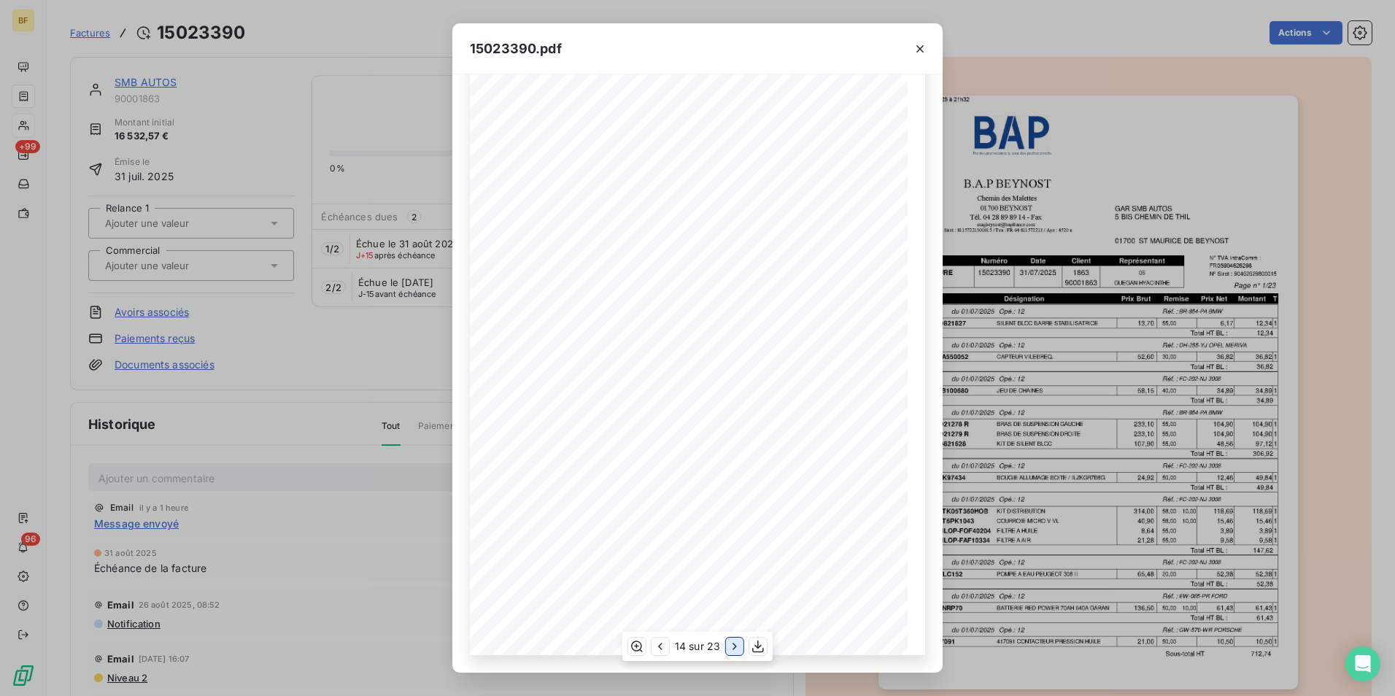
click at [729, 646] on icon "button" at bounding box center [734, 646] width 15 height 15
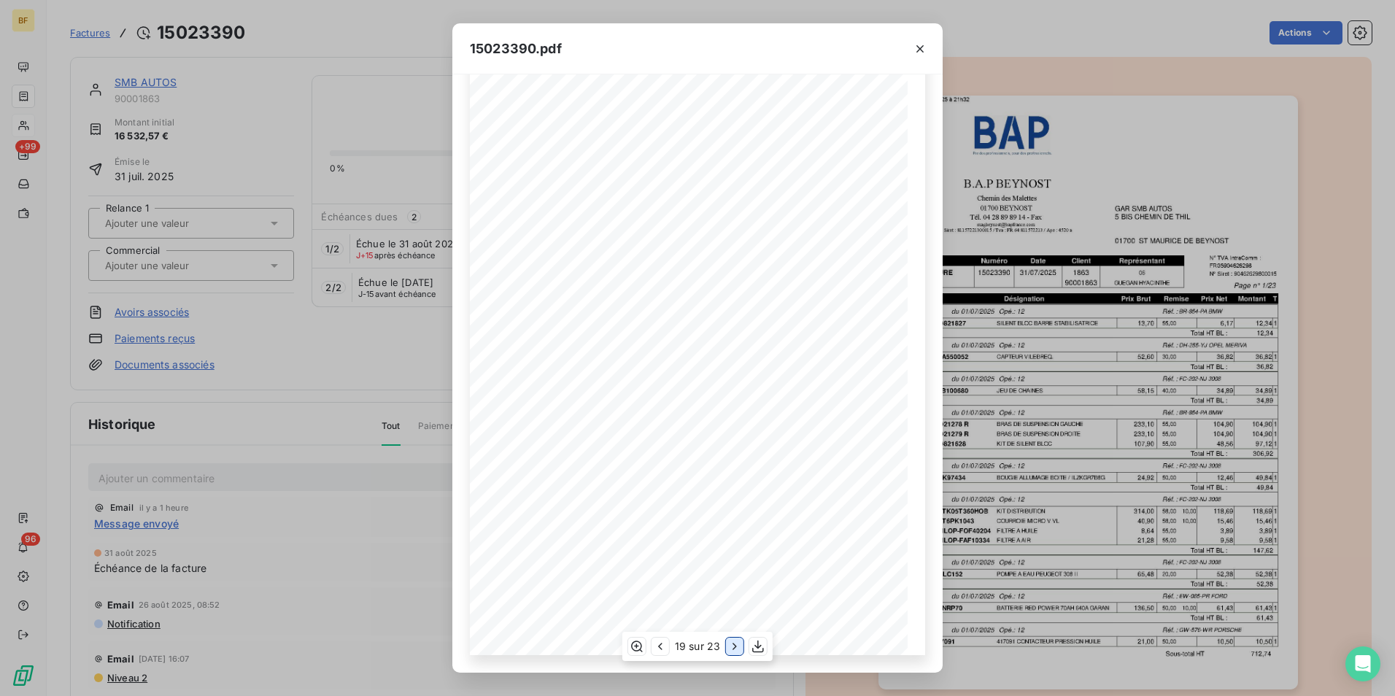
click at [729, 646] on icon "button" at bounding box center [734, 646] width 15 height 15
click at [729, 646] on icon "button" at bounding box center [736, 646] width 15 height 15
drag, startPoint x: 926, startPoint y: 48, endPoint x: 18, endPoint y: 179, distance: 917.4
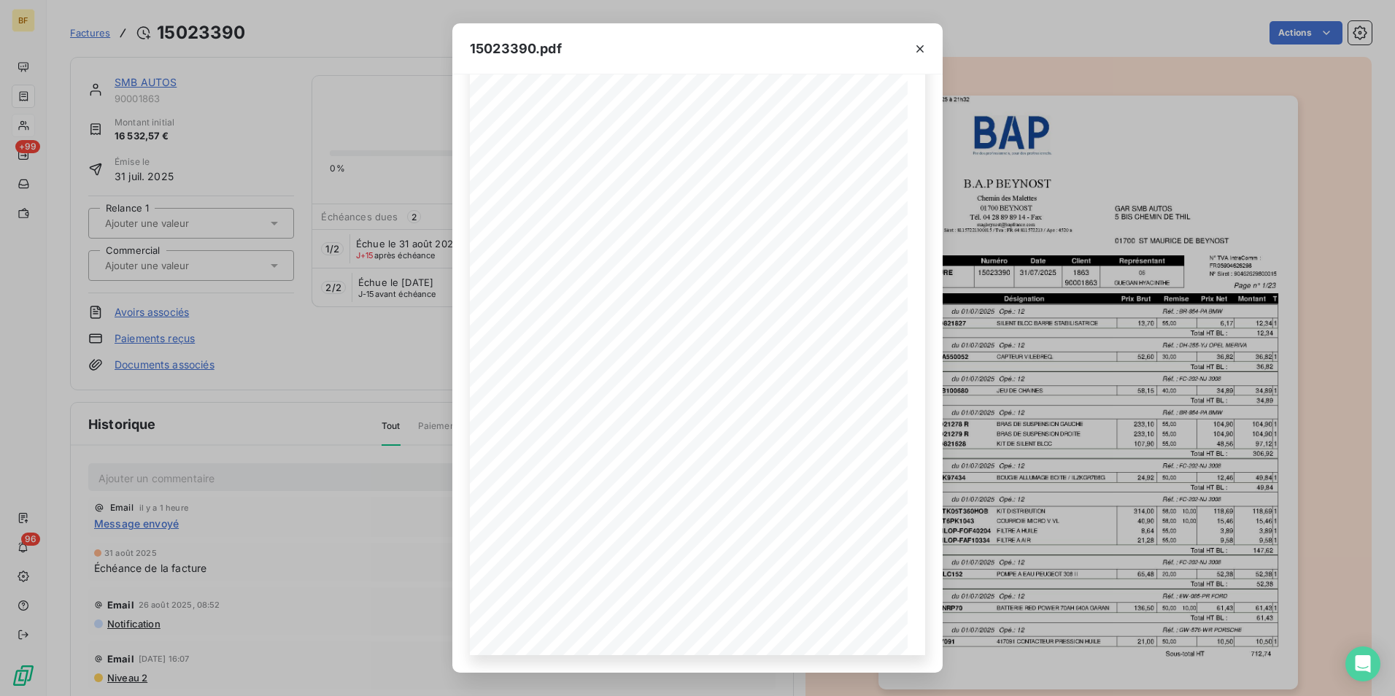
click at [926, 49] on icon "button" at bounding box center [919, 49] width 15 height 15
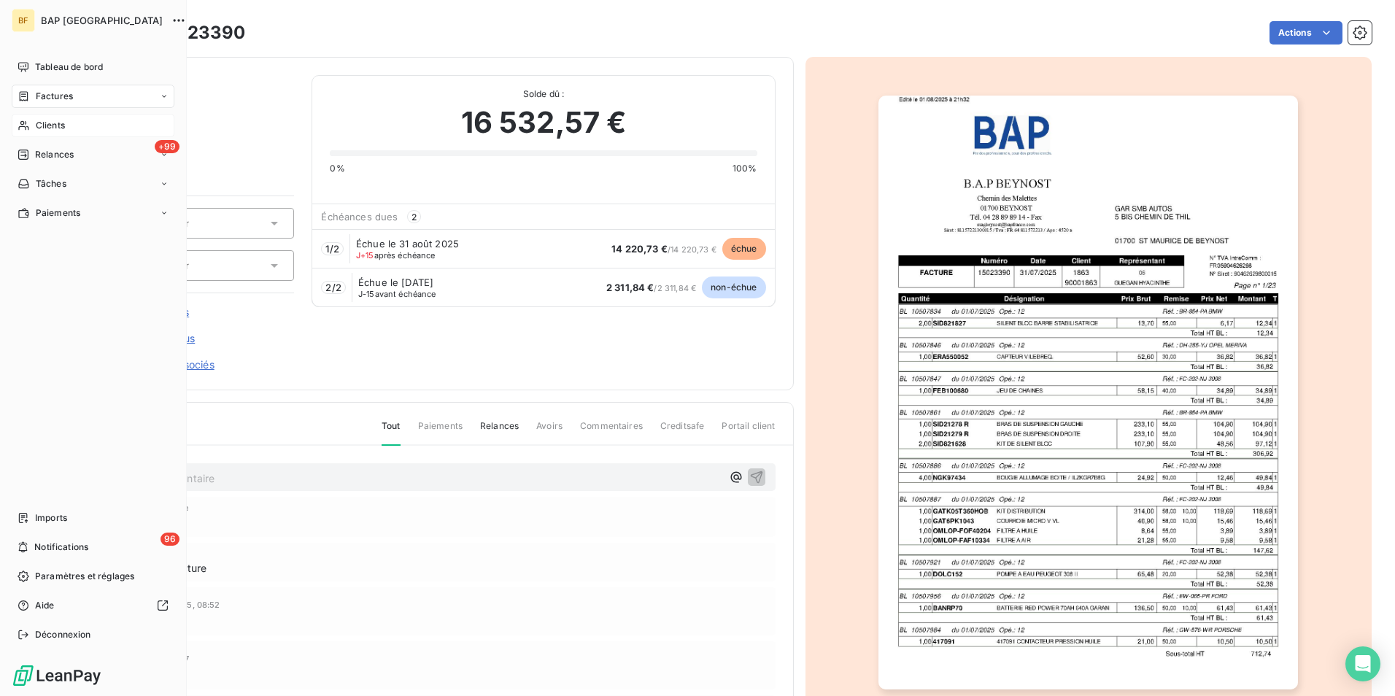
click at [31, 128] on div "Clients" at bounding box center [93, 125] width 163 height 23
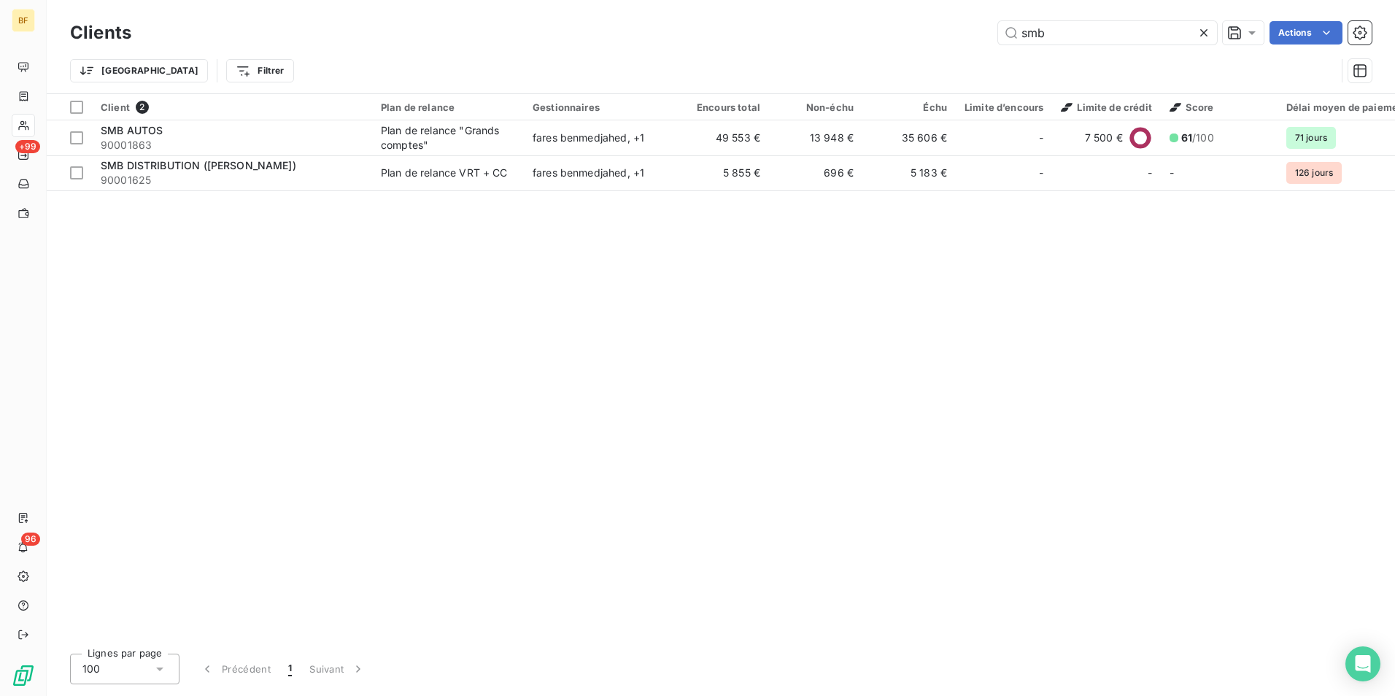
drag, startPoint x: 943, startPoint y: 12, endPoint x: 926, endPoint y: 10, distance: 16.9
click at [926, 10] on div "Clients smb Actions Trier Filtrer" at bounding box center [721, 46] width 1348 height 93
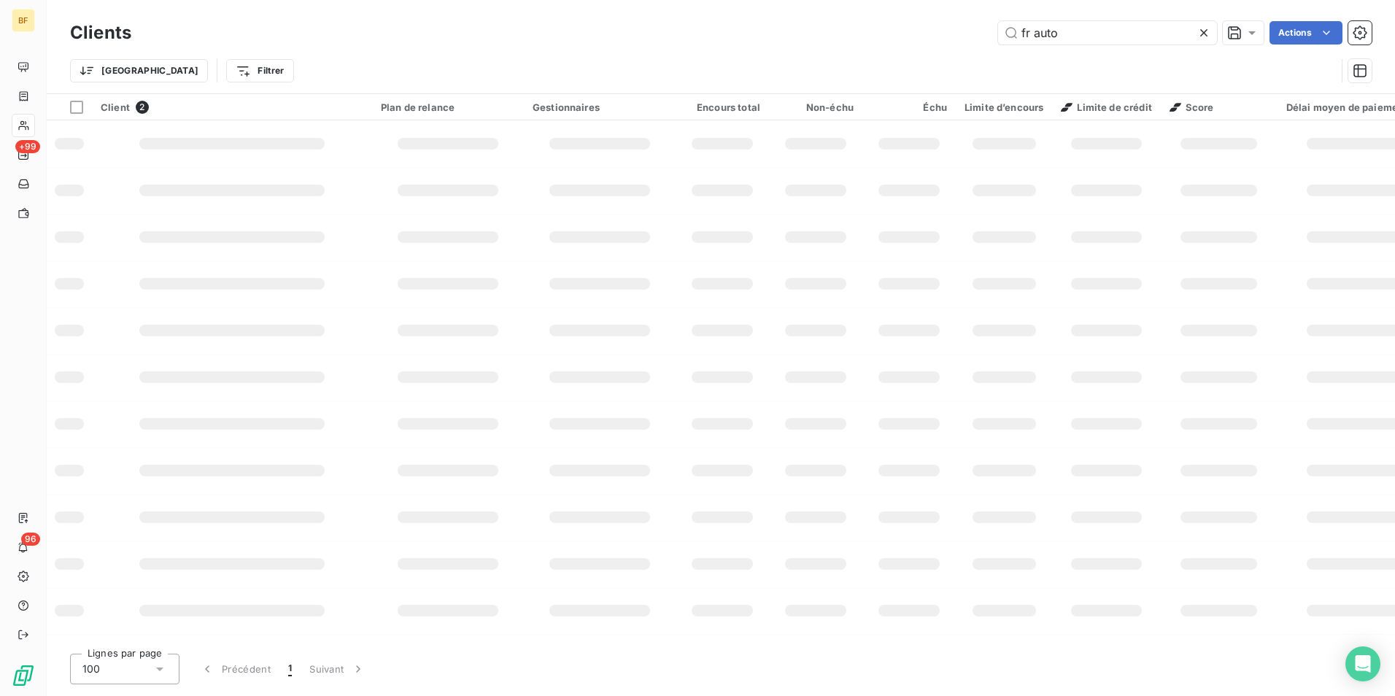
type input "fr auto"
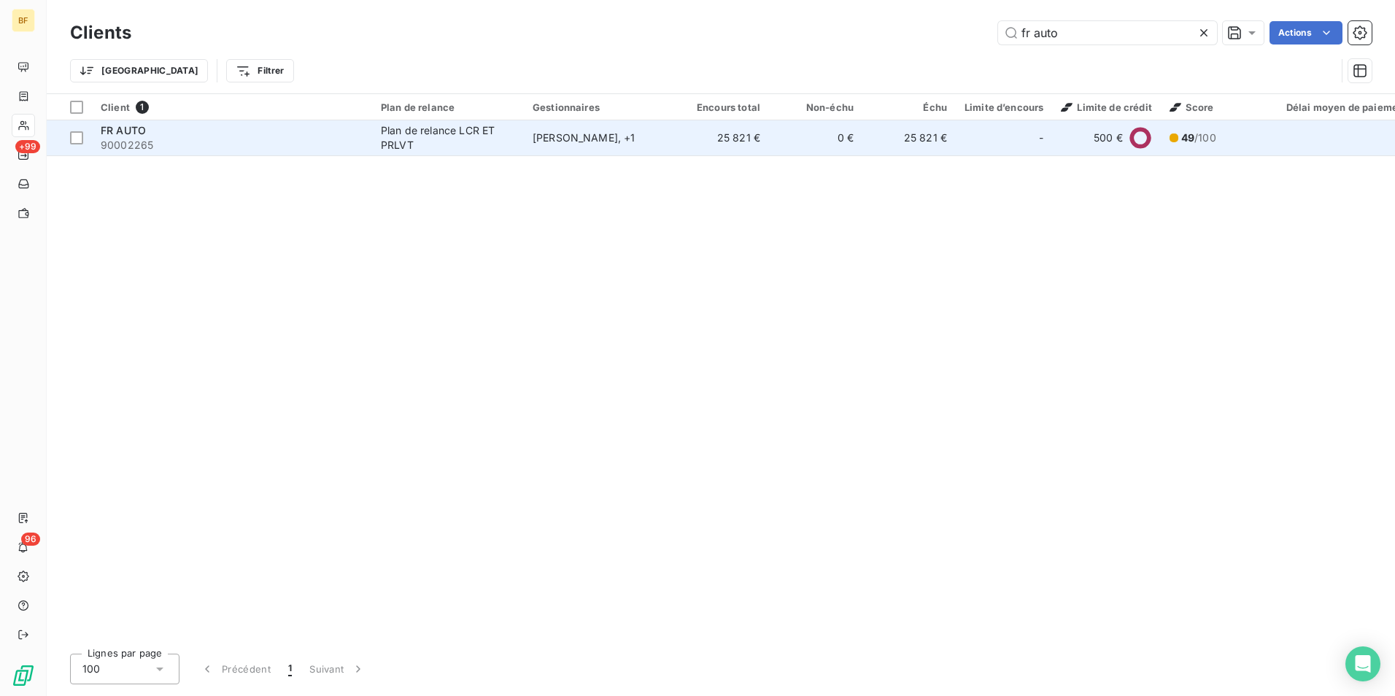
click at [546, 147] on td "[PERSON_NAME] , + 1" at bounding box center [600, 137] width 152 height 35
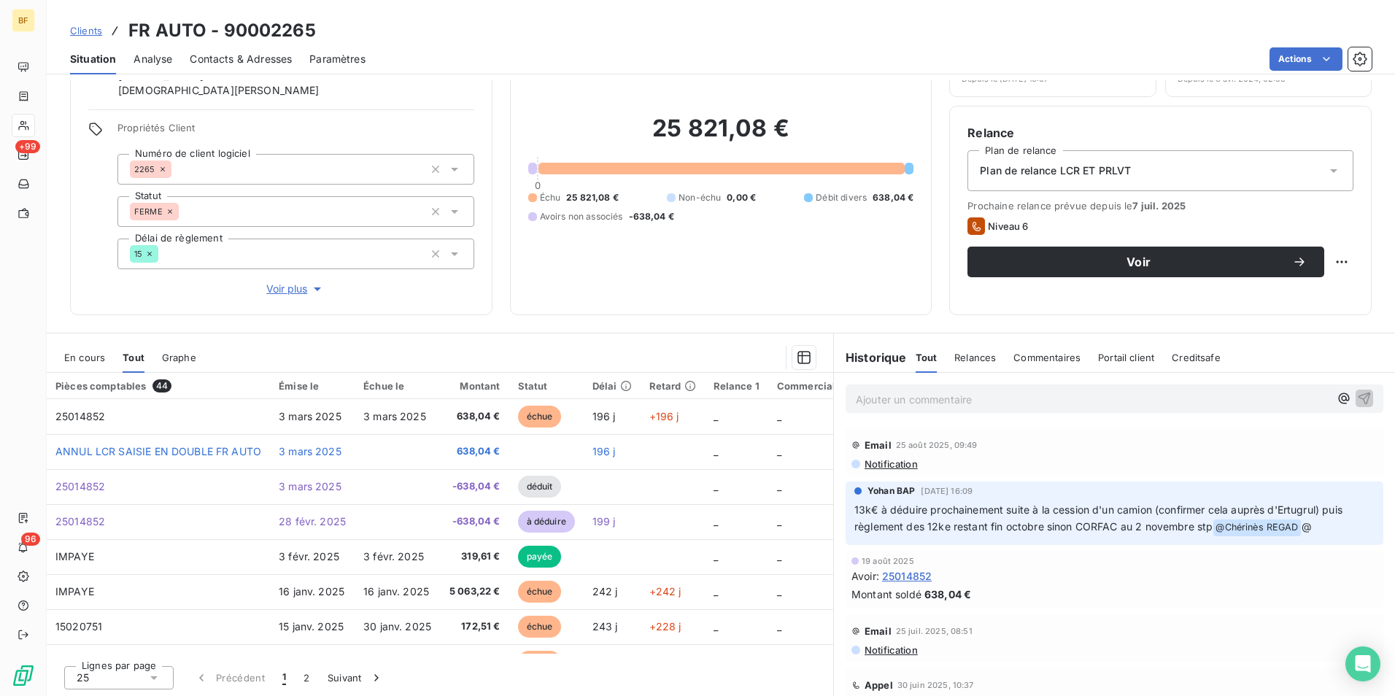
scroll to position [87, 0]
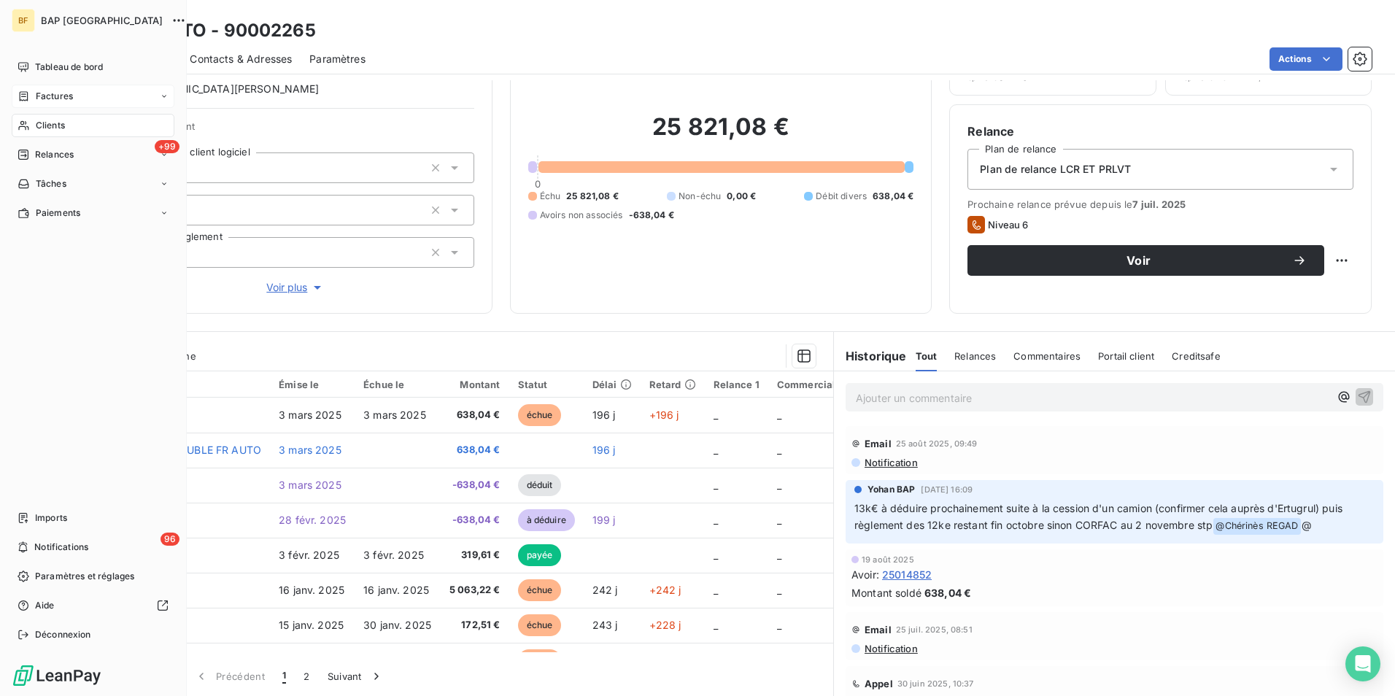
drag, startPoint x: 52, startPoint y: 123, endPoint x: 166, endPoint y: 92, distance: 118.7
click at [55, 123] on span "Clients" at bounding box center [50, 125] width 29 height 13
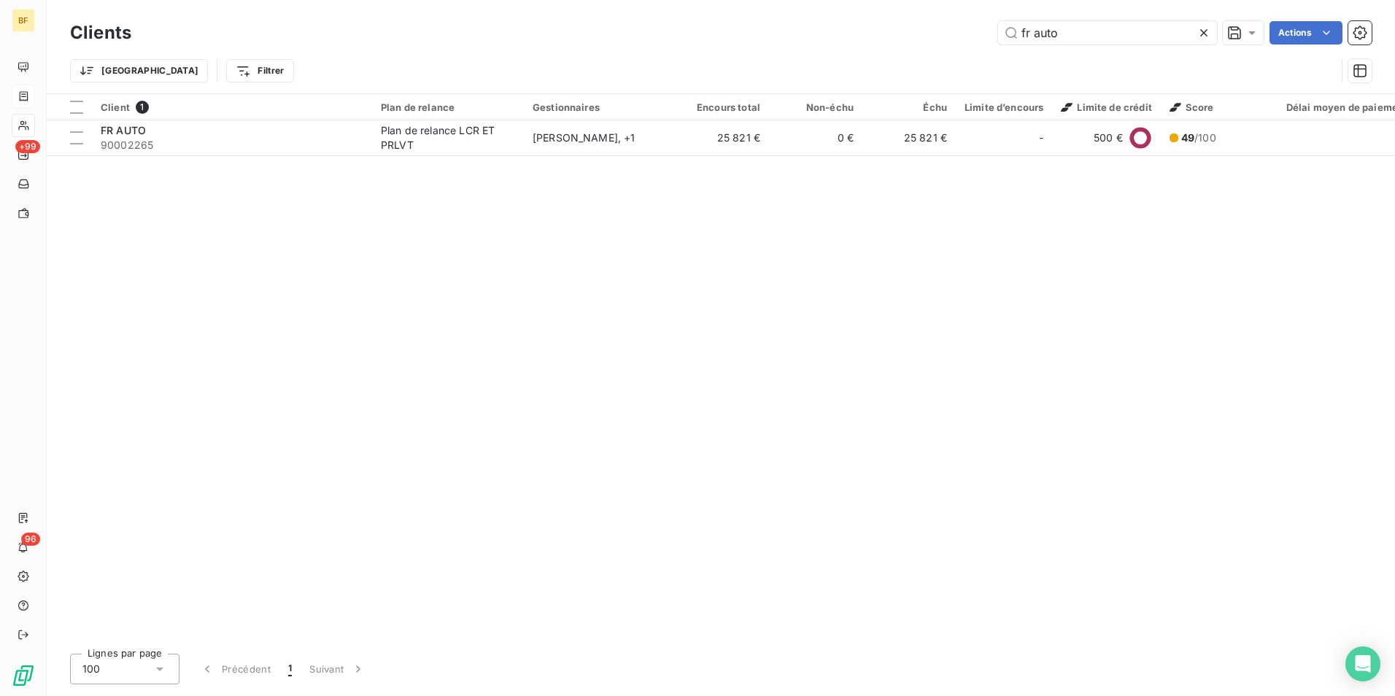
drag, startPoint x: 1105, startPoint y: 24, endPoint x: 920, endPoint y: 12, distance: 185.7
click at [920, 12] on div "Clients fr auto Actions Trier Filtrer" at bounding box center [721, 46] width 1348 height 93
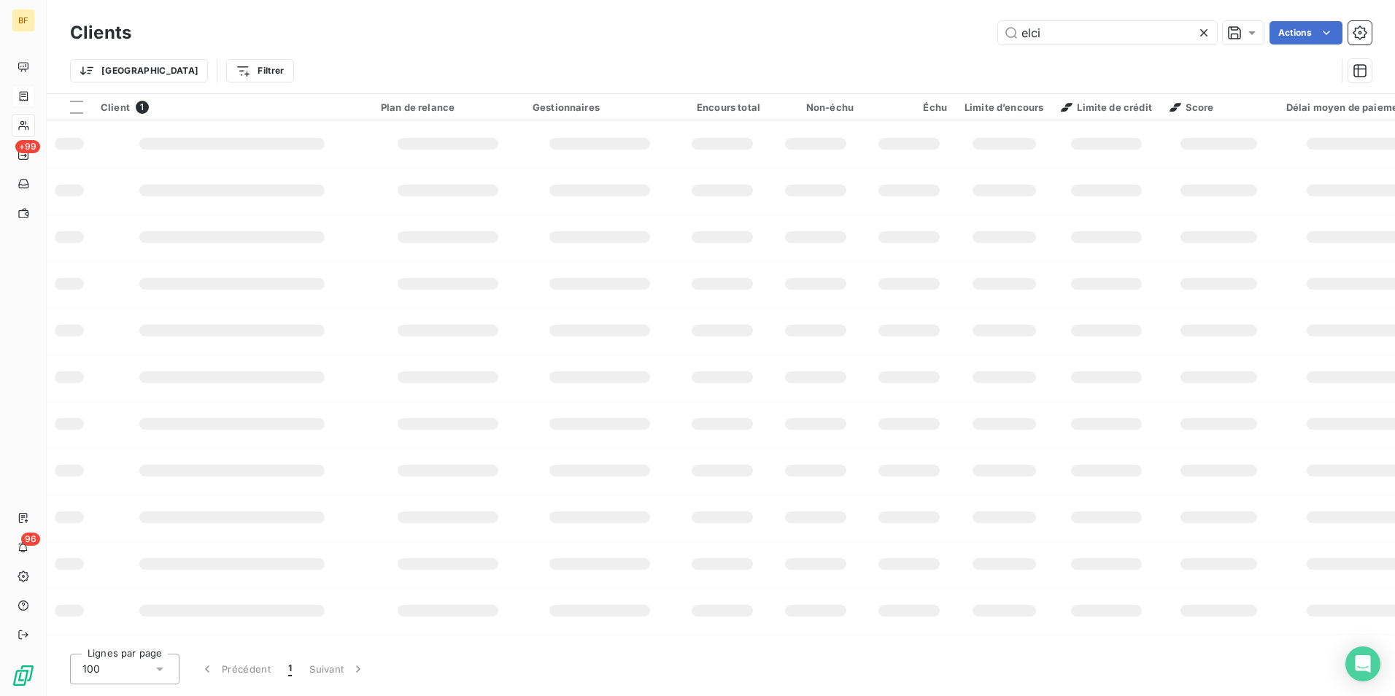
type input "elci"
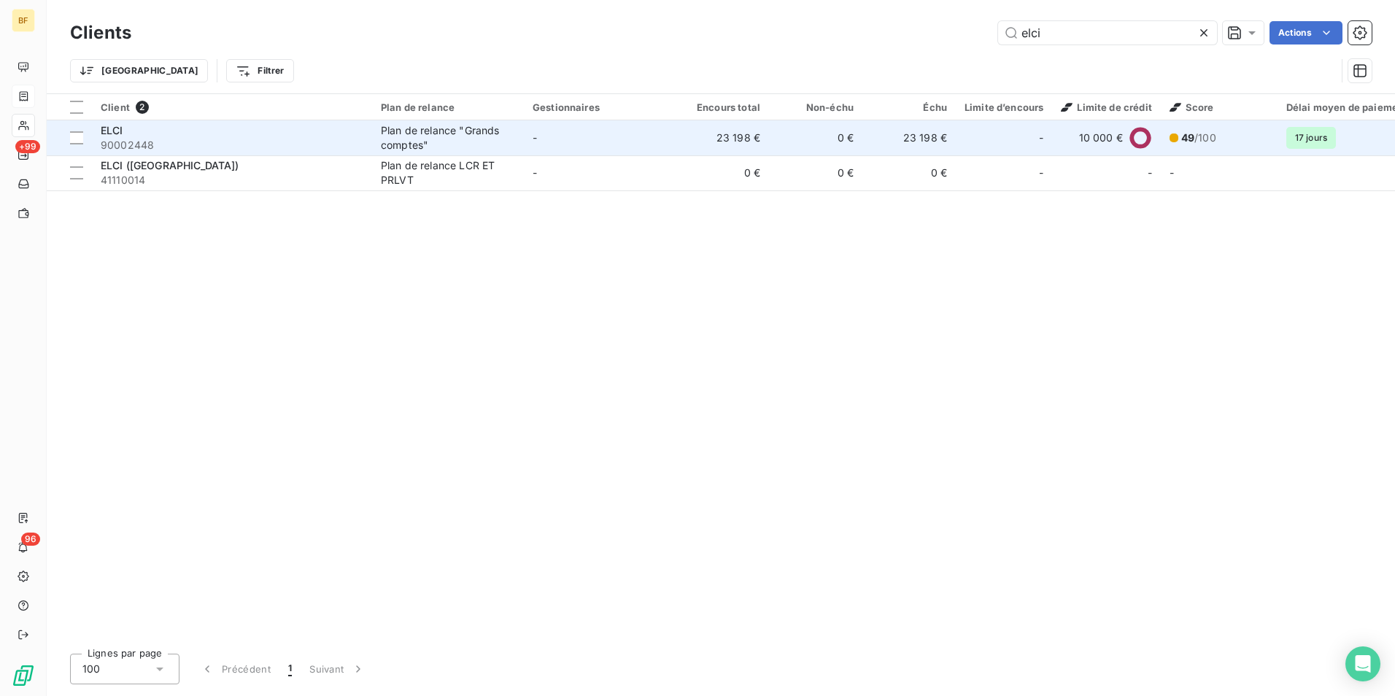
click at [414, 129] on div "Plan de relance "Grands comptes"" at bounding box center [448, 137] width 134 height 29
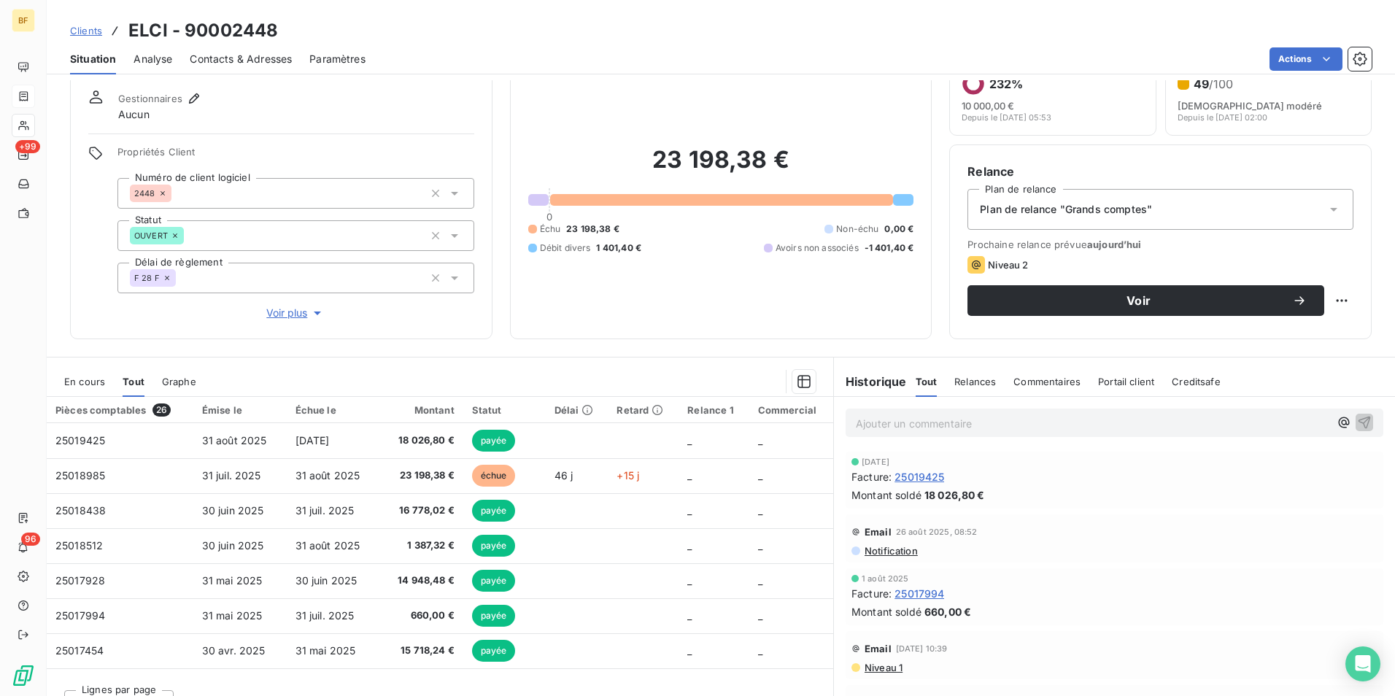
scroll to position [72, 0]
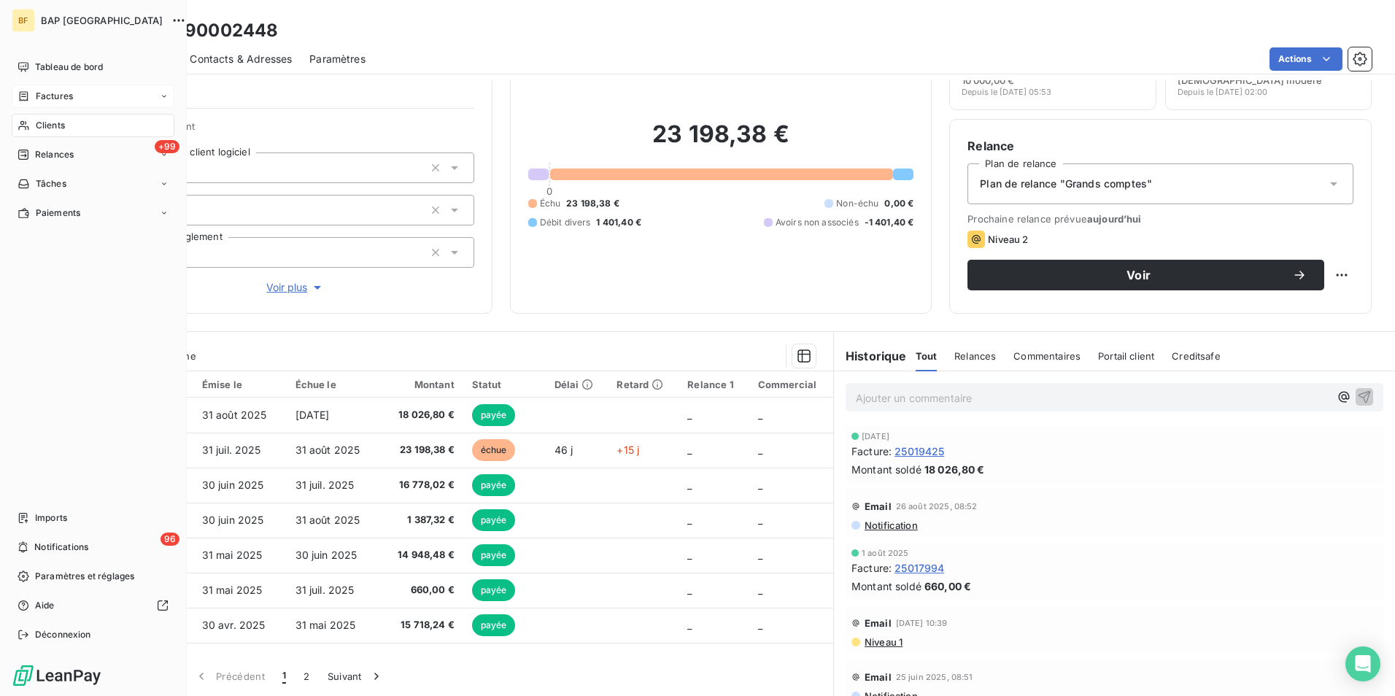
click at [36, 128] on span "Clients" at bounding box center [50, 125] width 29 height 13
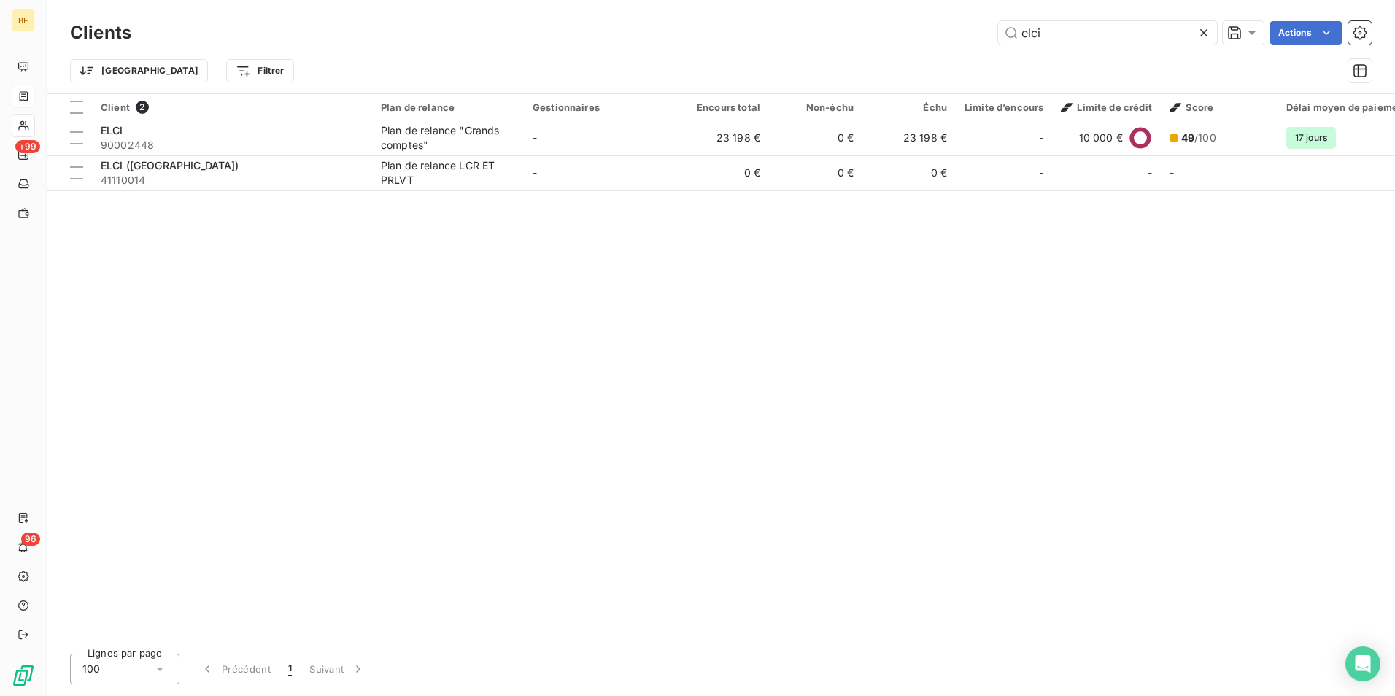
click at [920, 0] on div "Clients elci Actions Trier Filtrer" at bounding box center [721, 46] width 1348 height 93
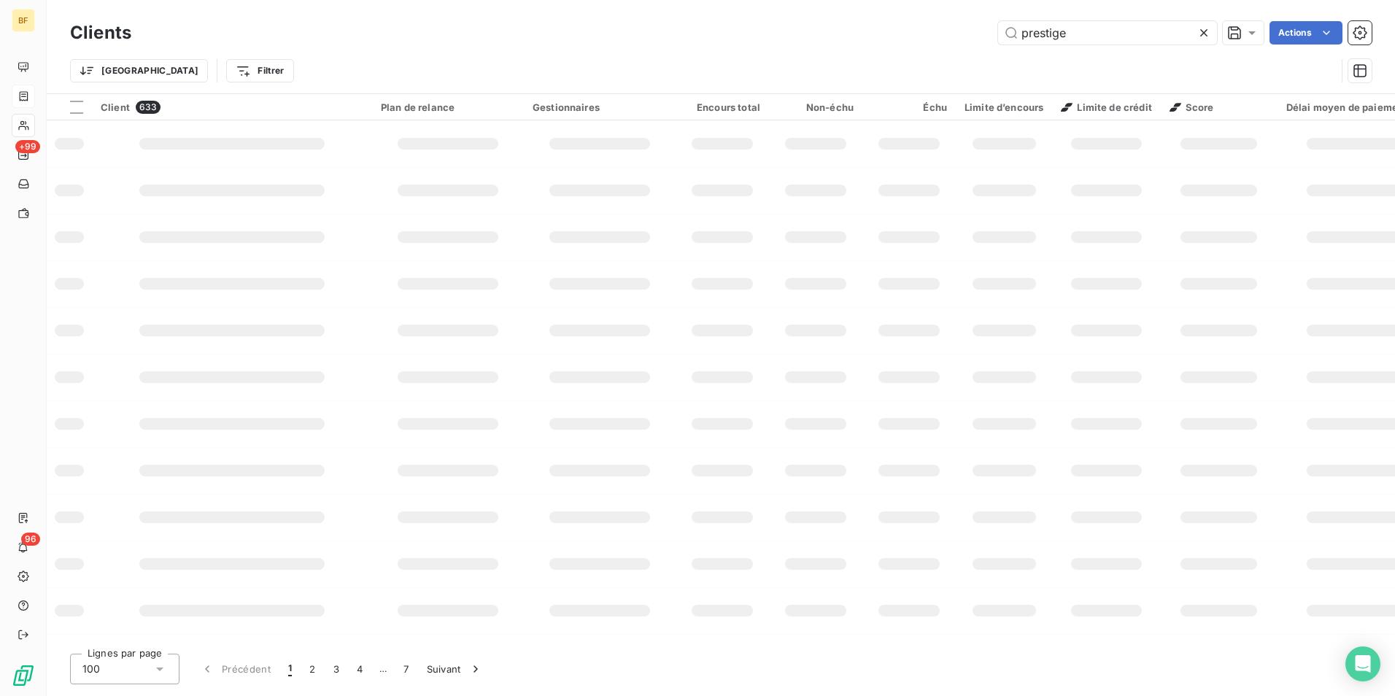
type input "prestige"
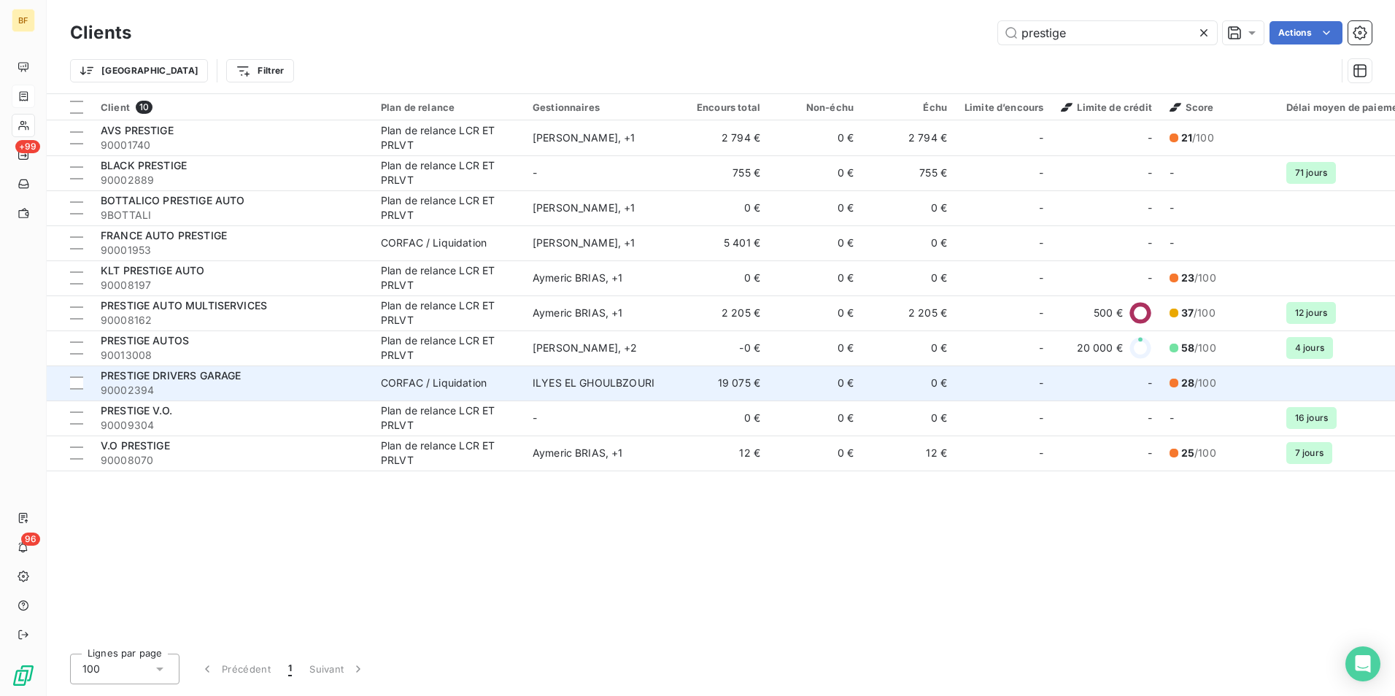
click at [277, 376] on div "PRESTIGE DRIVERS GARAGE" at bounding box center [232, 375] width 263 height 15
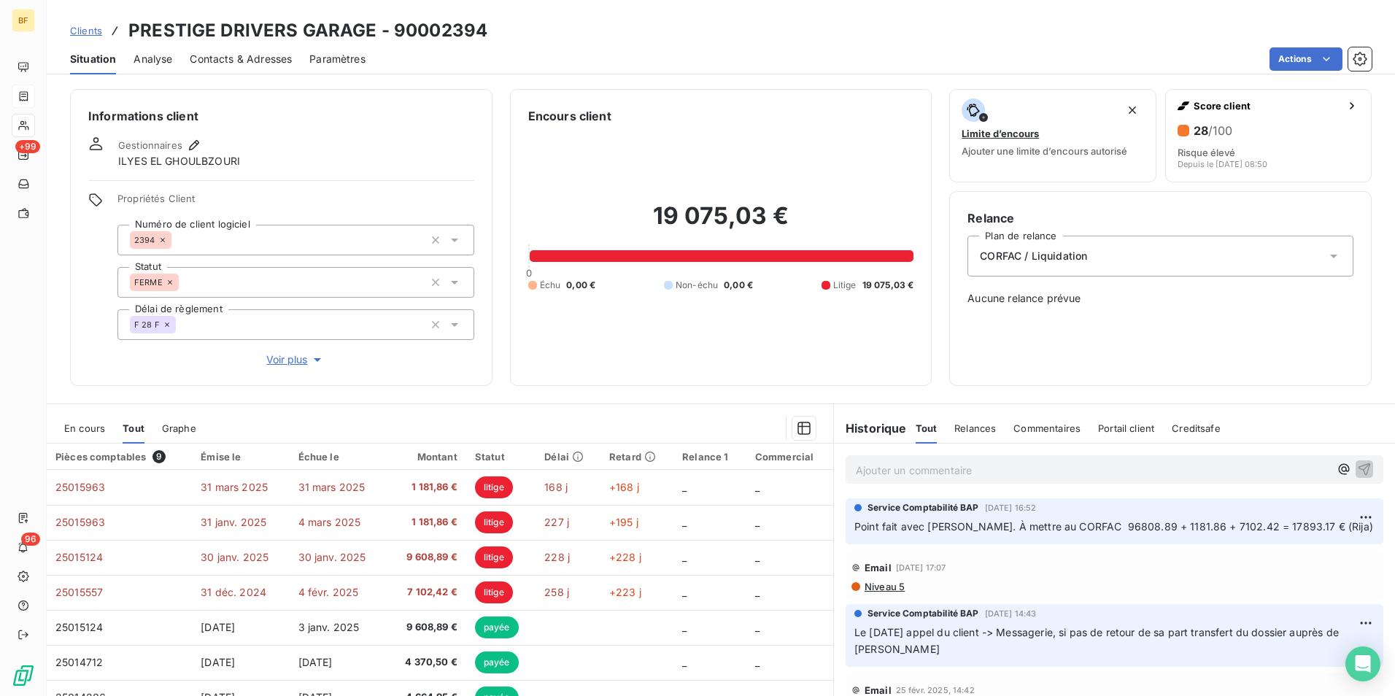
scroll to position [72, 0]
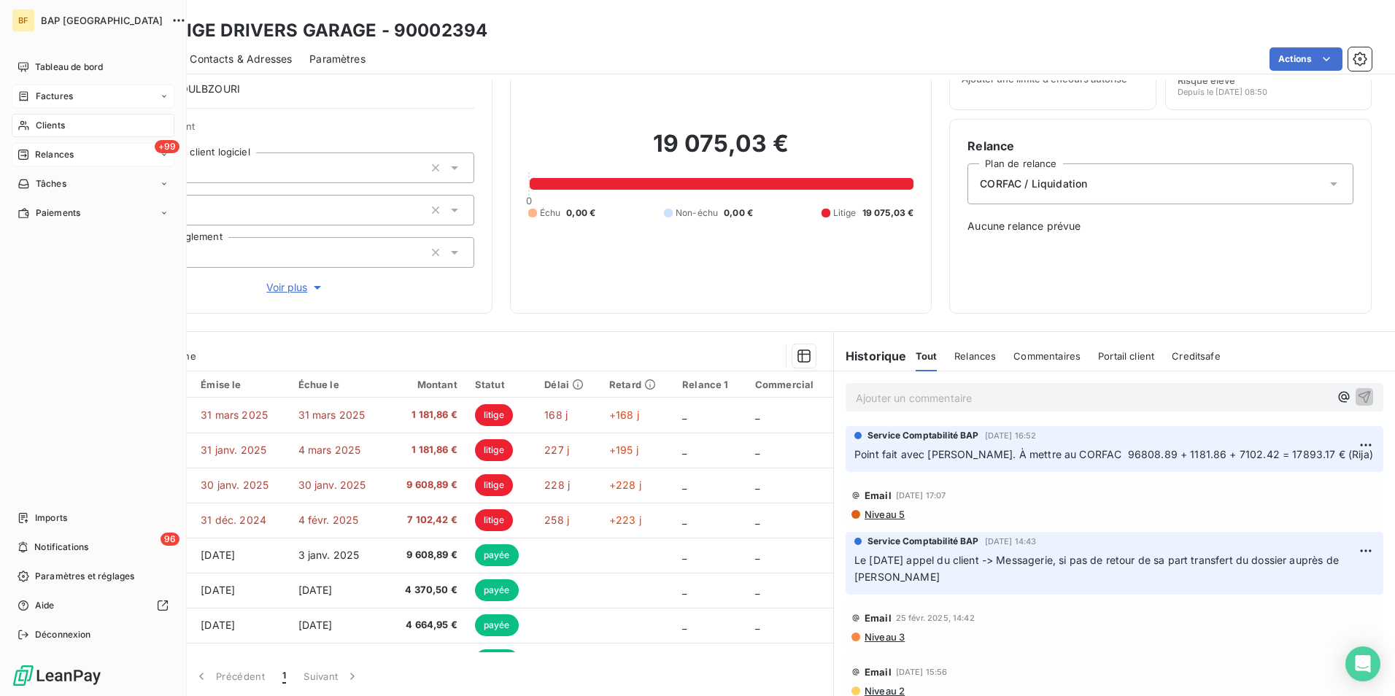
click at [34, 158] on div "Relances" at bounding box center [46, 154] width 56 height 13
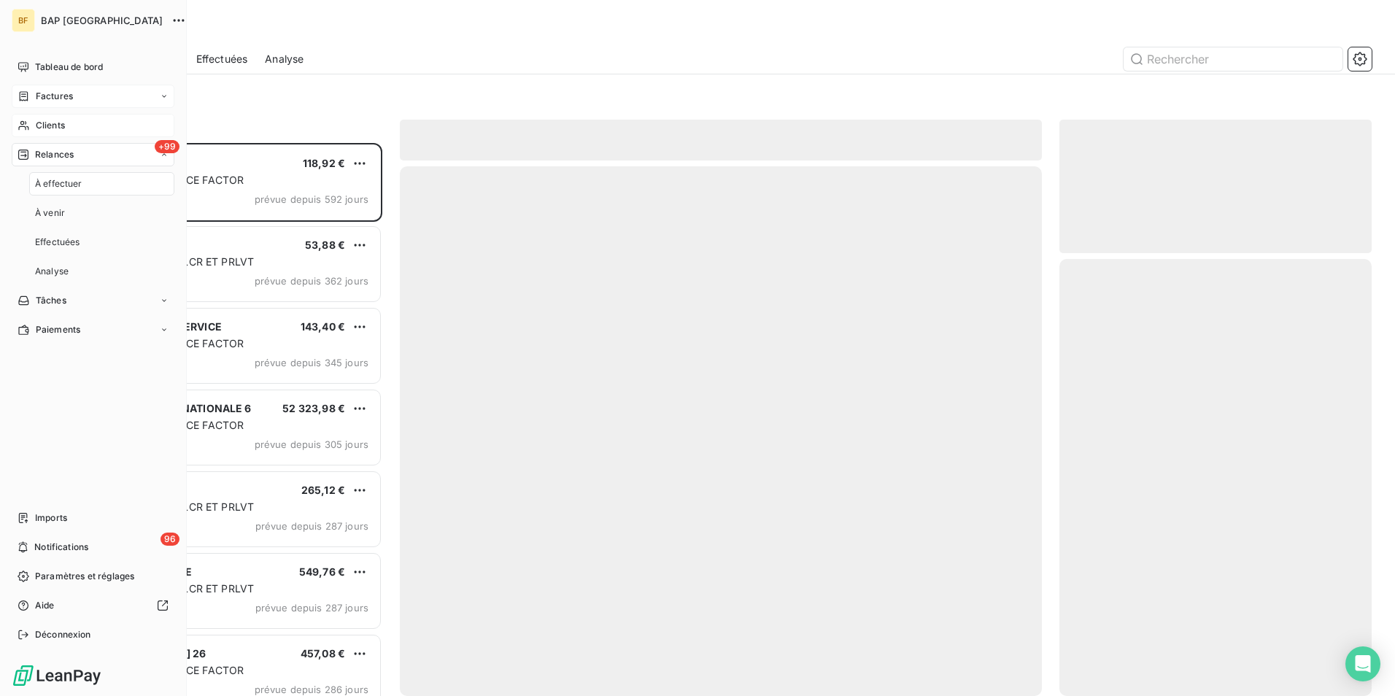
scroll to position [542, 301]
click at [51, 120] on span "Clients" at bounding box center [50, 125] width 29 height 13
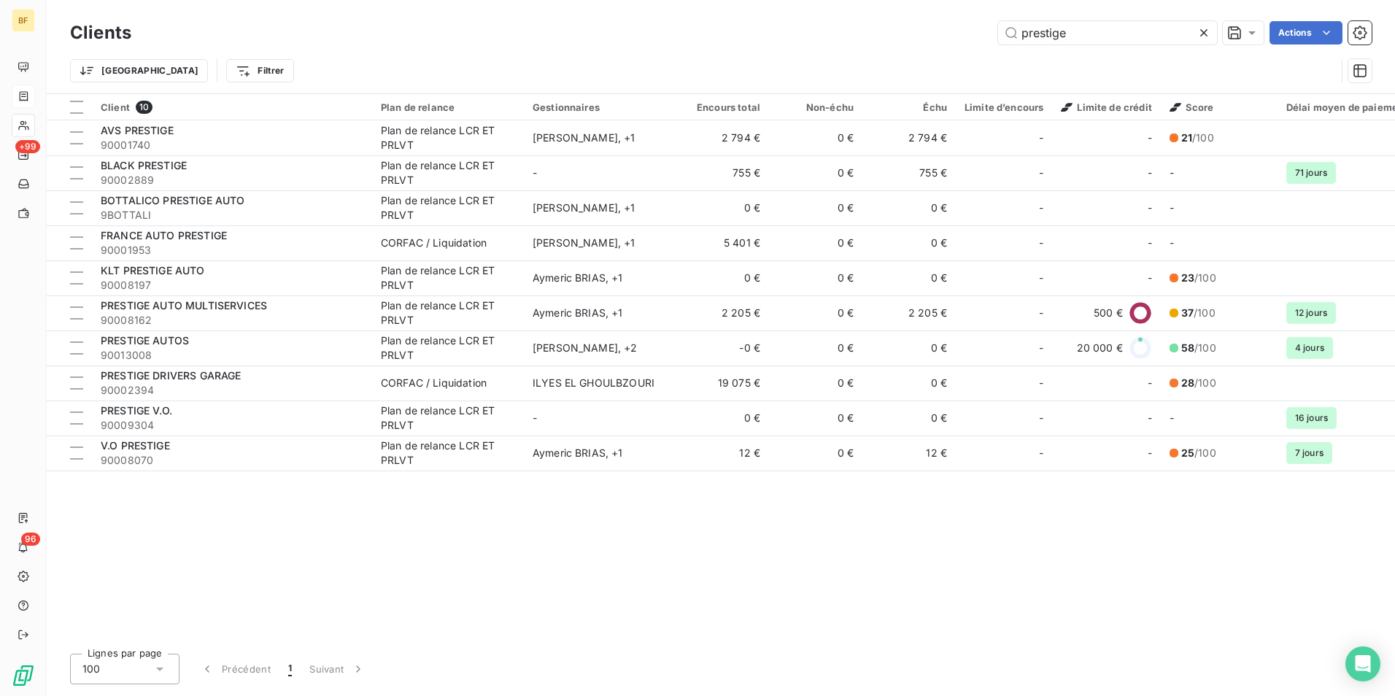
drag, startPoint x: 1111, startPoint y: 31, endPoint x: 911, endPoint y: 3, distance: 201.9
click at [911, 3] on div "Clients prestige Actions Trier Filtrer" at bounding box center [721, 46] width 1348 height 93
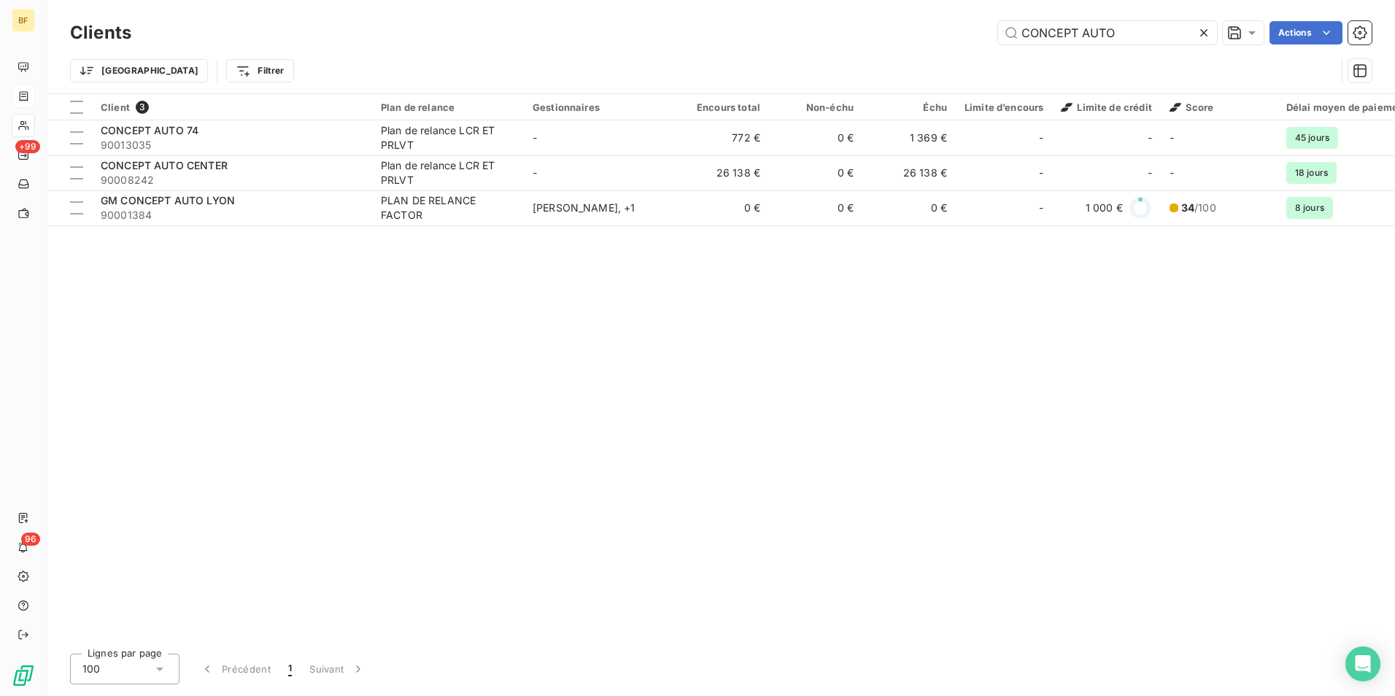
type input "CONCEPT AUTO"
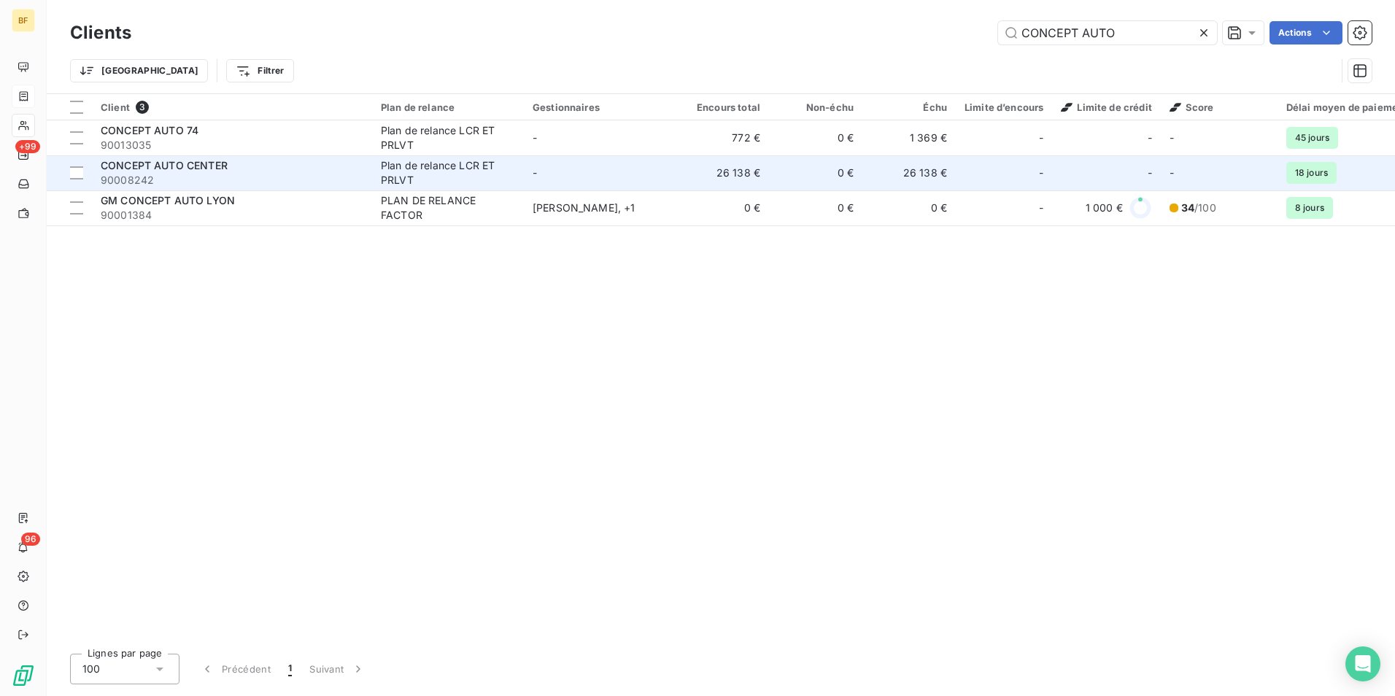
click at [408, 177] on div "Plan de relance LCR ET PRLVT" at bounding box center [448, 172] width 134 height 29
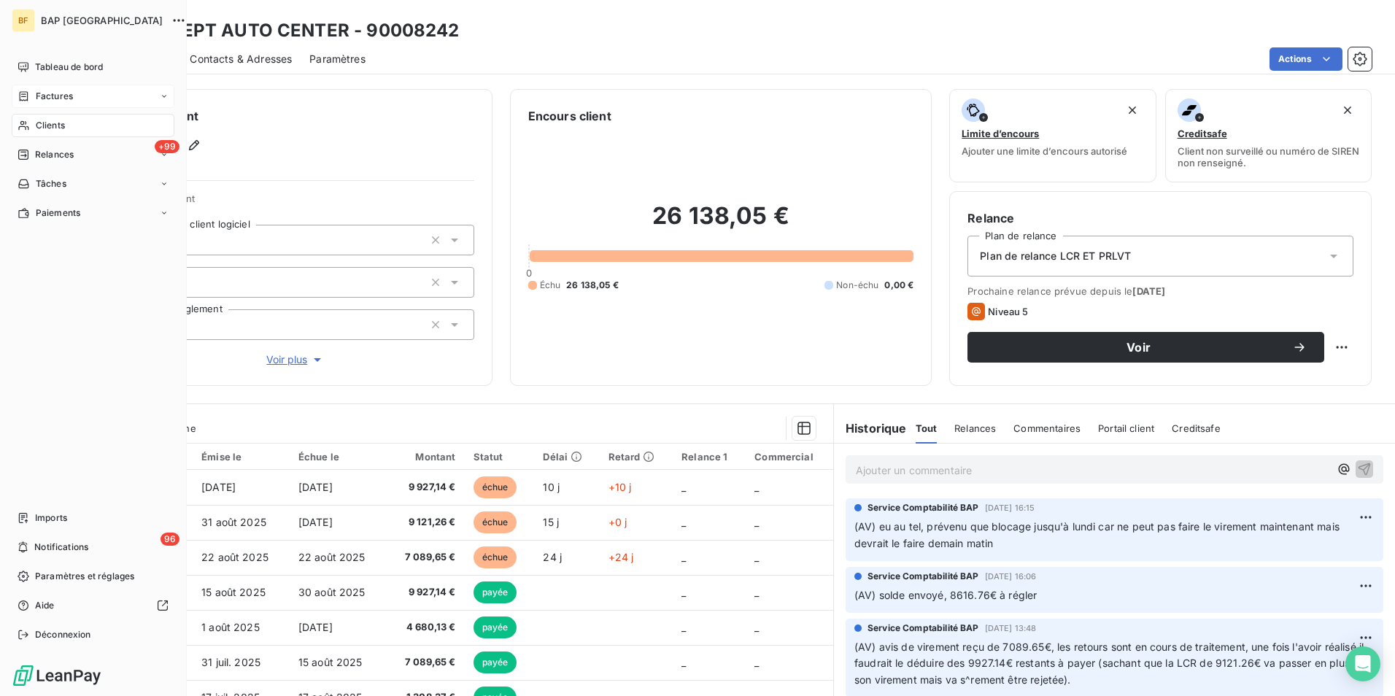
click at [36, 124] on span "Clients" at bounding box center [50, 125] width 29 height 13
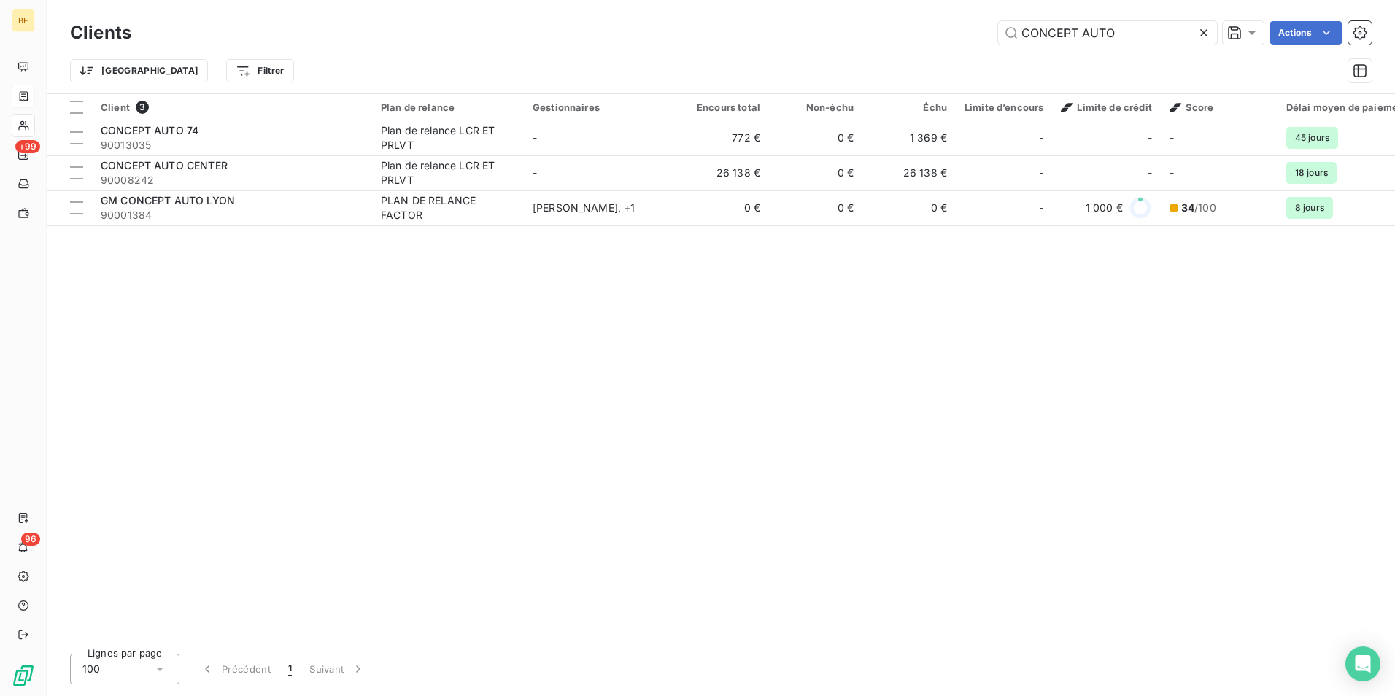
drag, startPoint x: 1132, startPoint y: 28, endPoint x: 709, endPoint y: -20, distance: 425.8
click at [709, 0] on html "BF +99 96 Clients CONCEPT AUTO Actions Trier Filtrer Client 3 Plan de relance G…" at bounding box center [697, 348] width 1395 height 696
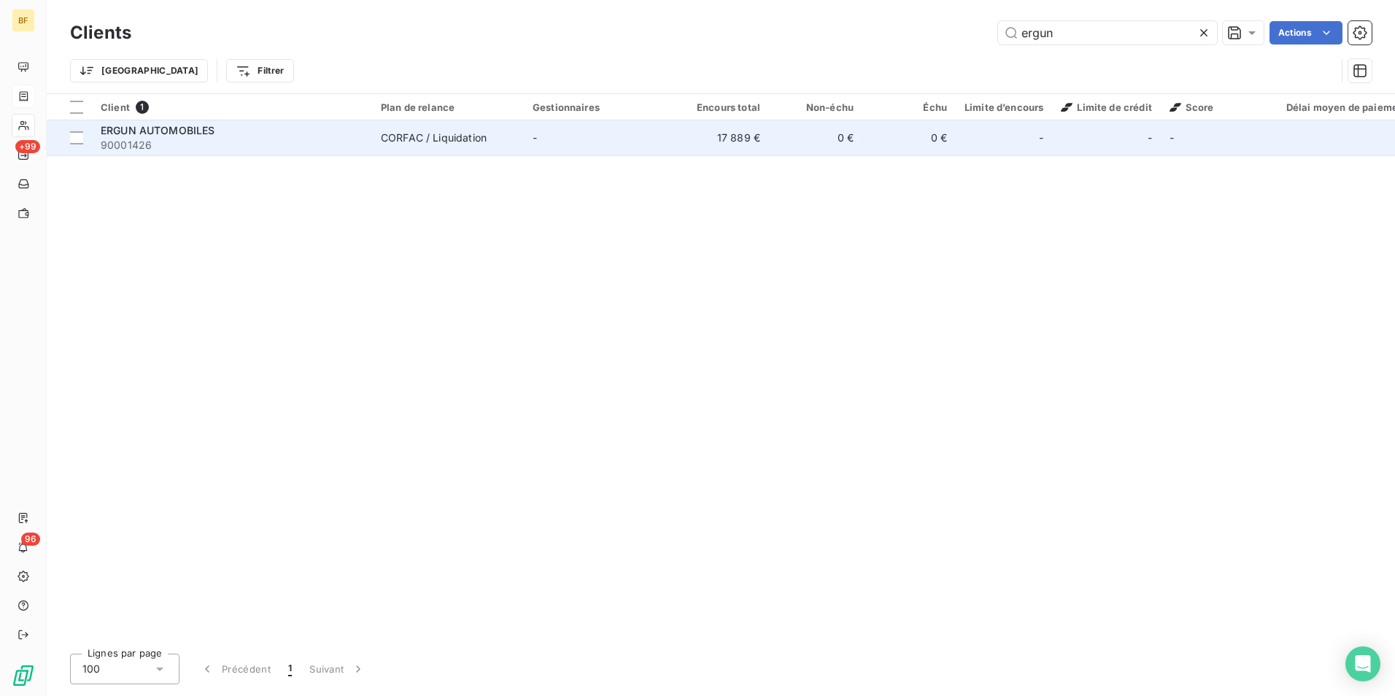
type input "ergun"
click at [339, 150] on span "90001426" at bounding box center [232, 145] width 263 height 15
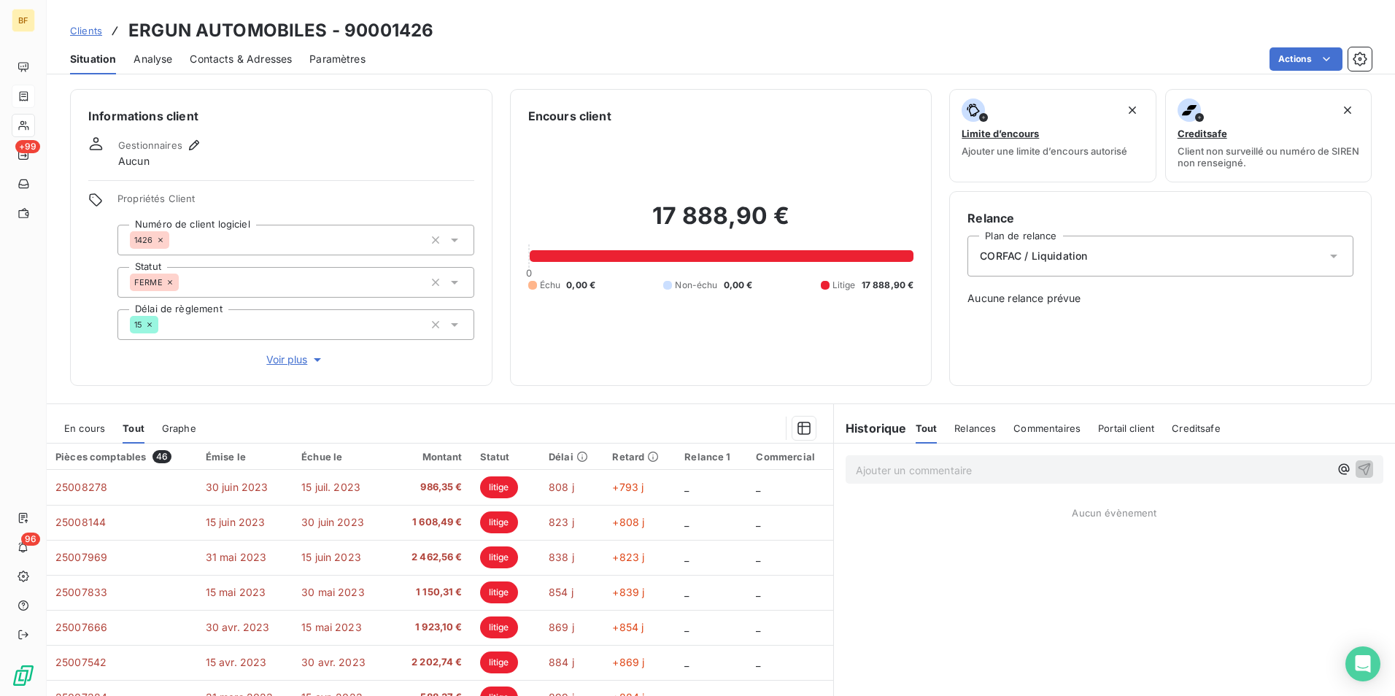
scroll to position [72, 0]
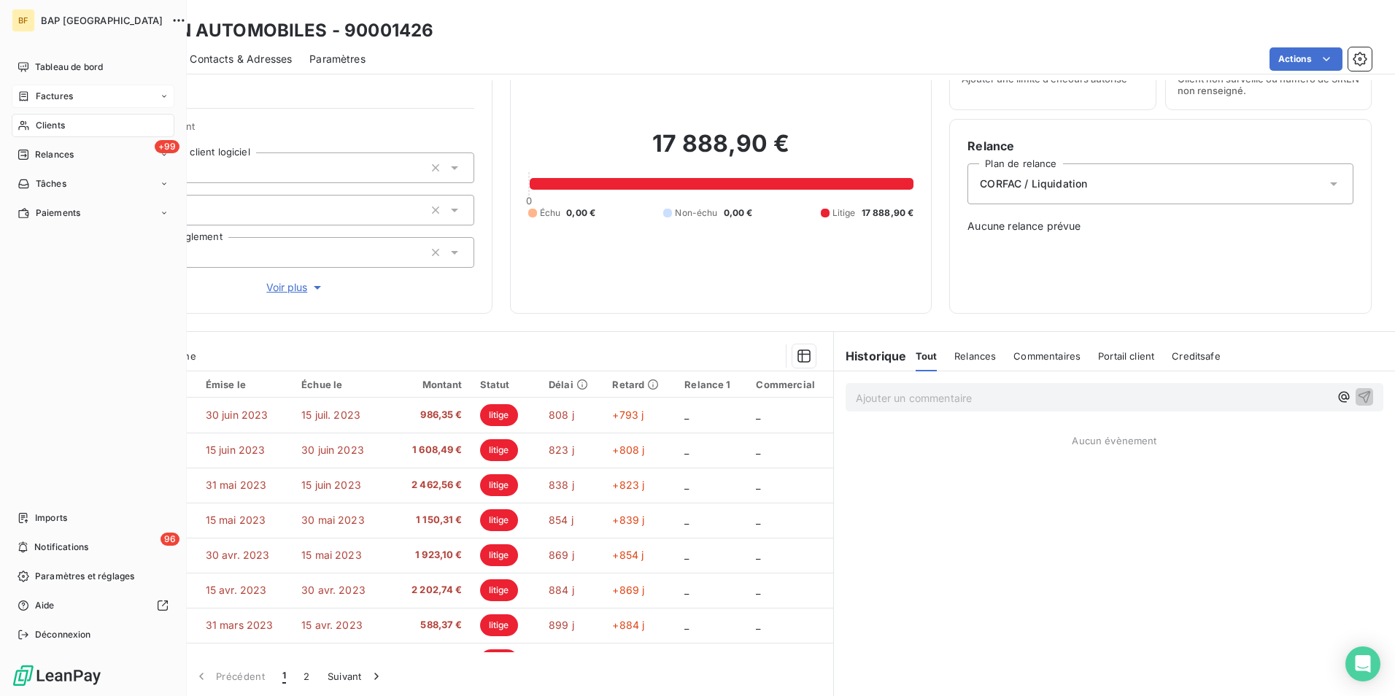
click at [28, 123] on icon at bounding box center [24, 126] width 12 height 12
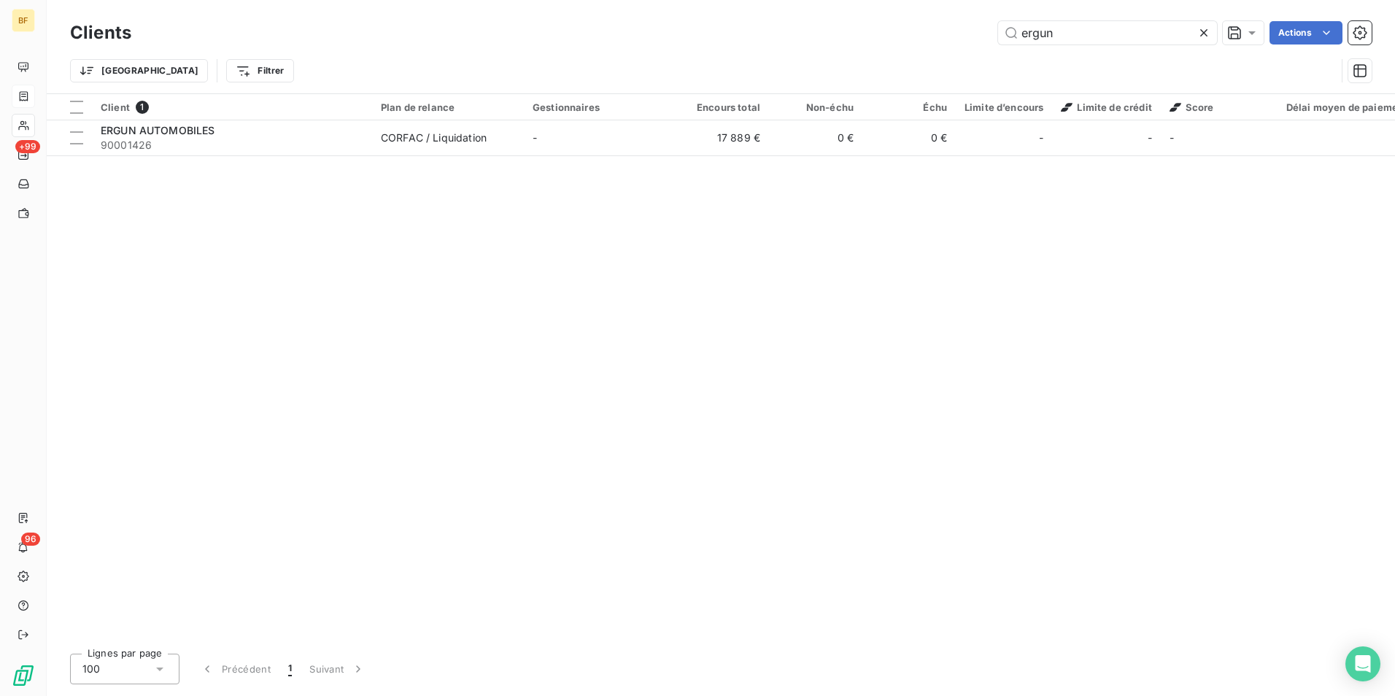
drag, startPoint x: 1070, startPoint y: 39, endPoint x: 973, endPoint y: 21, distance: 98.7
click at [973, 21] on div "ergun Actions" at bounding box center [760, 32] width 1222 height 23
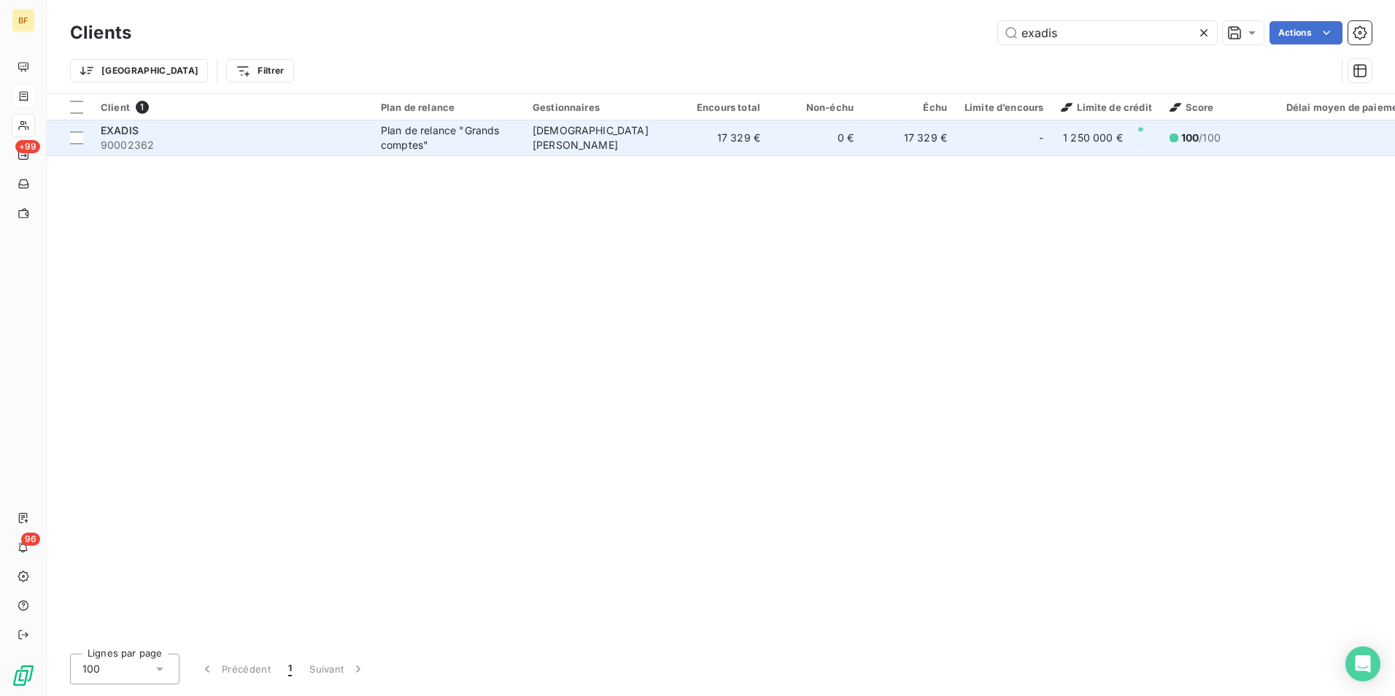
type input "exadis"
click at [358, 151] on span "90002362" at bounding box center [232, 145] width 263 height 15
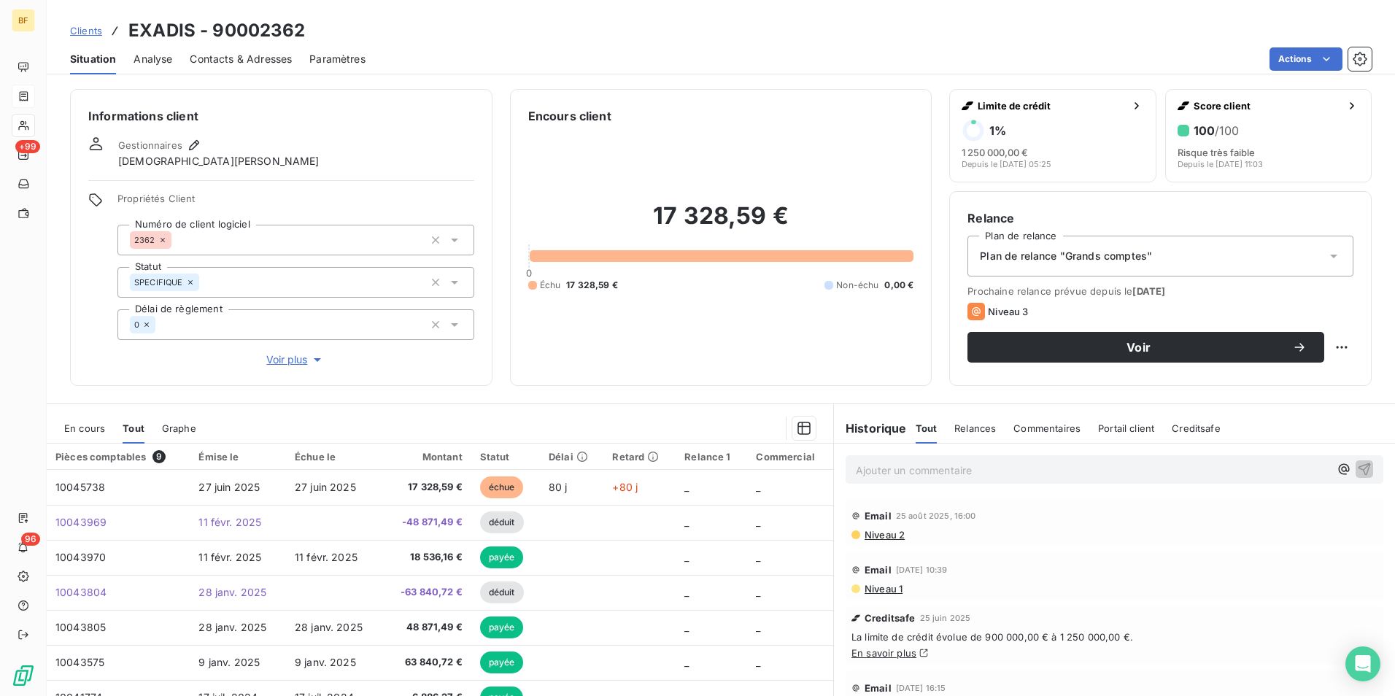
scroll to position [72, 0]
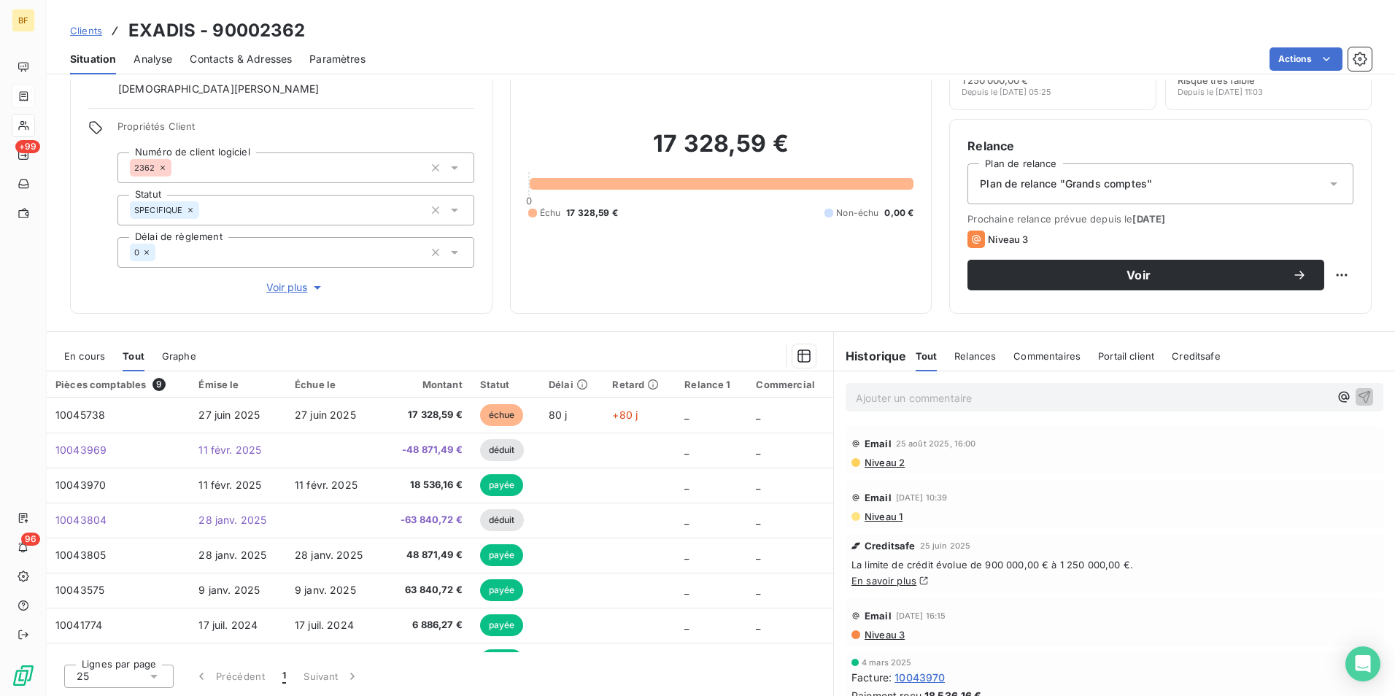
click at [872, 458] on span "Niveau 2" at bounding box center [884, 463] width 42 height 12
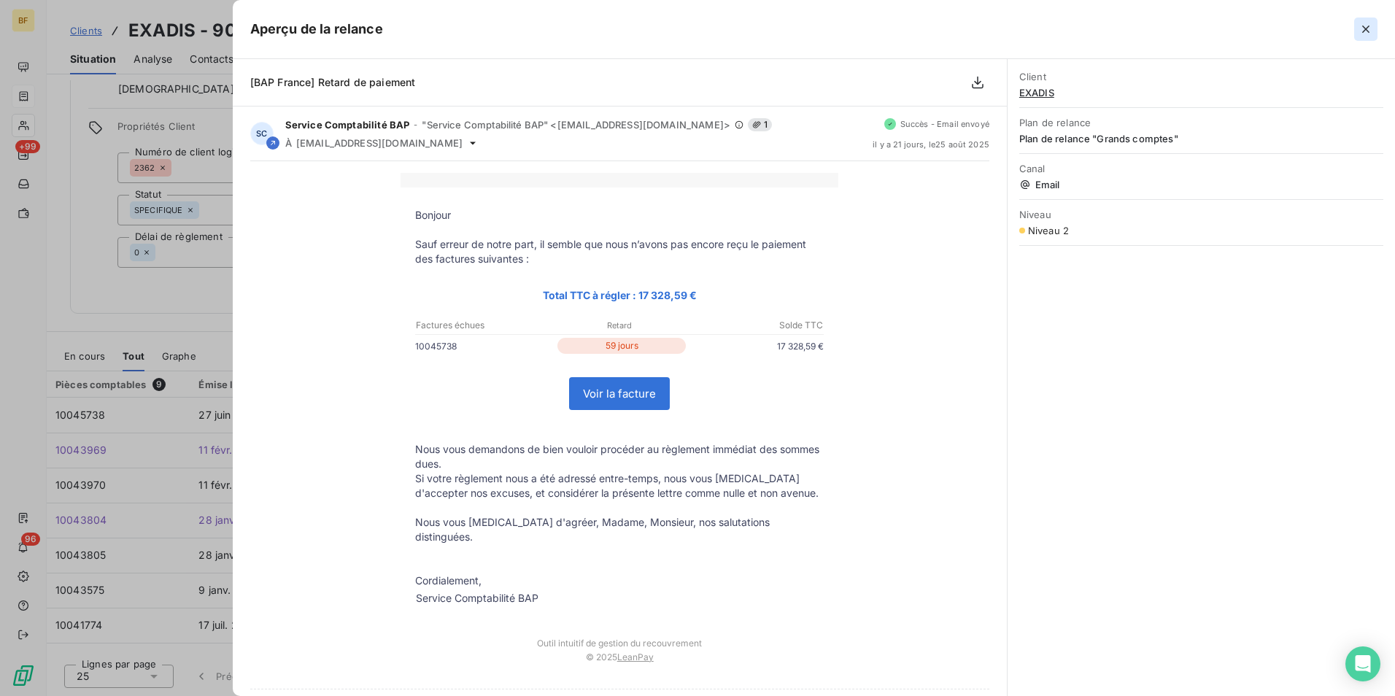
click at [1368, 27] on icon "button" at bounding box center [1365, 29] width 7 height 7
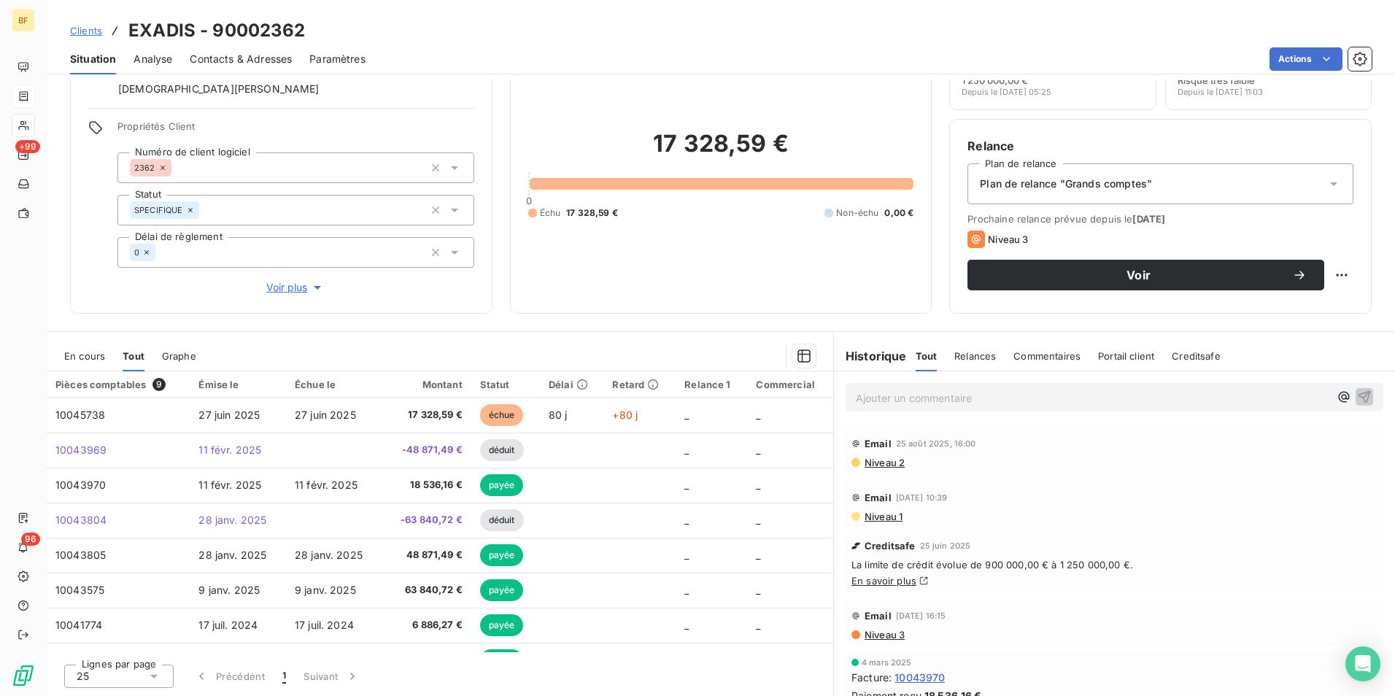
drag, startPoint x: 236, startPoint y: 66, endPoint x: 122, endPoint y: 57, distance: 114.1
click at [236, 65] on span "Contacts & Adresses" at bounding box center [241, 59] width 102 height 15
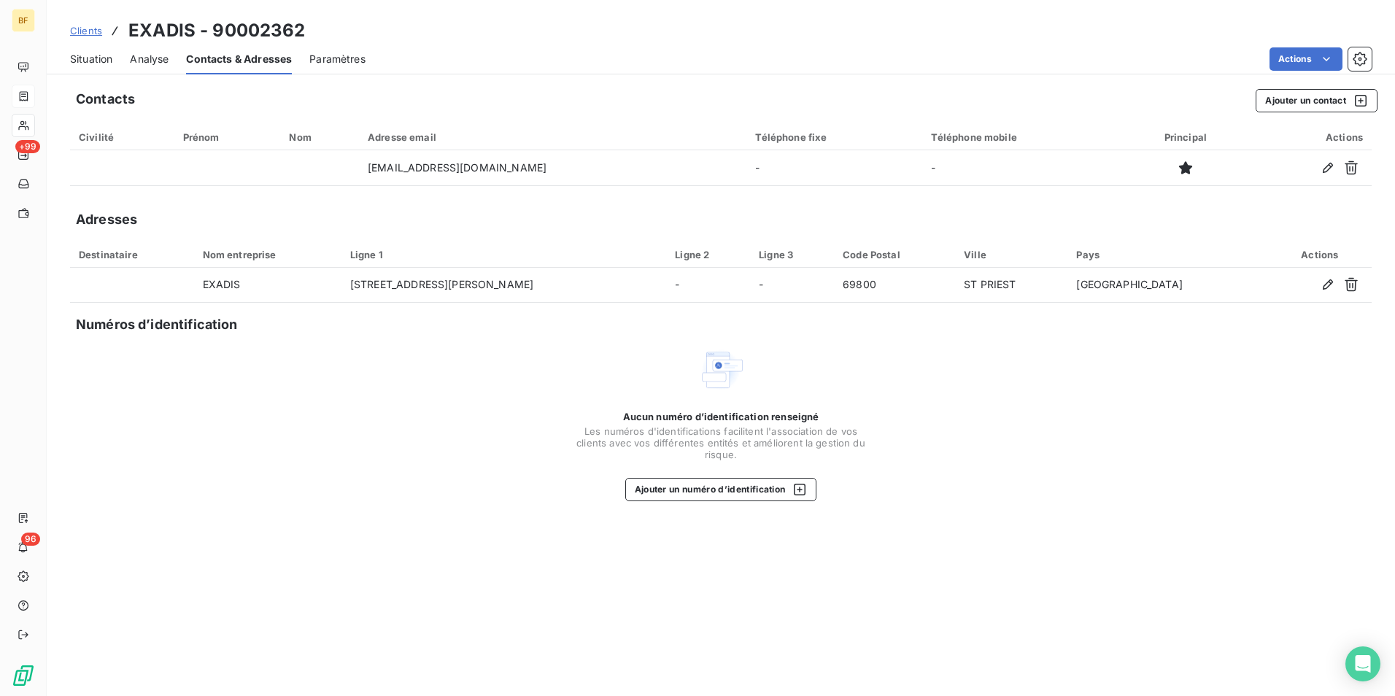
click at [88, 58] on span "Situation" at bounding box center [91, 59] width 42 height 15
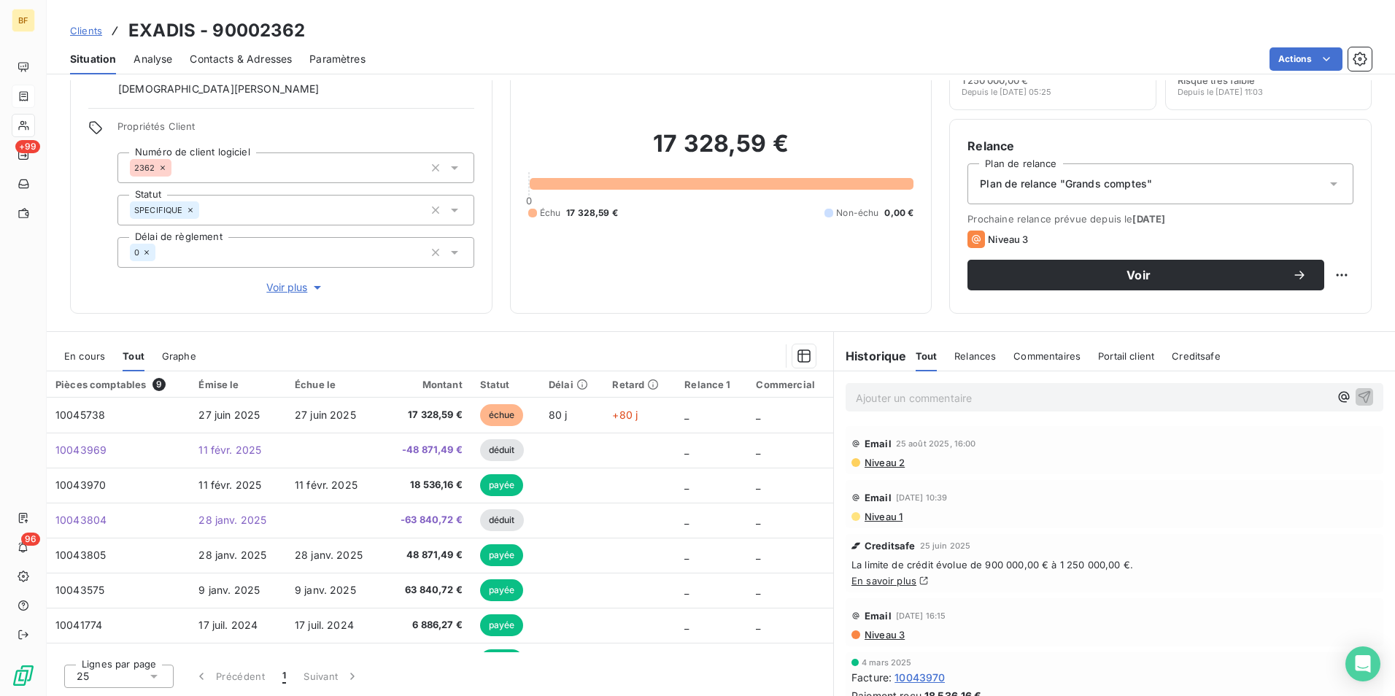
click at [76, 356] on span "En cours" at bounding box center [84, 356] width 41 height 12
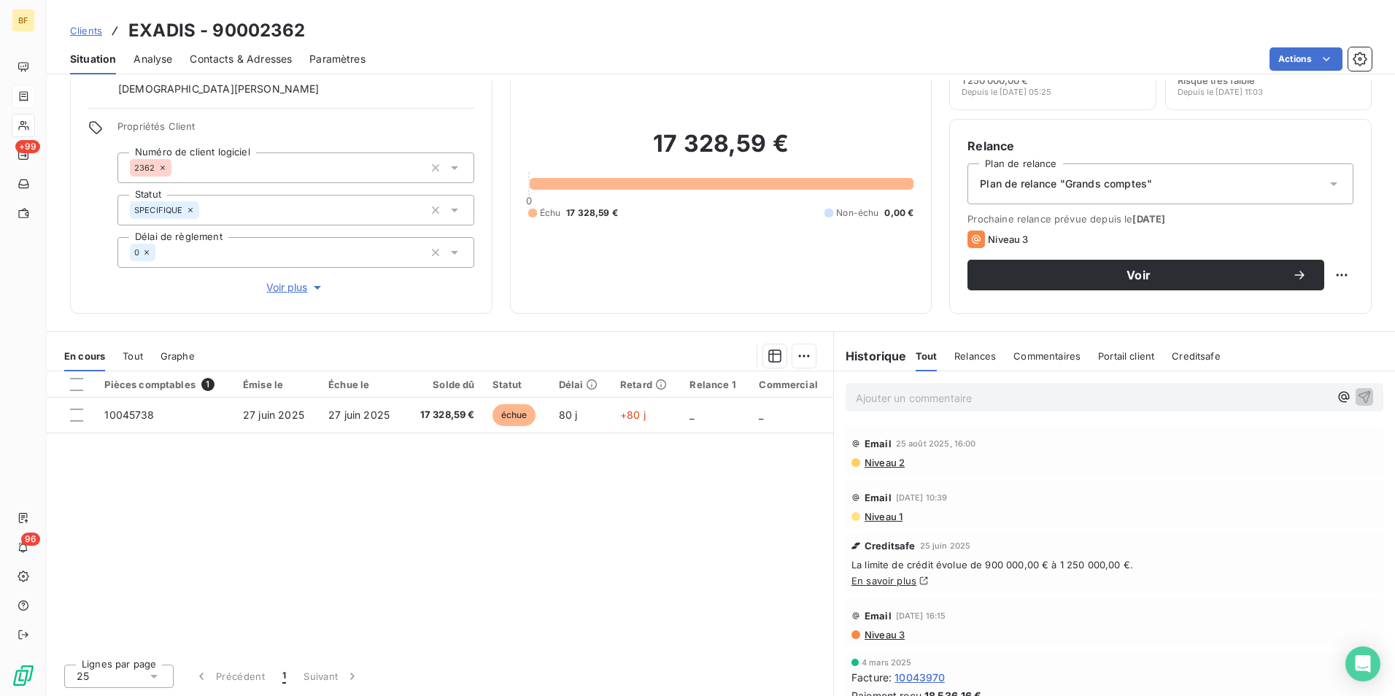
click at [129, 352] on span "Tout" at bounding box center [133, 356] width 20 height 12
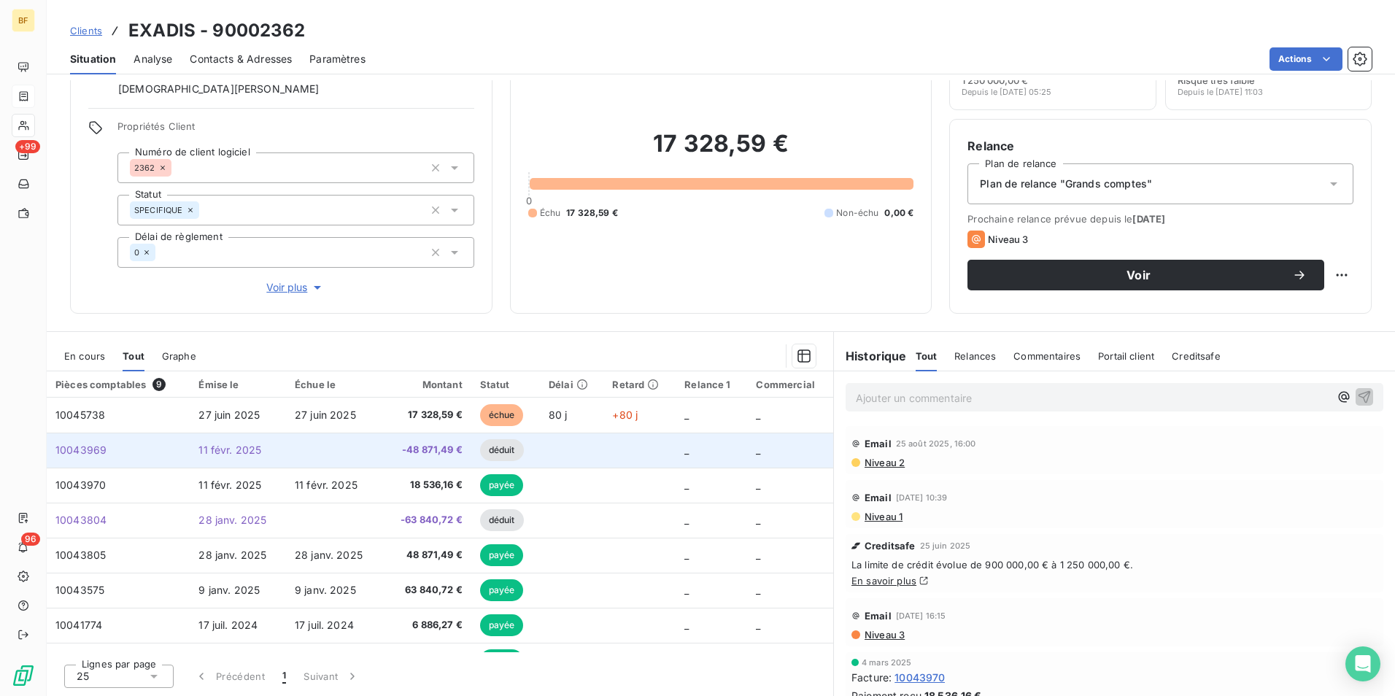
drag, startPoint x: 573, startPoint y: 313, endPoint x: 424, endPoint y: 443, distance: 197.4
click at [573, 313] on div "Encours client 17 328,59 € 0 Échu 17 328,59 € Non-échu 0,00 €" at bounding box center [721, 165] width 422 height 297
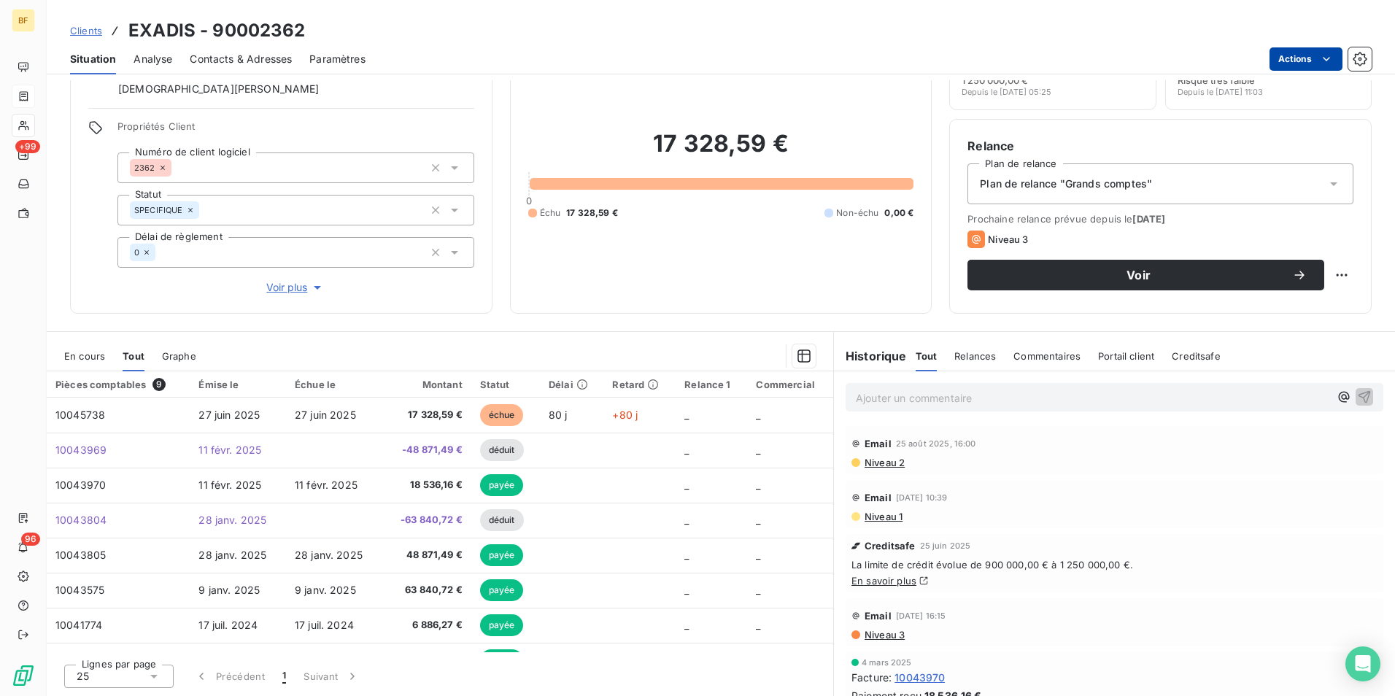
click at [1304, 53] on html "BF +99 96 Clients EXADIS - 90002362 Situation Analyse Contacts & Adresses Param…" at bounding box center [697, 348] width 1395 height 696
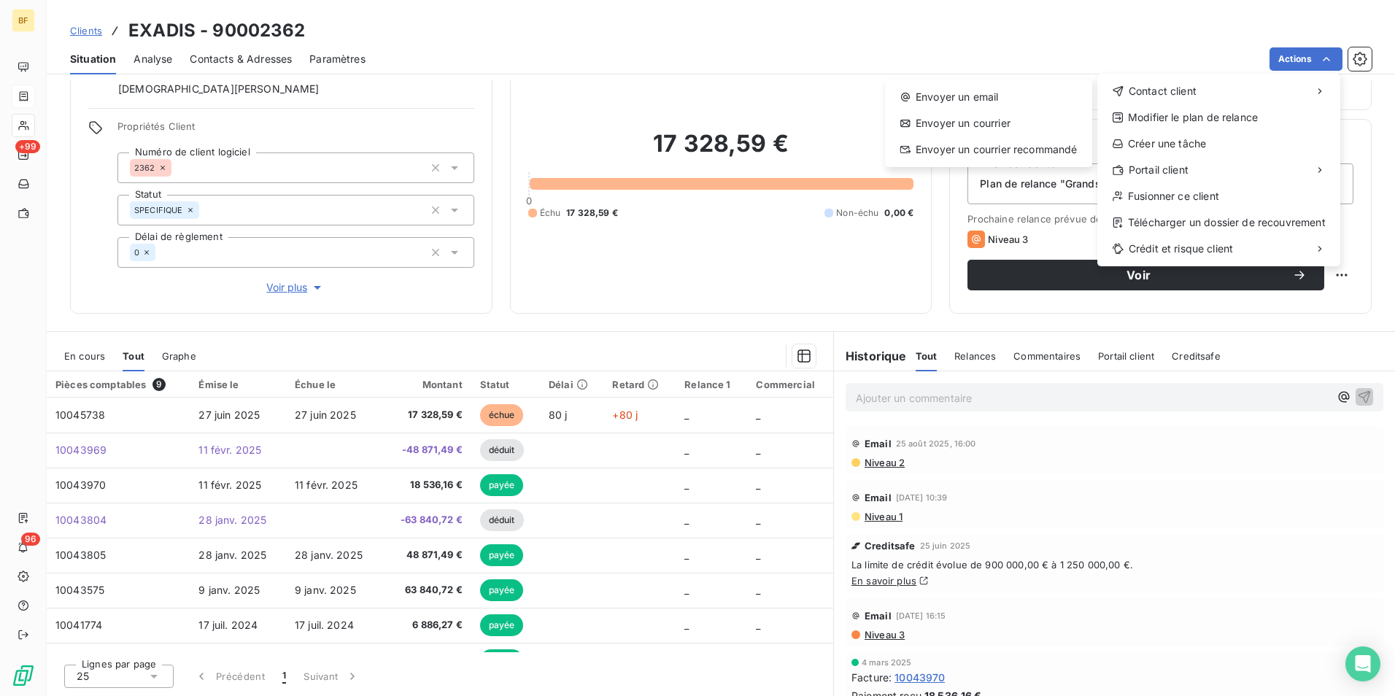
click at [756, 61] on html "BF +99 96 Clients EXADIS - 90002362 Situation Analyse Contacts & Adresses Param…" at bounding box center [697, 348] width 1395 height 696
click at [995, 94] on div "Envoyer un email" at bounding box center [988, 96] width 195 height 23
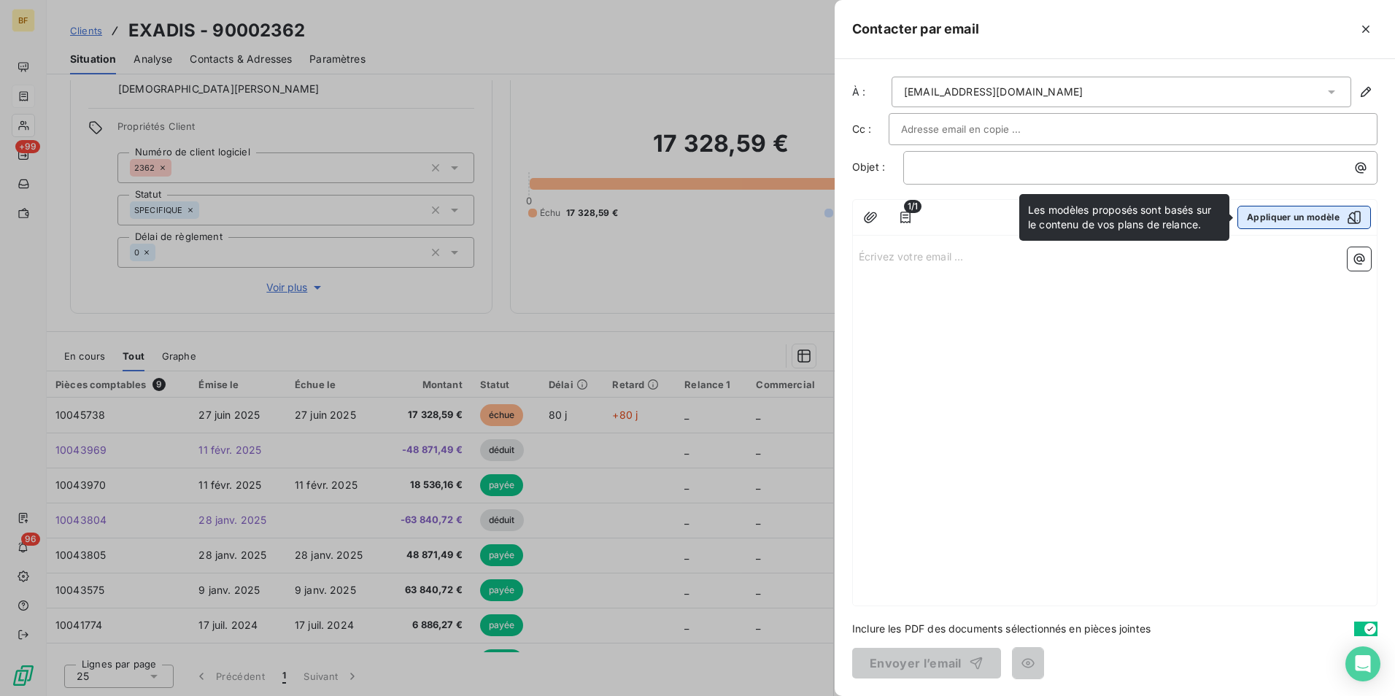
click at [1299, 222] on button "Appliquer un modèle" at bounding box center [1303, 217] width 133 height 23
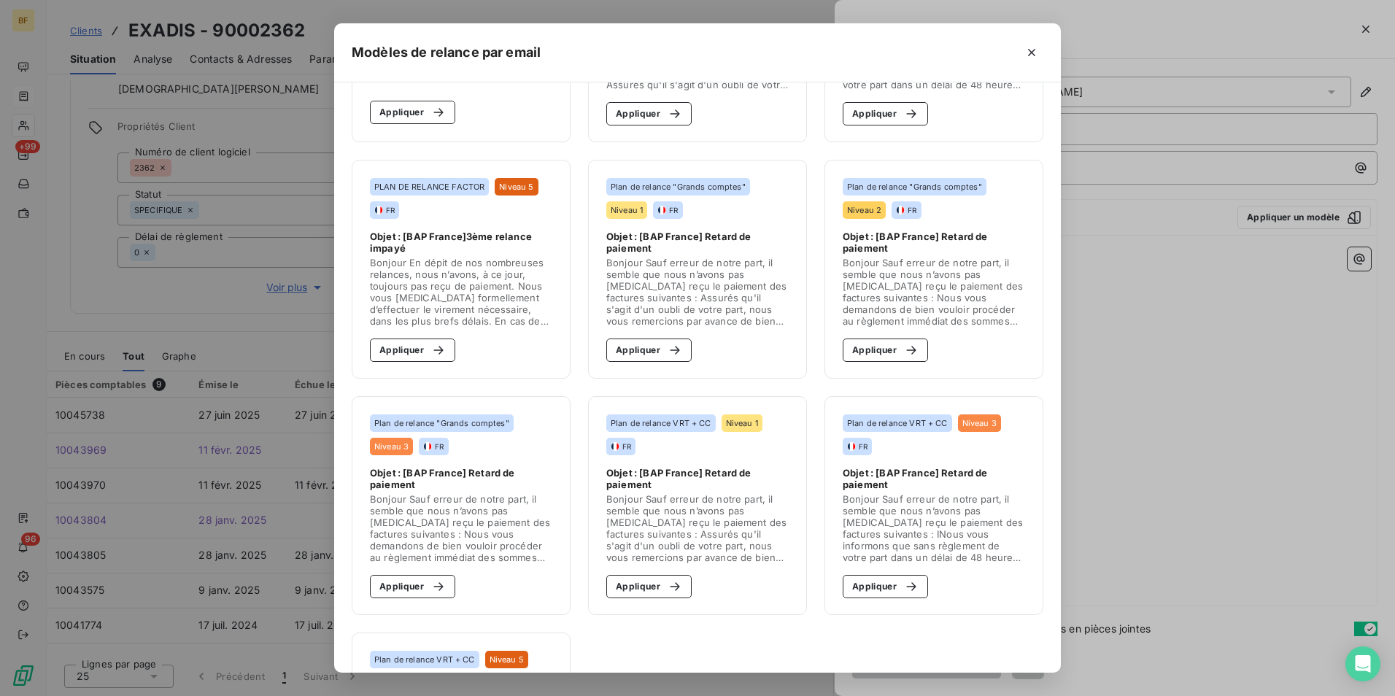
scroll to position [438, 0]
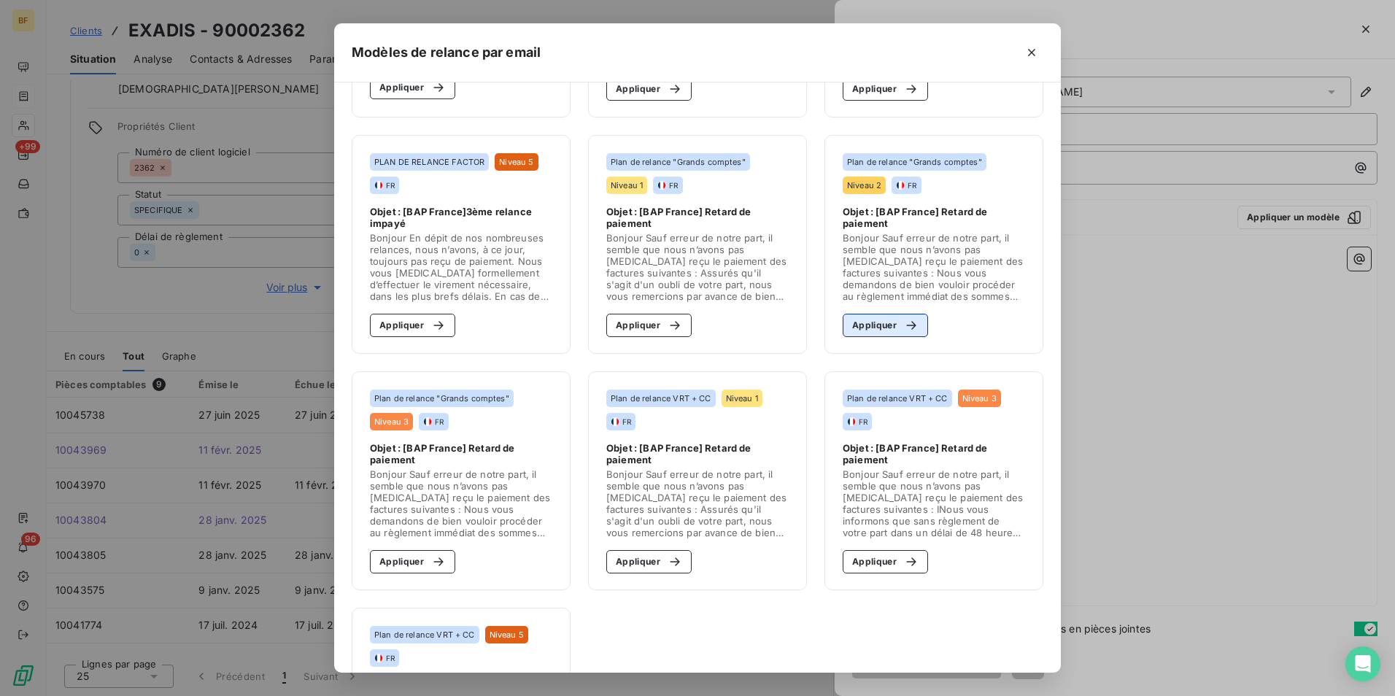
click at [896, 324] on div "button" at bounding box center [907, 325] width 22 height 15
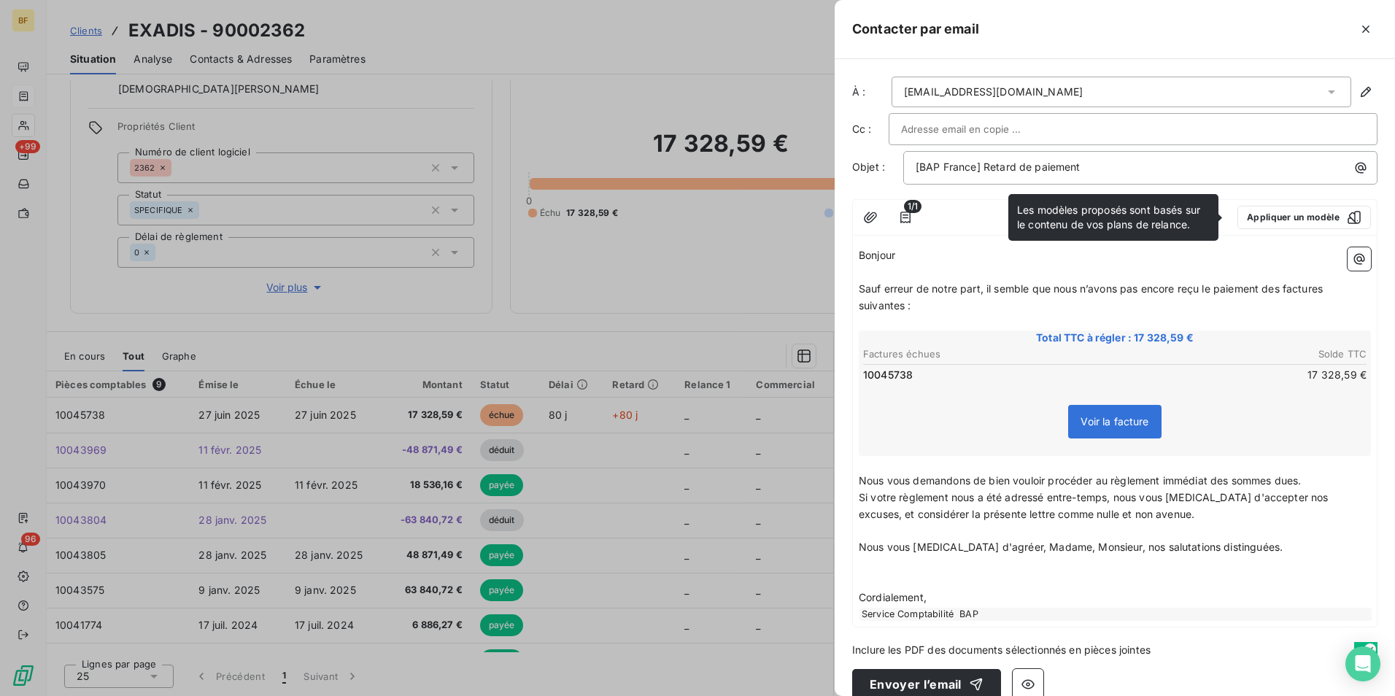
click at [1147, 507] on p "Si votre règlement nous a été adressé entre-temps, nous vous [MEDICAL_DATA] d'a…" at bounding box center [1114, 506] width 512 height 34
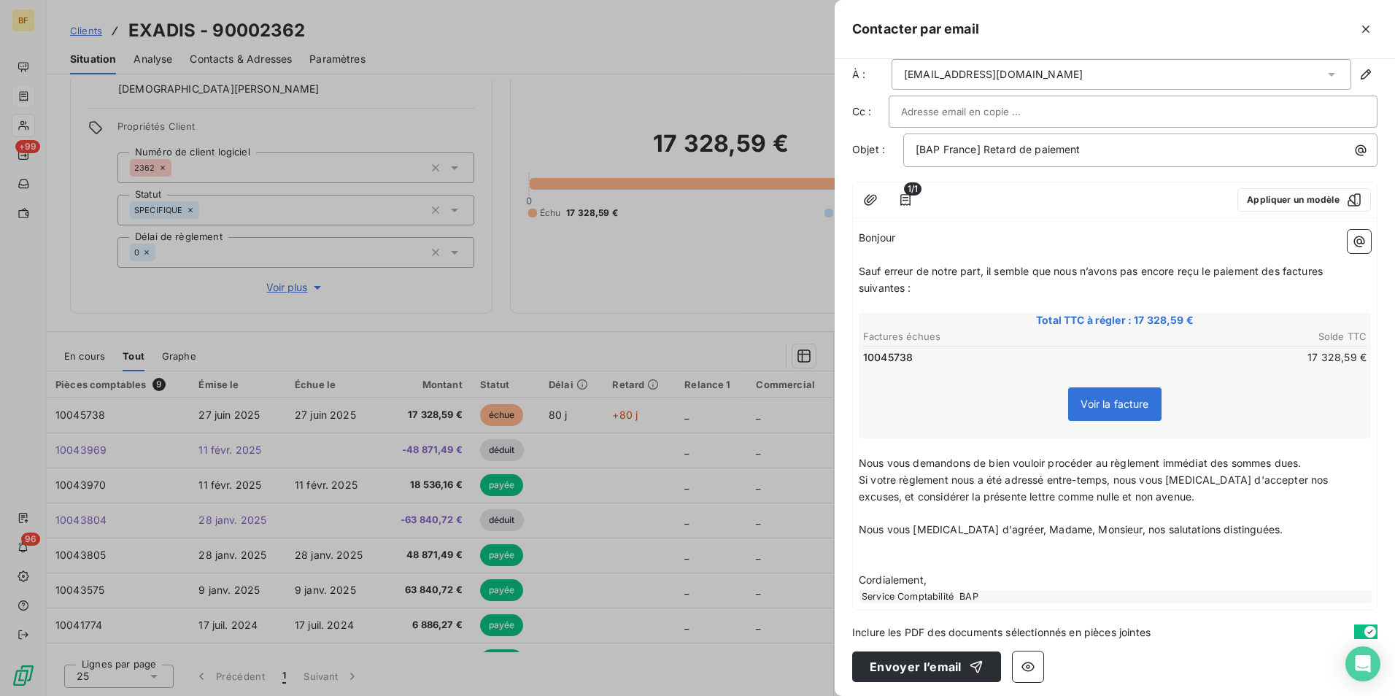
scroll to position [21, 0]
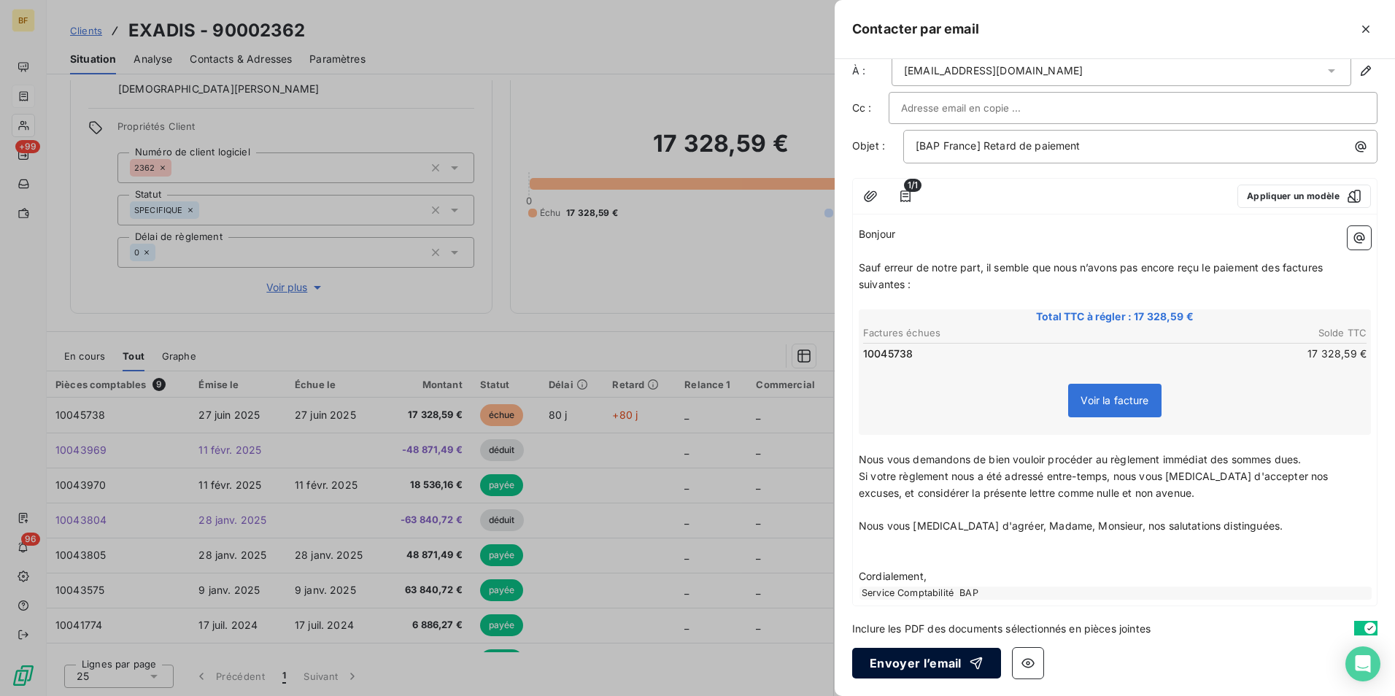
click at [916, 665] on button "Envoyer l’email" at bounding box center [926, 663] width 149 height 31
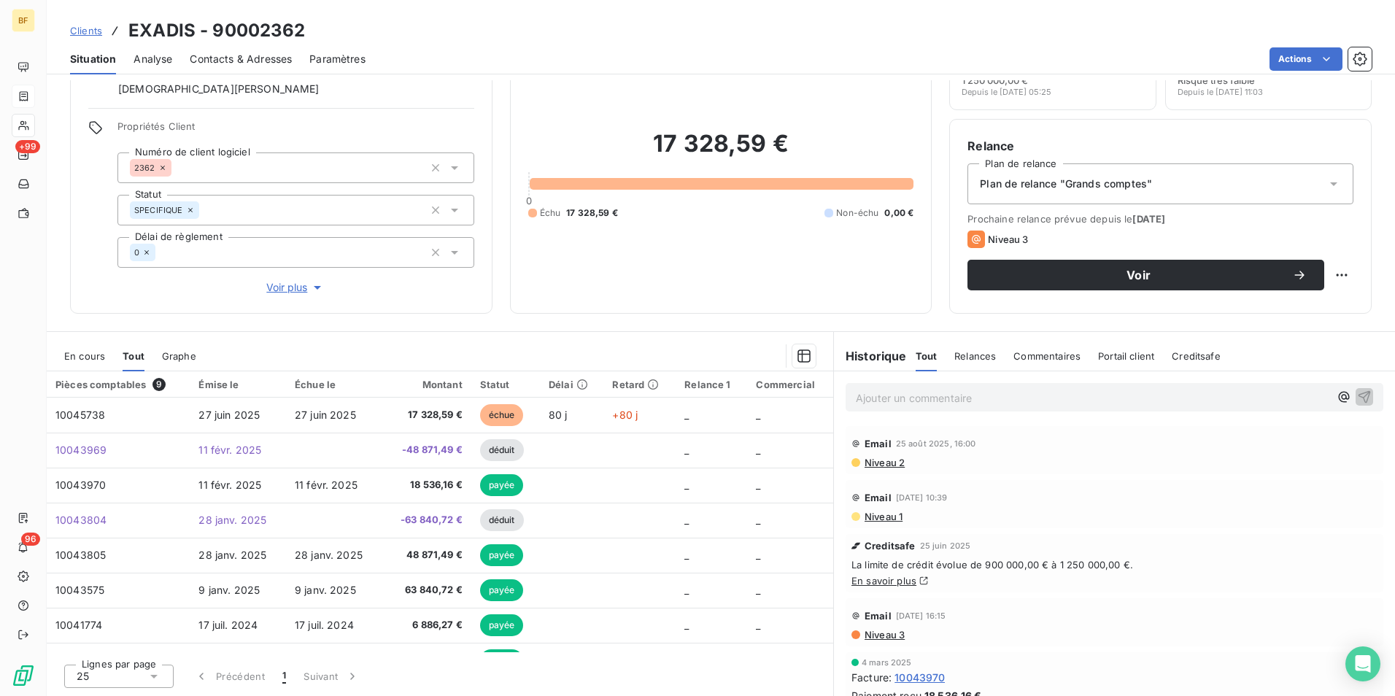
scroll to position [0, 0]
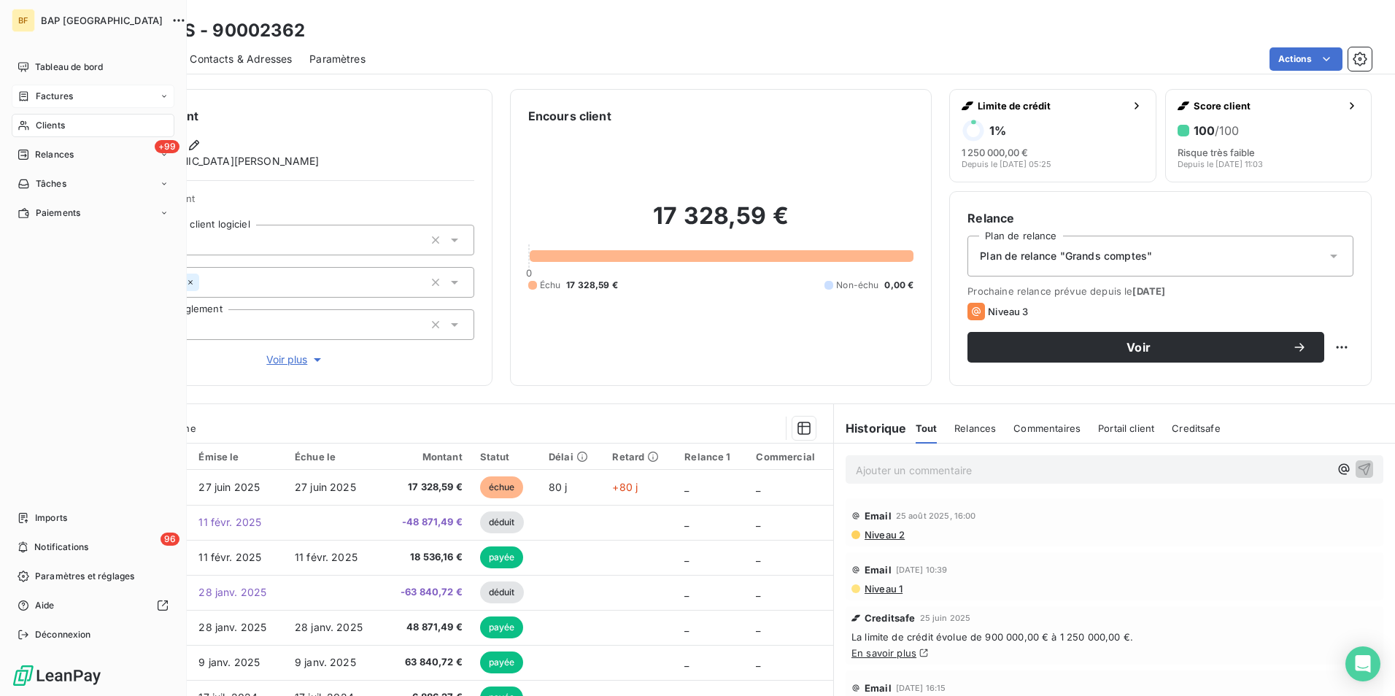
drag, startPoint x: 80, startPoint y: 123, endPoint x: 101, endPoint y: 120, distance: 21.3
click at [80, 123] on div "Clients" at bounding box center [93, 125] width 163 height 23
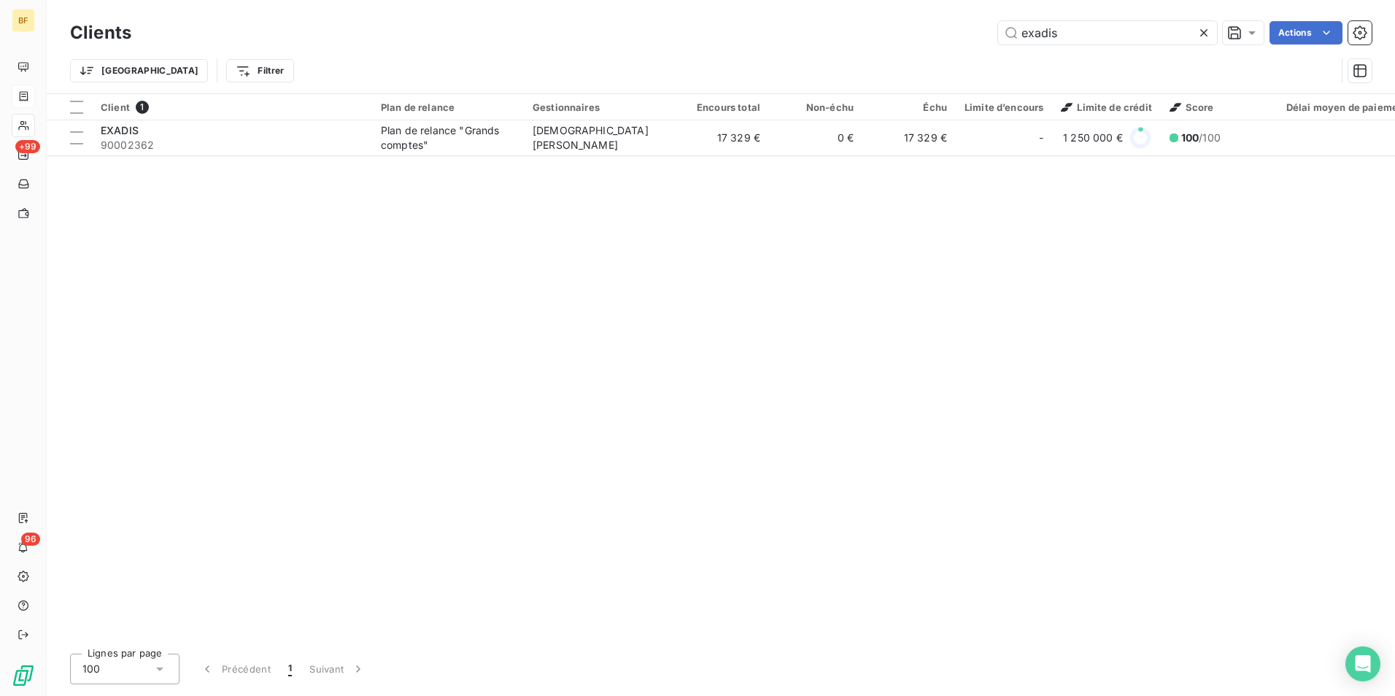
drag, startPoint x: 1060, startPoint y: 34, endPoint x: 872, endPoint y: 34, distance: 188.9
click at [872, 34] on div "exadis Actions" at bounding box center [760, 32] width 1222 height 23
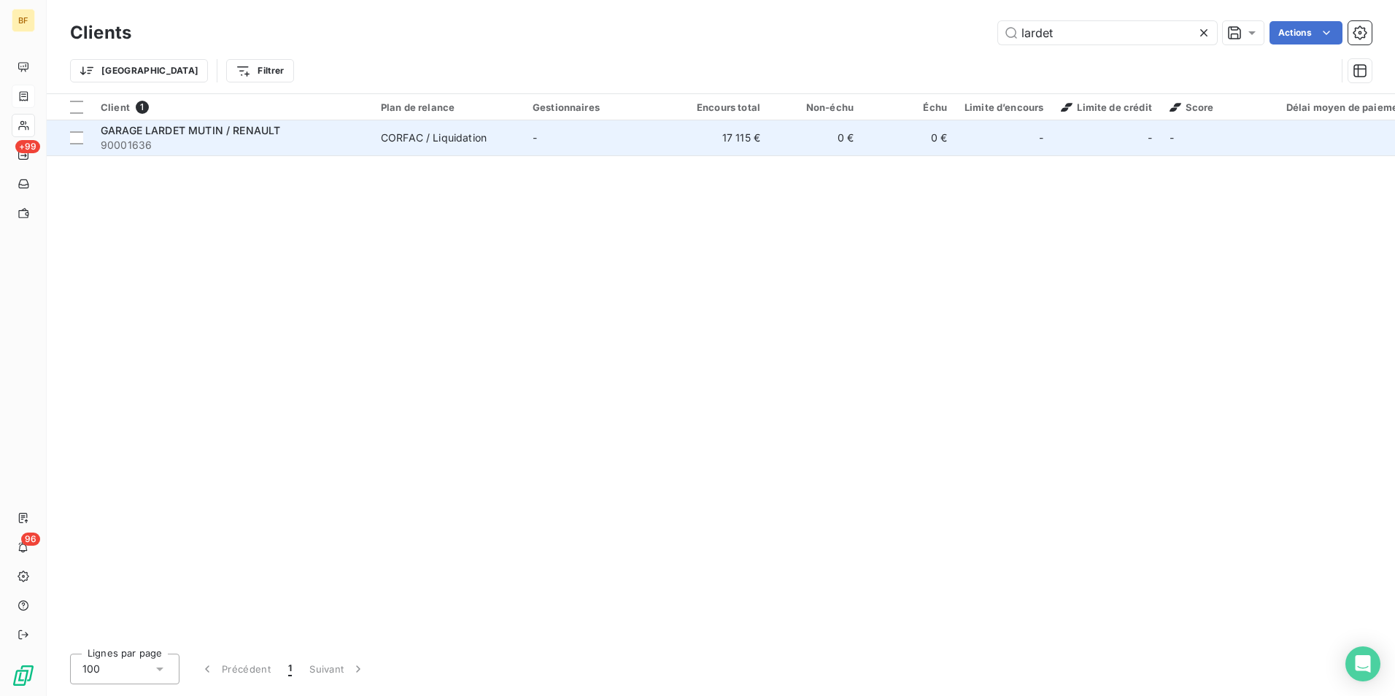
type input "lardet"
click at [170, 140] on span "90001636" at bounding box center [232, 145] width 263 height 15
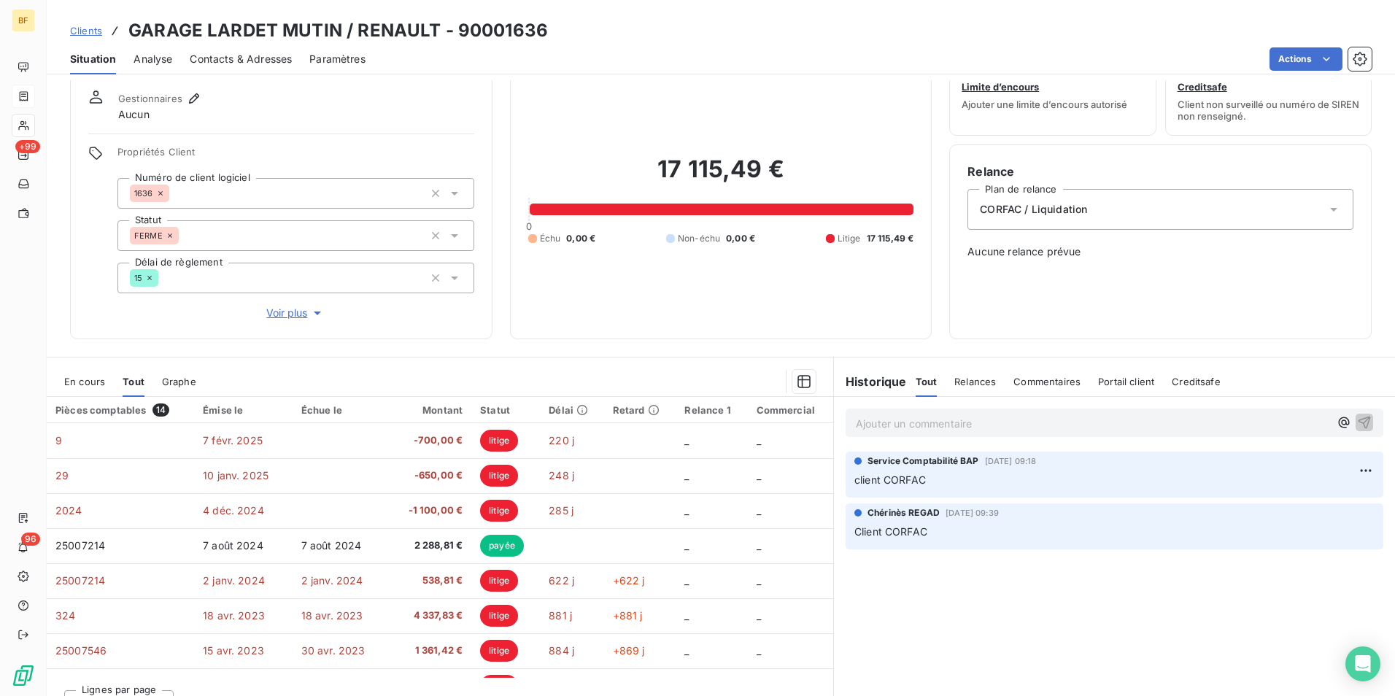
scroll to position [72, 0]
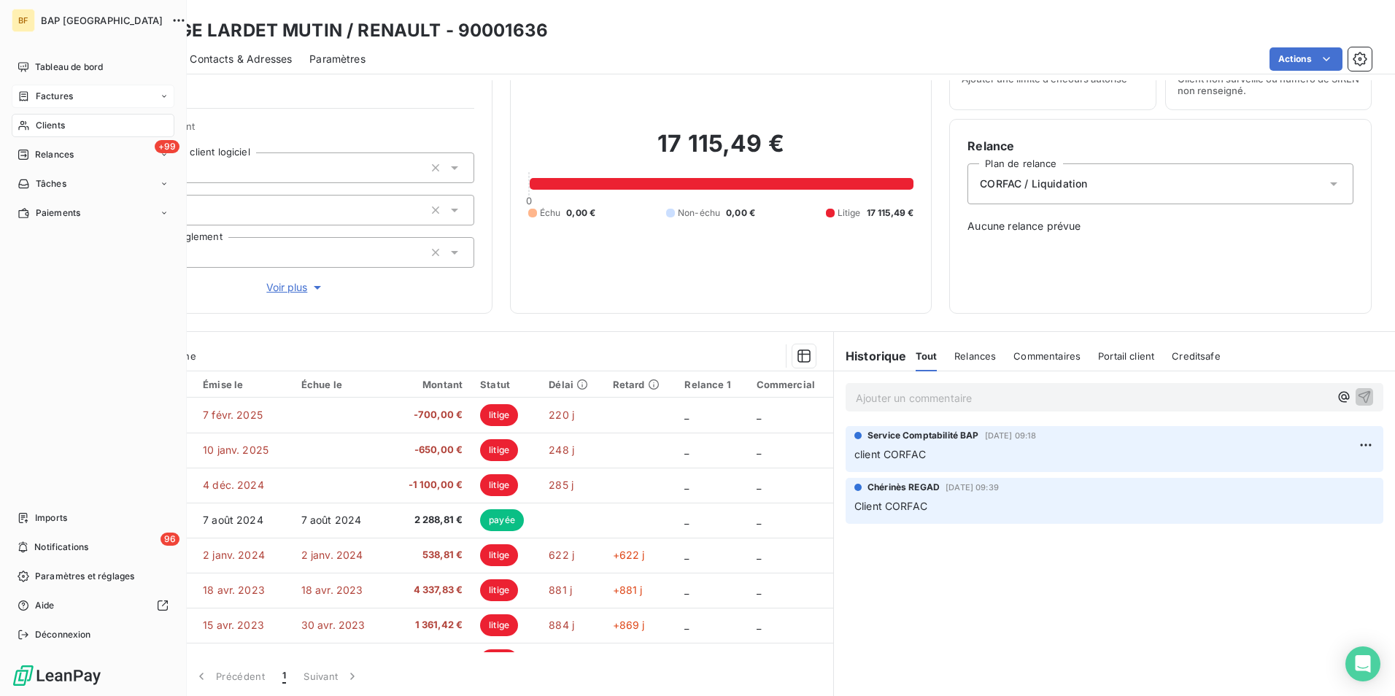
drag, startPoint x: 53, startPoint y: 128, endPoint x: 130, endPoint y: 88, distance: 86.5
click at [53, 128] on span "Clients" at bounding box center [50, 125] width 29 height 13
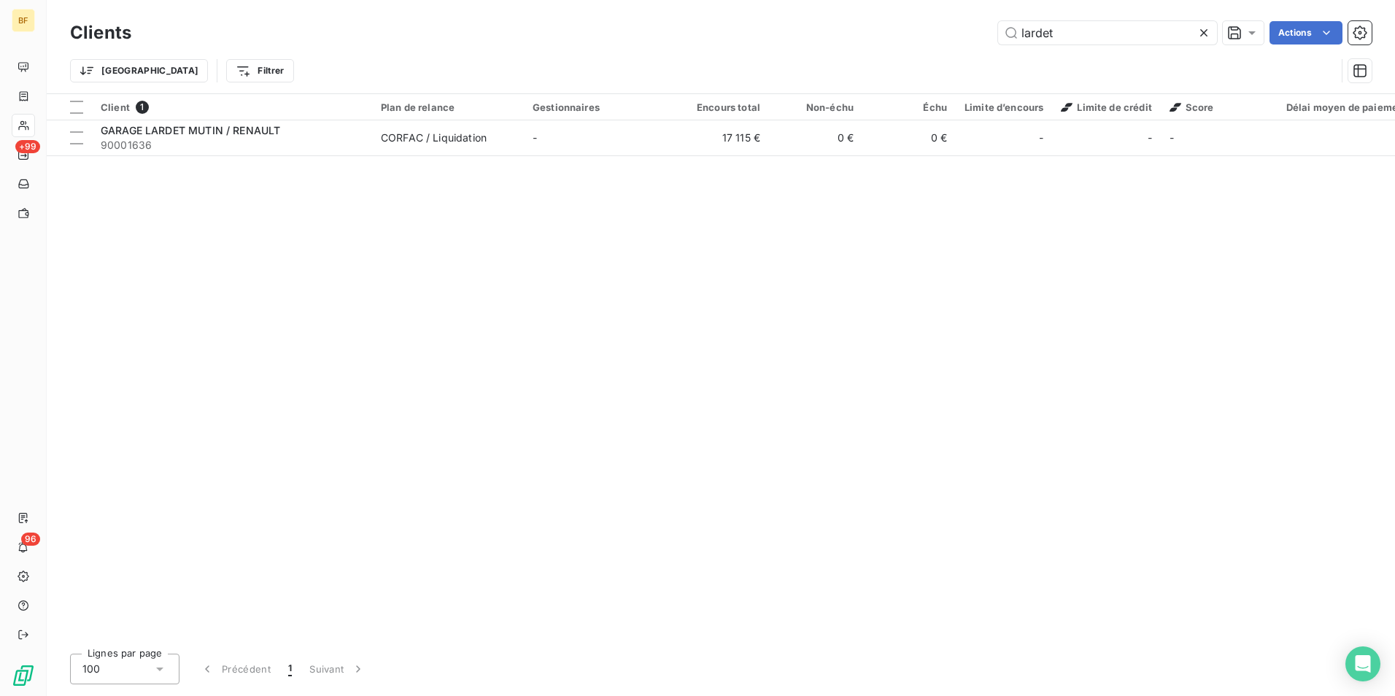
drag, startPoint x: 1124, startPoint y: 38, endPoint x: 895, endPoint y: 11, distance: 230.6
click at [895, 11] on div "Clients lardet Actions Trier Filtrer" at bounding box center [721, 46] width 1348 height 93
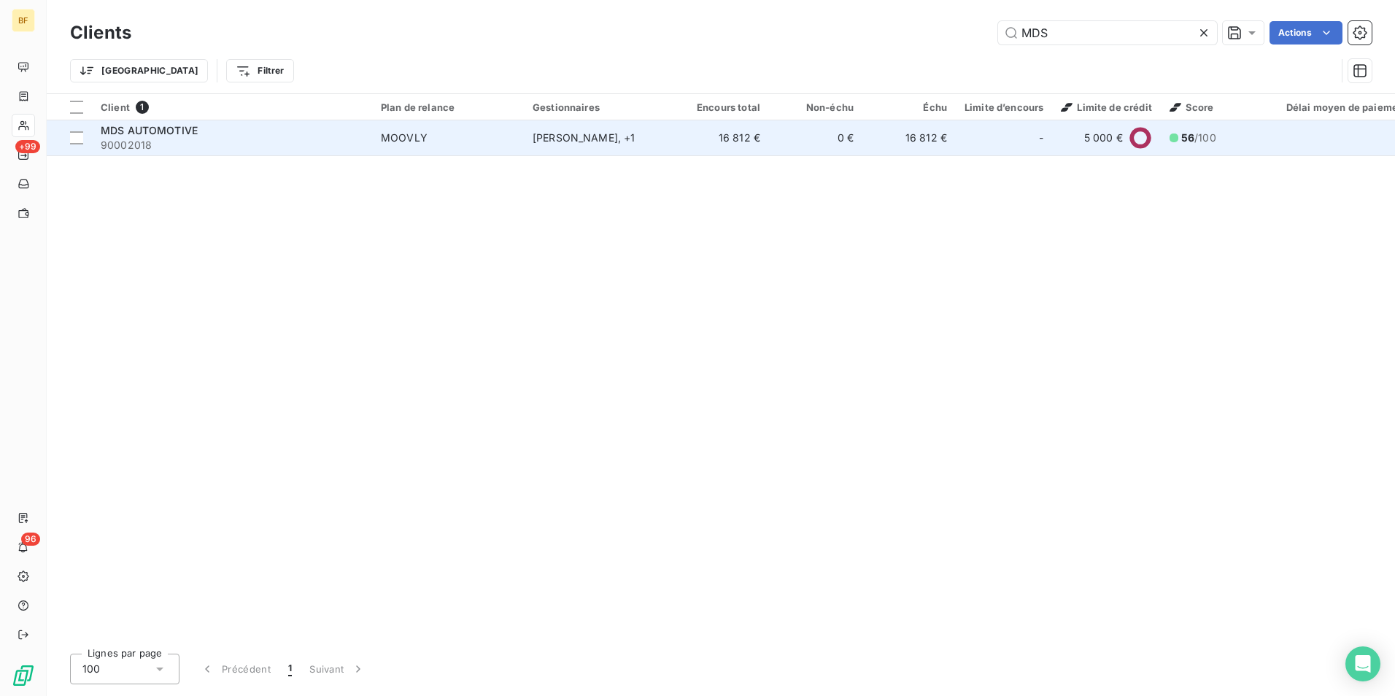
type input "MDS"
click at [322, 128] on div "MDS AUTOMOTIVE" at bounding box center [232, 130] width 263 height 15
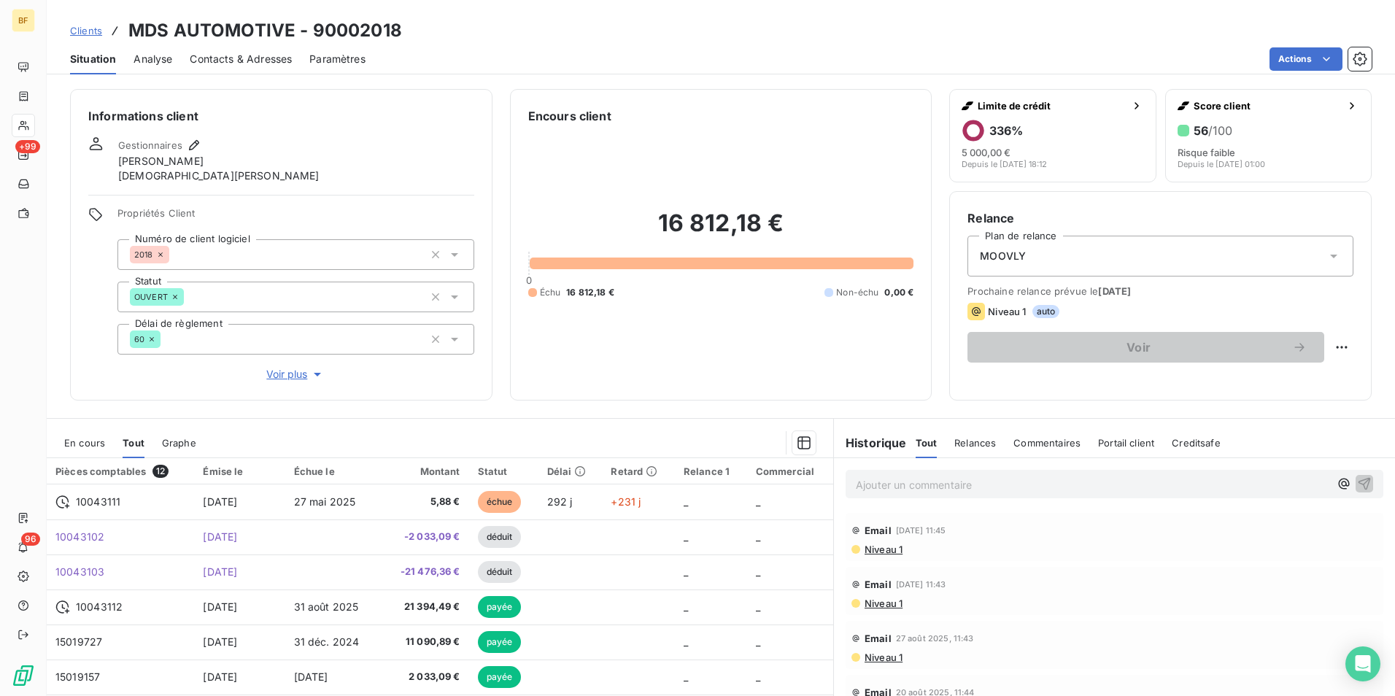
click at [592, 363] on div "16 812,18 € 0 Échu 16 812,18 € Non-échu 0,00 €" at bounding box center [721, 253] width 386 height 257
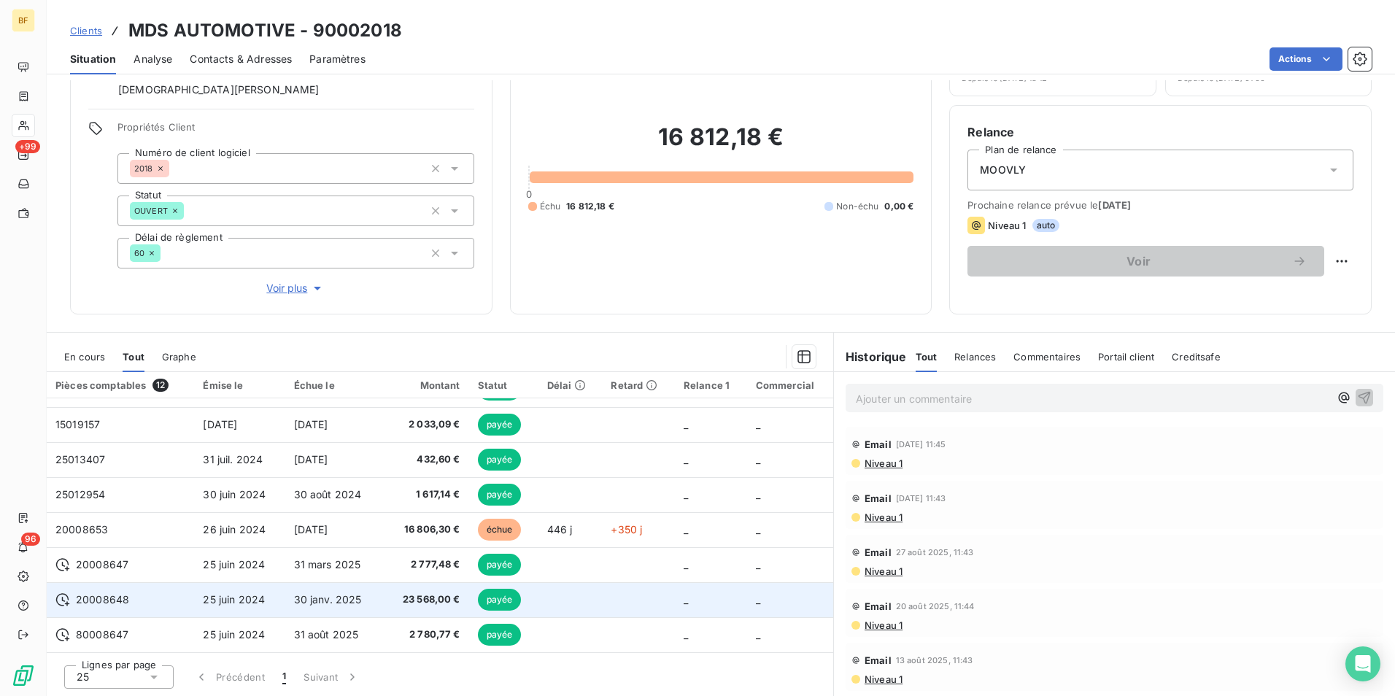
scroll to position [87, 0]
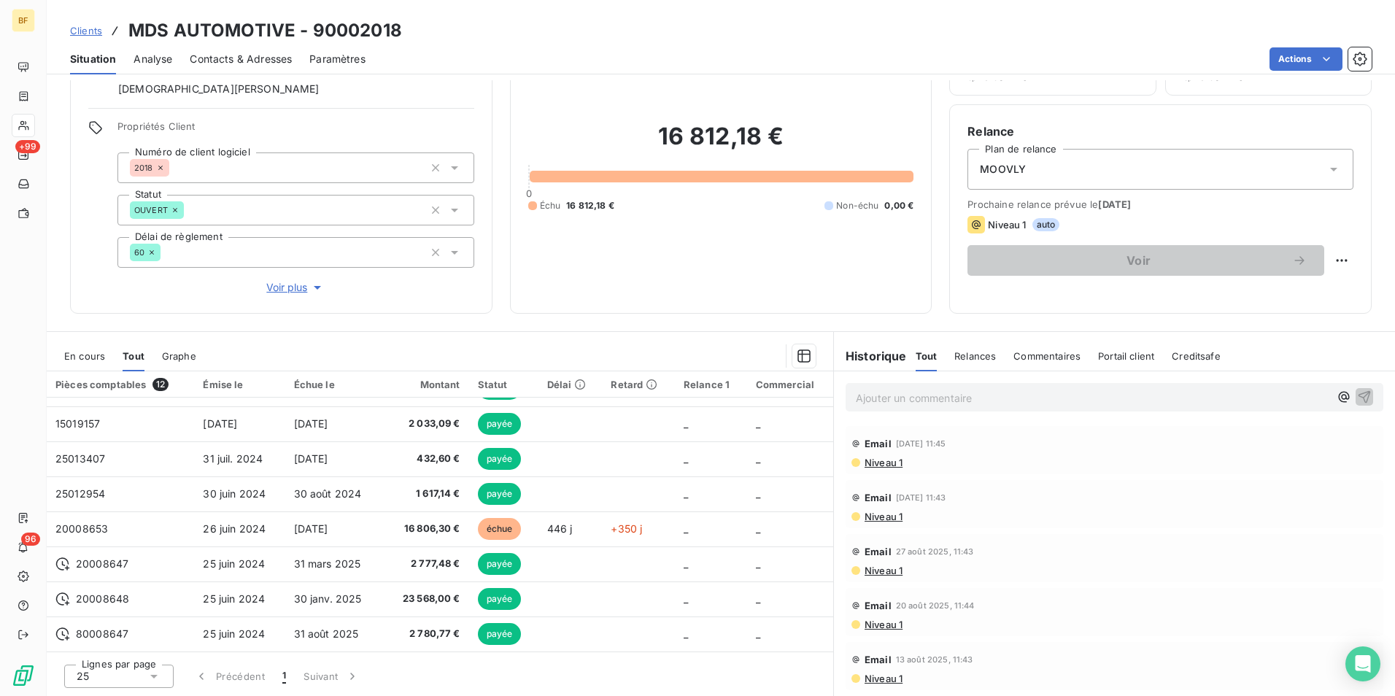
click at [265, 59] on span "Contacts & Adresses" at bounding box center [241, 59] width 102 height 15
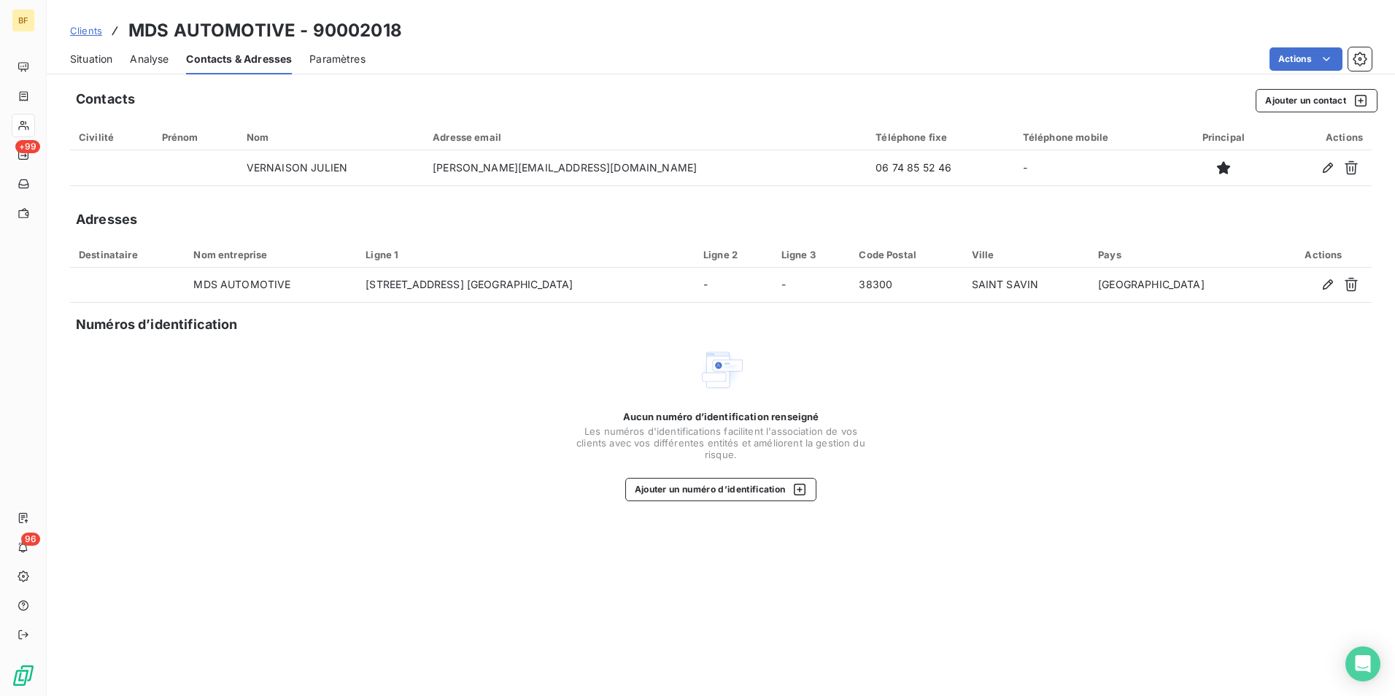
click at [83, 65] on span "Situation" at bounding box center [91, 59] width 42 height 15
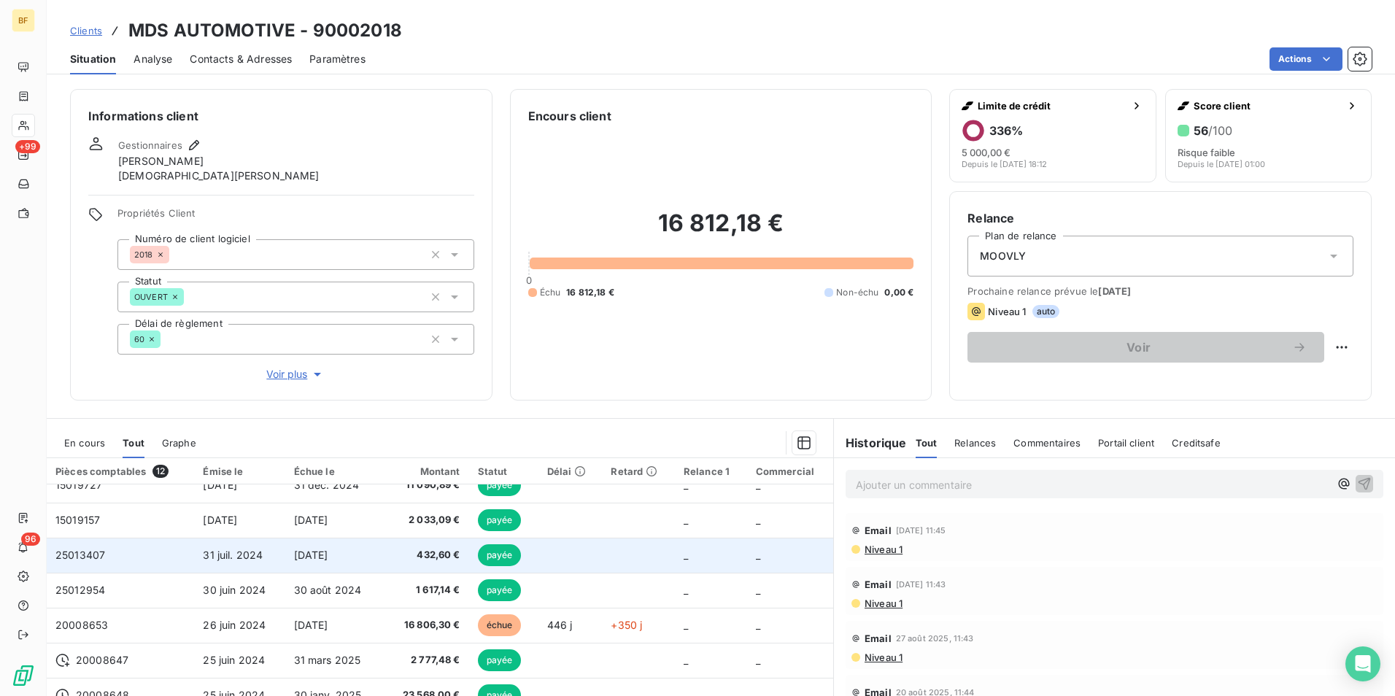
scroll to position [166, 0]
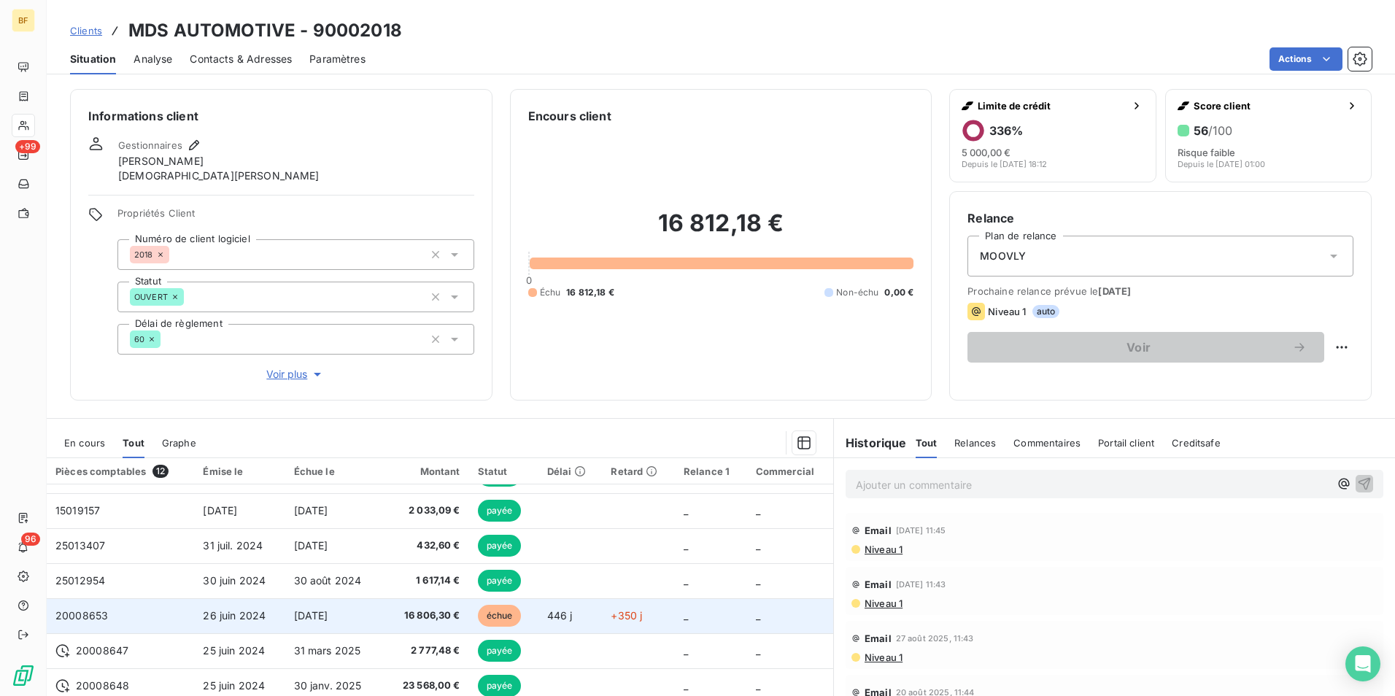
click at [328, 612] on span "[DATE]" at bounding box center [311, 615] width 34 height 12
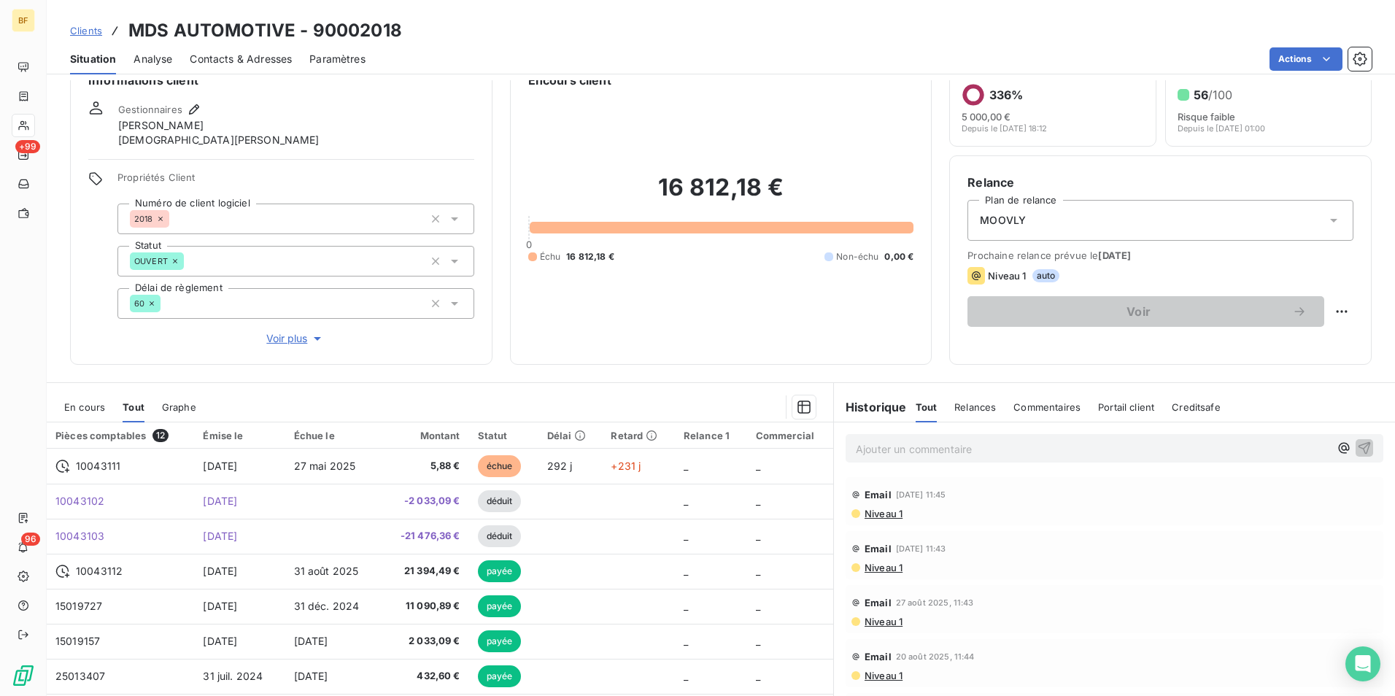
scroll to position [14, 0]
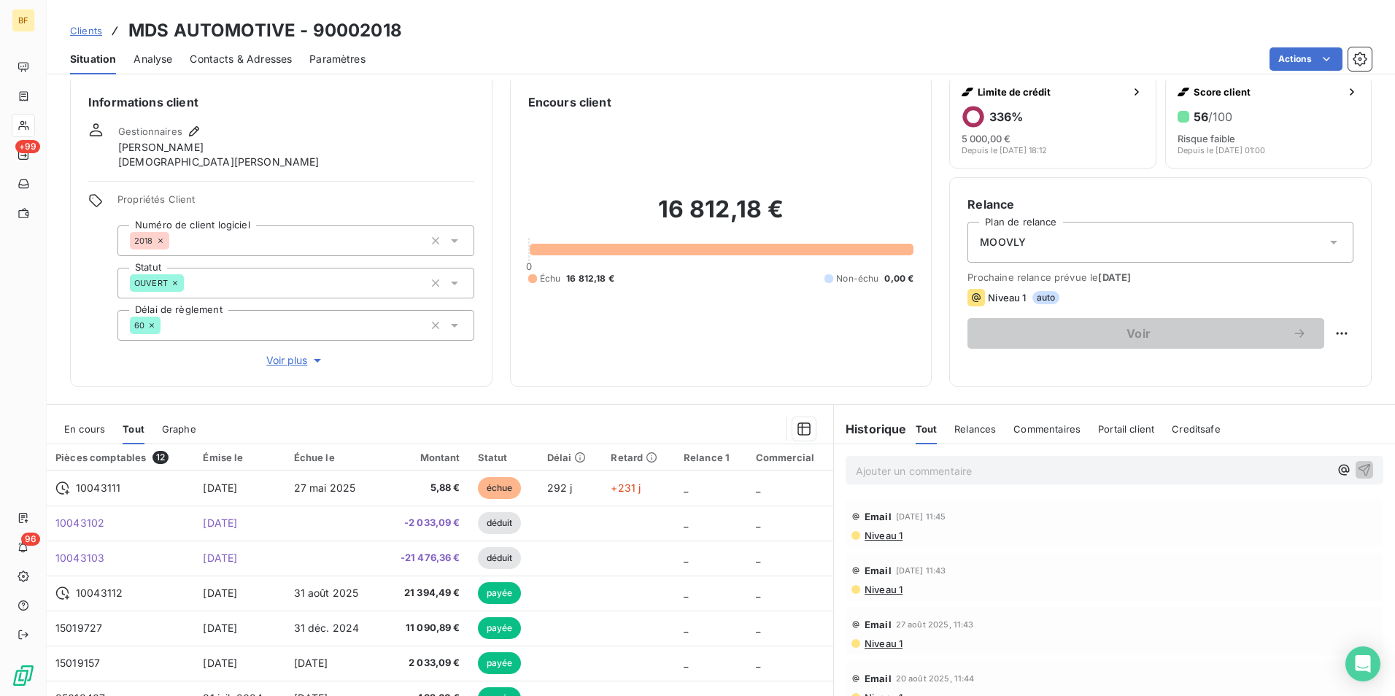
click at [867, 532] on span "Niveau 1" at bounding box center [882, 536] width 39 height 12
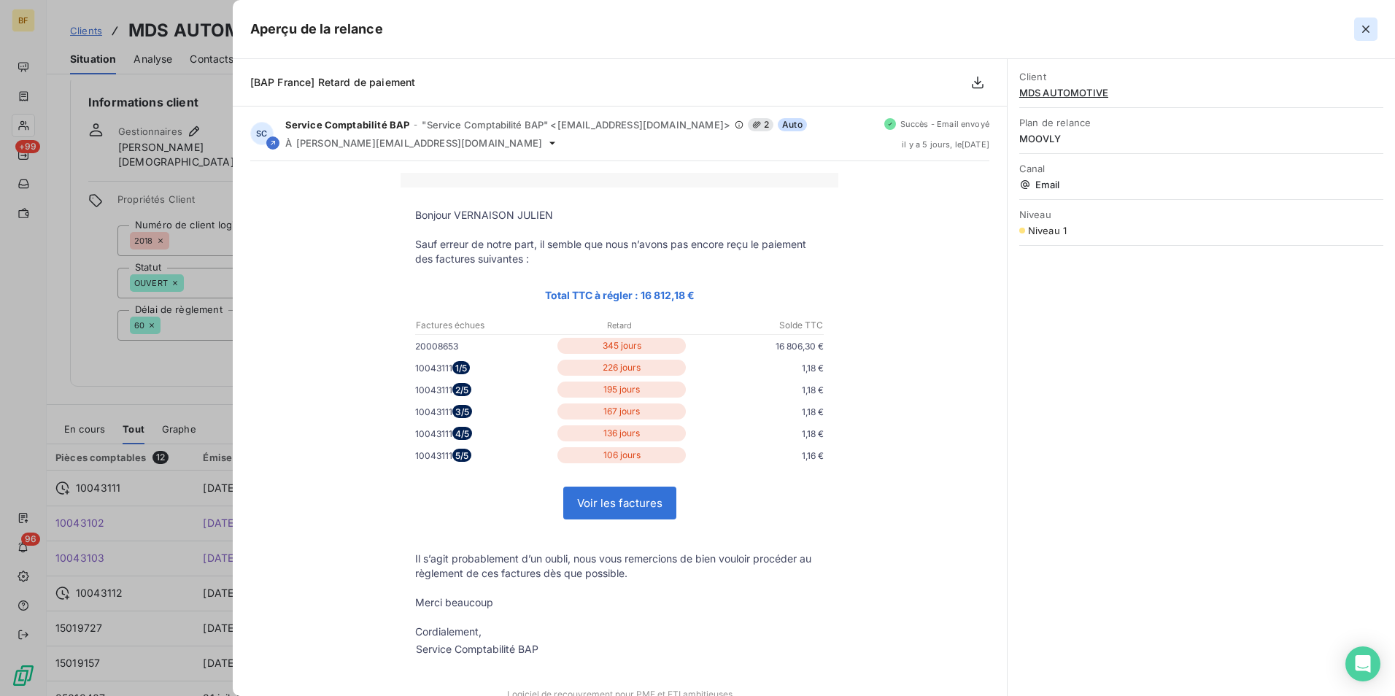
click at [1368, 31] on icon "button" at bounding box center [1365, 29] width 15 height 15
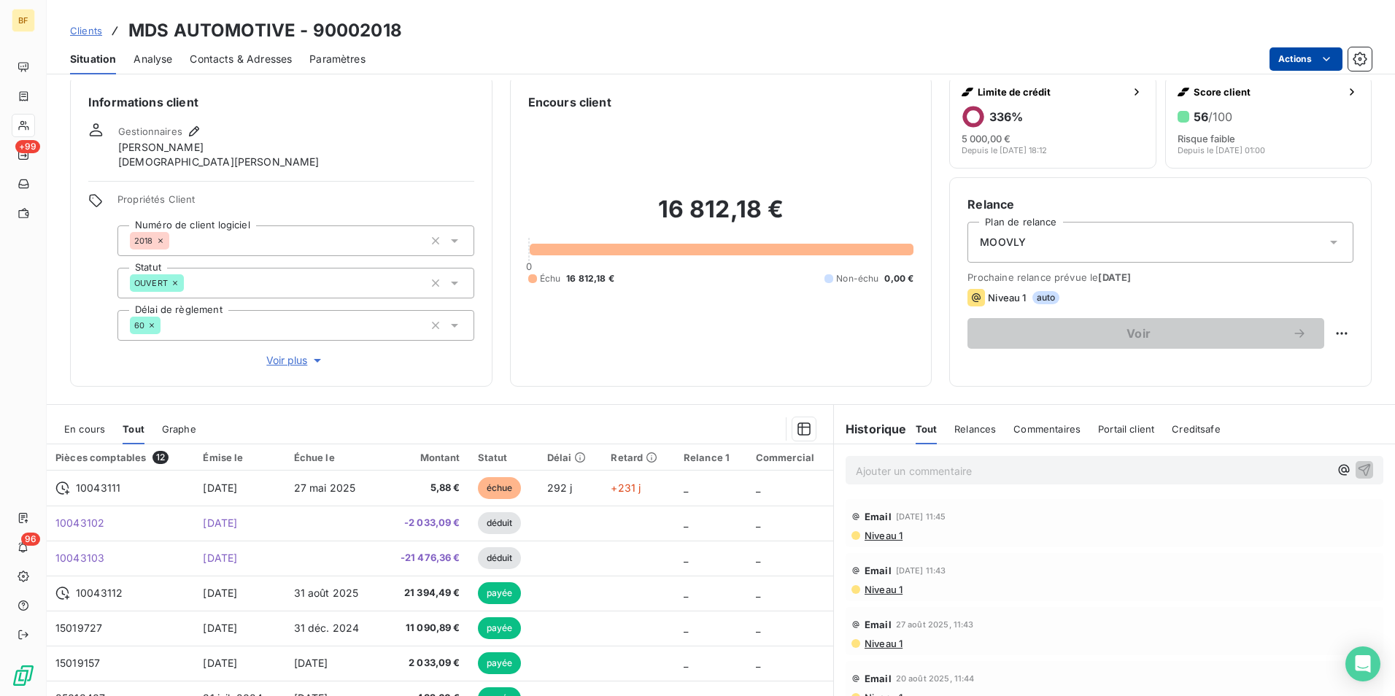
click at [1295, 59] on html "BF +99 96 Clients MDS AUTOMOTIVE - 90002018 Situation Analyse Contacts & Adress…" at bounding box center [697, 348] width 1395 height 696
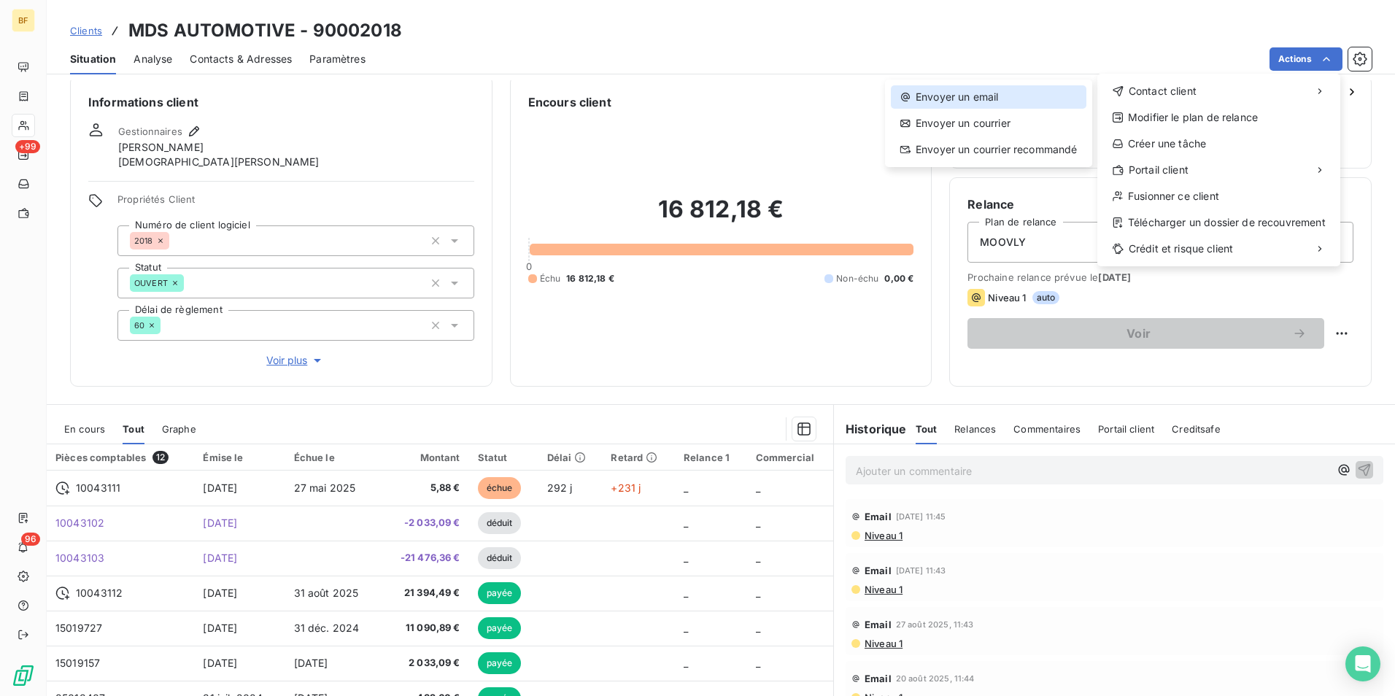
click at [985, 105] on div "Envoyer un email" at bounding box center [988, 96] width 195 height 23
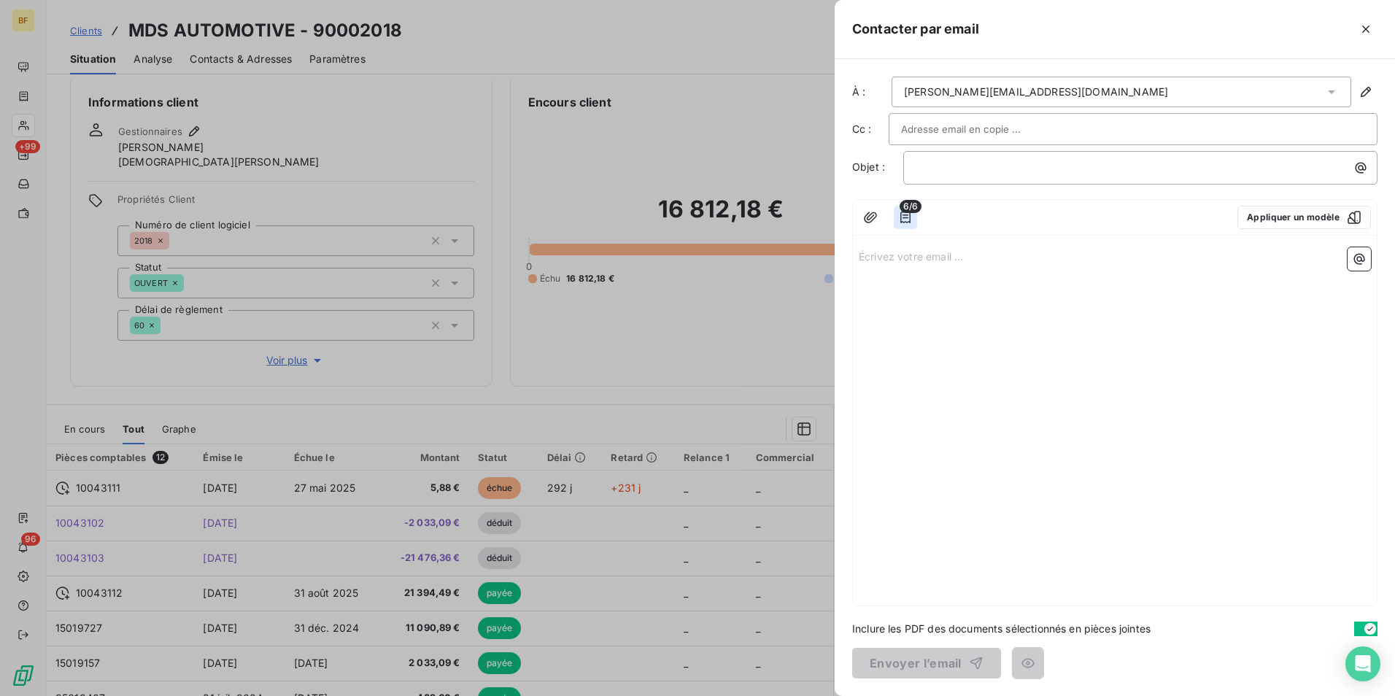
click at [903, 222] on icon "button" at bounding box center [905, 218] width 10 height 12
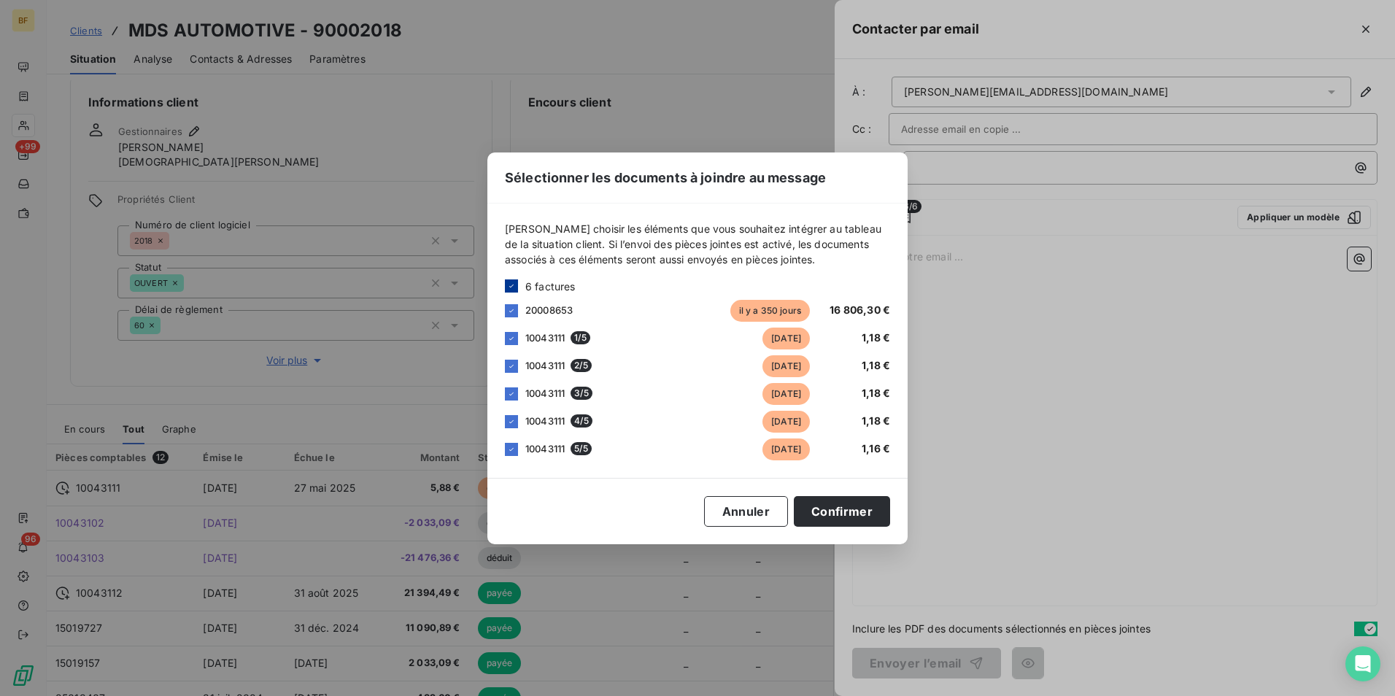
click at [516, 286] on div at bounding box center [511, 285] width 13 height 13
click at [512, 308] on div at bounding box center [511, 310] width 13 height 13
click at [813, 504] on button "Confirmer" at bounding box center [842, 511] width 96 height 31
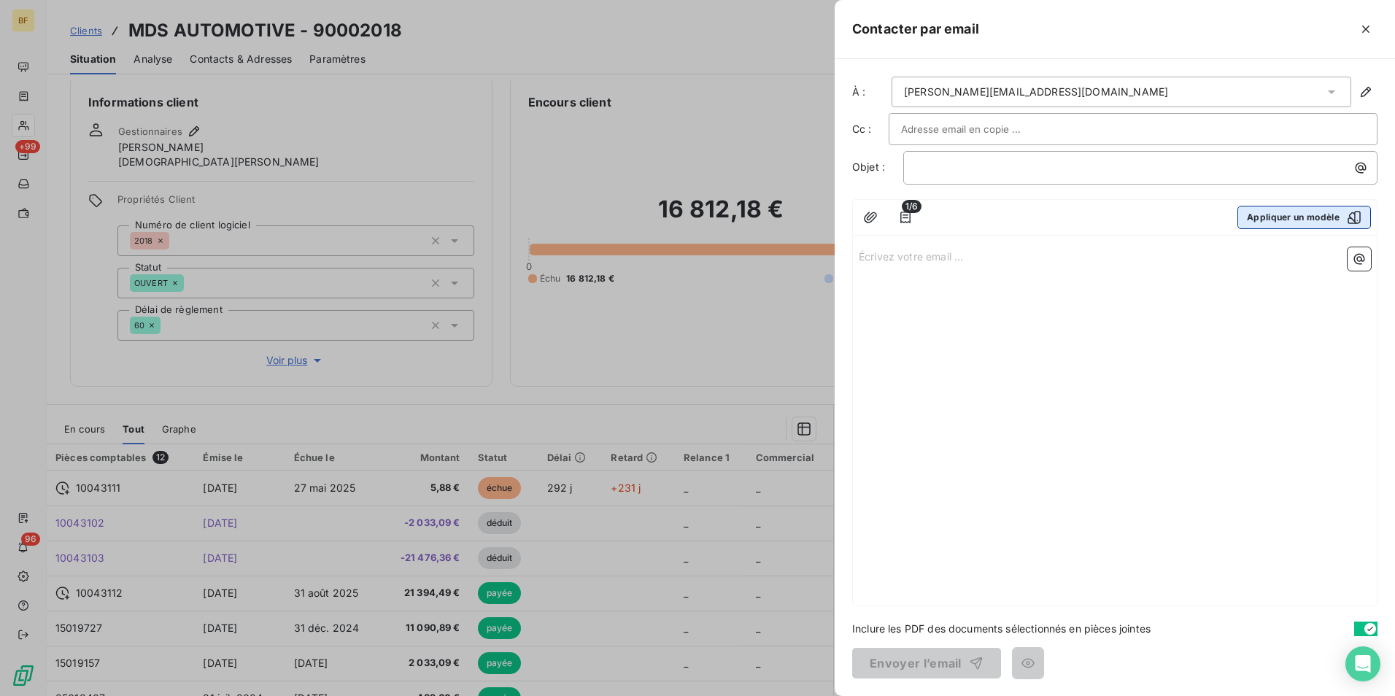
click at [1308, 207] on button "Appliquer un modèle" at bounding box center [1303, 217] width 133 height 23
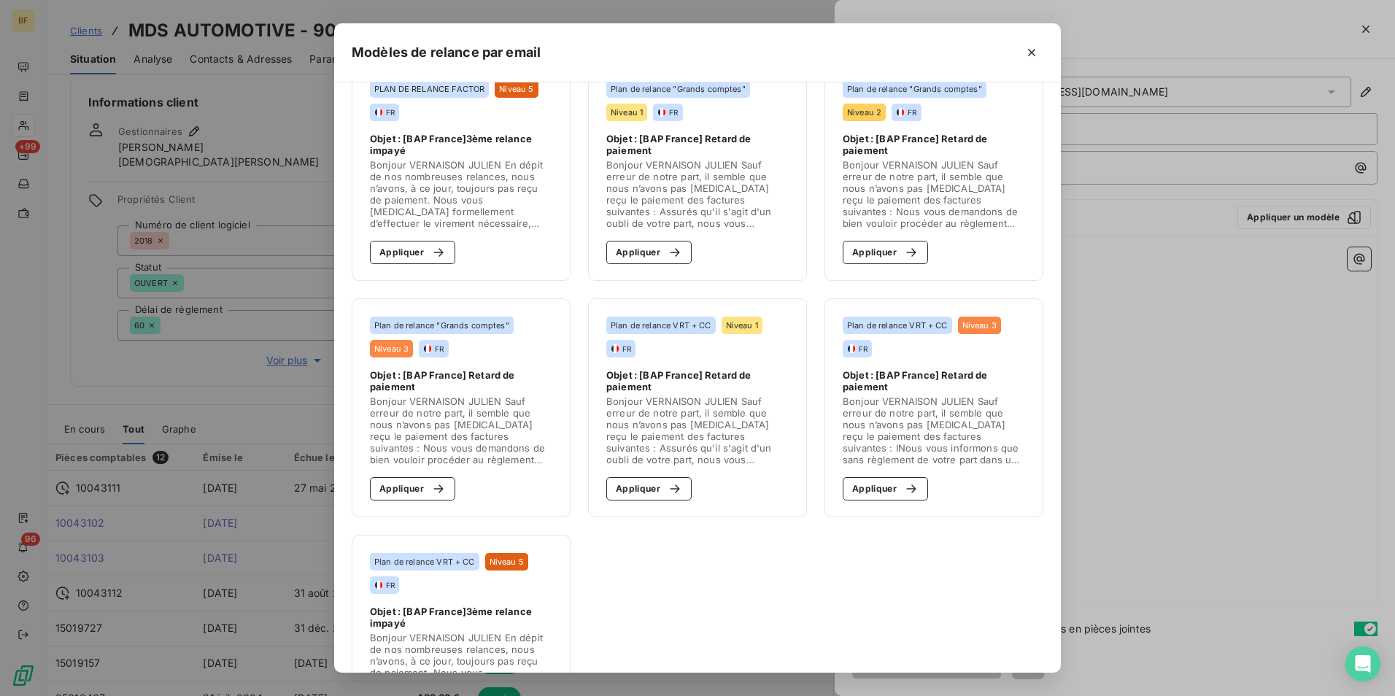
scroll to position [583, 0]
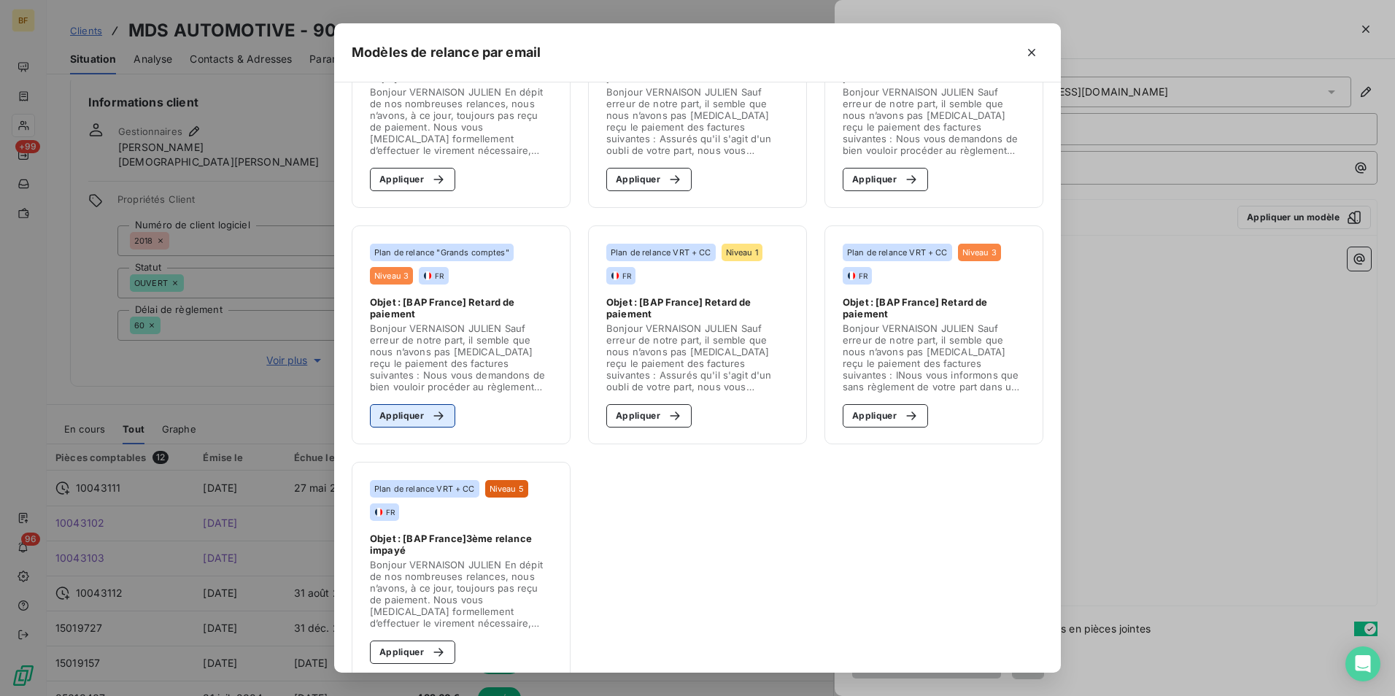
drag, startPoint x: 417, startPoint y: 410, endPoint x: 580, endPoint y: 416, distance: 162.8
click at [417, 409] on button "Appliquer" at bounding box center [412, 415] width 85 height 23
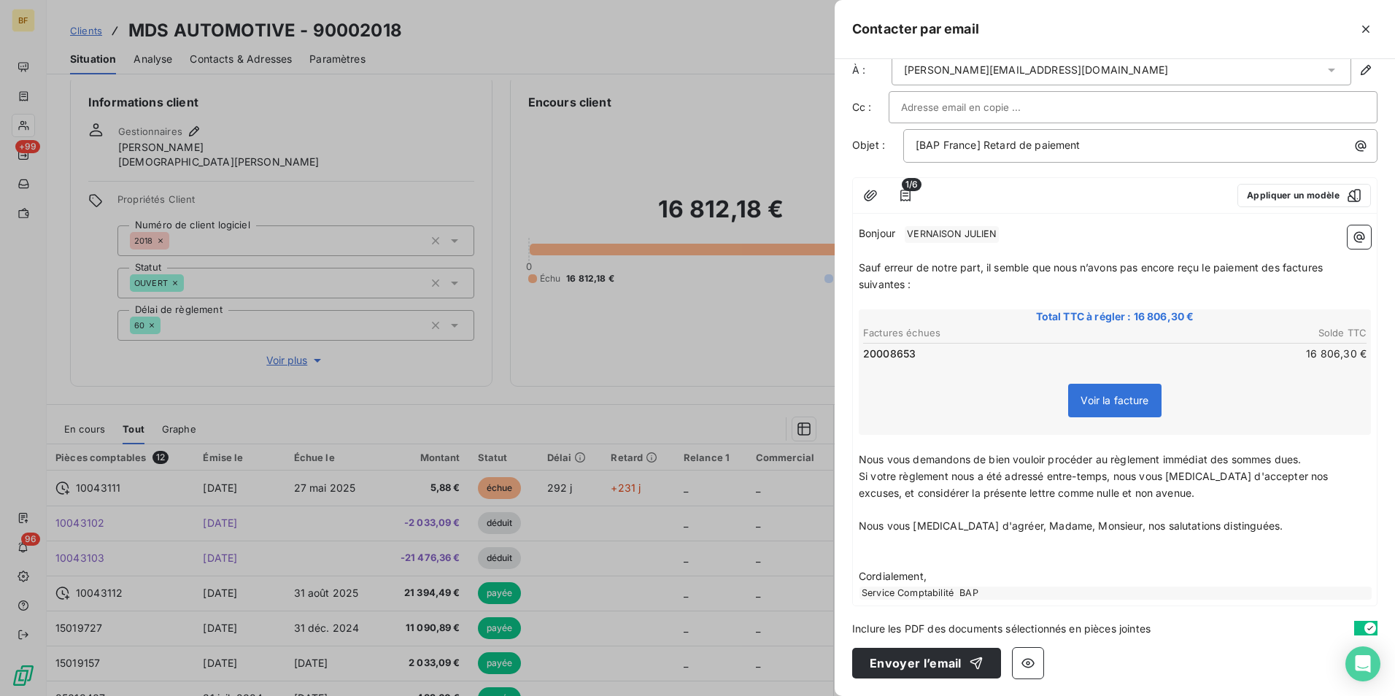
scroll to position [0, 0]
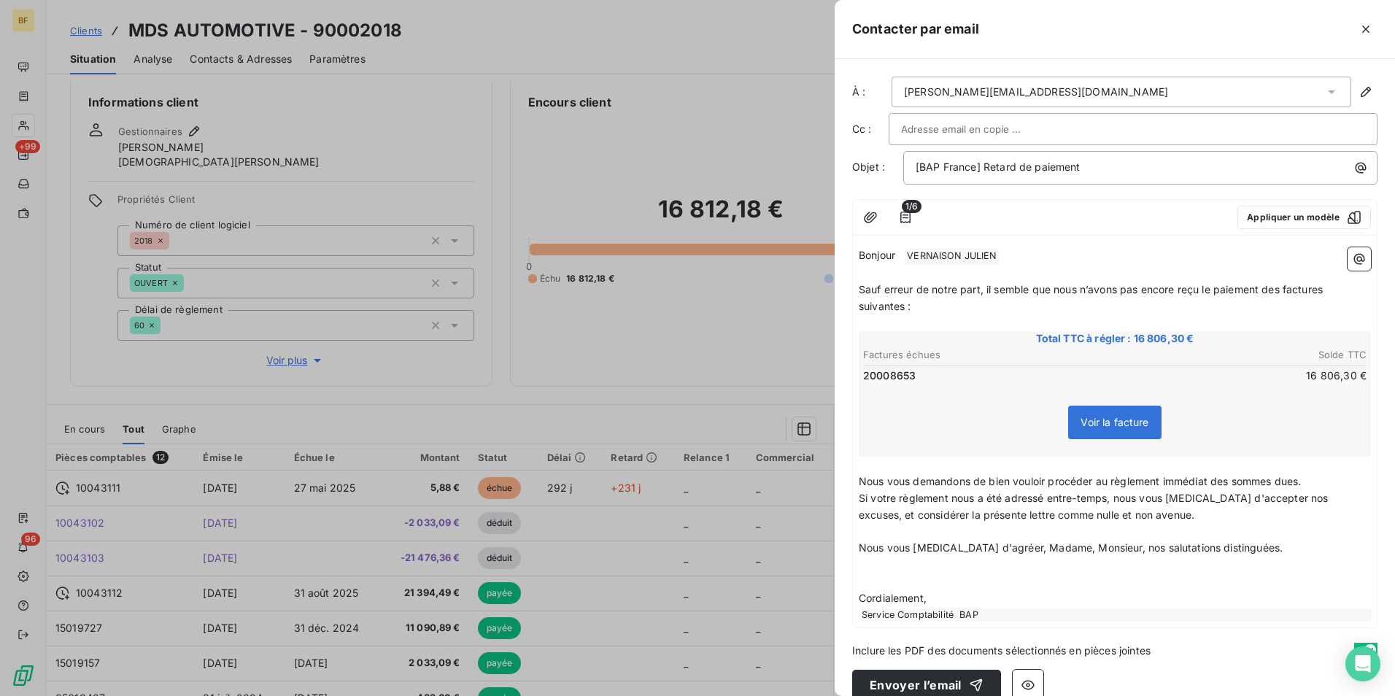
drag, startPoint x: 944, startPoint y: 679, endPoint x: 911, endPoint y: 650, distance: 43.9
click at [944, 679] on button "Envoyer l’email" at bounding box center [926, 685] width 149 height 31
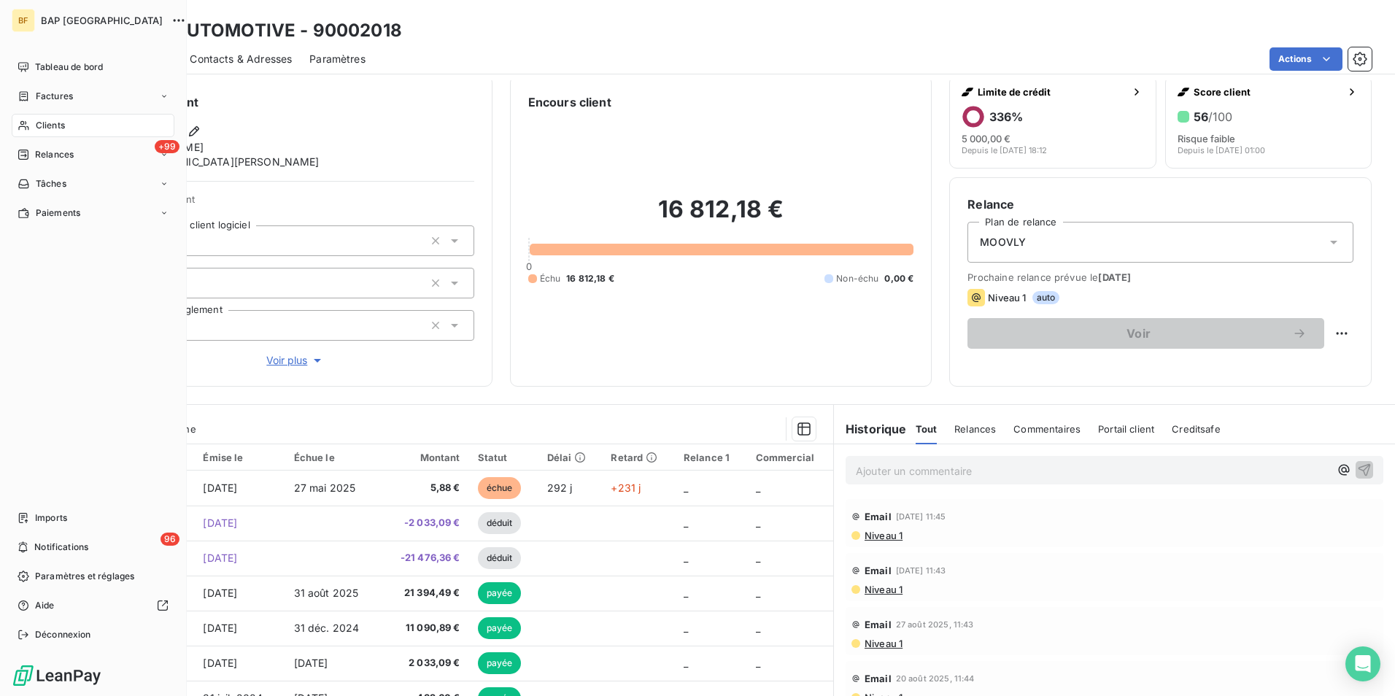
click at [60, 128] on span "Clients" at bounding box center [50, 125] width 29 height 13
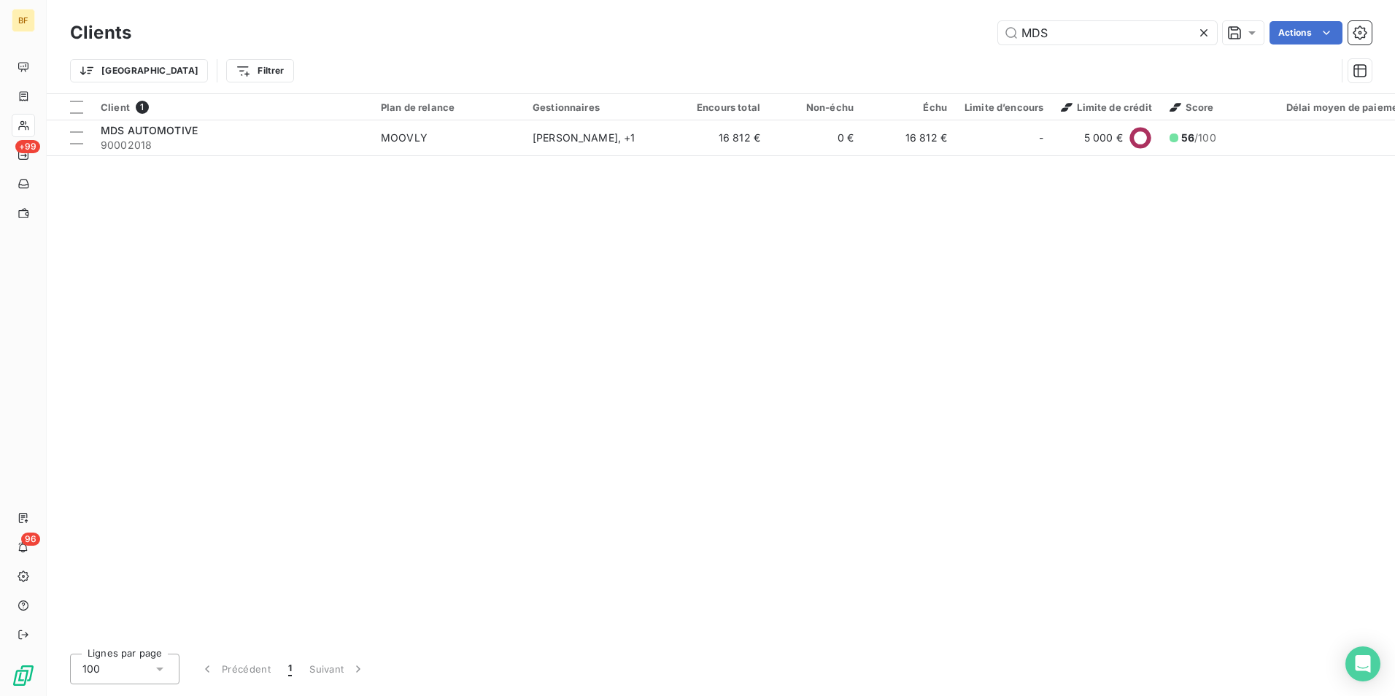
drag, startPoint x: 1078, startPoint y: 37, endPoint x: 950, endPoint y: 25, distance: 128.2
click at [951, 25] on div "MDS Actions" at bounding box center [760, 32] width 1222 height 23
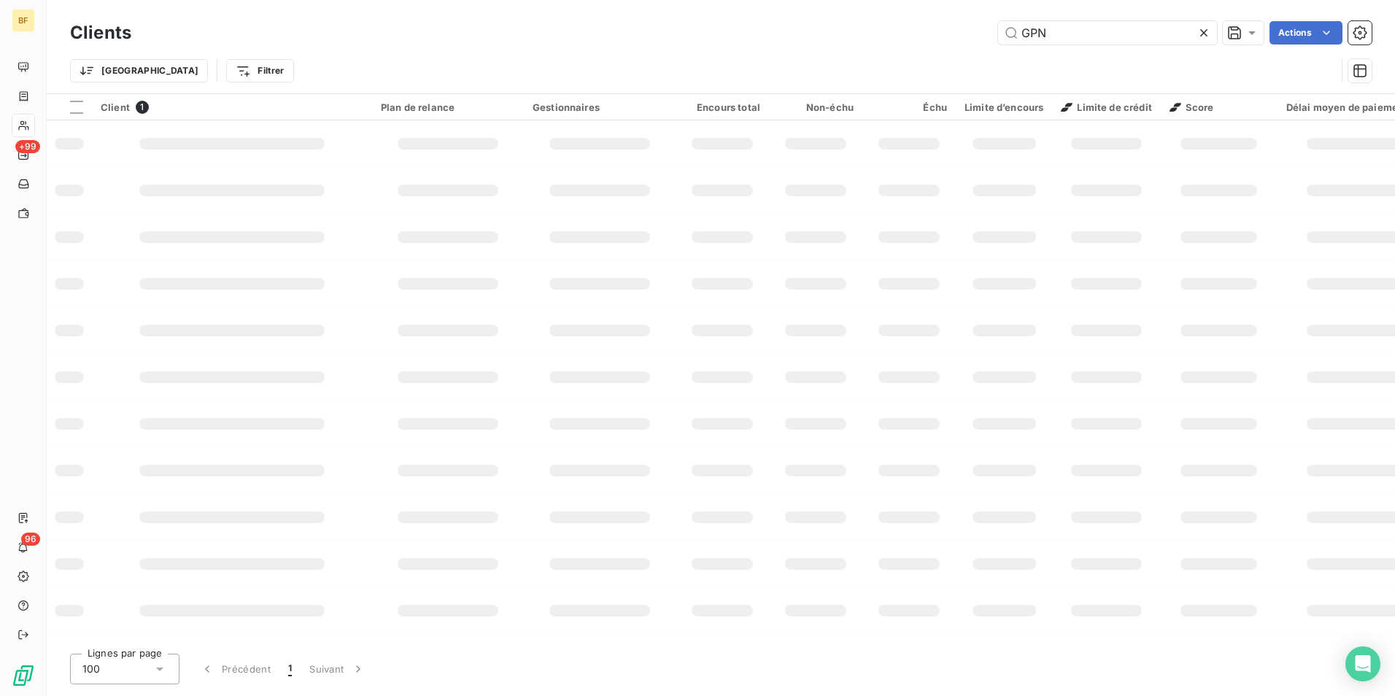
type input "GPN"
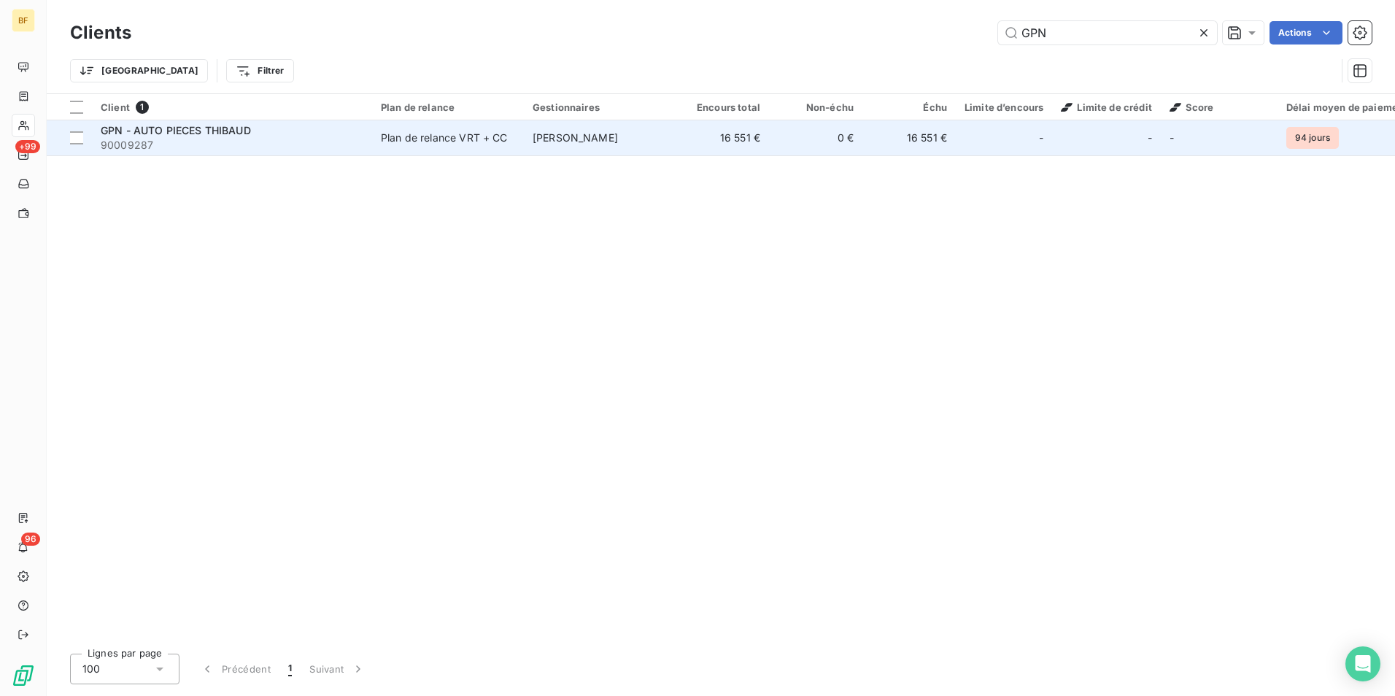
click at [208, 124] on span "GPN - AUTO PIECES THIBAUD" at bounding box center [176, 130] width 150 height 12
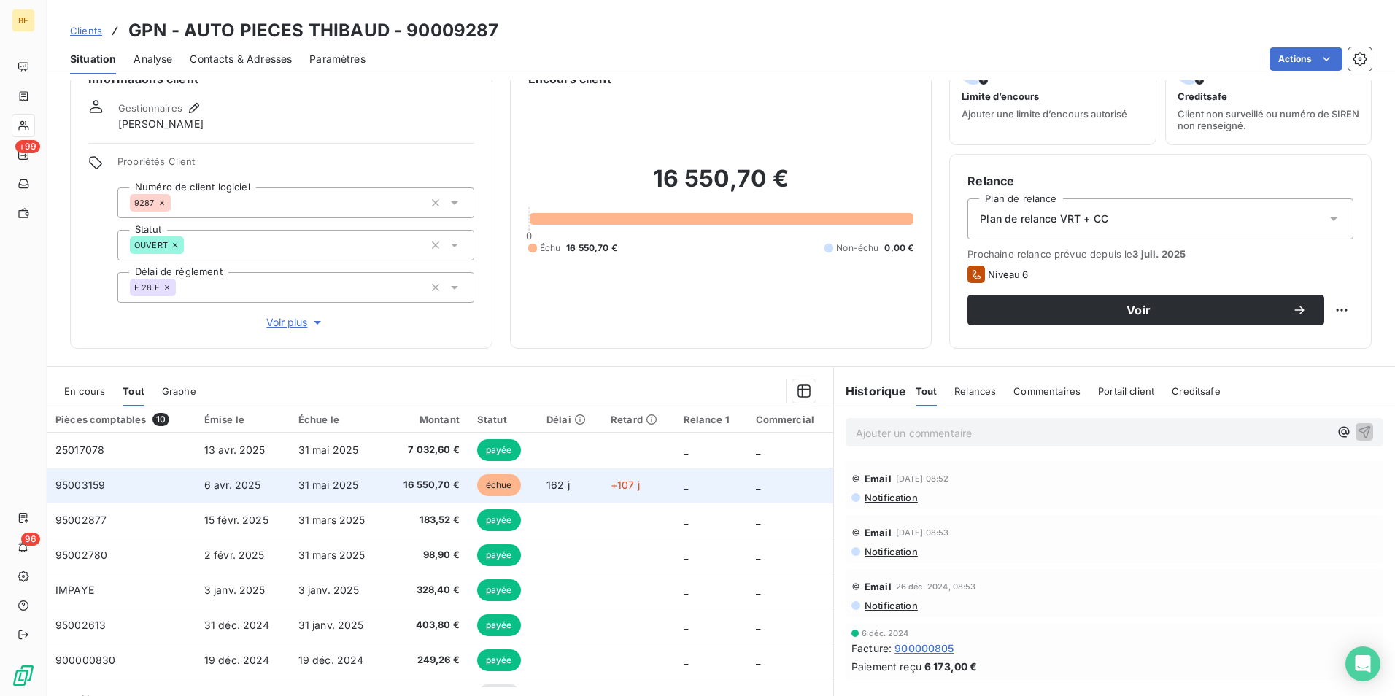
scroll to position [72, 0]
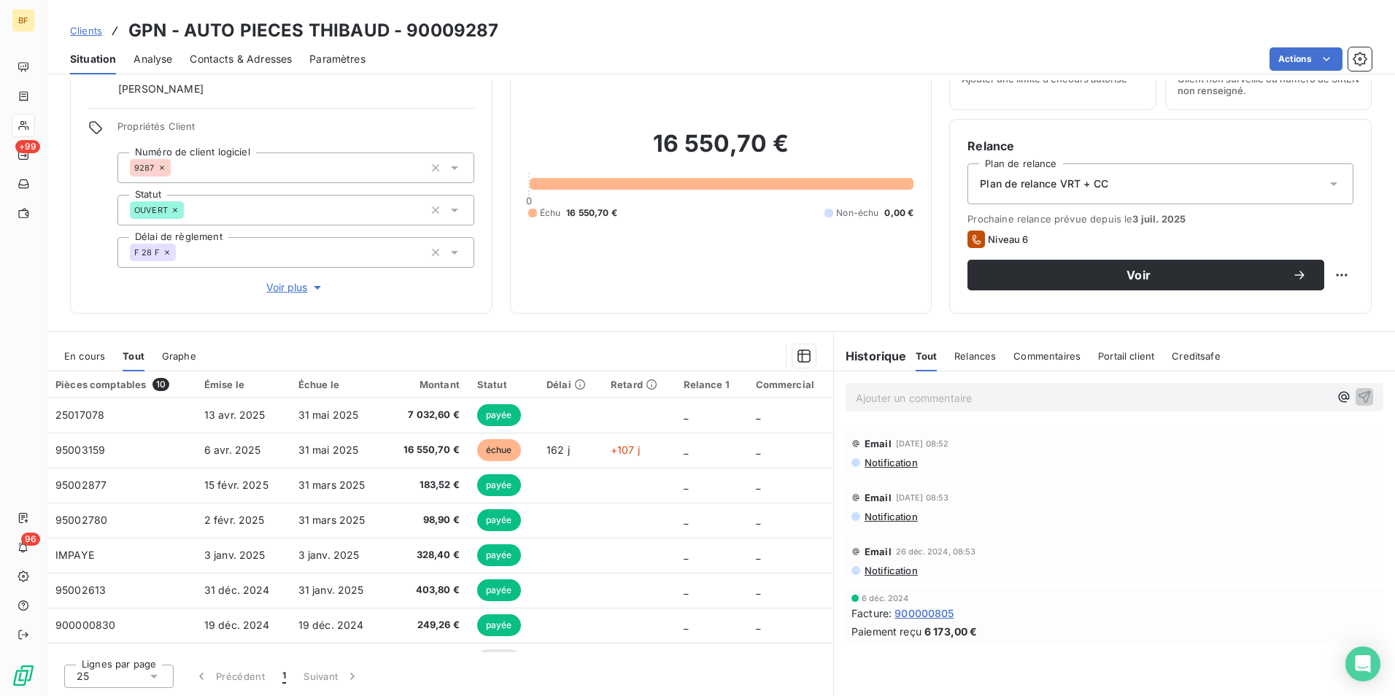
click at [896, 463] on span "Notification" at bounding box center [890, 463] width 55 height 12
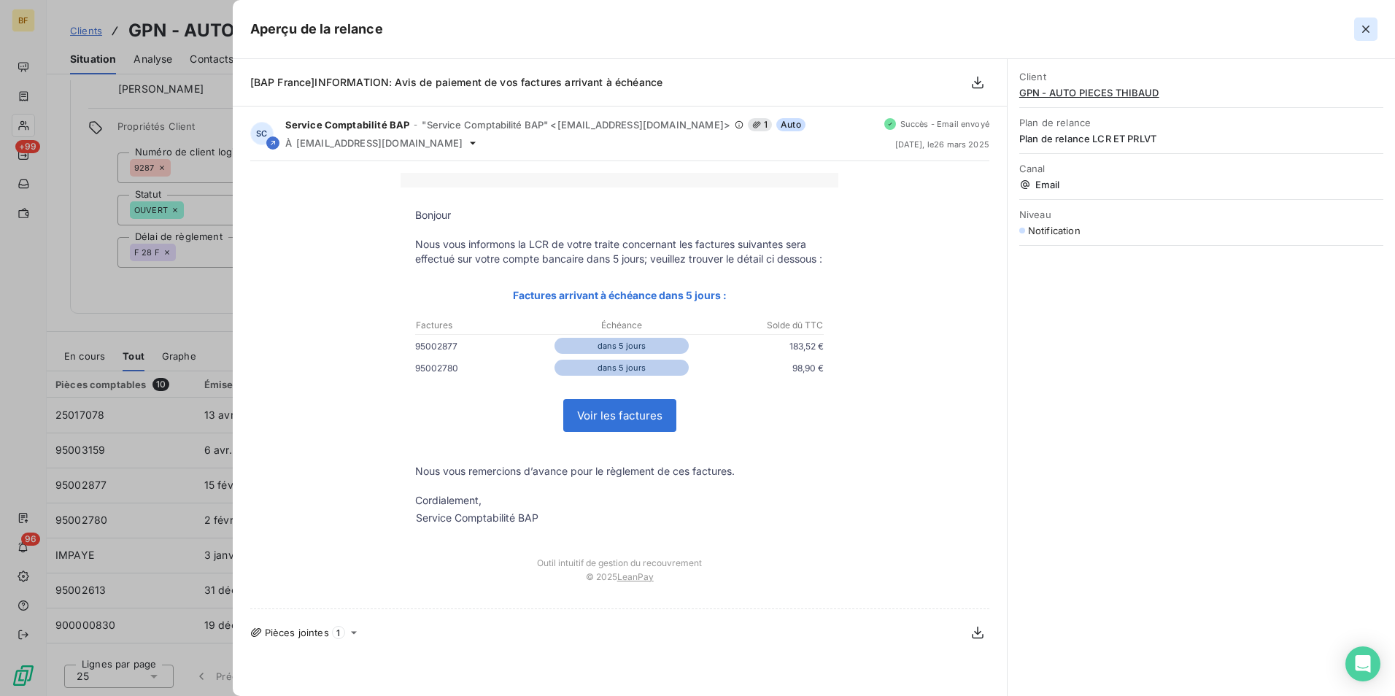
click at [1362, 31] on icon "button" at bounding box center [1365, 29] width 15 height 15
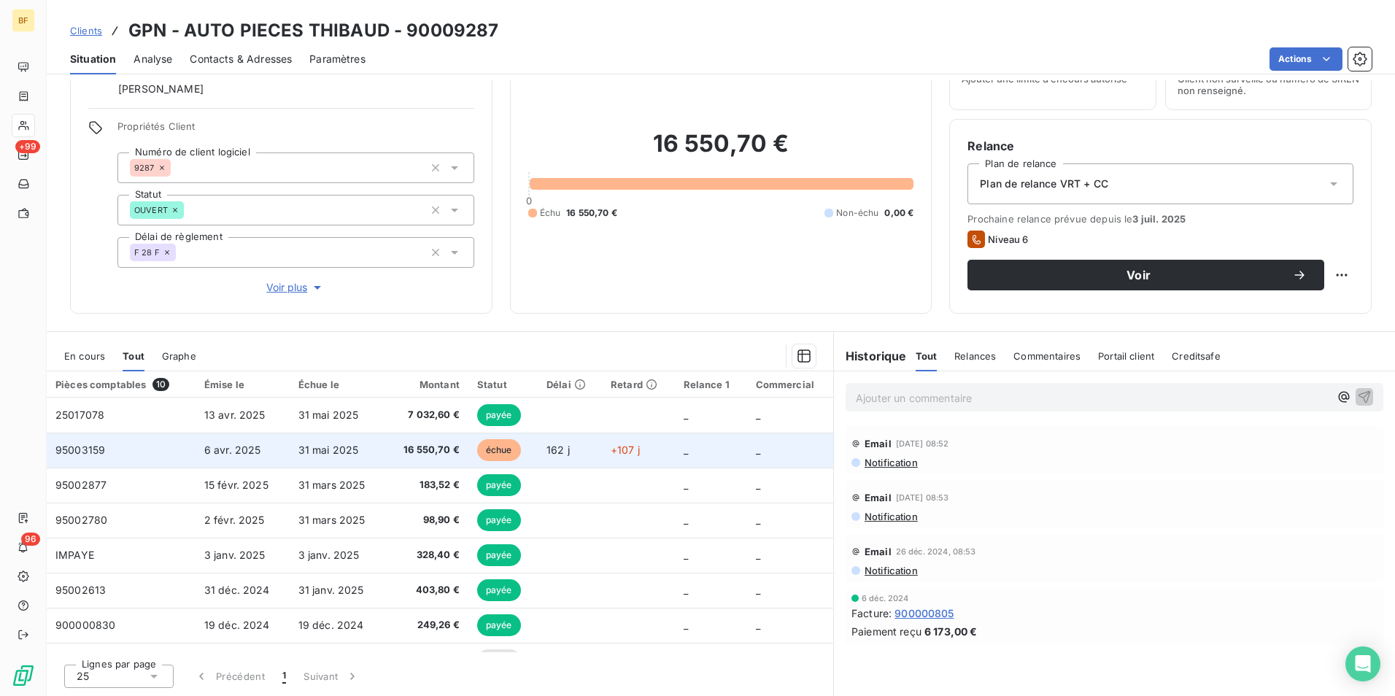
click at [336, 465] on td "31 mai 2025" at bounding box center [338, 450] width 96 height 35
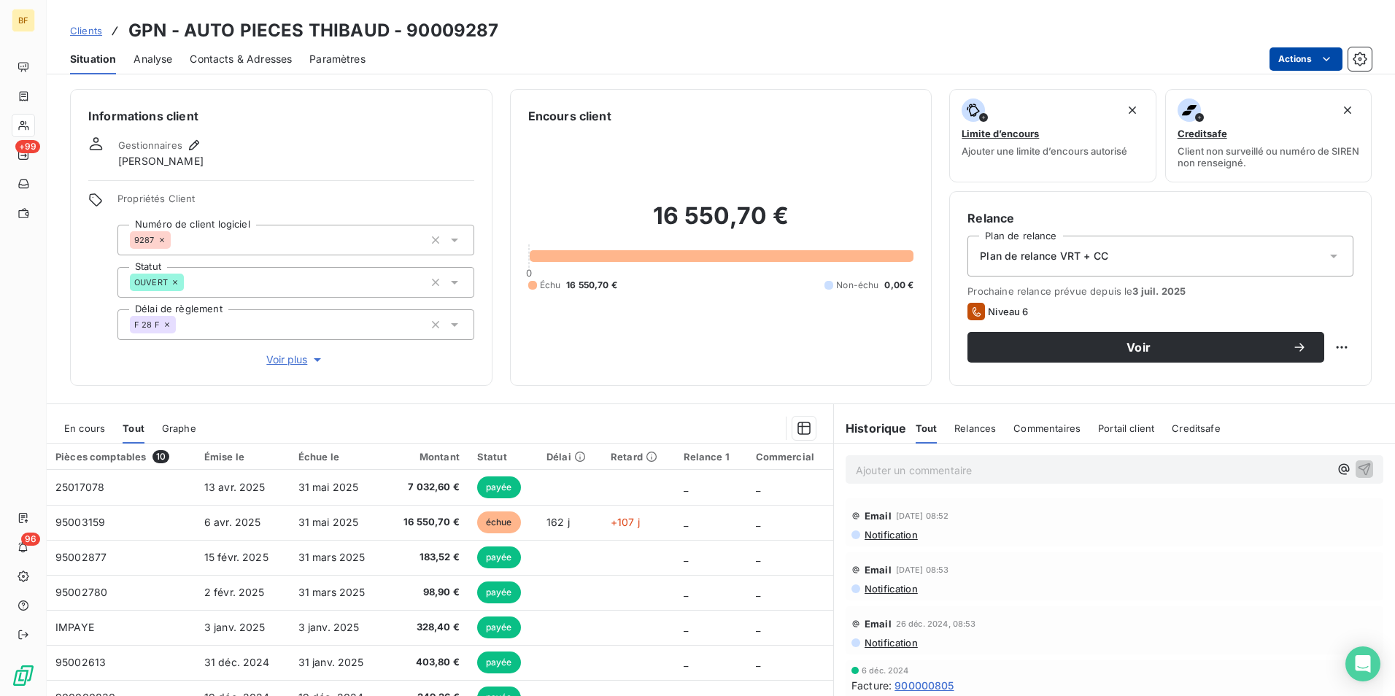
click at [1294, 60] on html "BF +99 96 Clients GPN - AUTO PIECES THIBAUD - 90009287 Situation Analyse Contac…" at bounding box center [697, 348] width 1395 height 696
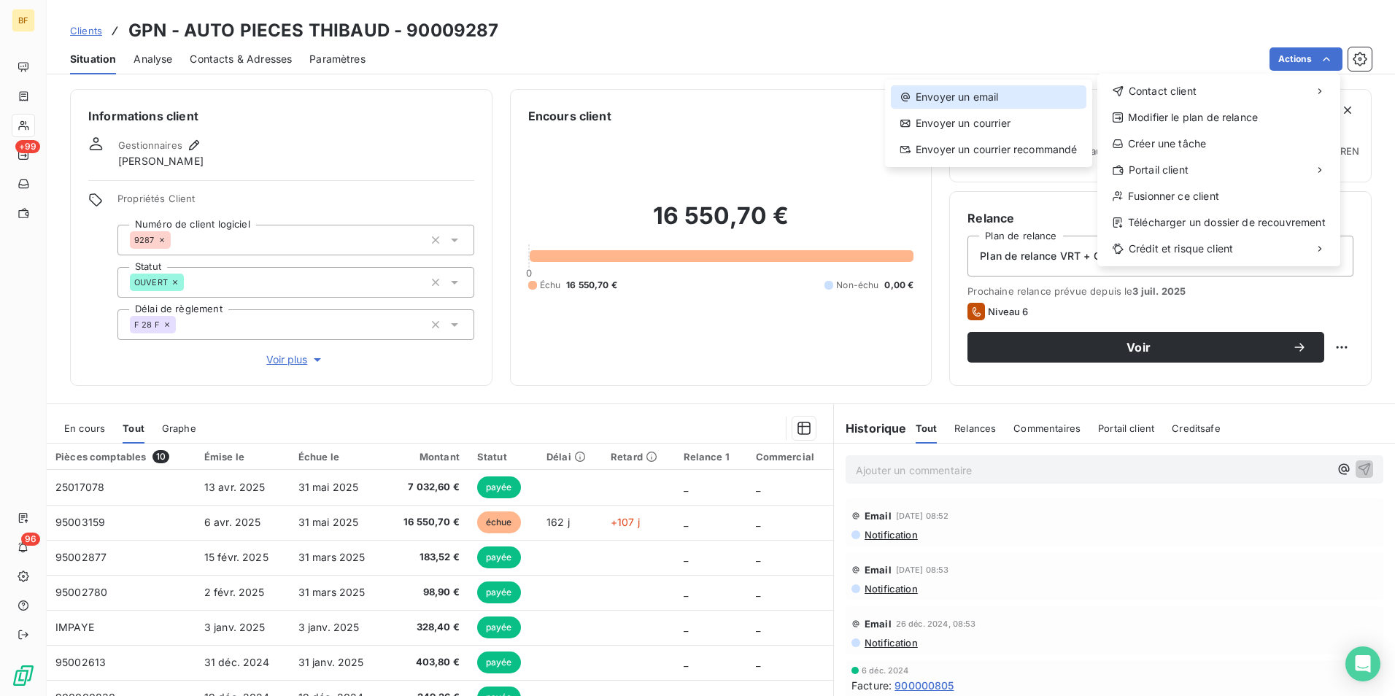
click at [996, 98] on div "Envoyer un email" at bounding box center [988, 96] width 195 height 23
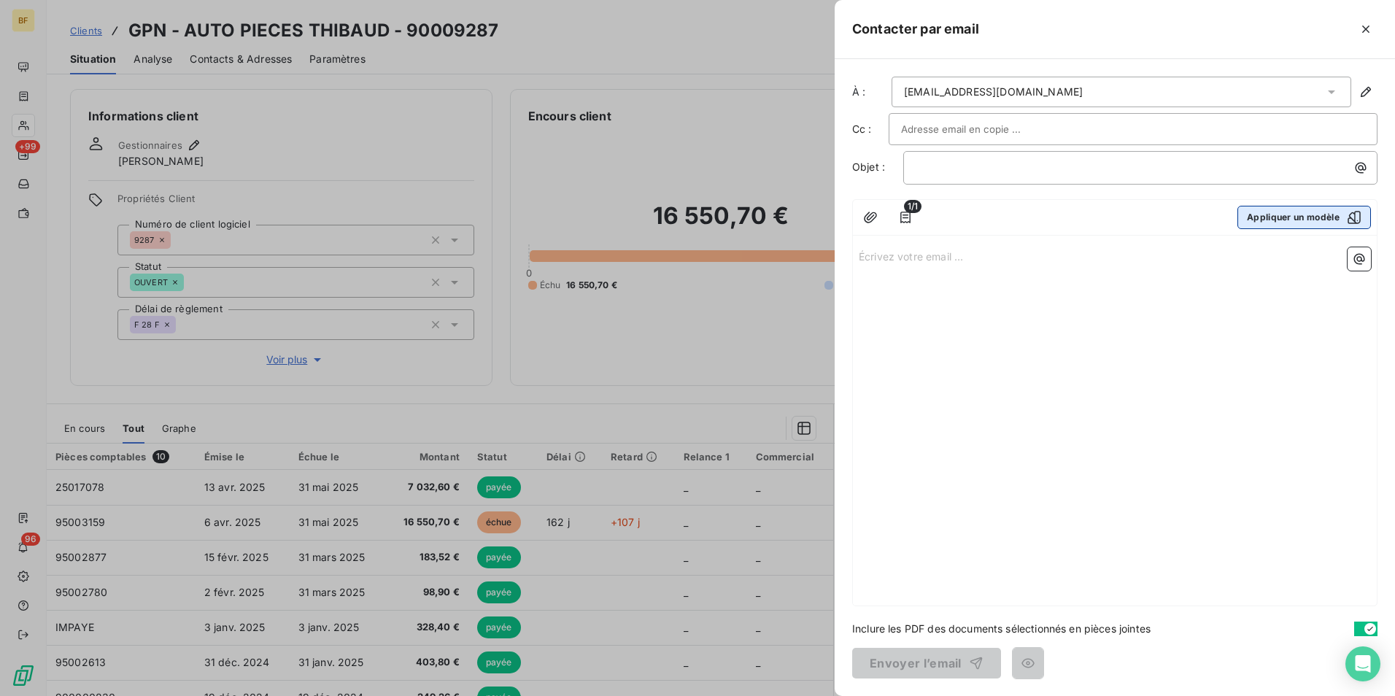
click at [1276, 214] on button "Appliquer un modèle" at bounding box center [1303, 217] width 133 height 23
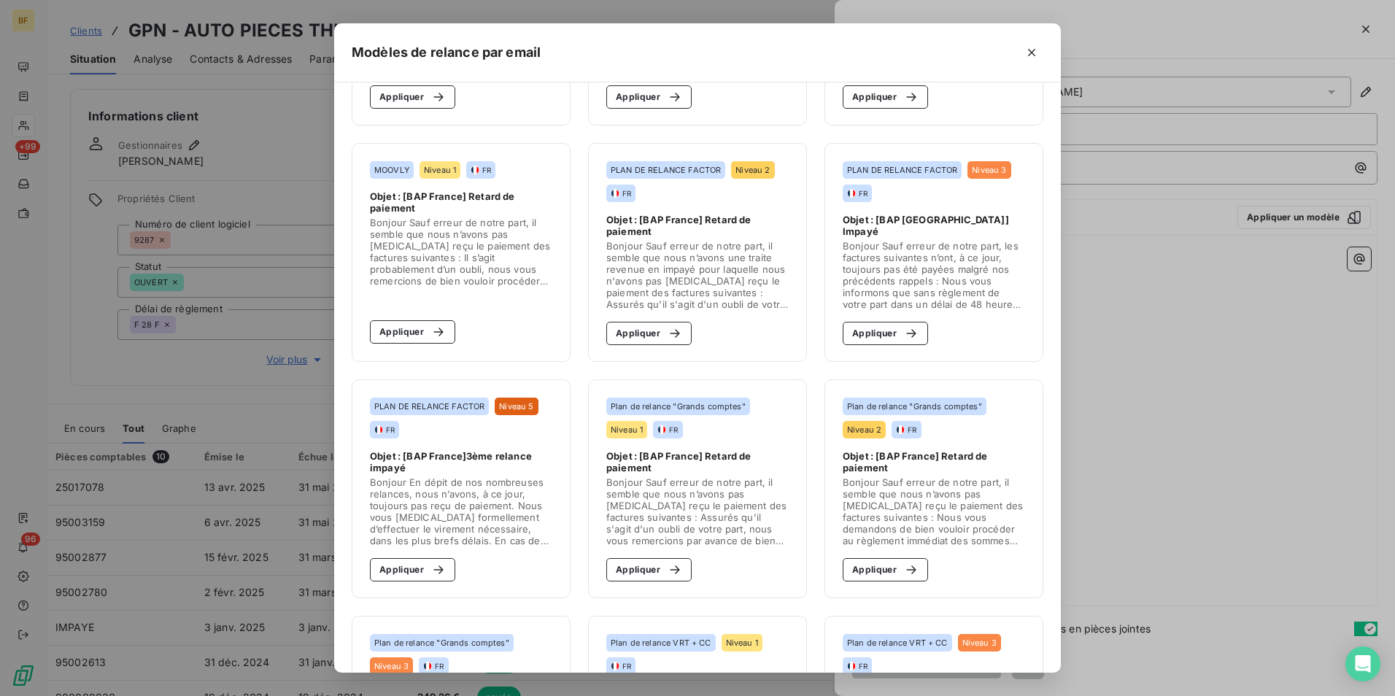
scroll to position [219, 0]
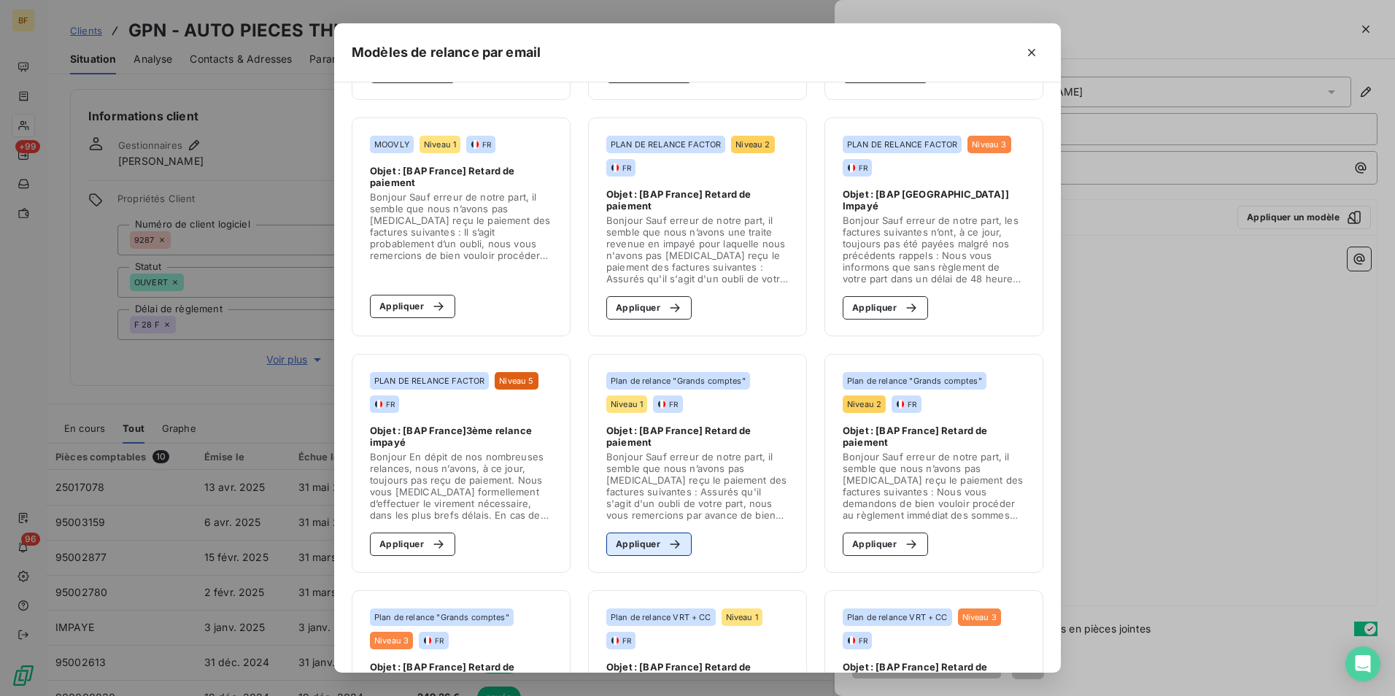
click at [635, 546] on button "Appliquer" at bounding box center [648, 543] width 85 height 23
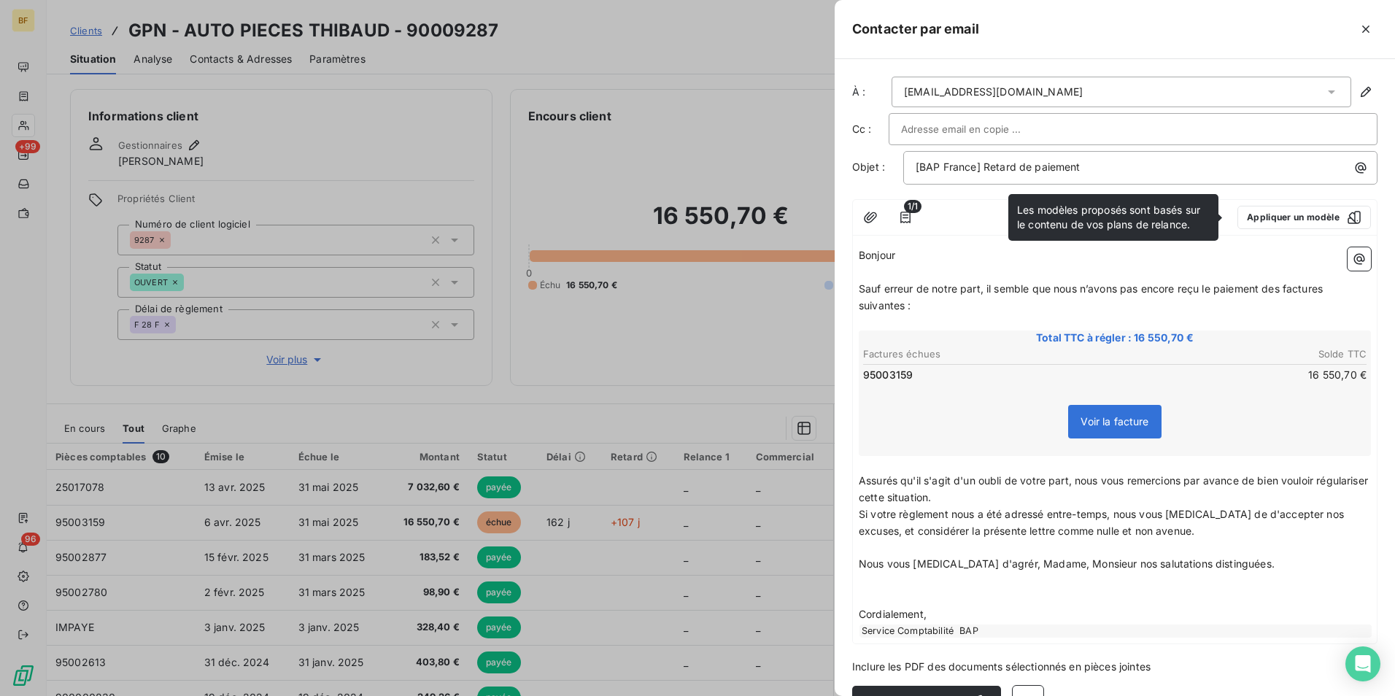
click at [1195, 524] on p "Si votre règlement nous a été adressé entre-temps, nous vous prions de d'accept…" at bounding box center [1114, 523] width 512 height 34
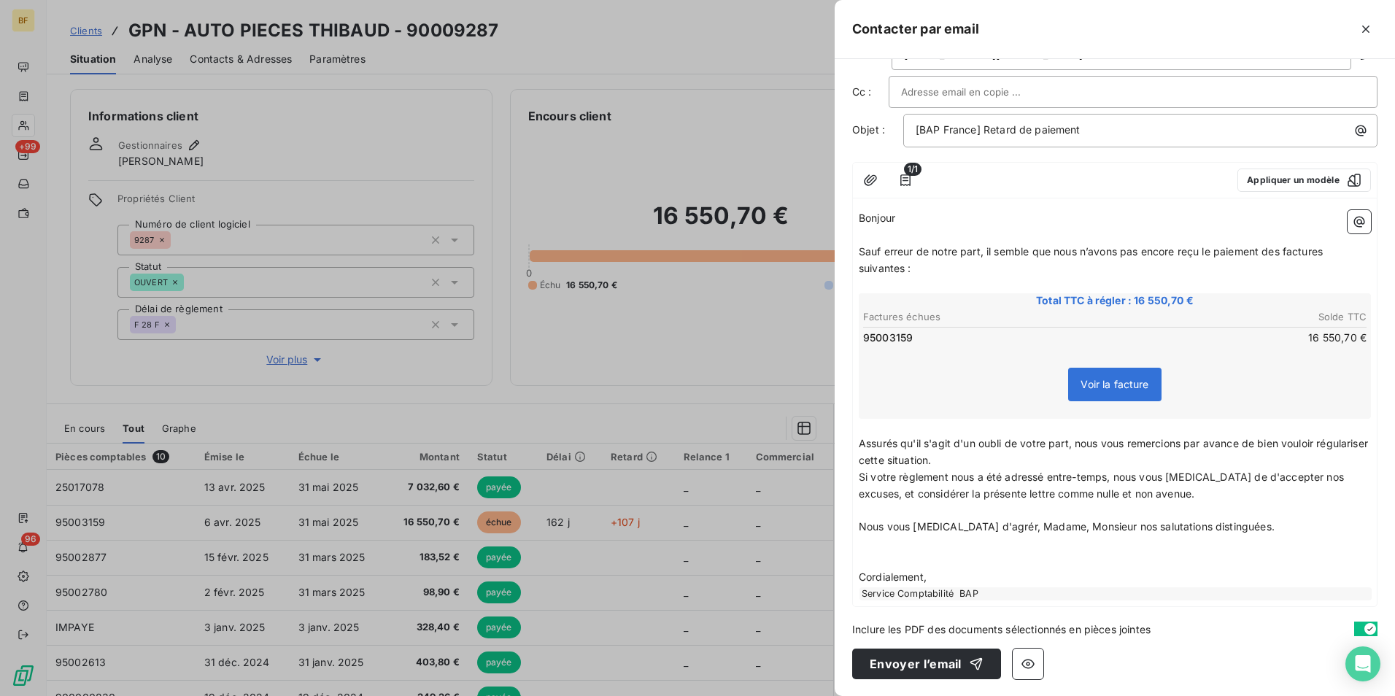
scroll to position [38, 0]
click at [1052, 551] on p "﻿" at bounding box center [1114, 543] width 512 height 17
click at [955, 666] on button "Envoyer l’email" at bounding box center [926, 663] width 149 height 31
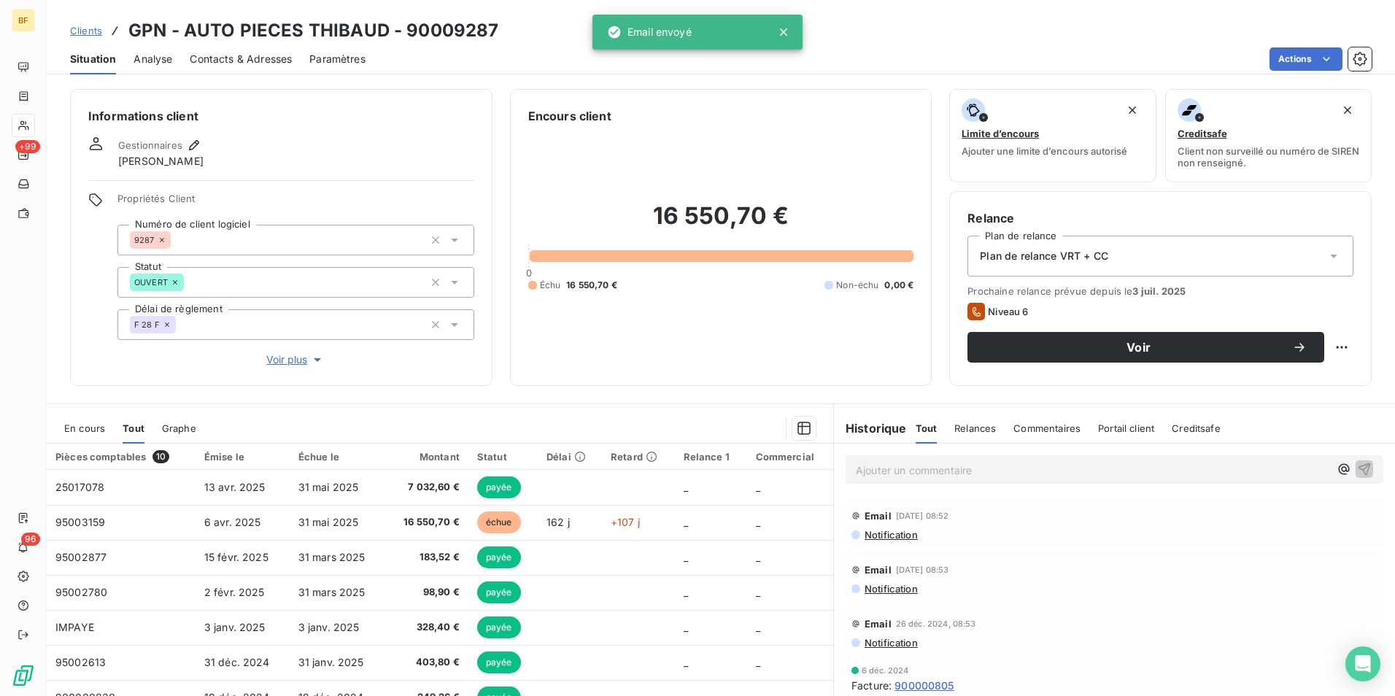
drag, startPoint x: 641, startPoint y: 329, endPoint x: 673, endPoint y: 371, distance: 52.5
click at [641, 329] on div "16 550,70 € 0 Échu 16 550,70 € Non-échu 0,00 €" at bounding box center [721, 246] width 386 height 243
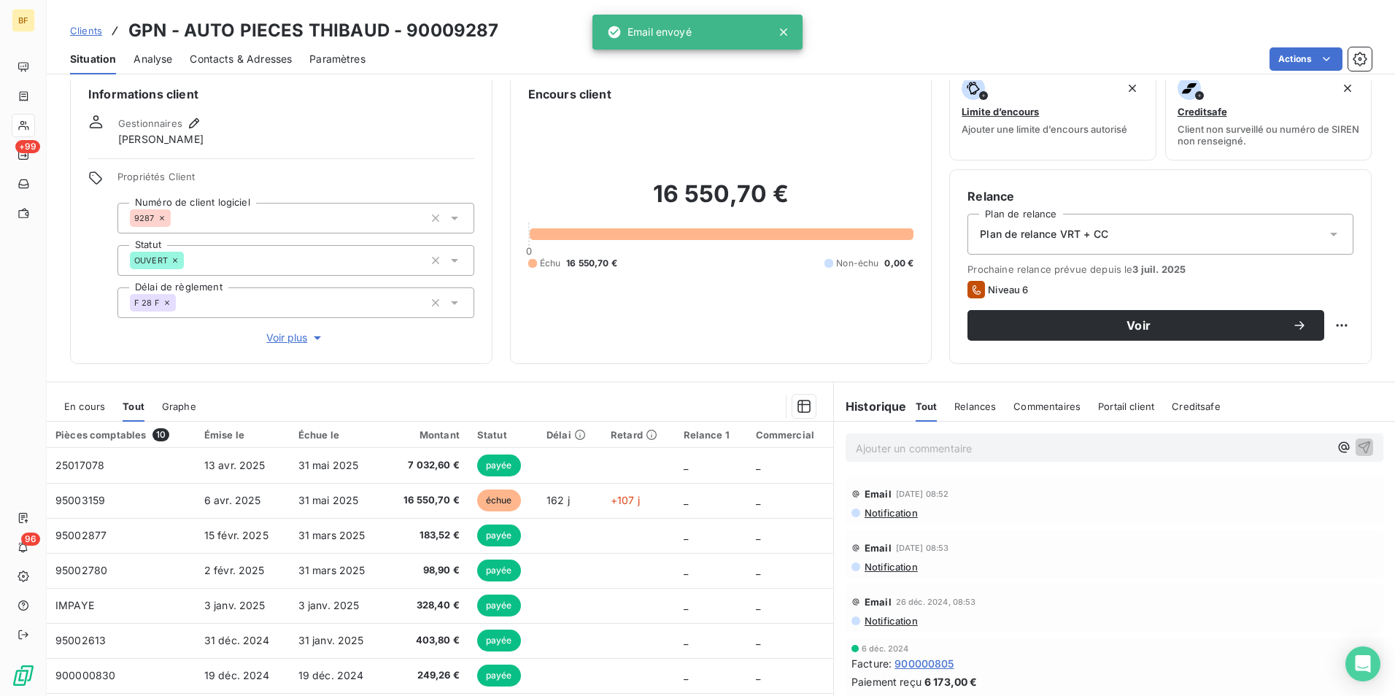
scroll to position [0, 0]
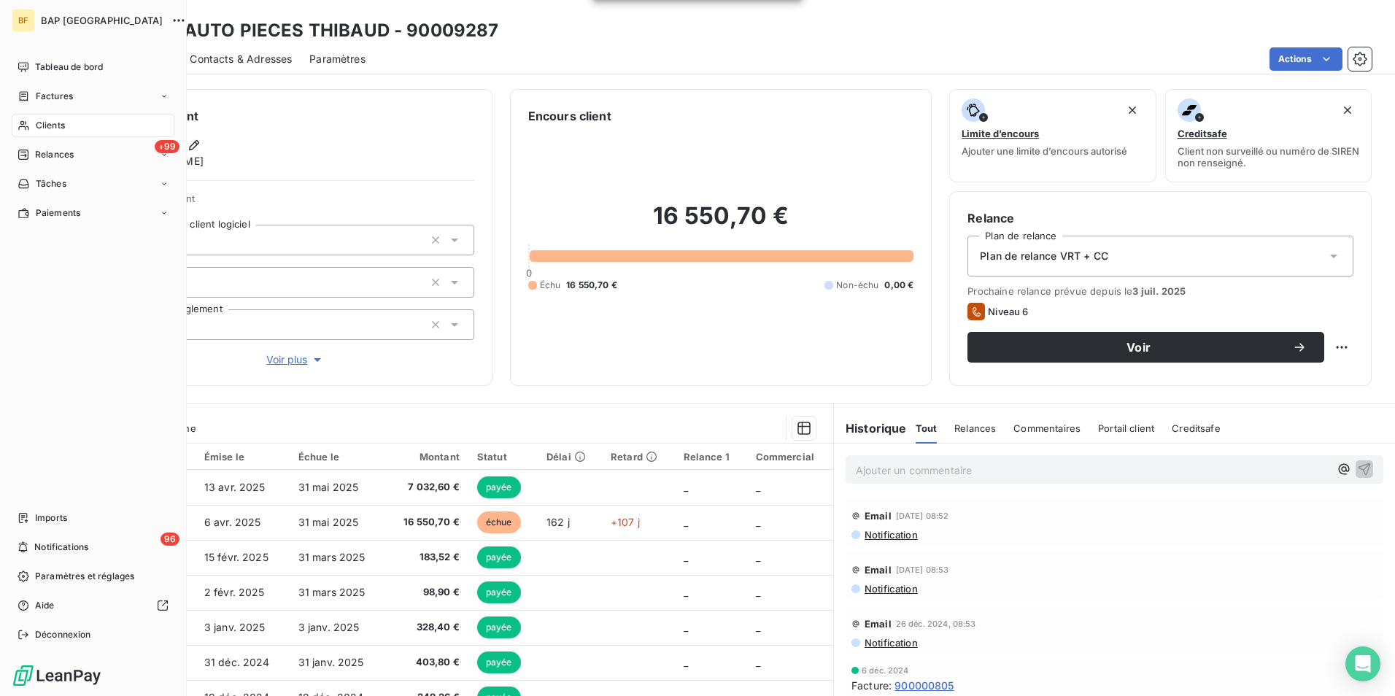
click at [40, 121] on span "Clients" at bounding box center [50, 125] width 29 height 13
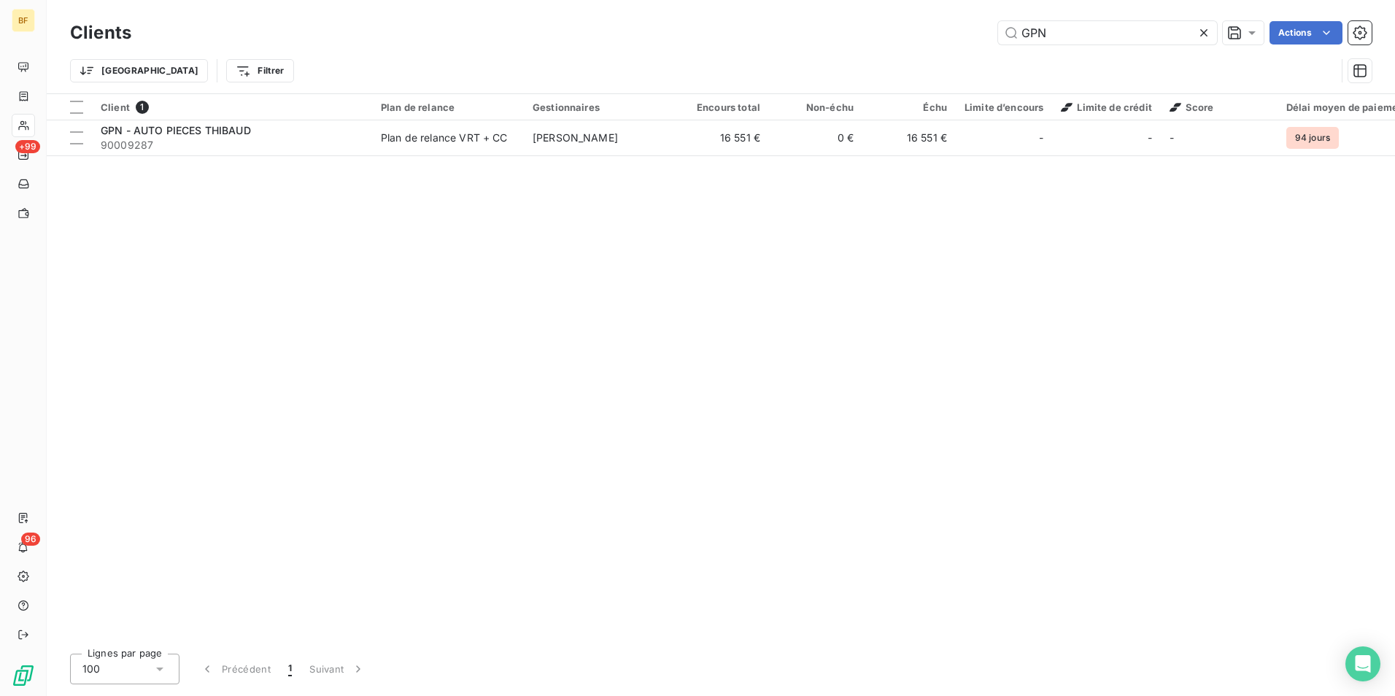
drag, startPoint x: 1051, startPoint y: 32, endPoint x: 977, endPoint y: 23, distance: 74.9
click at [977, 23] on div "GPN Actions" at bounding box center [760, 32] width 1222 height 23
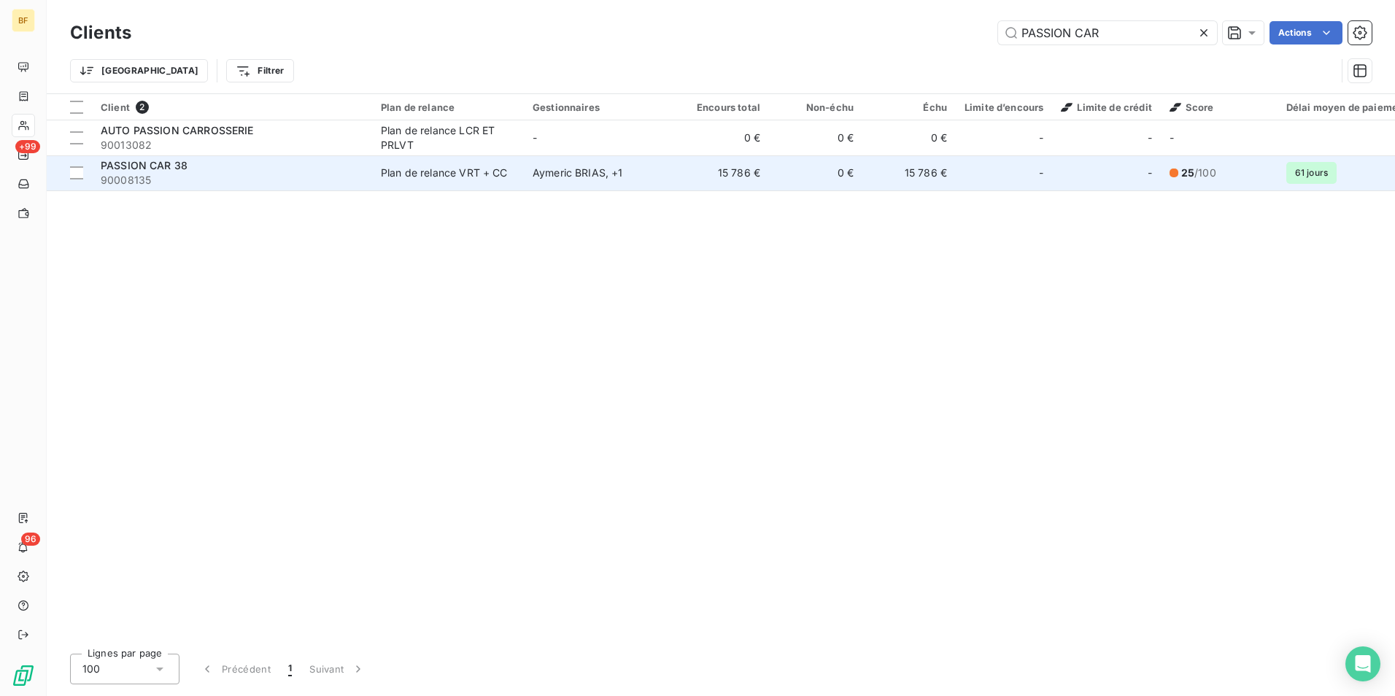
type input "PASSION CAR"
click at [285, 179] on span "90008135" at bounding box center [232, 180] width 263 height 15
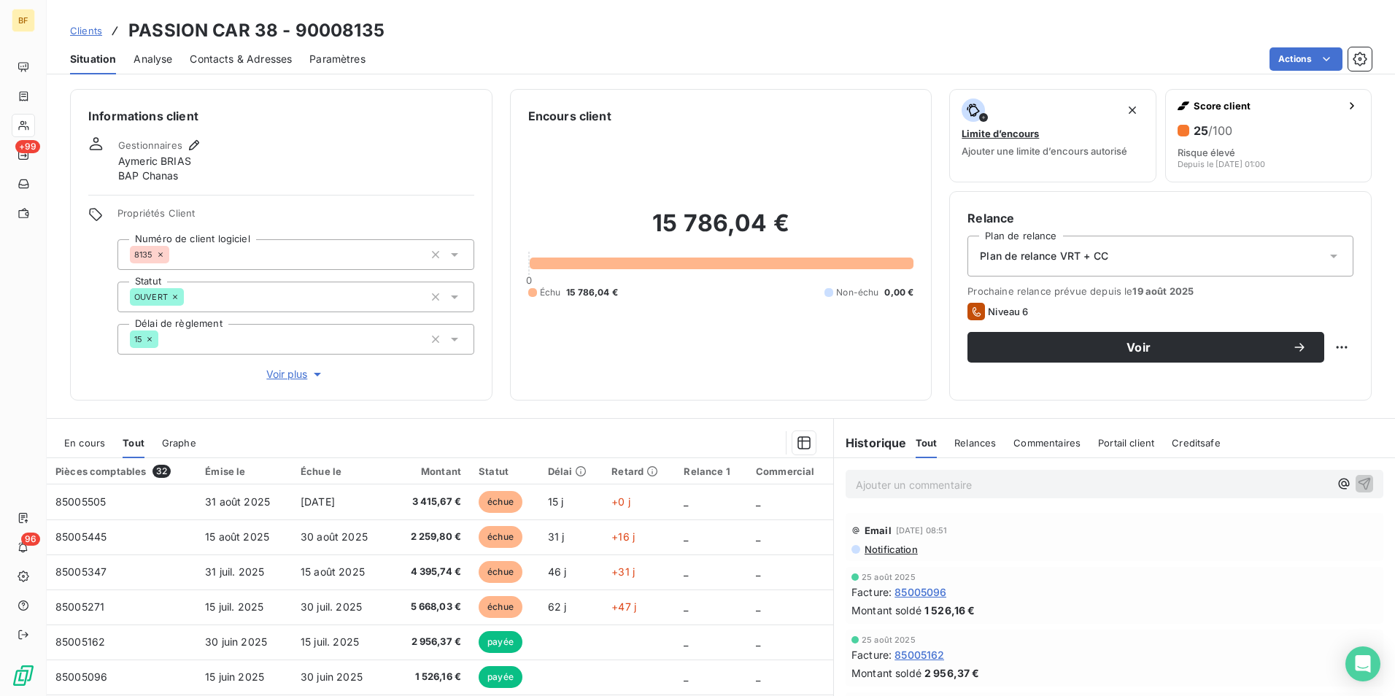
click at [230, 69] on div "Contacts & Adresses" at bounding box center [241, 59] width 102 height 31
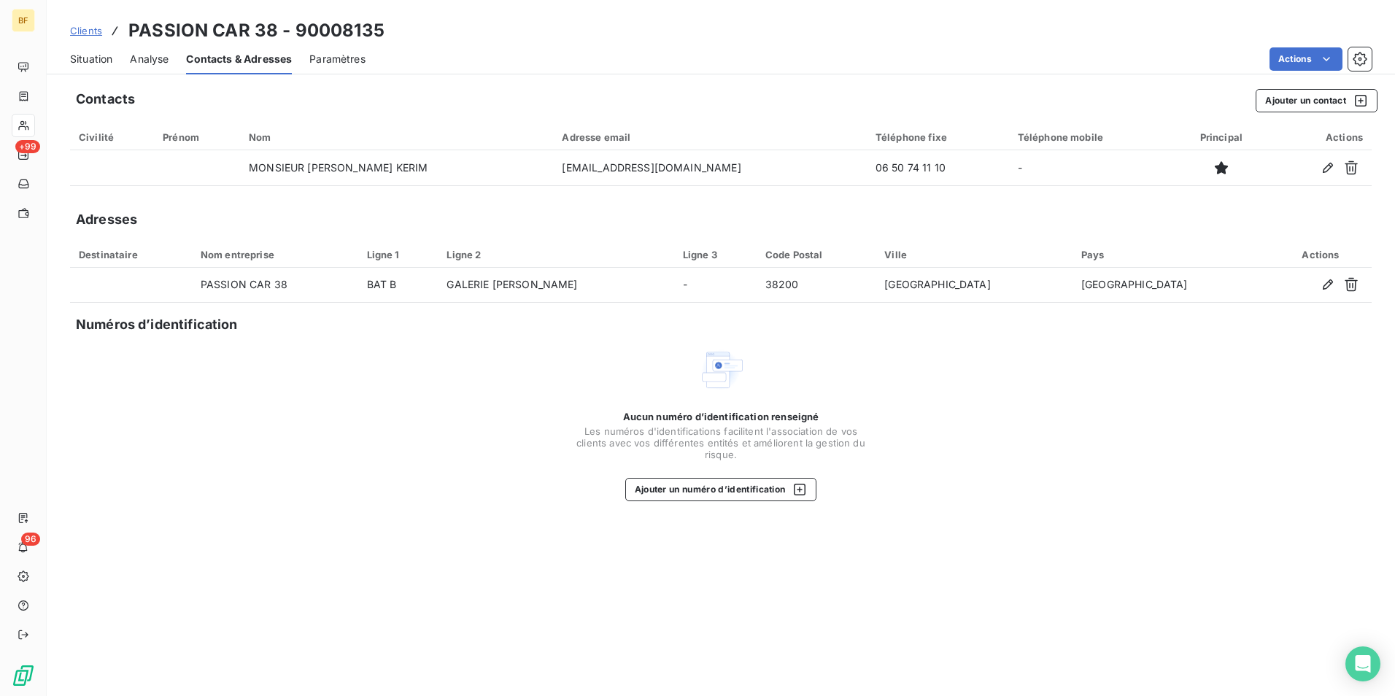
click at [90, 58] on span "Situation" at bounding box center [91, 59] width 42 height 15
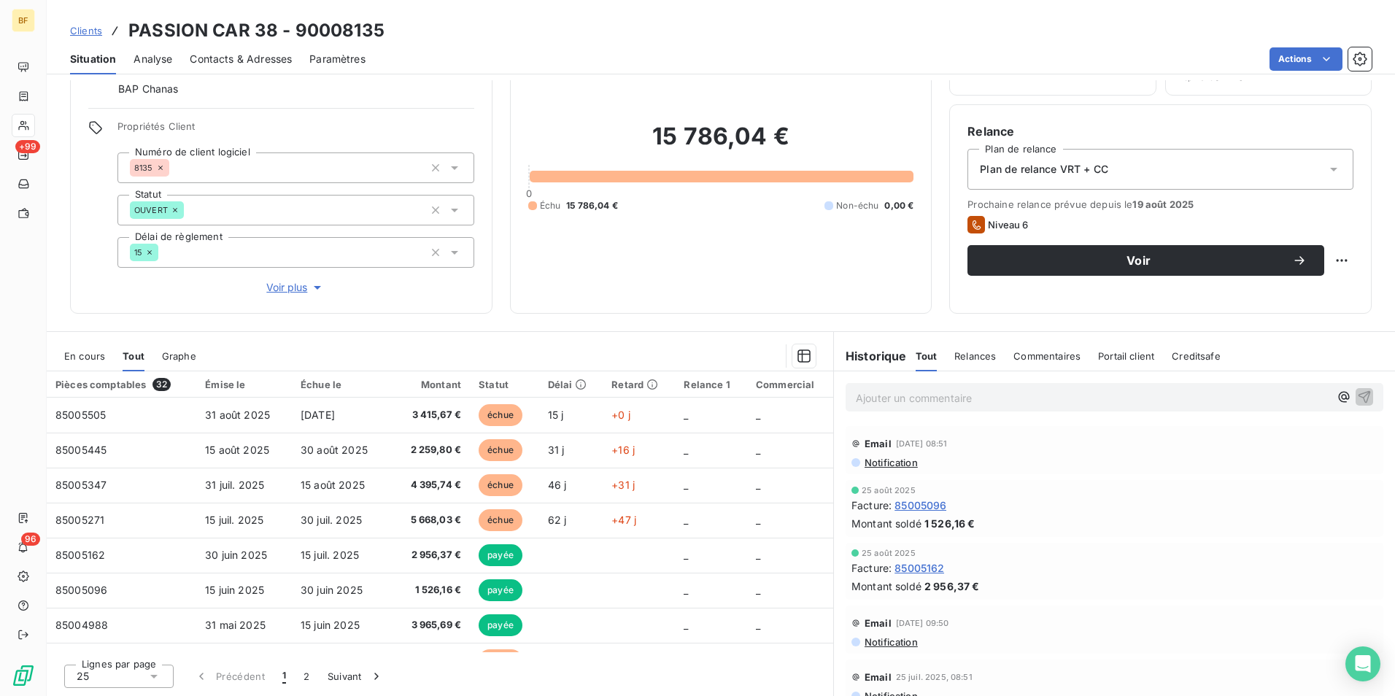
drag, startPoint x: 1109, startPoint y: 165, endPoint x: 1066, endPoint y: 187, distance: 49.3
click at [1109, 165] on div "Plan de relance VRT + CC" at bounding box center [1160, 169] width 386 height 41
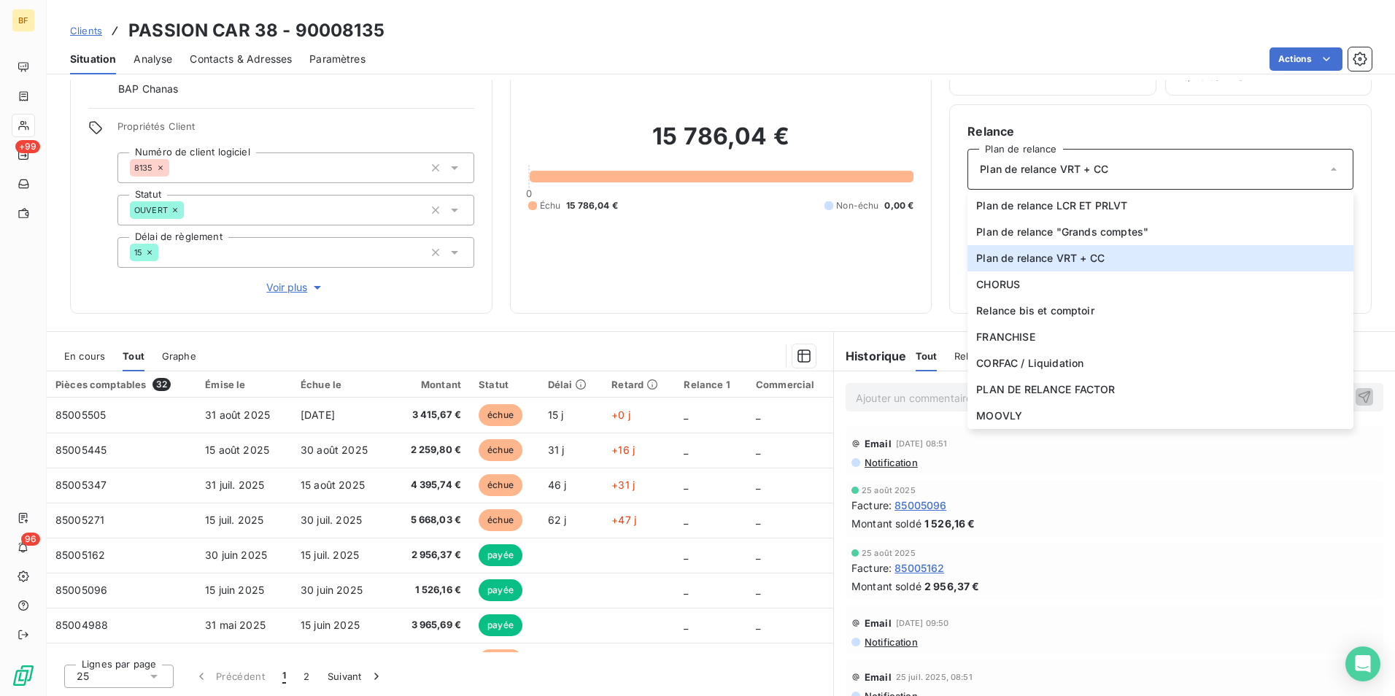
click at [831, 238] on div "15 786,04 € 0 Échu 15 786,04 € Non-échu 0,00 €" at bounding box center [721, 166] width 386 height 257
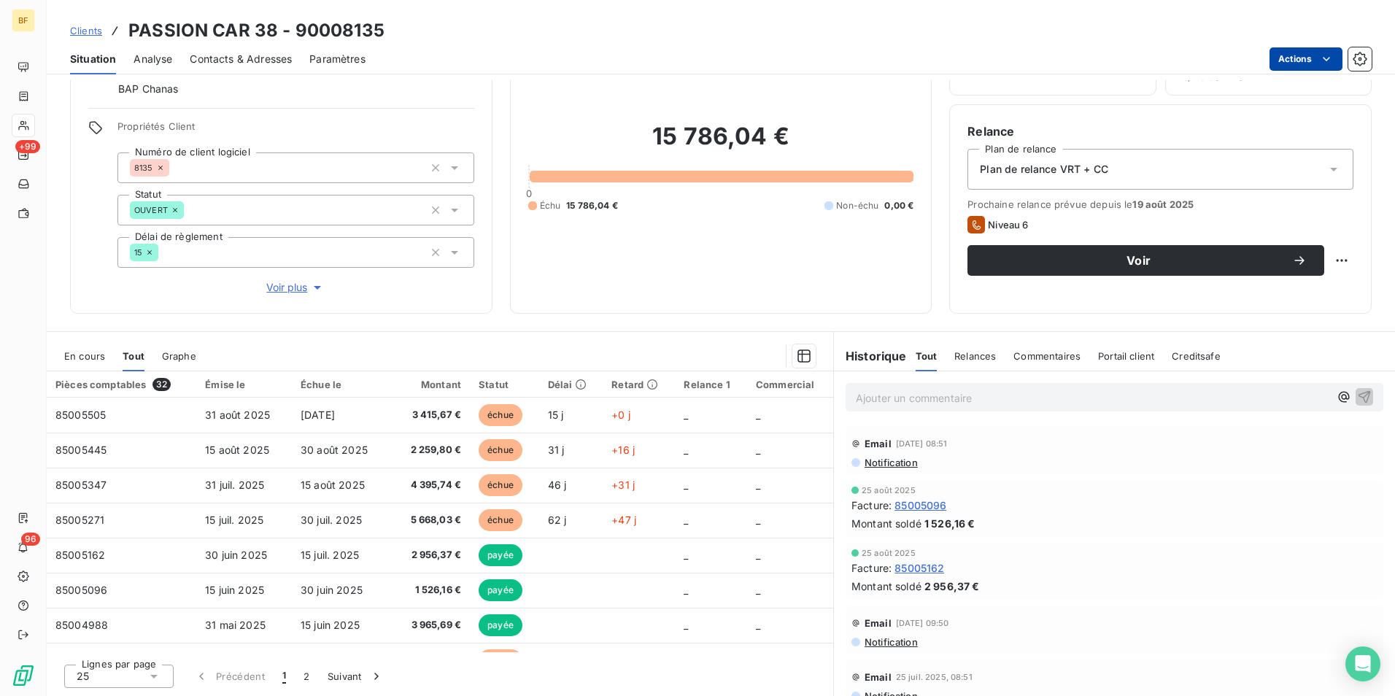
click at [1281, 59] on html "BF +99 96 Clients PASSION CAR 38 - 90008135 Situation Analyse Contacts & Adress…" at bounding box center [697, 348] width 1395 height 696
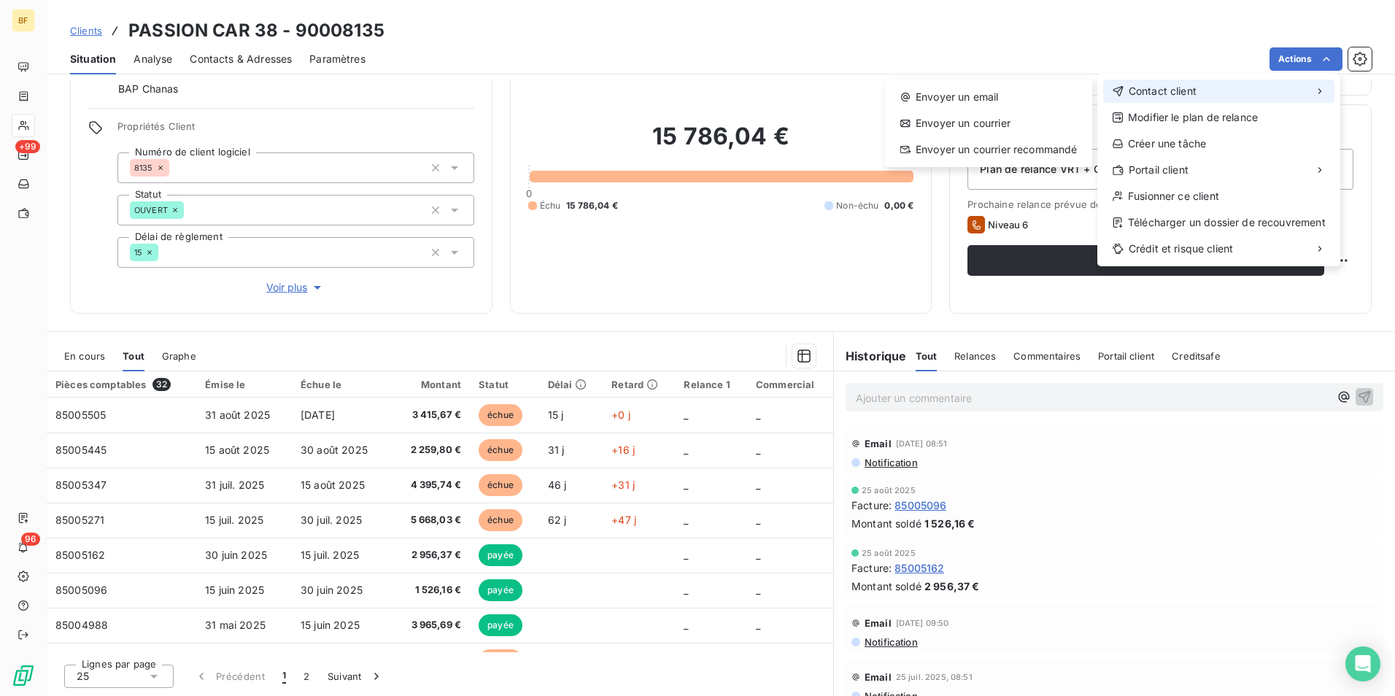
drag, startPoint x: 1203, startPoint y: 95, endPoint x: 1181, endPoint y: 100, distance: 22.5
click at [1193, 98] on div "Contact client" at bounding box center [1218, 90] width 231 height 23
click at [988, 91] on div "Envoyer un email" at bounding box center [988, 96] width 195 height 23
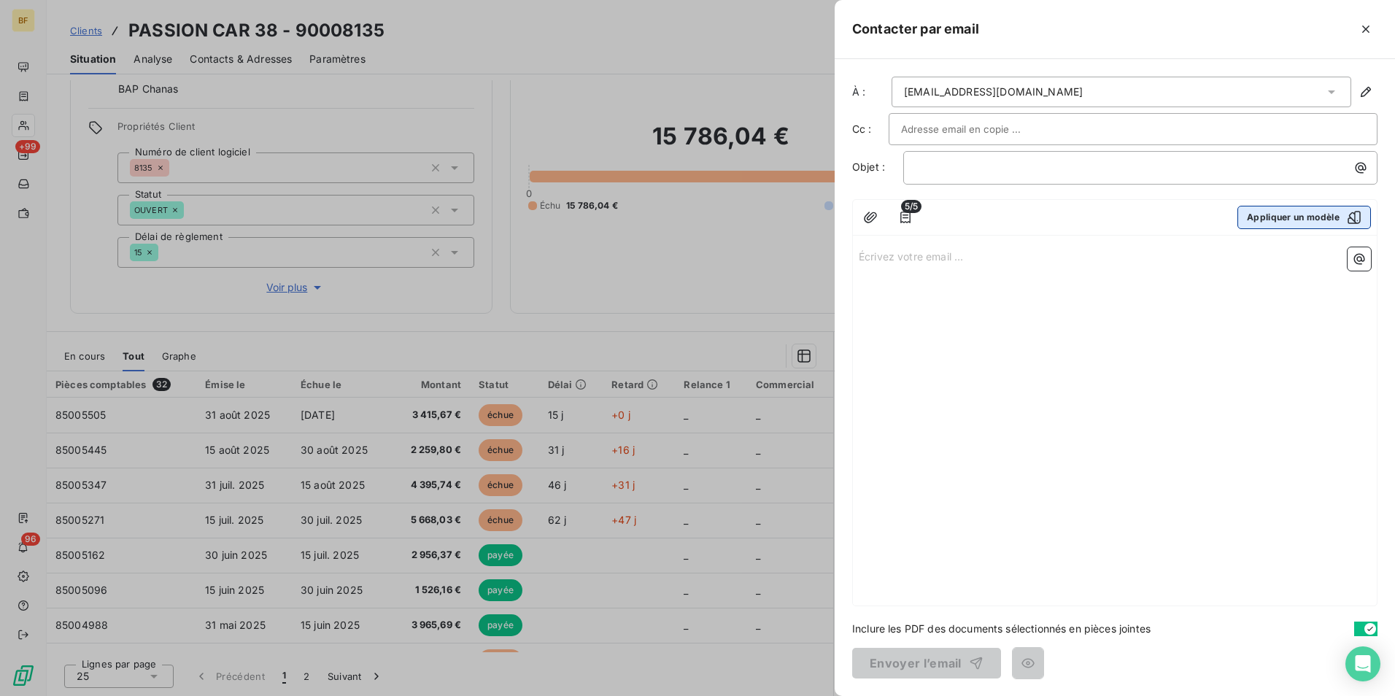
click at [1281, 209] on button "Appliquer un modèle" at bounding box center [1303, 217] width 133 height 23
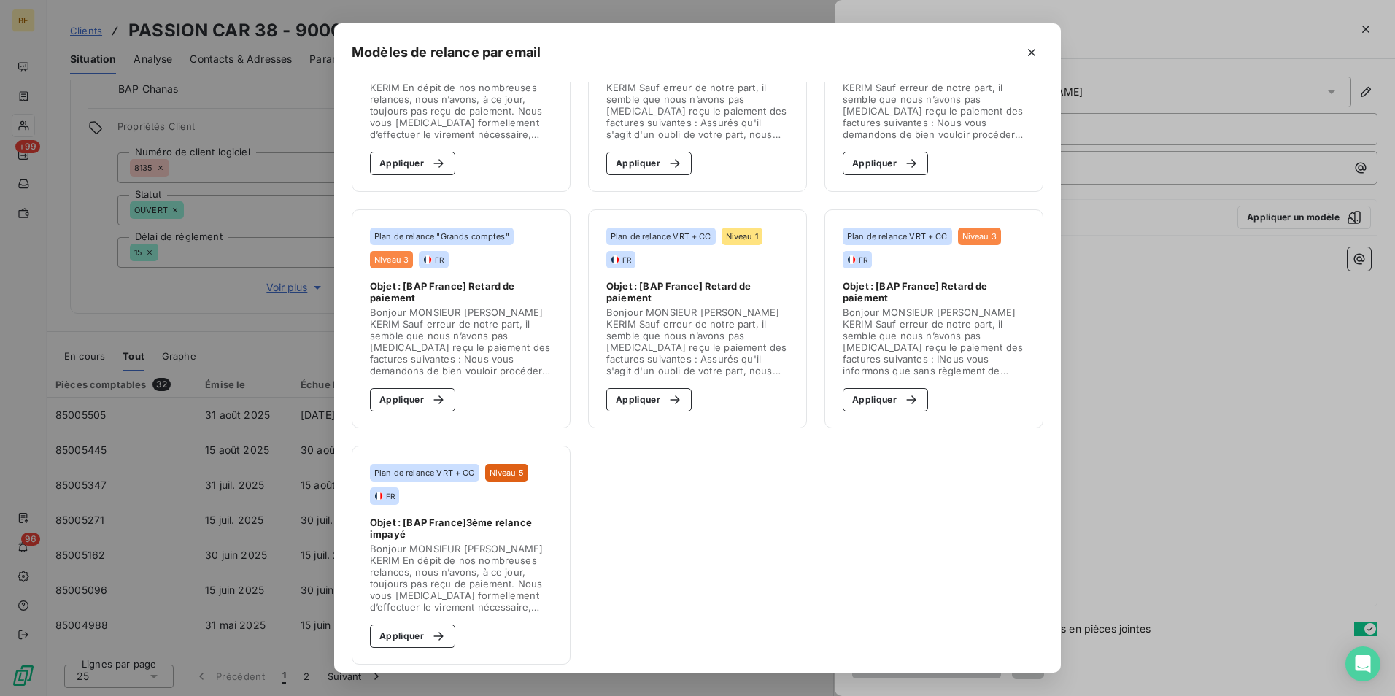
scroll to position [609, 0]
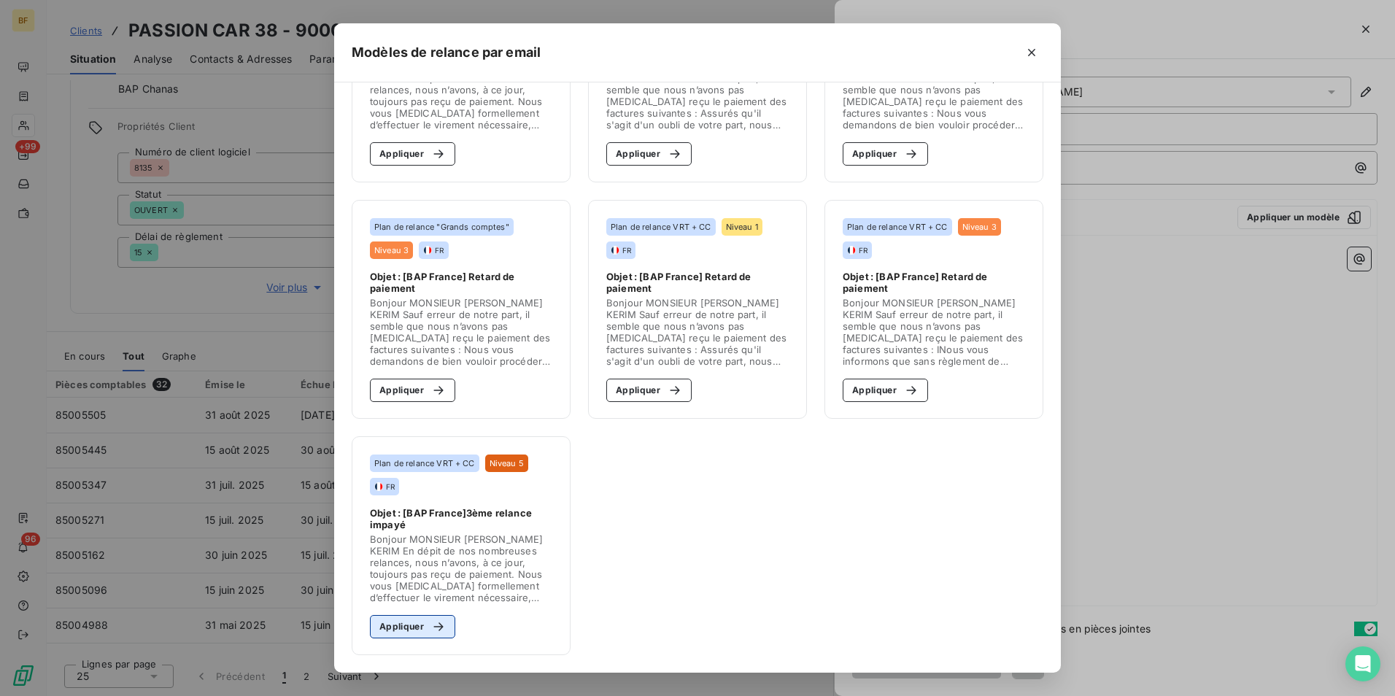
click at [409, 629] on button "Appliquer" at bounding box center [412, 626] width 85 height 23
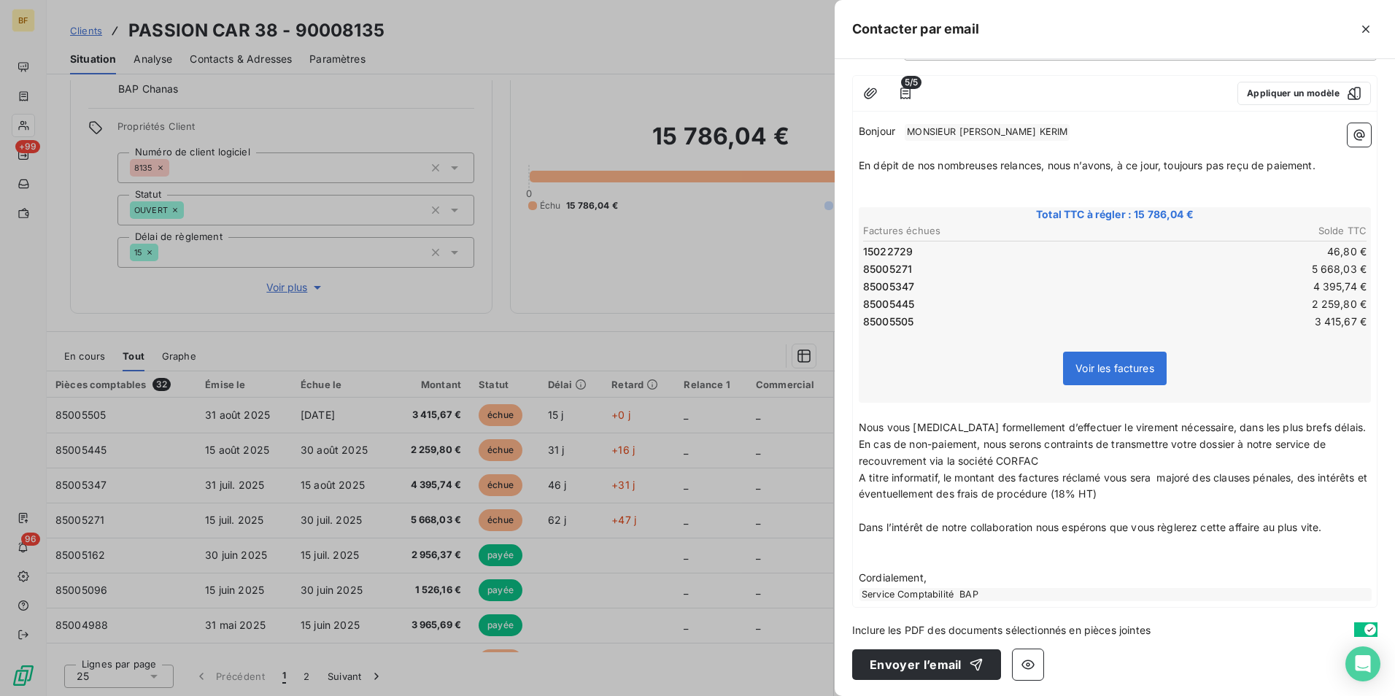
scroll to position [125, 0]
click at [1368, 29] on icon "button" at bounding box center [1365, 29] width 15 height 15
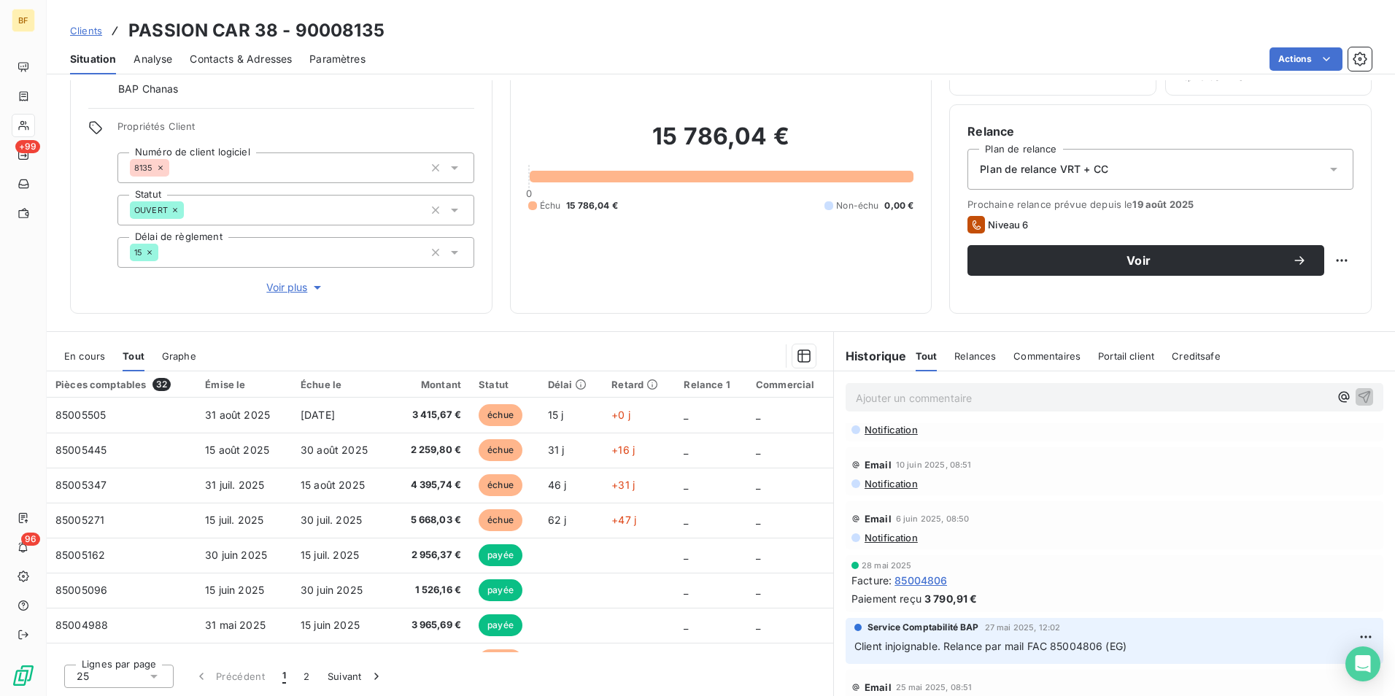
scroll to position [0, 0]
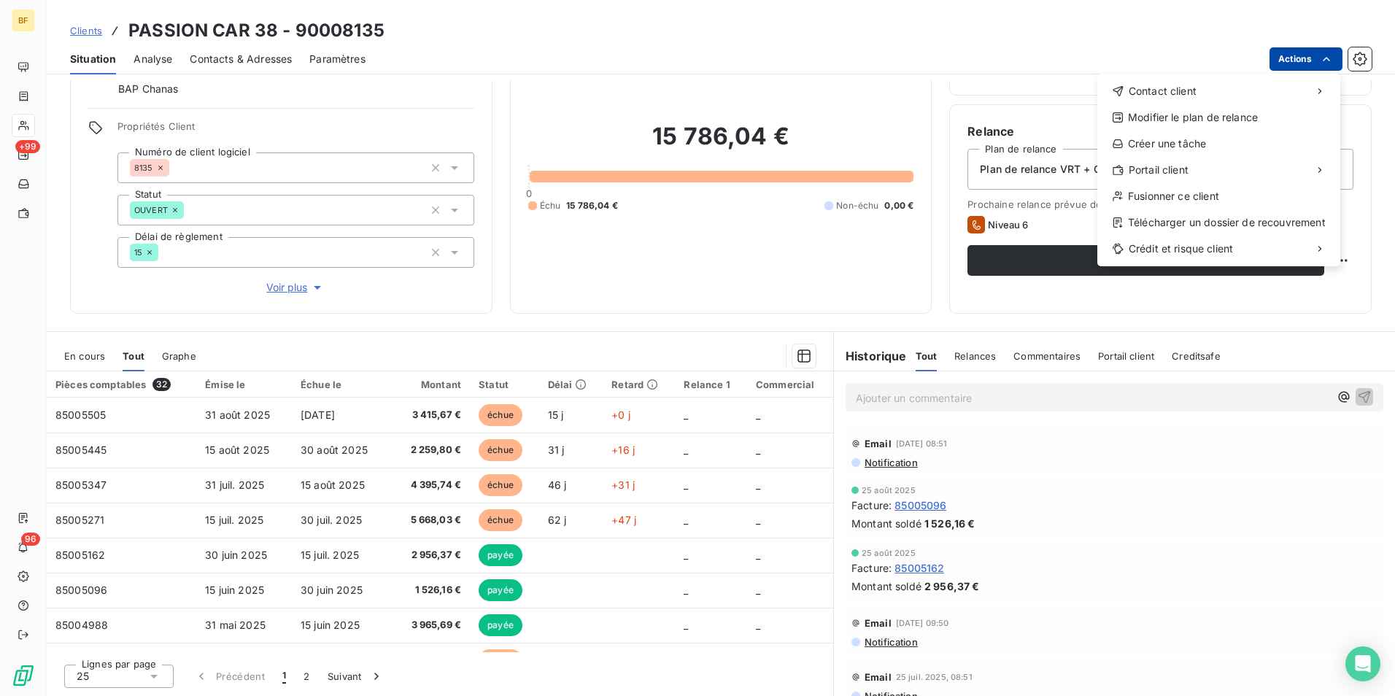
click at [1310, 53] on html "BF +99 96 Clients PASSION CAR 38 - 90008135 Situation Analyse Contacts & Adress…" at bounding box center [697, 348] width 1395 height 696
click at [990, 104] on div "Envoyer un email" at bounding box center [988, 96] width 195 height 23
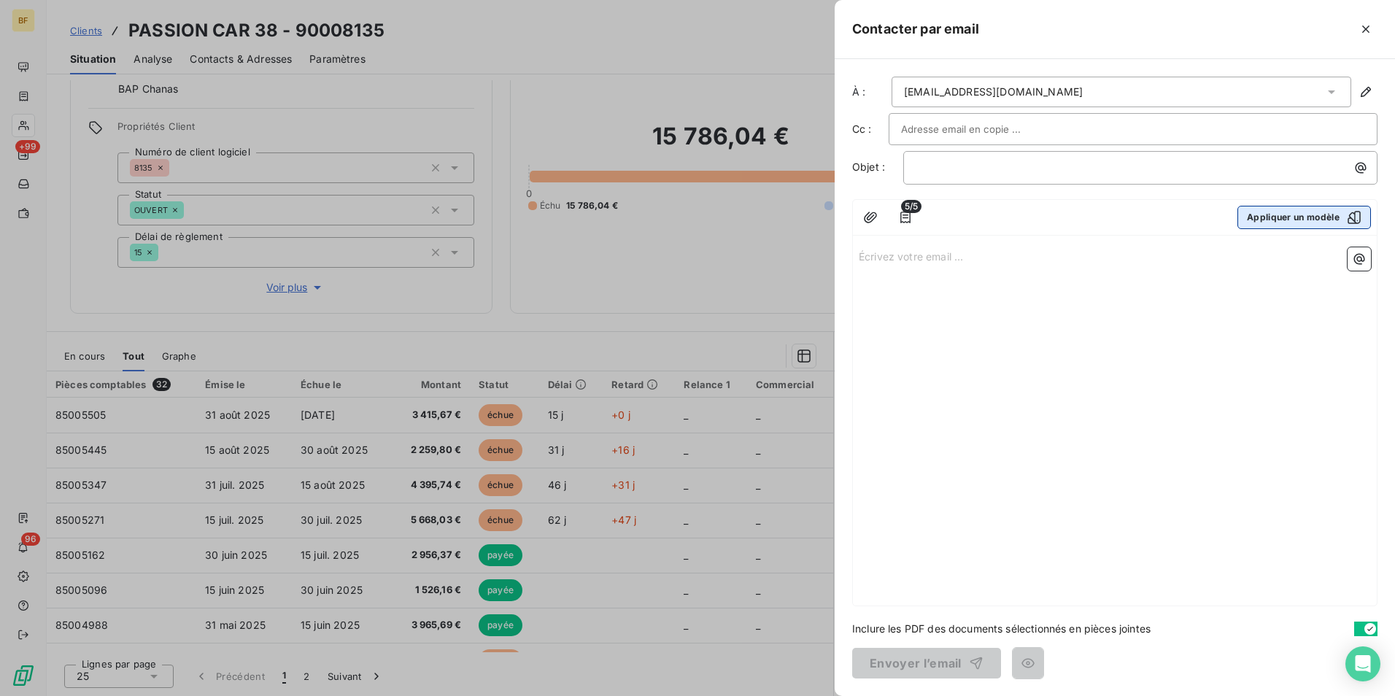
click at [1288, 222] on button "Appliquer un modèle" at bounding box center [1303, 217] width 133 height 23
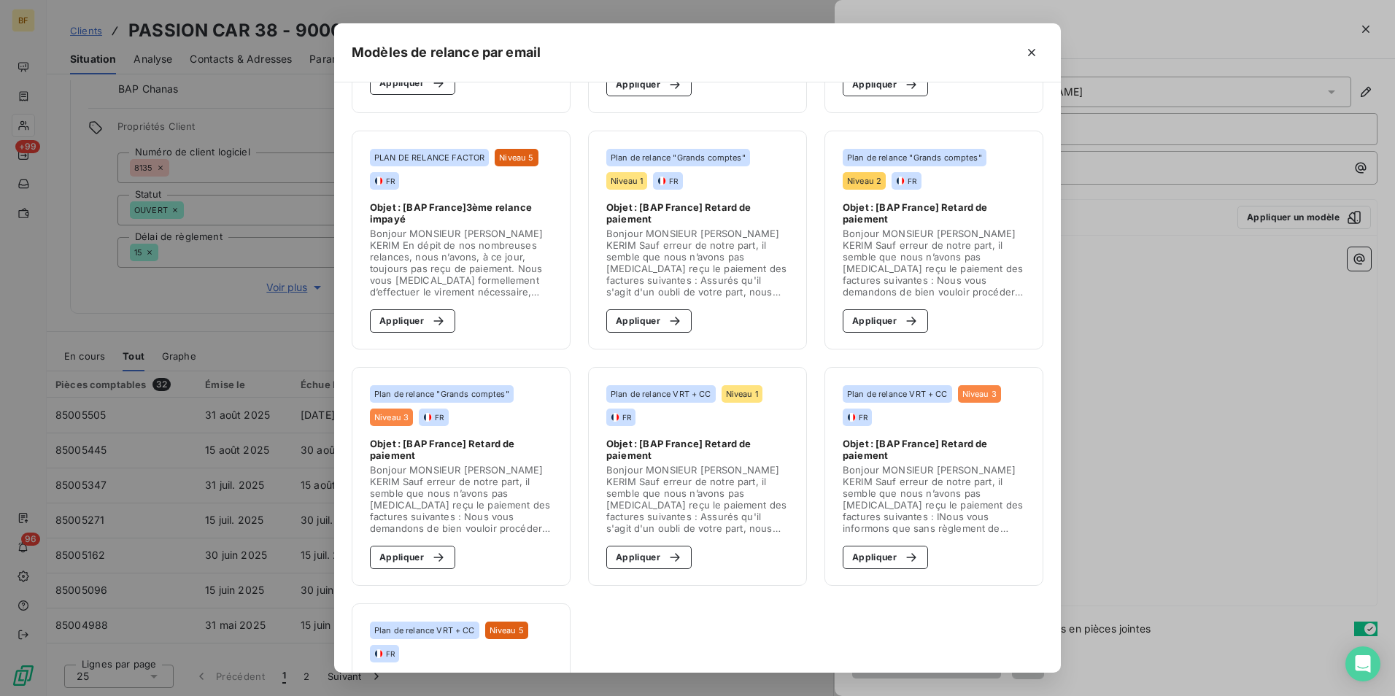
scroll to position [583, 0]
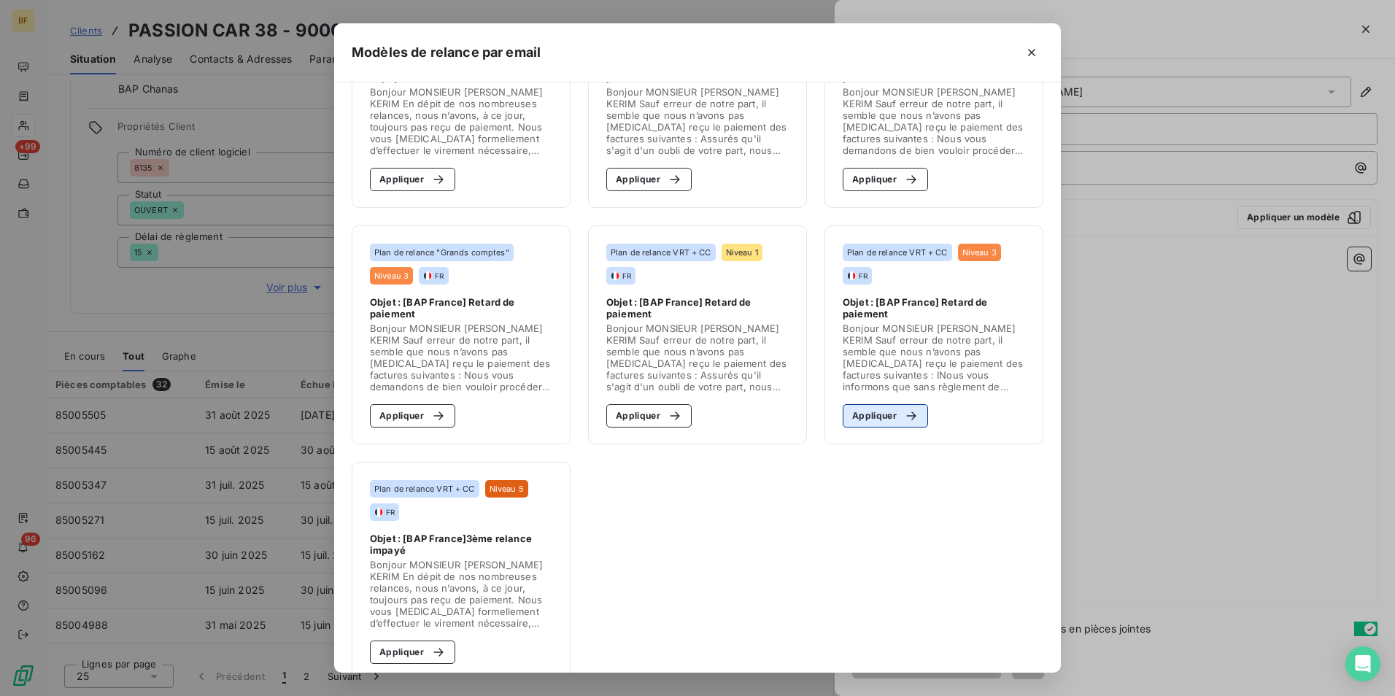
click at [904, 411] on icon "button" at bounding box center [911, 415] width 15 height 15
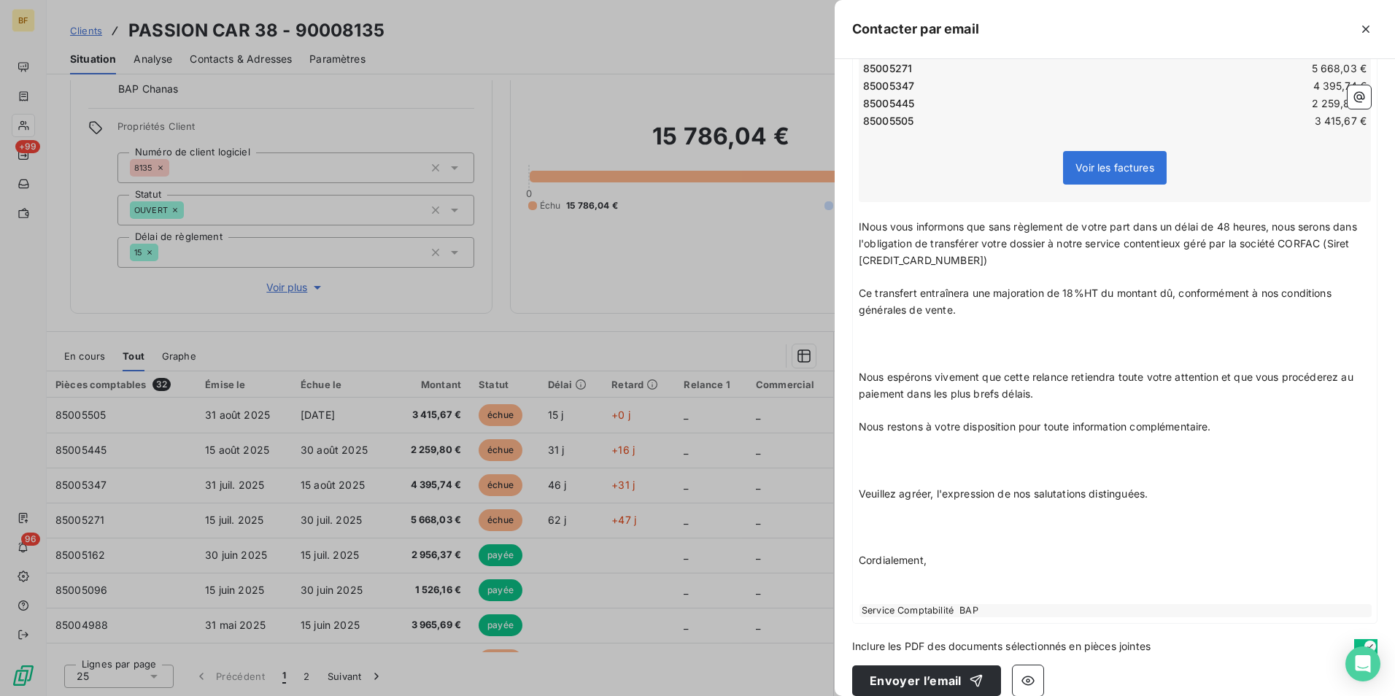
scroll to position [342, 0]
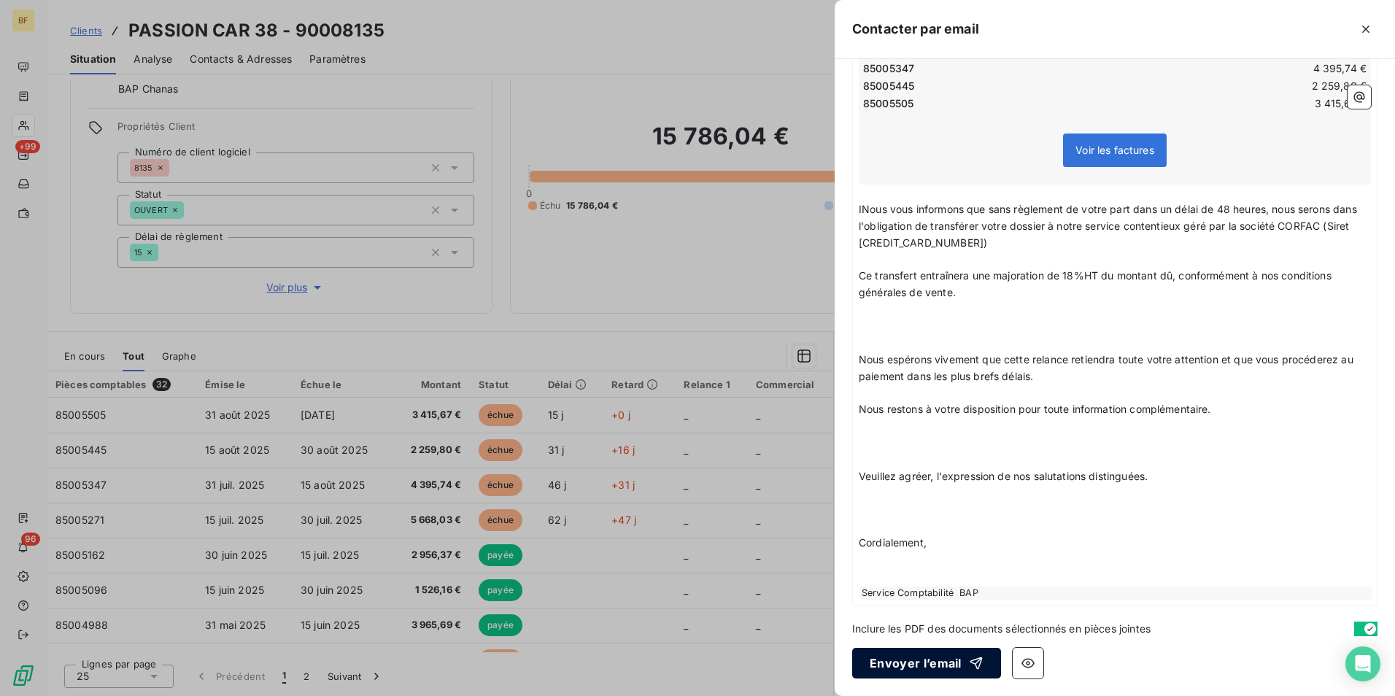
click at [904, 654] on button "Envoyer l’email" at bounding box center [926, 663] width 149 height 31
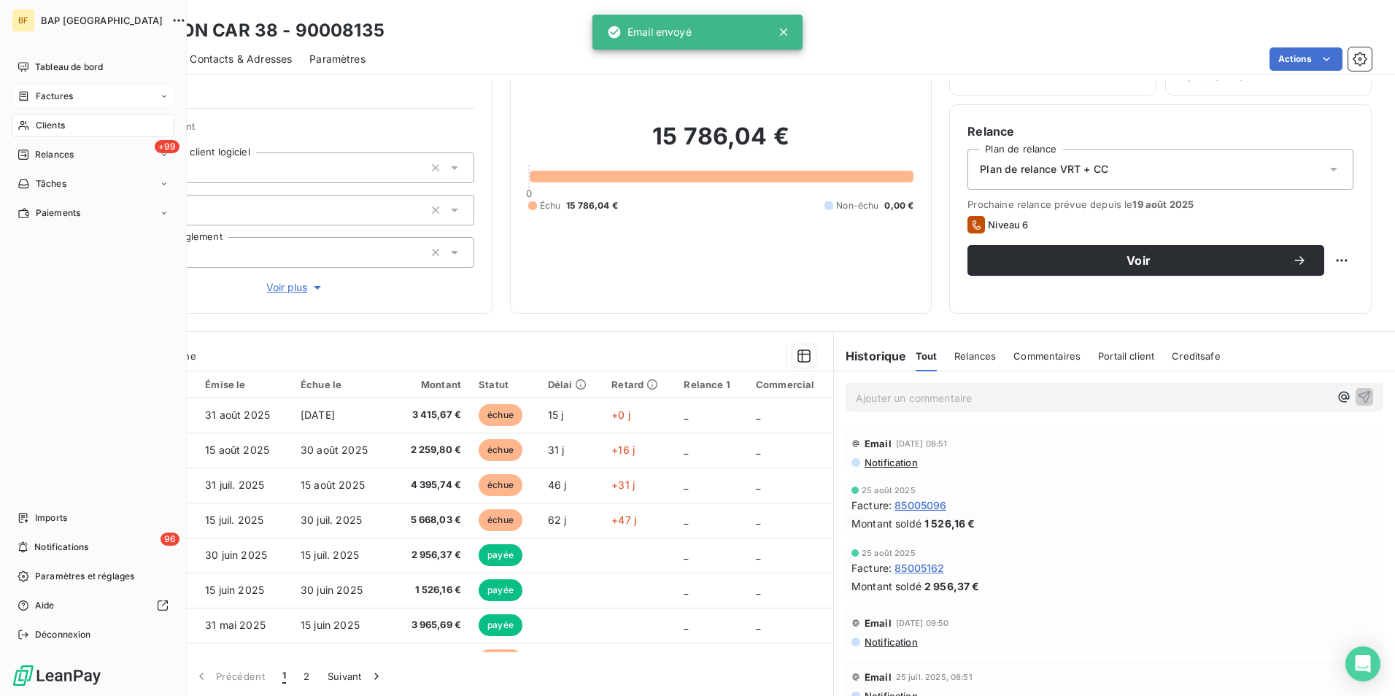
drag, startPoint x: 74, startPoint y: 128, endPoint x: 160, endPoint y: 98, distance: 90.9
click at [74, 128] on div "Clients" at bounding box center [93, 125] width 163 height 23
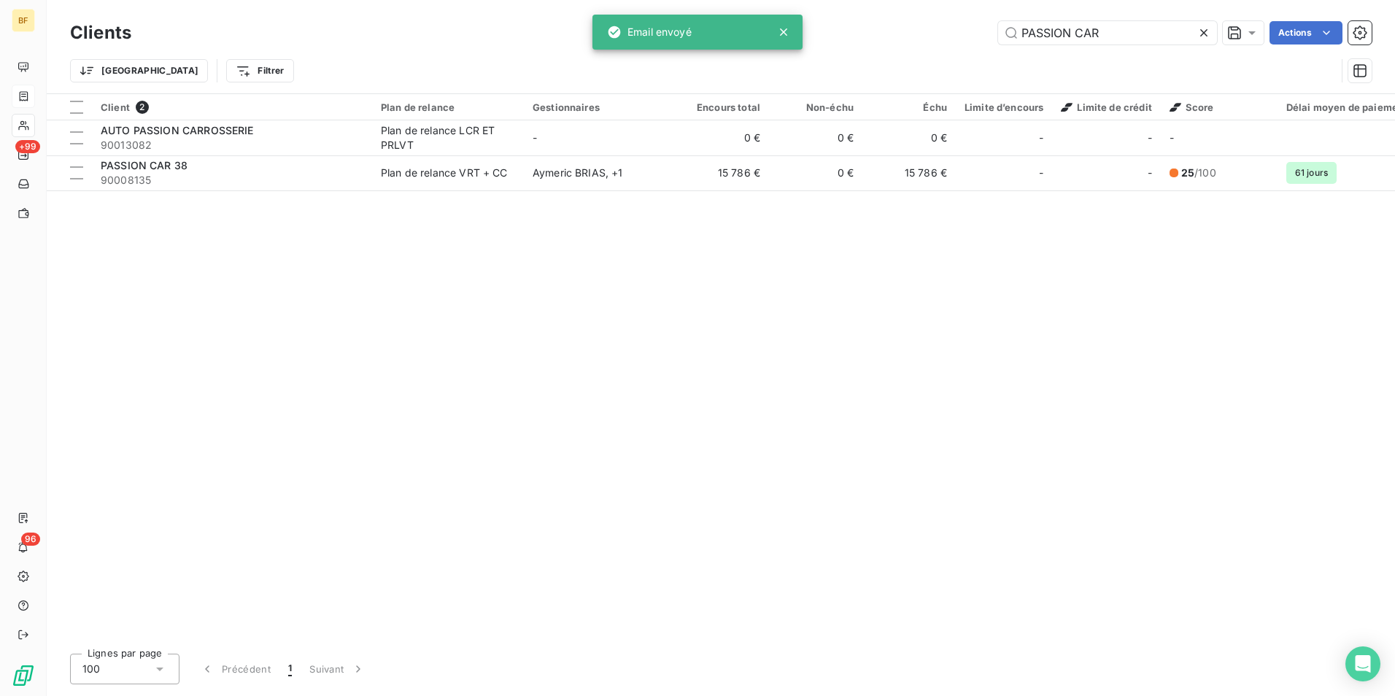
drag, startPoint x: 1115, startPoint y: 28, endPoint x: 985, endPoint y: 36, distance: 130.1
click at [1004, 27] on input "PASSION CAR" at bounding box center [1107, 32] width 219 height 23
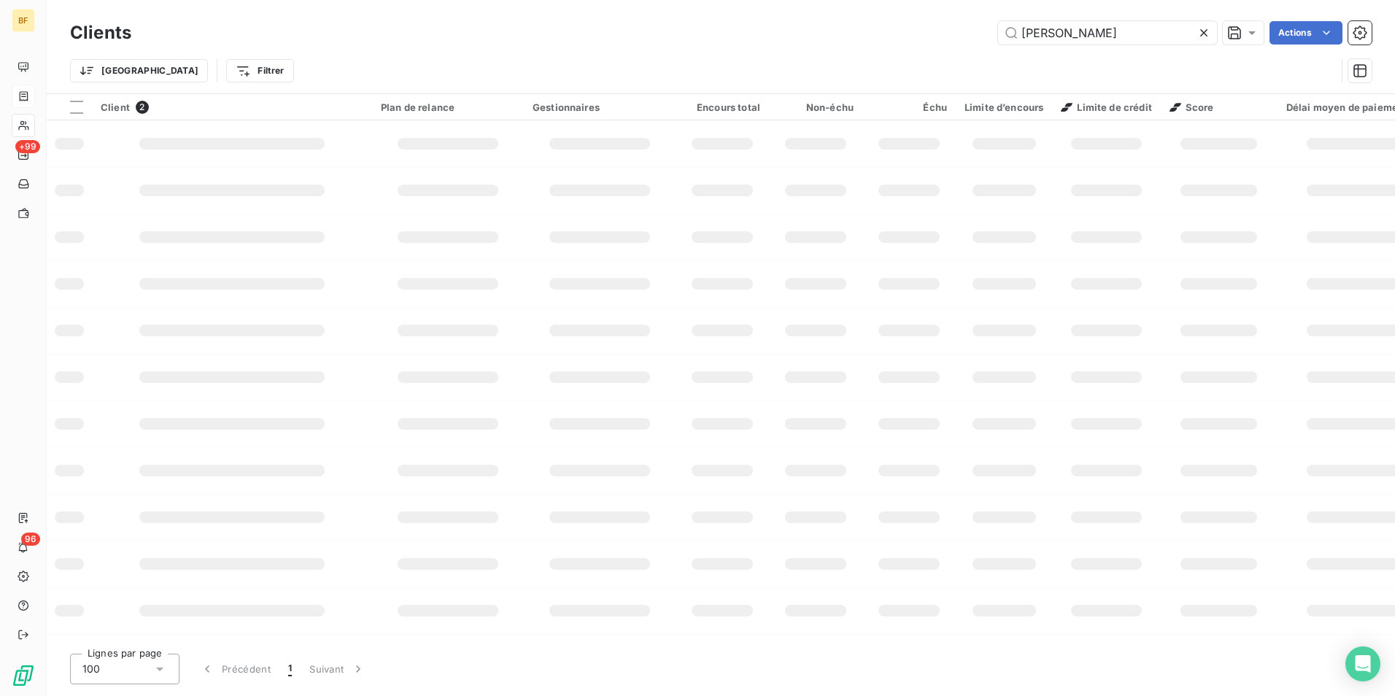
type input "BERNARD"
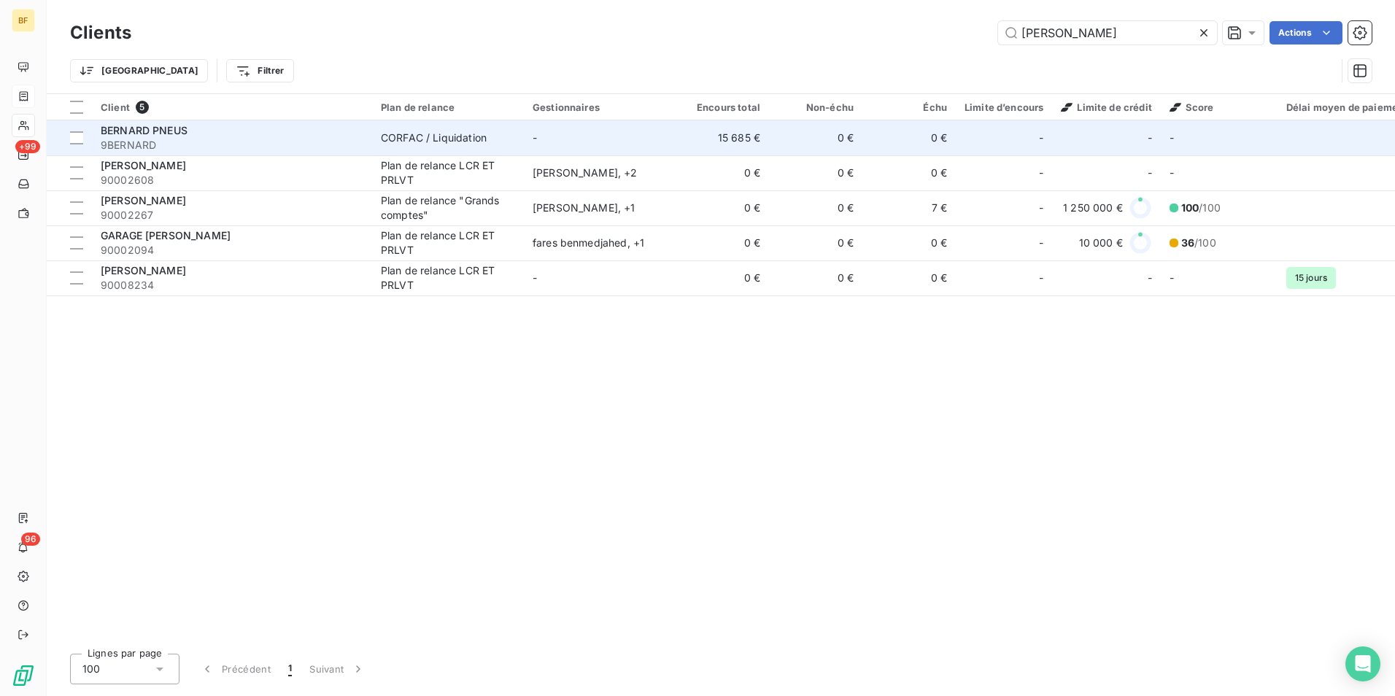
click at [233, 135] on div "BERNARD PNEUS" at bounding box center [232, 130] width 263 height 15
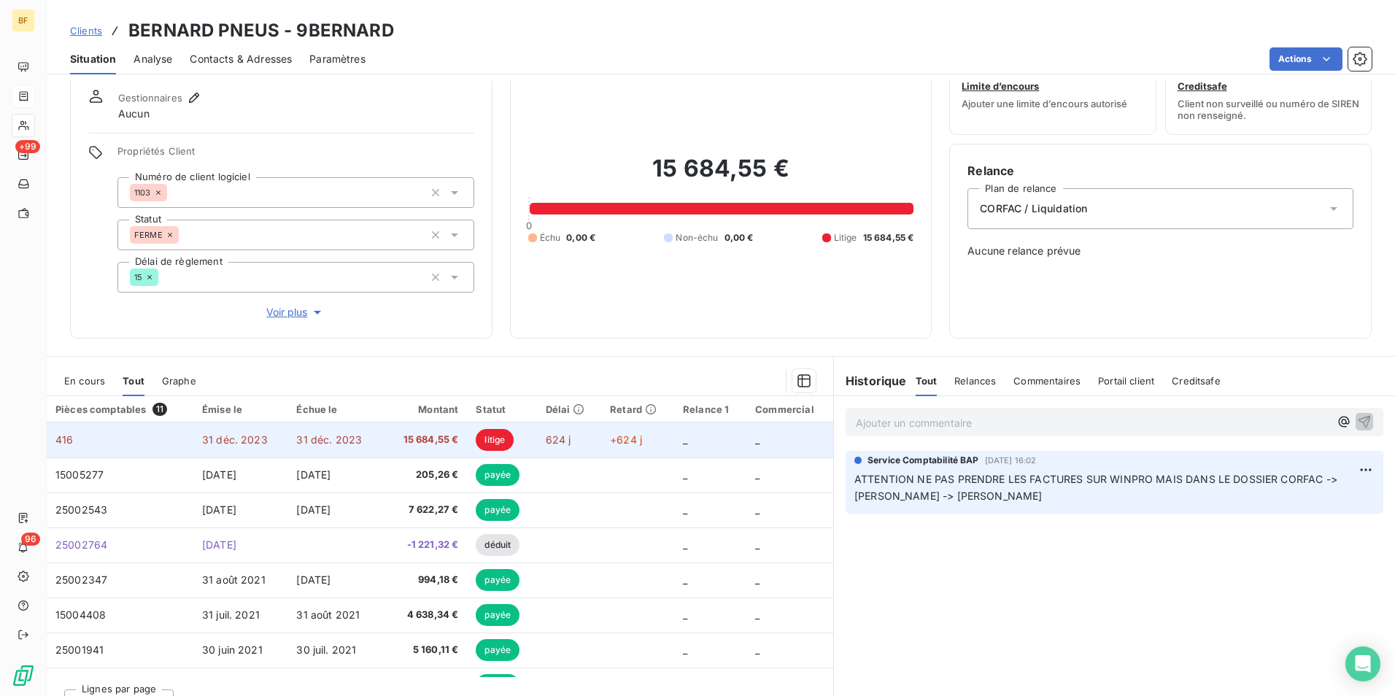
scroll to position [72, 0]
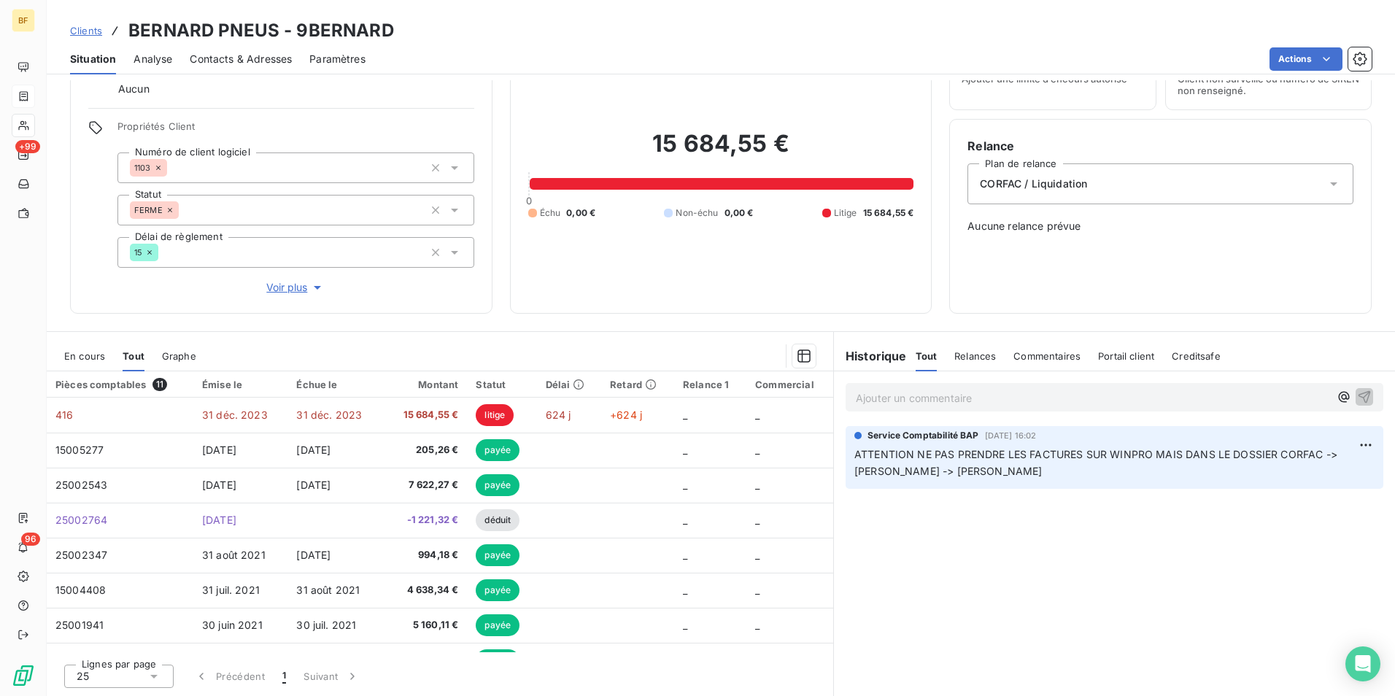
click at [279, 66] on span "Contacts & Adresses" at bounding box center [241, 59] width 102 height 15
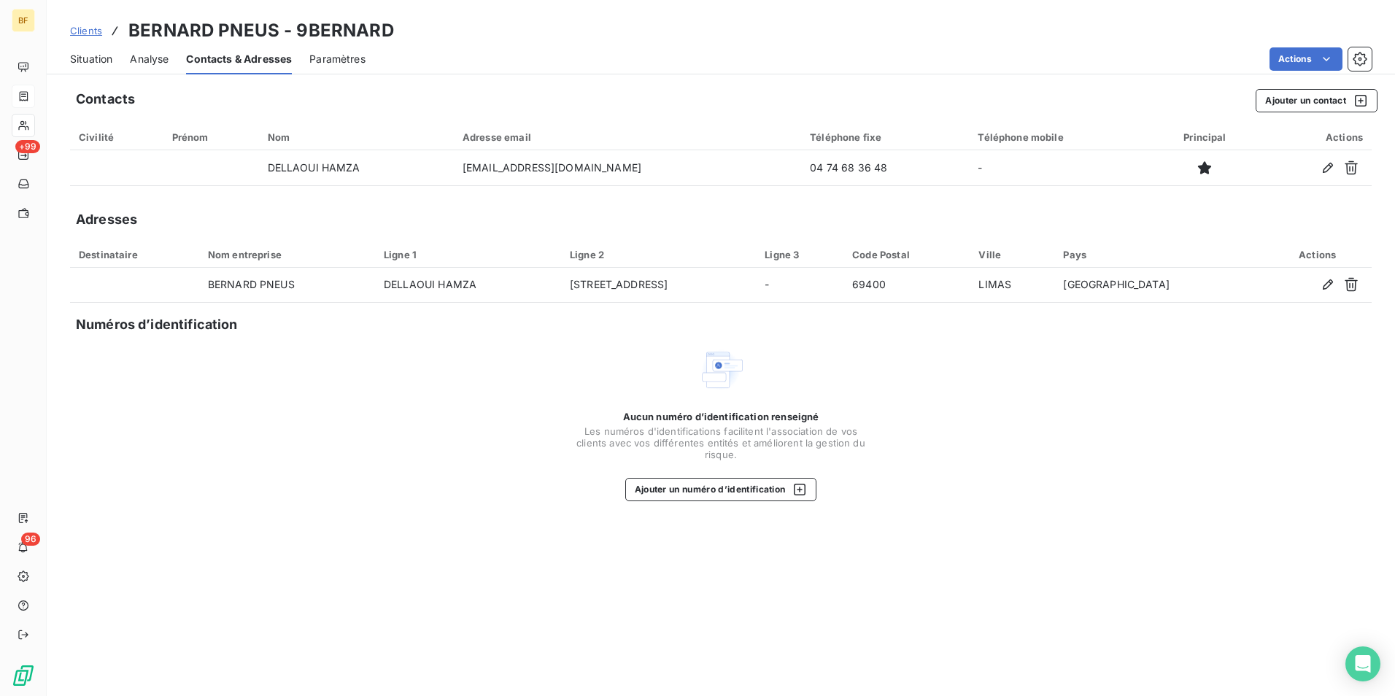
click at [99, 47] on div "Situation" at bounding box center [91, 59] width 42 height 31
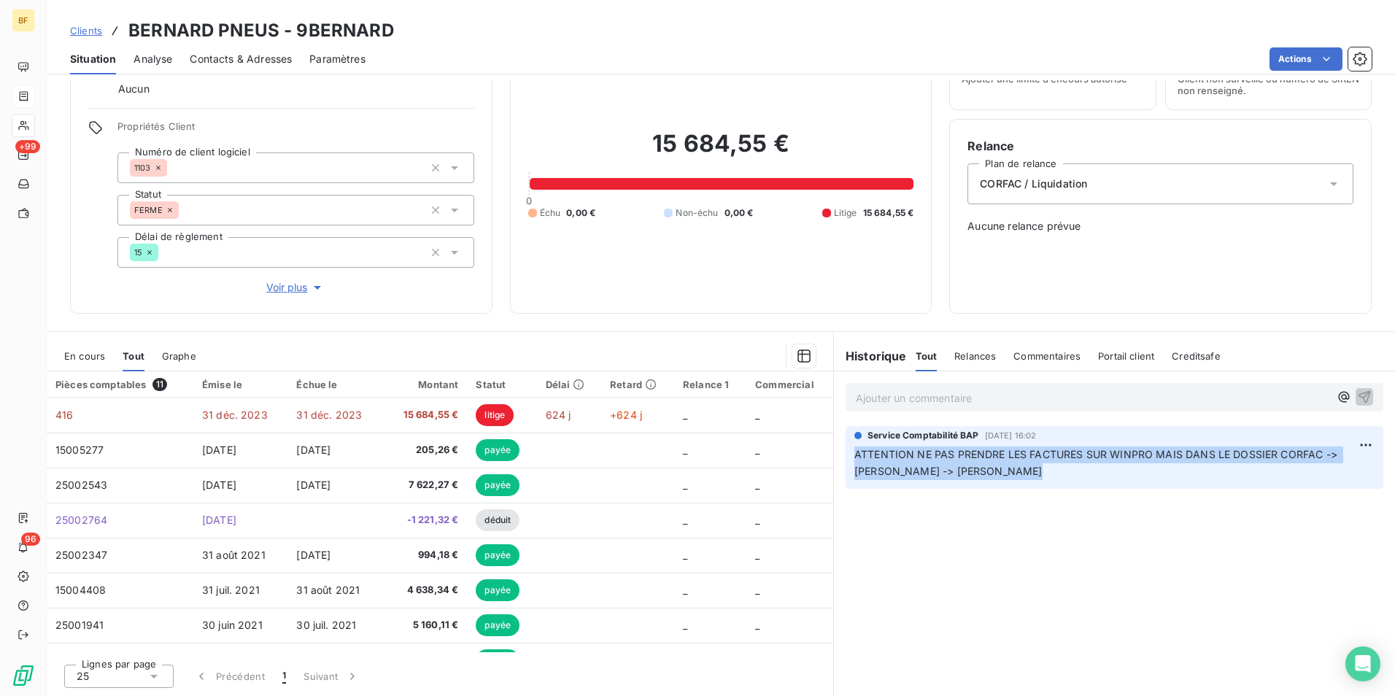
drag, startPoint x: 1089, startPoint y: 476, endPoint x: 842, endPoint y: 451, distance: 247.7
click at [845, 451] on div "Service Comptabilité BAP 3 oct. 2024, 16:02 ATTENTION NE PAS PRENDRE LES FACTUR…" at bounding box center [1114, 457] width 538 height 63
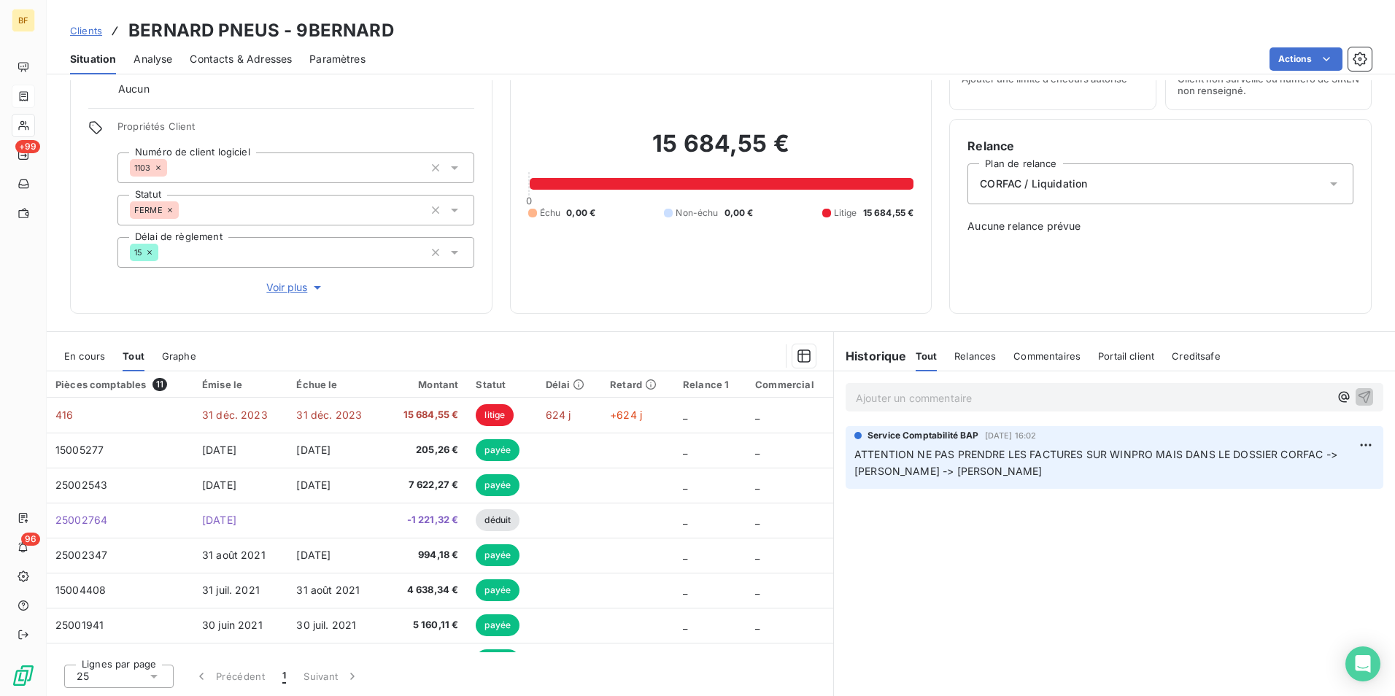
click at [604, 309] on div "Encours client 15 684,55 € 0 Échu 0,00 € Non-échu 0,00 € Litige 15 684,55 €" at bounding box center [721, 165] width 422 height 297
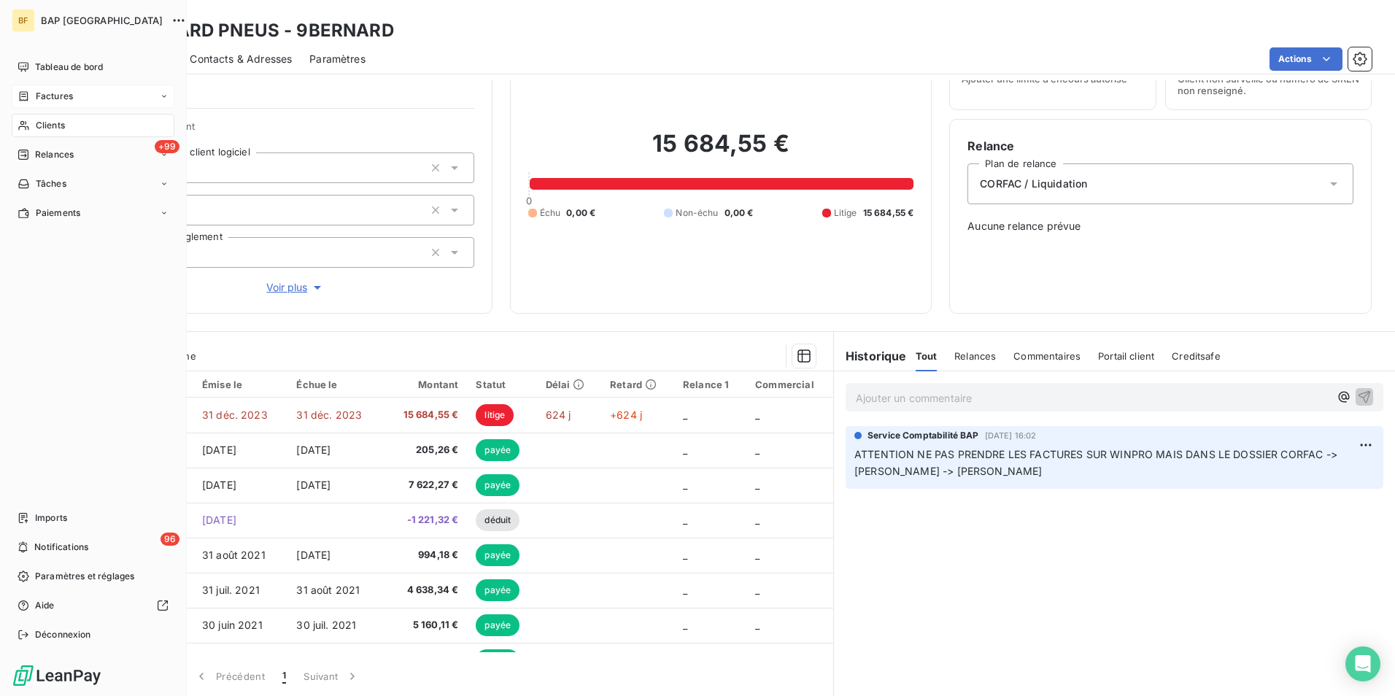
click at [32, 120] on div "Clients" at bounding box center [93, 125] width 163 height 23
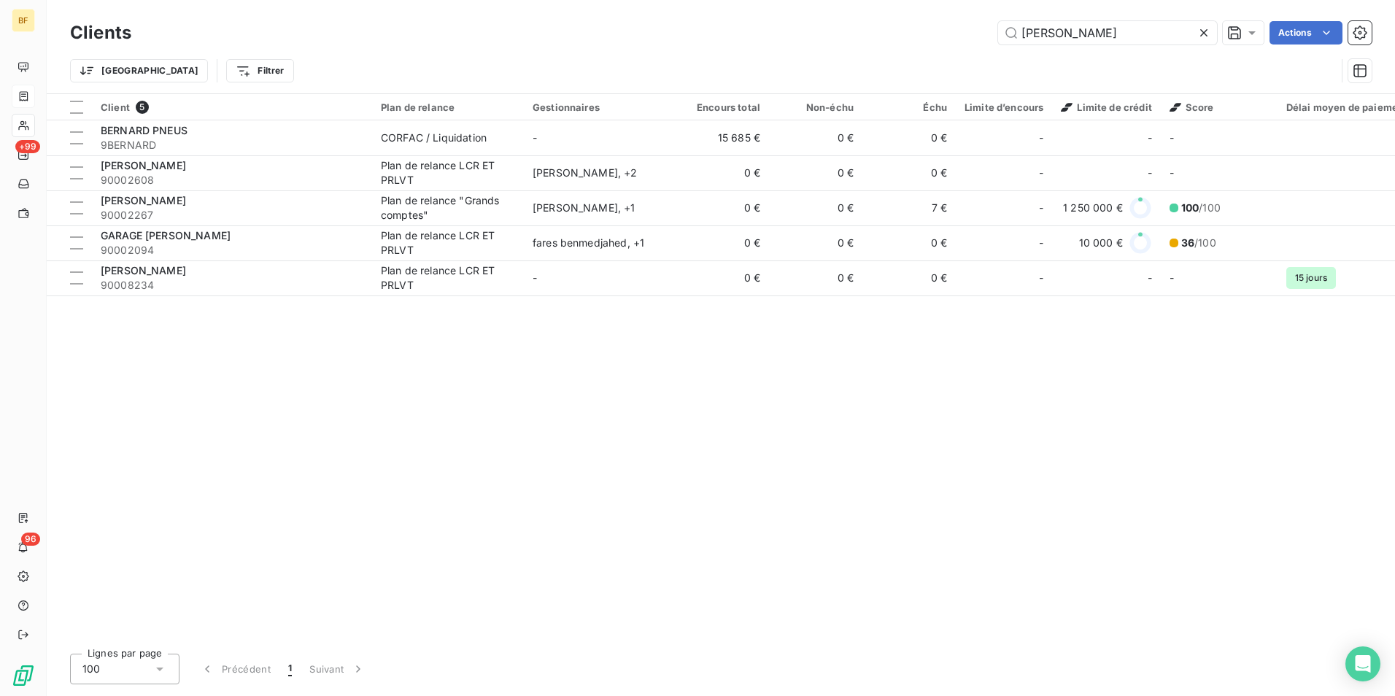
drag, startPoint x: 1093, startPoint y: 37, endPoint x: 952, endPoint y: 23, distance: 142.2
click at [952, 23] on div "BERNARD Actions" at bounding box center [760, 32] width 1222 height 23
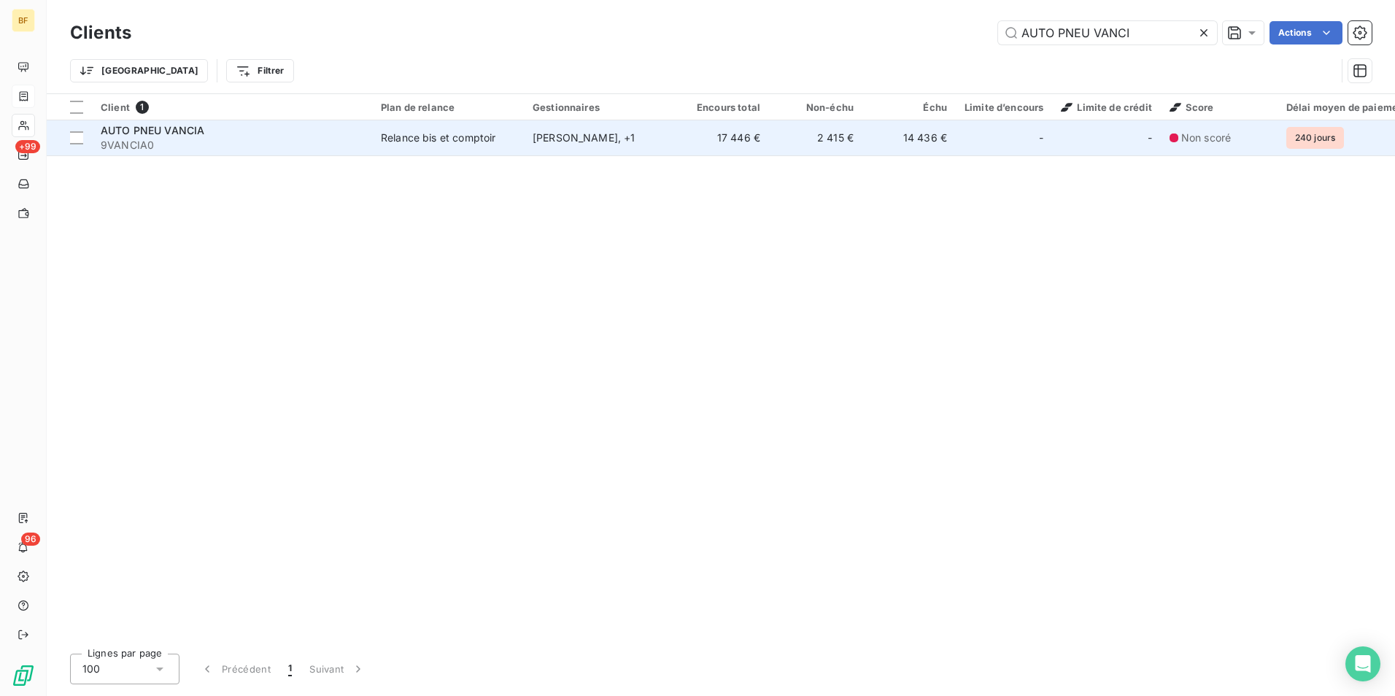
type input "AUTO PNEU VANCI"
click at [207, 139] on span "9VANCIA0" at bounding box center [232, 145] width 263 height 15
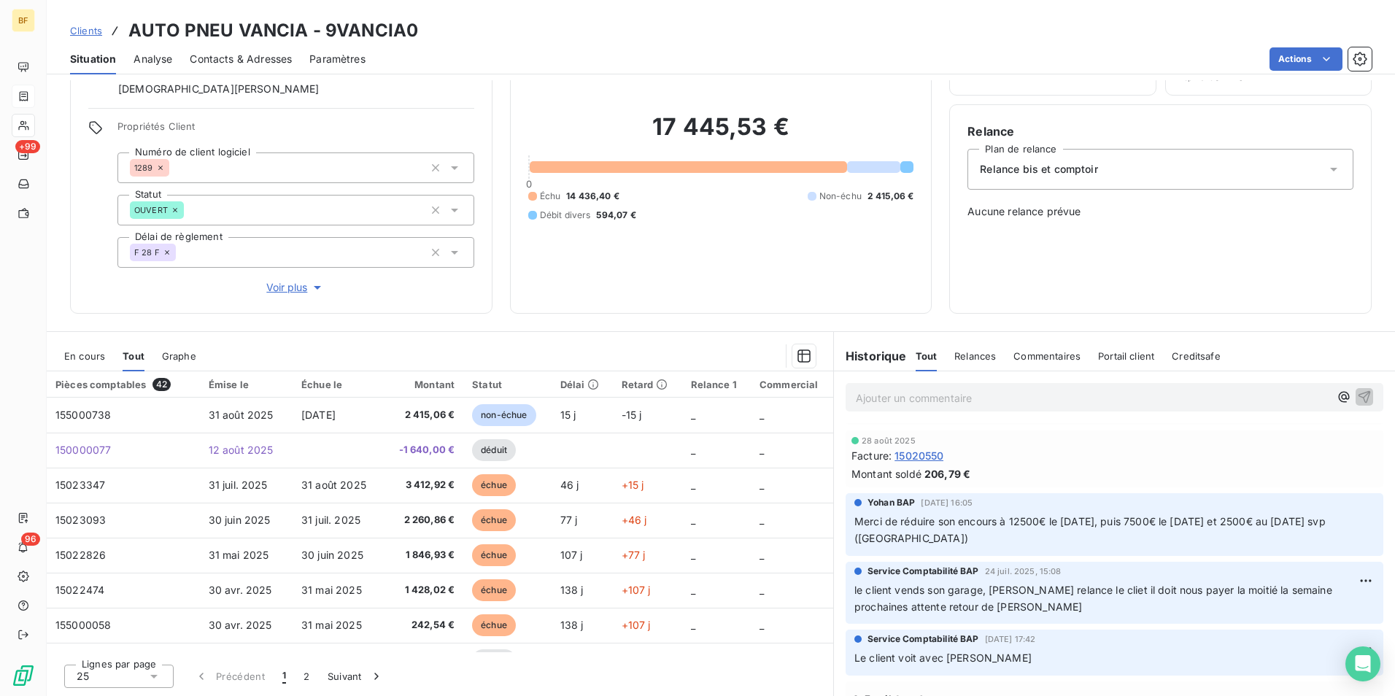
scroll to position [146, 0]
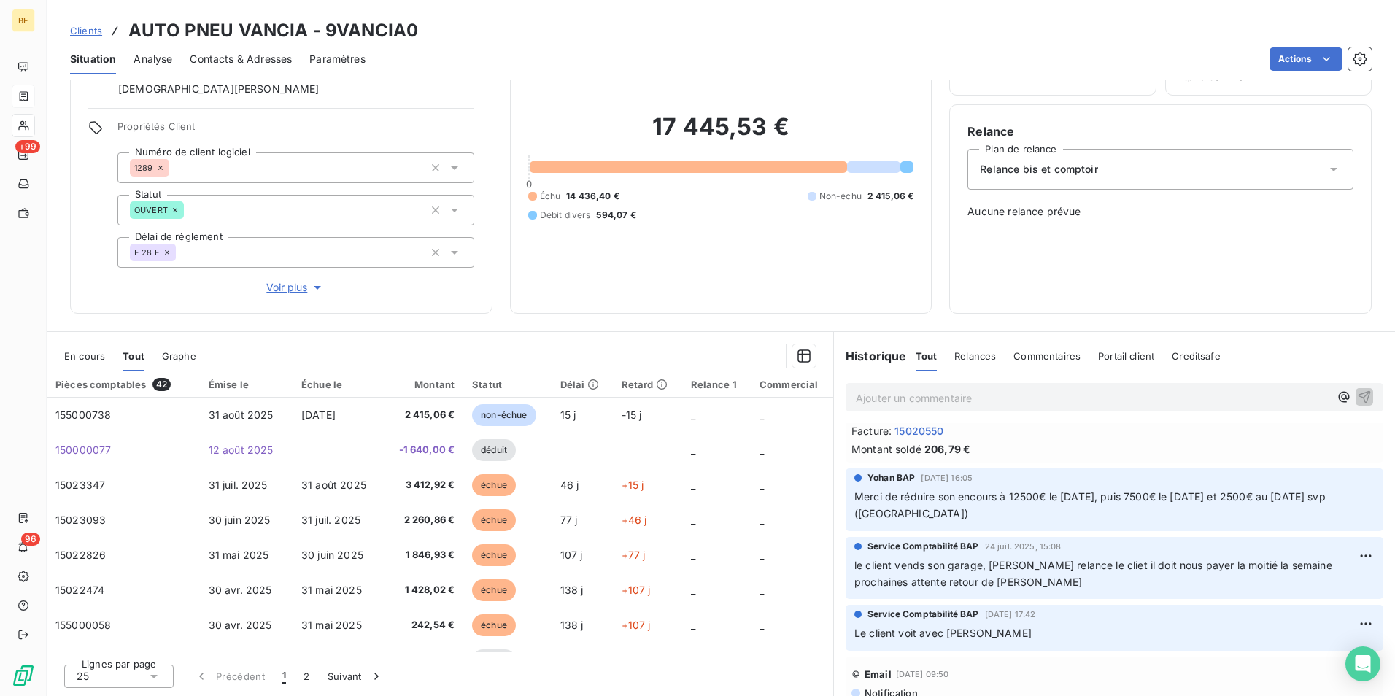
drag, startPoint x: 850, startPoint y: 495, endPoint x: 1048, endPoint y: 515, distance: 198.6
click at [1048, 515] on p "Merci de réduire son encours à 12500€ le 1er octobre, puis 7500€ le 1er novembr…" at bounding box center [1114, 506] width 520 height 34
click at [761, 271] on div "17 445,53 € 0 Échu 14 436,40 € Non-échu 2 415,06 € Débit divers 594,07 €" at bounding box center [721, 166] width 386 height 257
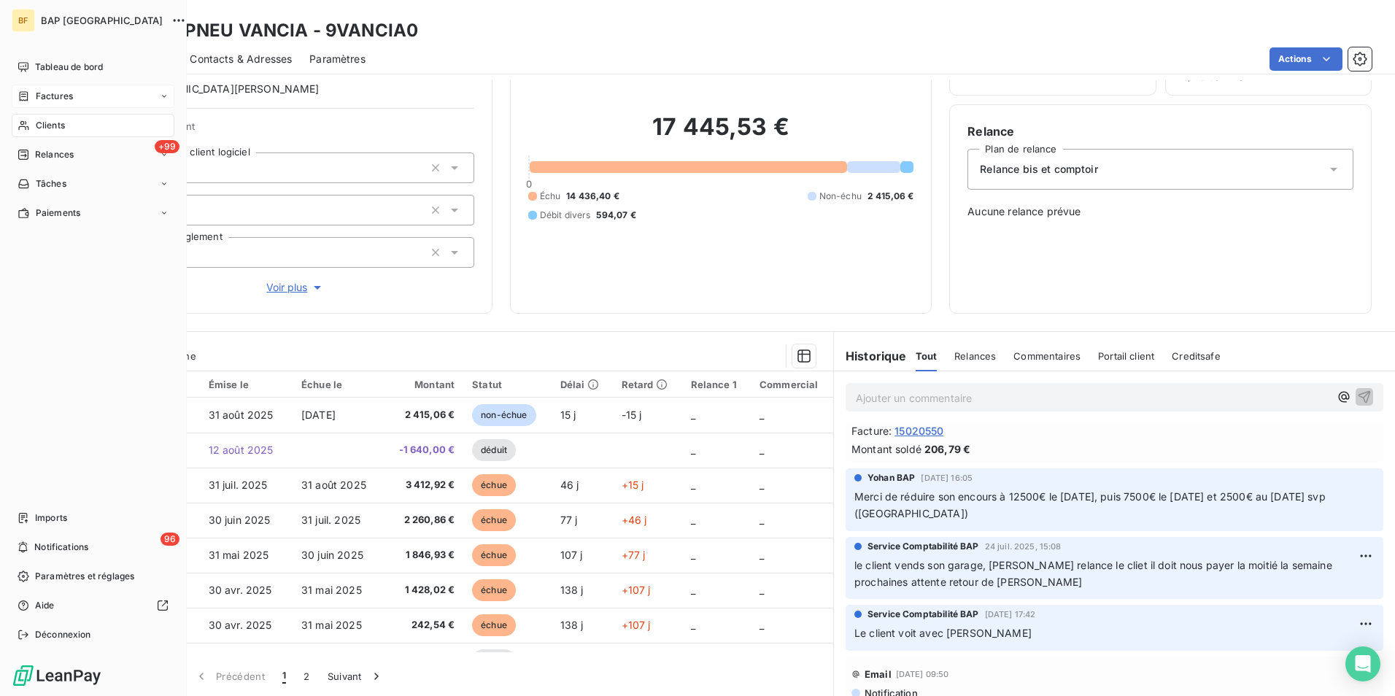
click at [50, 128] on span "Clients" at bounding box center [50, 125] width 29 height 13
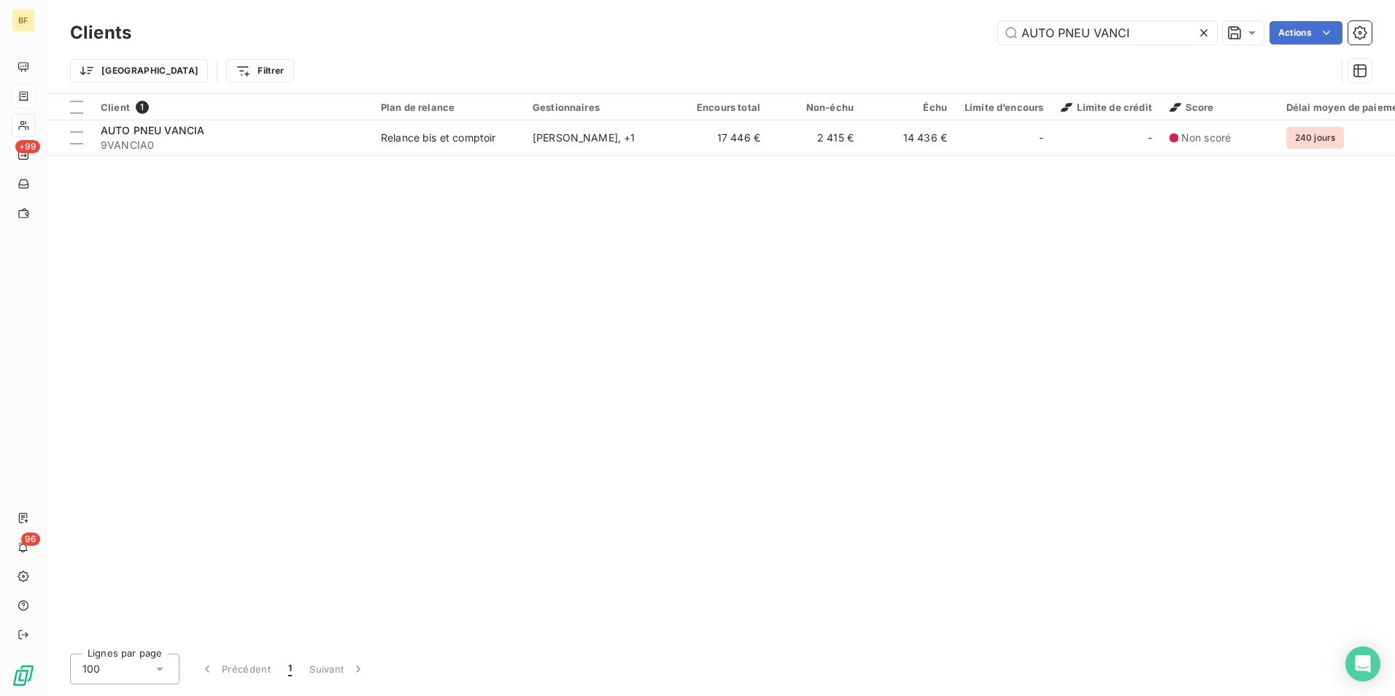
drag, startPoint x: 1152, startPoint y: 37, endPoint x: 759, endPoint y: -12, distance: 396.1
click at [759, 0] on html "BF +99 96 Clients AUTO PNEU VANCI Actions Trier Filtrer Client 1 Plan de relanc…" at bounding box center [697, 348] width 1395 height 696
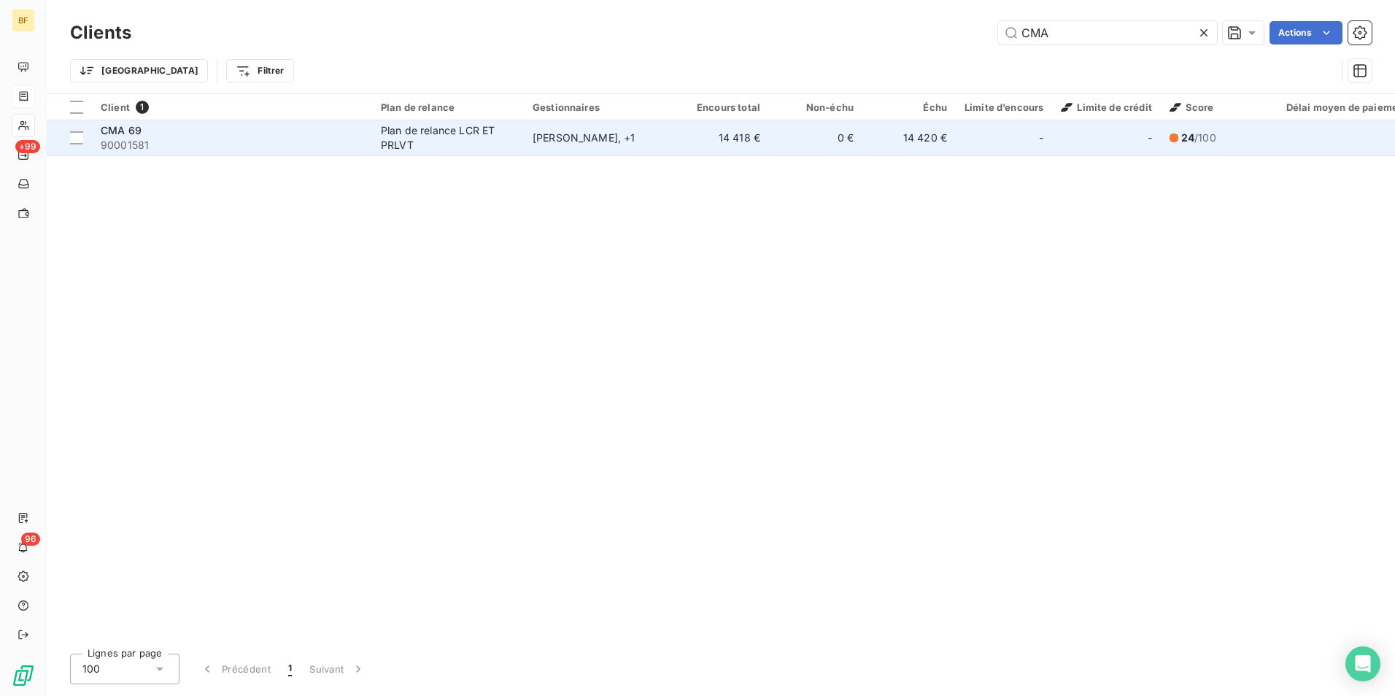
type input "CMA"
click at [381, 132] on div "Plan de relance LCR ET PRLVT" at bounding box center [448, 137] width 134 height 29
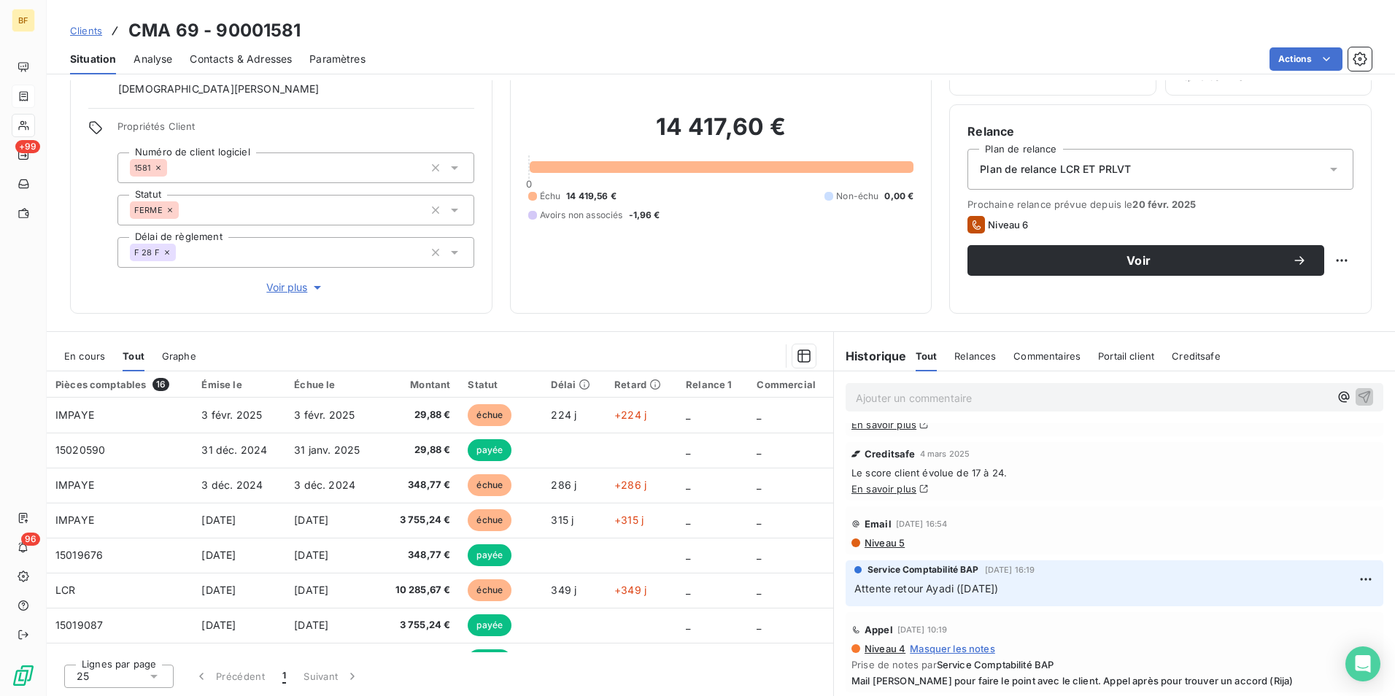
scroll to position [73, 0]
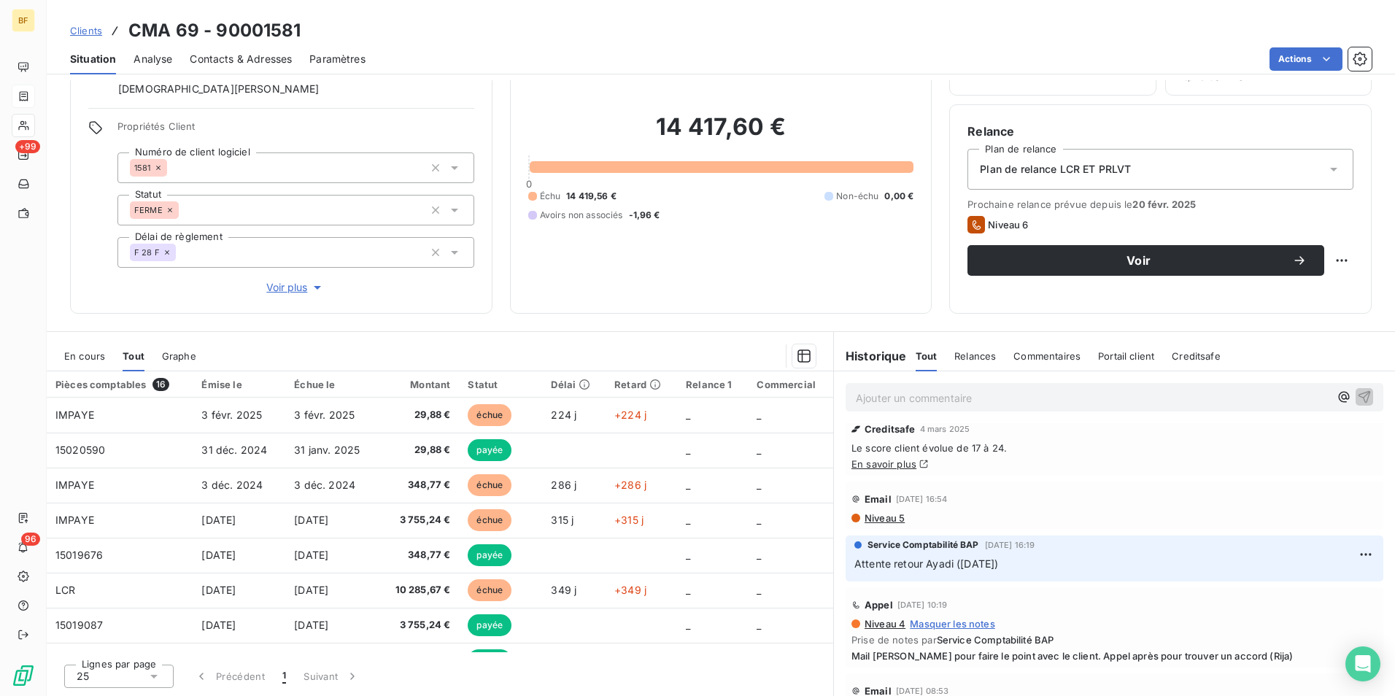
click at [866, 518] on span "Niveau 5" at bounding box center [884, 518] width 42 height 12
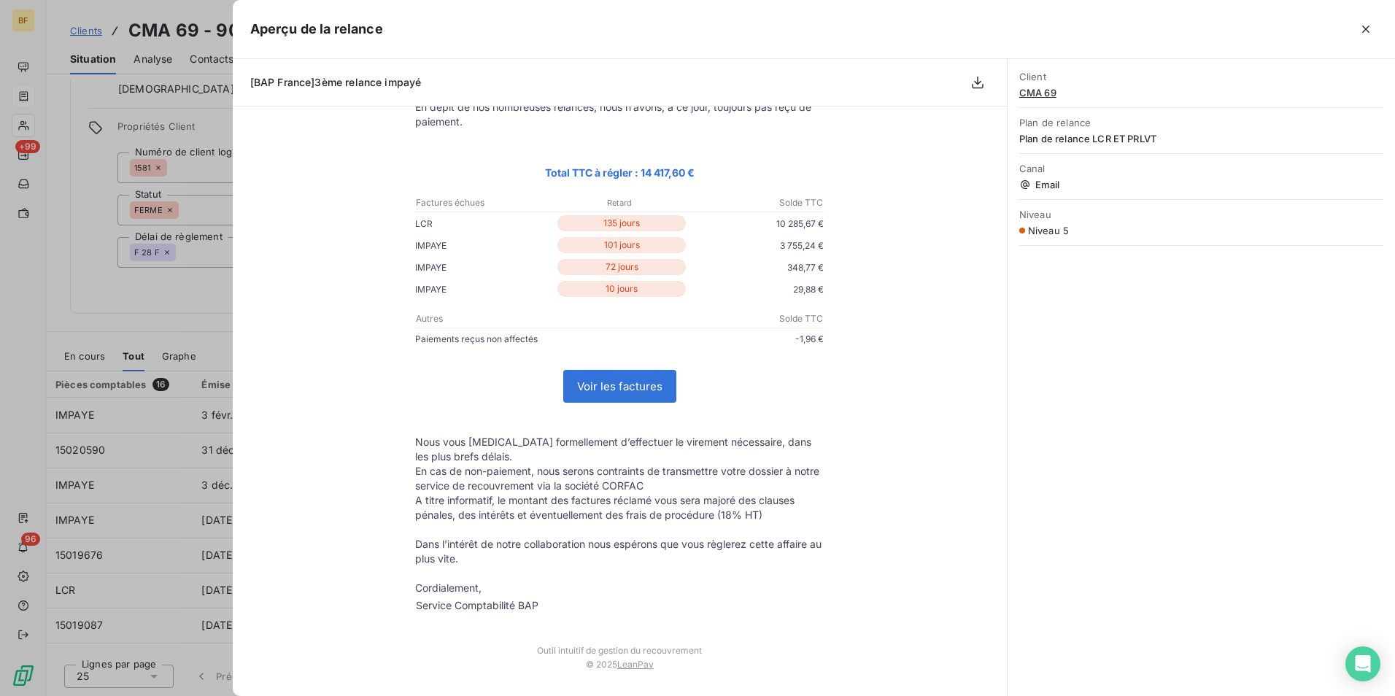
scroll to position [0, 0]
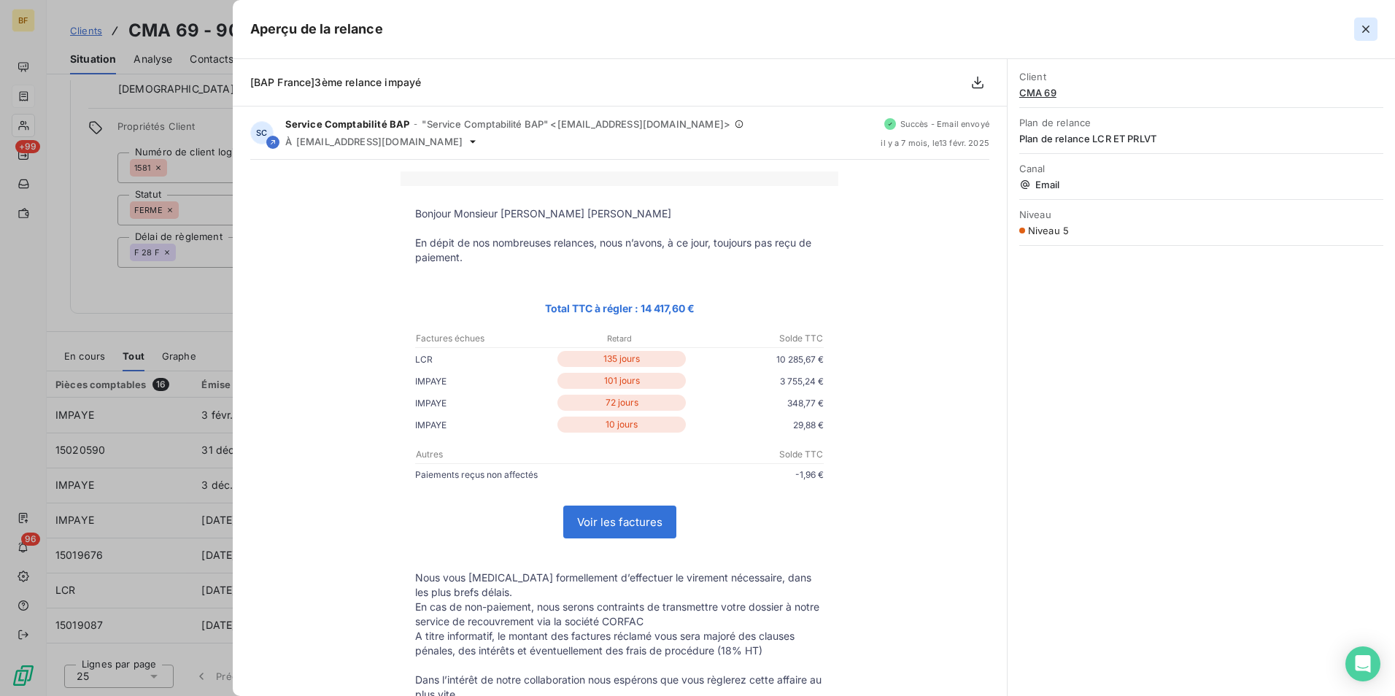
click at [1359, 35] on icon "button" at bounding box center [1365, 29] width 15 height 15
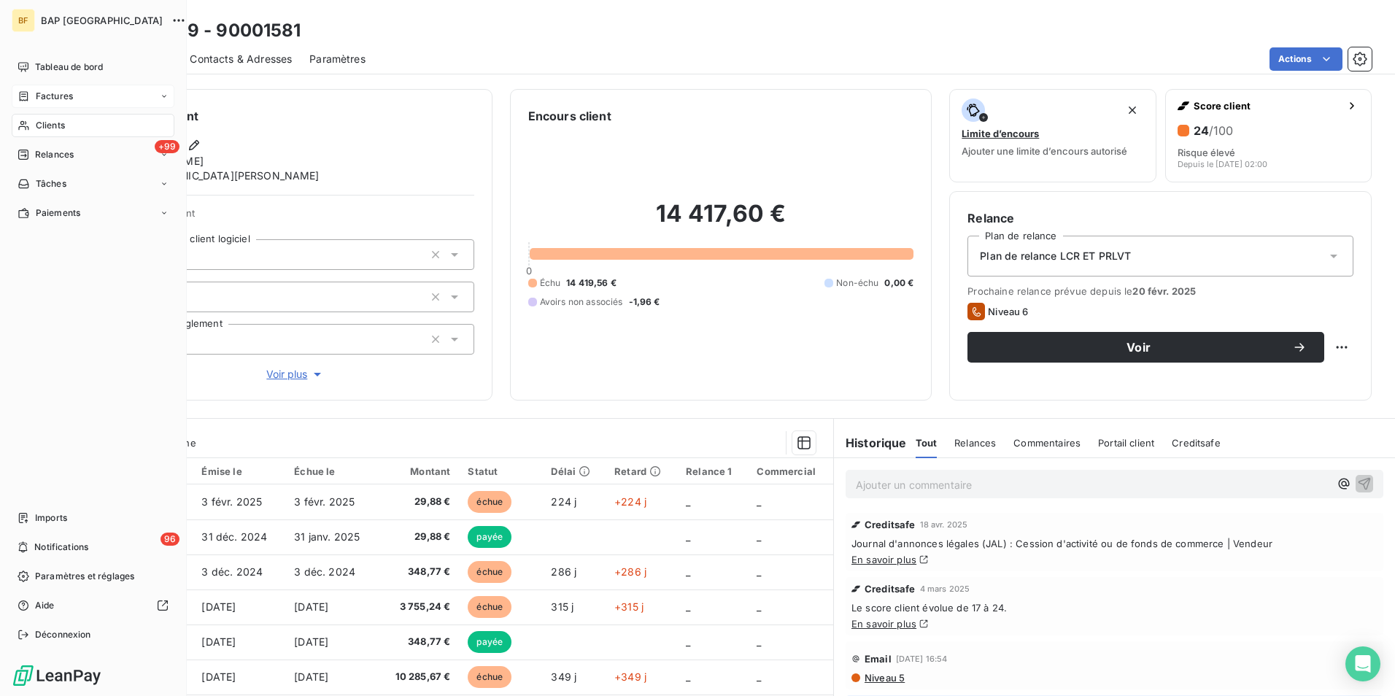
click at [46, 125] on span "Clients" at bounding box center [50, 125] width 29 height 13
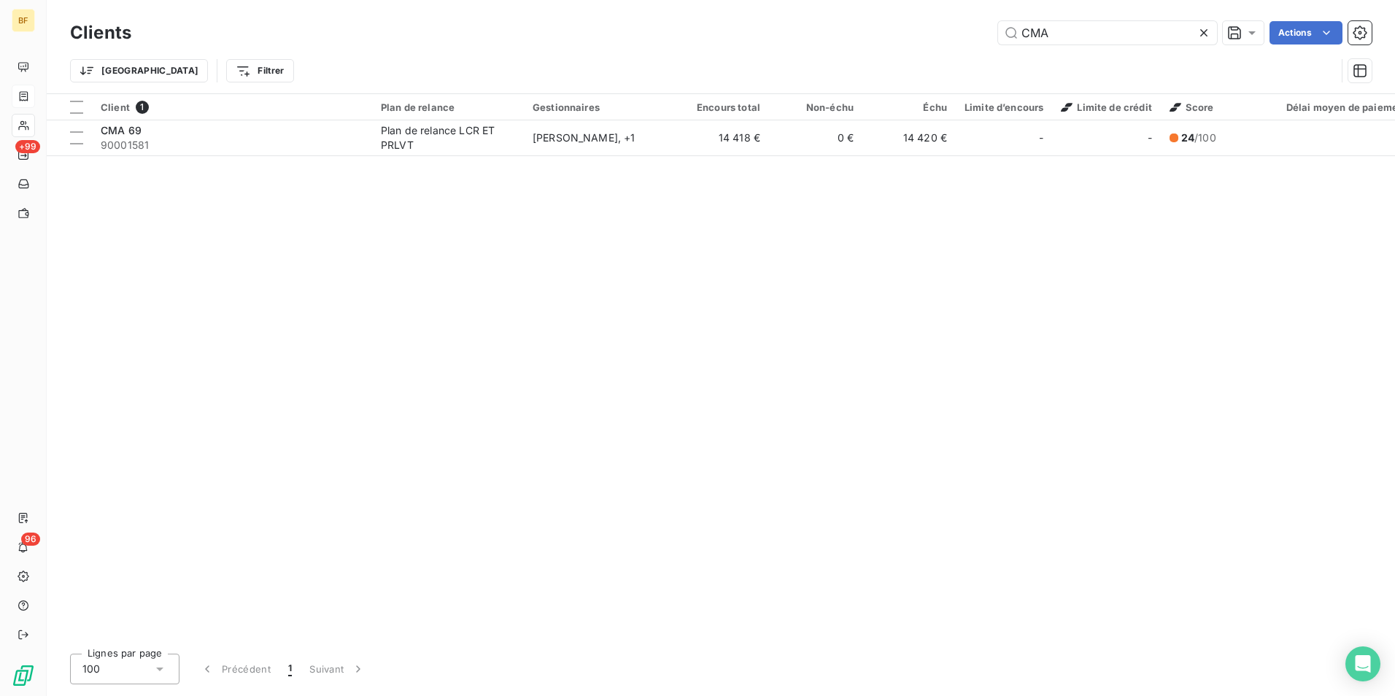
drag, startPoint x: 1065, startPoint y: 36, endPoint x: 972, endPoint y: 32, distance: 93.4
click at [972, 32] on div "CMA Actions" at bounding box center [760, 32] width 1222 height 23
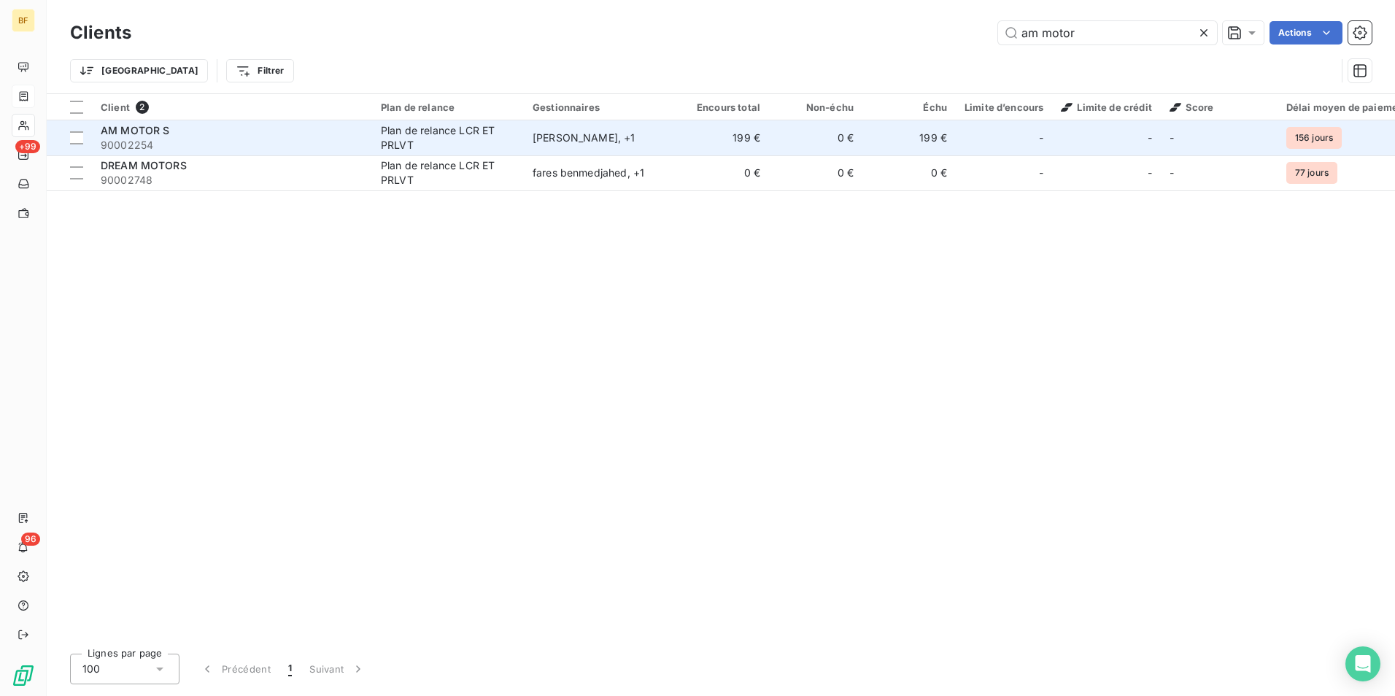
type input "am motor"
click at [319, 133] on div "AM MOTOR S" at bounding box center [232, 130] width 263 height 15
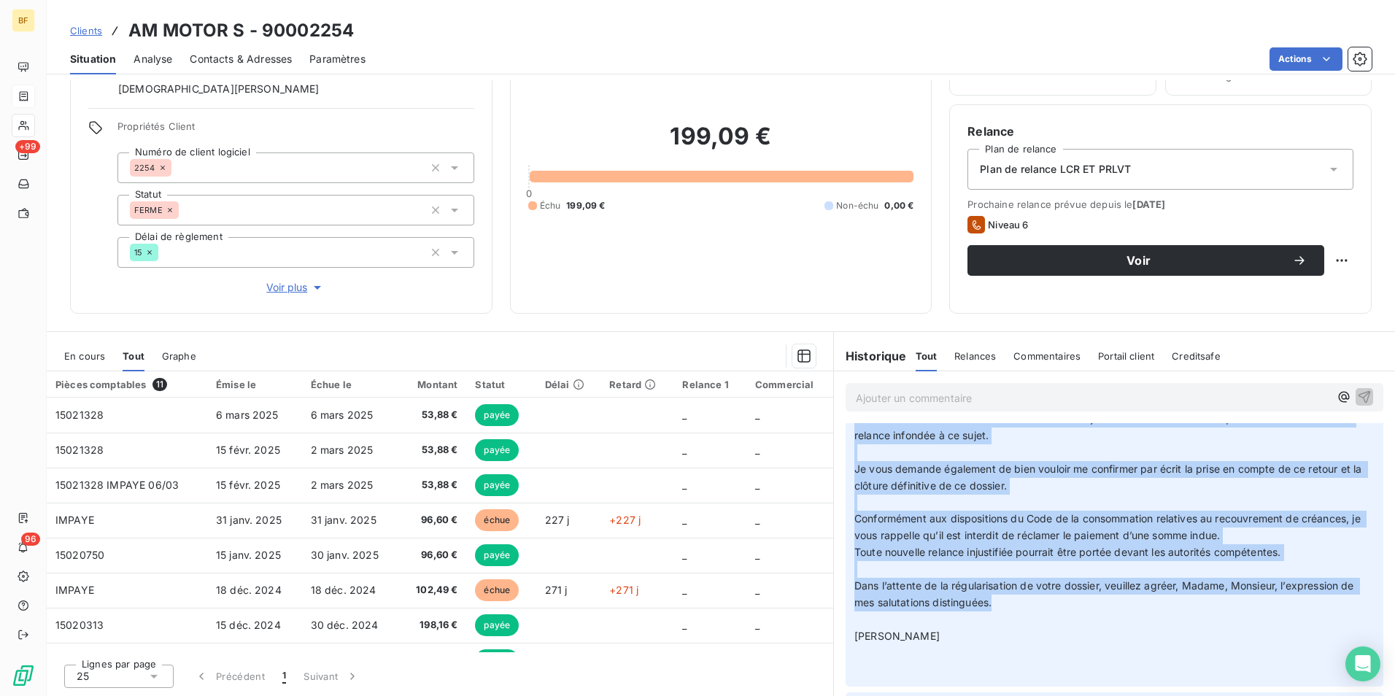
scroll to position [548, 0]
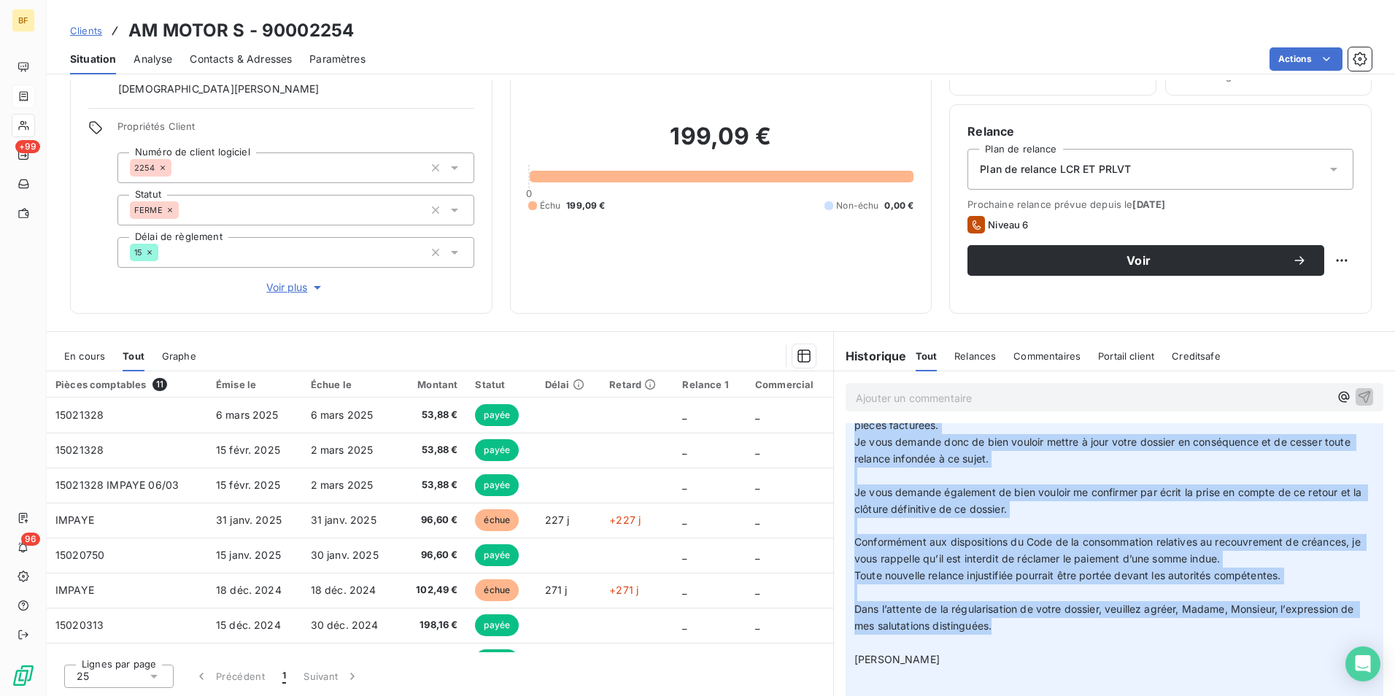
drag, startPoint x: 993, startPoint y: 589, endPoint x: 859, endPoint y: 444, distance: 197.7
click at [859, 444] on p "Mail du client à Ayadi le 05/09/2025 (chérinès) : Madame, Monsieur, ﻿ Je fais s…" at bounding box center [1114, 459] width 520 height 484
copy div "Ajouter un commentaire ﻿ Service Comptabilité BAP 11 sept. 2025, 08:24 (CR) Ret…"
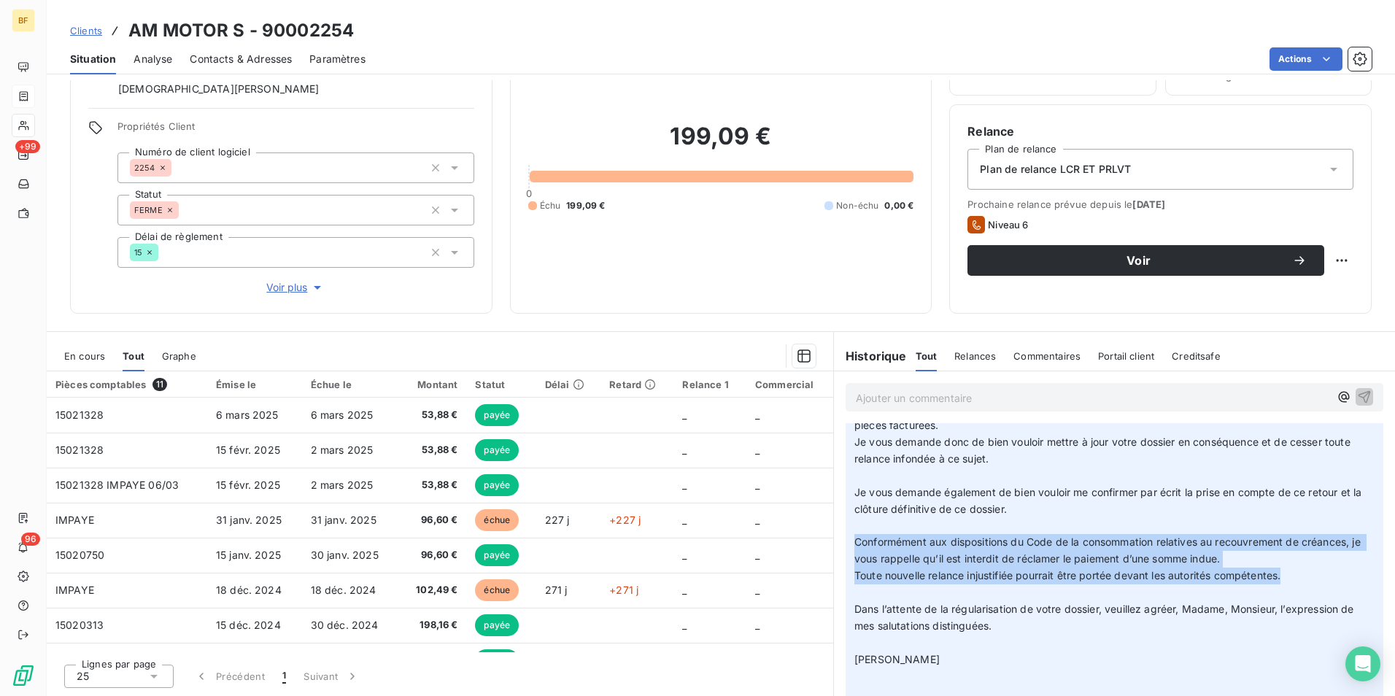
drag, startPoint x: 848, startPoint y: 540, endPoint x: 1295, endPoint y: 578, distance: 448.0
click at [1295, 578] on p "Mail du client à Ayadi le 05/09/2025 (chérinès) : Madame, Monsieur, ﻿ Je fais s…" at bounding box center [1114, 459] width 520 height 484
copy p "Conformément aux dispositions du Code de la consommation relatives au recouvrem…"
